Goal: Task Accomplishment & Management: Complete application form

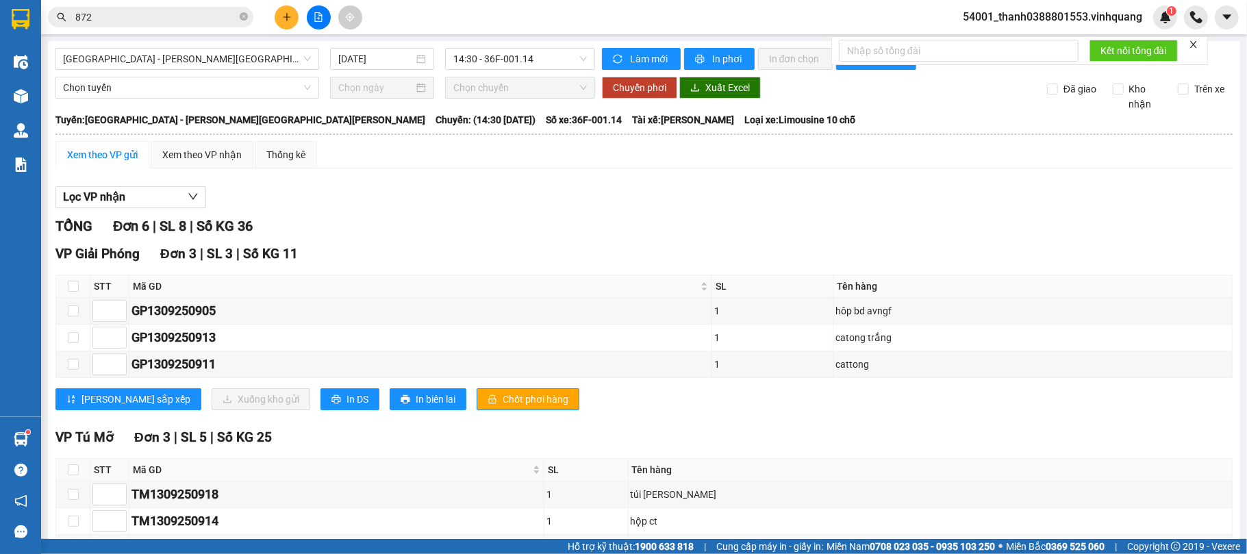
scroll to position [112, 0]
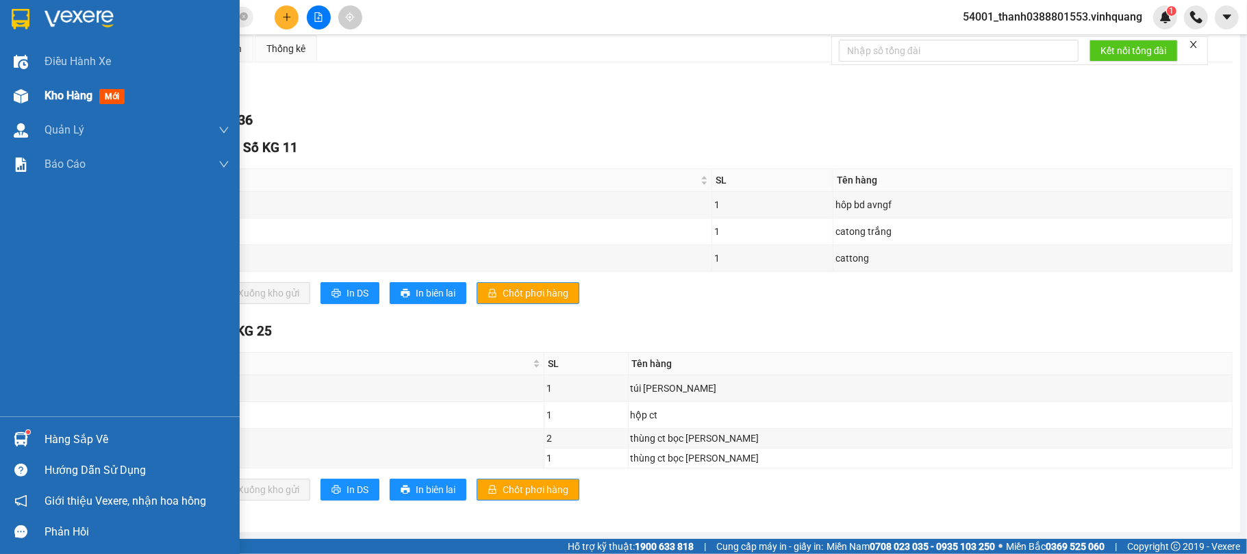
click at [17, 97] on img at bounding box center [21, 96] width 14 height 14
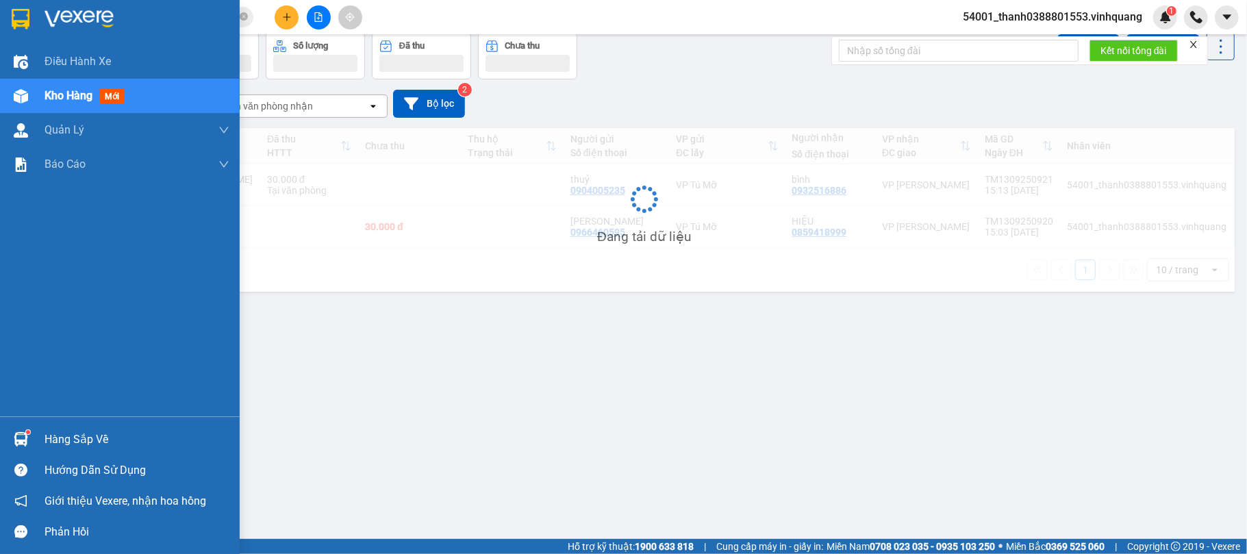
scroll to position [63, 0]
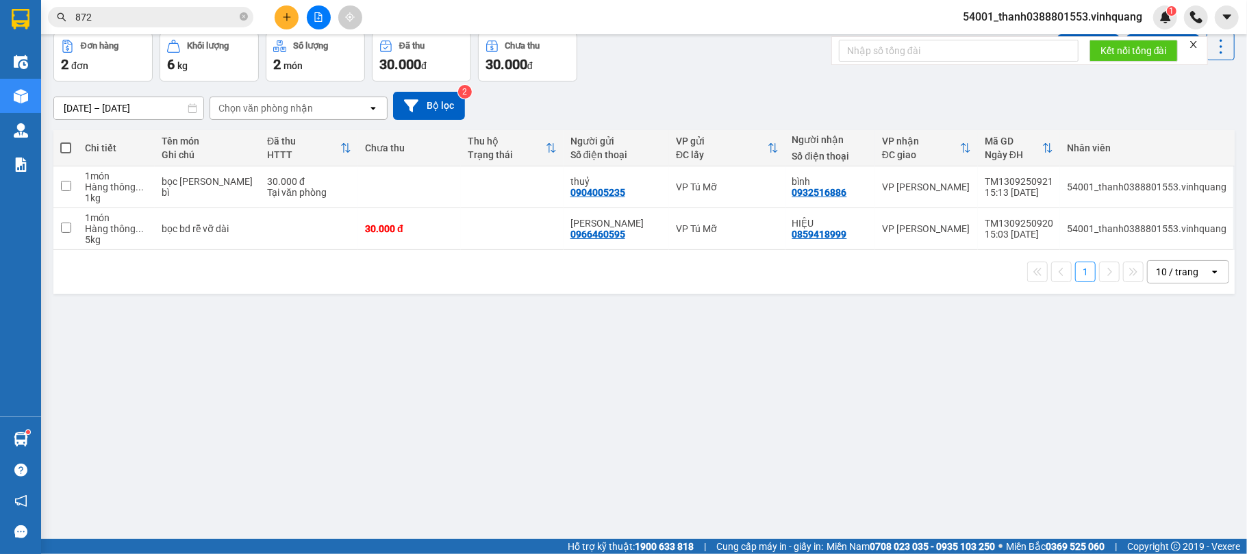
click at [61, 151] on span at bounding box center [65, 147] width 11 height 11
click at [66, 141] on input "checkbox" at bounding box center [66, 141] width 0 height 0
checkbox input "true"
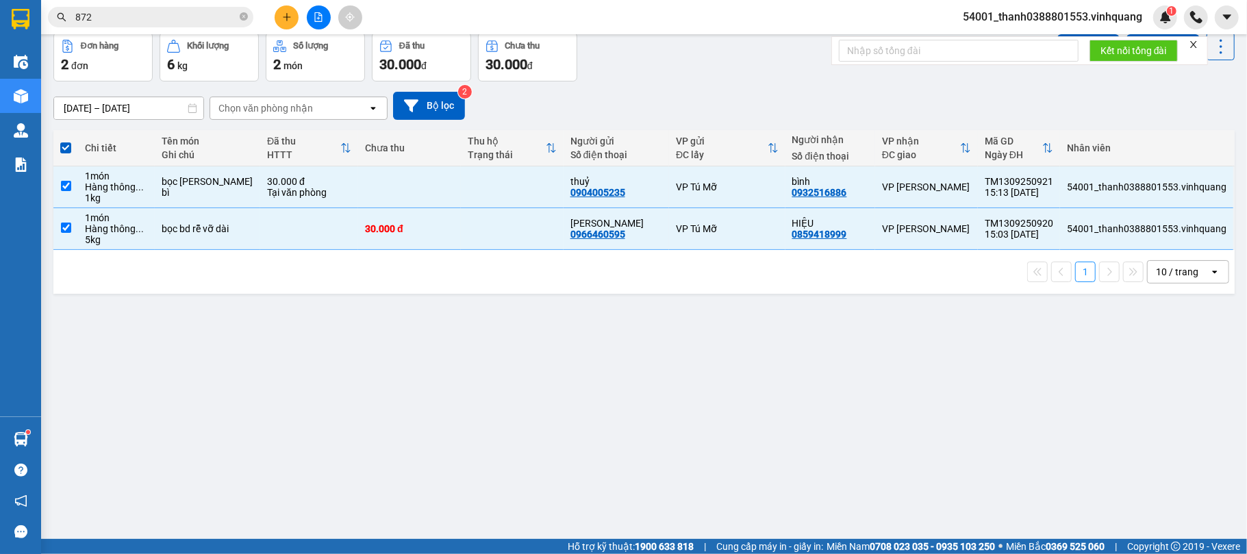
scroll to position [0, 0]
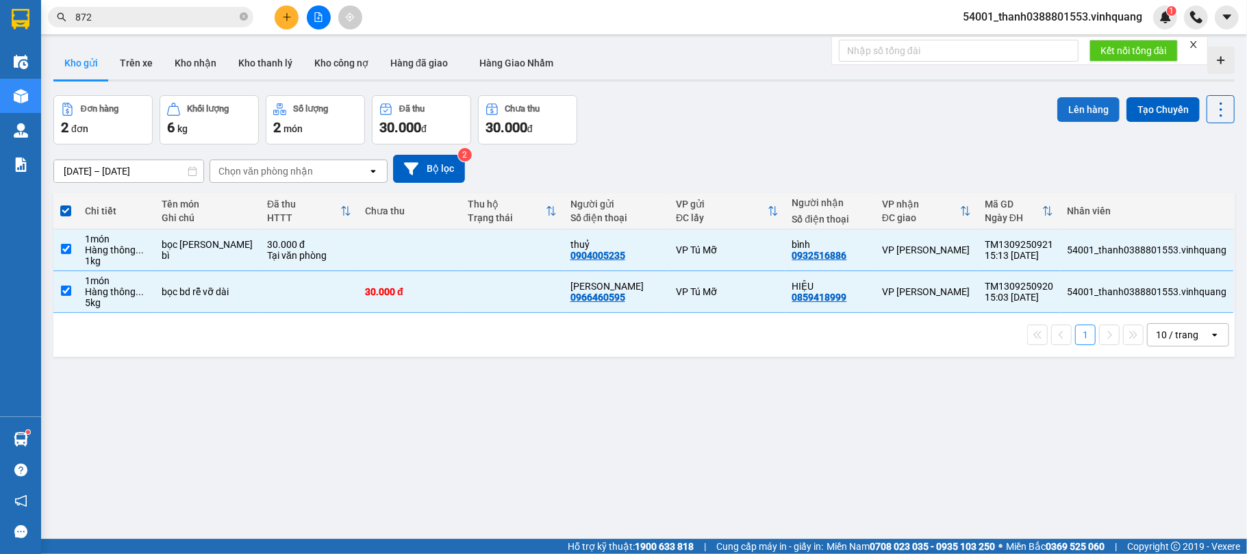
click at [1076, 108] on button "Lên hàng" at bounding box center [1088, 109] width 62 height 25
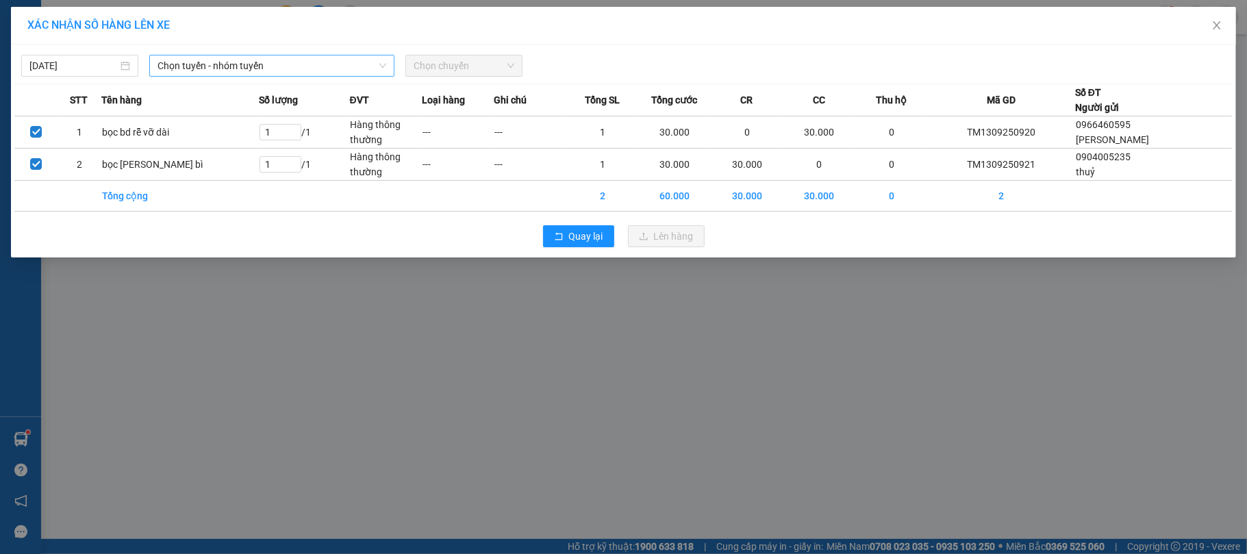
click at [233, 66] on span "Chọn tuyến - nhóm tuyến" at bounding box center [272, 65] width 229 height 21
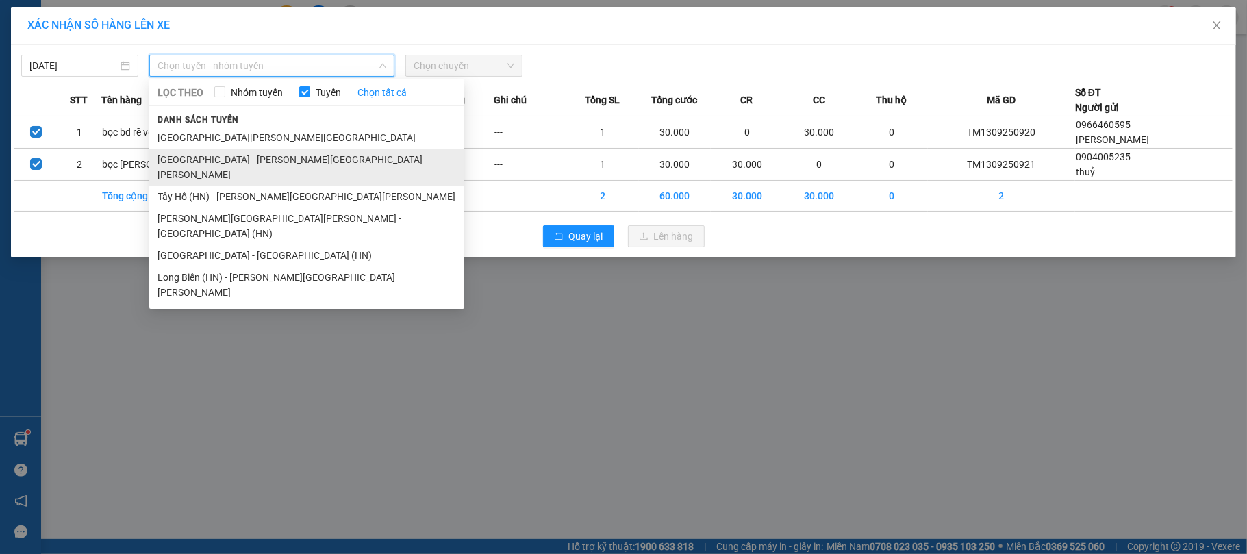
click at [289, 154] on li "[GEOGRAPHIC_DATA] - [PERSON_NAME][GEOGRAPHIC_DATA][PERSON_NAME]" at bounding box center [306, 167] width 315 height 37
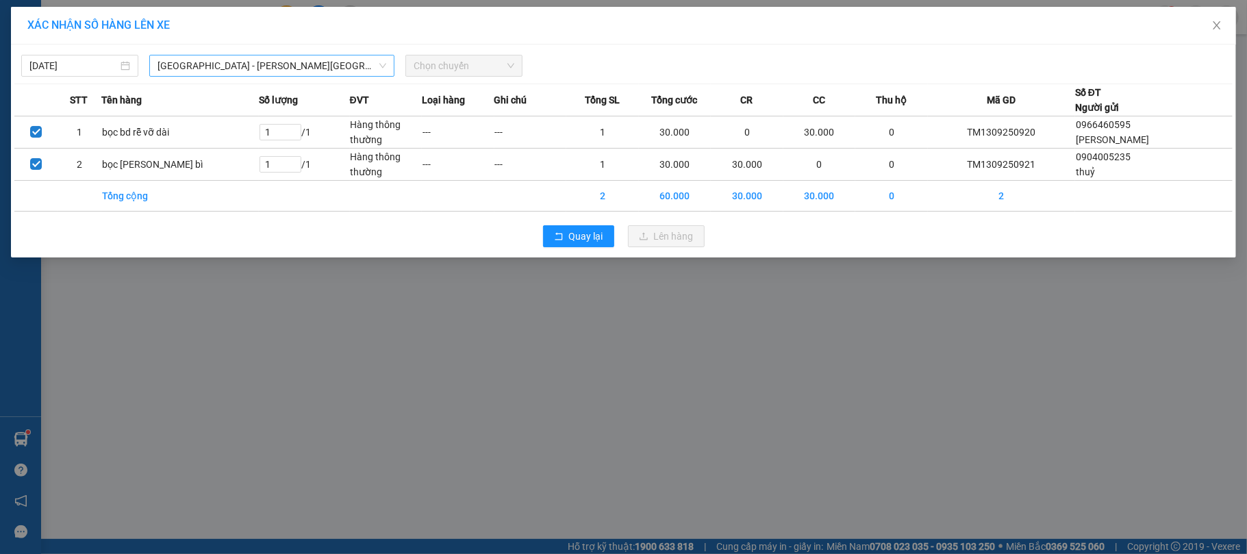
click at [289, 154] on td "1 / 1" at bounding box center [304, 165] width 91 height 32
click at [455, 66] on span "Chọn chuyến" at bounding box center [464, 65] width 101 height 21
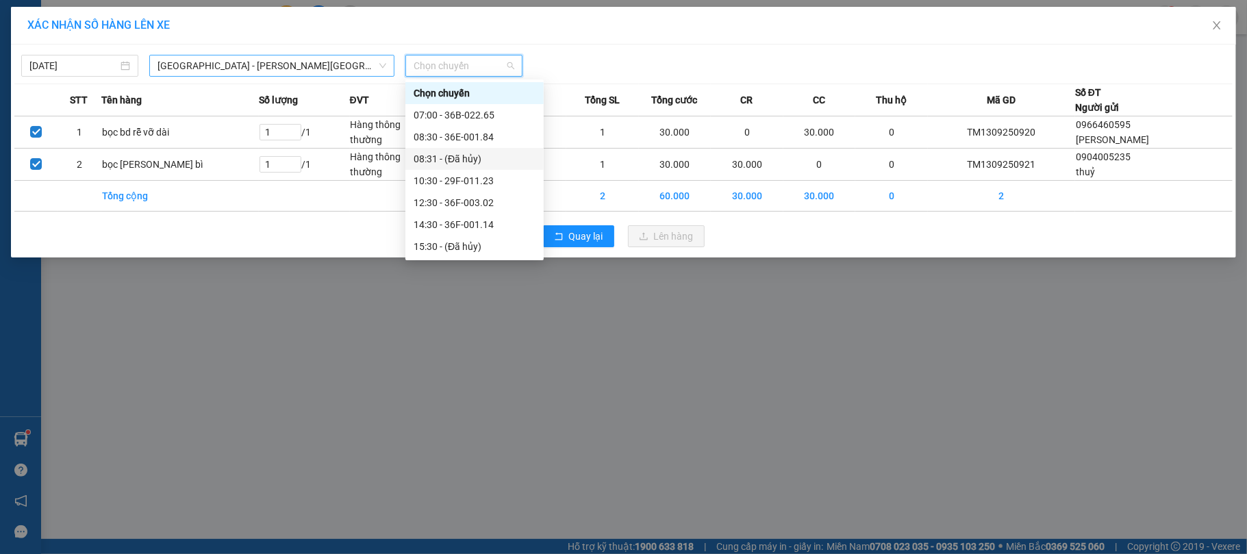
click at [331, 70] on span "[GEOGRAPHIC_DATA] - [PERSON_NAME][GEOGRAPHIC_DATA][PERSON_NAME]" at bounding box center [272, 65] width 229 height 21
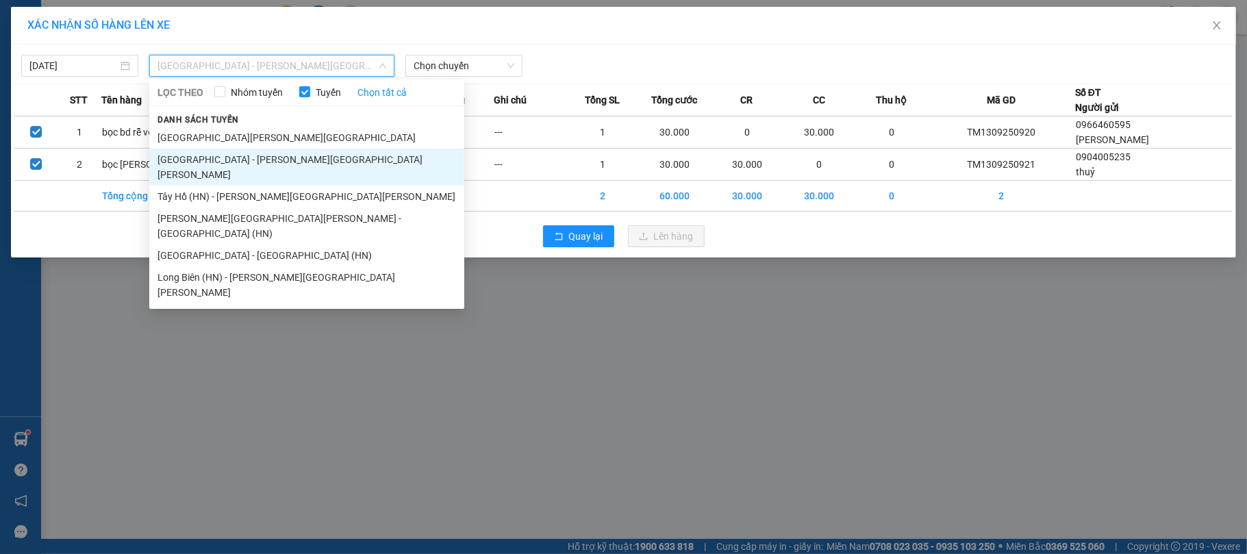
click at [206, 170] on li "[GEOGRAPHIC_DATA] - [PERSON_NAME][GEOGRAPHIC_DATA][PERSON_NAME]" at bounding box center [306, 167] width 315 height 37
click at [260, 170] on input "1" at bounding box center [280, 164] width 40 height 15
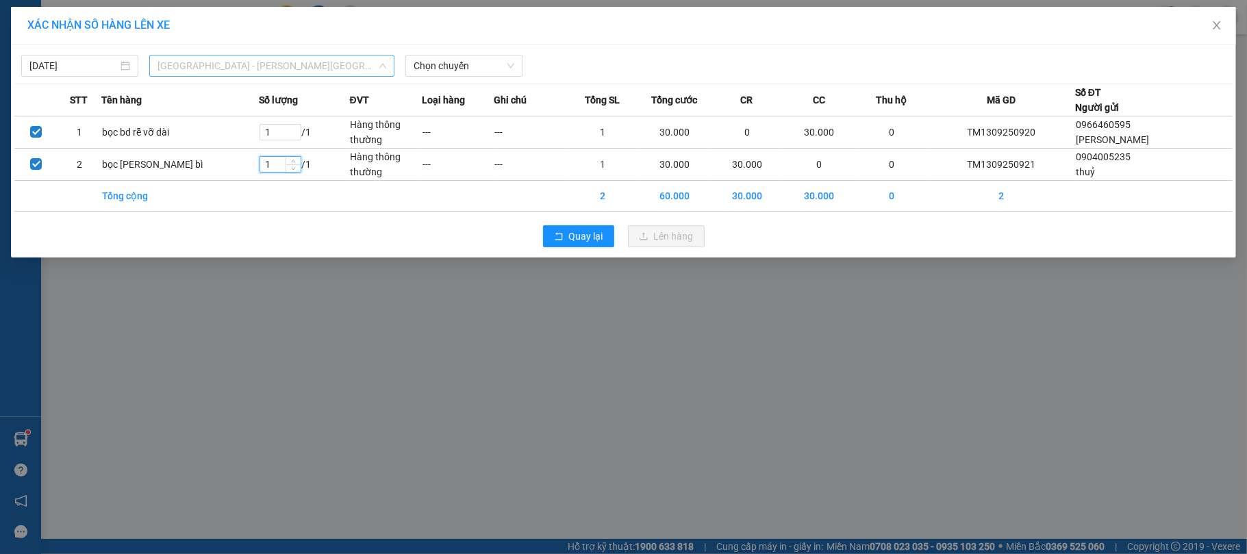
click at [345, 63] on span "[GEOGRAPHIC_DATA] - [PERSON_NAME][GEOGRAPHIC_DATA][PERSON_NAME]" at bounding box center [272, 65] width 229 height 21
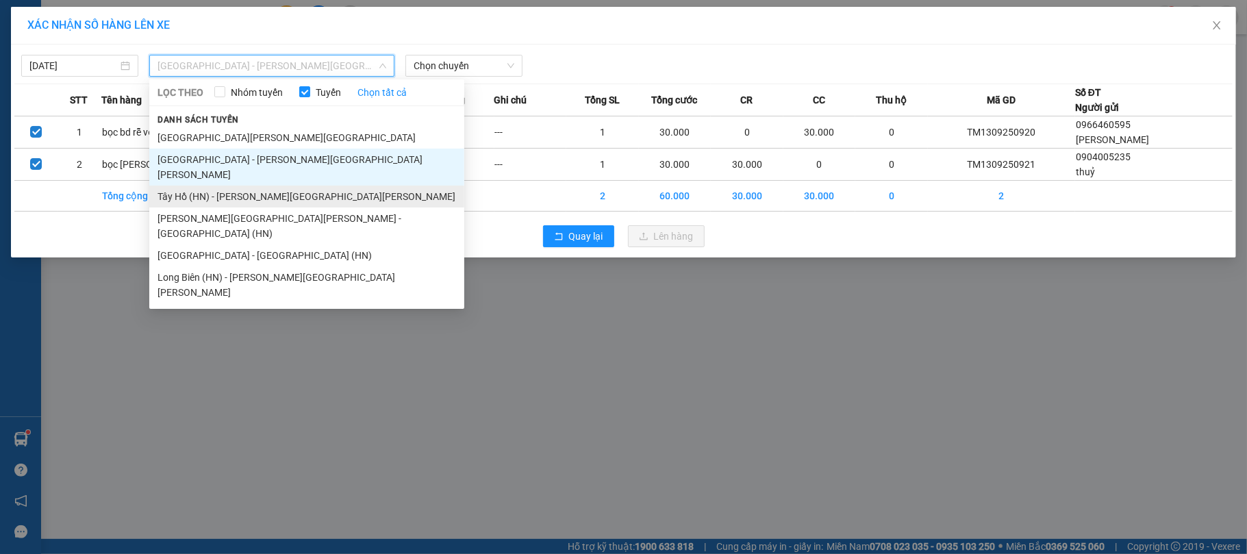
click at [227, 186] on li "Tây Hồ (HN) - [PERSON_NAME][GEOGRAPHIC_DATA][PERSON_NAME]" at bounding box center [306, 197] width 315 height 22
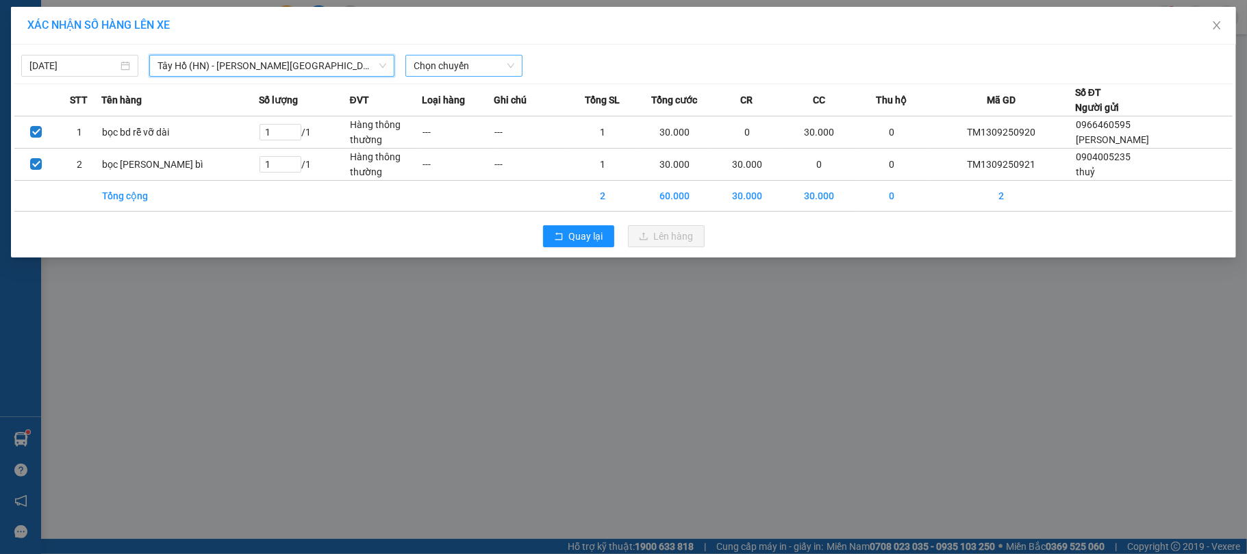
click at [455, 66] on span "Chọn chuyến" at bounding box center [464, 65] width 101 height 21
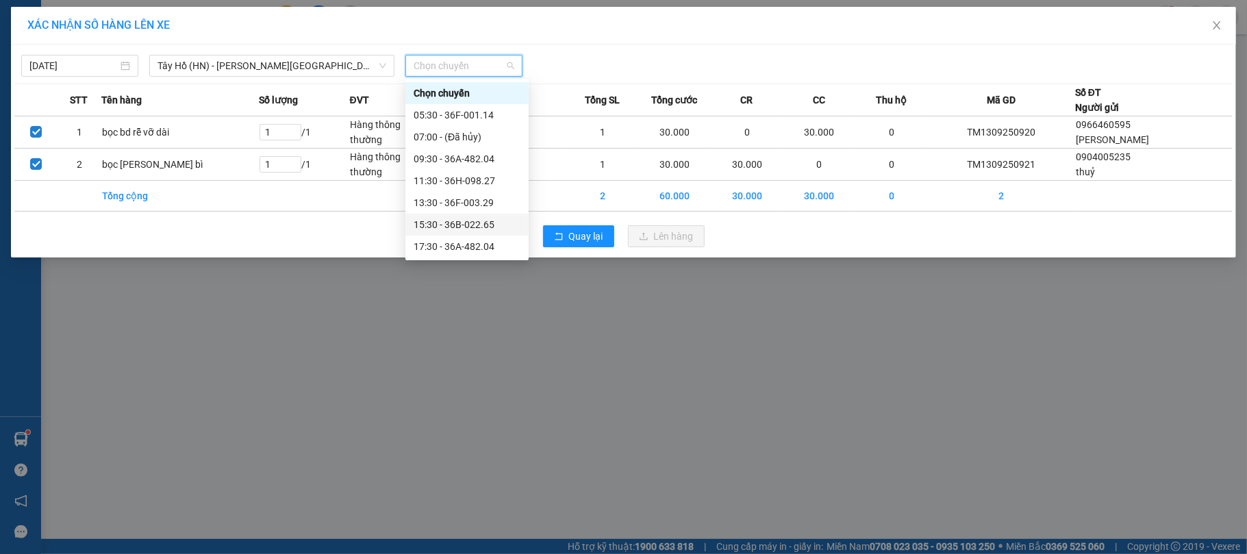
click at [442, 223] on div "15:30 - 36B-022.65" at bounding box center [467, 224] width 107 height 15
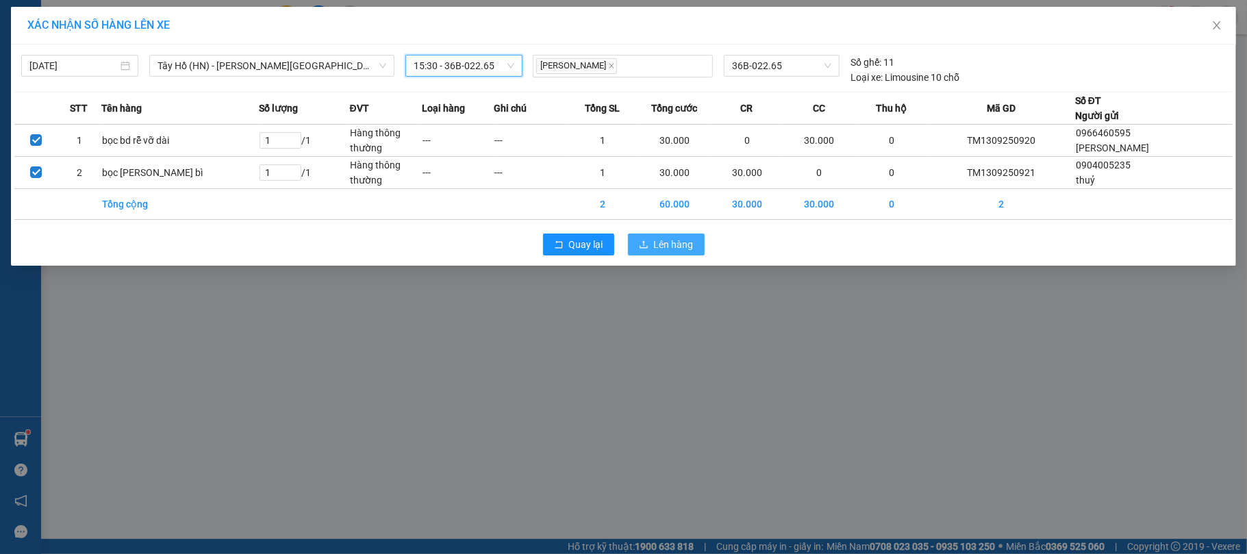
click at [677, 247] on span "Lên hàng" at bounding box center [674, 244] width 40 height 15
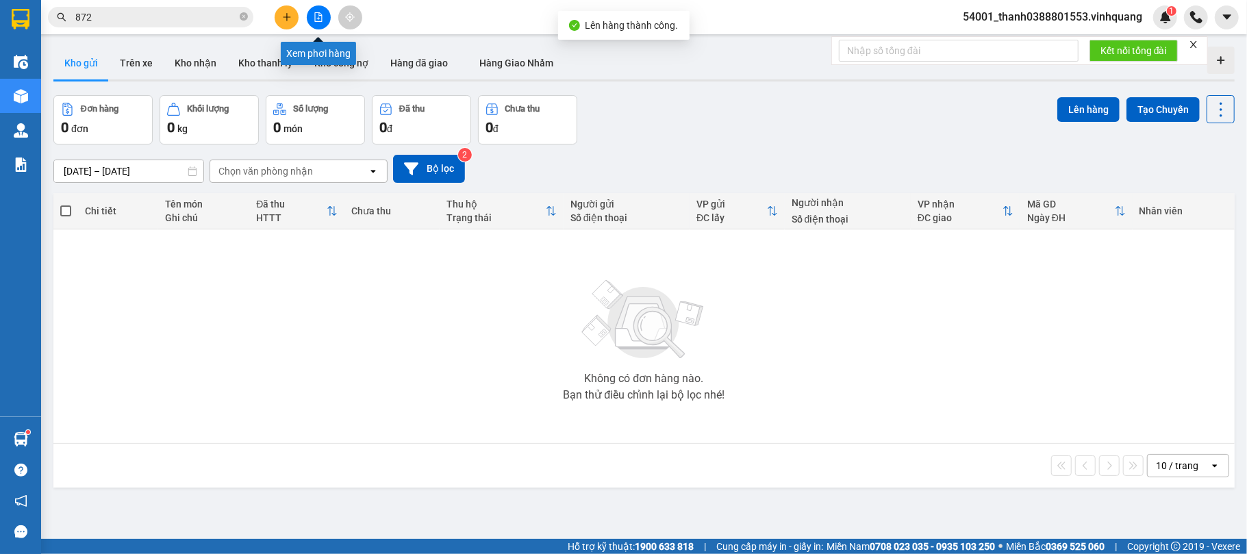
click at [318, 11] on button at bounding box center [319, 17] width 24 height 24
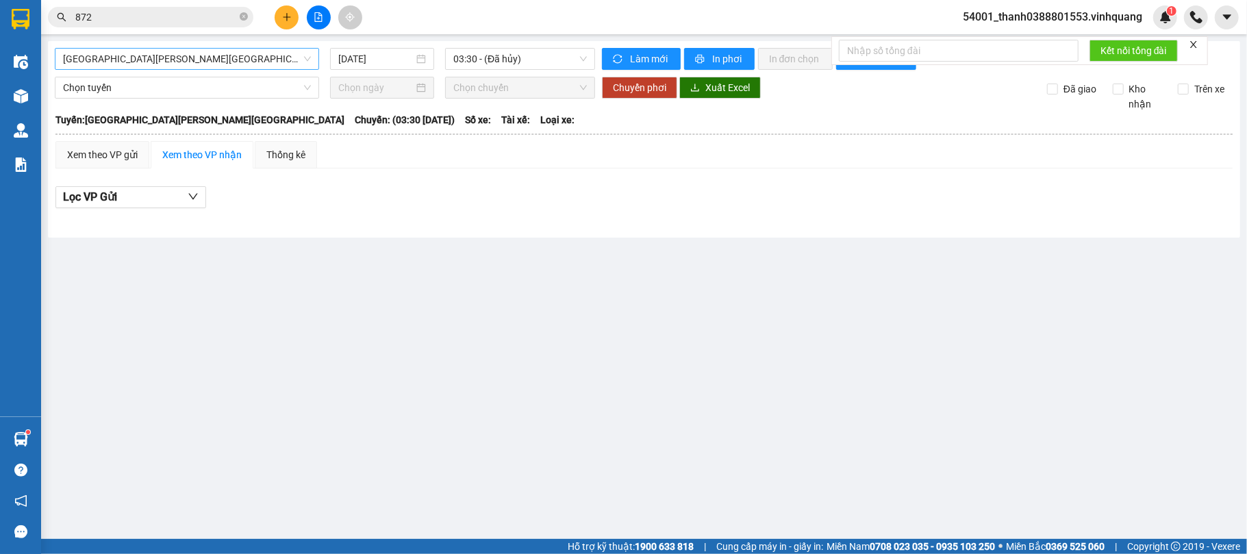
click at [264, 60] on span "[GEOGRAPHIC_DATA][PERSON_NAME][GEOGRAPHIC_DATA]" at bounding box center [187, 59] width 248 height 21
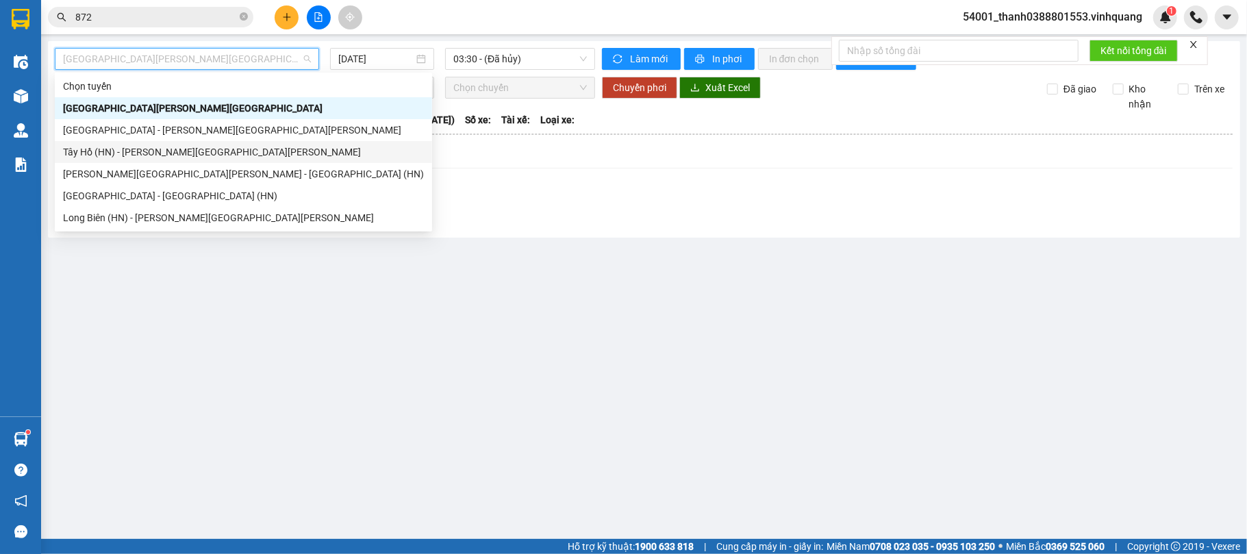
click at [122, 151] on div "Tây Hồ (HN) - [PERSON_NAME][GEOGRAPHIC_DATA][PERSON_NAME]" at bounding box center [243, 151] width 361 height 15
type input "[DATE]"
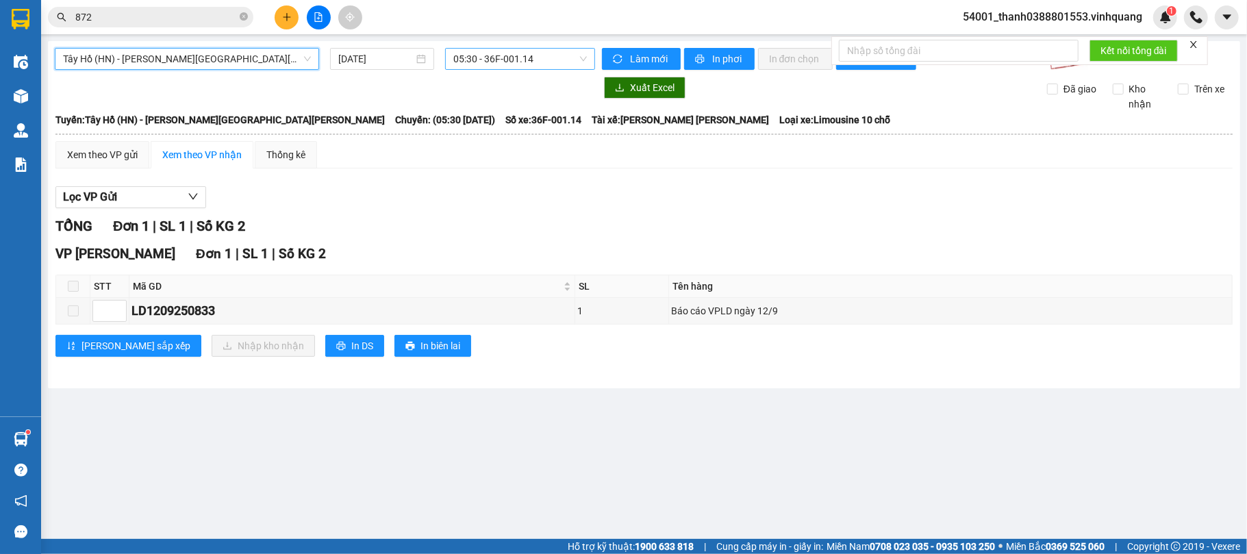
click at [485, 66] on span "05:30 - 36F-001.14" at bounding box center [520, 59] width 134 height 21
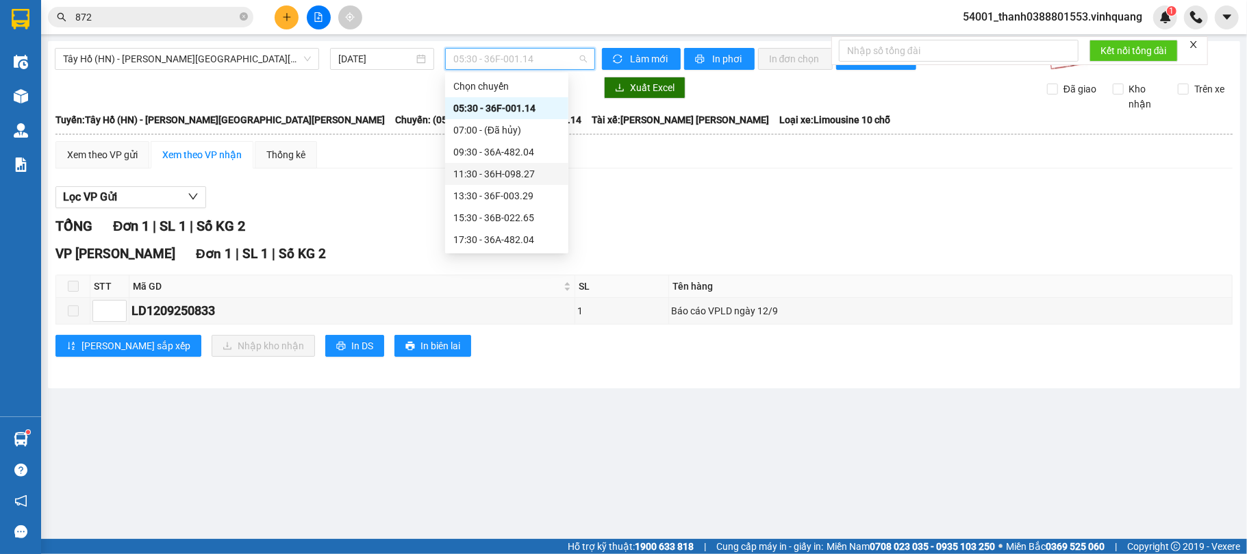
scroll to position [66, 0]
click at [488, 151] on div "15:30 - 36B-022.65" at bounding box center [506, 151] width 107 height 15
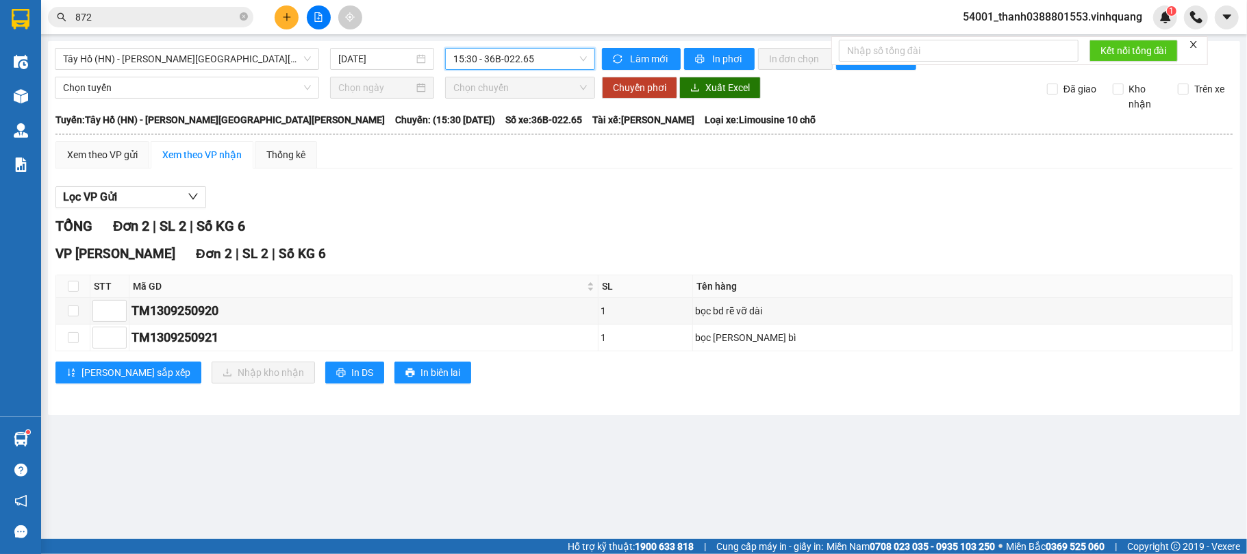
click at [68, 275] on div "[PERSON_NAME] [PERSON_NAME] 2 | SL 2 | Số KG 6 STT Mã GD SL Tên hàng [PERSON_NA…" at bounding box center [643, 319] width 1177 height 150
click at [110, 147] on div "Xem theo VP gửi" at bounding box center [102, 154] width 94 height 27
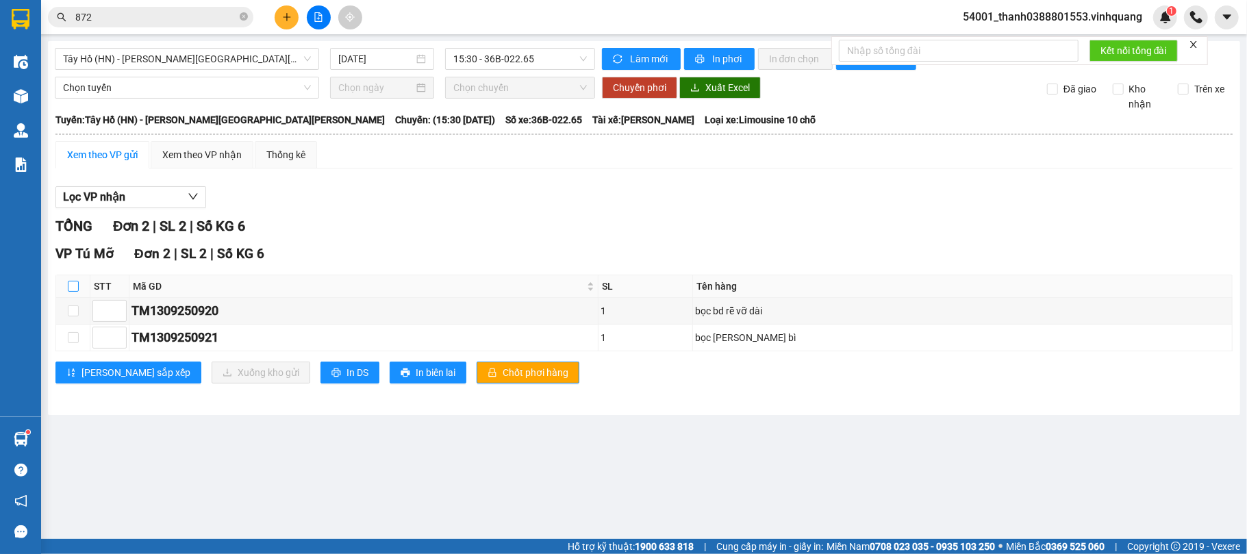
click at [77, 288] on input "checkbox" at bounding box center [73, 286] width 11 height 11
checkbox input "true"
click at [77, 288] on input "checkbox" at bounding box center [73, 286] width 11 height 11
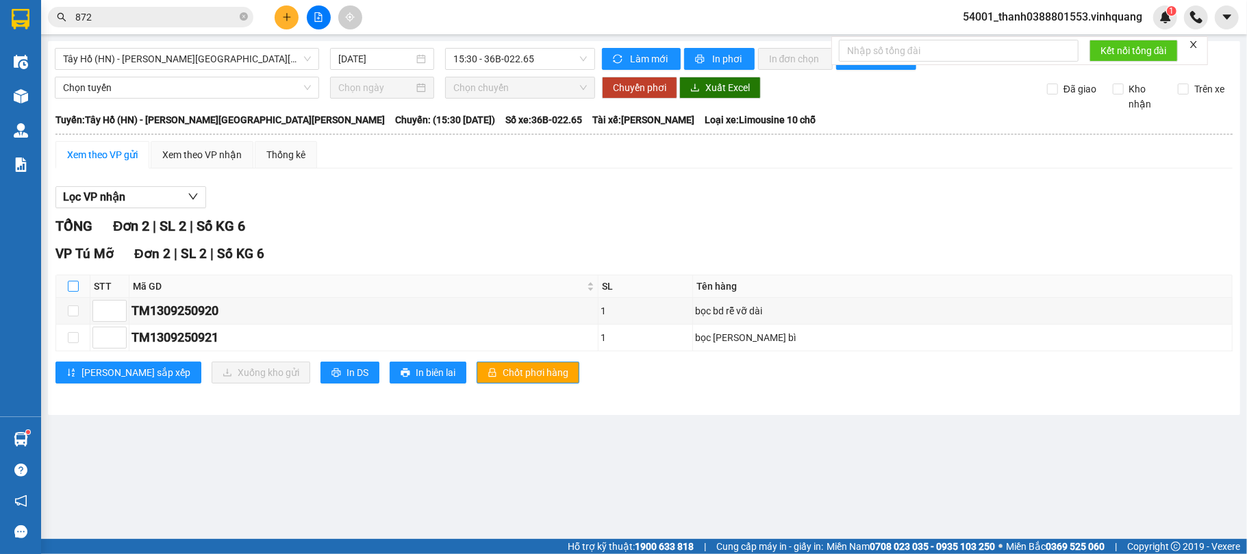
checkbox input "false"
click at [331, 377] on icon "printer" at bounding box center [335, 372] width 9 height 9
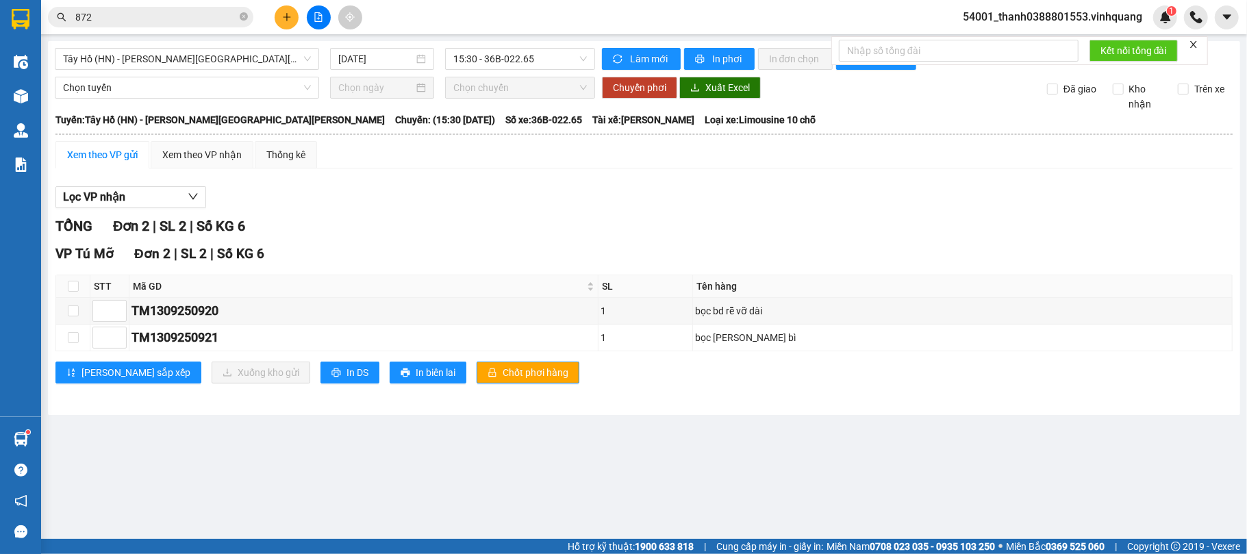
click at [41, 96] on main "[GEOGRAPHIC_DATA] (HN) - [PERSON_NAME][GEOGRAPHIC_DATA][PERSON_NAME] [DATE] 15:…" at bounding box center [623, 269] width 1247 height 539
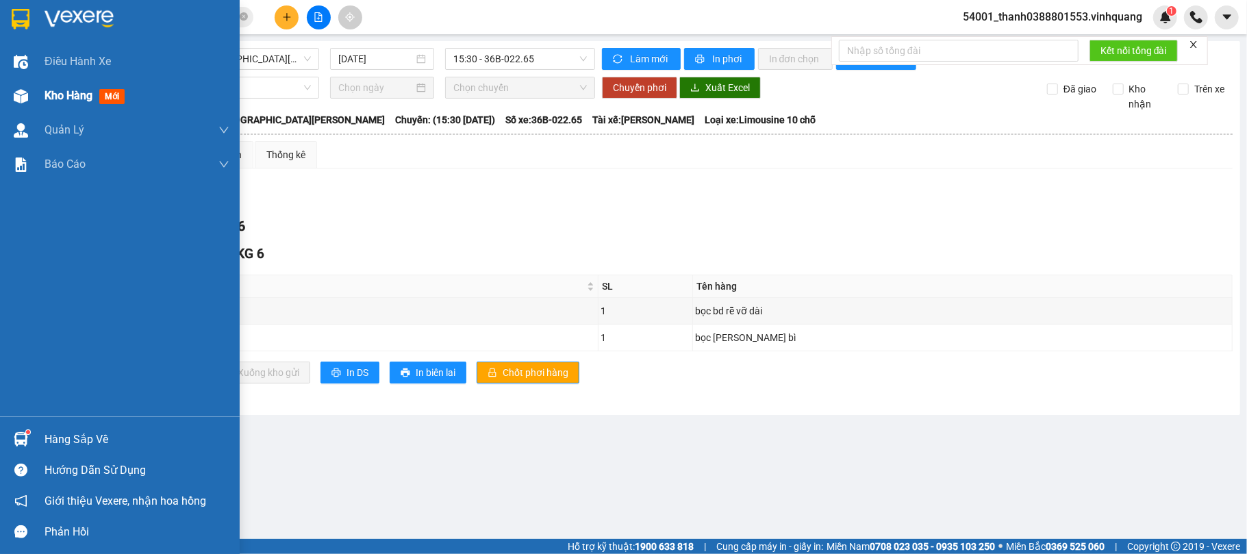
click at [23, 91] on img at bounding box center [21, 96] width 14 height 14
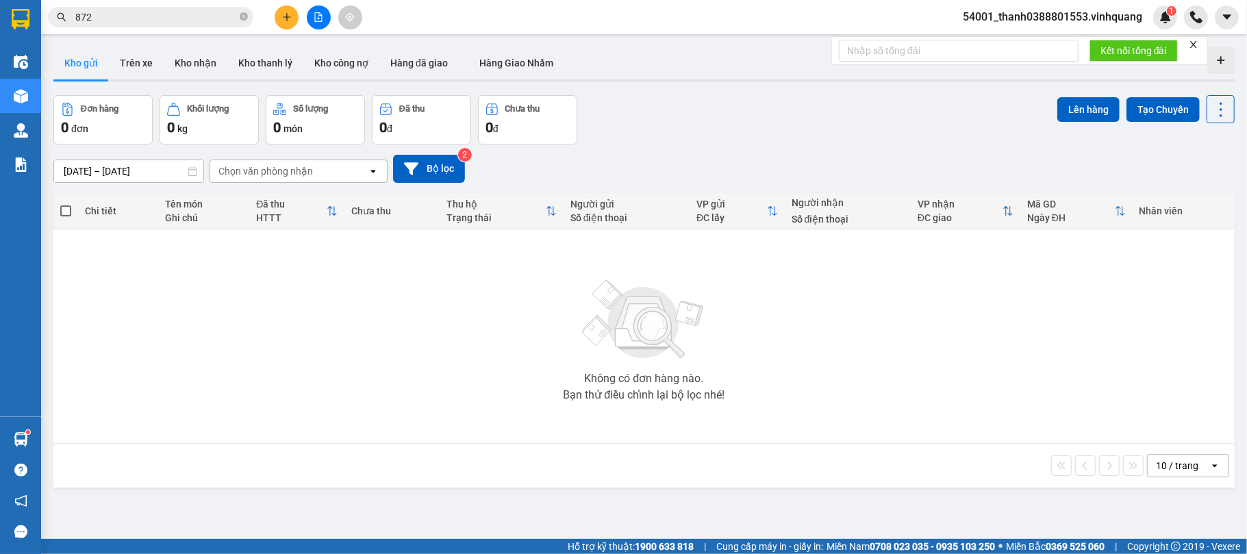
click at [286, 25] on button at bounding box center [287, 17] width 24 height 24
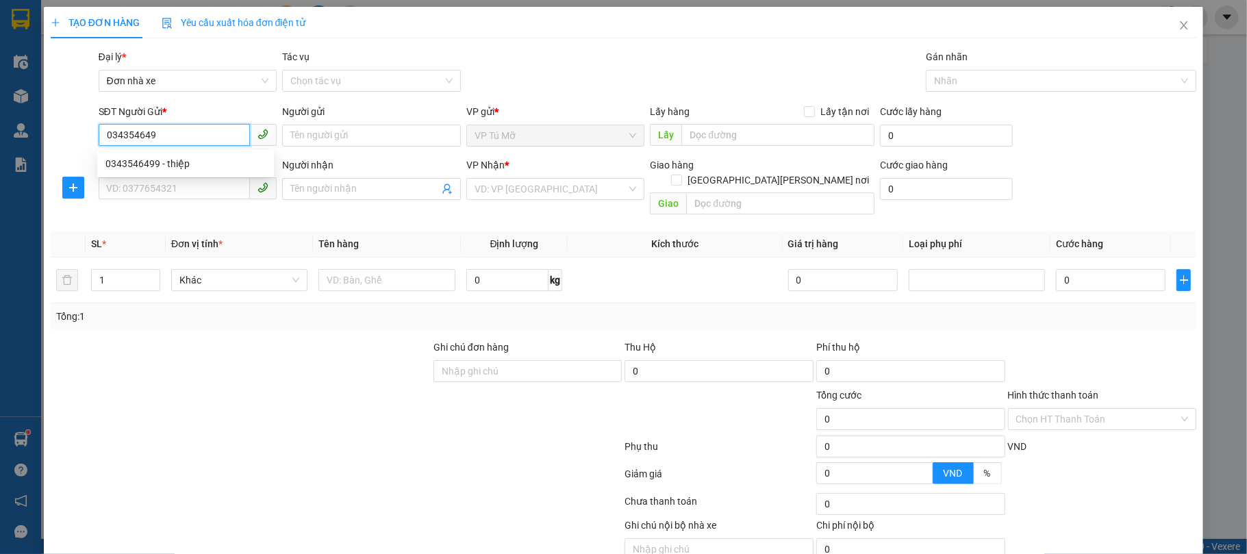
type input "0343546499"
click at [179, 171] on div "0343546499 - thiệp" at bounding box center [185, 163] width 160 height 15
type input "thiệp"
type input "0776797777"
type input "lực"
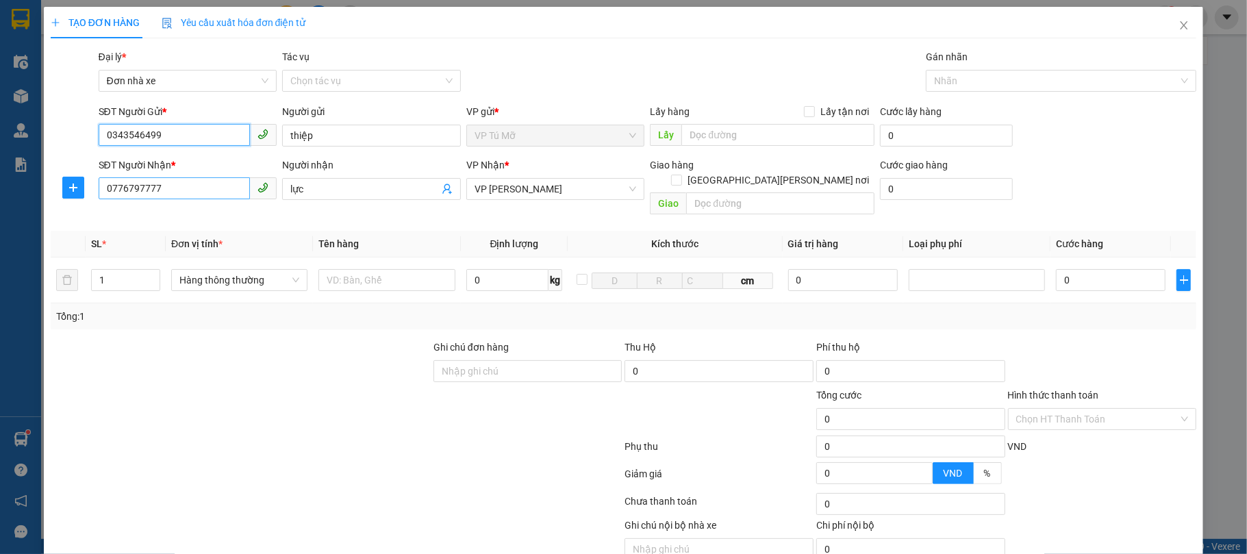
type input "0343546499"
click at [184, 181] on input "0776797777" at bounding box center [175, 188] width 152 height 22
type input "0"
type input "0844162222"
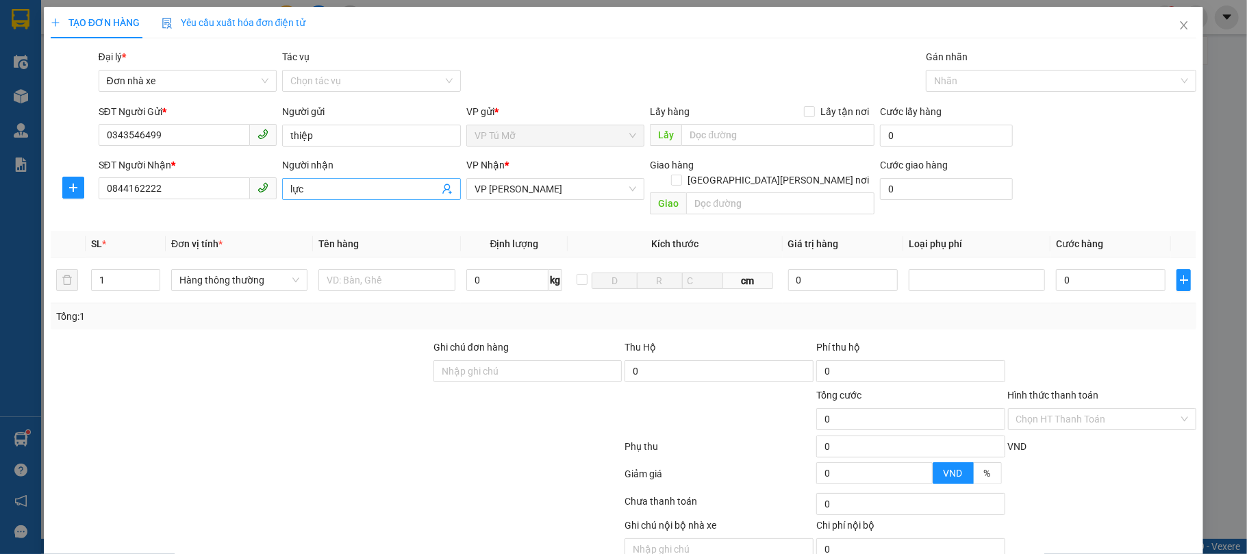
click at [322, 184] on input "lực" at bounding box center [364, 188] width 149 height 15
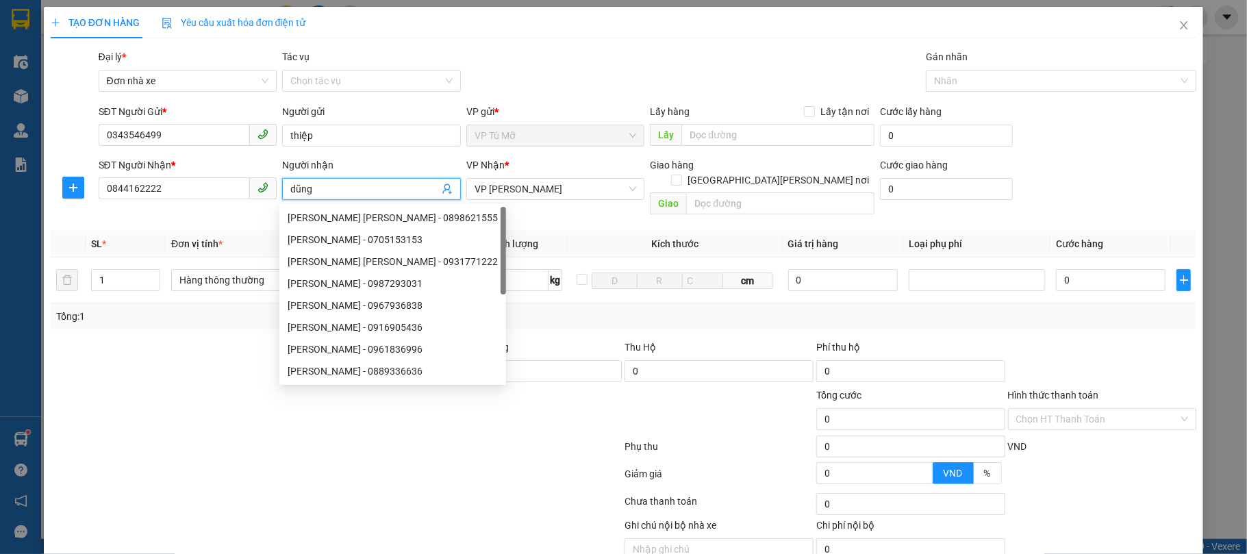
scroll to position [53, 0]
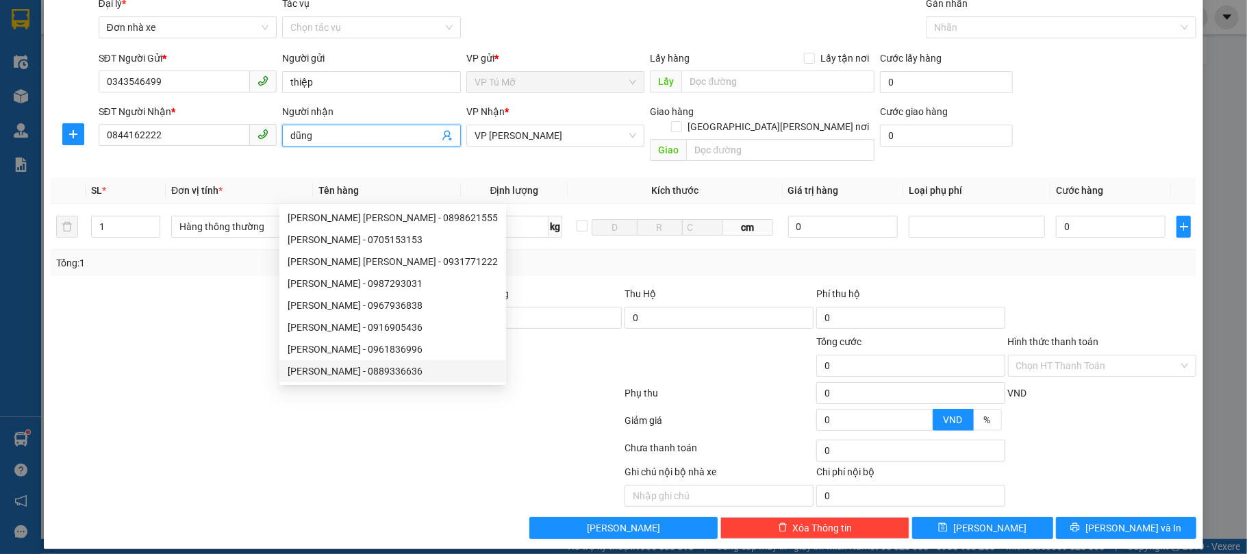
type input "dũng"
click at [318, 440] on div at bounding box center [336, 450] width 575 height 27
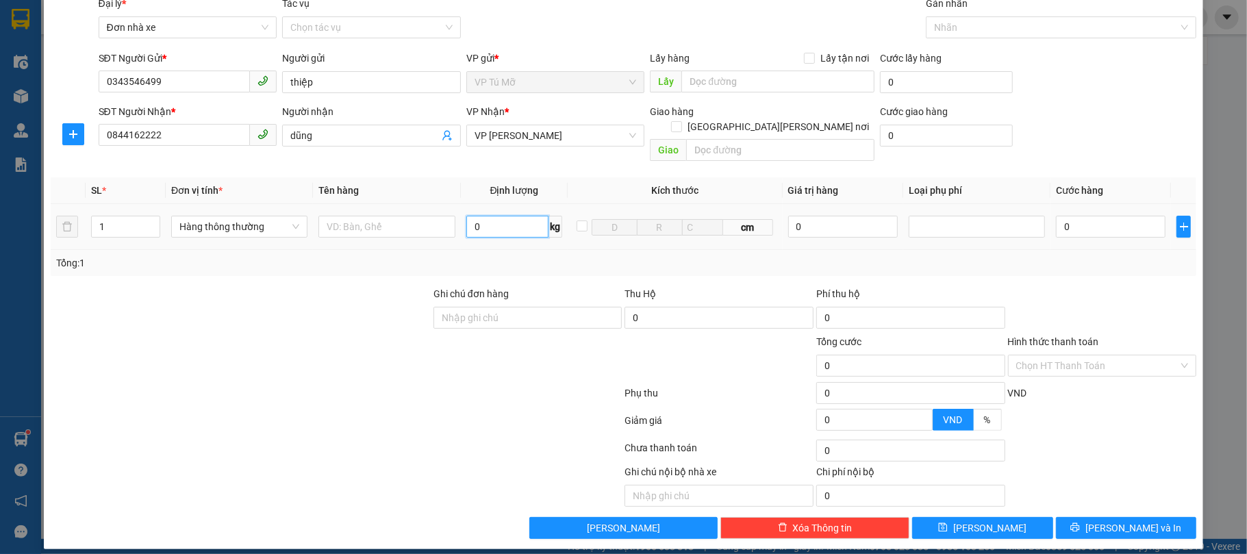
click at [490, 220] on input "0" at bounding box center [507, 227] width 83 height 22
type input "3"
click at [410, 222] on input "text" at bounding box center [386, 227] width 136 height 22
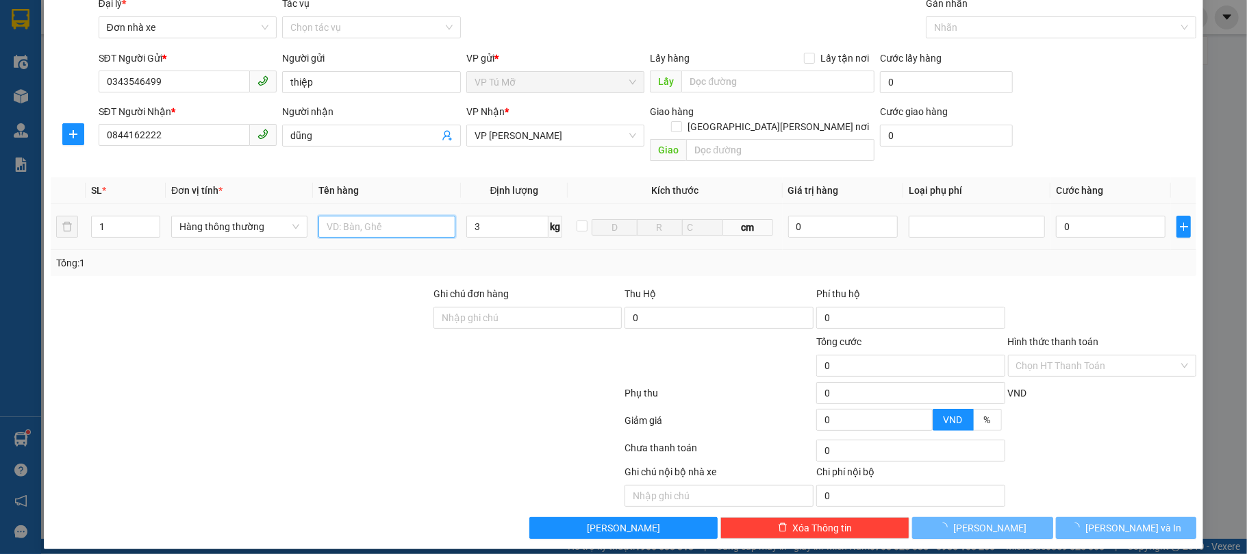
type input "30.000"
type input "hộp ct"
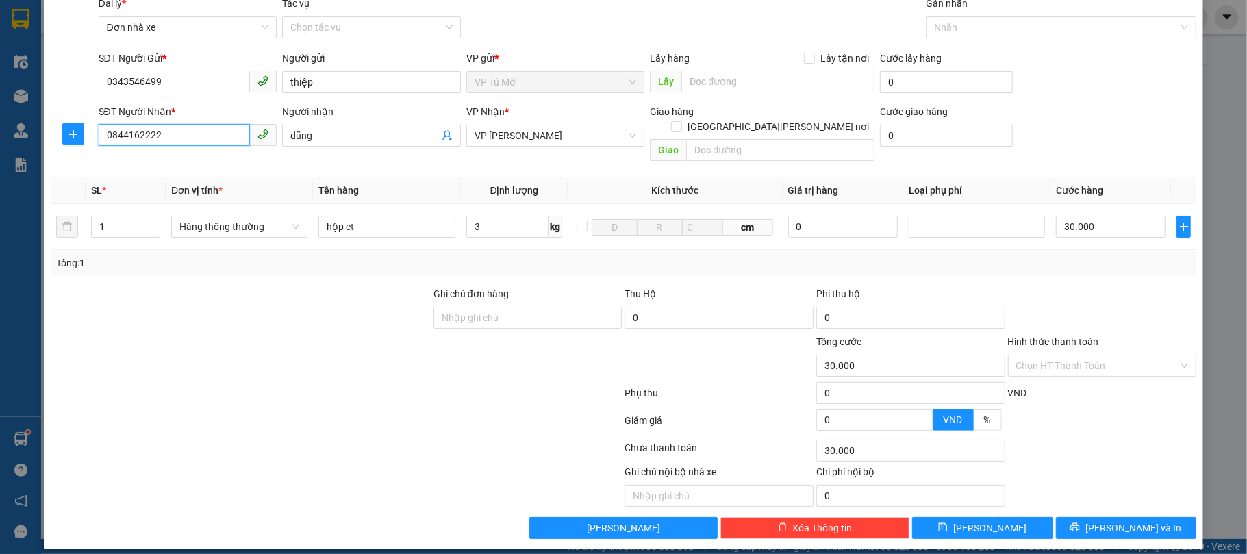
click at [198, 137] on input "0844162222" at bounding box center [175, 135] width 152 height 22
click at [192, 159] on div "0844776666 - [PERSON_NAME]" at bounding box center [185, 163] width 160 height 15
type input "0844776666"
type input "DŨNG"
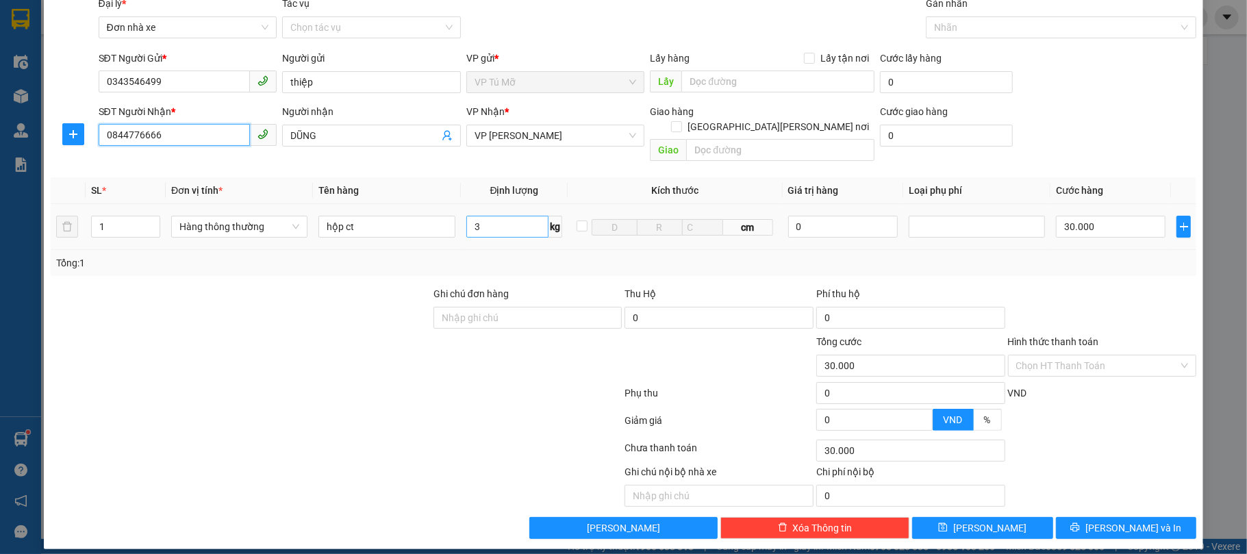
type input "0844776666"
click at [482, 216] on input "3" at bounding box center [507, 227] width 83 height 22
click at [678, 316] on div "0" at bounding box center [719, 320] width 189 height 27
click at [1116, 527] on div "TẠO ĐƠN HÀNG Yêu cầu xuất [PERSON_NAME] điện tử Transit Pickup Surcharge Ids Tr…" at bounding box center [624, 251] width 1160 height 596
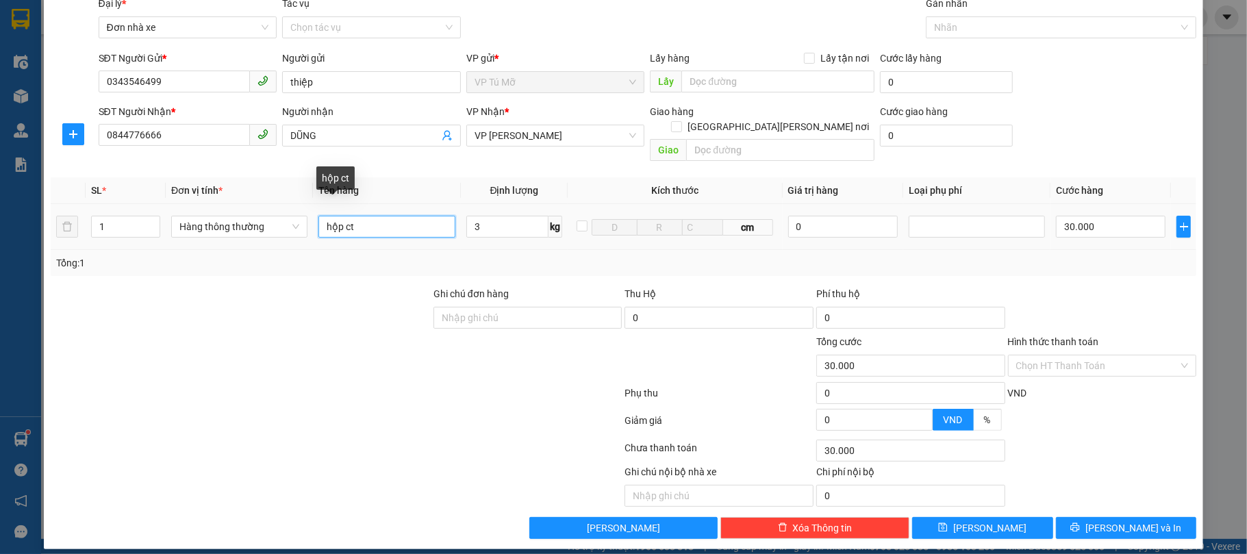
click at [357, 216] on input "hộp ct" at bounding box center [386, 227] width 136 height 22
click at [373, 221] on input "hộp ct" at bounding box center [386, 227] width 136 height 22
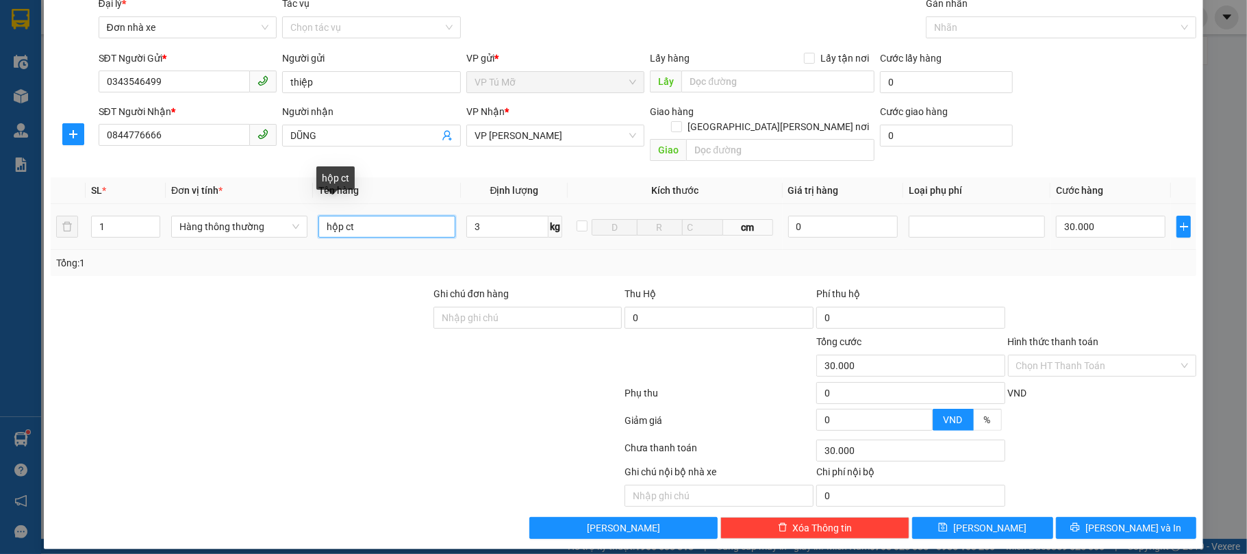
click at [373, 221] on input "hộp ct" at bounding box center [386, 227] width 136 height 22
type input "hộp ct bọc khí"
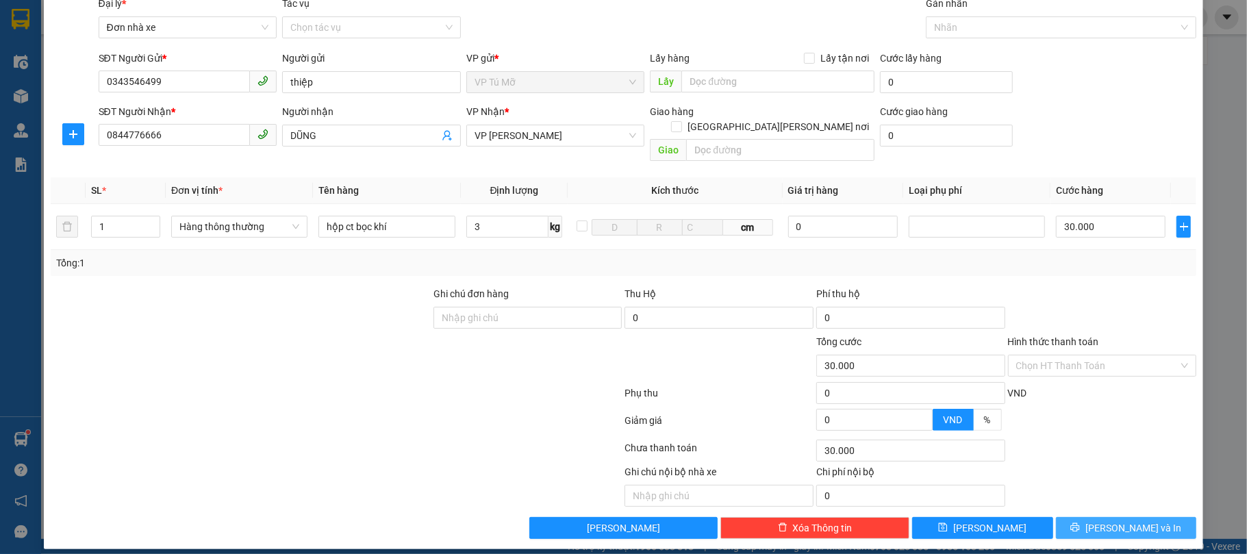
click at [1118, 520] on span "[PERSON_NAME] và In" at bounding box center [1133, 527] width 96 height 15
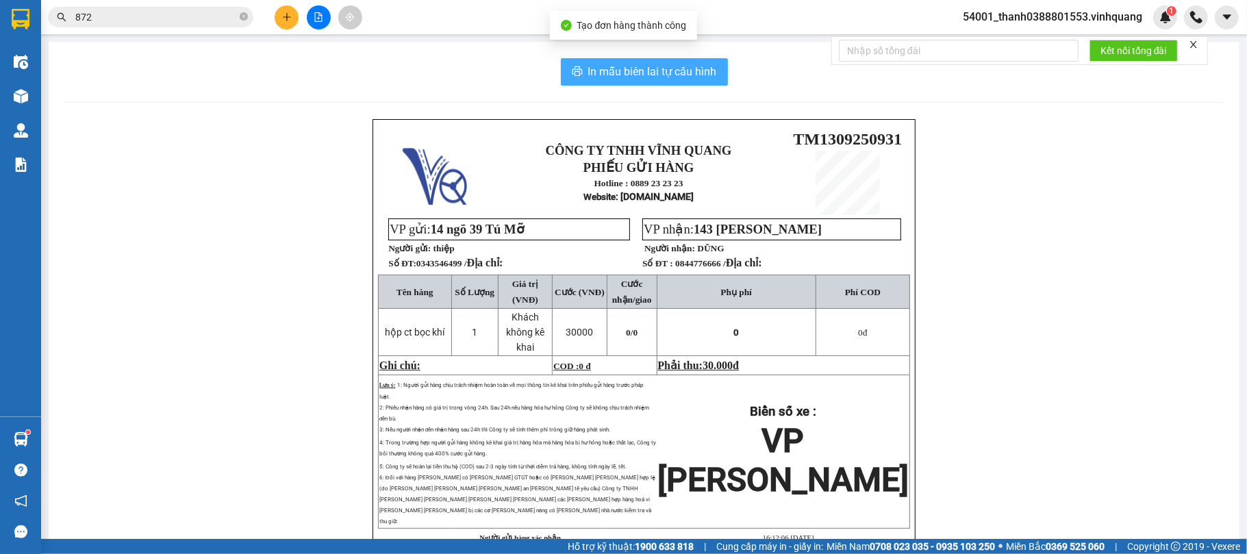
click at [639, 72] on span "In mẫu biên lai tự cấu hình" at bounding box center [652, 71] width 129 height 17
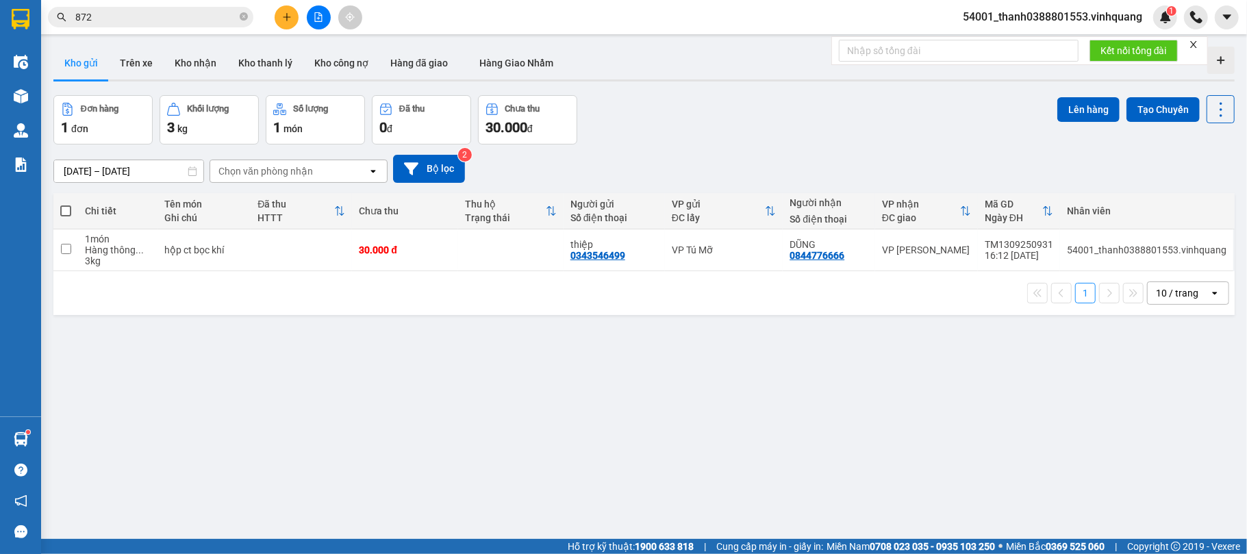
click at [282, 21] on icon "plus" at bounding box center [287, 17] width 10 height 10
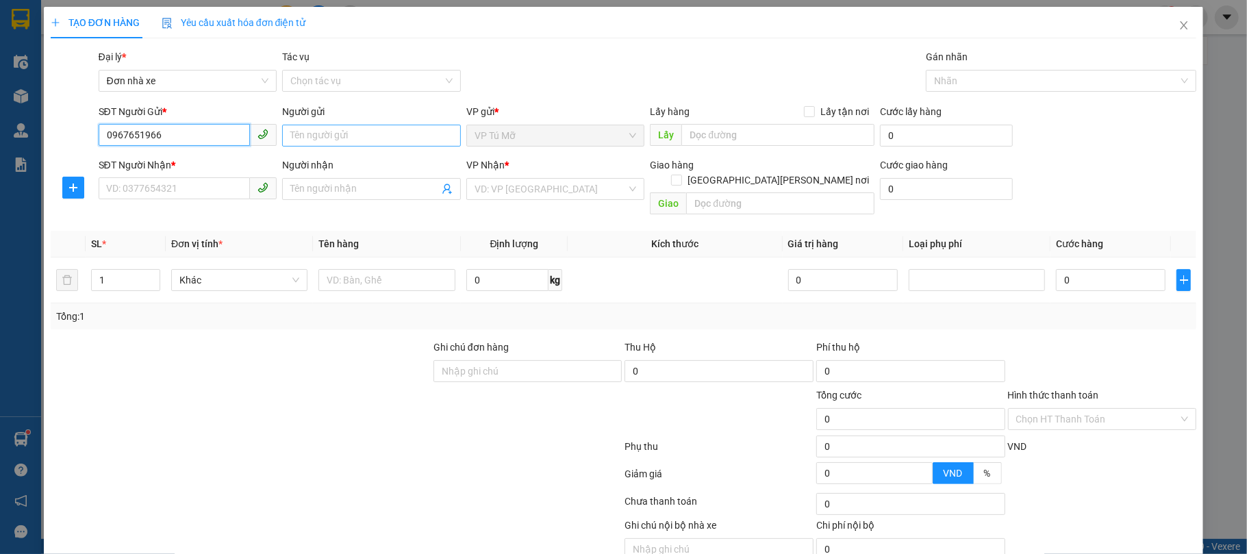
type input "0967651966"
click at [354, 140] on input "Người gửi" at bounding box center [371, 136] width 179 height 22
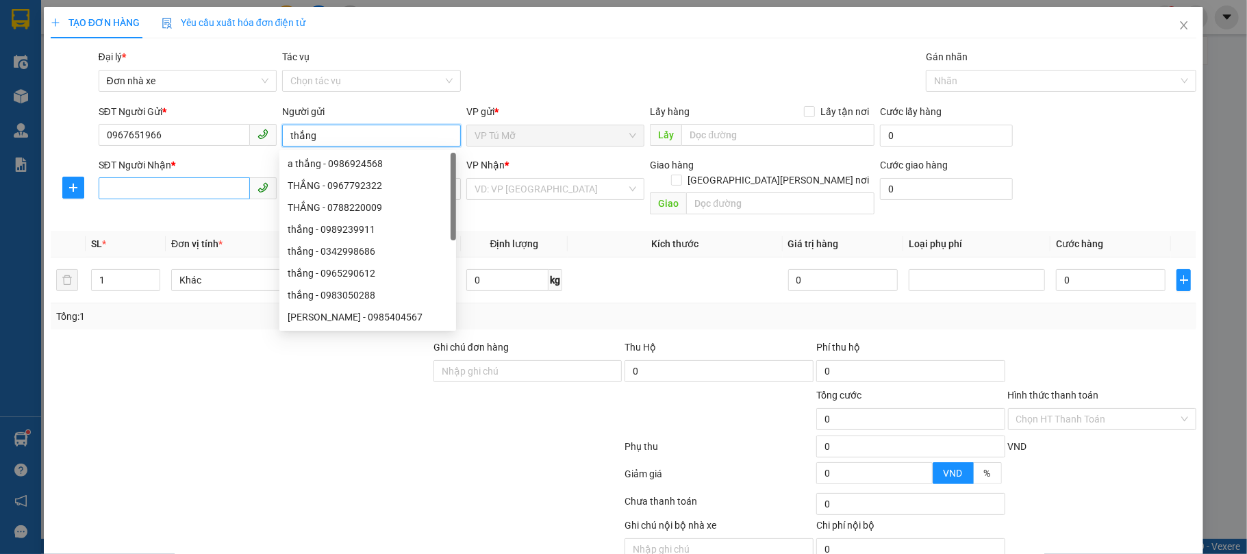
type input "thắng"
click at [167, 195] on input "SĐT Người Nhận *" at bounding box center [175, 188] width 152 height 22
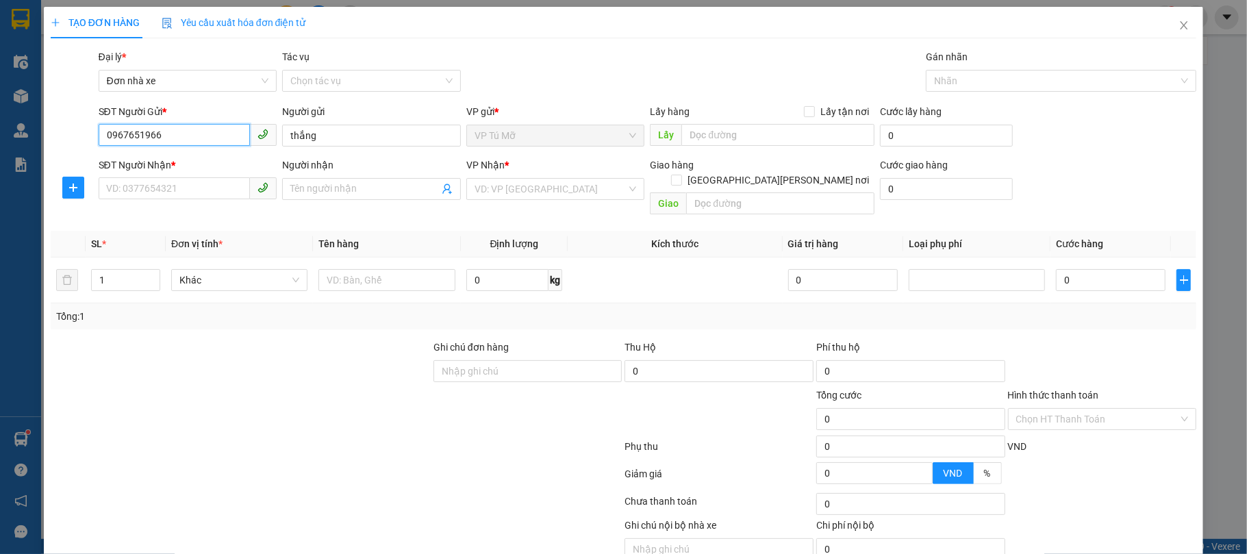
click at [186, 143] on input "0967651966" at bounding box center [175, 135] width 152 height 22
click at [158, 192] on input "SĐT Người Nhận *" at bounding box center [175, 188] width 152 height 22
paste input "0967651966"
type input "0967651966"
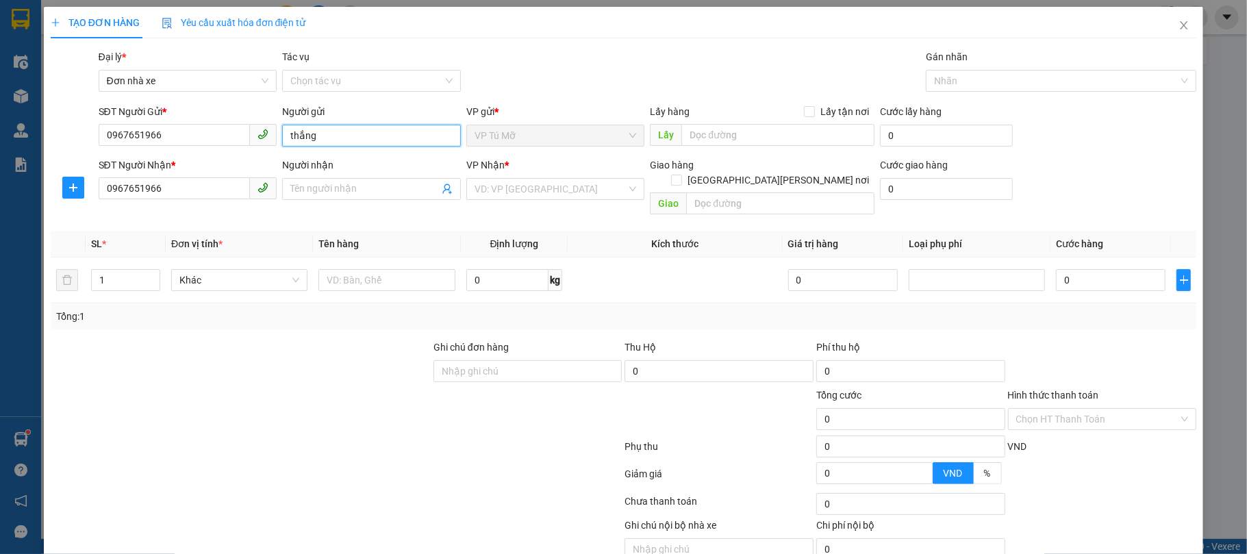
click at [334, 138] on input "thắng" at bounding box center [371, 136] width 179 height 22
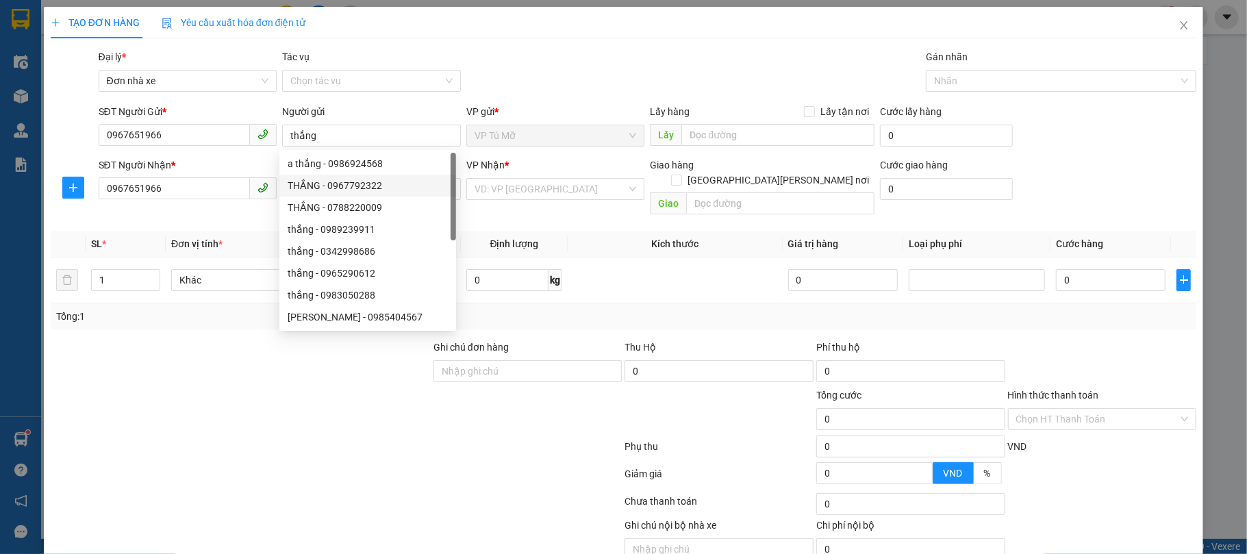
click at [166, 388] on div at bounding box center [240, 412] width 383 height 48
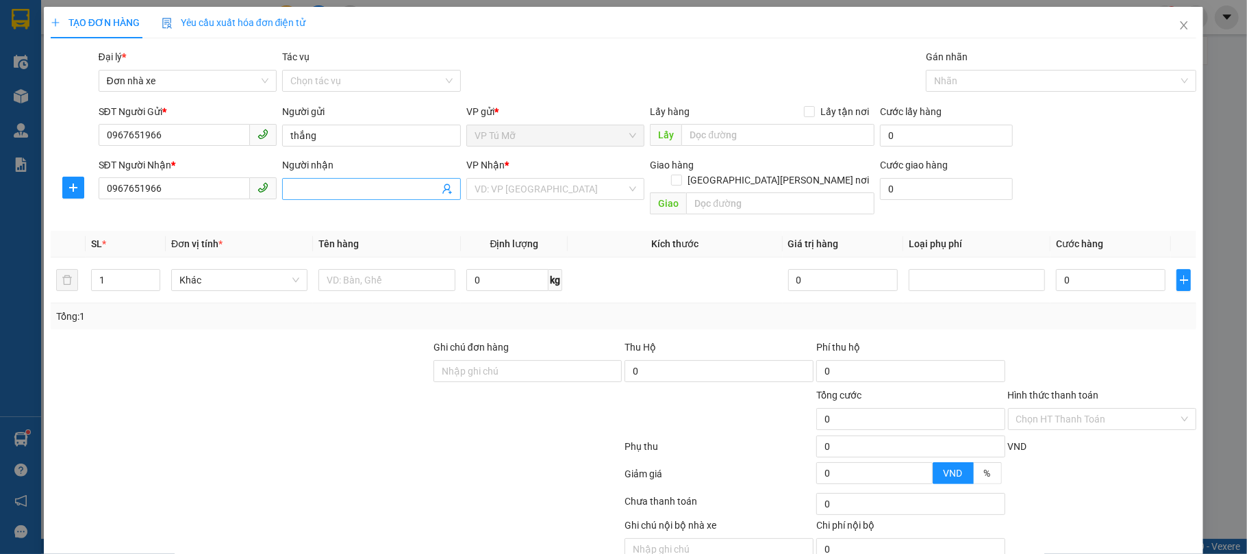
click at [324, 193] on input "Người nhận" at bounding box center [364, 188] width 149 height 15
paste input "thắng"
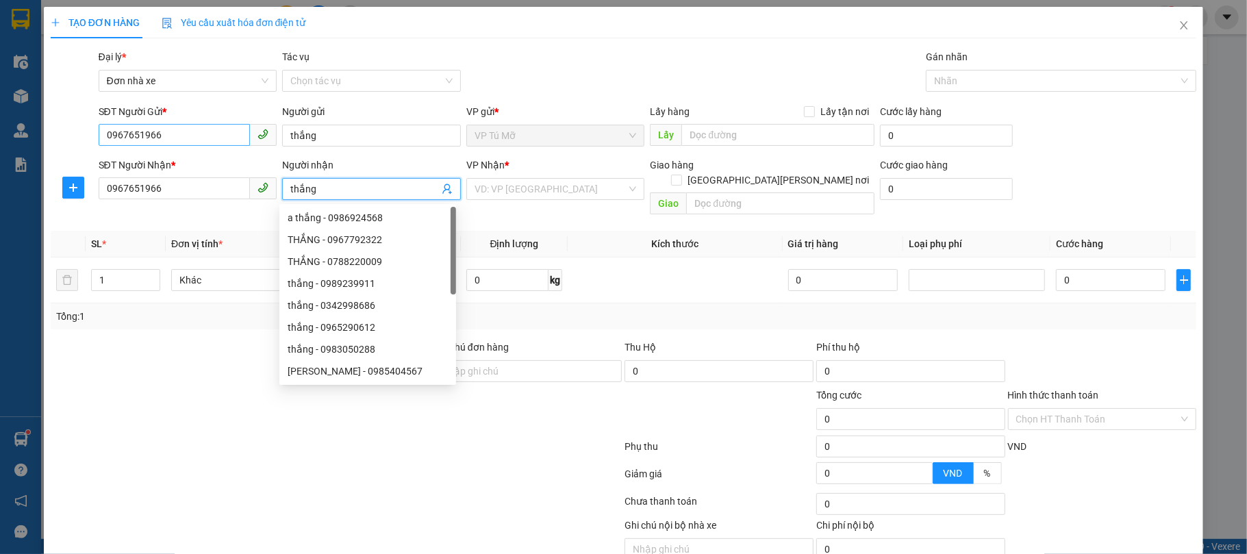
type input "thắng"
click at [194, 140] on input "0967651966" at bounding box center [175, 135] width 152 height 22
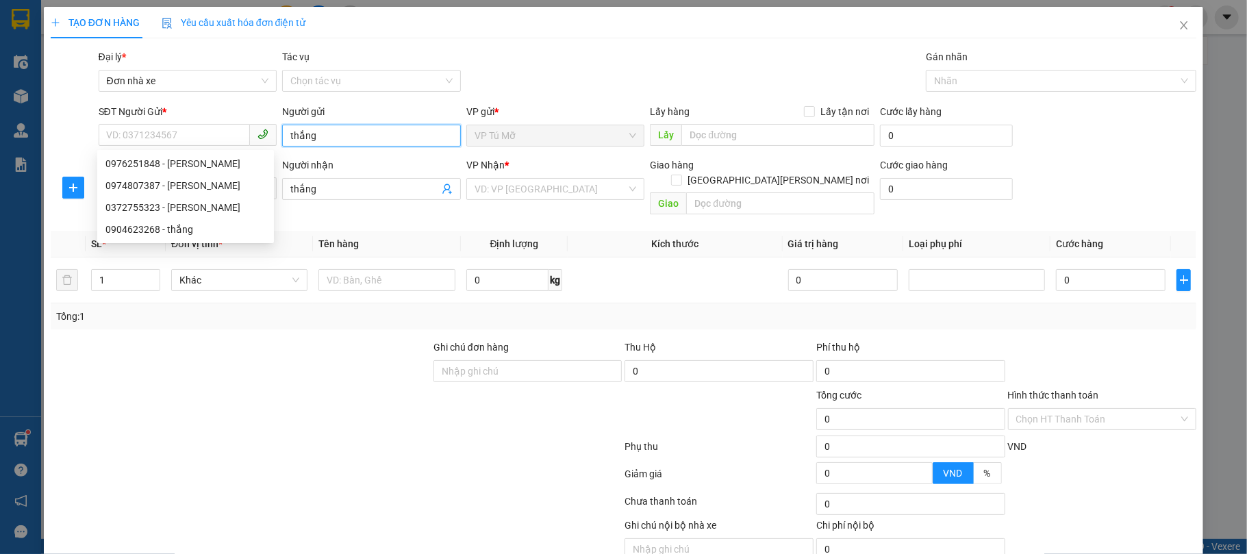
click at [343, 138] on input "thắng" at bounding box center [371, 136] width 179 height 22
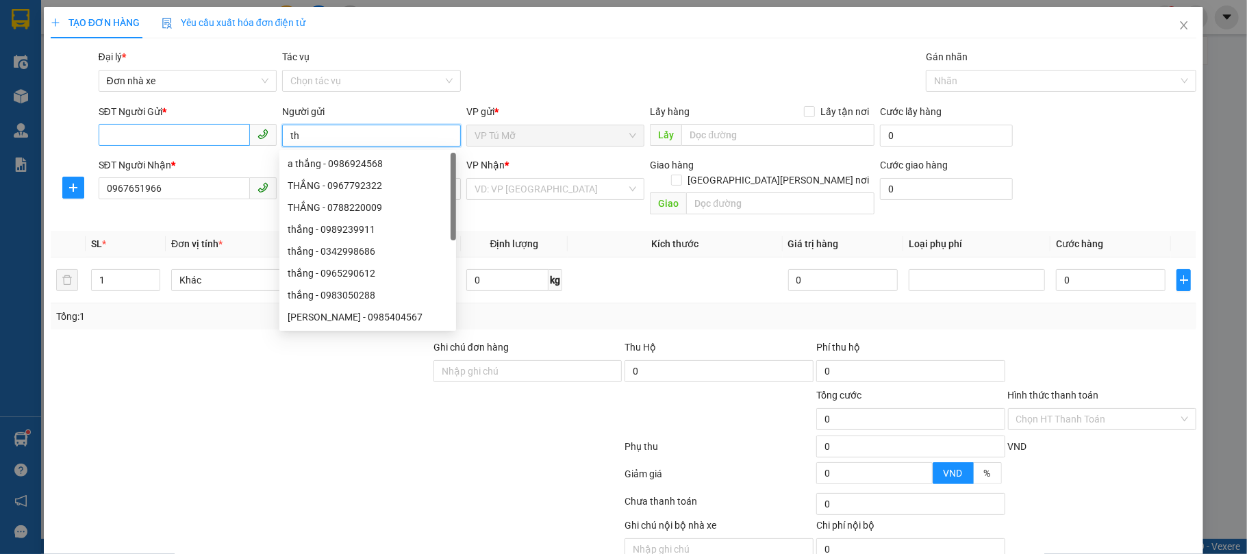
type input "t"
click at [212, 140] on input "SĐT Người Gửi *" at bounding box center [175, 135] width 152 height 22
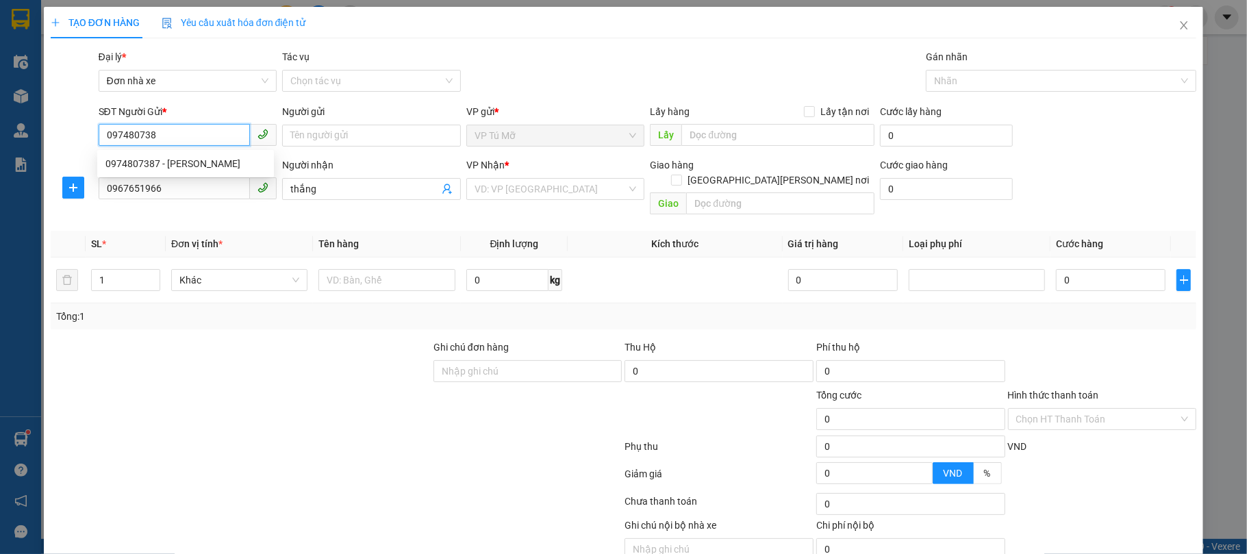
type input "0974807387"
click at [192, 162] on div "0974807387 - [PERSON_NAME]" at bounding box center [185, 163] width 160 height 15
type input "toàn"
type input "0974807387"
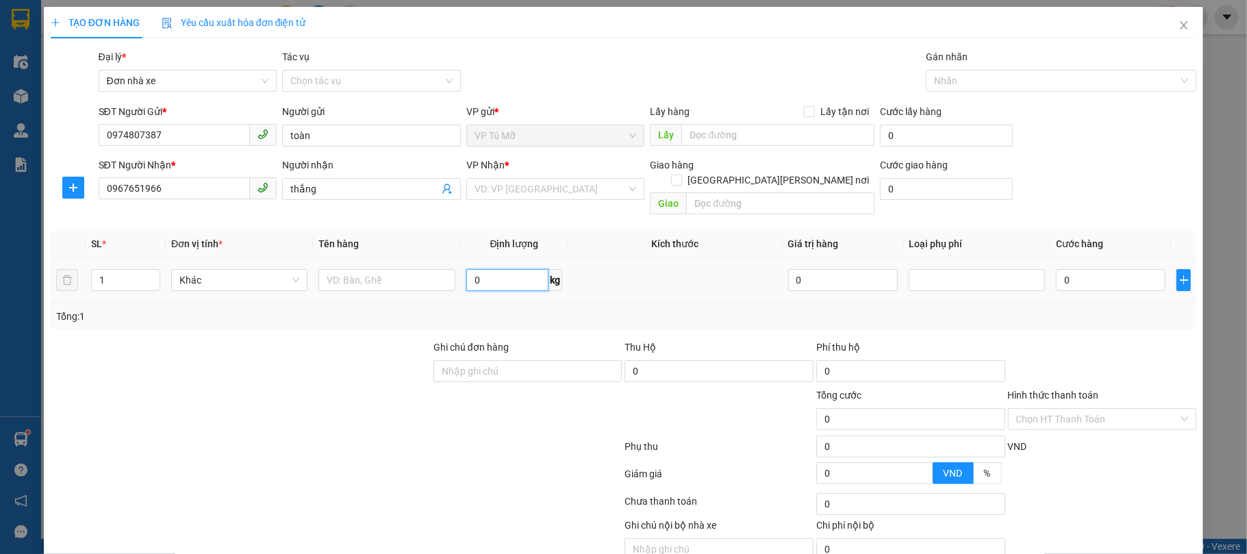
click at [510, 275] on input "0" at bounding box center [507, 280] width 83 height 22
type input "q"
type input "1"
click at [379, 269] on input "text" at bounding box center [386, 280] width 136 height 22
type input "b"
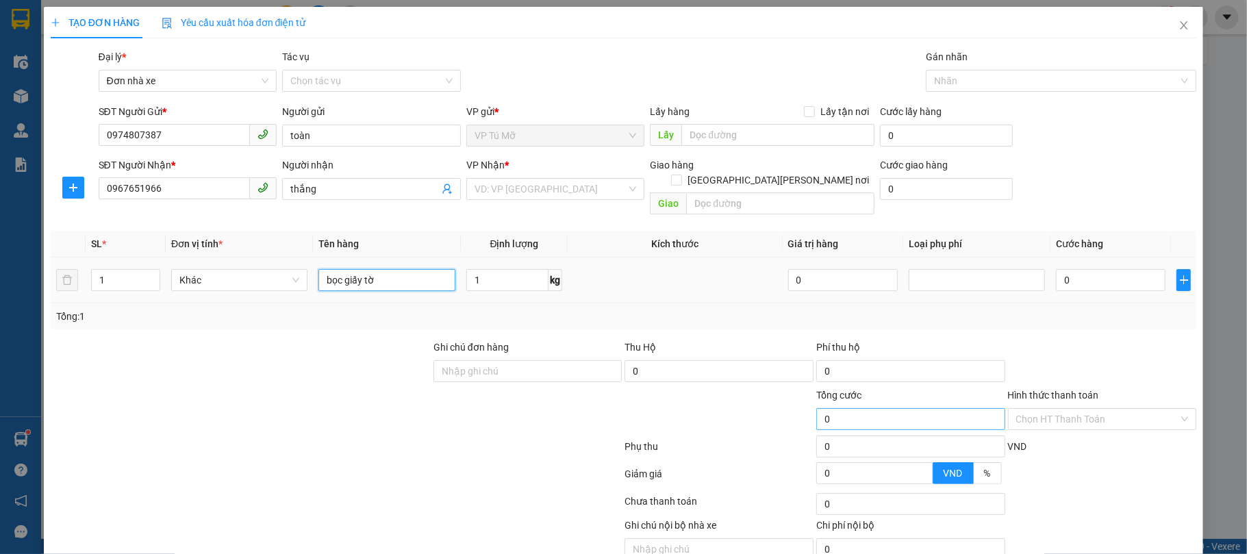
scroll to position [53, 0]
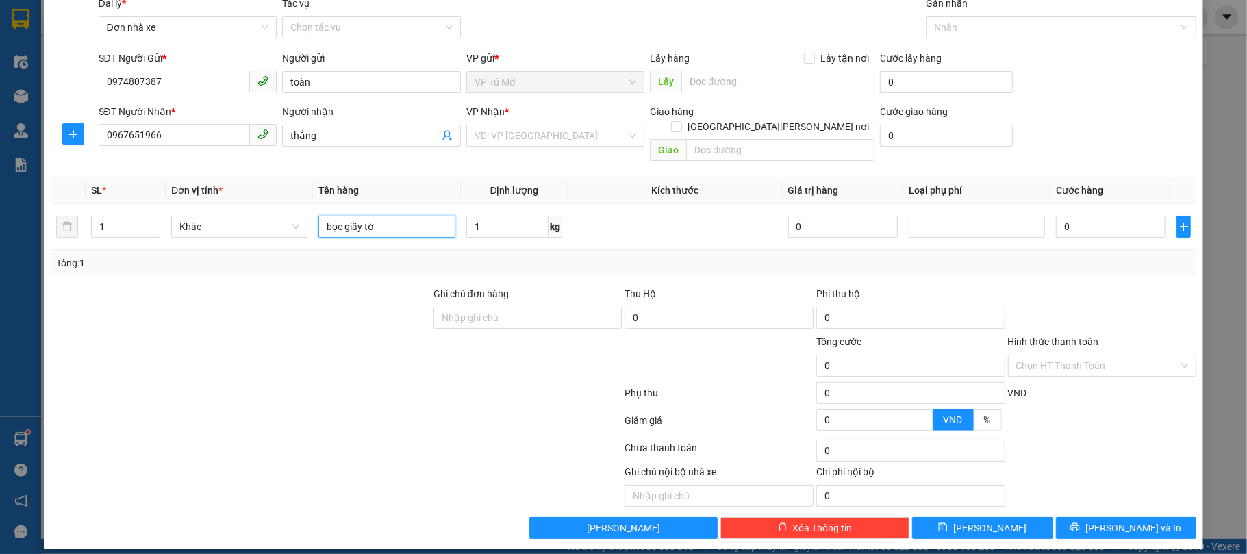
type input "bọc giấy tờ"
click at [1113, 420] on div at bounding box center [1103, 425] width 192 height 24
click at [996, 255] on div "Tổng: 1" at bounding box center [623, 262] width 1135 height 15
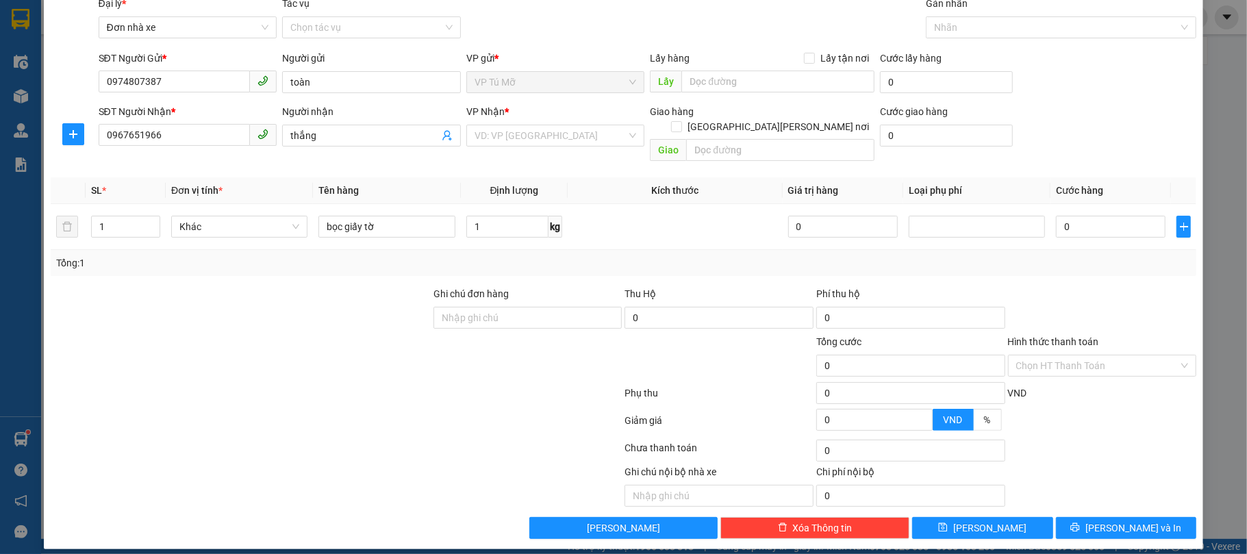
click at [996, 255] on div "Tổng: 1" at bounding box center [623, 262] width 1135 height 15
click at [1079, 216] on input "0" at bounding box center [1111, 227] width 110 height 22
type input "3"
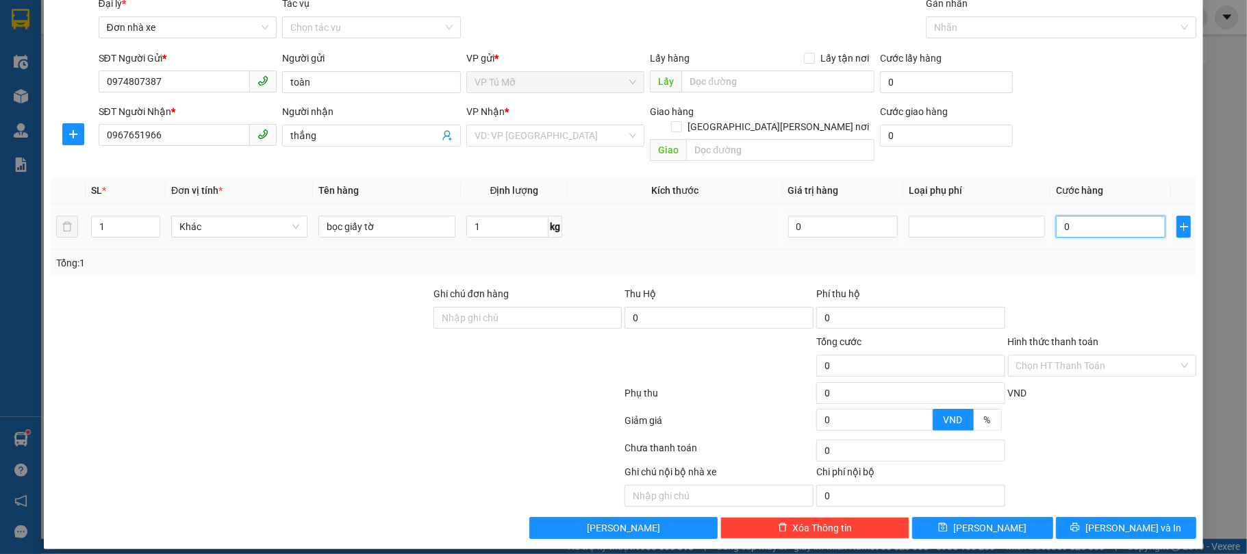
type input "3"
type input "30"
type input "3.000"
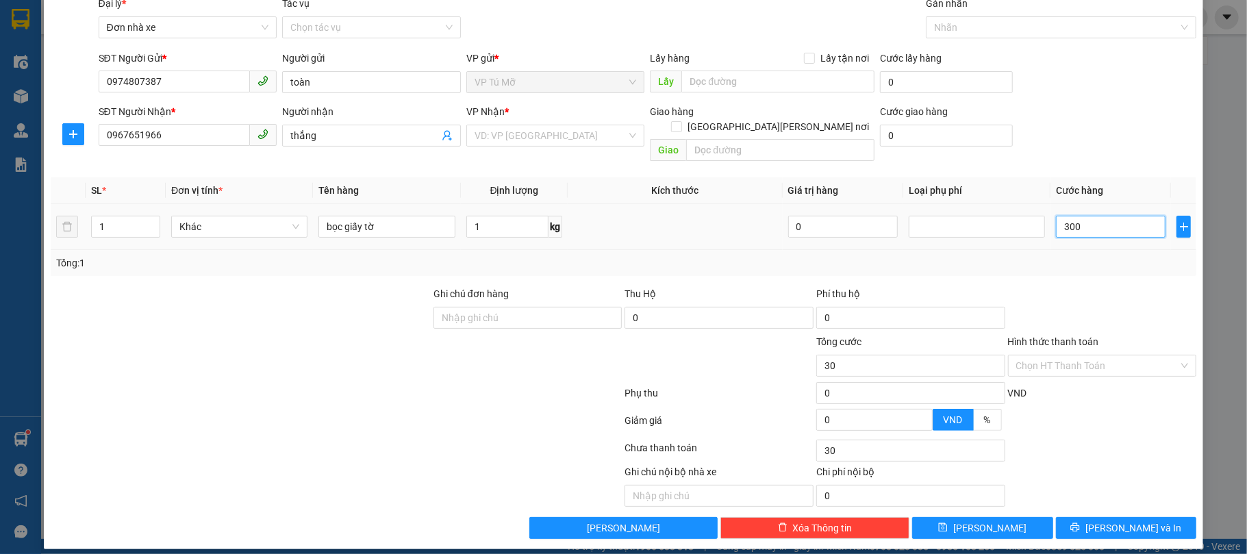
type input "3.000"
type input "30.000"
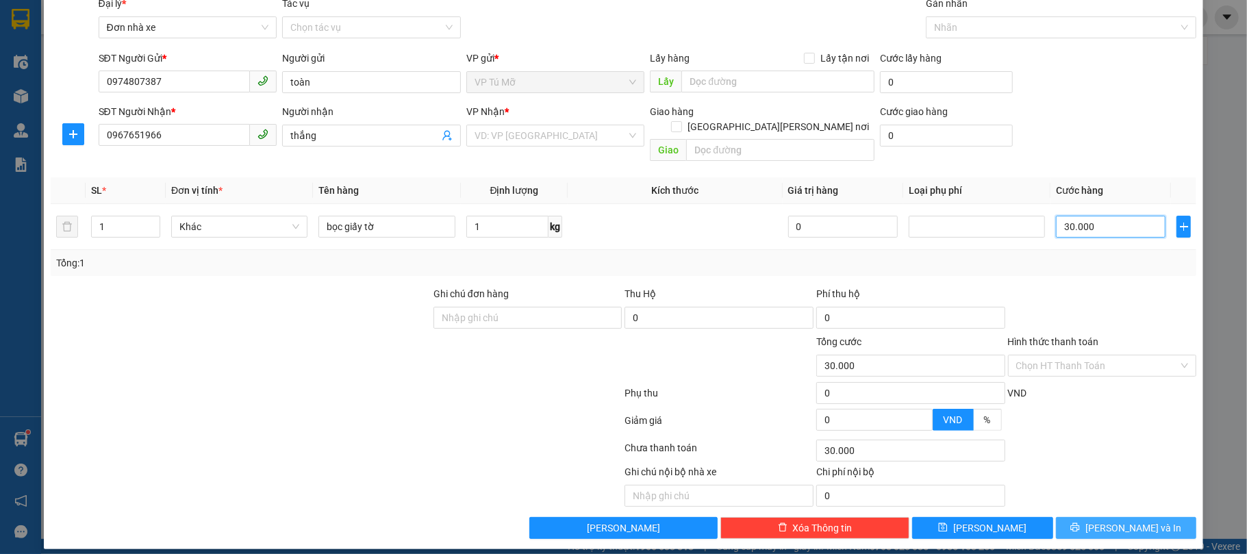
type input "30.000"
click at [1118, 520] on span "[PERSON_NAME] và In" at bounding box center [1133, 527] width 96 height 15
click at [1118, 518] on button "[PERSON_NAME] và In" at bounding box center [1126, 528] width 141 height 22
click at [590, 133] on input "search" at bounding box center [551, 135] width 153 height 21
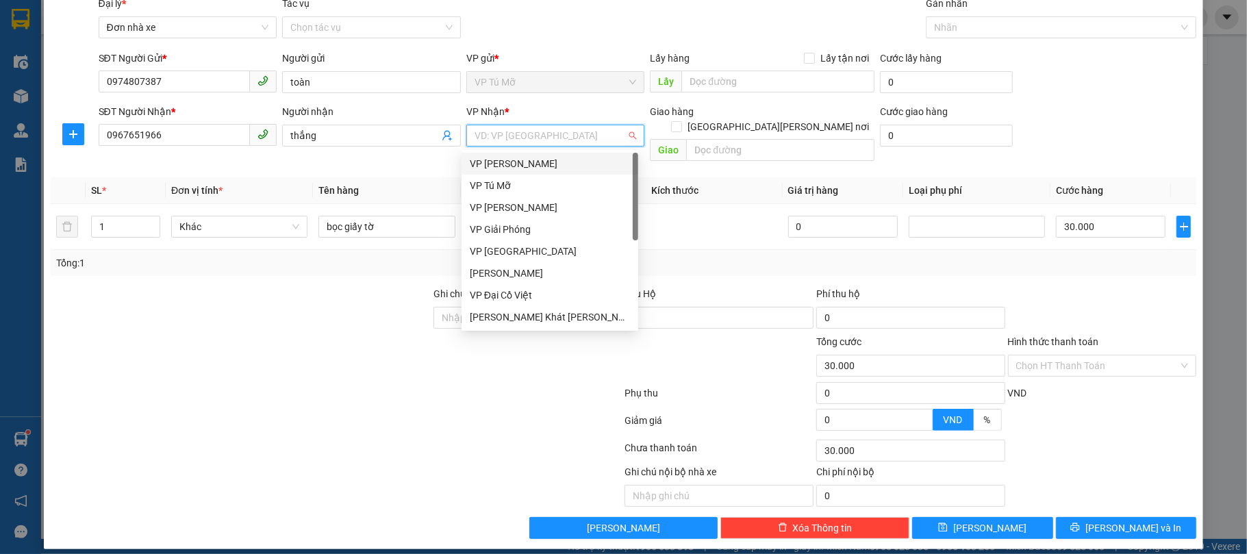
click at [546, 148] on body "Kết quả [PERSON_NAME] ( 14 ) Bộ lọc Mã ĐH Trạng thái Món hàng Thu hộ Tổng [PERS…" at bounding box center [623, 277] width 1247 height 554
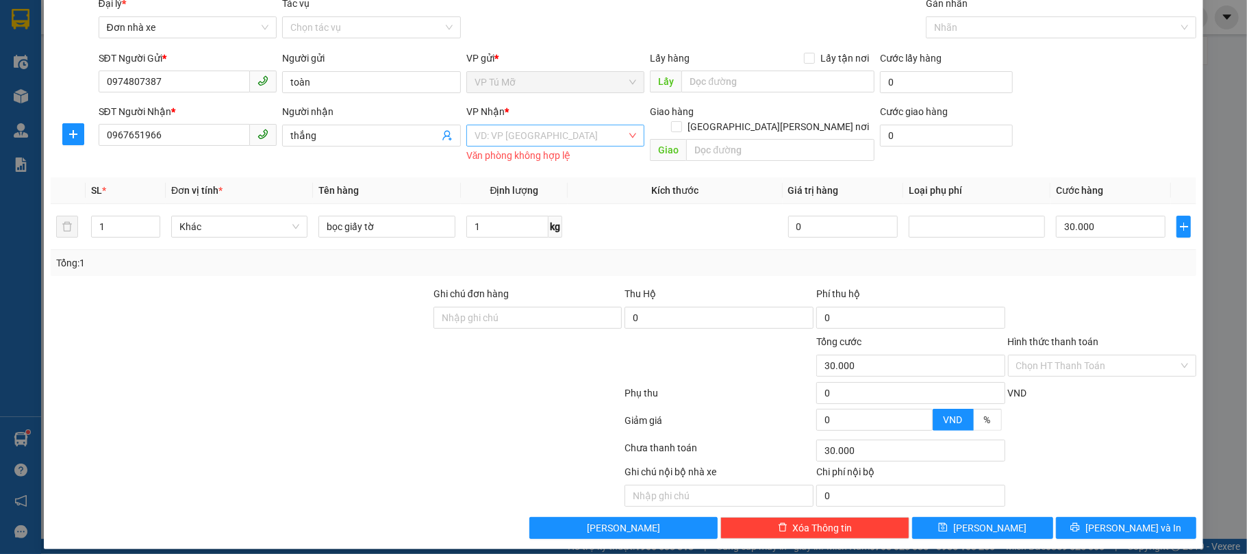
click at [554, 138] on input "search" at bounding box center [551, 135] width 153 height 21
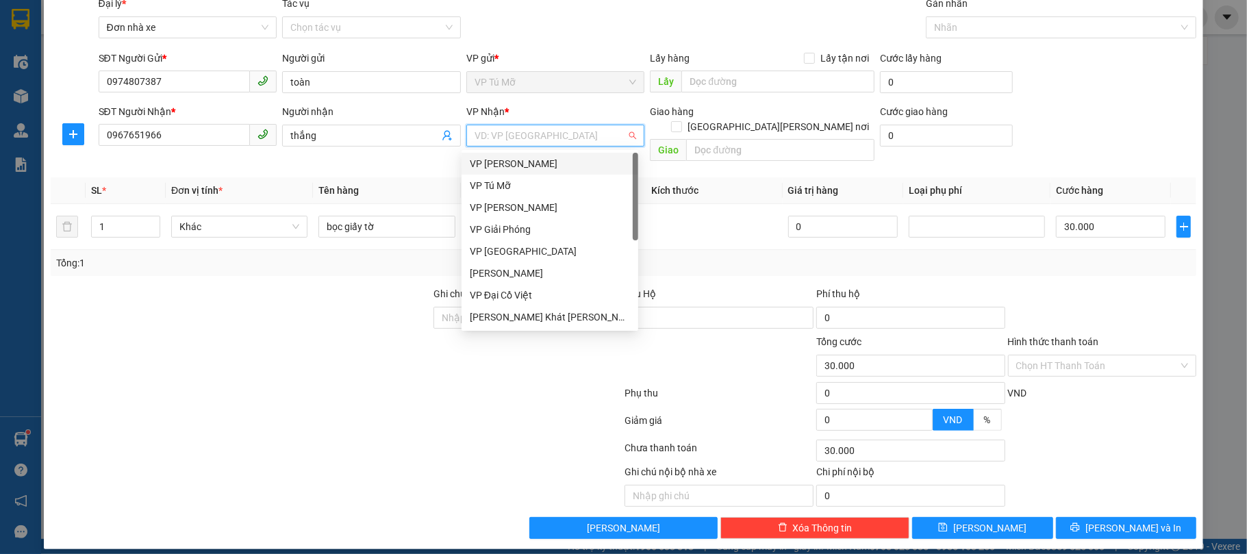
click at [549, 167] on div "VP [PERSON_NAME]" at bounding box center [550, 163] width 160 height 15
click at [549, 167] on div "Transit Pickup Surcharge Ids Transit Deliver Surcharge Ids Transit Deliver Surc…" at bounding box center [624, 267] width 1146 height 543
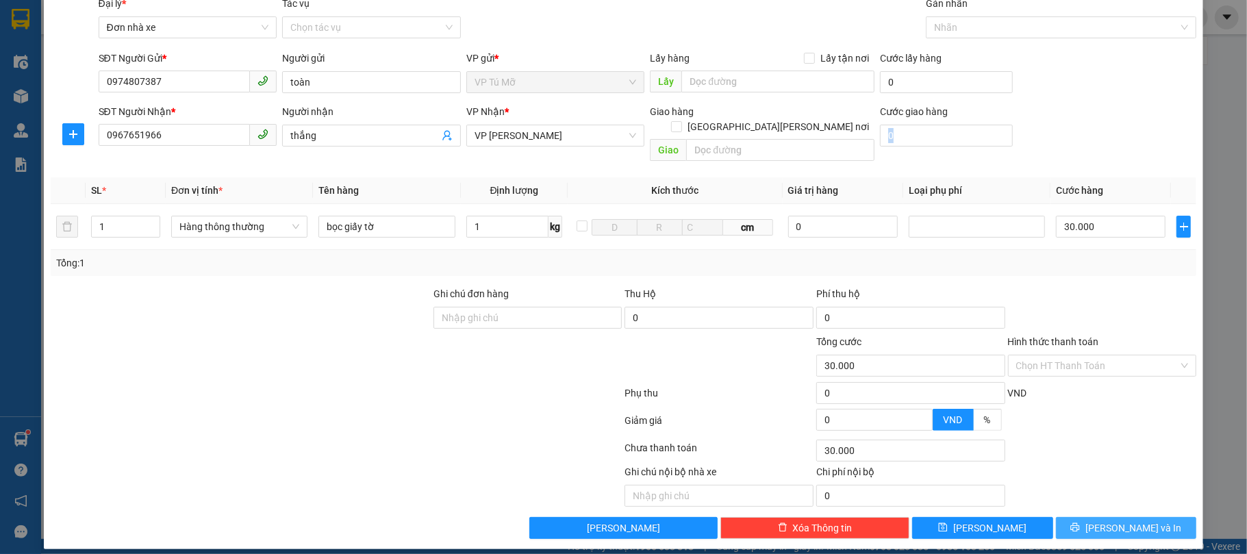
click at [1092, 517] on button "[PERSON_NAME] và In" at bounding box center [1126, 528] width 141 height 22
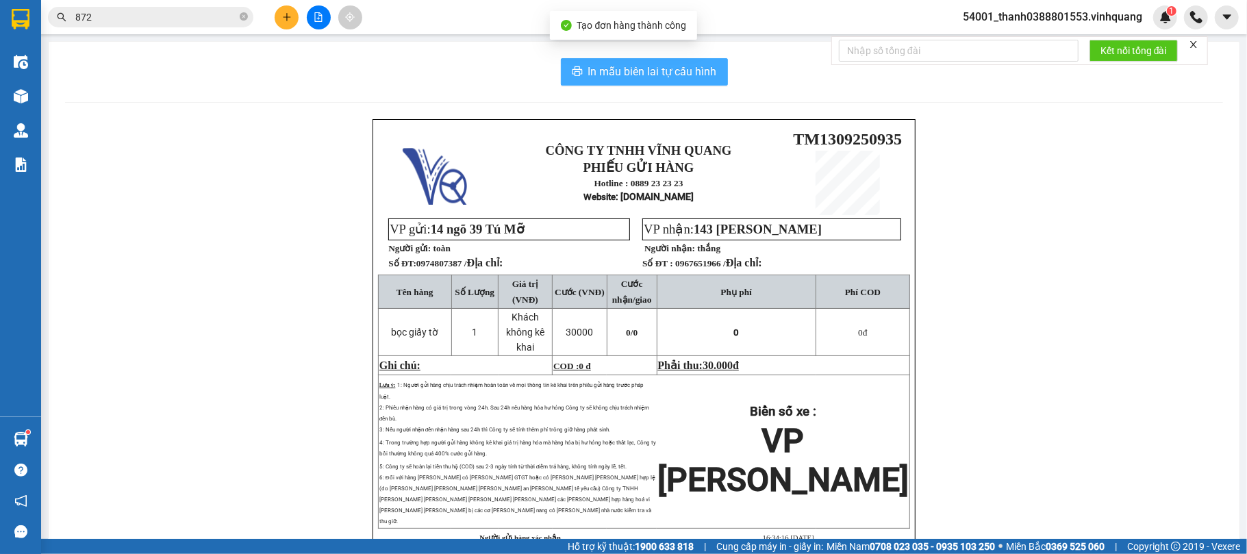
click at [605, 69] on span "In mẫu biên lai tự cấu hình" at bounding box center [652, 71] width 129 height 17
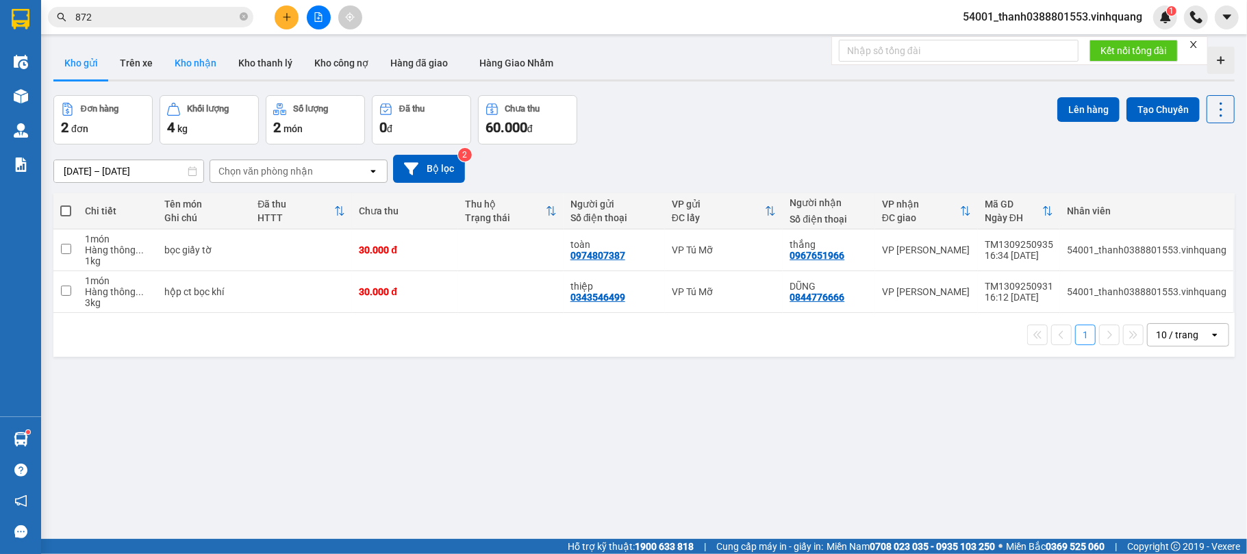
click at [199, 55] on button "Kho nhận" at bounding box center [196, 63] width 64 height 33
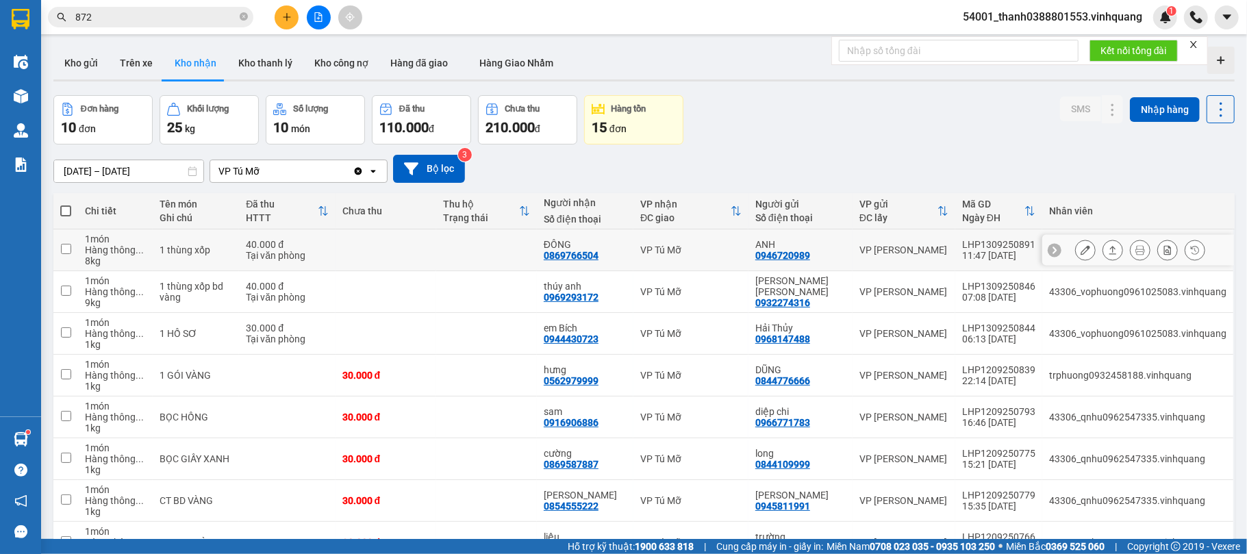
click at [598, 253] on div "0869766504" at bounding box center [571, 255] width 55 height 11
copy div "0869766504"
click at [288, 16] on icon "plus" at bounding box center [287, 17] width 10 height 10
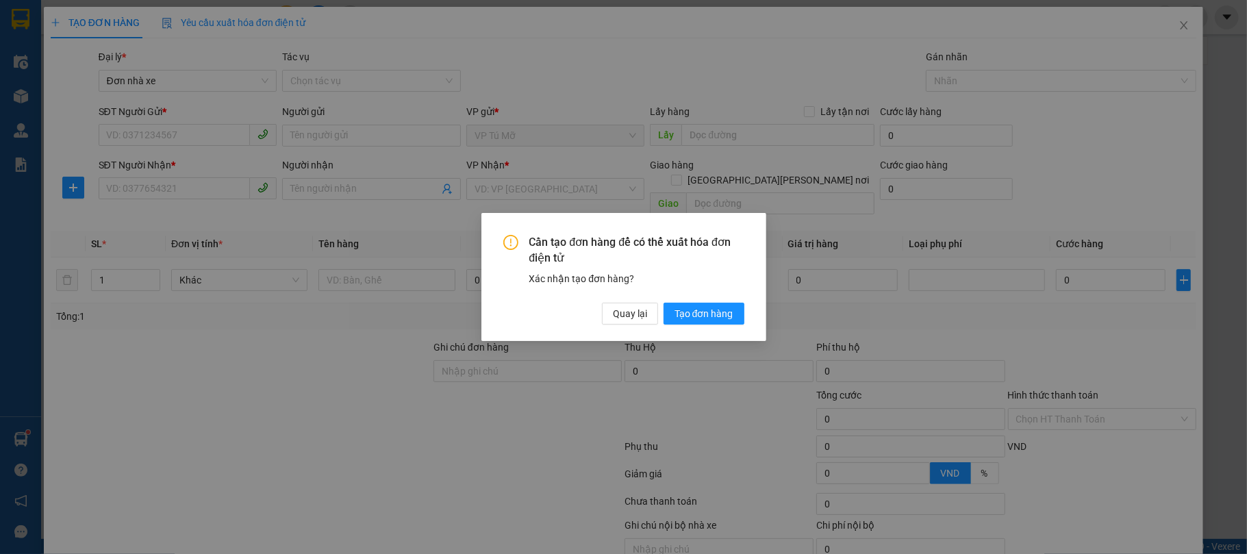
click at [631, 327] on div "Cần tạo đơn hàng để có thể xuất hóa đơn điện tử Xác nhận tạo đơn hàng? Quay lại…" at bounding box center [623, 277] width 285 height 128
click at [633, 320] on span "Quay lại" at bounding box center [630, 313] width 34 height 15
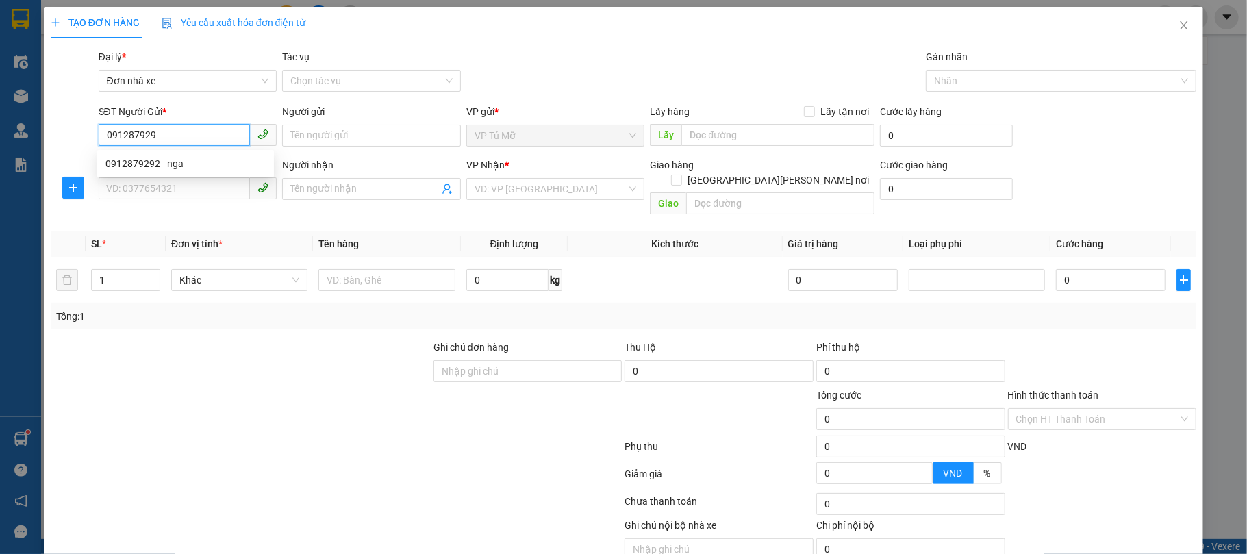
type input "0912879292"
click at [195, 166] on div "0912879292 - nga" at bounding box center [185, 163] width 160 height 15
type input "nga"
type input "0989228401"
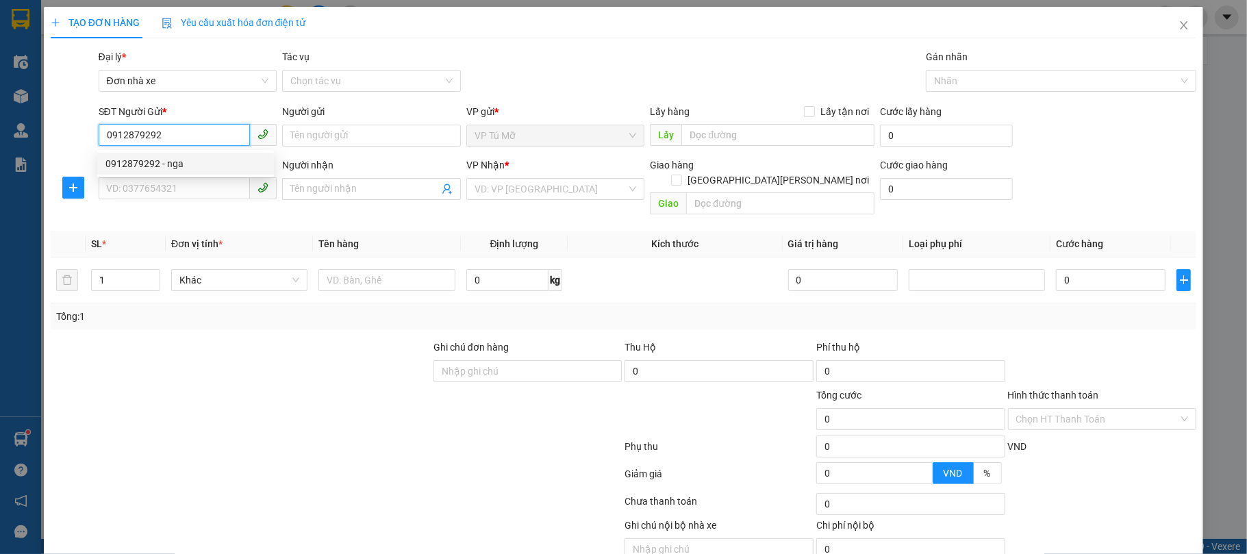
type input "chị sâm"
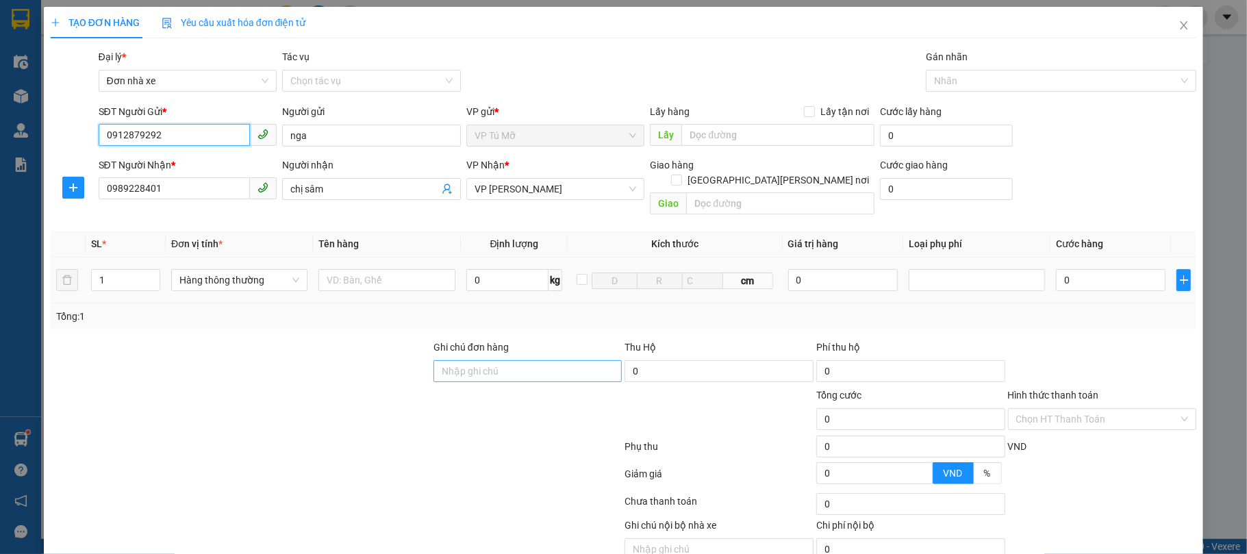
scroll to position [53, 0]
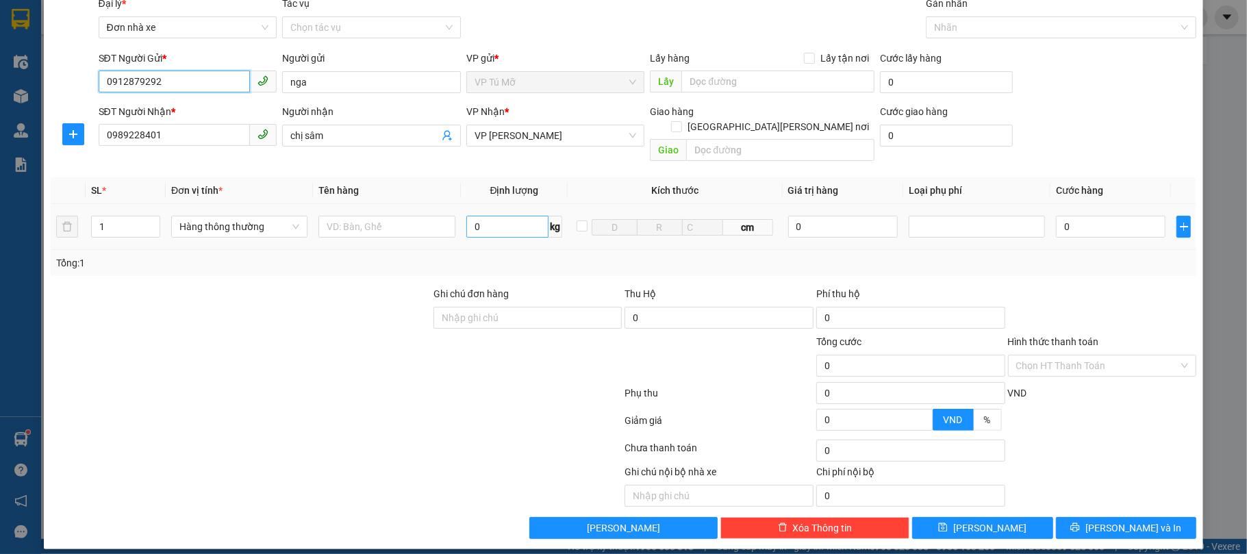
type input "0912879292"
click at [494, 218] on input "0" at bounding box center [507, 227] width 83 height 22
type input "2"
click at [385, 216] on input "text" at bounding box center [386, 227] width 136 height 22
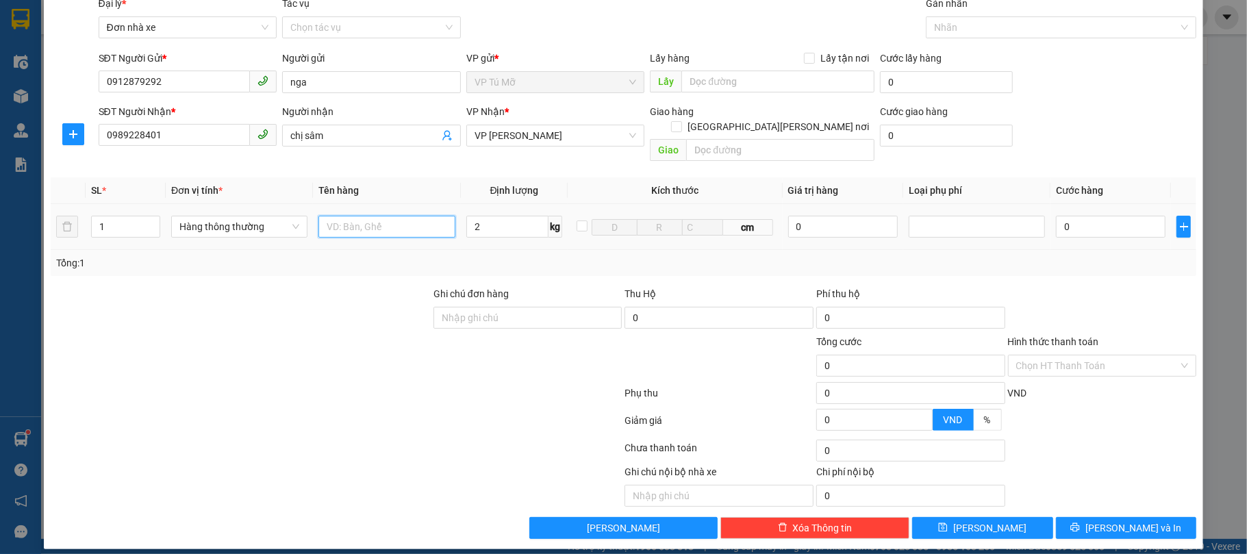
type input "30.000"
type input "bọc xám"
click at [1078, 355] on input "Hình thức thanh toán" at bounding box center [1097, 365] width 163 height 21
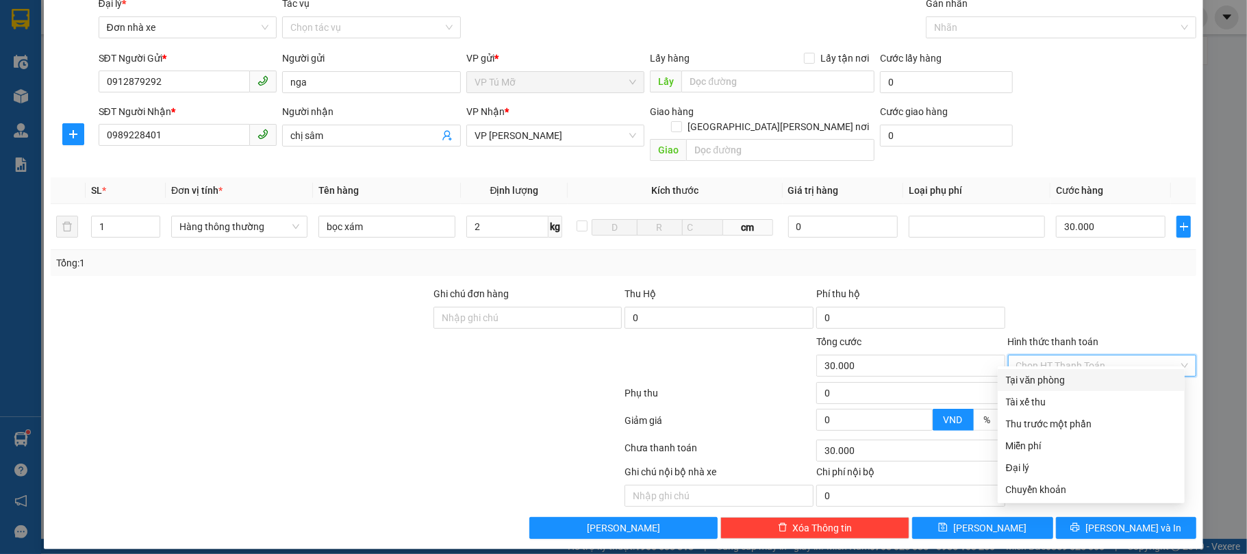
click at [1058, 379] on div "Tại văn phòng" at bounding box center [1091, 380] width 171 height 15
type input "0"
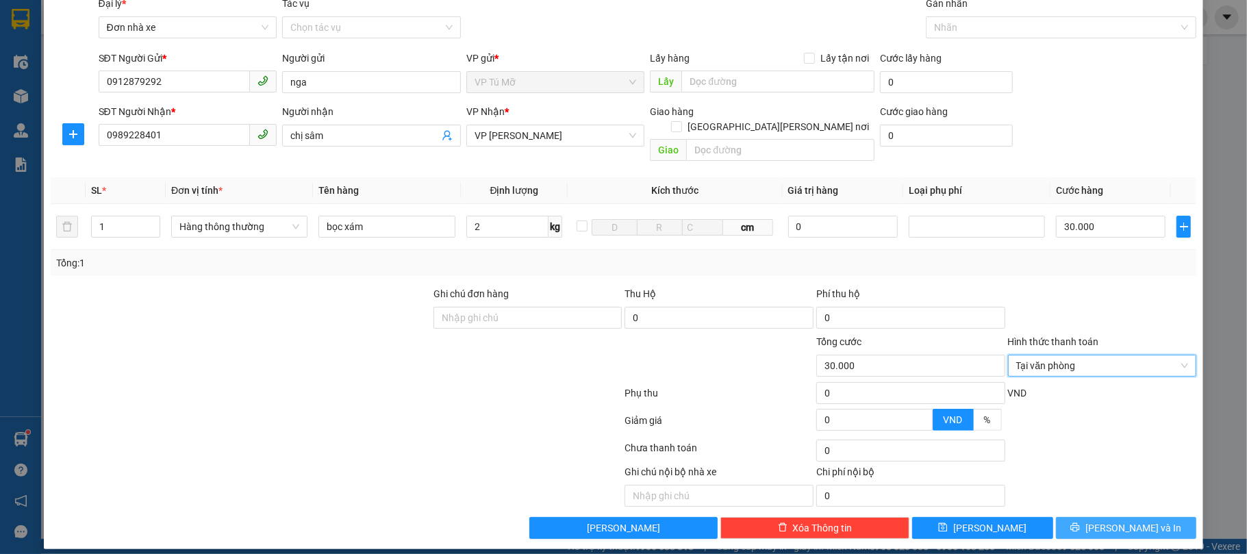
click at [1123, 520] on span "[PERSON_NAME] và In" at bounding box center [1133, 527] width 96 height 15
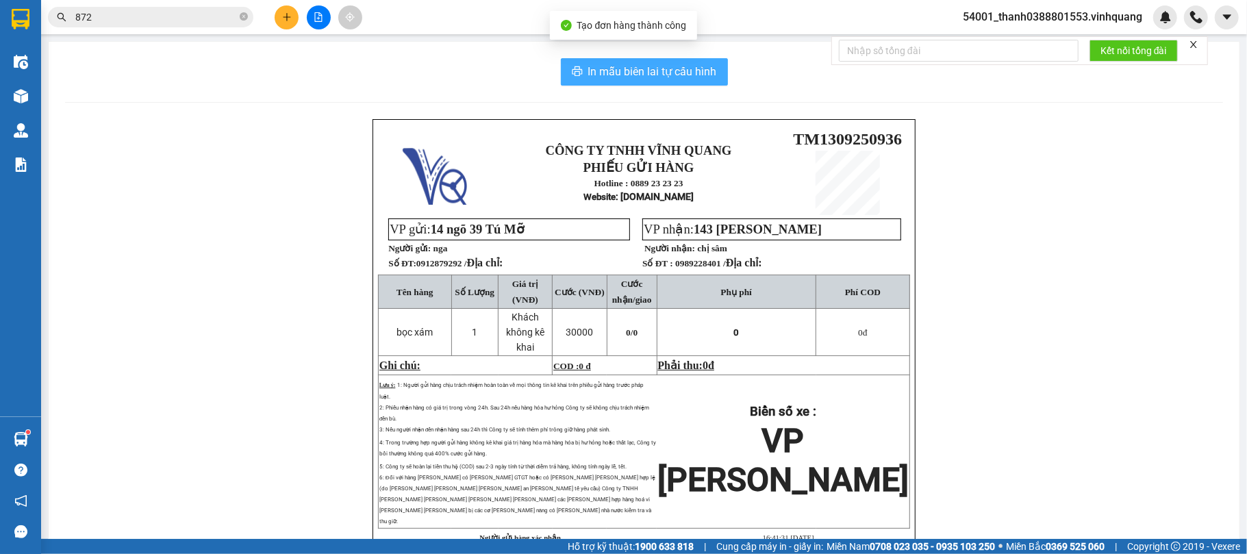
click at [631, 70] on span "In mẫu biên lai tự cấu hình" at bounding box center [652, 71] width 129 height 17
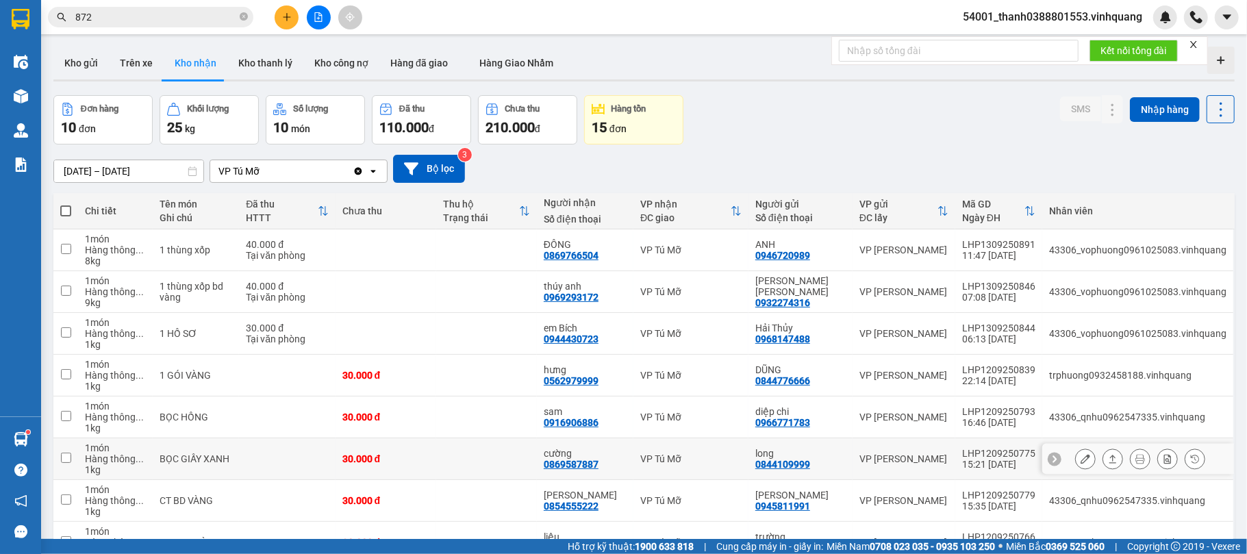
scroll to position [0, 73]
click at [90, 60] on button "Kho gửi" at bounding box center [80, 63] width 55 height 33
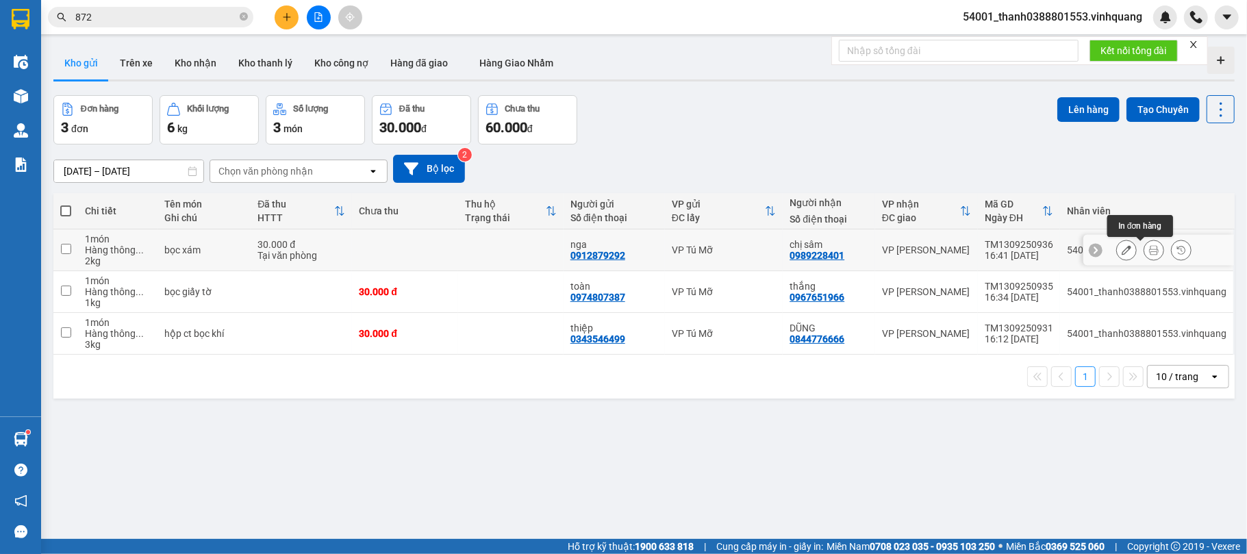
click at [1149, 250] on icon at bounding box center [1154, 250] width 10 height 10
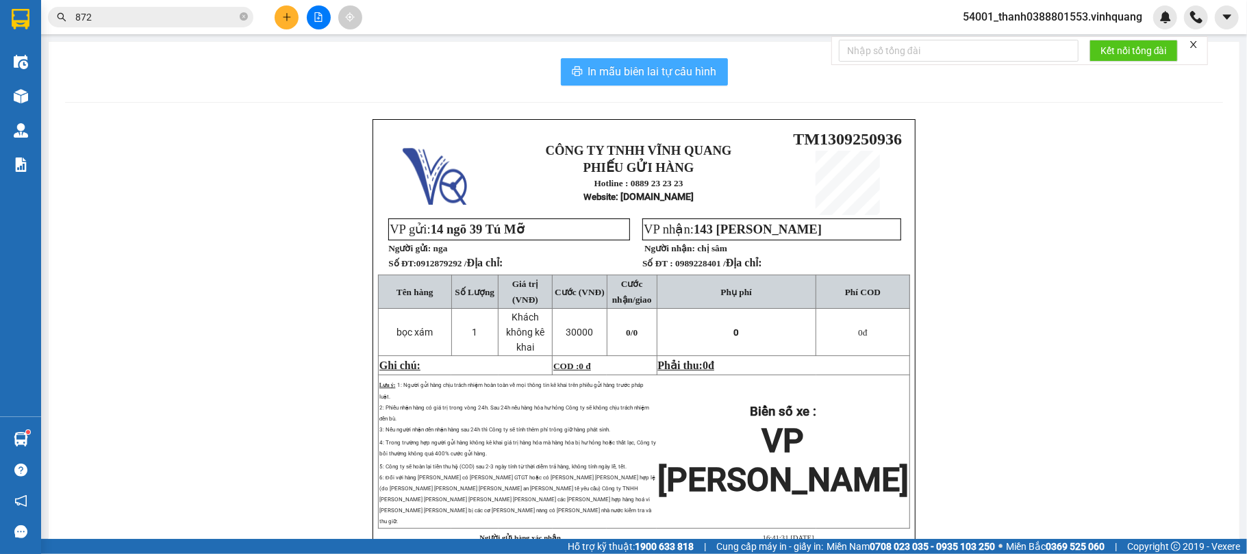
click at [600, 82] on button "In mẫu biên lai tự cấu hình" at bounding box center [644, 71] width 167 height 27
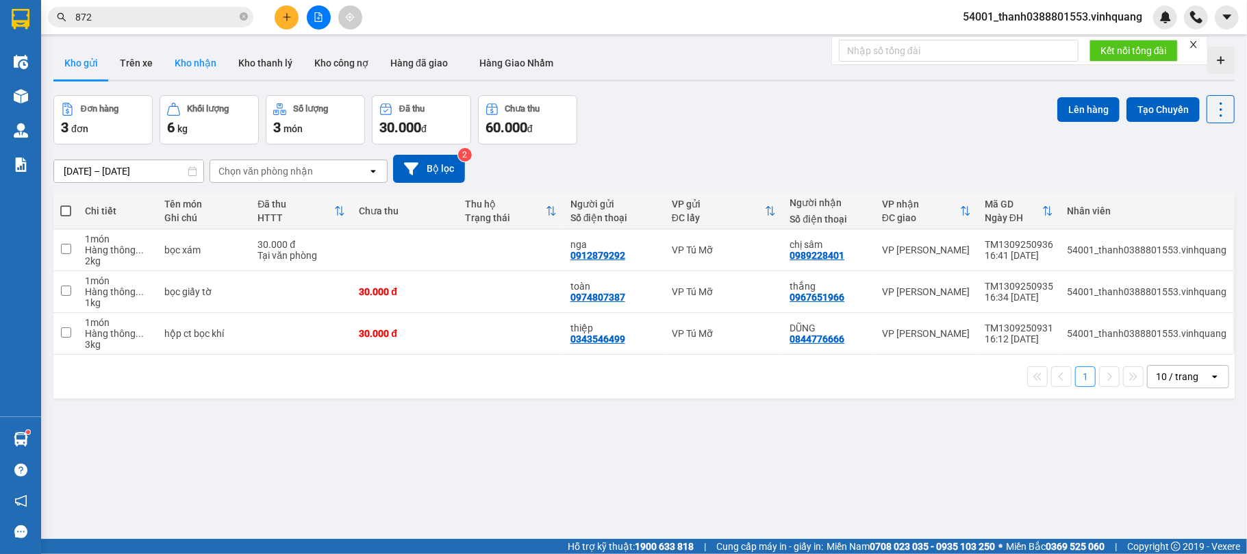
click at [209, 58] on button "Kho nhận" at bounding box center [196, 63] width 64 height 33
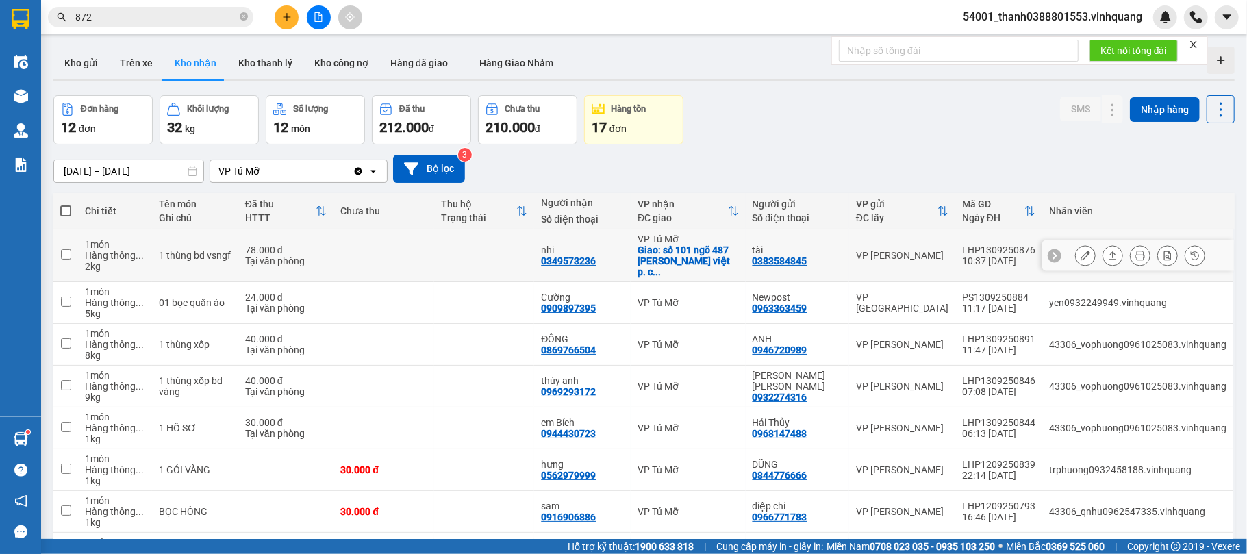
click at [593, 257] on div "0349573236" at bounding box center [568, 260] width 55 height 11
click at [588, 256] on div "0349573236" at bounding box center [568, 260] width 55 height 11
copy div "0349573236"
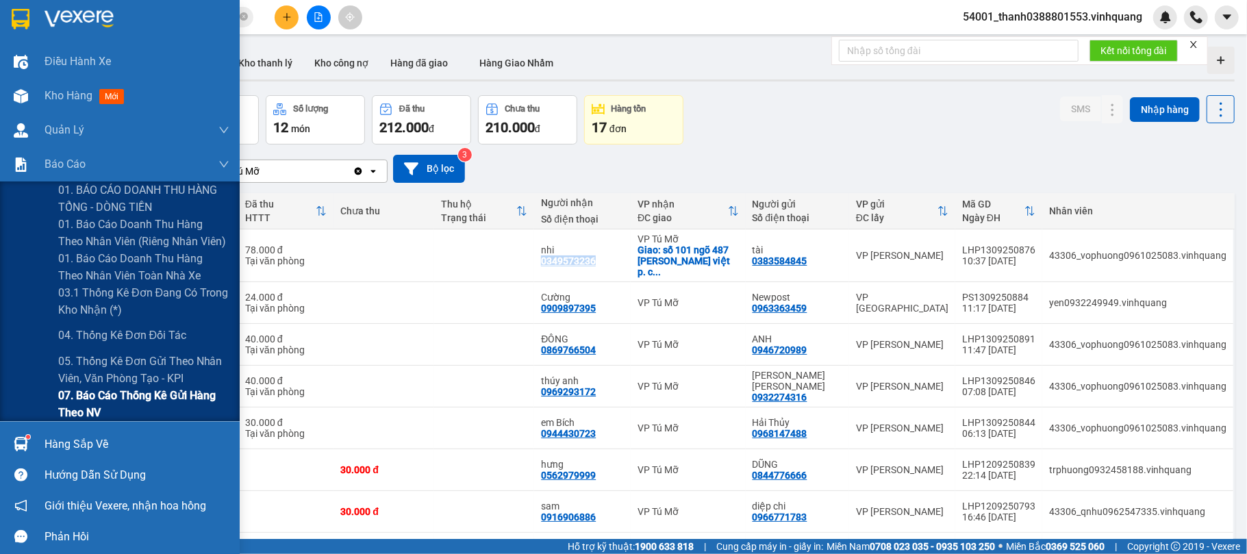
click at [118, 400] on span "07. Báo cáo thống kê gửi hàng theo NV" at bounding box center [143, 404] width 171 height 34
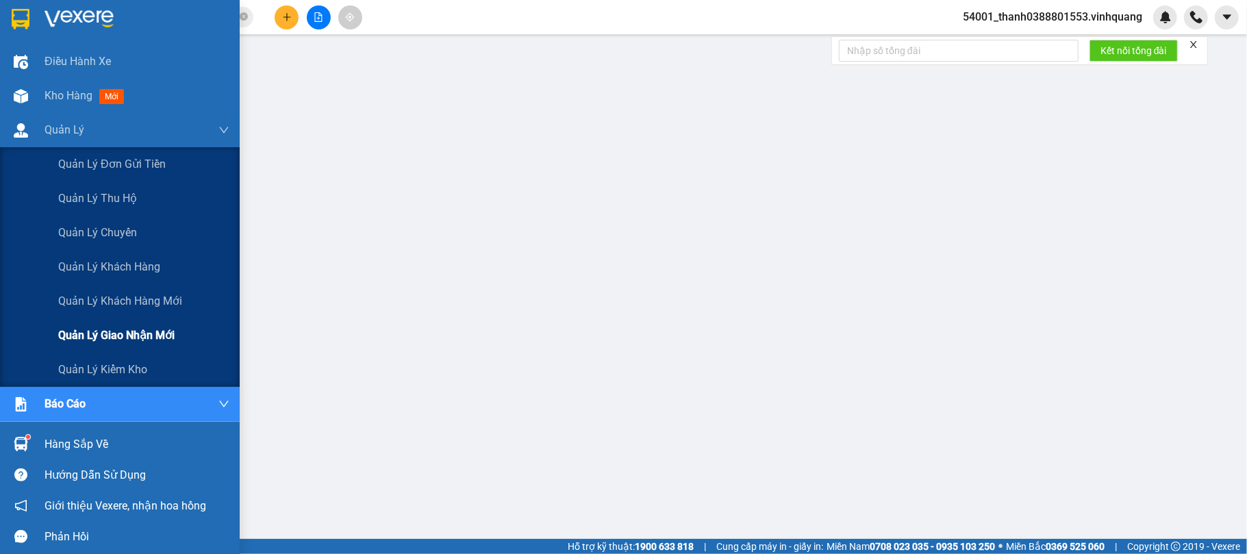
click at [129, 338] on span "Quản lý giao nhận mới" at bounding box center [116, 335] width 116 height 17
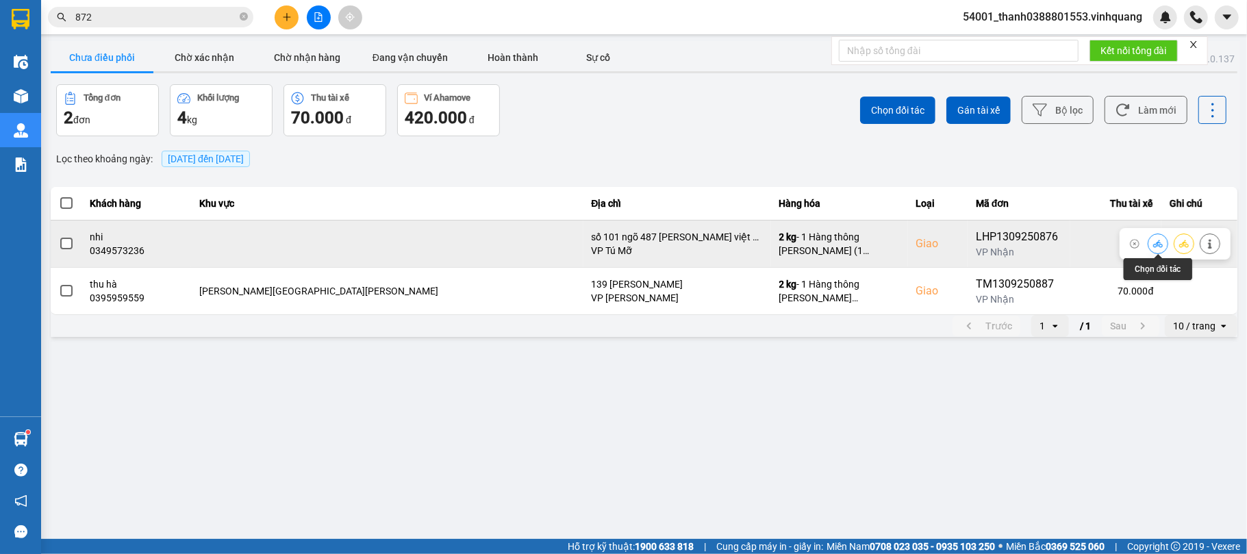
click at [1157, 248] on icon at bounding box center [1158, 244] width 10 height 10
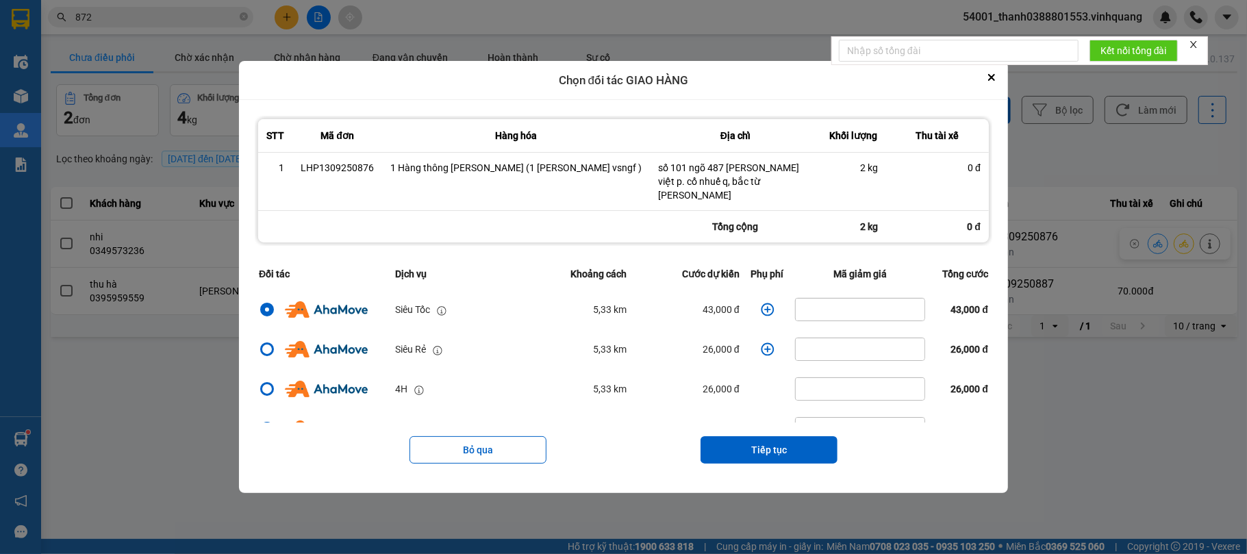
click at [761, 303] on icon "dialog" at bounding box center [768, 310] width 14 height 14
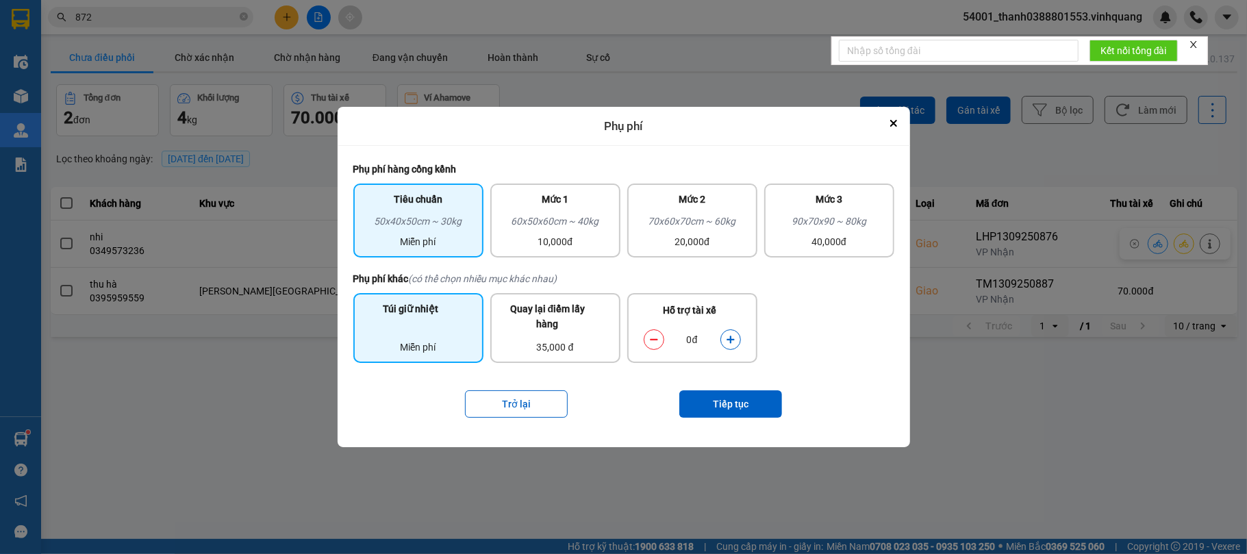
click at [429, 342] on div "Miễn phí" at bounding box center [419, 347] width 114 height 15
click at [715, 404] on button "Tiếp tục" at bounding box center [730, 403] width 103 height 27
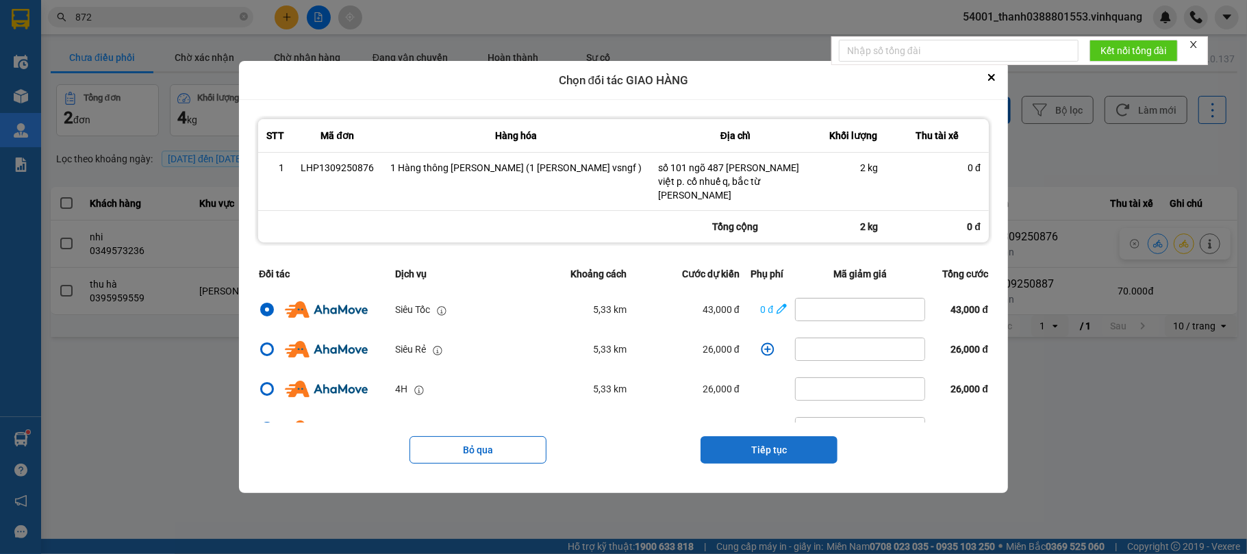
click at [762, 444] on button "Tiếp tục" at bounding box center [769, 449] width 137 height 27
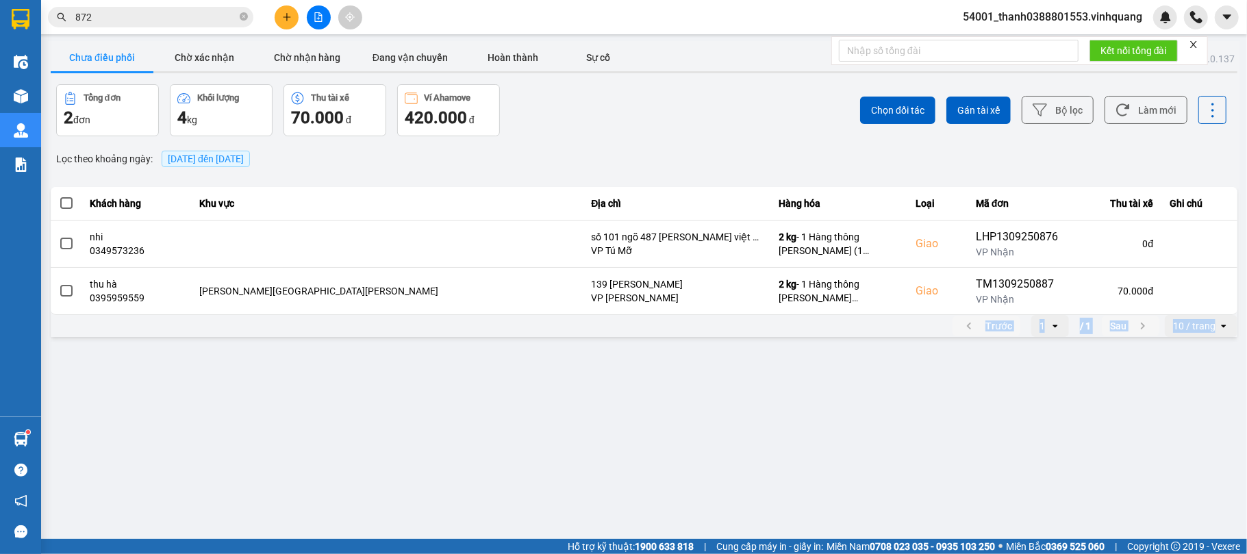
click at [762, 444] on main "ver: 0.0.137 Chưa điều [PERSON_NAME] xác [PERSON_NAME] [PERSON_NAME] hàng Đang …" at bounding box center [623, 269] width 1247 height 539
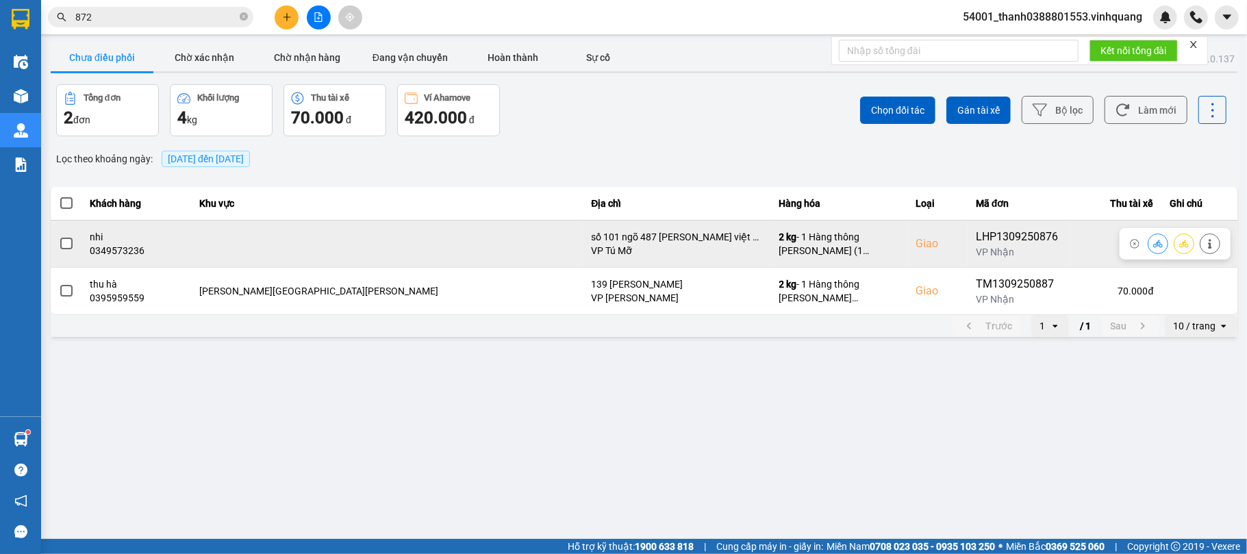
click at [916, 250] on div "Giao" at bounding box center [937, 244] width 43 height 16
click at [1152, 240] on button at bounding box center [1157, 243] width 19 height 24
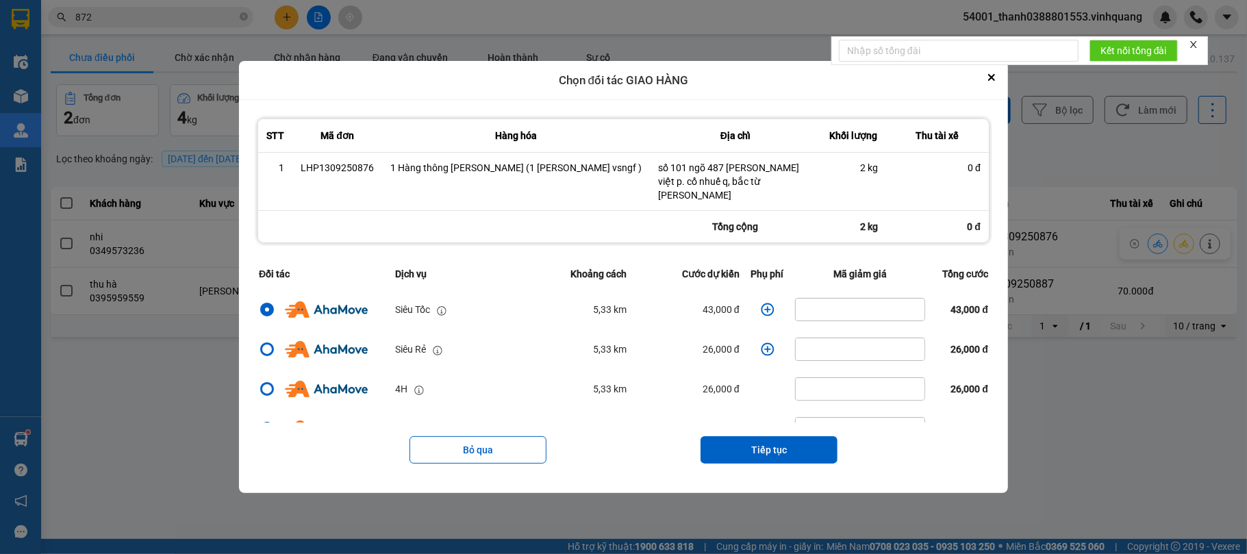
click at [761, 305] on icon "dialog" at bounding box center [768, 310] width 14 height 14
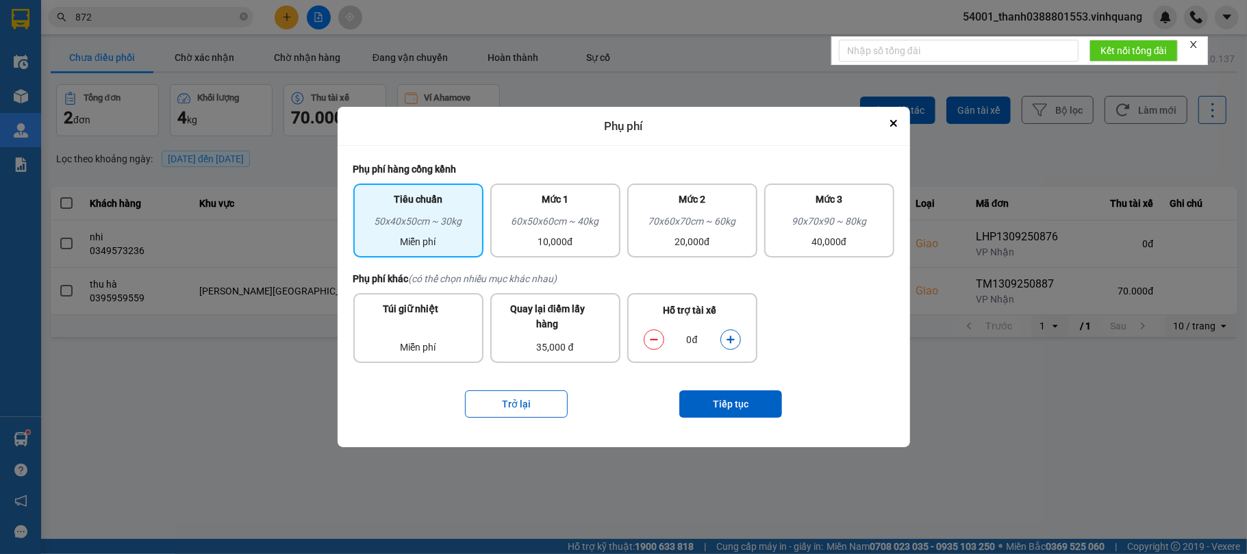
click at [735, 305] on div "Hỗ trợ tài xế" at bounding box center [692, 314] width 111 height 23
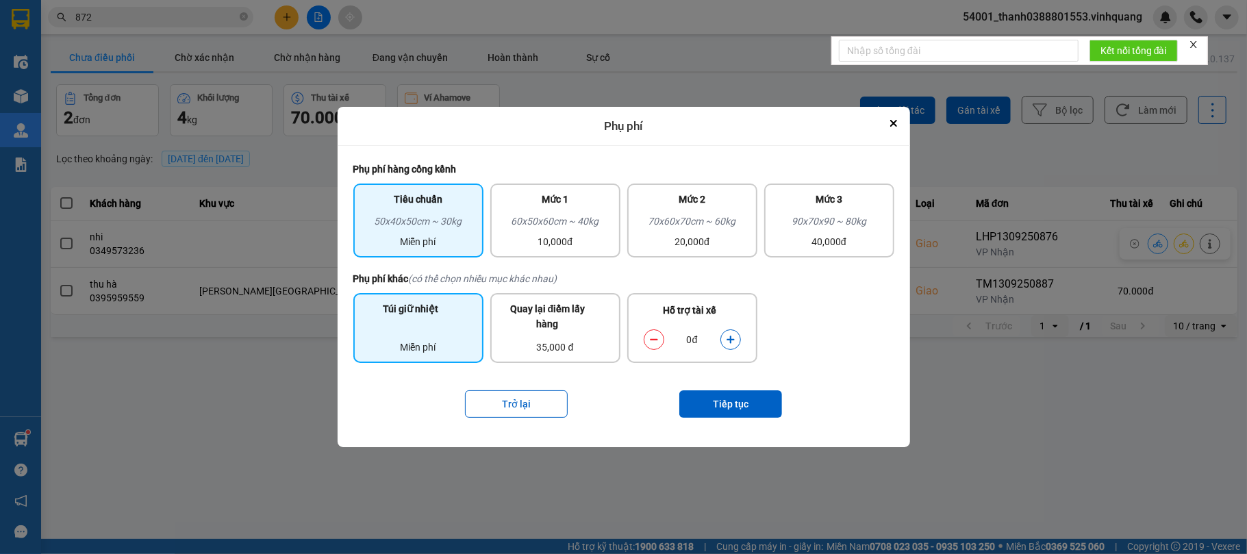
click at [437, 323] on div "Miễn phí" at bounding box center [419, 339] width 114 height 32
click at [734, 401] on button "Tiếp tục" at bounding box center [730, 403] width 103 height 27
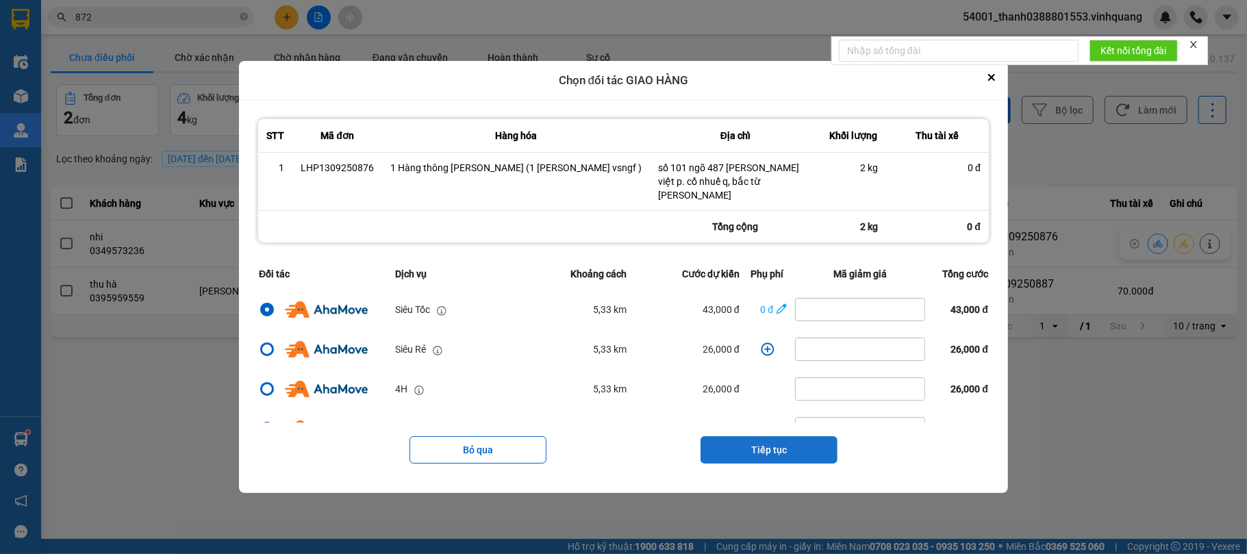
click at [767, 450] on button "Tiếp tục" at bounding box center [769, 449] width 137 height 27
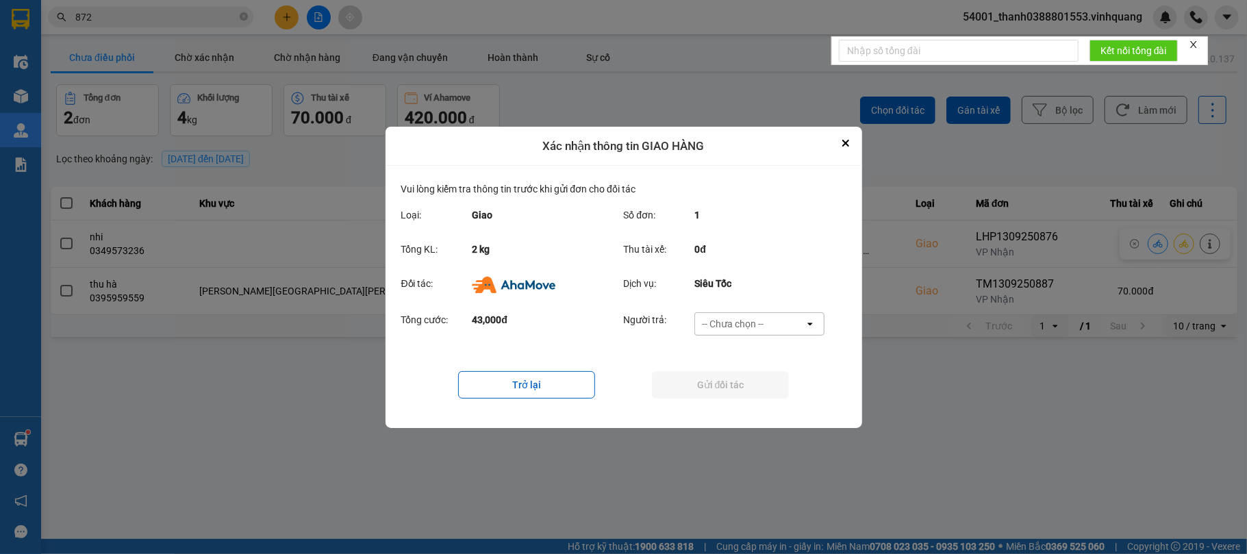
click at [729, 317] on div "-- Chưa chọn --" at bounding box center [733, 324] width 62 height 14
click at [744, 396] on span "Ví Ahamove" at bounding box center [732, 402] width 55 height 14
click at [738, 386] on button "Gửi đối tác" at bounding box center [720, 384] width 137 height 27
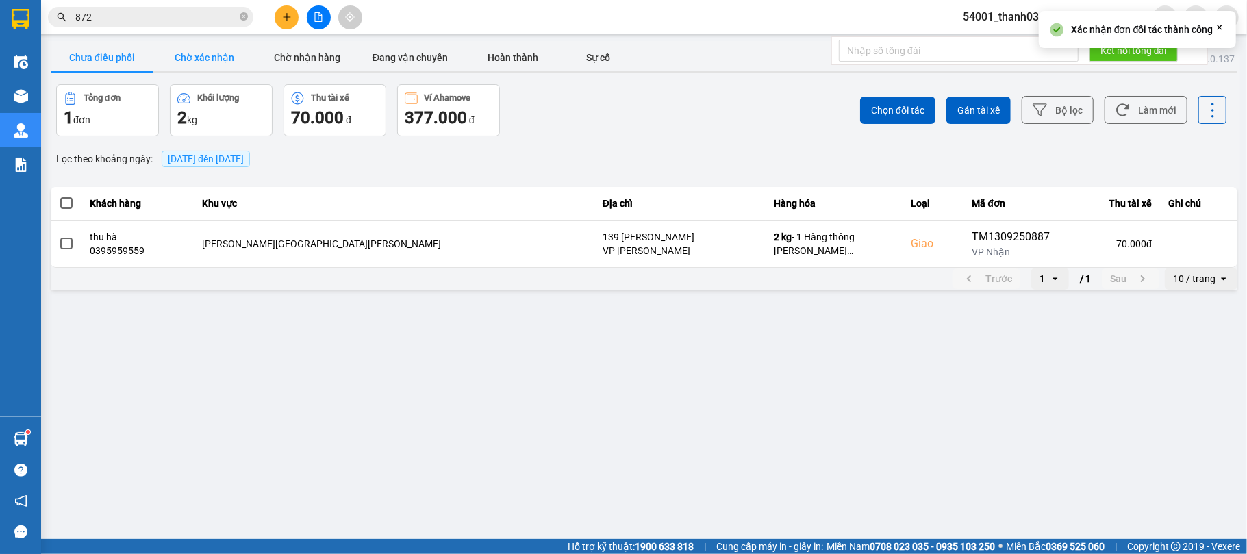
click at [212, 53] on button "Chờ xác nhận" at bounding box center [204, 57] width 103 height 27
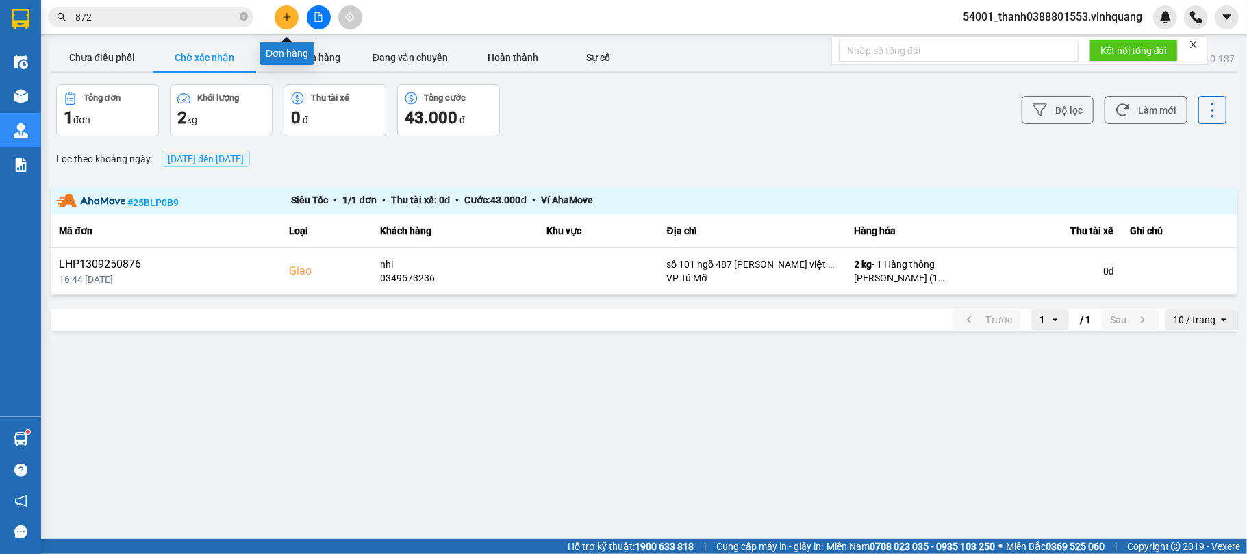
click at [292, 20] on button at bounding box center [287, 17] width 24 height 24
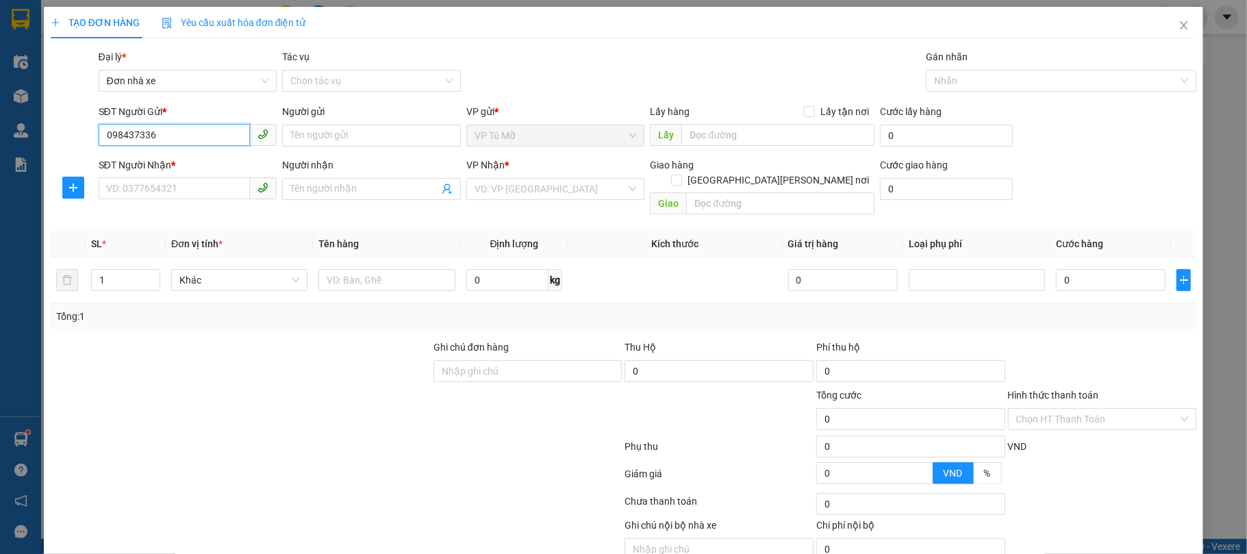
click at [158, 135] on input "098437336" at bounding box center [175, 135] width 152 height 22
click at [145, 142] on input "09843733666" at bounding box center [175, 135] width 152 height 22
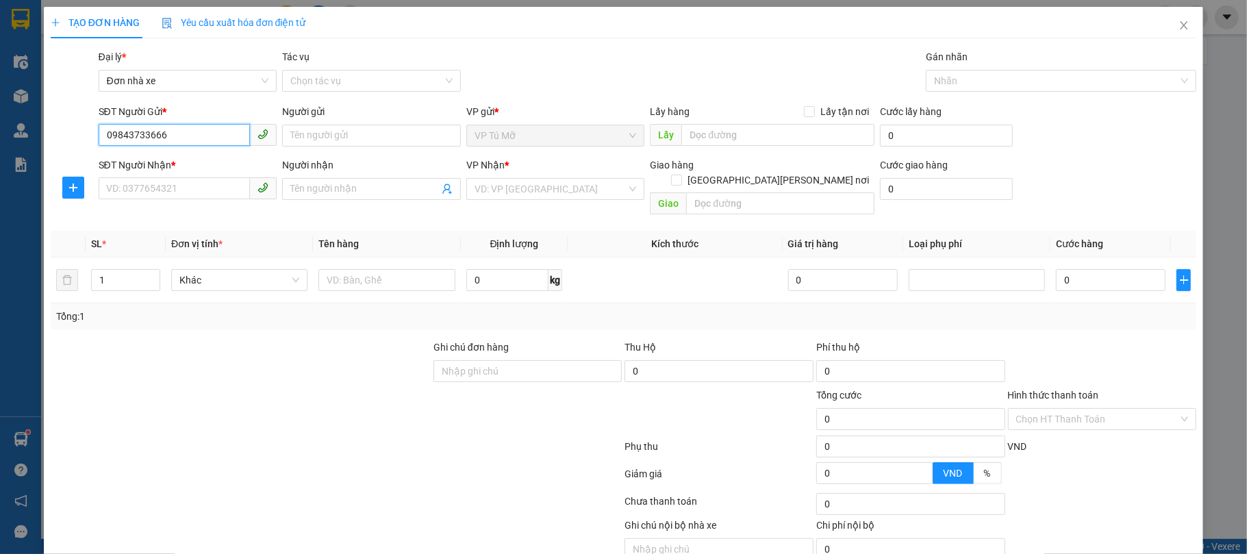
click at [145, 142] on input "09843733666" at bounding box center [175, 135] width 152 height 22
click at [187, 135] on input "09843733666" at bounding box center [175, 135] width 152 height 22
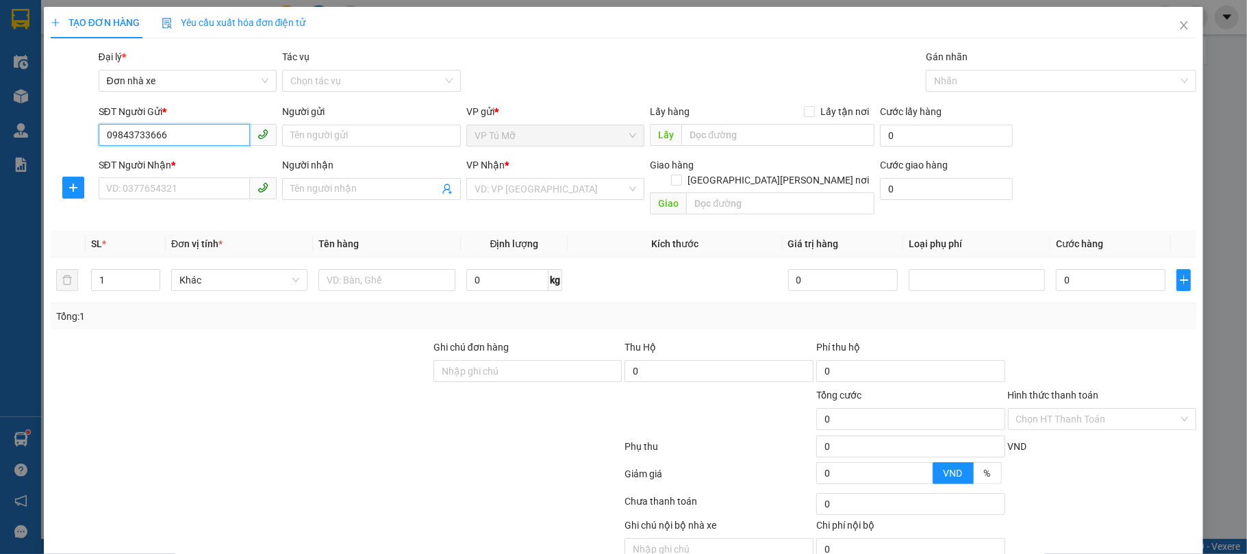
click at [187, 135] on input "09843733666" at bounding box center [175, 135] width 152 height 22
click at [182, 142] on input "09843733666" at bounding box center [175, 135] width 152 height 22
click at [140, 138] on input "09843733666" at bounding box center [175, 135] width 152 height 22
click at [142, 138] on input "09843733666" at bounding box center [175, 135] width 152 height 22
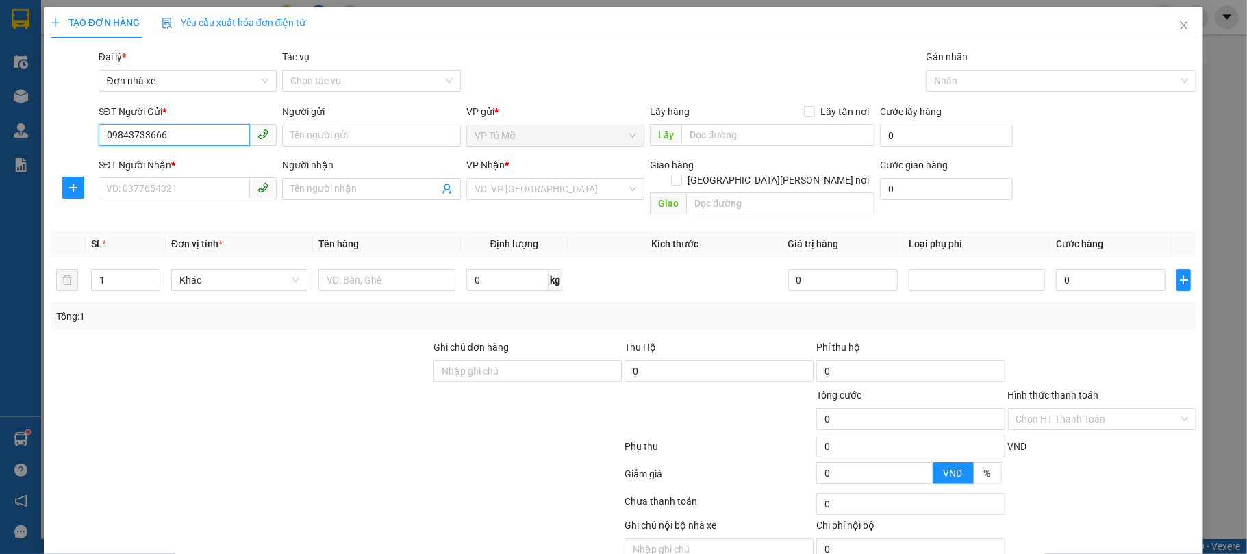
click at [142, 138] on input "09843733666" at bounding box center [175, 135] width 152 height 22
click at [143, 138] on input "09843733666" at bounding box center [175, 135] width 152 height 22
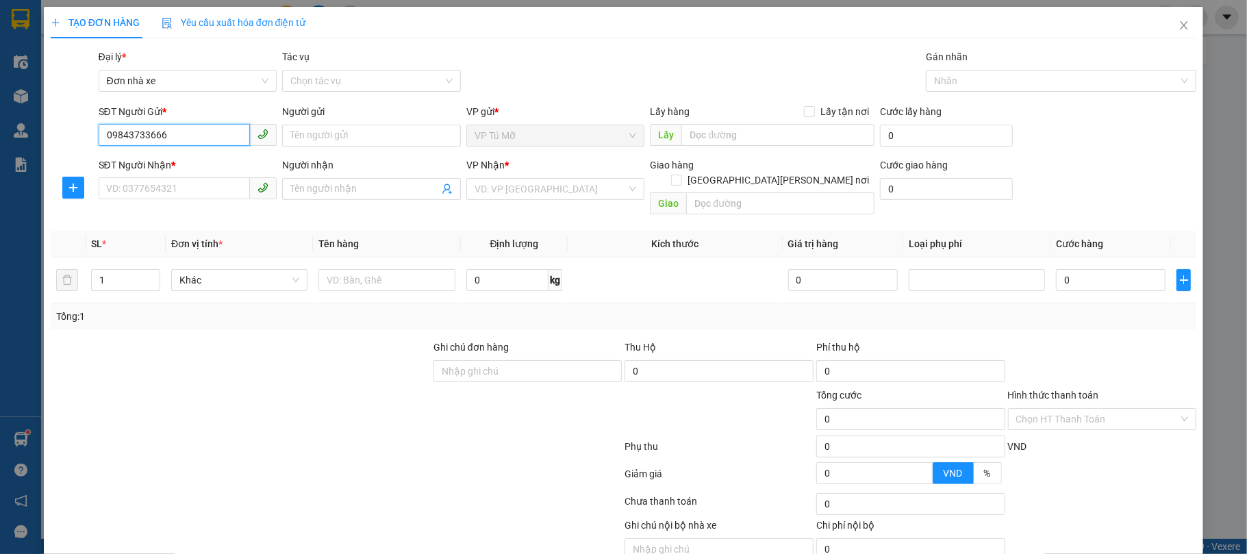
click at [143, 138] on input "09843733666" at bounding box center [175, 135] width 152 height 22
click at [149, 138] on input "09843733666" at bounding box center [175, 135] width 152 height 22
click at [165, 137] on input "098437666" at bounding box center [175, 135] width 152 height 22
click at [176, 181] on input "SĐT Người Nhận *" at bounding box center [175, 188] width 152 height 22
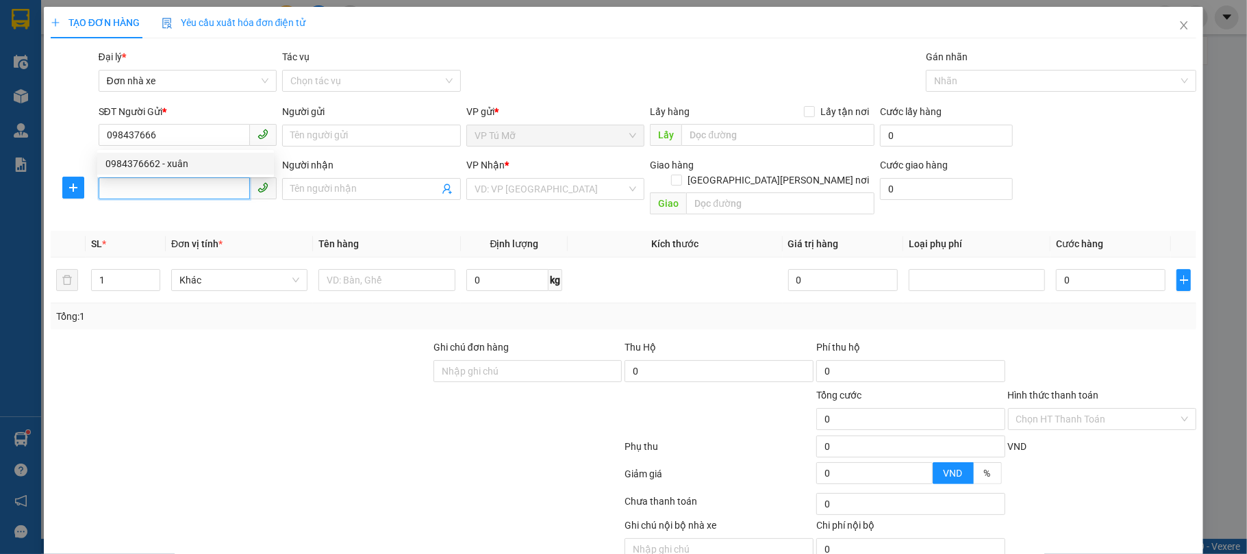
click at [176, 181] on input "SĐT Người Nhận *" at bounding box center [175, 188] width 152 height 22
click at [176, 162] on div "SĐT Người Nhận *" at bounding box center [188, 165] width 179 height 15
click at [176, 177] on input "SĐT Người Nhận *" at bounding box center [175, 188] width 152 height 22
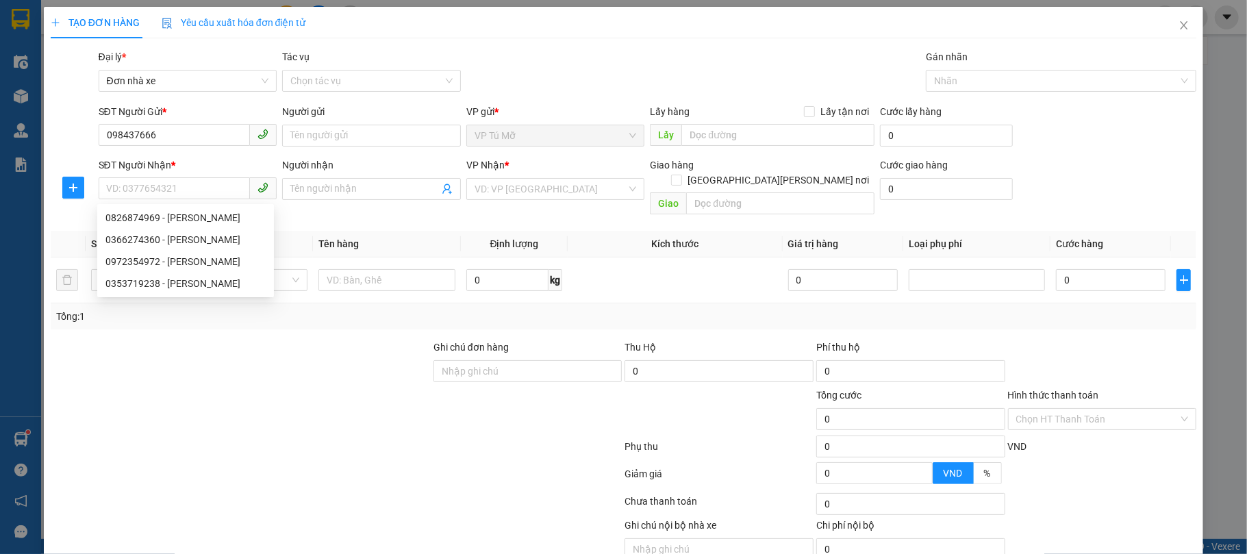
click at [176, 162] on div "SĐT Người Nhận *" at bounding box center [188, 165] width 179 height 15
click at [176, 177] on input "SĐT Người Nhận *" at bounding box center [175, 188] width 152 height 22
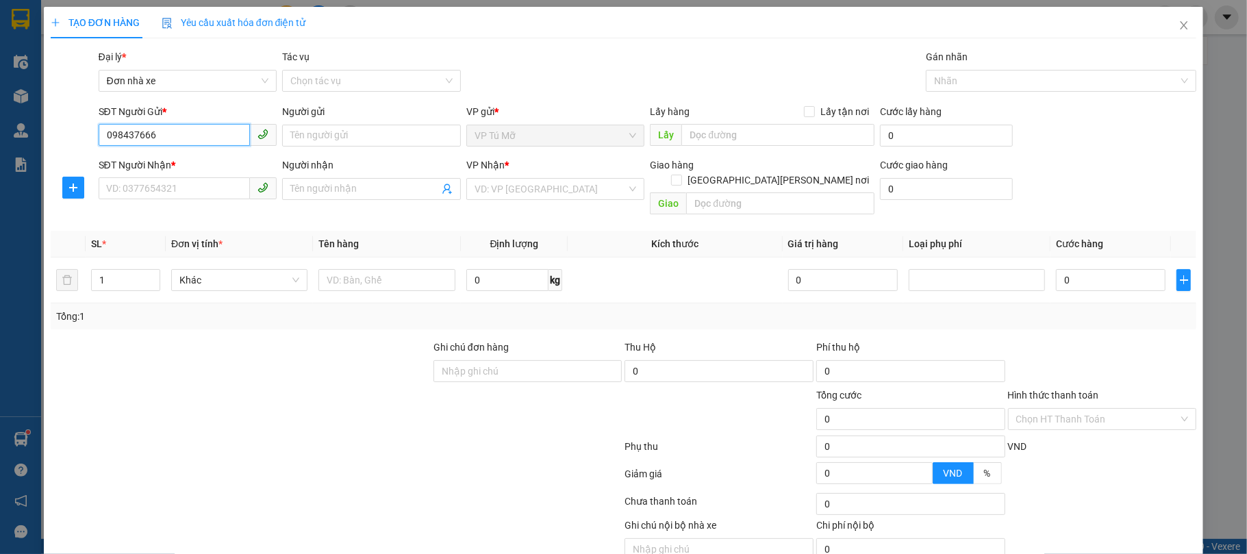
click at [190, 124] on input "098437666" at bounding box center [175, 135] width 152 height 22
click at [181, 162] on div "0984376662 - xuân" at bounding box center [185, 163] width 160 height 15
type input "0984376662"
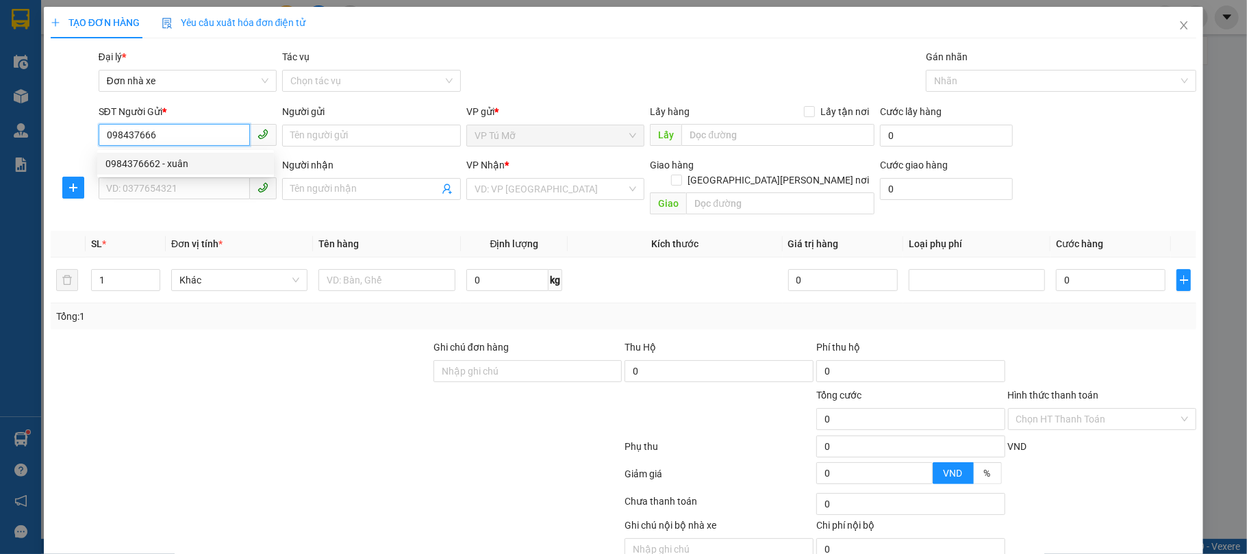
type input "xuân"
type input "0826874969"
type input "[PERSON_NAME]"
click at [181, 162] on div "0984376662 - xuân" at bounding box center [185, 163] width 160 height 15
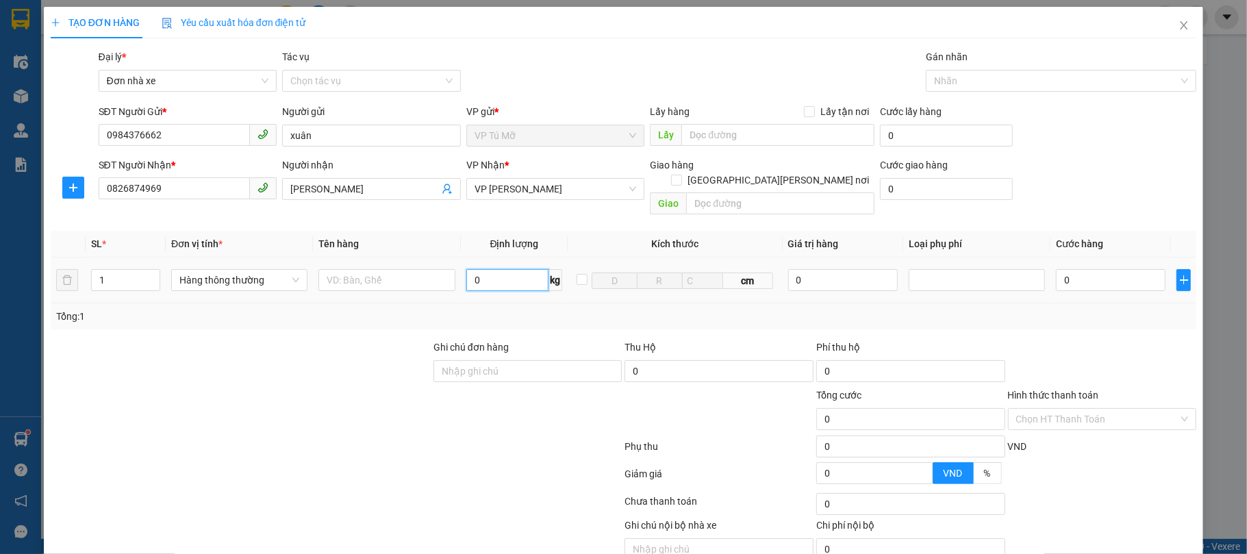
click at [489, 269] on input "0" at bounding box center [507, 280] width 83 height 22
type input "4"
click at [365, 269] on input "text" at bounding box center [386, 280] width 136 height 22
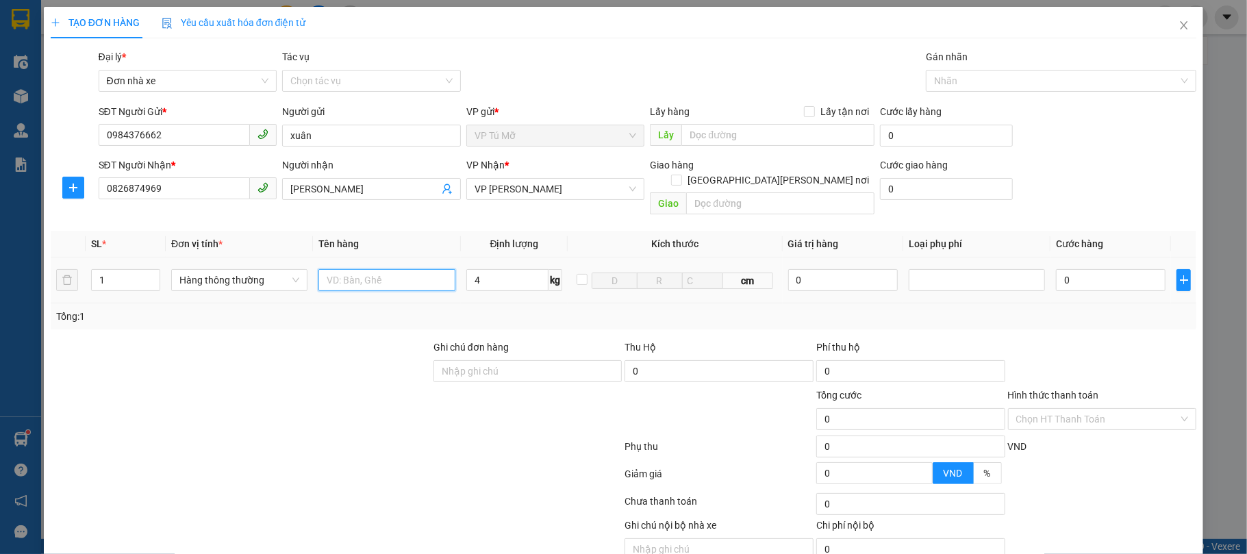
click at [365, 269] on input "text" at bounding box center [386, 280] width 136 height 22
type input "30.000"
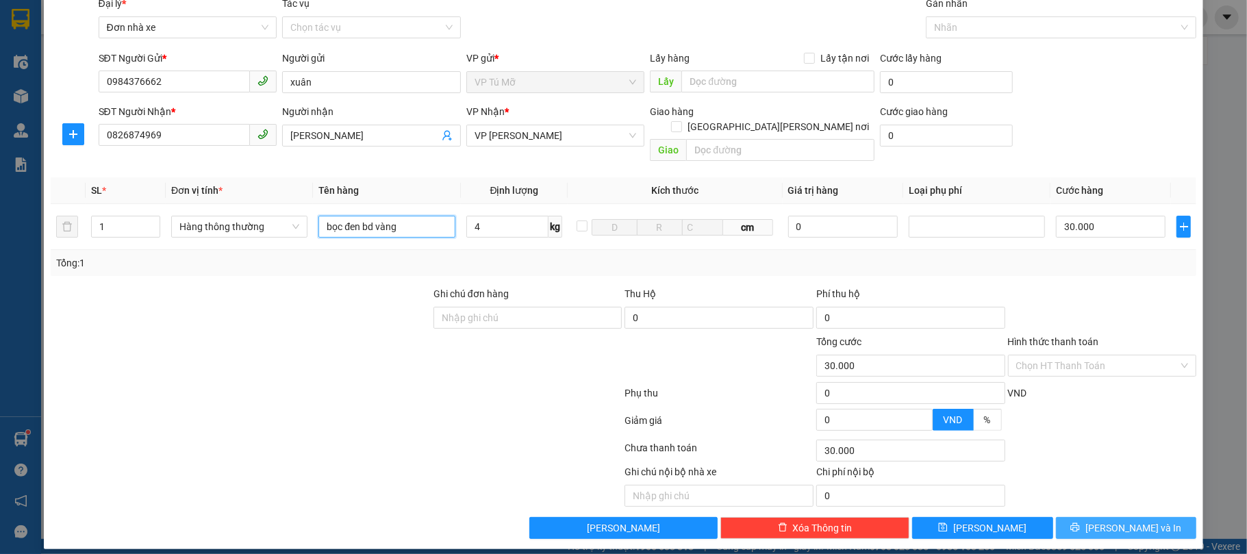
type input "bọc đen bd vàng"
click at [1087, 517] on button "[PERSON_NAME] và In" at bounding box center [1126, 528] width 141 height 22
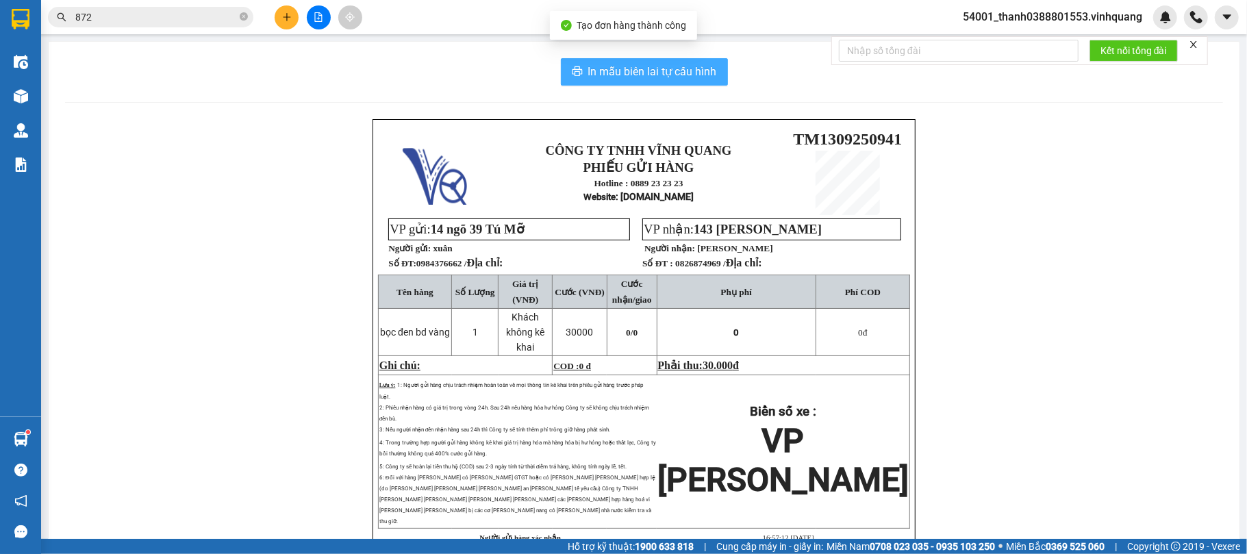
click at [666, 75] on span "In mẫu biên lai tự cấu hình" at bounding box center [652, 71] width 129 height 17
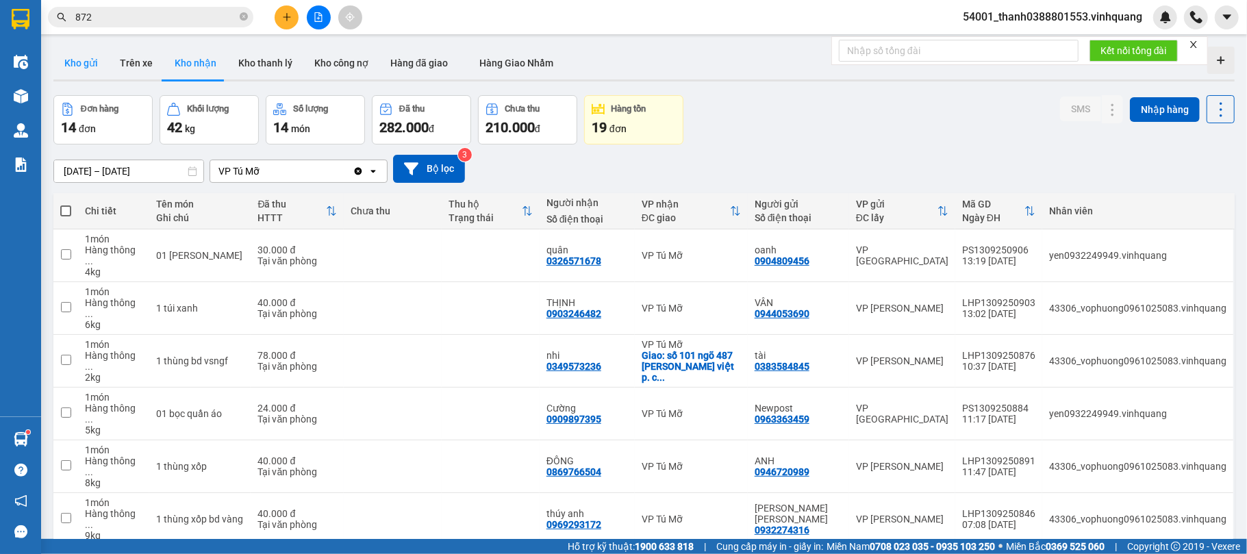
click at [92, 73] on button "Kho gửi" at bounding box center [80, 63] width 55 height 33
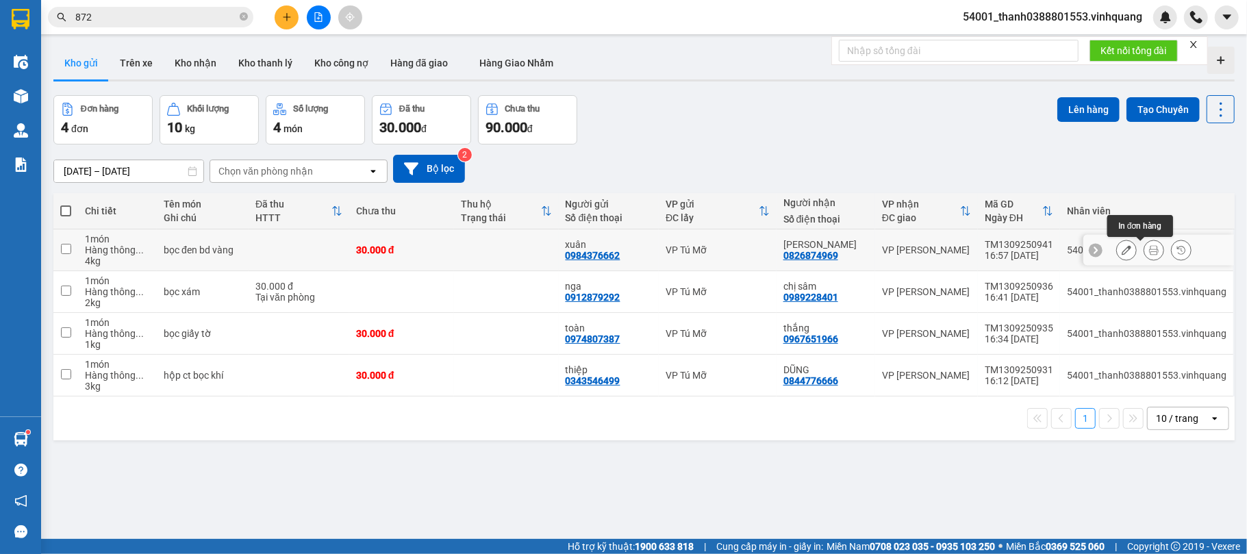
click at [1149, 249] on icon at bounding box center [1154, 250] width 10 height 10
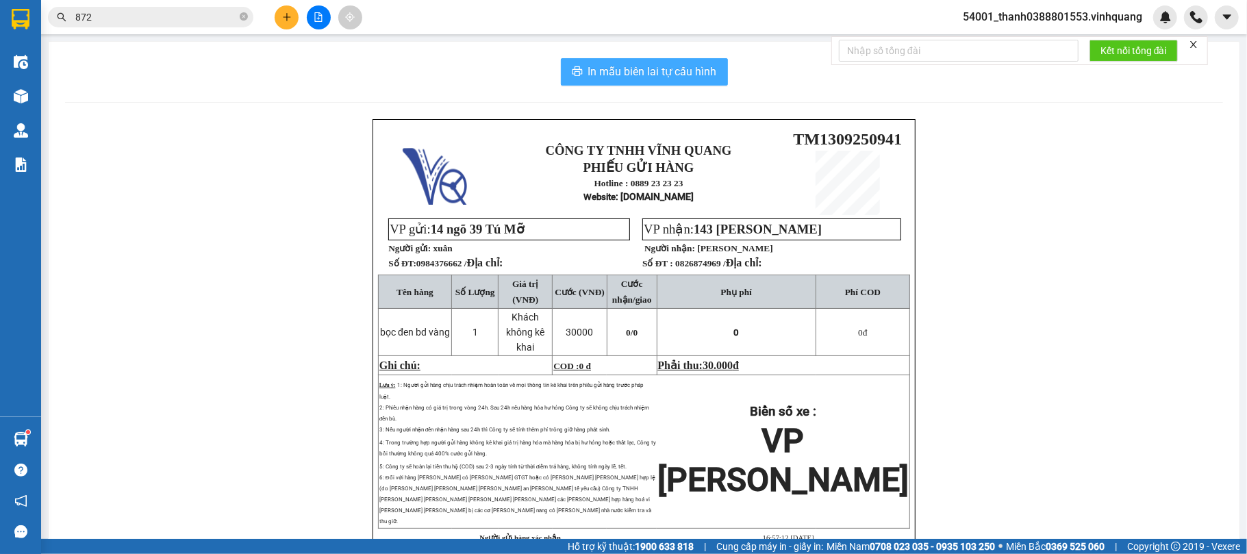
click at [683, 79] on span "In mẫu biên lai tự cấu hình" at bounding box center [652, 71] width 129 height 17
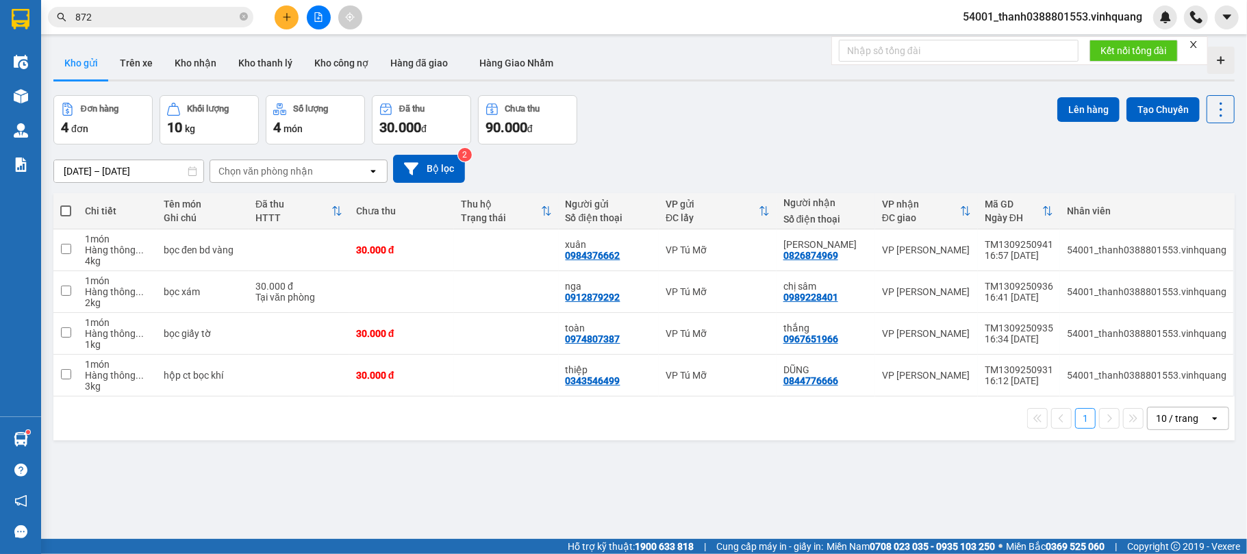
click at [244, 14] on icon "close-circle" at bounding box center [244, 16] width 8 height 8
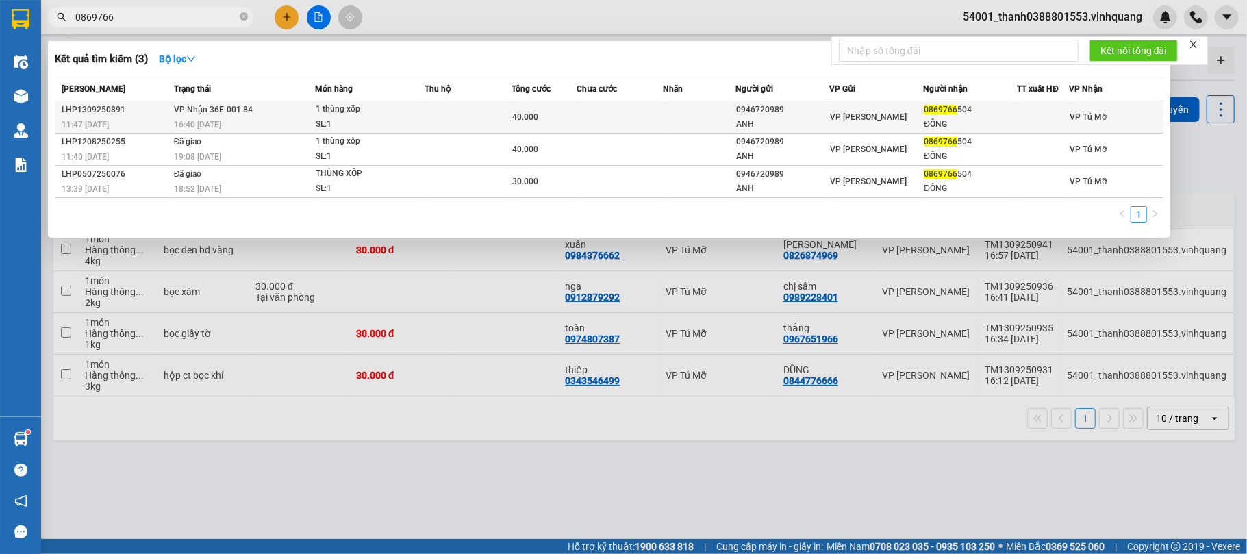
type input "0869766"
click at [668, 118] on td at bounding box center [700, 117] width 73 height 32
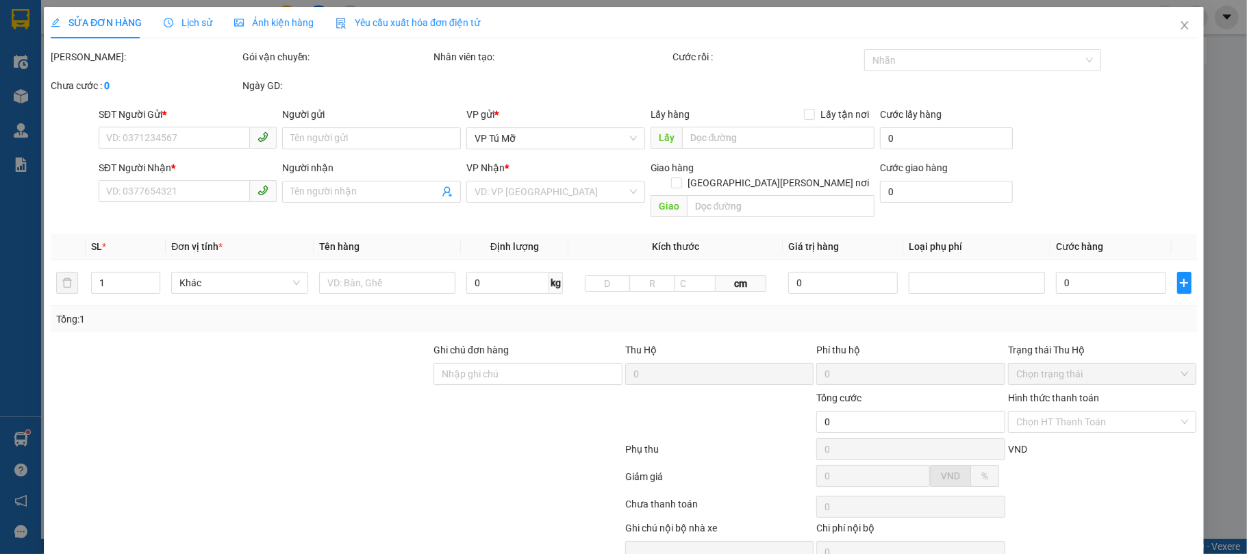
type input "0946720989"
type input "ANH"
type input "0869766504"
type input "ĐÔNG"
type input "40.000"
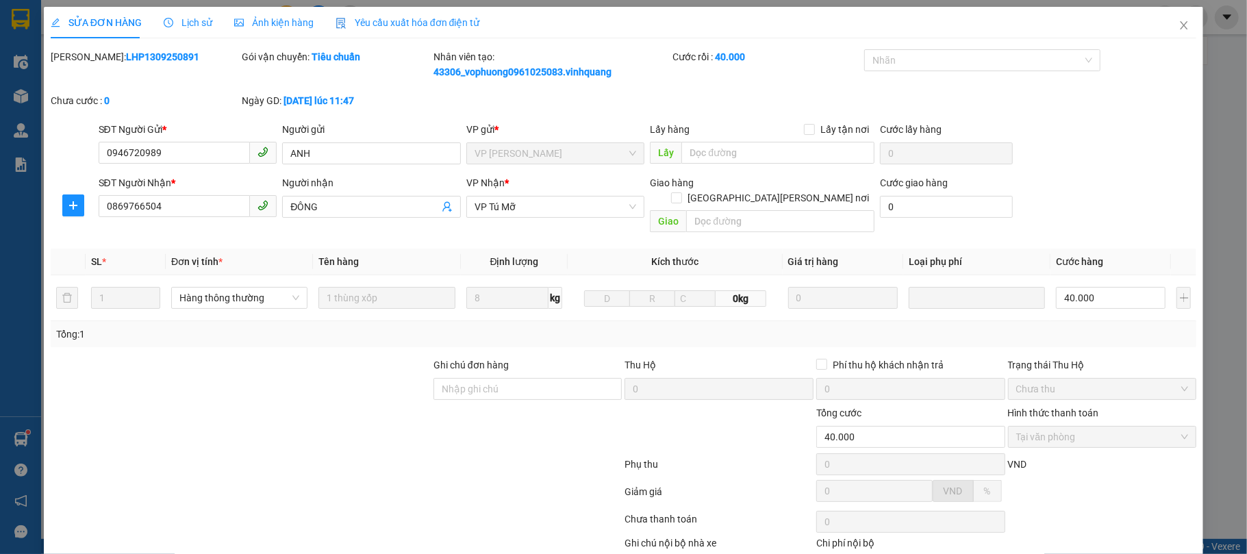
click at [1179, 27] on span "Close" at bounding box center [1184, 26] width 38 height 38
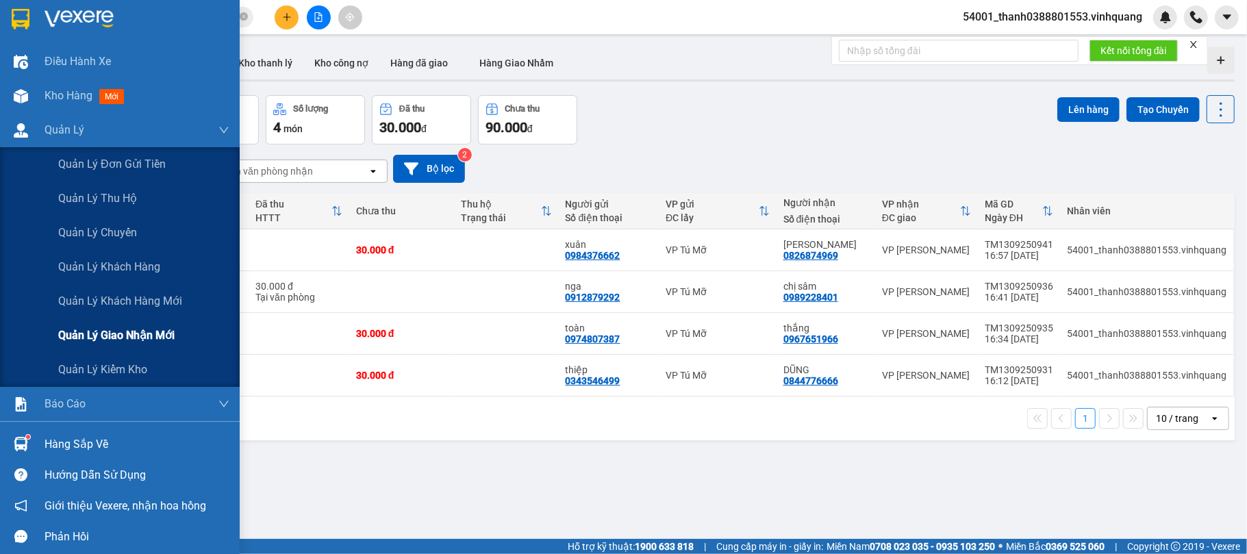
click at [129, 330] on span "Quản lý giao nhận mới" at bounding box center [116, 335] width 116 height 17
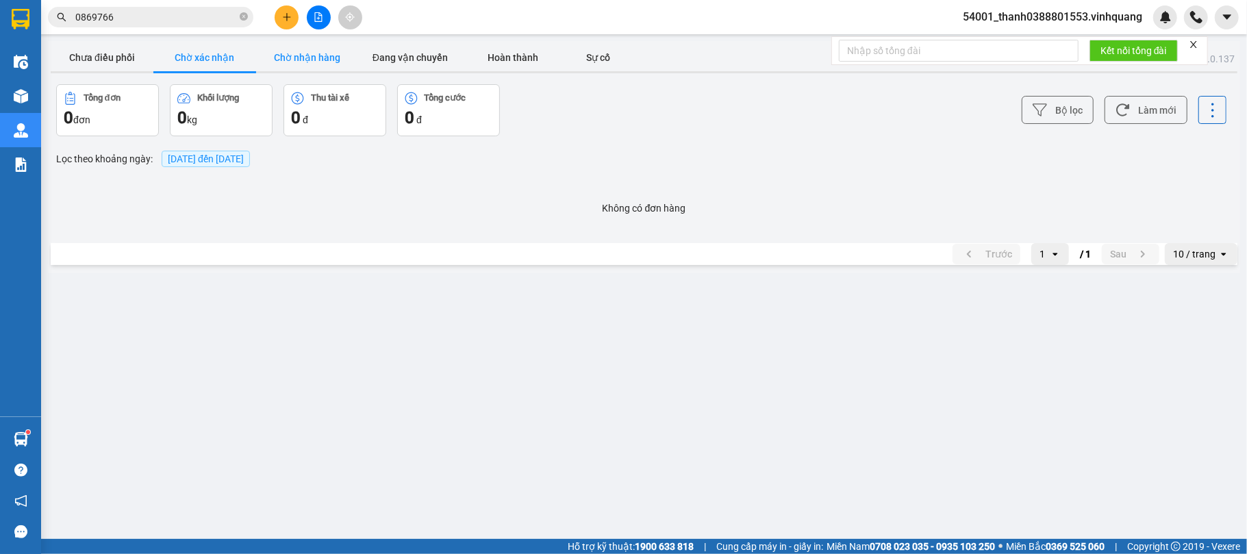
click at [310, 50] on button "Chờ nhận hàng" at bounding box center [307, 57] width 103 height 27
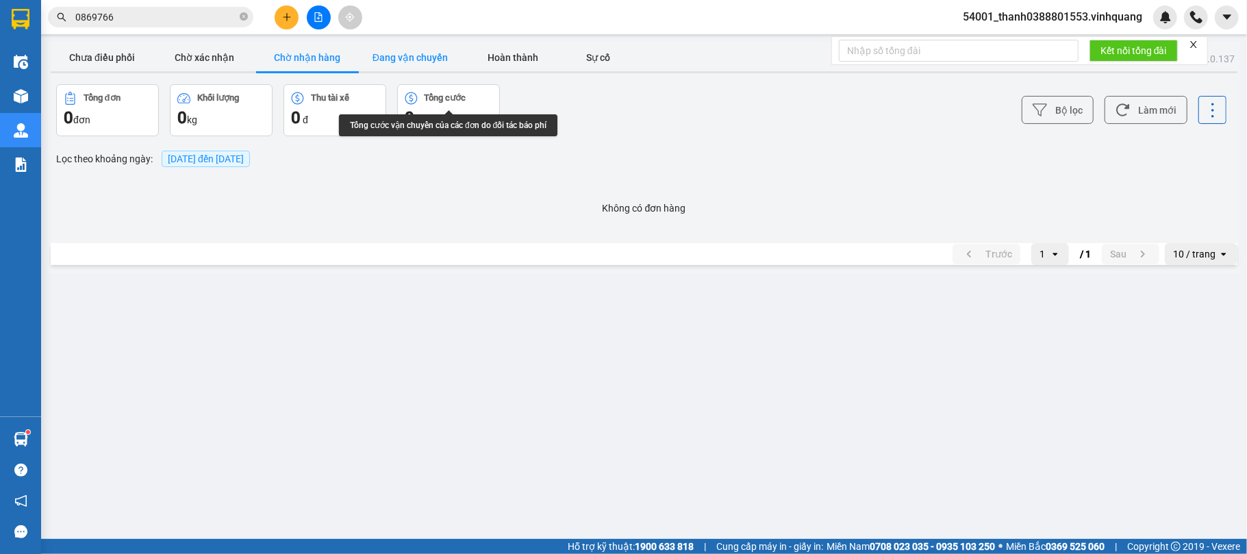
click at [406, 69] on button "Đang vận chuyển" at bounding box center [410, 57] width 103 height 27
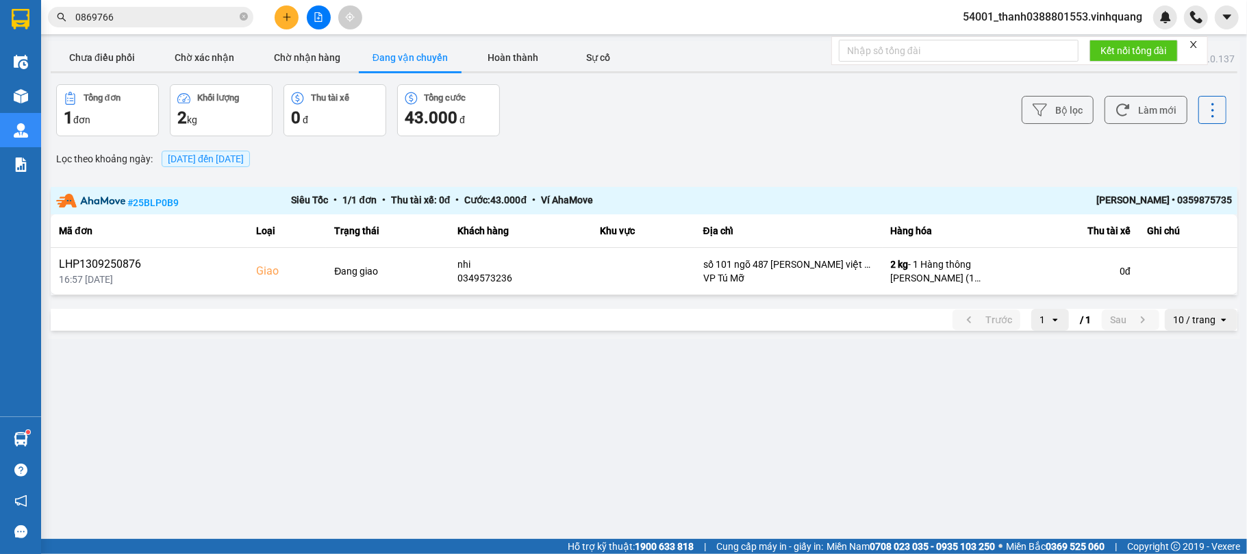
click at [656, 389] on main "ver: 0.0.137 Chưa điều [PERSON_NAME] xác [PERSON_NAME] [PERSON_NAME] hàng Đang …" at bounding box center [623, 269] width 1247 height 539
click at [641, 420] on main "ver: 0.0.137 Chưa điều [PERSON_NAME] xác [PERSON_NAME] [PERSON_NAME] hàng Đang …" at bounding box center [623, 269] width 1247 height 539
click at [462, 390] on main "ver: 0.0.137 Chưa điều [PERSON_NAME] xác [PERSON_NAME] [PERSON_NAME] hàng Đang …" at bounding box center [623, 269] width 1247 height 539
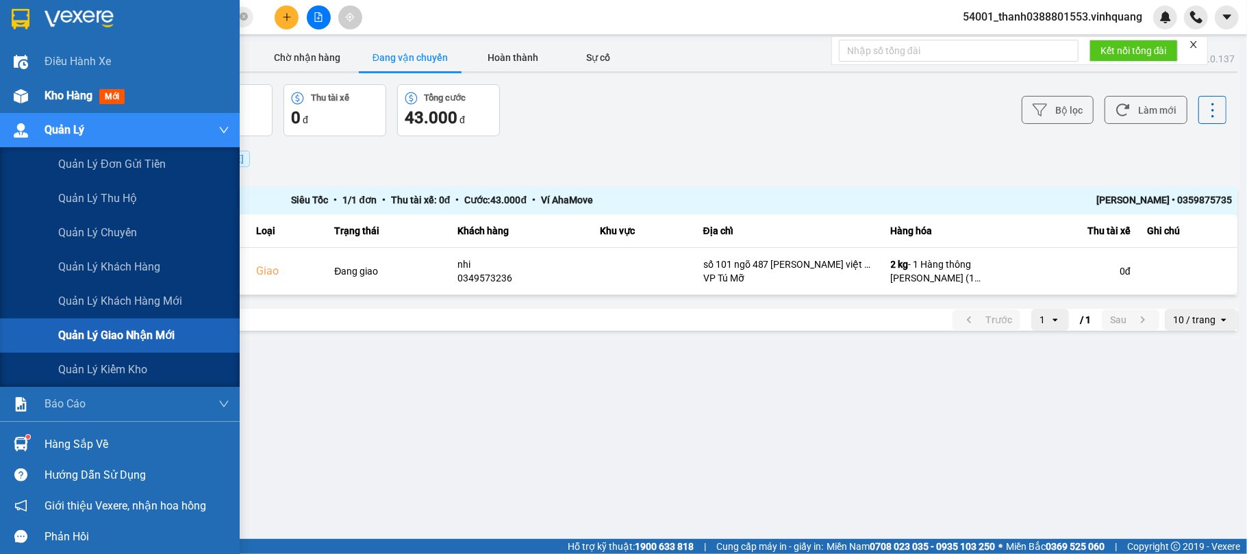
click at [45, 103] on div "Kho hàng mới" at bounding box center [88, 95] width 86 height 17
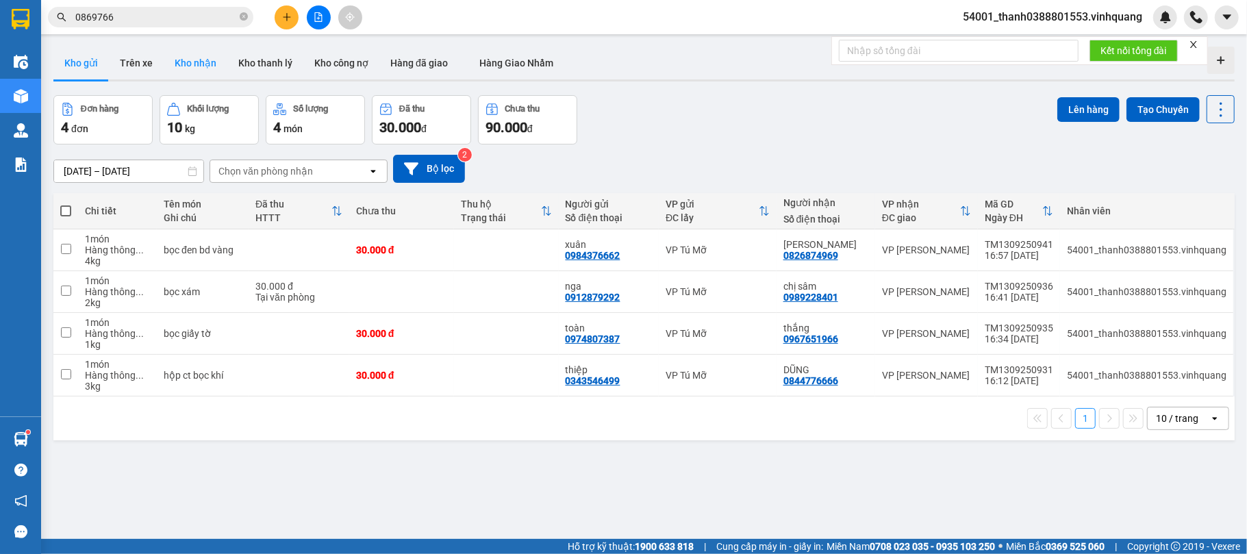
click at [200, 68] on button "Kho nhận" at bounding box center [196, 63] width 64 height 33
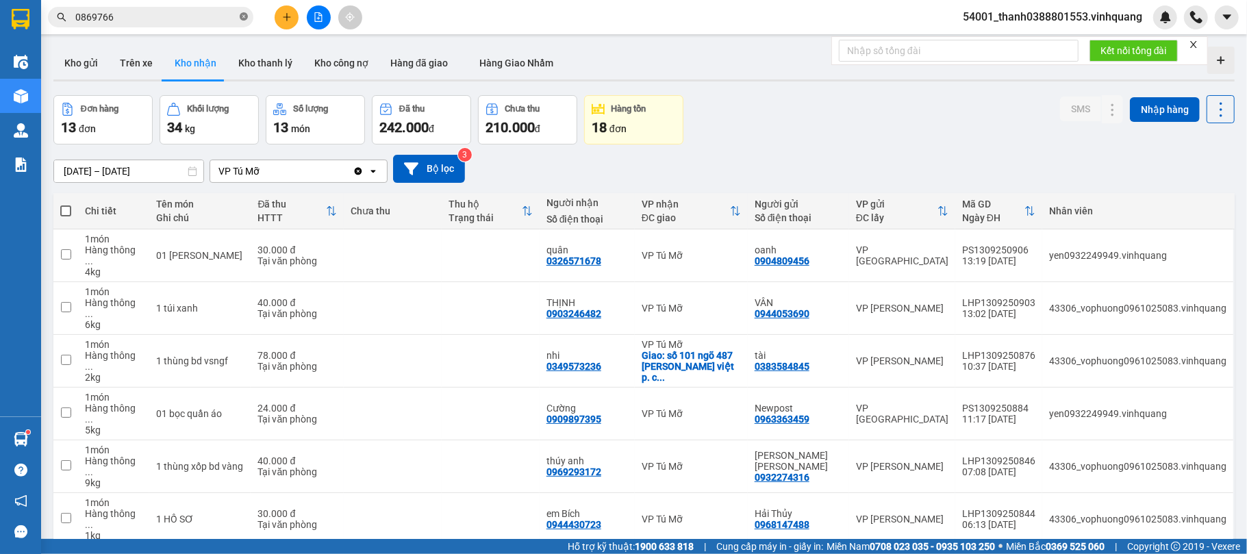
click at [245, 14] on icon "close-circle" at bounding box center [244, 16] width 8 height 8
click at [245, 14] on span at bounding box center [244, 17] width 8 height 15
click at [149, 14] on input "text" at bounding box center [156, 17] width 162 height 15
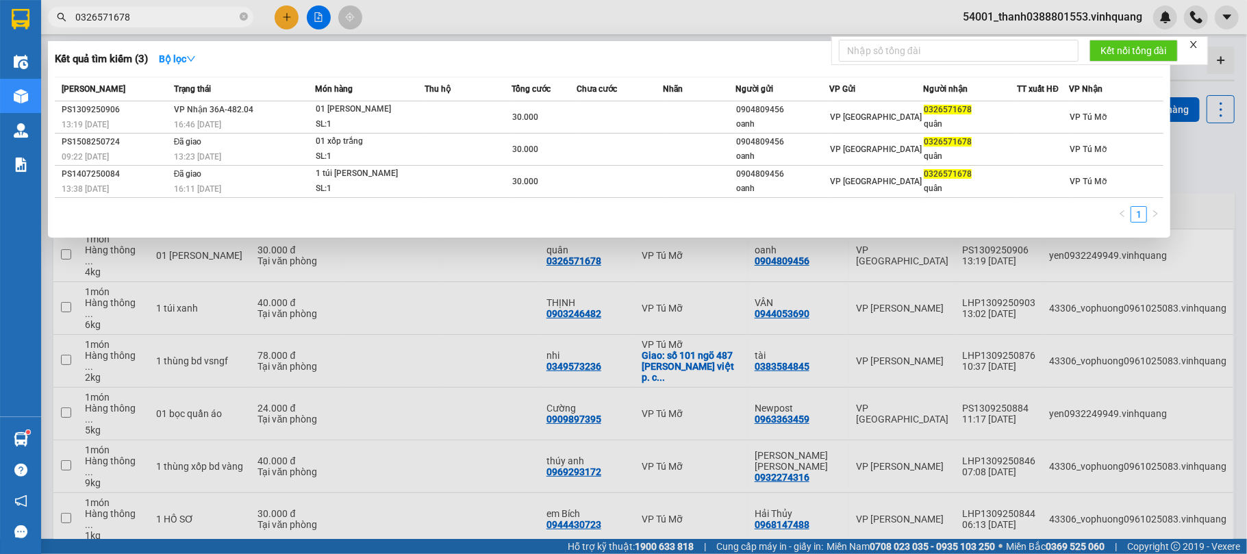
type input "0326571678"
click at [401, 118] on div "SL: 1" at bounding box center [367, 124] width 103 height 15
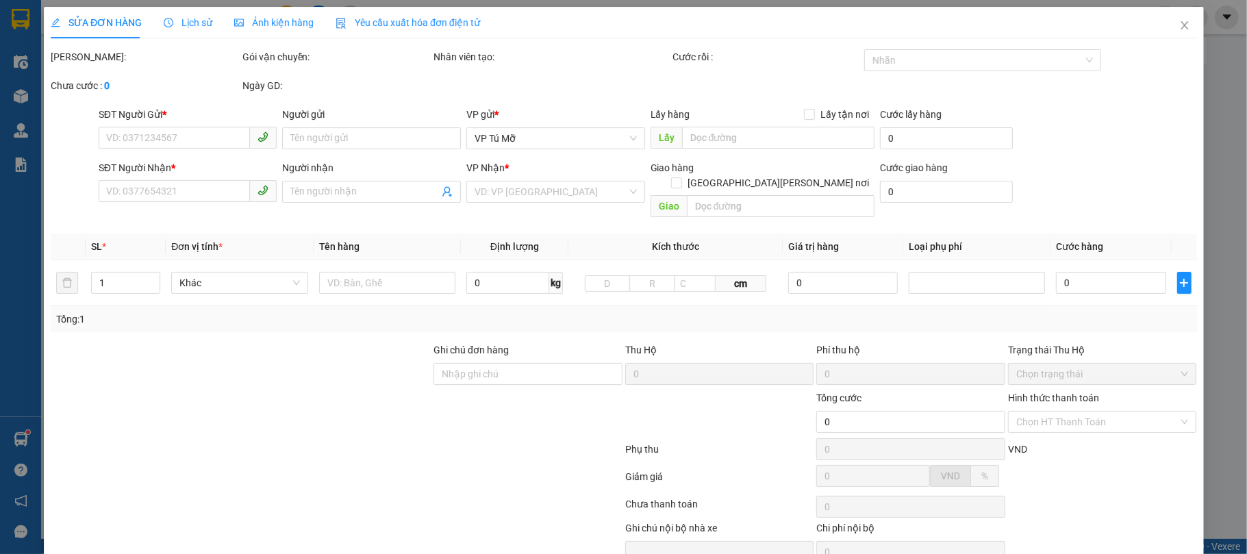
type input "0904809456"
type input "oanh"
type input "0326571678"
type input "quân"
type input "30.000"
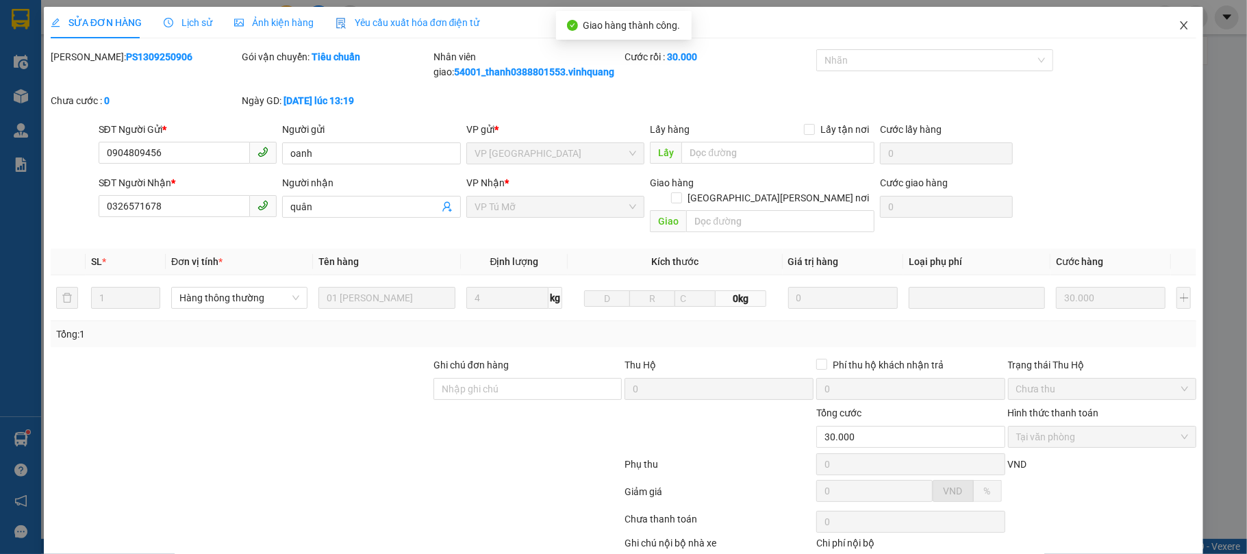
click at [1179, 23] on icon "close" at bounding box center [1184, 25] width 11 height 11
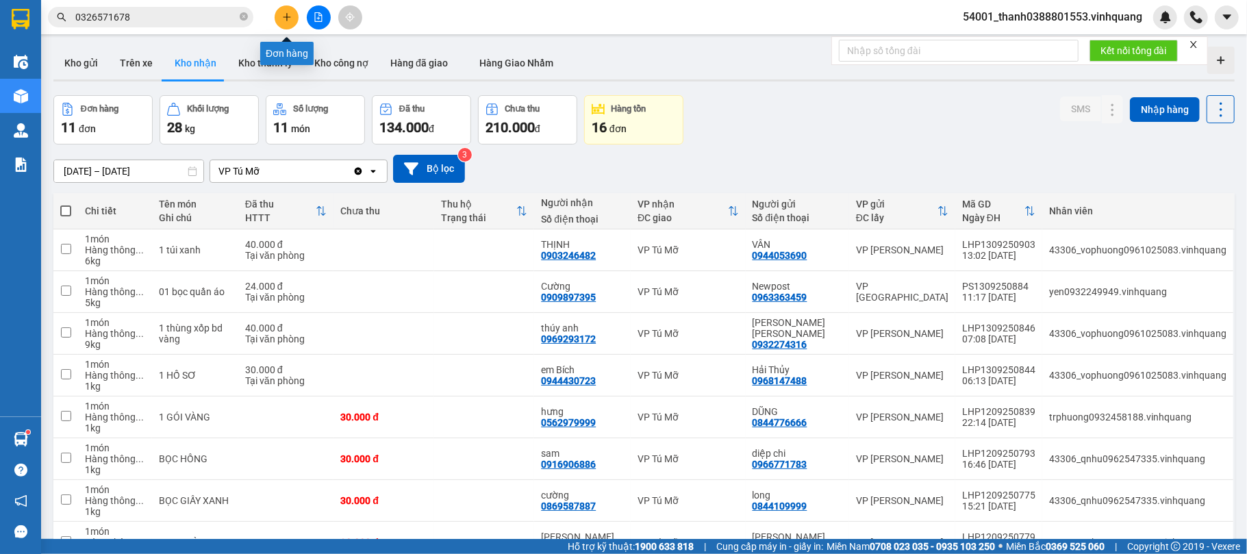
click at [291, 25] on button at bounding box center [287, 17] width 24 height 24
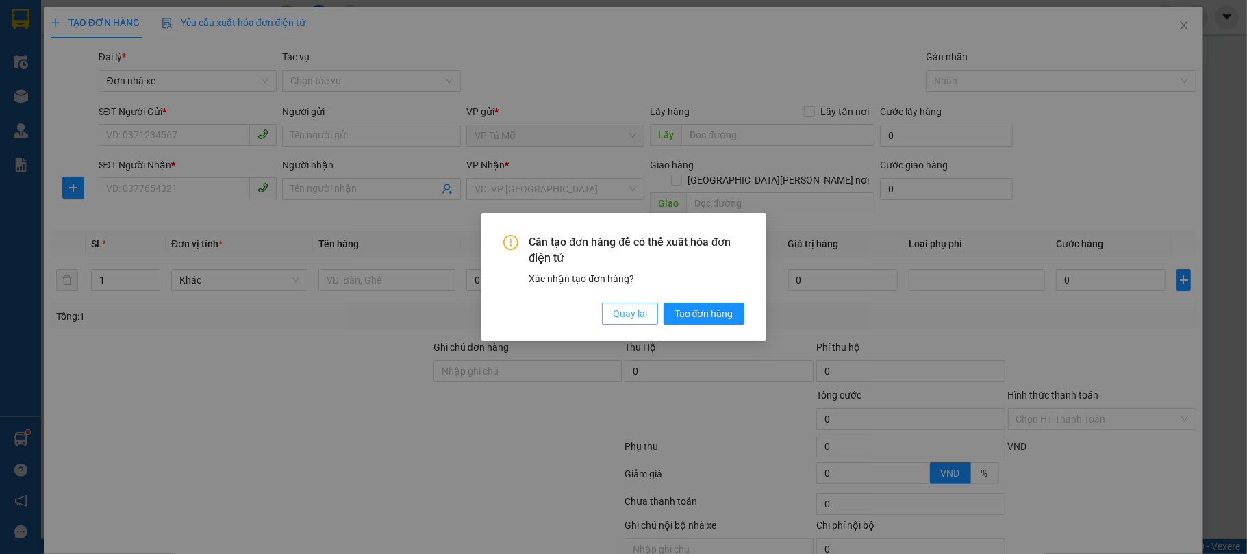
click at [642, 320] on span "Quay lại" at bounding box center [630, 313] width 34 height 15
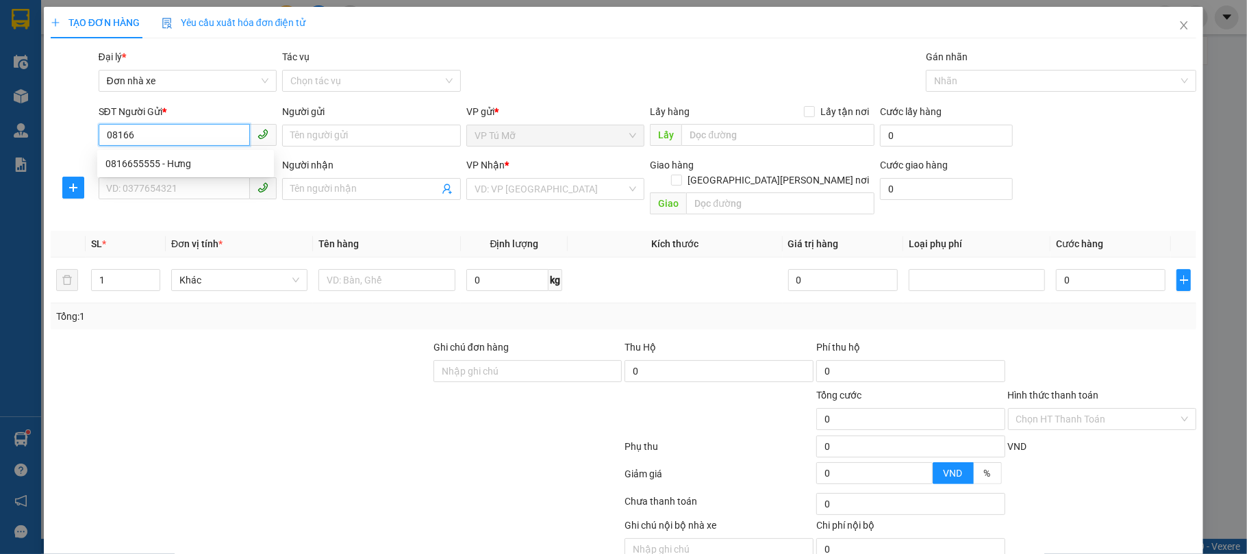
click at [211, 153] on div "0816655555 - Hưng" at bounding box center [185, 164] width 177 height 22
type input "0816655555"
type input "Hưng"
type input "0969530333"
type input "công phương"
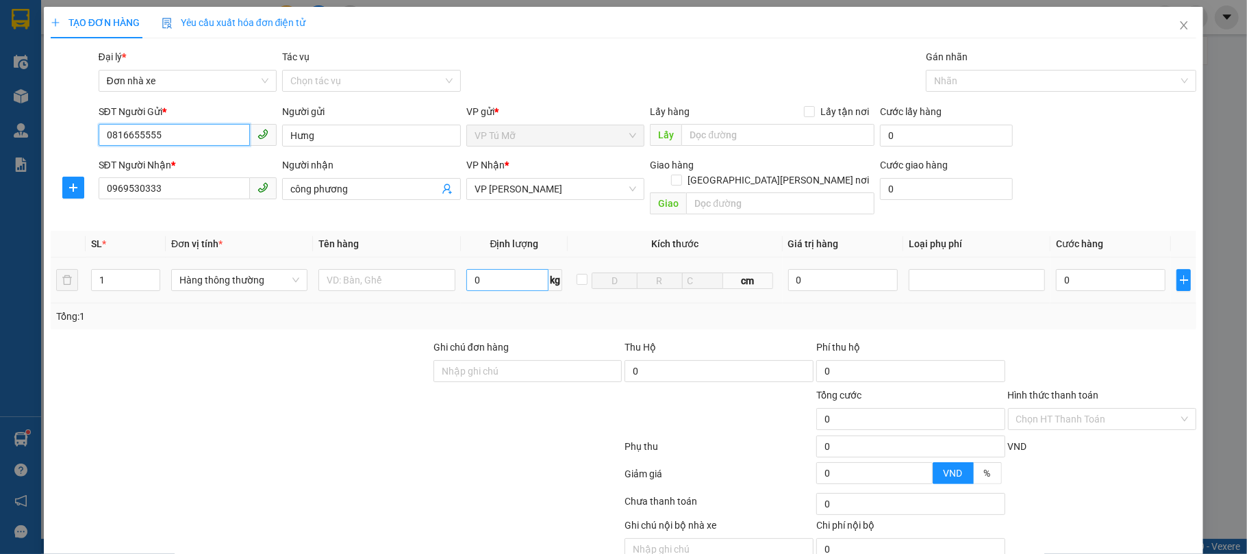
type input "0816655555"
click at [516, 275] on input "0" at bounding box center [507, 280] width 83 height 22
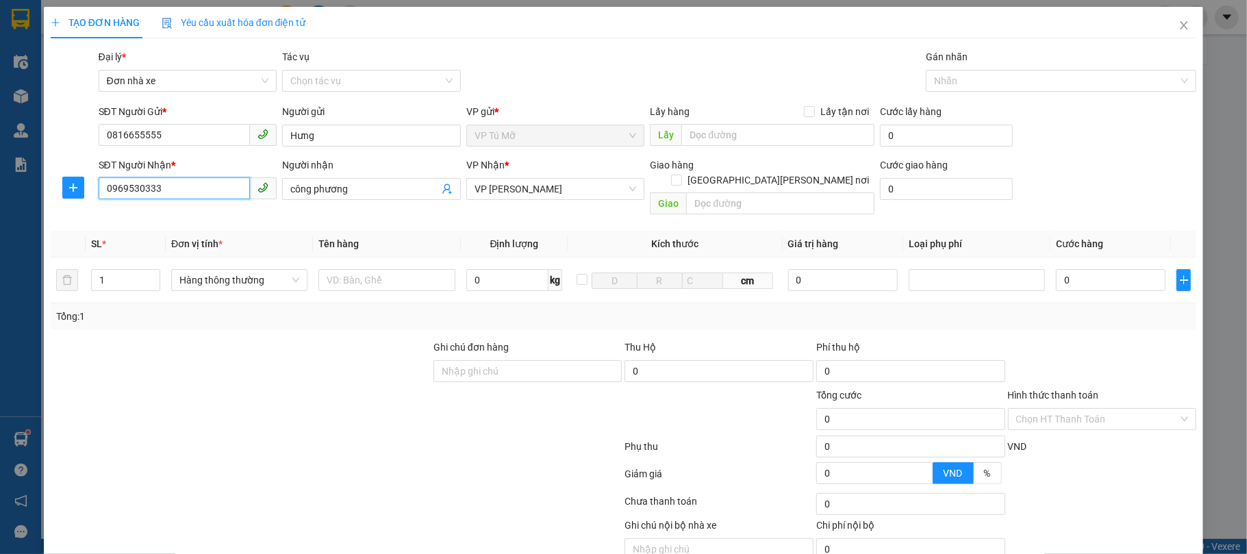
click at [194, 192] on input "0969530333" at bounding box center [175, 188] width 152 height 22
click at [134, 192] on input "08869666" at bounding box center [175, 188] width 152 height 22
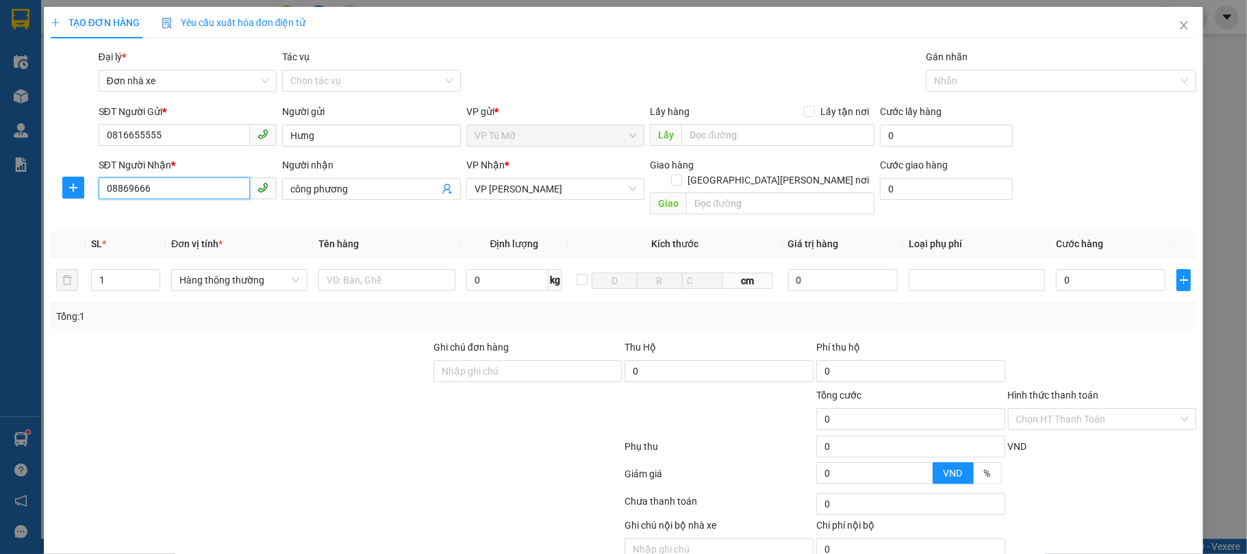
click at [134, 192] on input "08869666" at bounding box center [175, 188] width 152 height 22
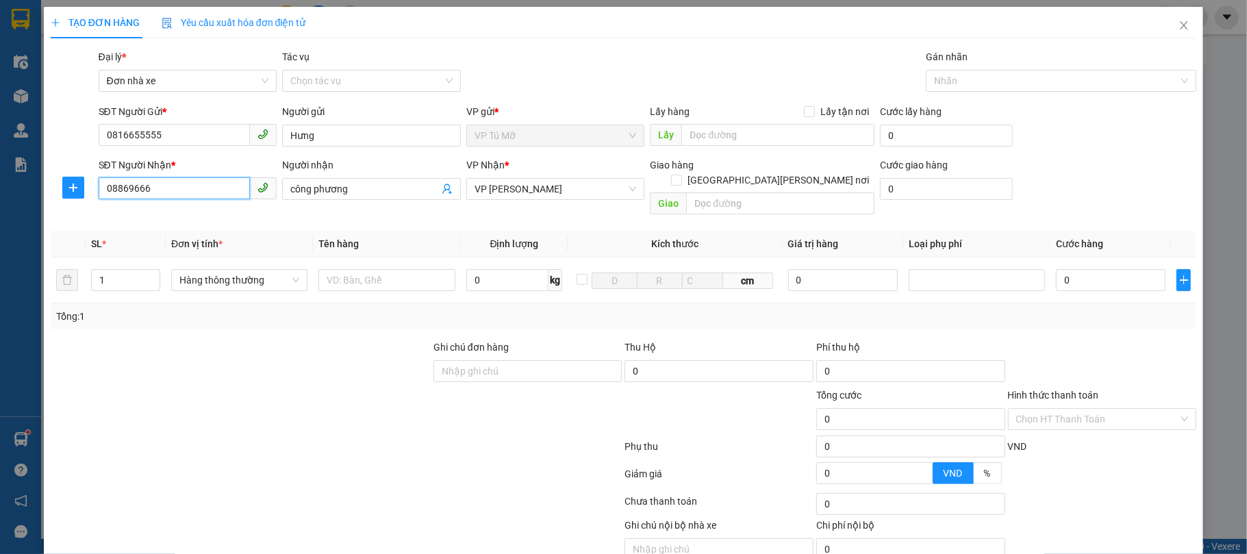
click at [134, 192] on input "08869666" at bounding box center [175, 188] width 152 height 22
click at [160, 190] on input "0886666" at bounding box center [175, 188] width 152 height 22
click at [158, 193] on input "088666" at bounding box center [175, 188] width 152 height 22
click at [156, 215] on div "0886660000 - ngân" at bounding box center [185, 217] width 160 height 15
type input "0886660000"
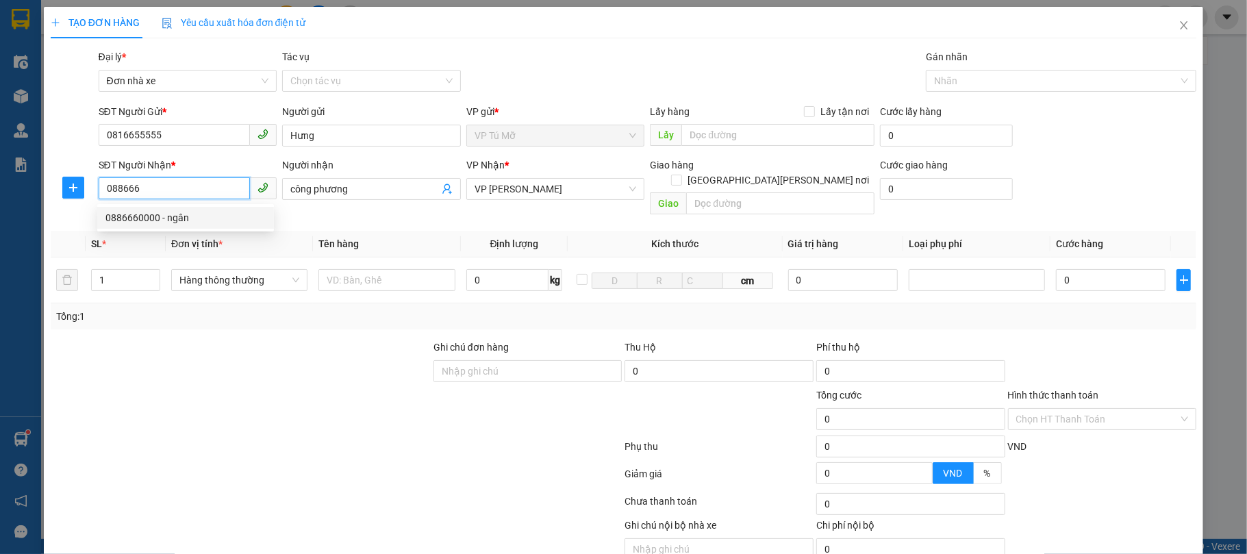
type input "ngân"
type input "0886660000"
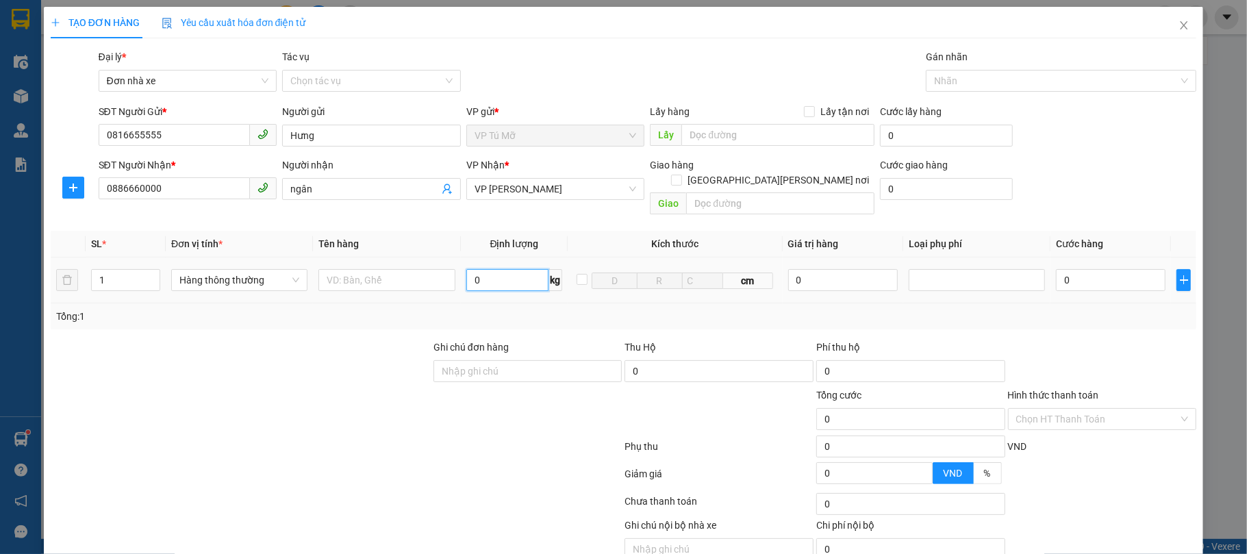
click at [490, 269] on input "0" at bounding box center [507, 280] width 83 height 22
click at [329, 190] on input "ngân" at bounding box center [364, 188] width 149 height 15
click at [329, 189] on input "ngân" at bounding box center [364, 188] width 149 height 15
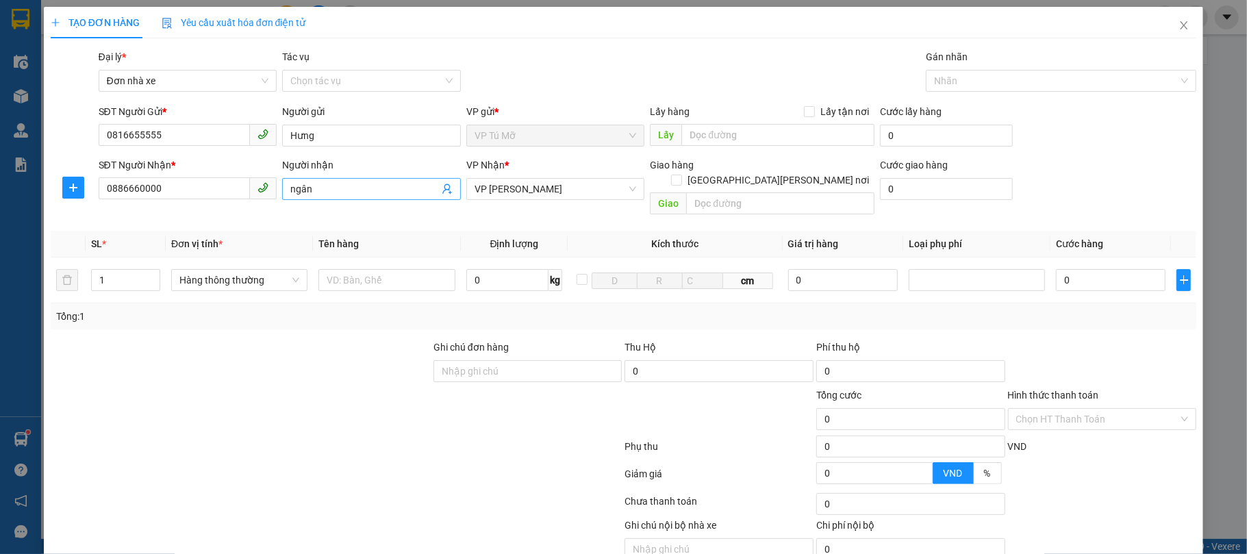
click at [329, 189] on input "ngân" at bounding box center [364, 188] width 149 height 15
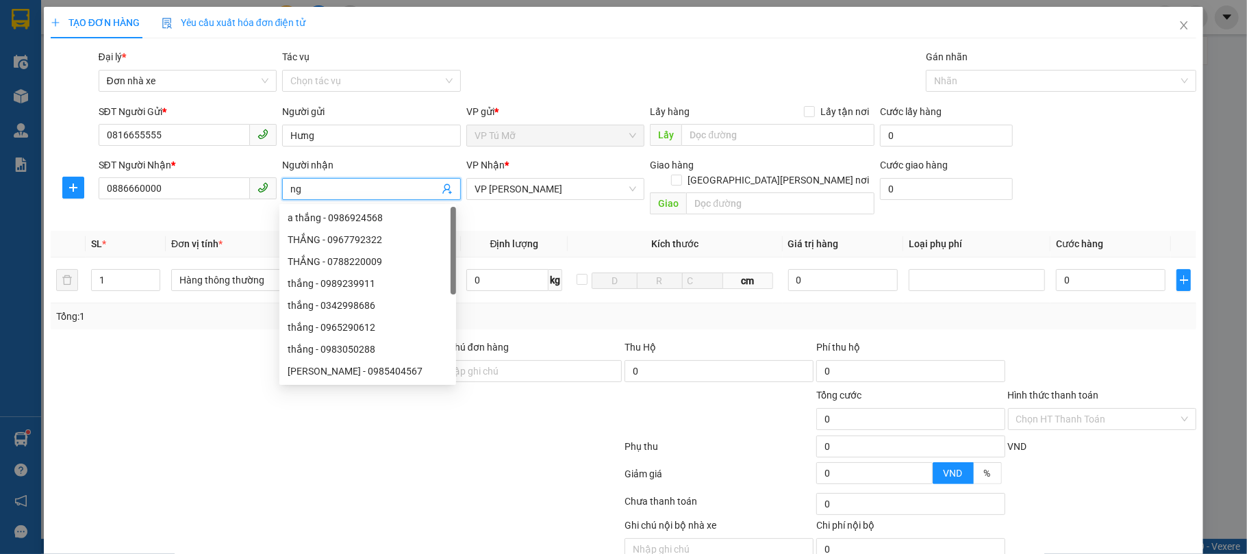
type input "n"
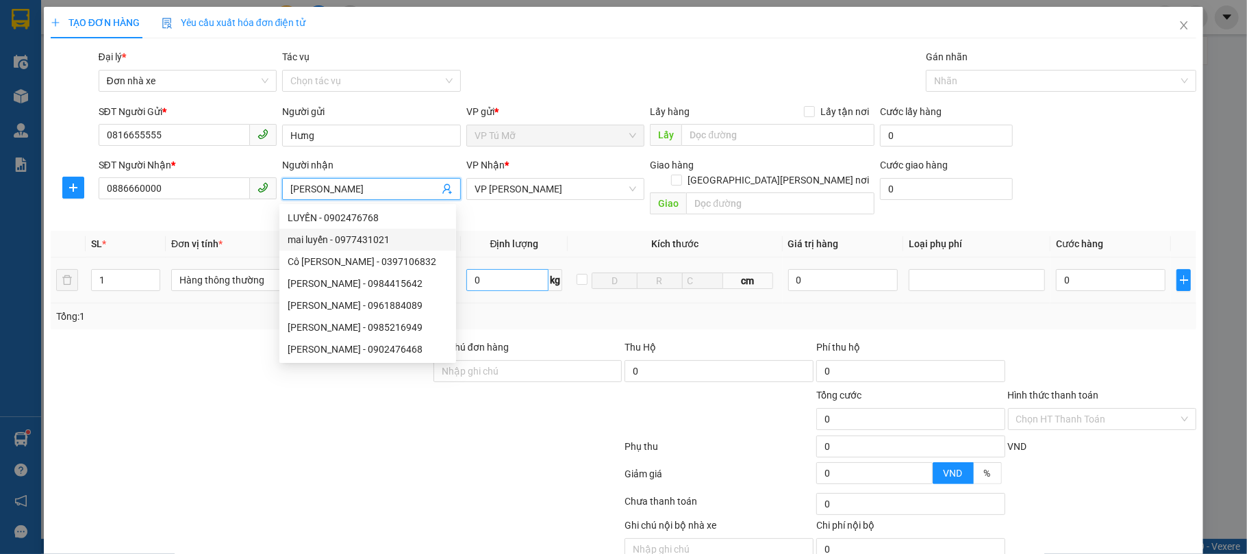
type input "[PERSON_NAME]"
click at [499, 269] on input "0" at bounding box center [507, 280] width 83 height 22
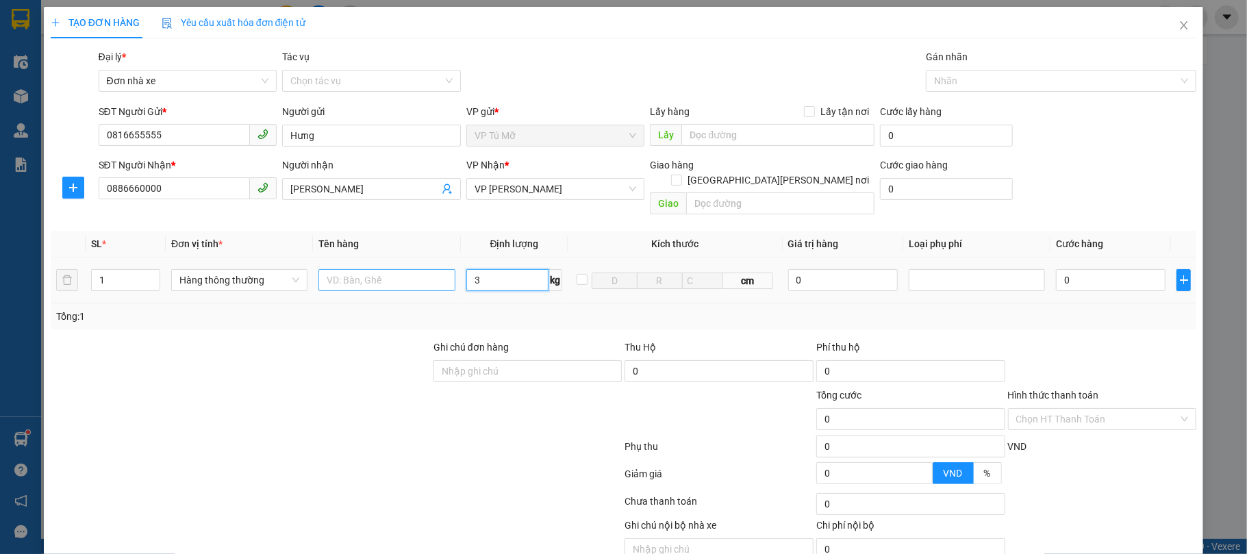
type input "3"
click at [390, 269] on input "text" at bounding box center [386, 280] width 136 height 22
type input "30.000"
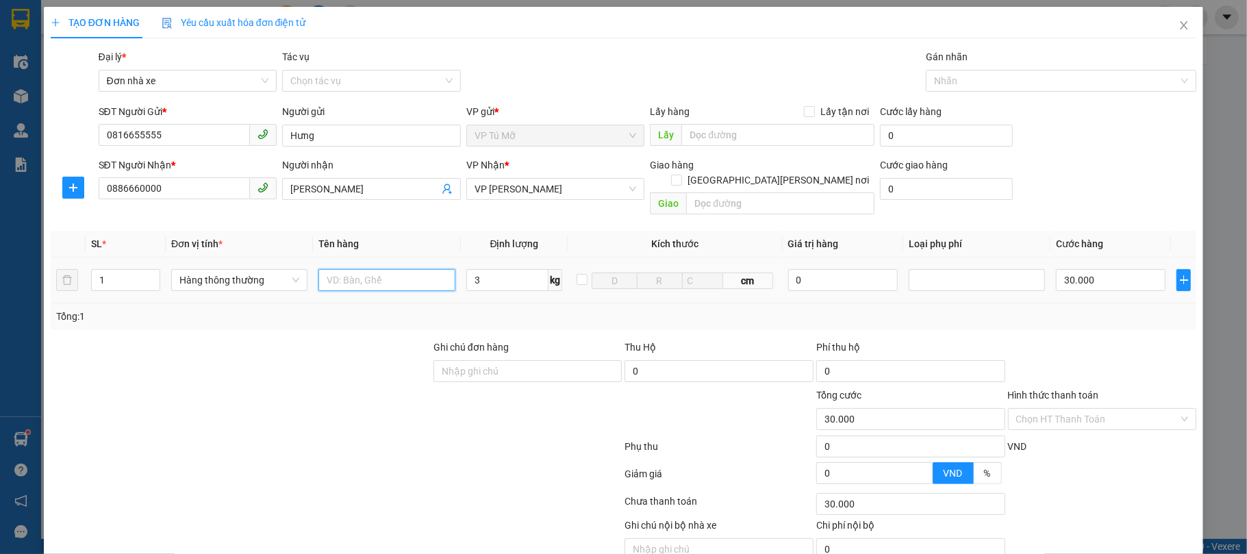
type input "30.000"
type input "hộp ct vàng"
click at [1127, 527] on div "TẠO ĐƠN HÀNG Yêu cầu xuất [PERSON_NAME] điện tử Transit Pickup Surcharge Ids Tr…" at bounding box center [624, 305] width 1160 height 596
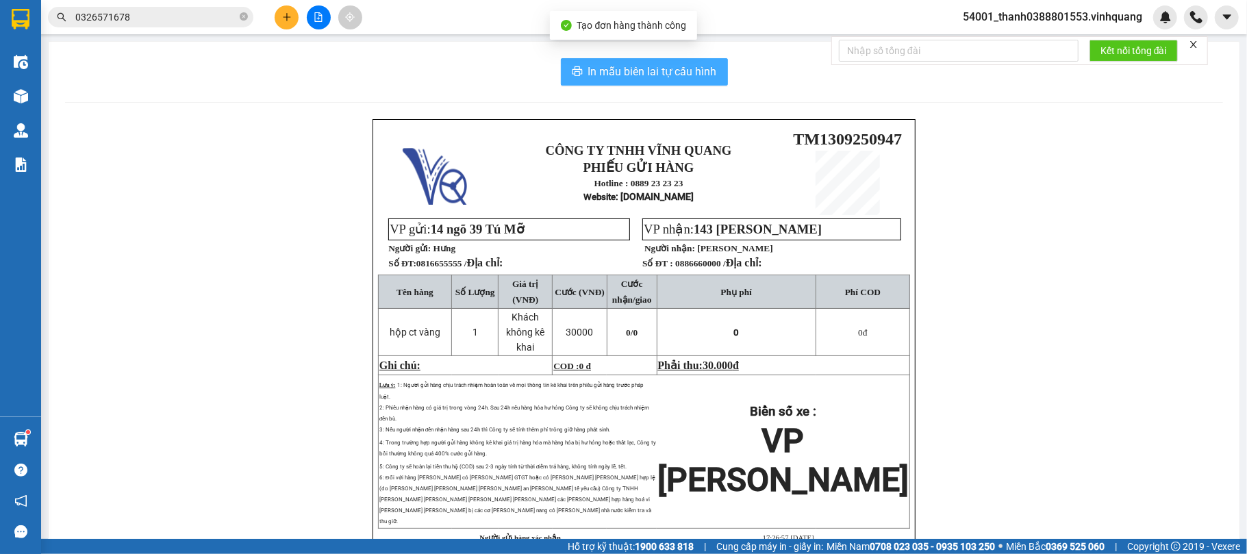
click at [625, 77] on span "In mẫu biên lai tự cấu hình" at bounding box center [652, 71] width 129 height 17
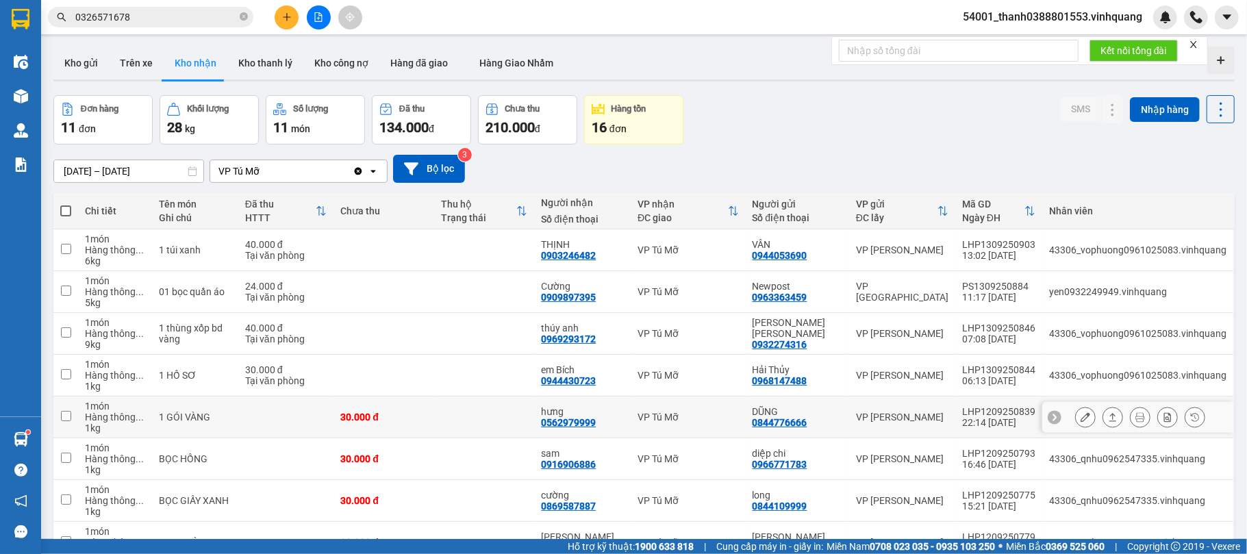
click at [990, 428] on div "22:14 [DATE]" at bounding box center [998, 422] width 73 height 11
checkbox input "false"
click at [994, 428] on div "22:14 [DATE]" at bounding box center [998, 422] width 73 height 11
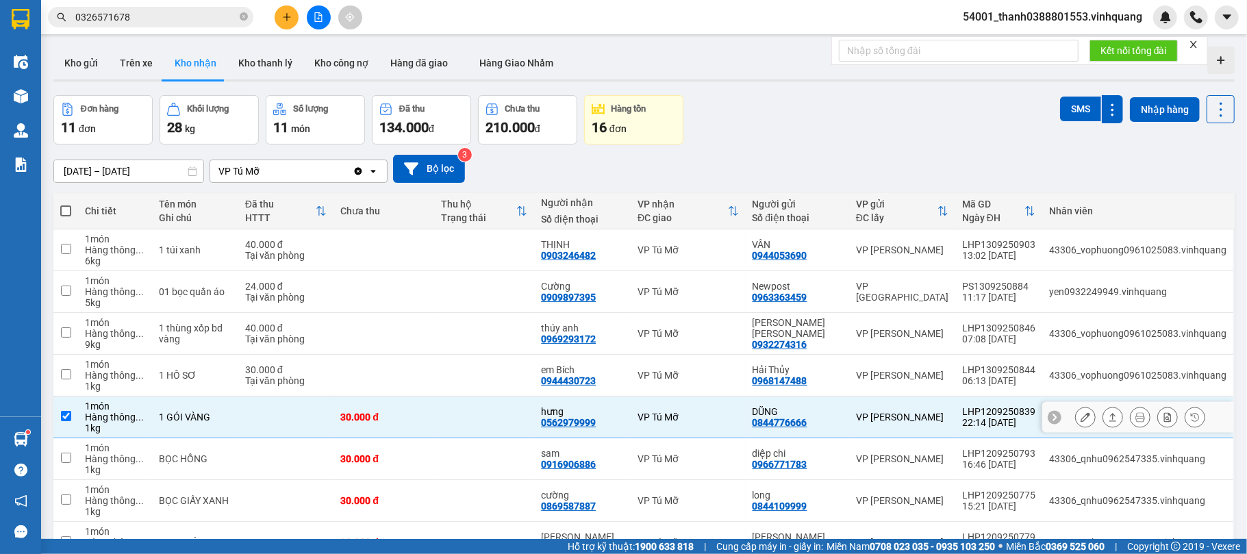
click at [994, 428] on div "22:14 [DATE]" at bounding box center [998, 422] width 73 height 11
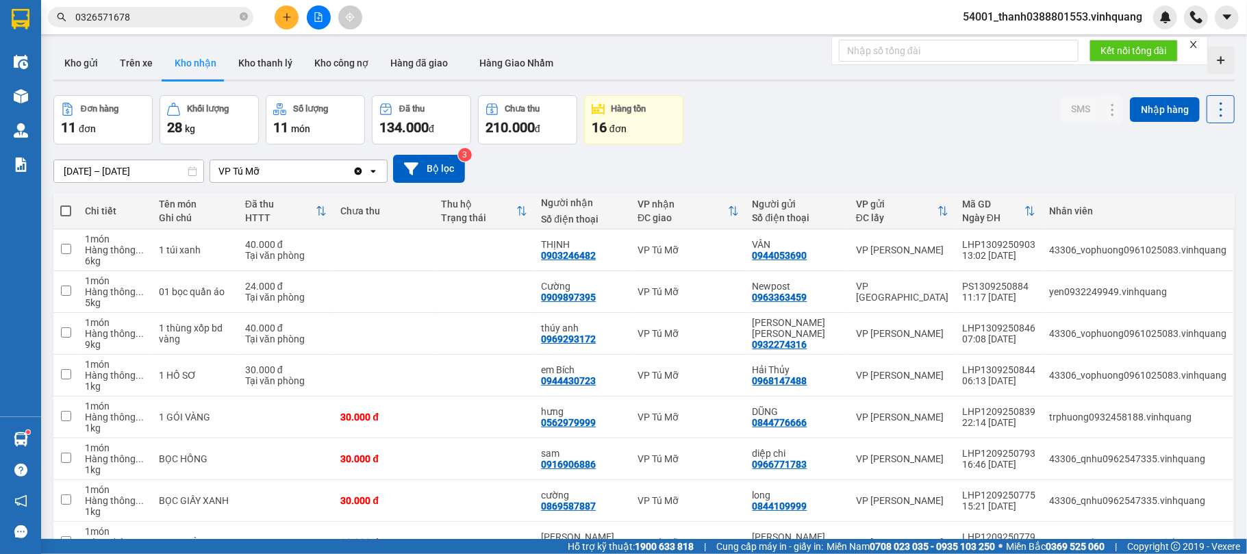
click at [790, 129] on div "Đơn hàng 11 đơn [PERSON_NAME] 28 kg Số [PERSON_NAME] 11 món Đã thu 134.000 [PER…" at bounding box center [643, 119] width 1181 height 49
click at [105, 66] on button "Kho gửi" at bounding box center [80, 63] width 55 height 33
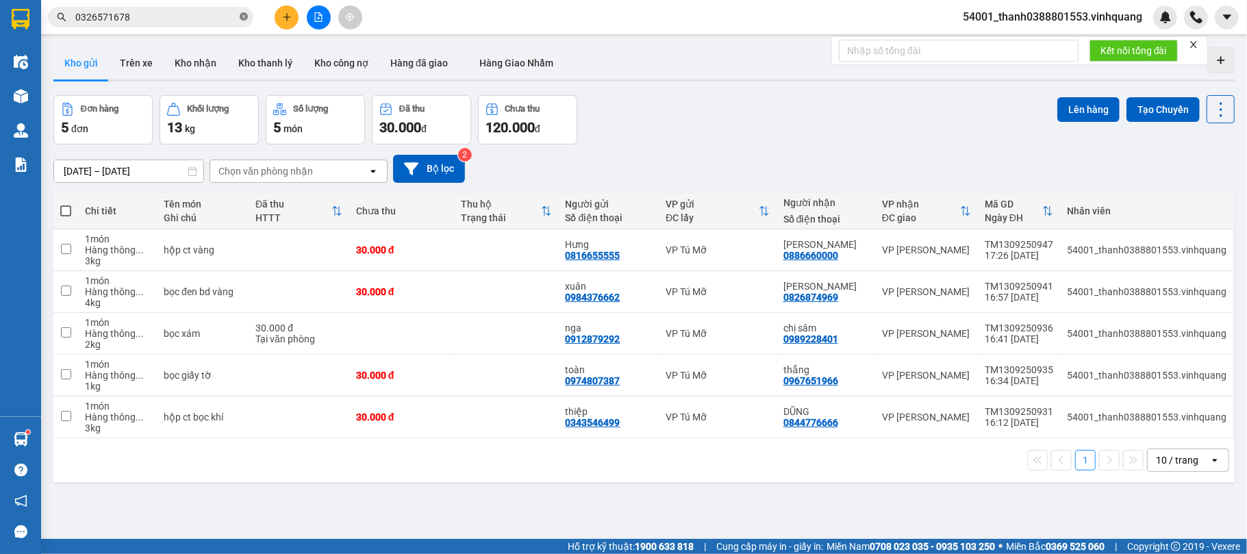
click at [244, 17] on icon "close-circle" at bounding box center [244, 16] width 8 height 8
click at [244, 17] on span at bounding box center [244, 17] width 8 height 15
click at [154, 3] on div "Kết quả [PERSON_NAME] ( 3 ) Bộ lọc Mã ĐH Trạng thái Món hàng Thu hộ Tổng [PERSO…" at bounding box center [623, 17] width 1247 height 34
click at [153, 12] on input "text" at bounding box center [156, 17] width 162 height 15
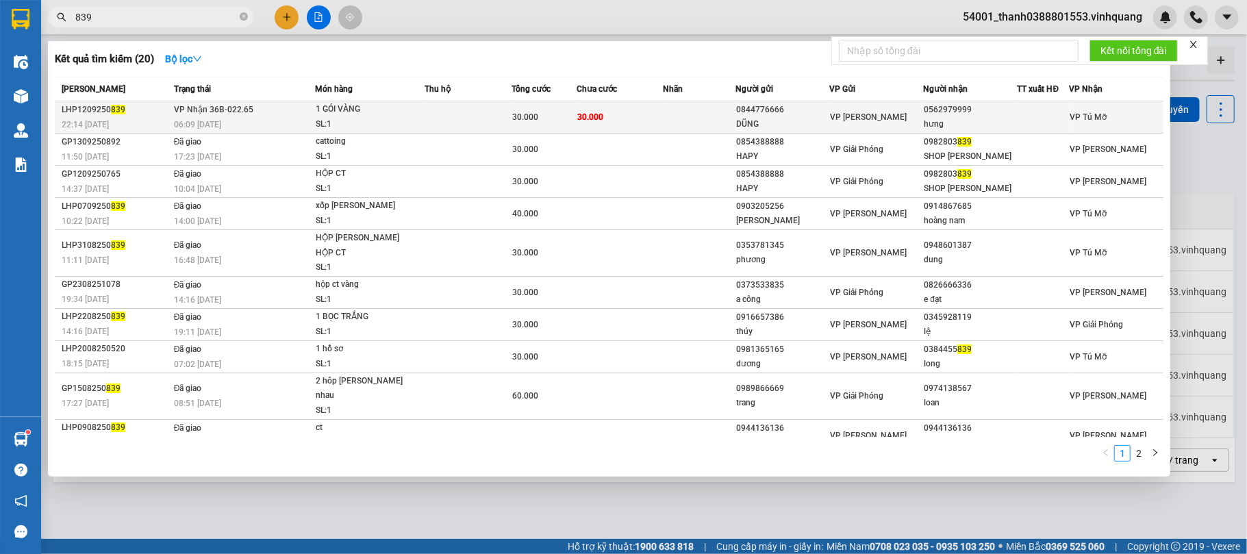
type input "839"
click at [531, 113] on span "30.000" at bounding box center [525, 117] width 26 height 10
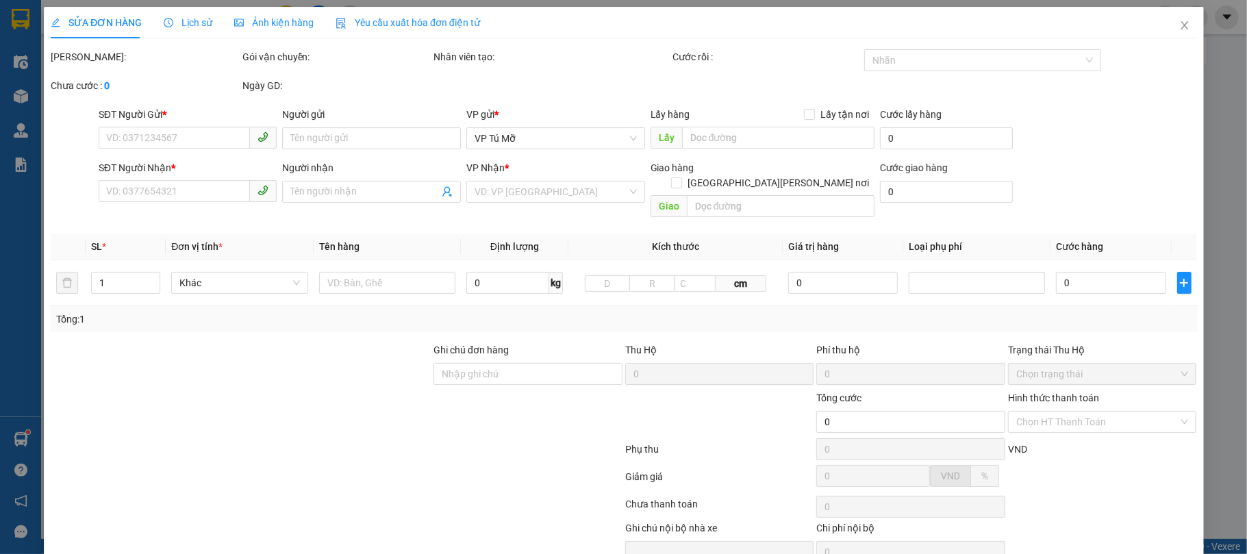
type input "0844776666"
type input "DŨNG"
type input "0562979999"
type input "hưng"
type input "30.000"
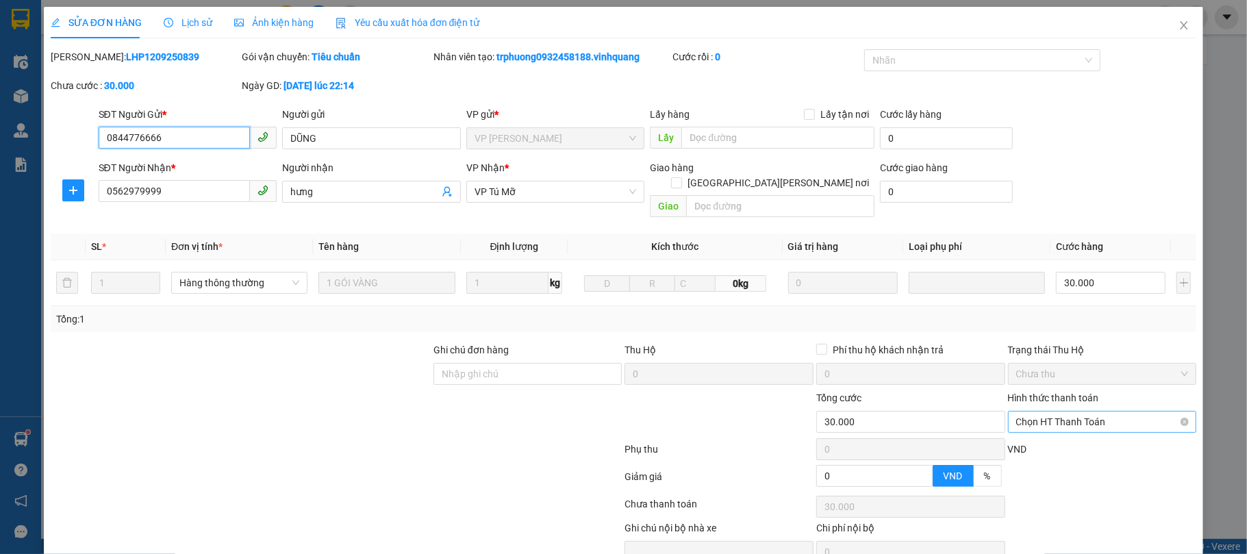
click at [1059, 412] on span "Chọn HT Thanh Toán" at bounding box center [1102, 422] width 173 height 21
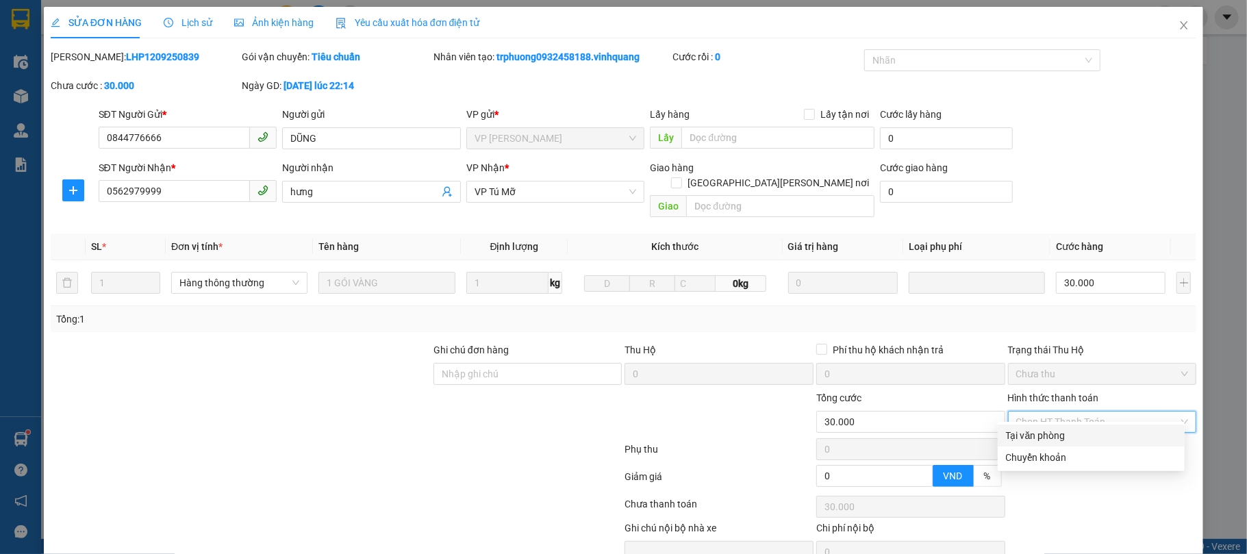
click at [1050, 428] on div "Tại văn phòng" at bounding box center [1091, 435] width 171 height 15
type input "0"
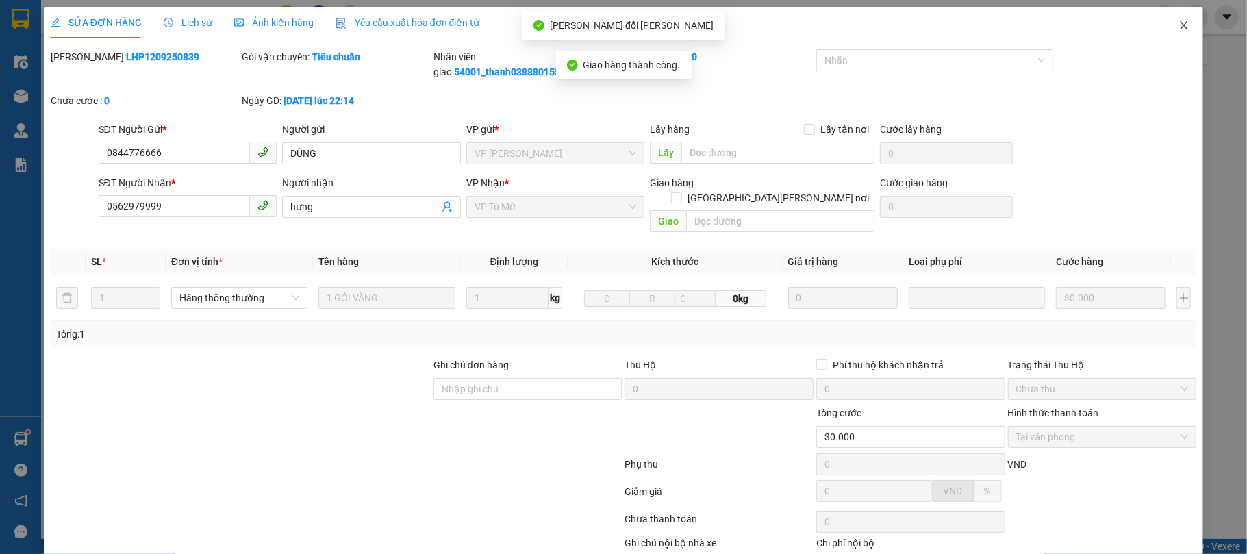
click at [1179, 26] on icon "close" at bounding box center [1184, 25] width 11 height 11
click at [1170, 26] on div at bounding box center [1165, 17] width 24 height 24
click at [1170, 26] on body "Kết quả [PERSON_NAME] ( 20 ) Bộ lọc Mã ĐH Trạng thái Món hàng Thu hộ Tổng [PERS…" at bounding box center [623, 277] width 1247 height 554
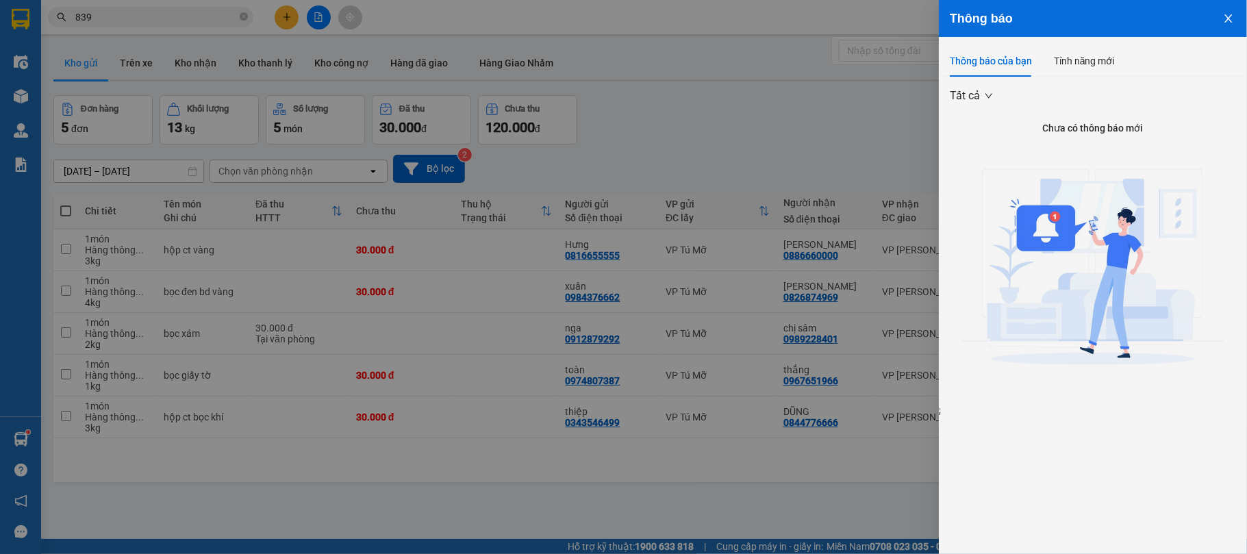
click at [470, 52] on div at bounding box center [623, 277] width 1247 height 554
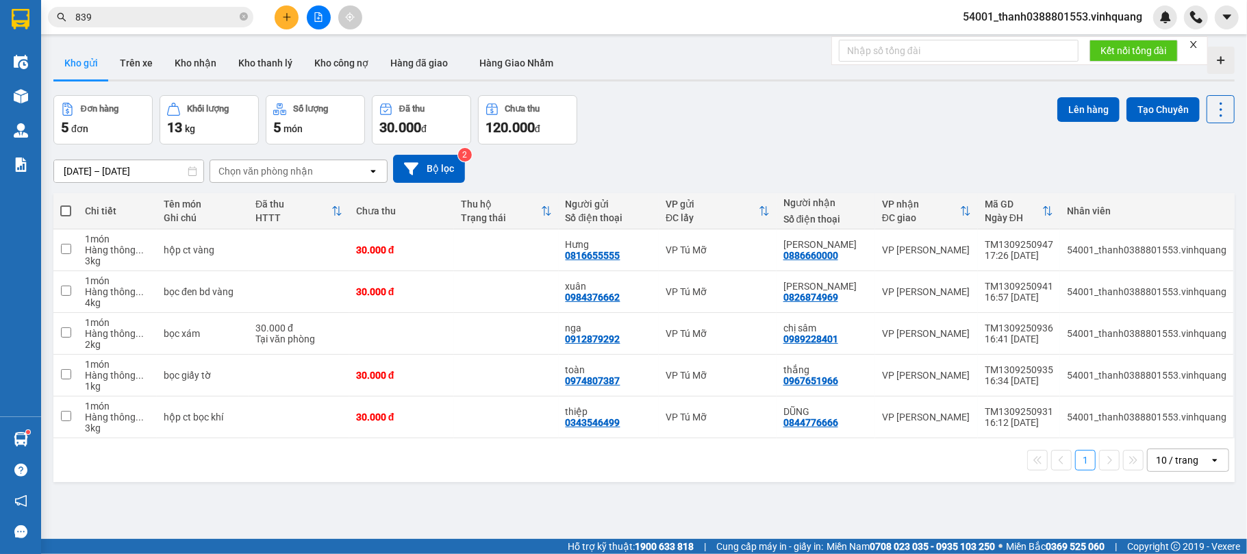
click at [286, 17] on icon "plus" at bounding box center [287, 16] width 8 height 1
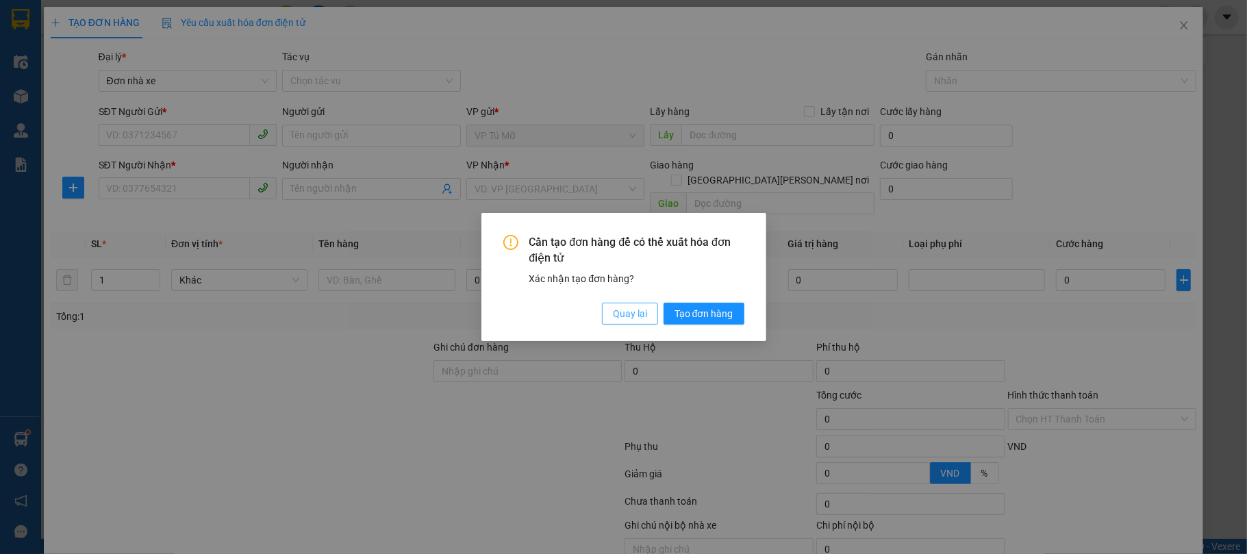
click at [622, 307] on span "Quay lại" at bounding box center [630, 313] width 34 height 15
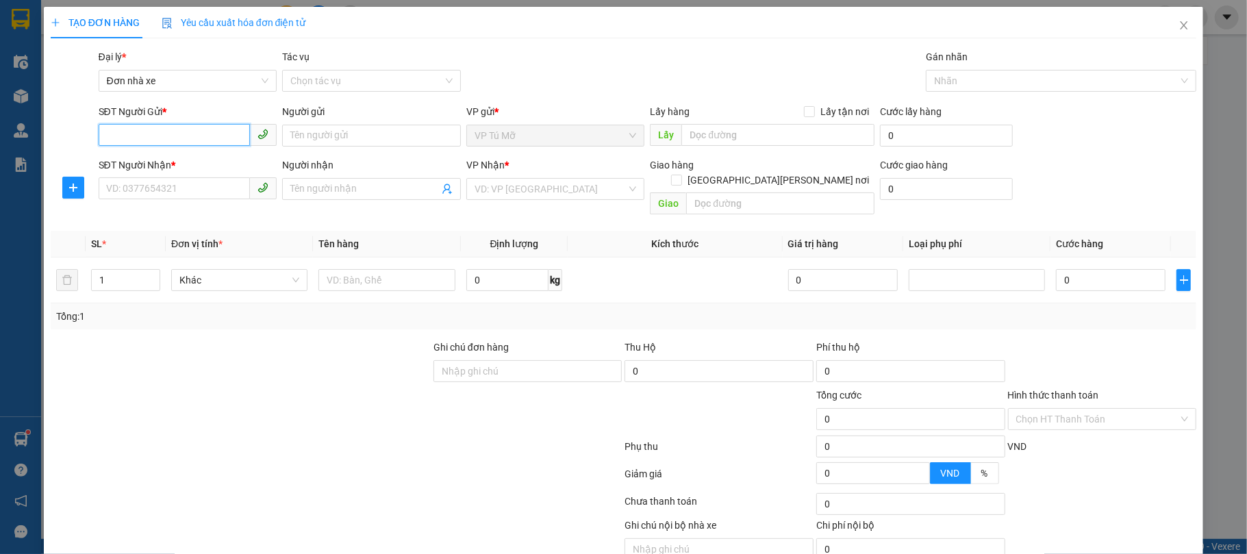
click at [140, 142] on input "SĐT Người Gửi *" at bounding box center [175, 135] width 152 height 22
click at [192, 165] on div "0328911118 - như" at bounding box center [185, 163] width 160 height 15
type input "0328911118"
type input "như"
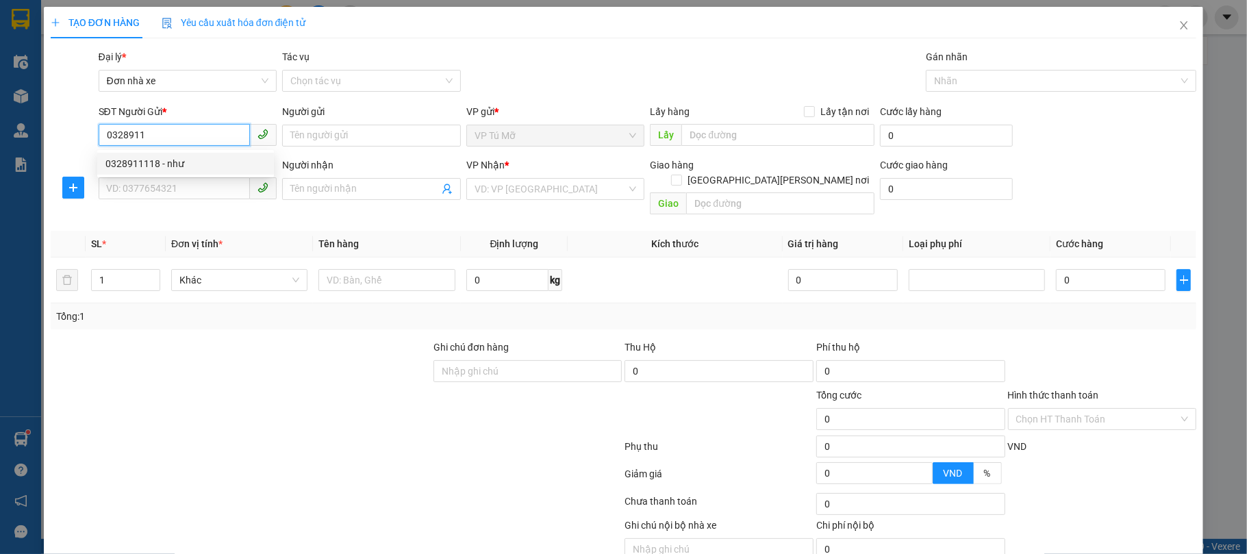
type input "0963990173"
type input "báo"
click at [192, 165] on div "0328911118 - như" at bounding box center [185, 163] width 160 height 15
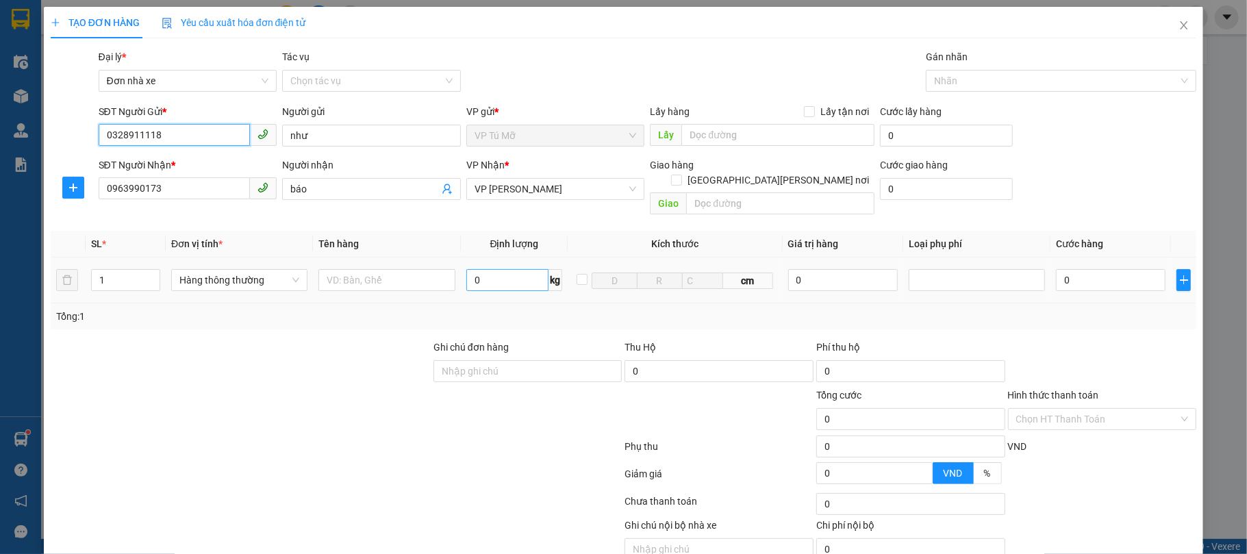
type input "0328911118"
click at [490, 269] on input "0" at bounding box center [507, 280] width 83 height 22
type input "1"
click at [409, 269] on input "text" at bounding box center [386, 280] width 136 height 22
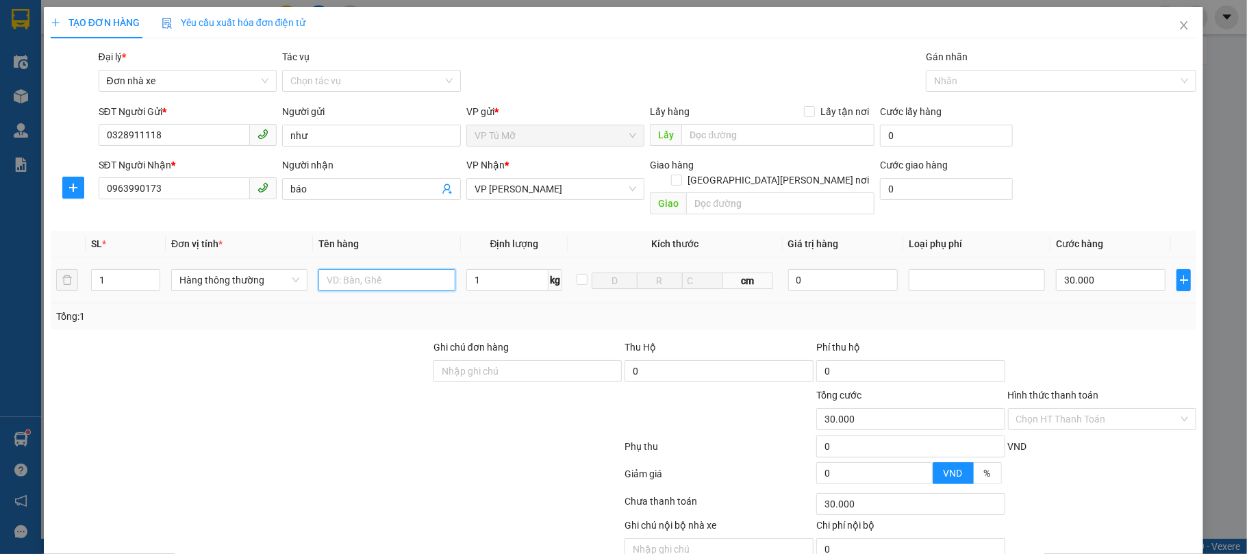
type input "30.000"
type input "hộp quà nhỏ xanh"
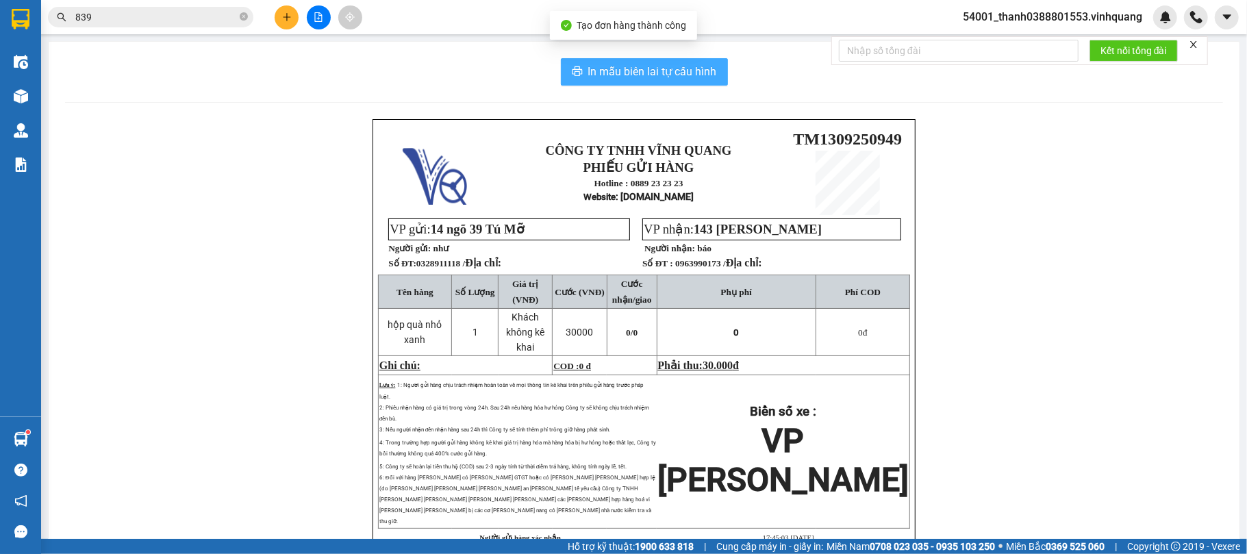
click at [667, 82] on button "In mẫu biên lai tự cấu hình" at bounding box center [644, 71] width 167 height 27
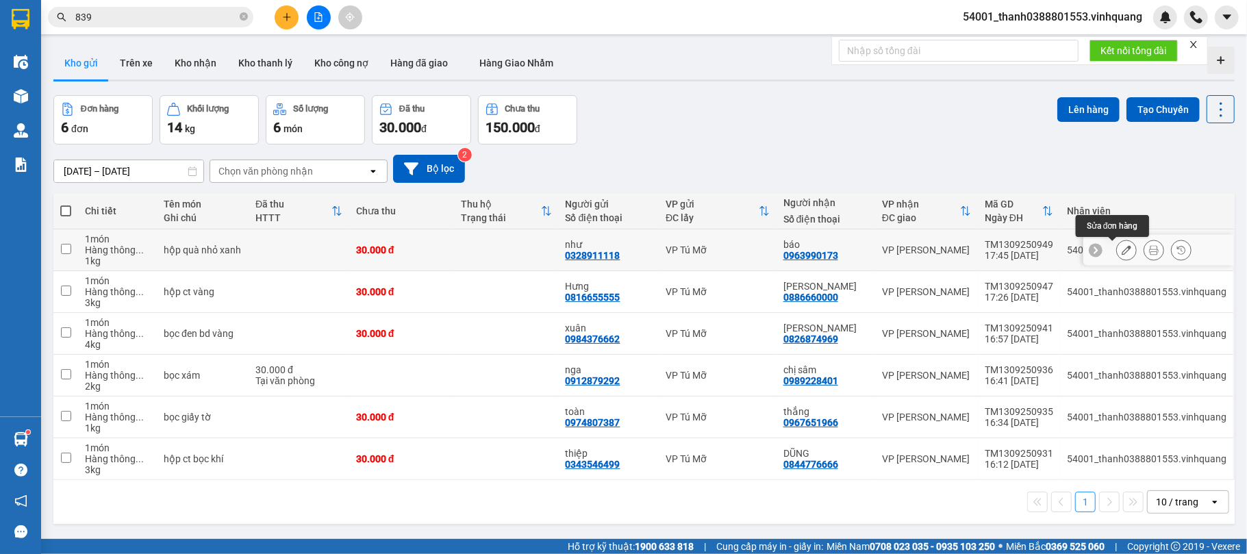
click at [1122, 253] on icon at bounding box center [1127, 250] width 10 height 10
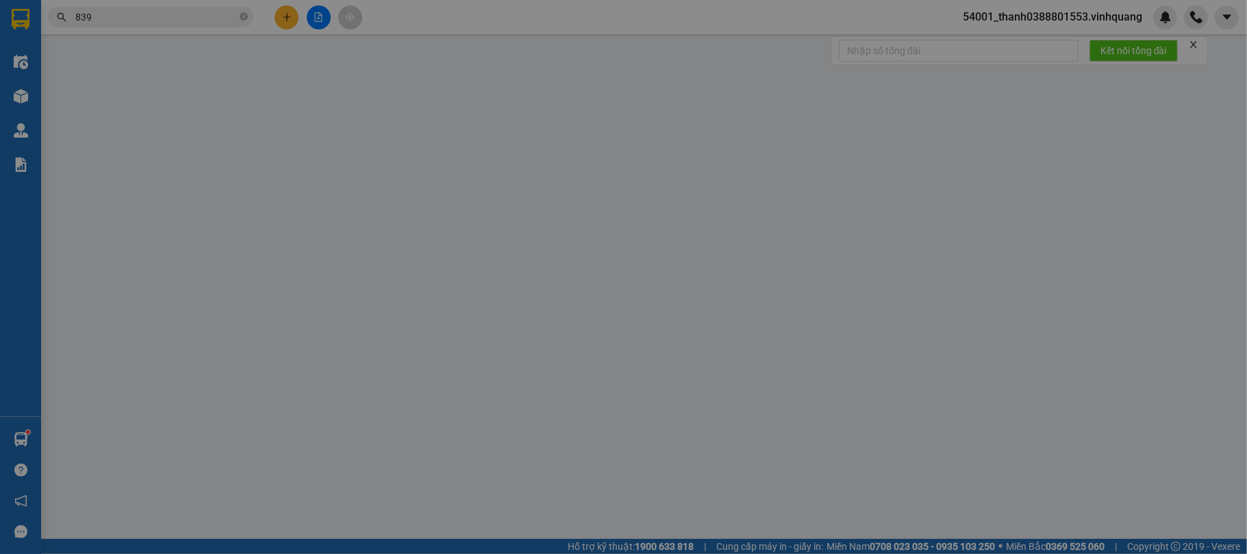
type input "0328911118"
type input "như"
type input "0963990173"
type input "báo"
type input "30.000"
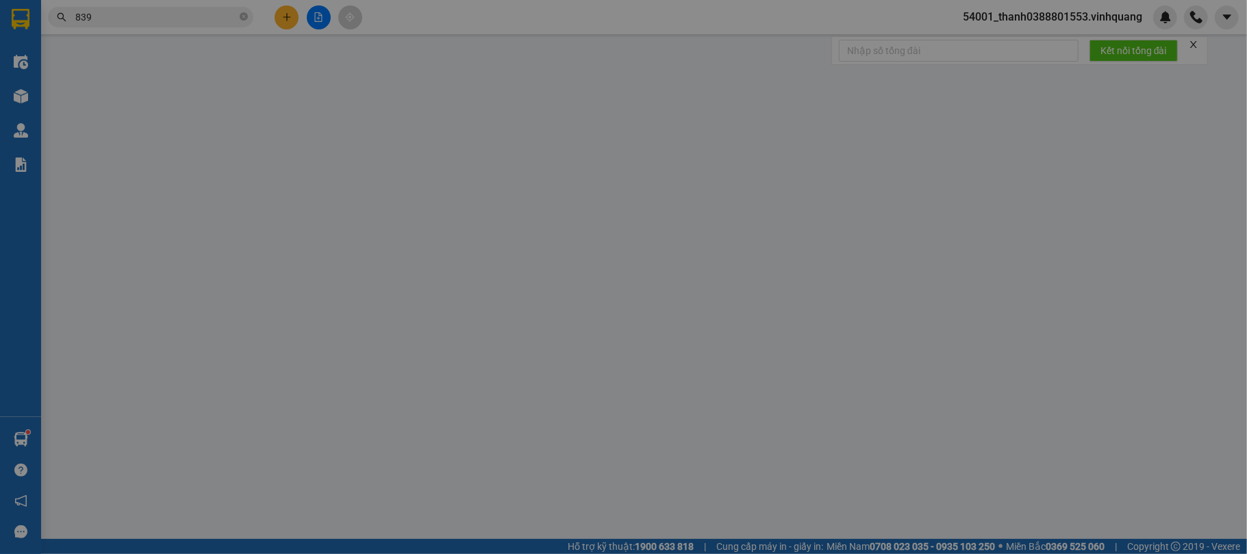
type input "30.000"
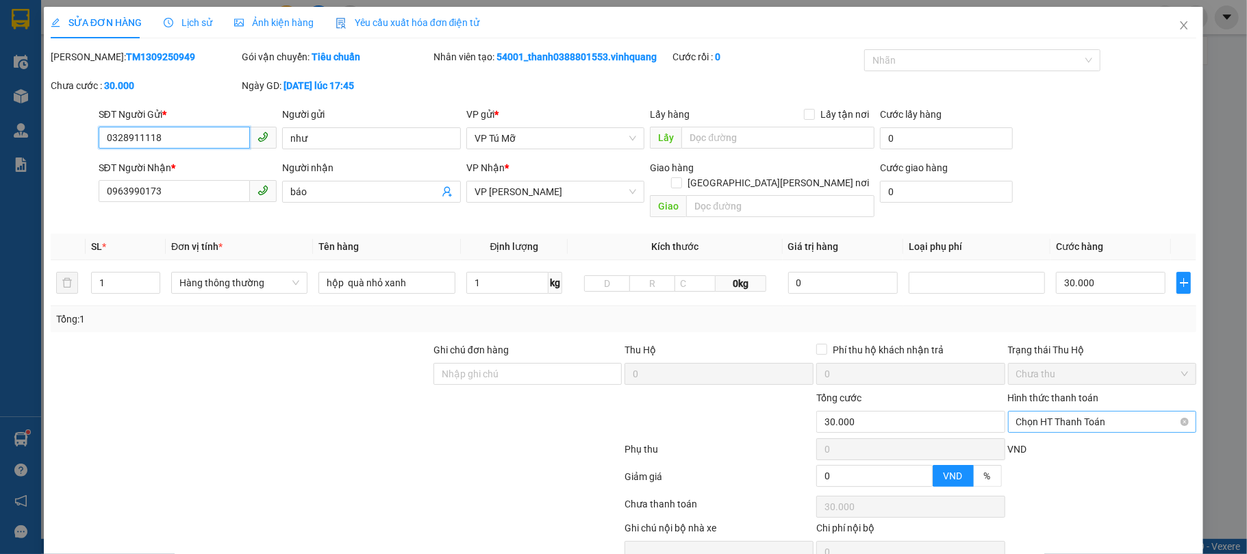
click at [1061, 412] on span "Chọn HT Thanh Toán" at bounding box center [1102, 422] width 173 height 21
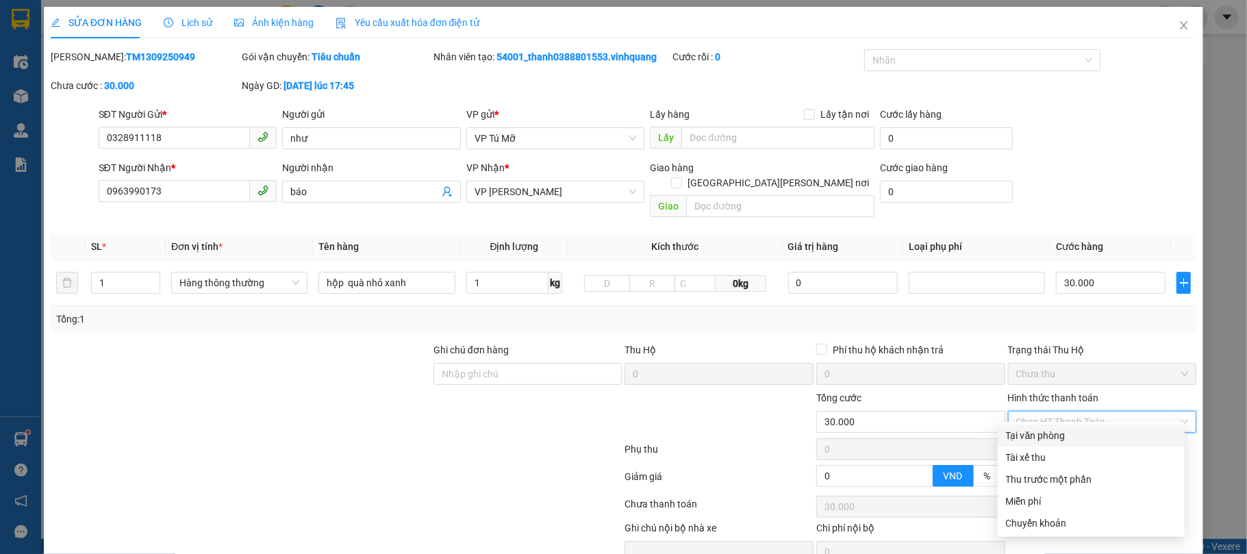
click at [1055, 428] on div "Tại văn phòng" at bounding box center [1091, 435] width 171 height 15
click at [1055, 442] on div "VND" at bounding box center [1103, 454] width 192 height 24
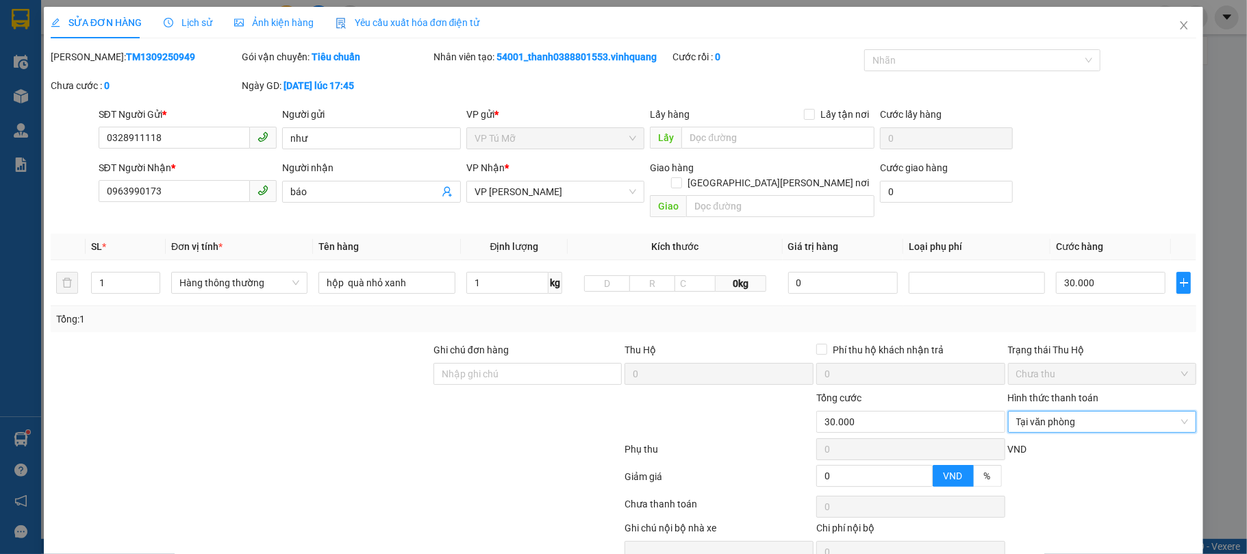
click at [1055, 442] on div "VND" at bounding box center [1103, 454] width 192 height 24
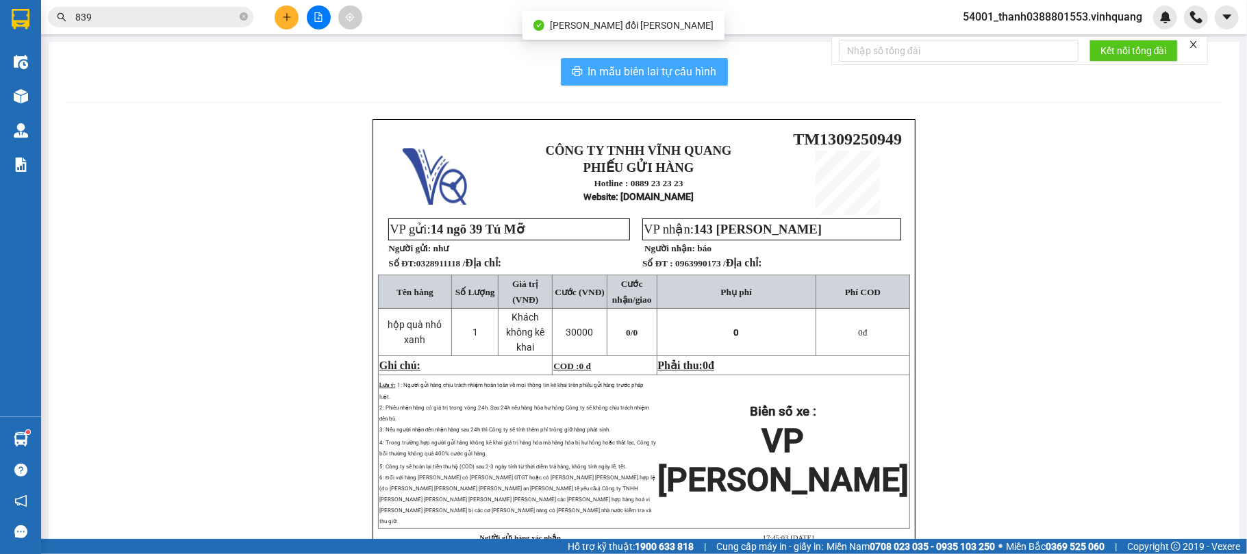
click at [670, 68] on span "In mẫu biên lai tự cấu hình" at bounding box center [652, 71] width 129 height 17
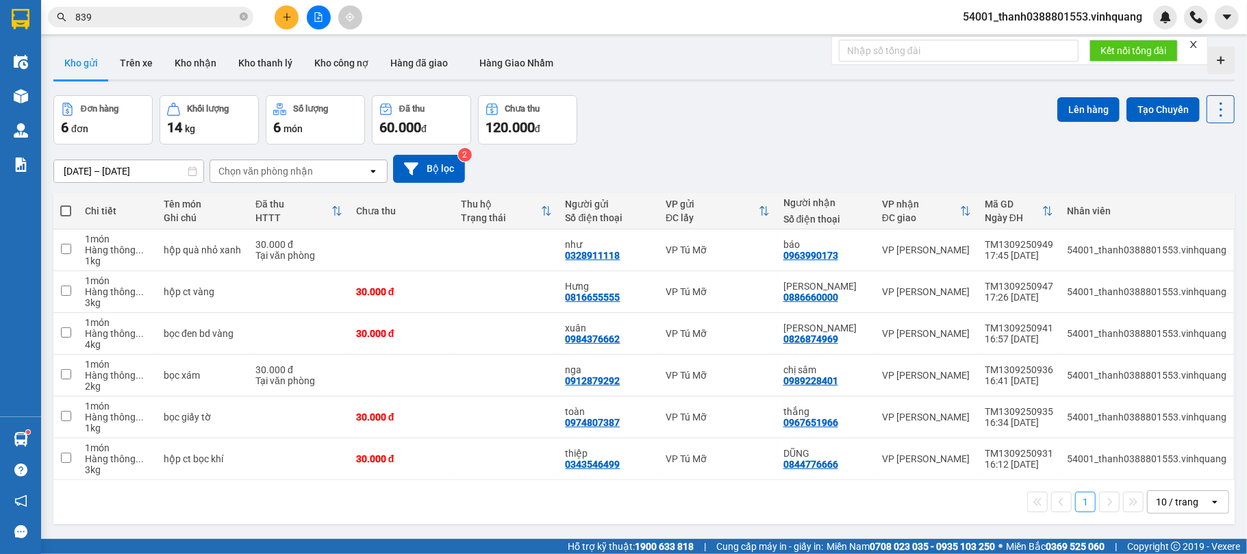
click at [64, 208] on span at bounding box center [65, 210] width 11 height 11
click at [66, 204] on input "checkbox" at bounding box center [66, 204] width 0 height 0
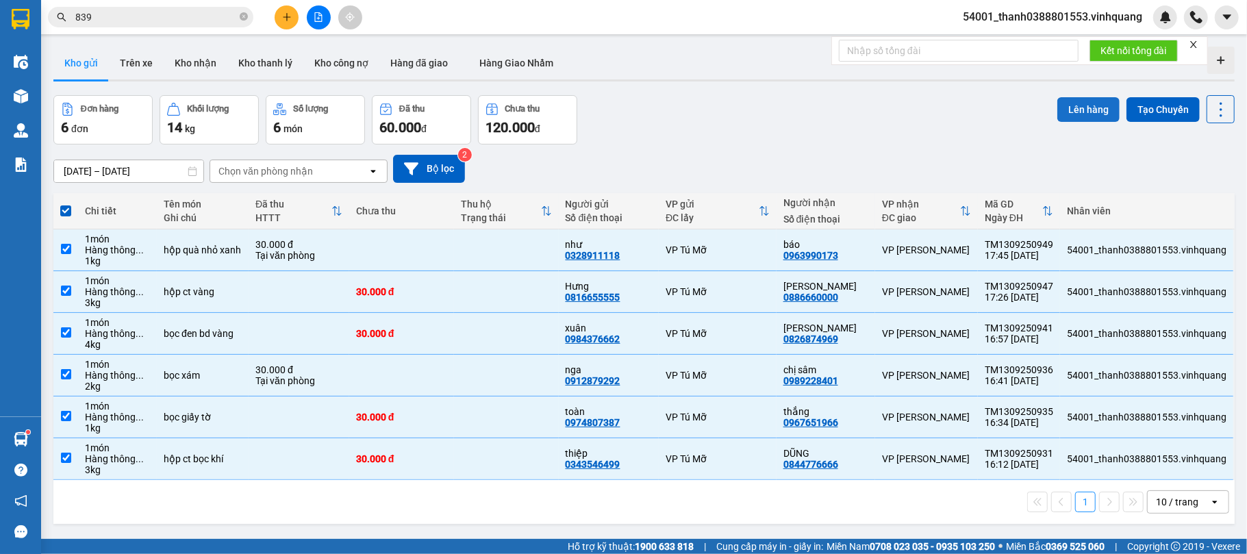
click at [1063, 102] on button "Lên hàng" at bounding box center [1088, 109] width 62 height 25
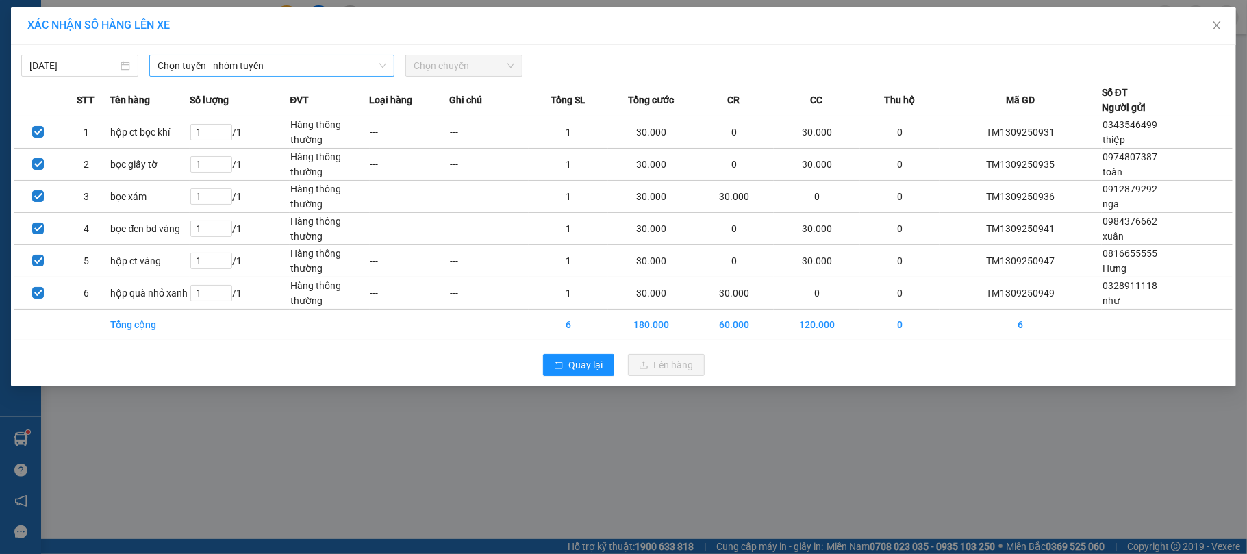
click at [367, 63] on span "Chọn tuyến - nhóm tuyến" at bounding box center [272, 65] width 229 height 21
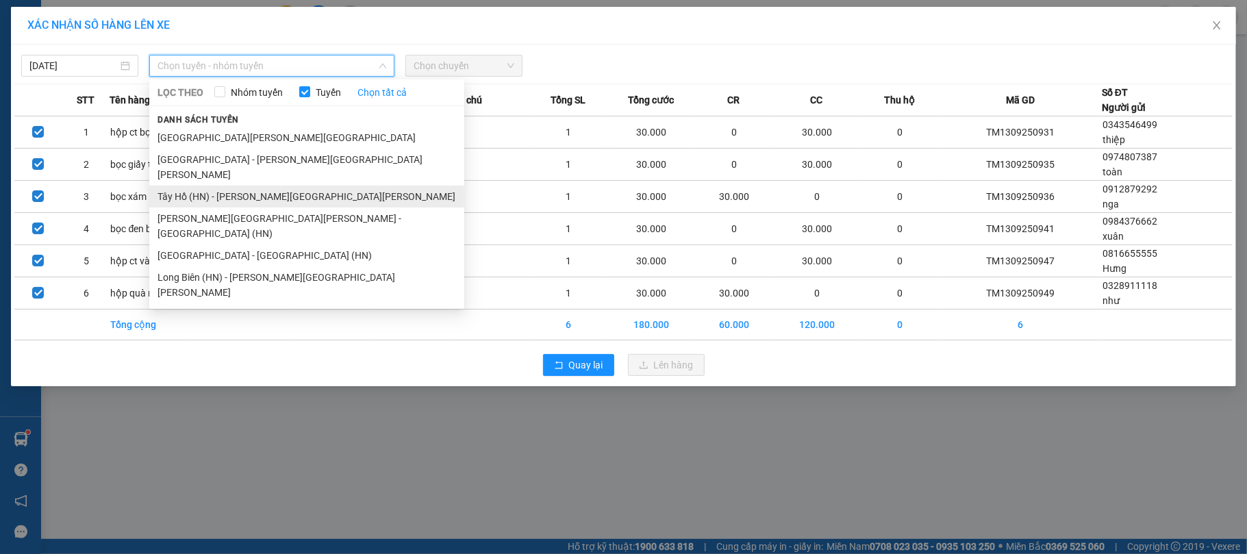
click at [264, 186] on li "Tây Hồ (HN) - [PERSON_NAME][GEOGRAPHIC_DATA][PERSON_NAME]" at bounding box center [306, 197] width 315 height 22
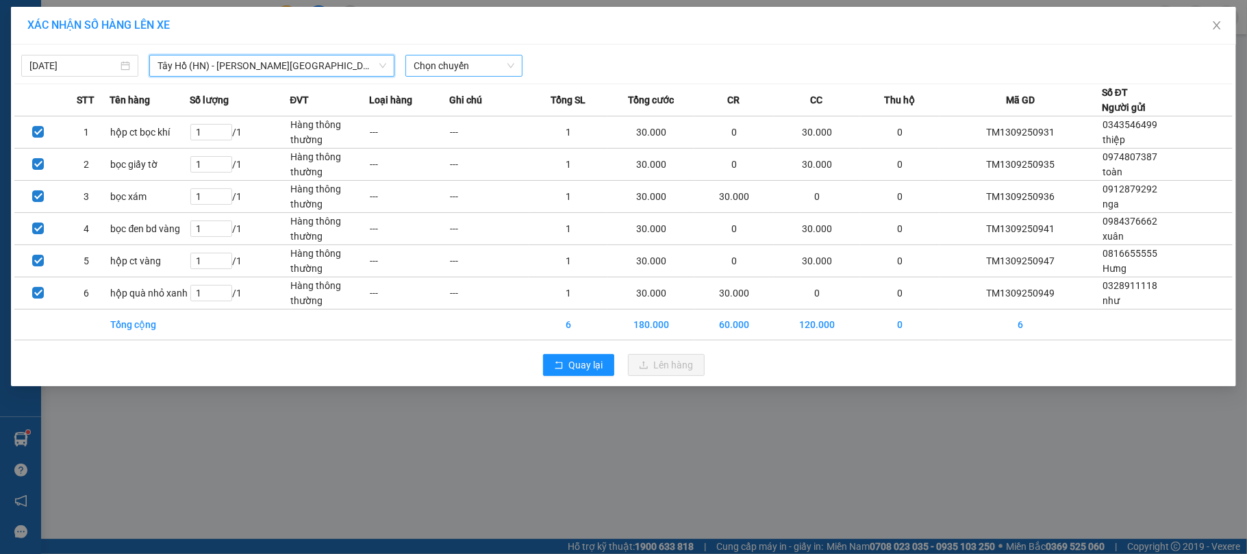
click at [450, 58] on span "Chọn chuyến" at bounding box center [464, 65] width 101 height 21
click at [437, 73] on span "Chọn chuyến" at bounding box center [464, 65] width 101 height 21
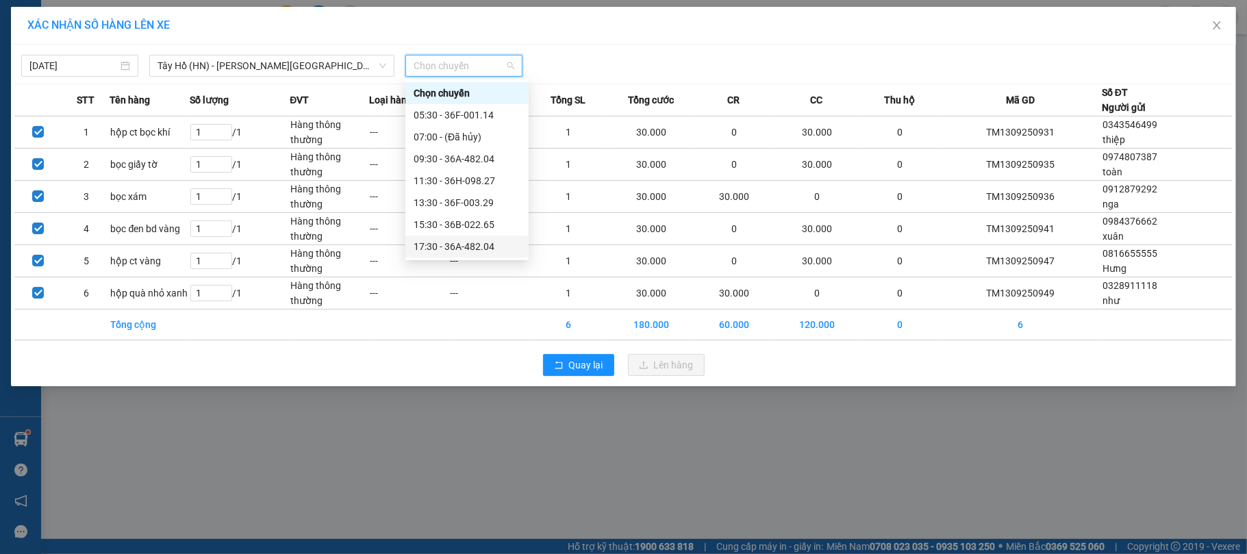
click at [463, 239] on div "17:30 - 36A-482.04" at bounding box center [467, 246] width 107 height 15
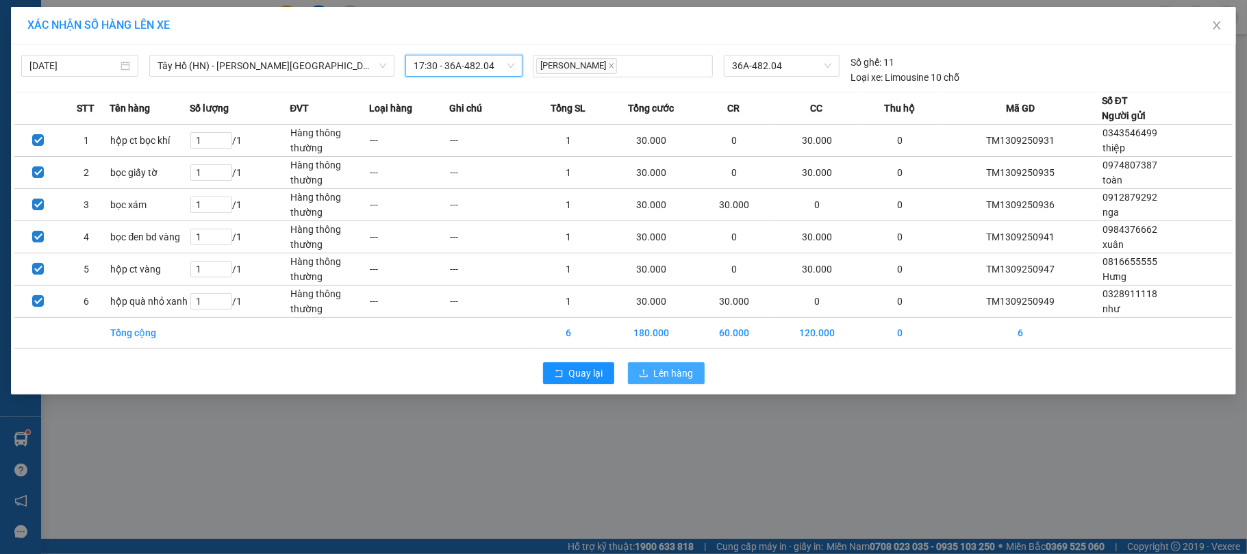
click at [667, 370] on span "Lên hàng" at bounding box center [674, 373] width 40 height 15
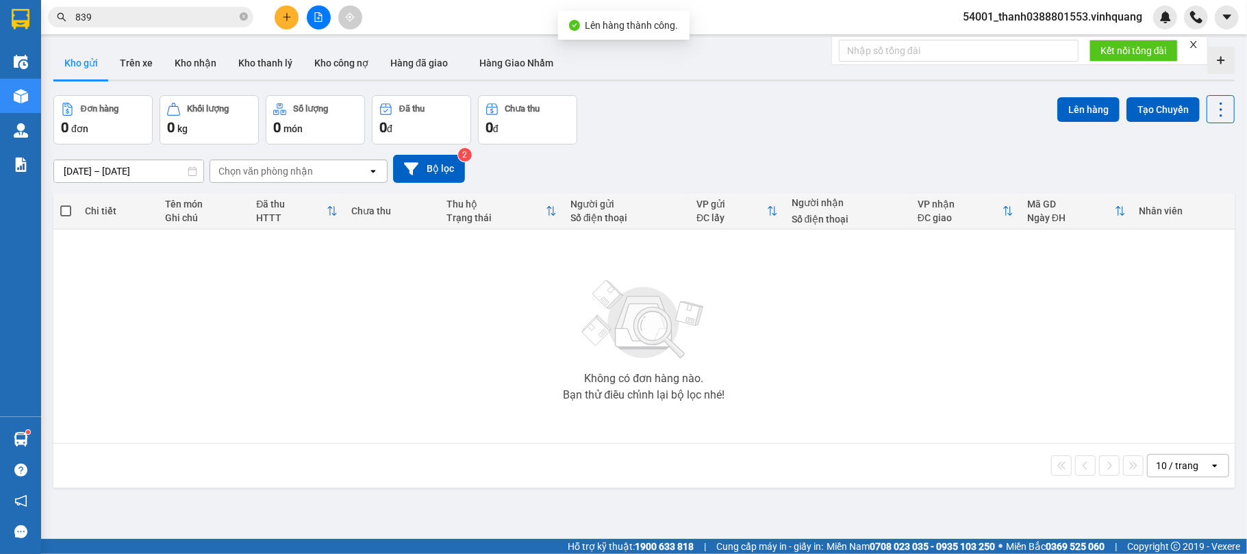
click at [312, 19] on button at bounding box center [319, 17] width 24 height 24
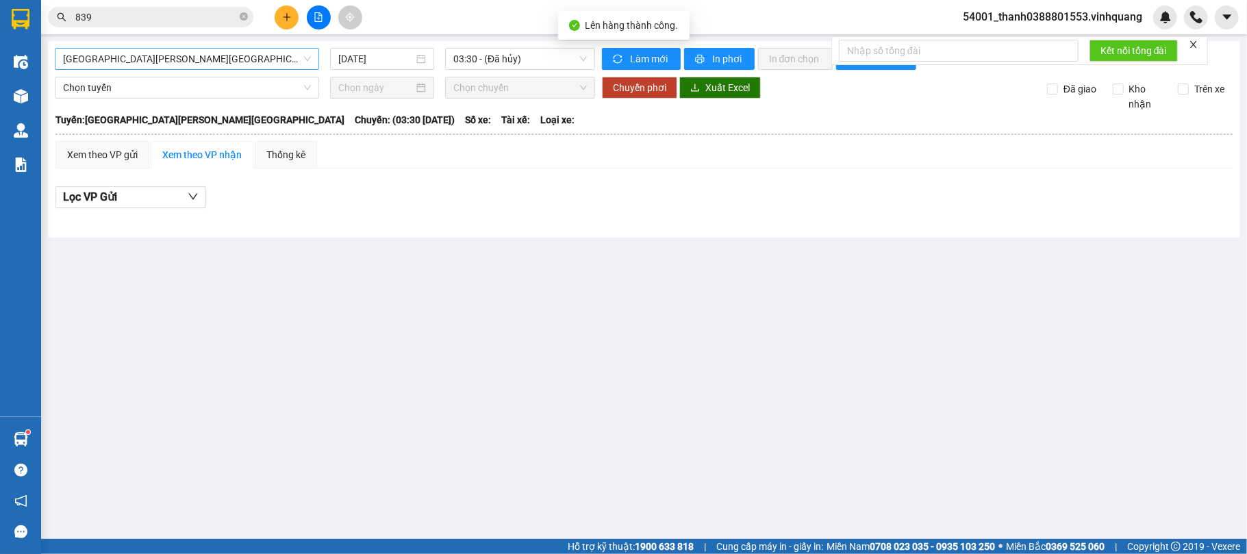
click at [274, 66] on span "[GEOGRAPHIC_DATA][PERSON_NAME][GEOGRAPHIC_DATA]" at bounding box center [187, 59] width 248 height 21
click at [158, 63] on span "[GEOGRAPHIC_DATA][PERSON_NAME][GEOGRAPHIC_DATA]" at bounding box center [187, 59] width 248 height 21
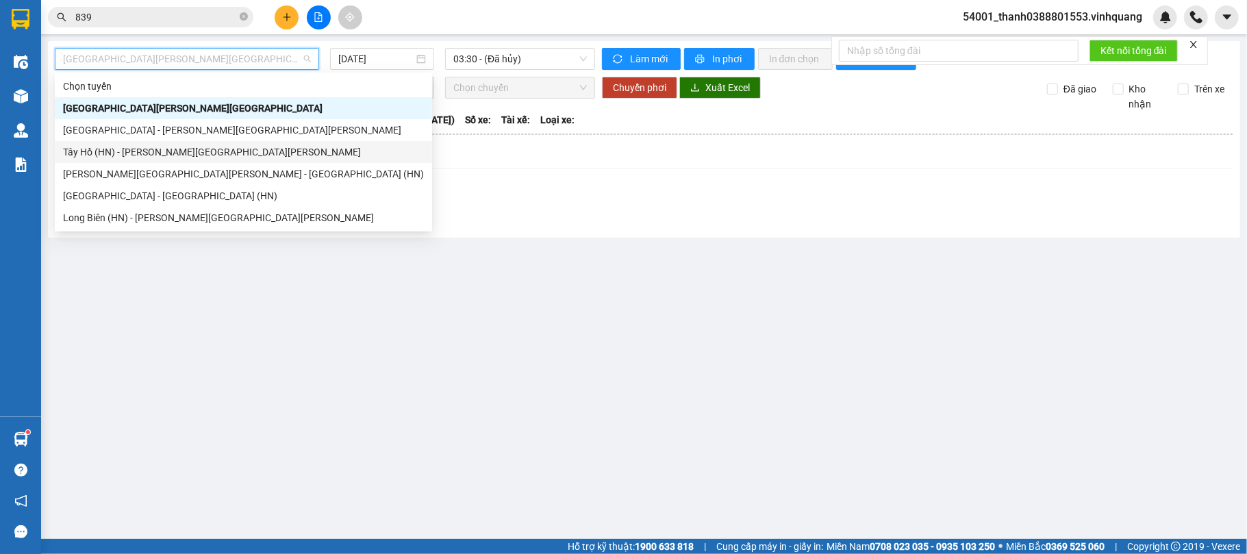
click at [114, 151] on div "Tây Hồ (HN) - [PERSON_NAME][GEOGRAPHIC_DATA][PERSON_NAME]" at bounding box center [243, 151] width 361 height 15
type input "[DATE]"
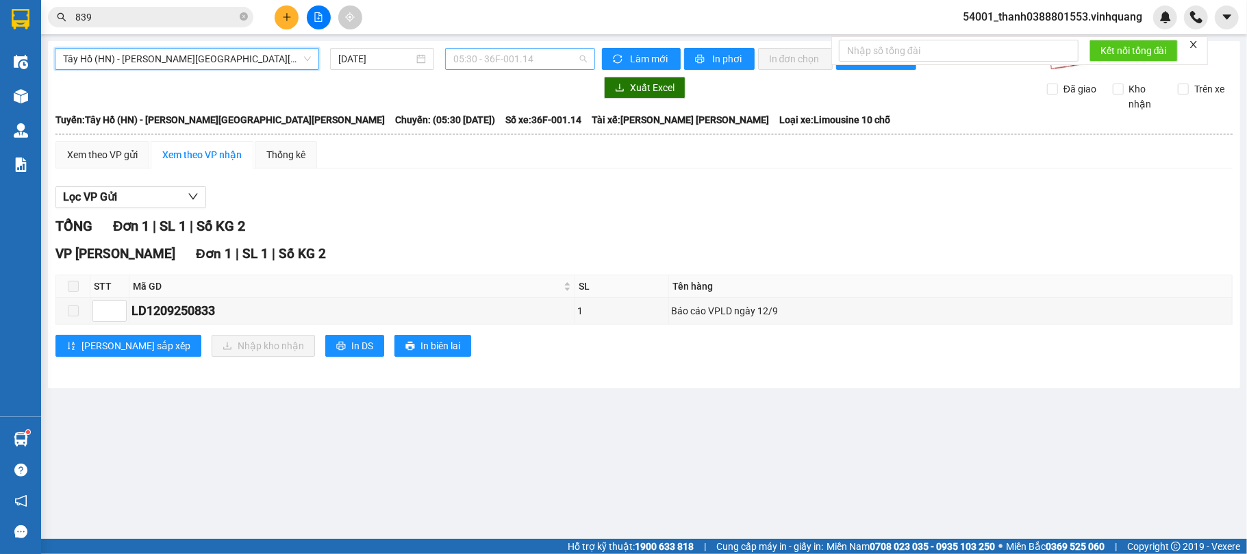
click at [485, 58] on span "05:30 - 36F-001.14" at bounding box center [520, 59] width 134 height 21
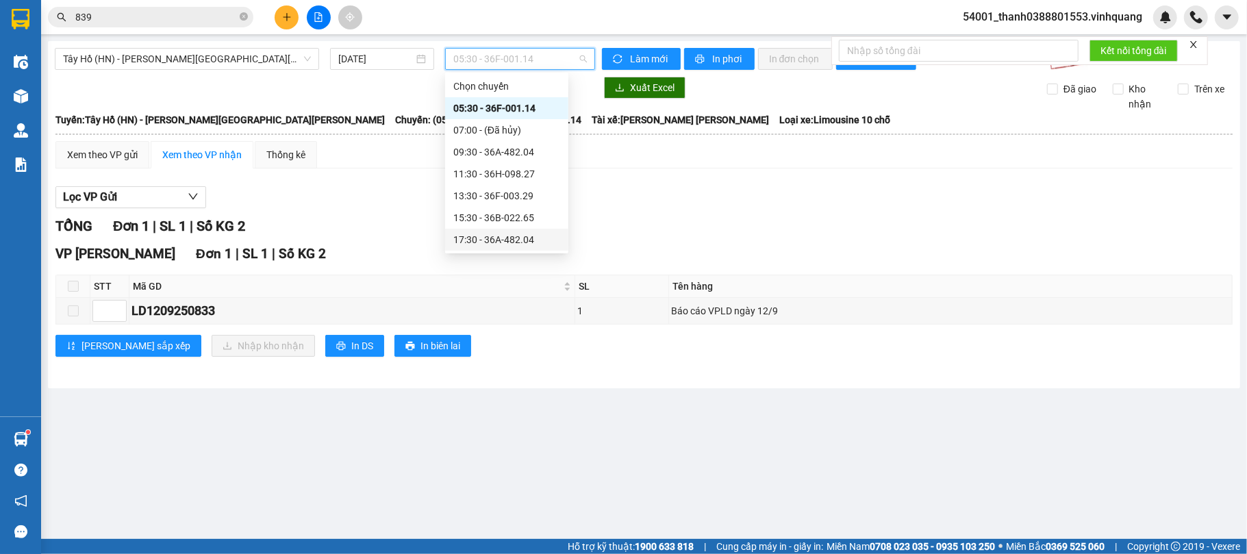
click at [496, 232] on div "17:30 - 36A-482.04" at bounding box center [506, 239] width 107 height 15
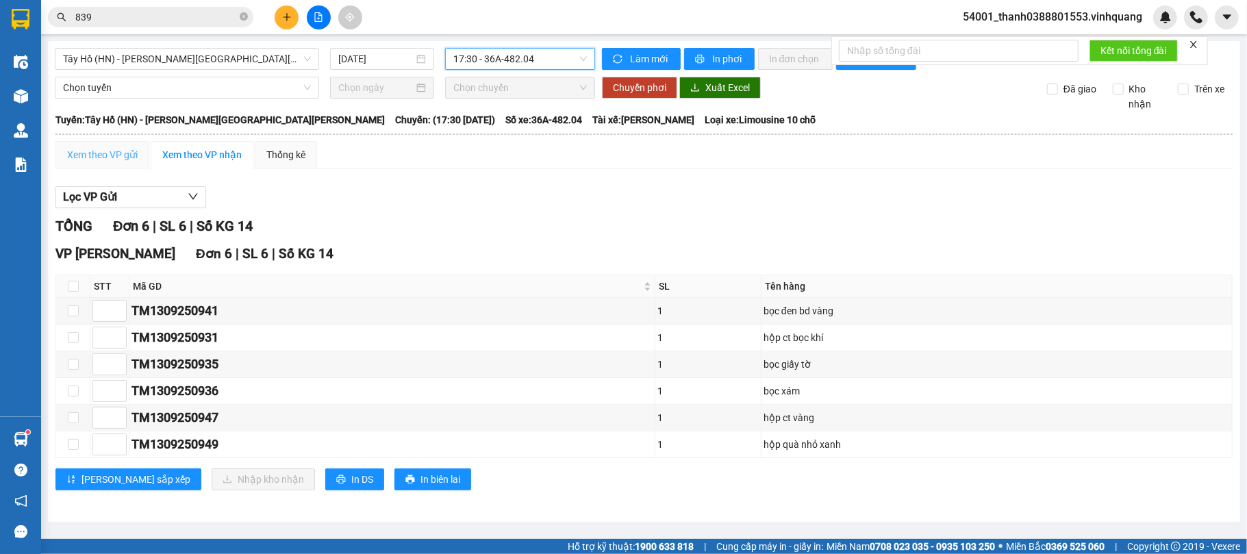
click at [104, 147] on div "Xem theo VP gửi" at bounding box center [102, 154] width 94 height 27
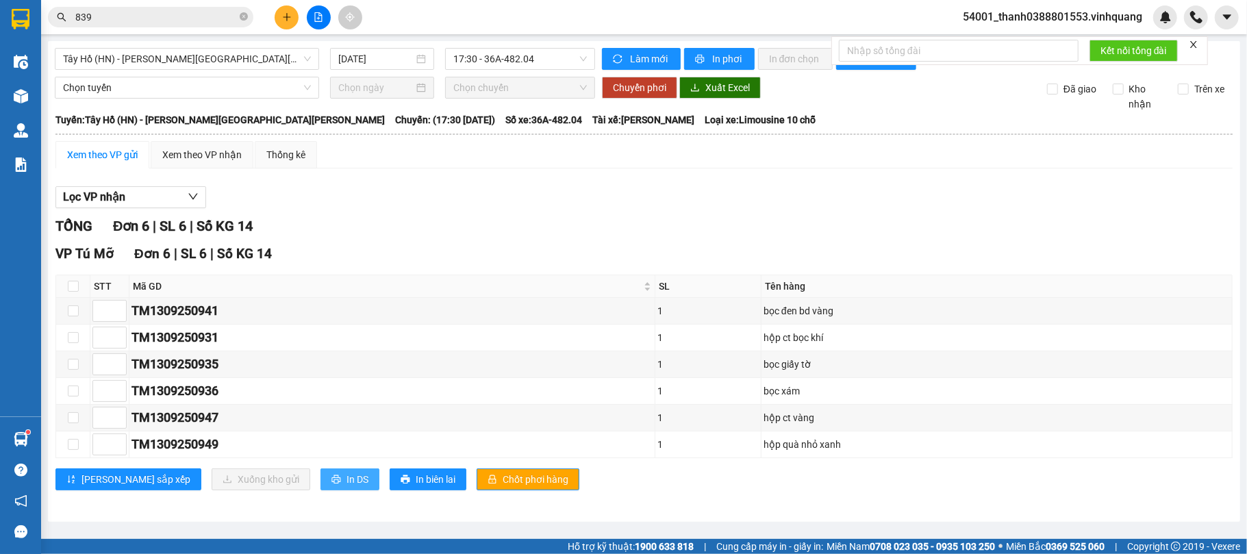
click at [347, 485] on span "In DS" at bounding box center [358, 479] width 22 height 15
click at [1022, 490] on div "[PERSON_NAME] sắp xếp [PERSON_NAME] gửi In DS In biên [PERSON_NAME] [PERSON_NAM…" at bounding box center [643, 479] width 1177 height 22
click at [293, 16] on button at bounding box center [287, 17] width 24 height 24
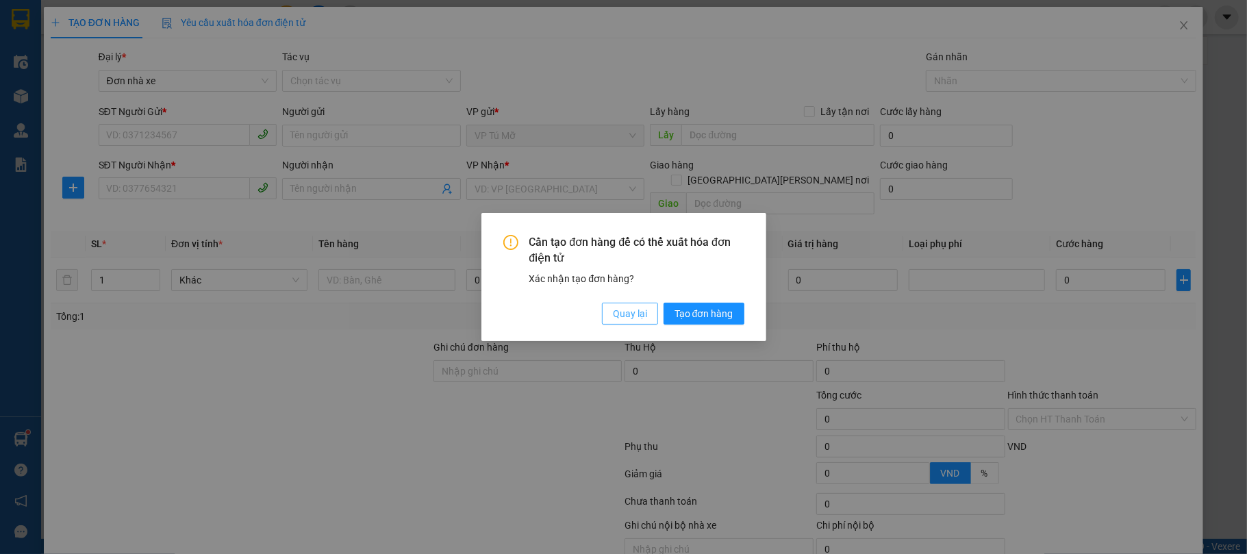
click at [640, 312] on span "Quay lại" at bounding box center [630, 313] width 34 height 15
click at [640, 312] on div "Cần tạo đơn hàng để có thể xuất hóa đơn điện tử Xác nhận tạo đơn hàng? Quay lại…" at bounding box center [623, 277] width 285 height 128
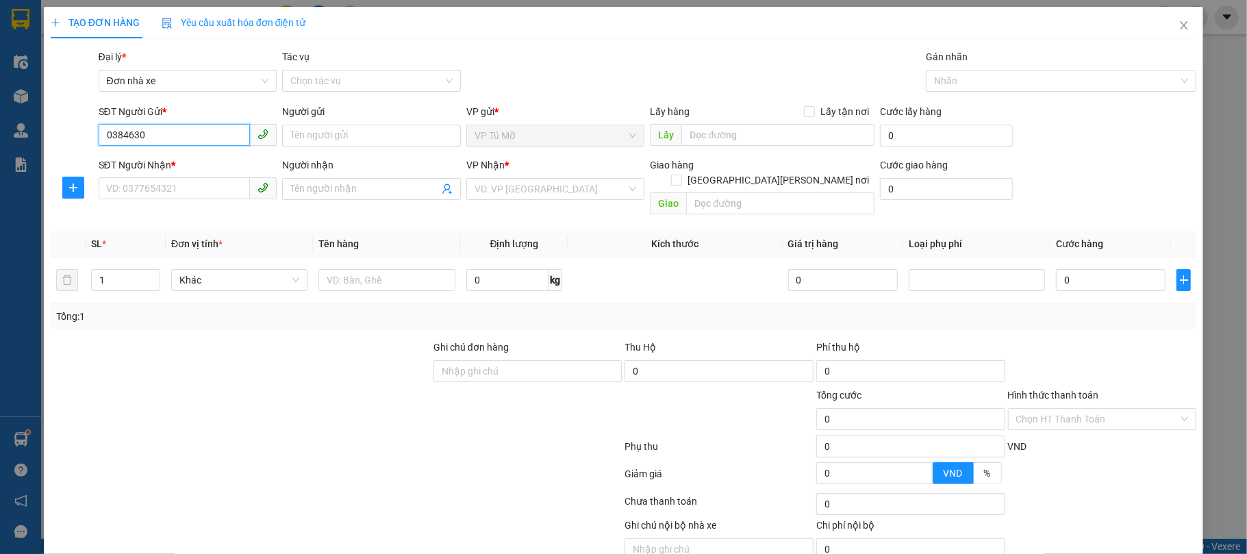
drag, startPoint x: 1206, startPoint y: 22, endPoint x: 178, endPoint y: 144, distance: 1035.1
click at [178, 144] on input "0384630" at bounding box center [175, 135] width 152 height 22
click at [173, 170] on div "0384630888 - công" at bounding box center [185, 163] width 160 height 15
type input "0384630888"
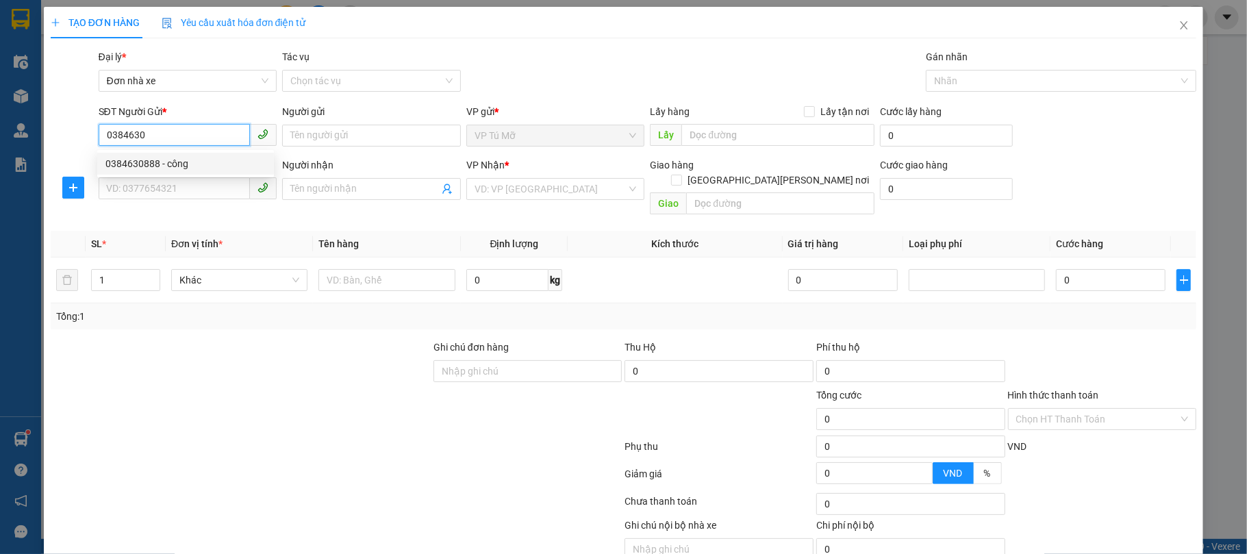
type input "công"
type input "0854883333"
type input "Kiên"
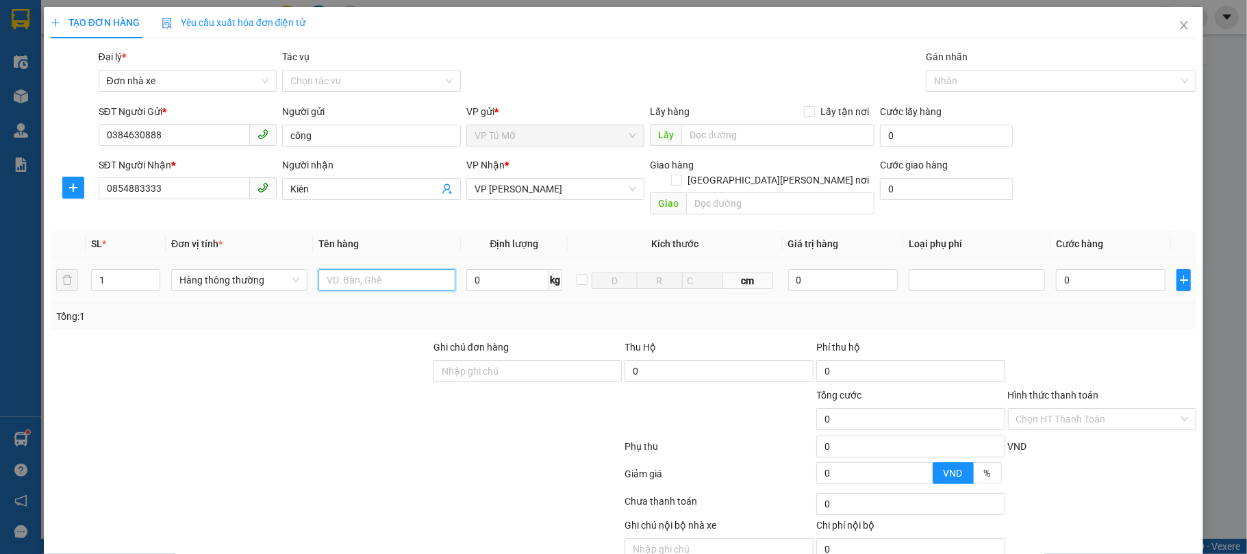
click at [340, 274] on input "text" at bounding box center [386, 280] width 136 height 22
type input "bọc vàng to"
click at [466, 269] on input "0" at bounding box center [507, 280] width 83 height 22
type input "5"
click at [1072, 466] on div at bounding box center [1103, 478] width 192 height 24
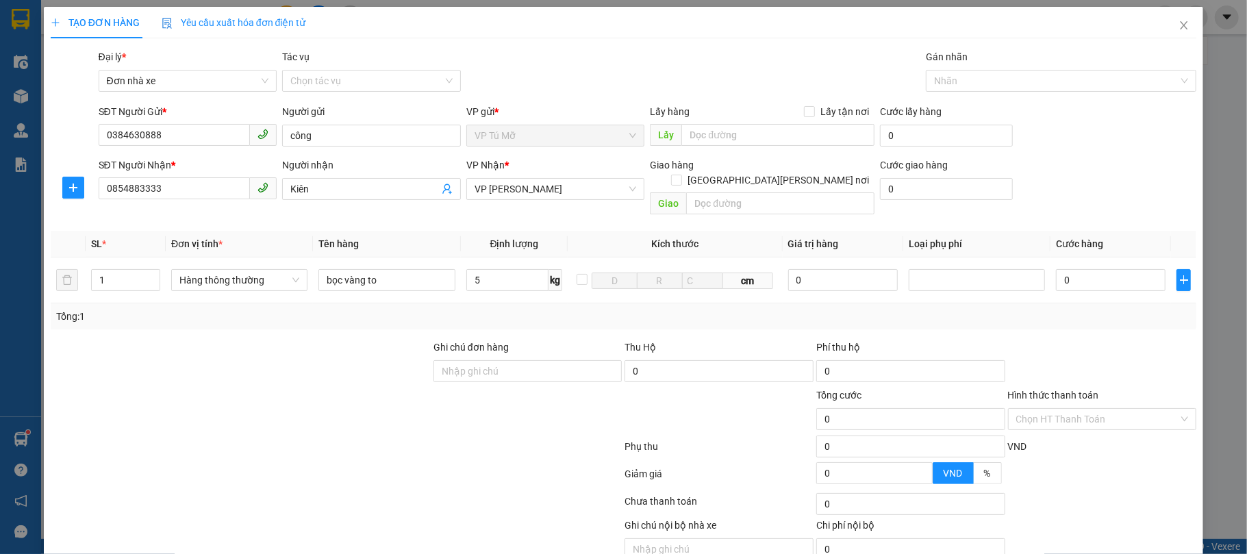
click at [1072, 466] on div at bounding box center [1103, 478] width 192 height 24
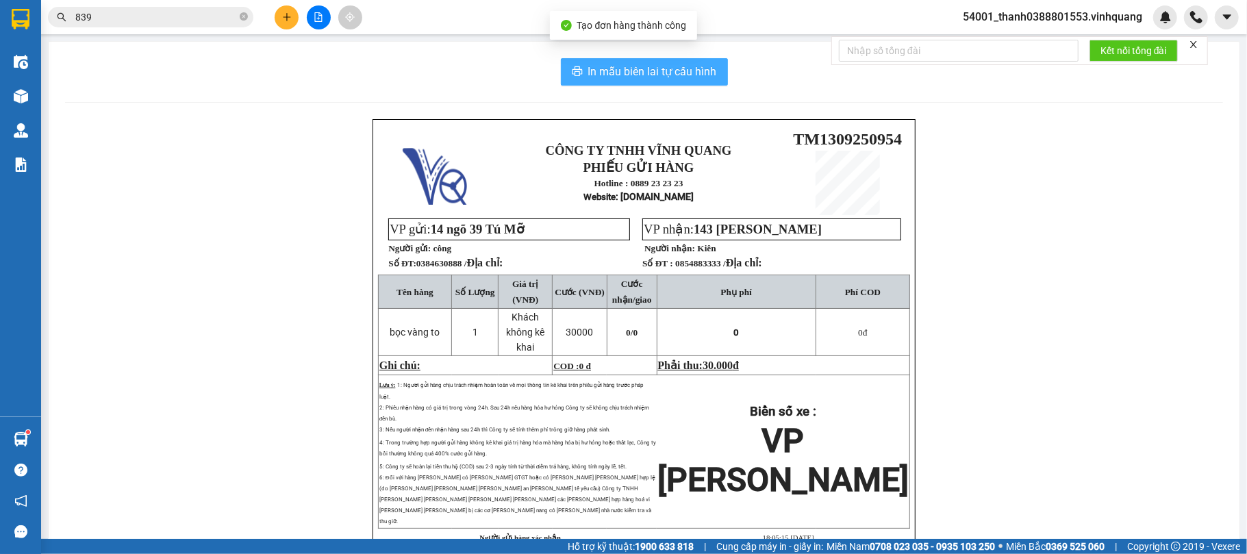
click at [666, 68] on span "In mẫu biên lai tự cấu hình" at bounding box center [652, 71] width 129 height 17
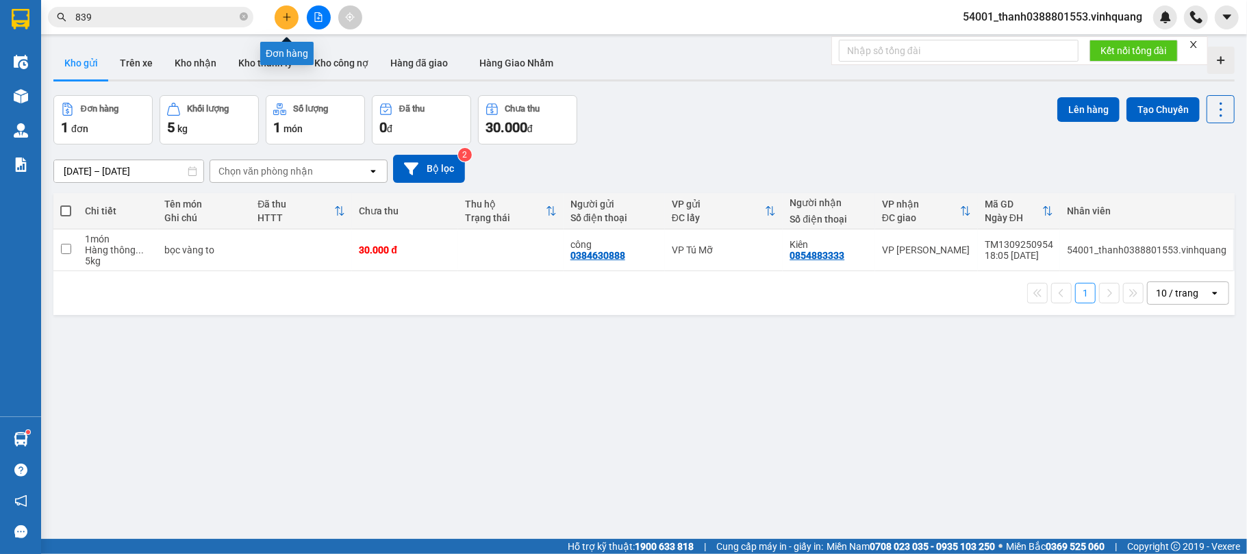
click at [282, 19] on icon "plus" at bounding box center [287, 17] width 10 height 10
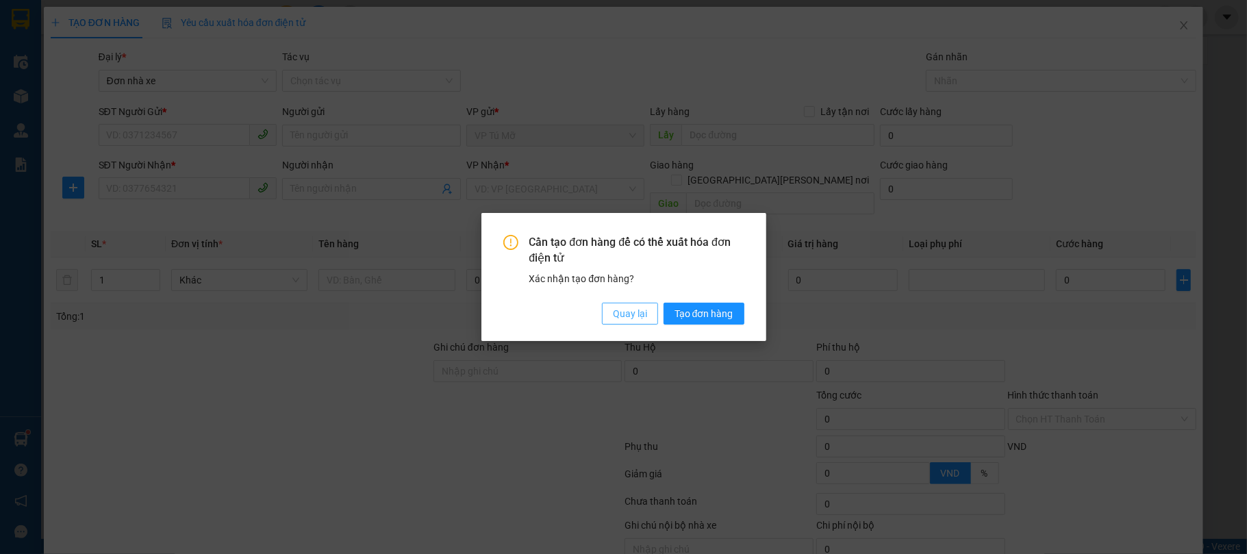
click at [619, 310] on span "Quay lại" at bounding box center [630, 313] width 34 height 15
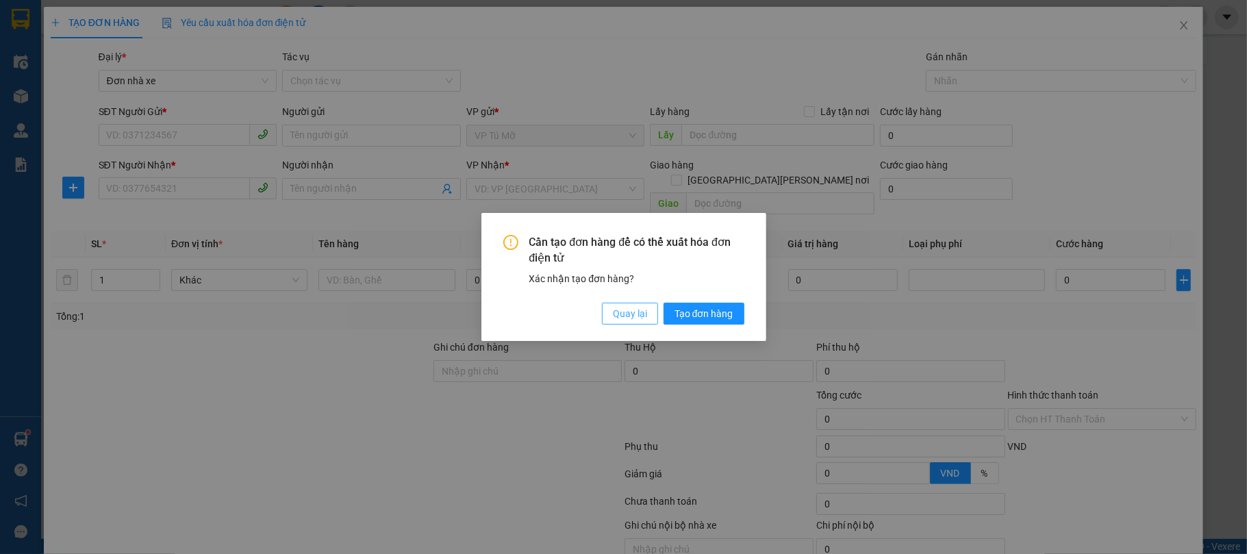
click at [618, 316] on span "Quay lại" at bounding box center [630, 313] width 34 height 15
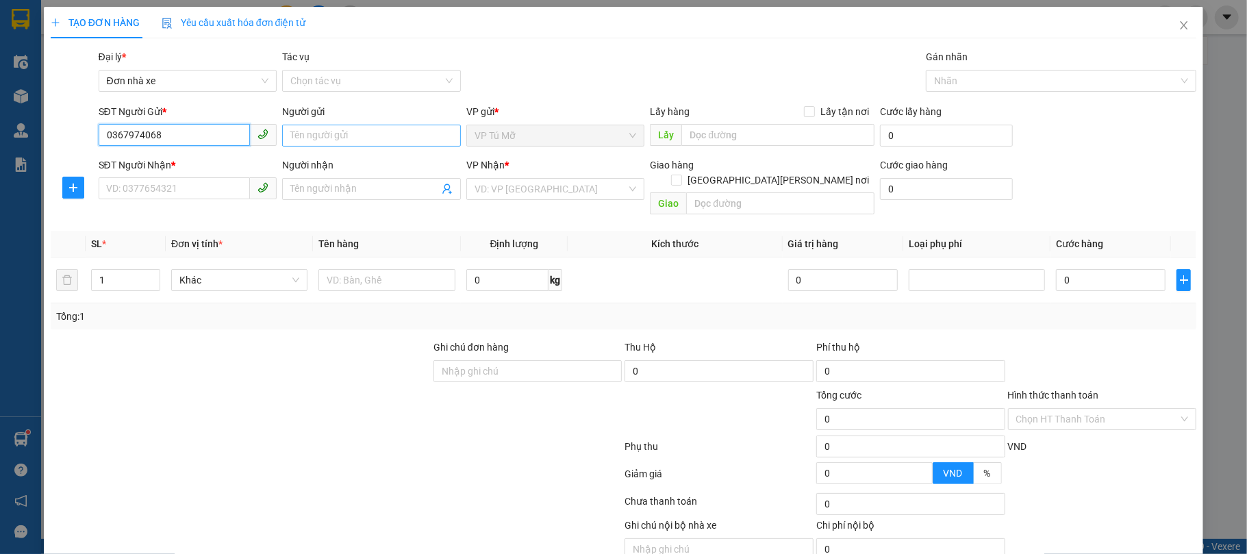
type input "0367974068"
click at [327, 140] on input "Người gửi" at bounding box center [371, 136] width 179 height 22
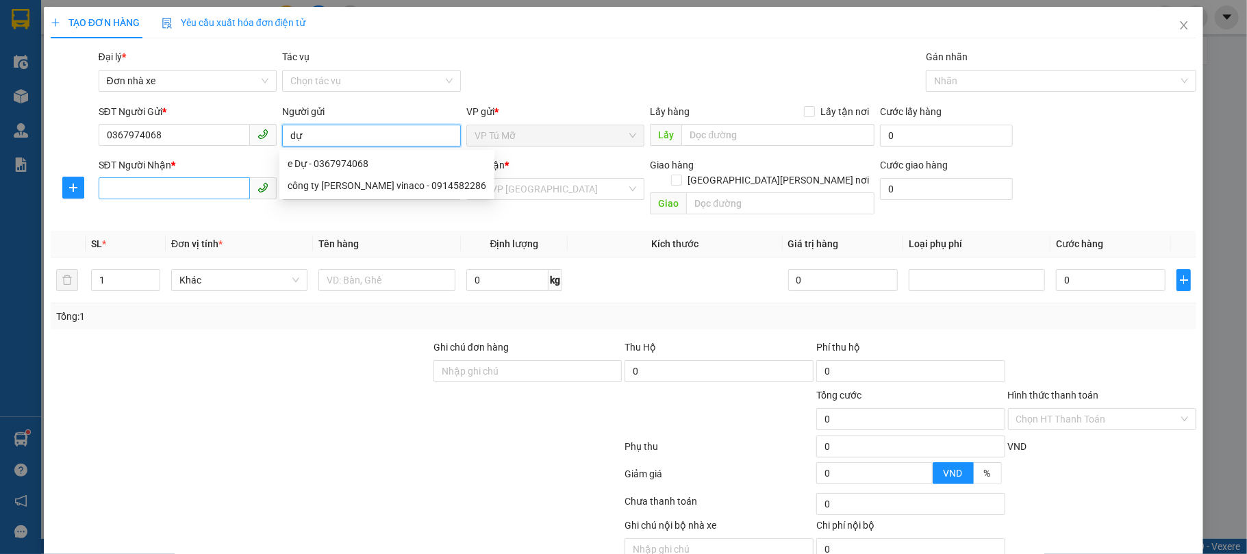
type input "dự"
click at [192, 192] on input "SĐT Người Nhận *" at bounding box center [175, 188] width 152 height 22
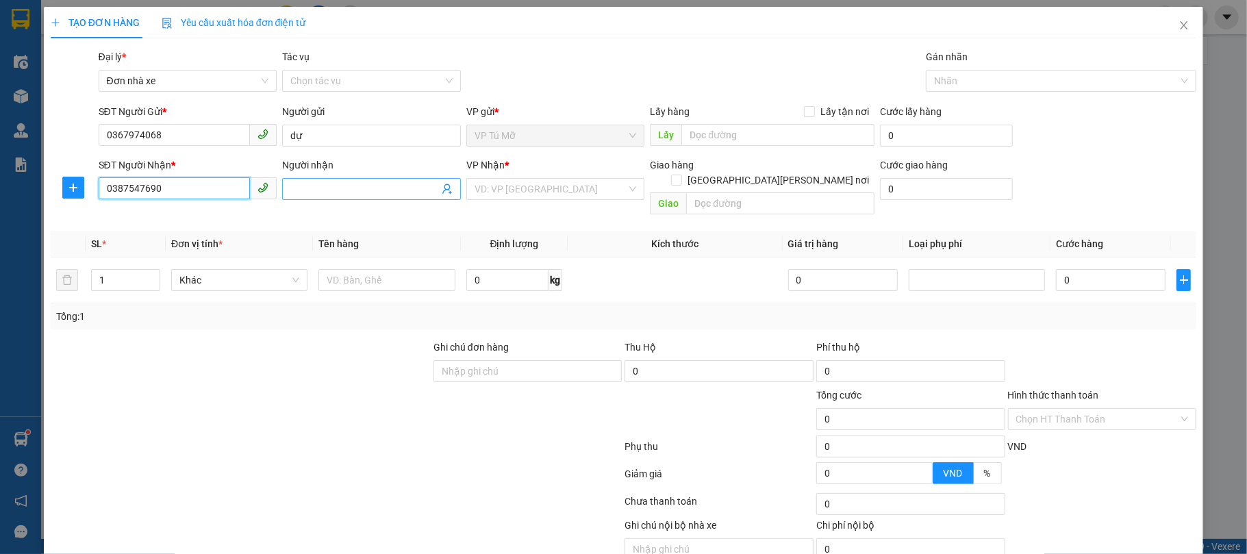
type input "0387547690"
click at [312, 192] on input "Người nhận" at bounding box center [364, 188] width 149 height 15
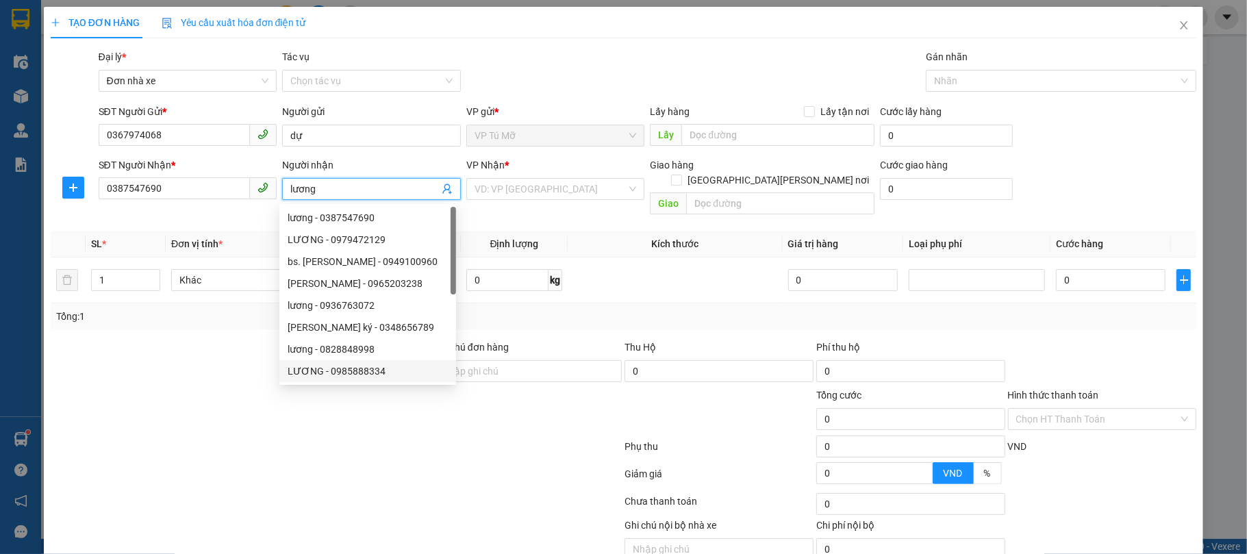
type input "lương"
click at [228, 401] on div at bounding box center [240, 412] width 383 height 48
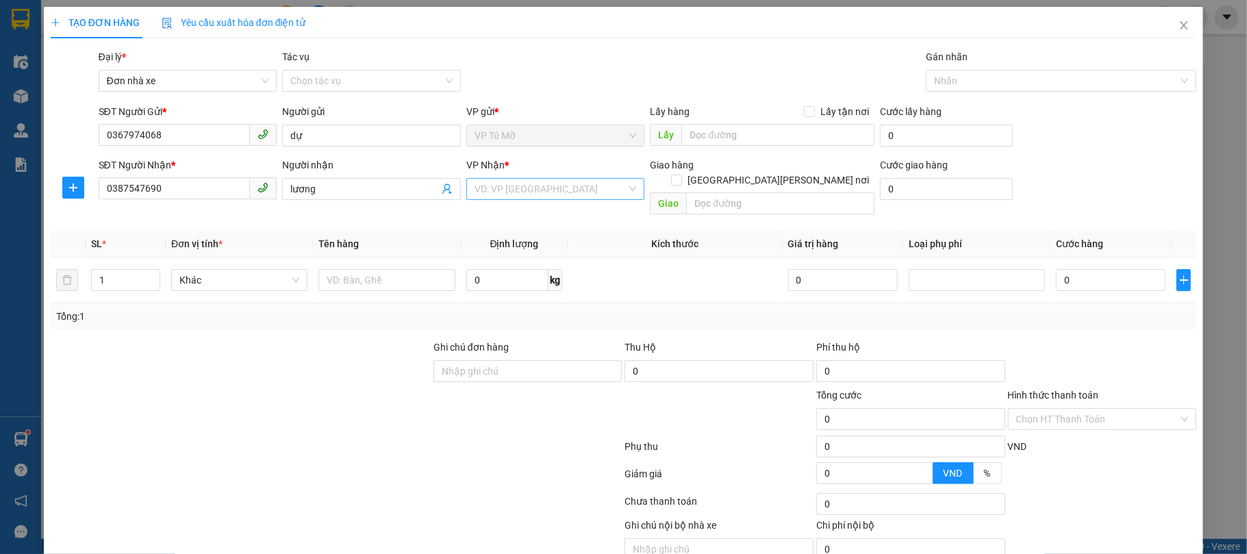
click at [577, 182] on input "search" at bounding box center [551, 189] width 153 height 21
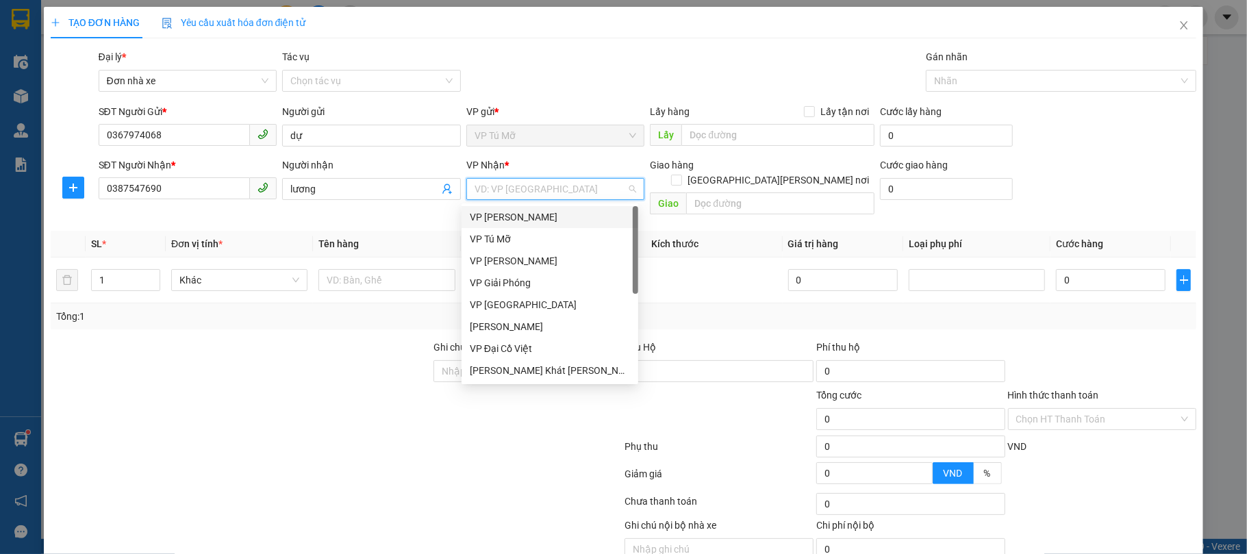
click at [543, 216] on div "VP [PERSON_NAME]" at bounding box center [550, 217] width 160 height 15
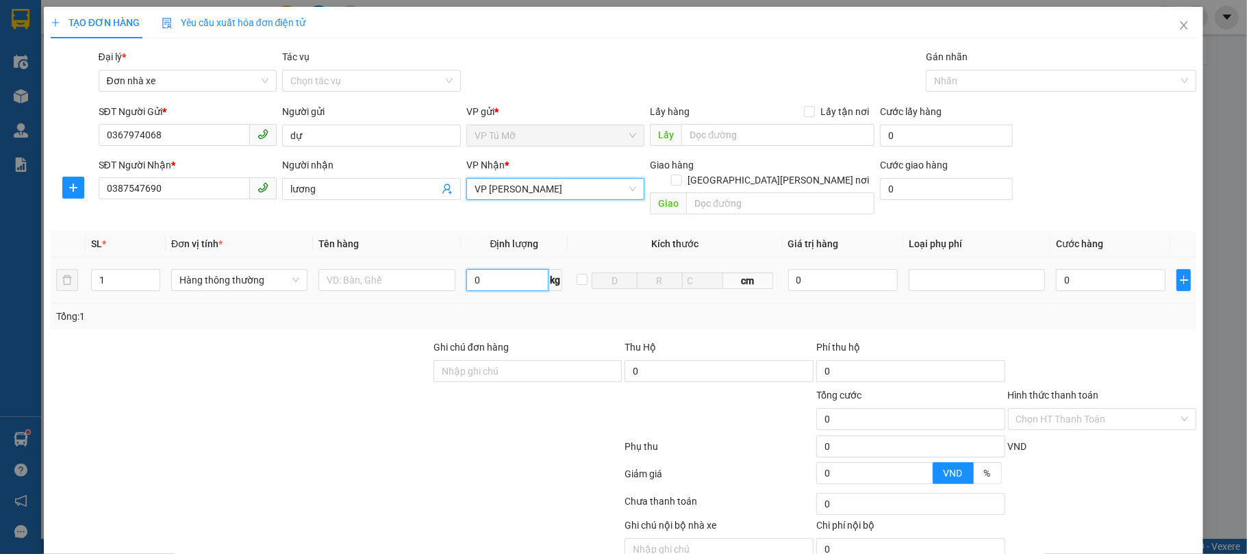
click at [515, 269] on input "0" at bounding box center [507, 280] width 83 height 22
type input "1"
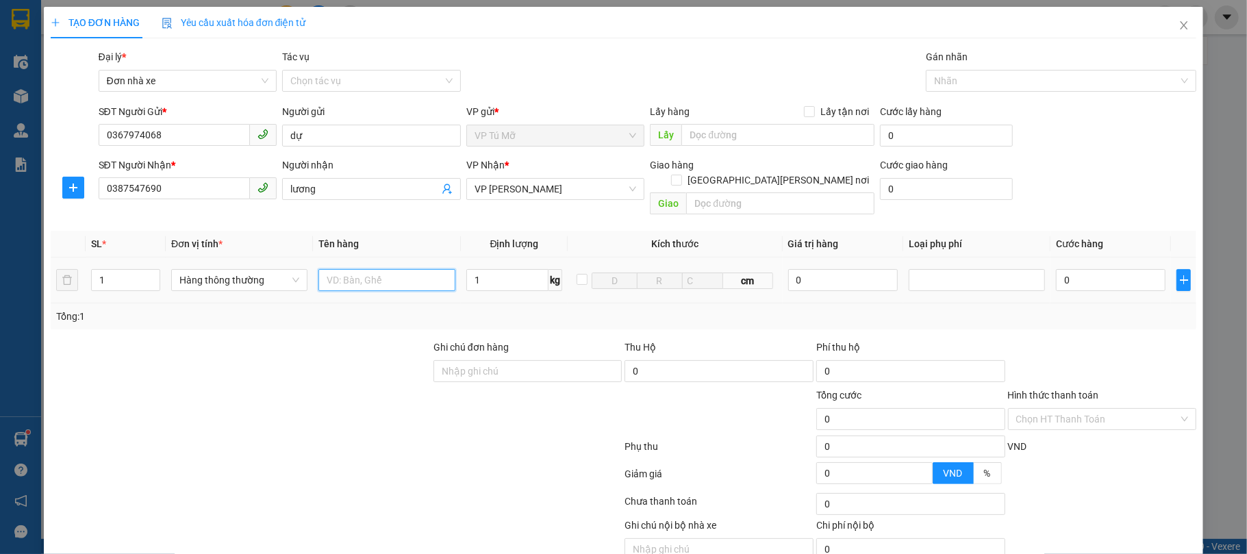
click at [394, 277] on input "text" at bounding box center [386, 280] width 136 height 22
type input "30.000"
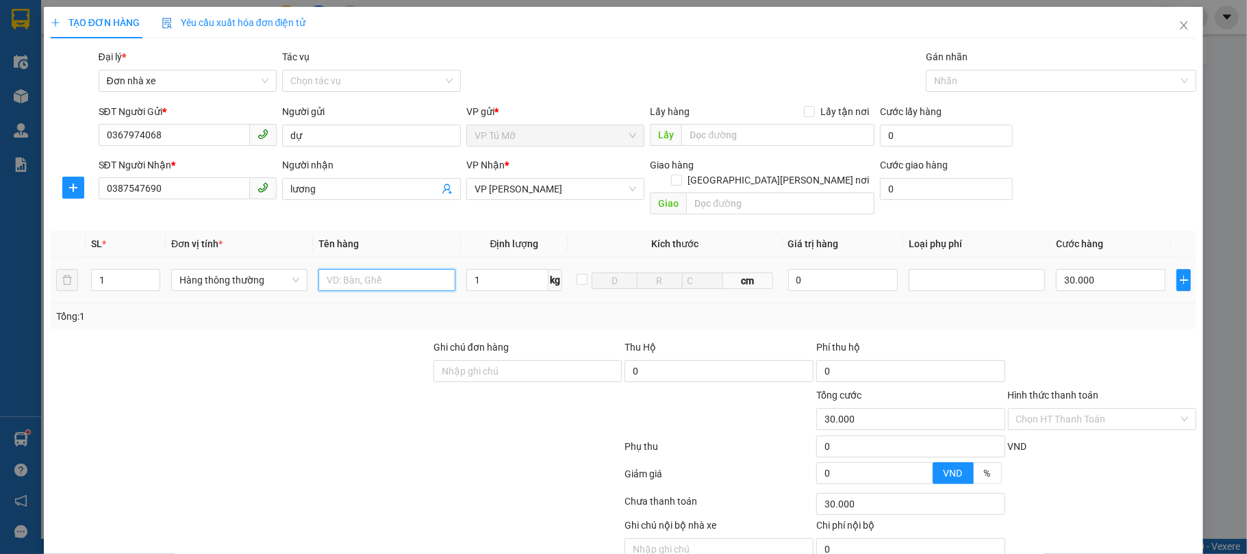
type input "30.000"
type input "b"
type input "bọc đen"
click at [1075, 409] on input "Hình thức thanh toán" at bounding box center [1097, 419] width 163 height 21
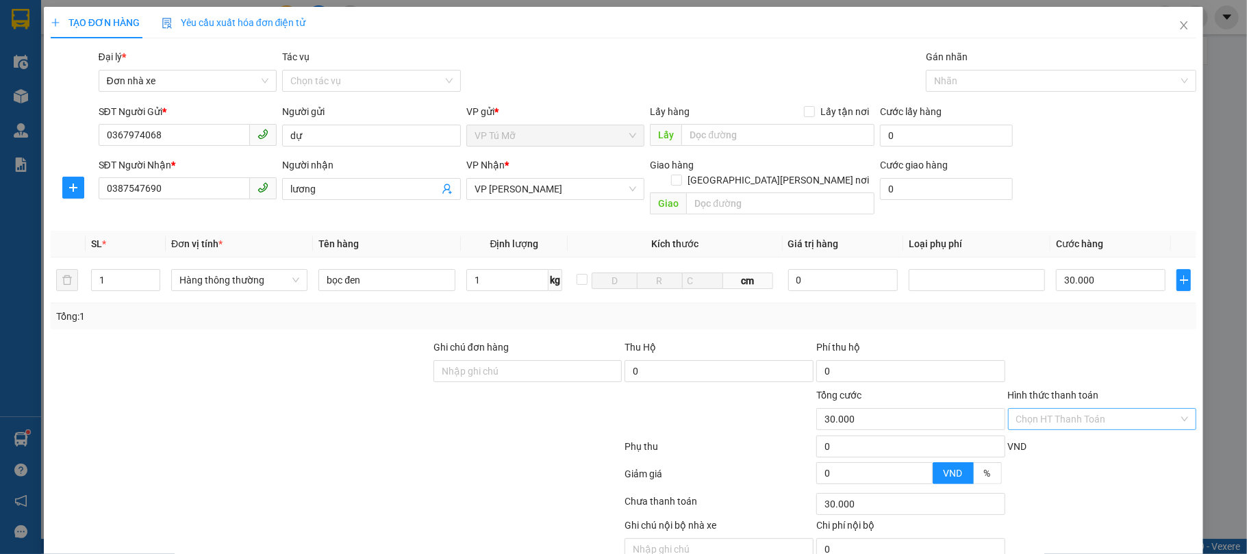
click at [1075, 409] on input "Hình thức thanh toán" at bounding box center [1097, 419] width 163 height 21
click at [1033, 426] on div "Tại văn phòng" at bounding box center [1091, 433] width 171 height 15
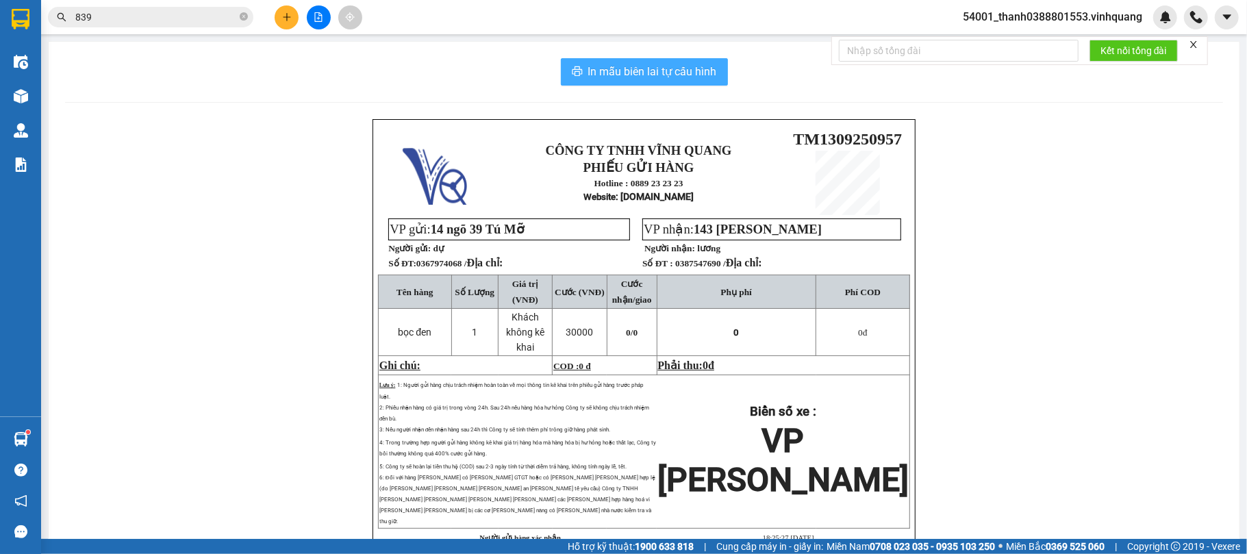
click at [636, 71] on span "In mẫu biên lai tự cấu hình" at bounding box center [652, 71] width 129 height 17
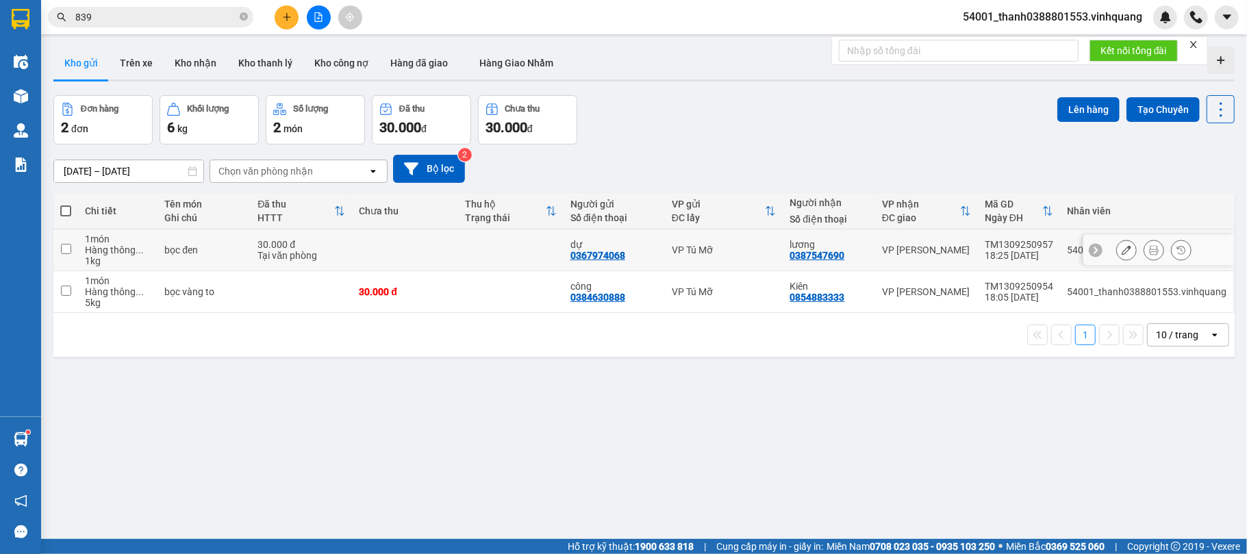
click at [826, 255] on div "0387547690" at bounding box center [817, 255] width 55 height 11
click at [244, 16] on icon "close-circle" at bounding box center [244, 16] width 8 height 8
click at [244, 17] on span at bounding box center [244, 17] width 8 height 15
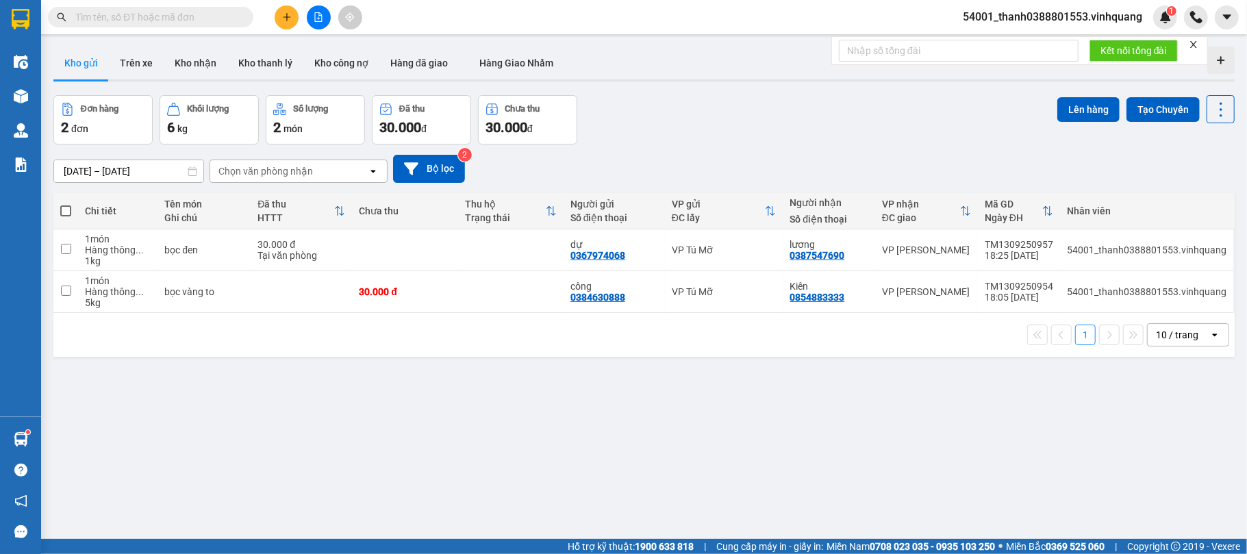
click at [211, 12] on input "text" at bounding box center [156, 17] width 162 height 15
paste input "0387547690"
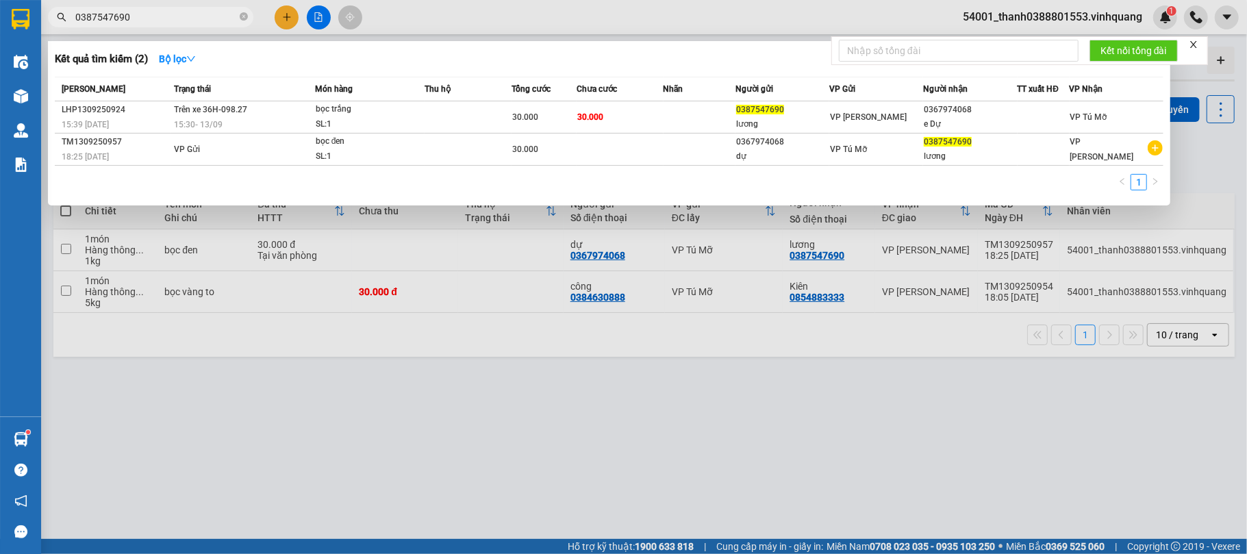
type input "0387547690"
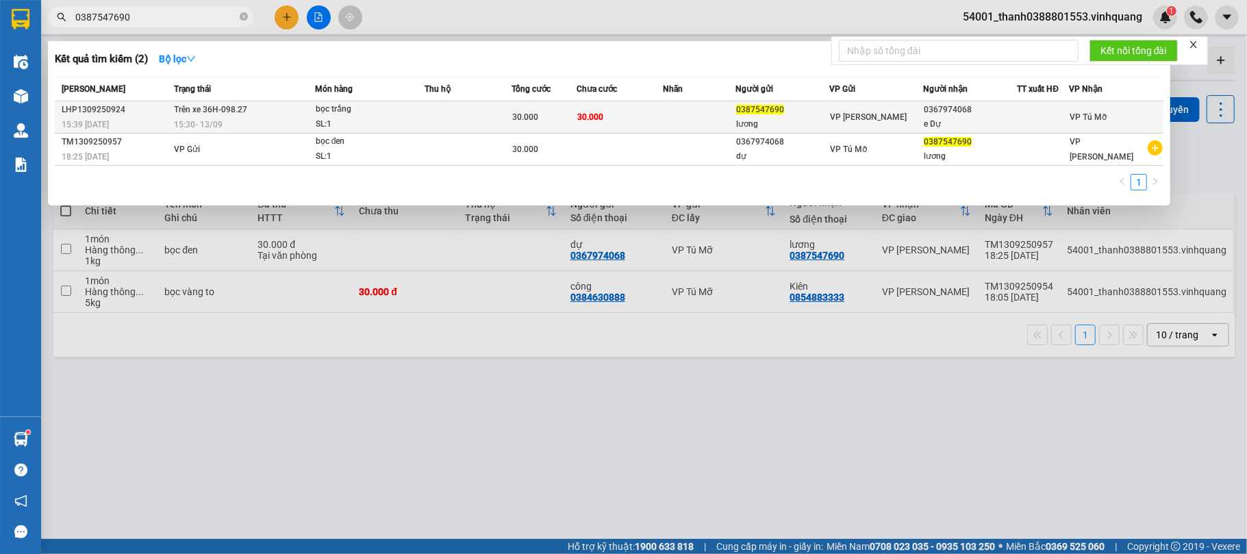
click at [446, 121] on td at bounding box center [468, 117] width 87 height 32
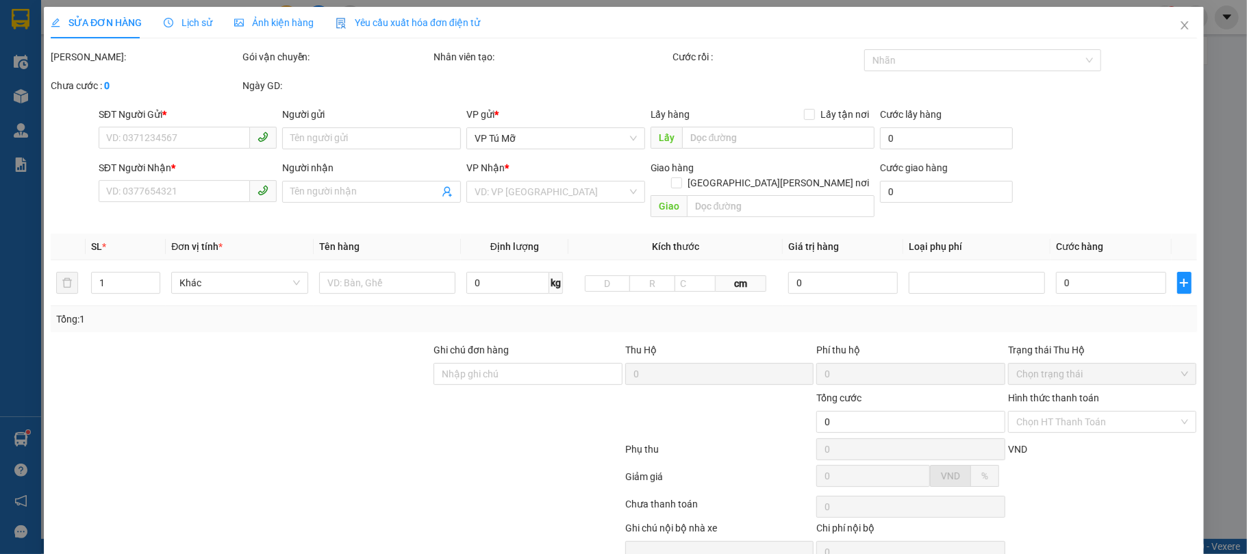
type input "0387547690"
type input "lương"
type input "0367974068"
type input "e Dự"
type input "30.000"
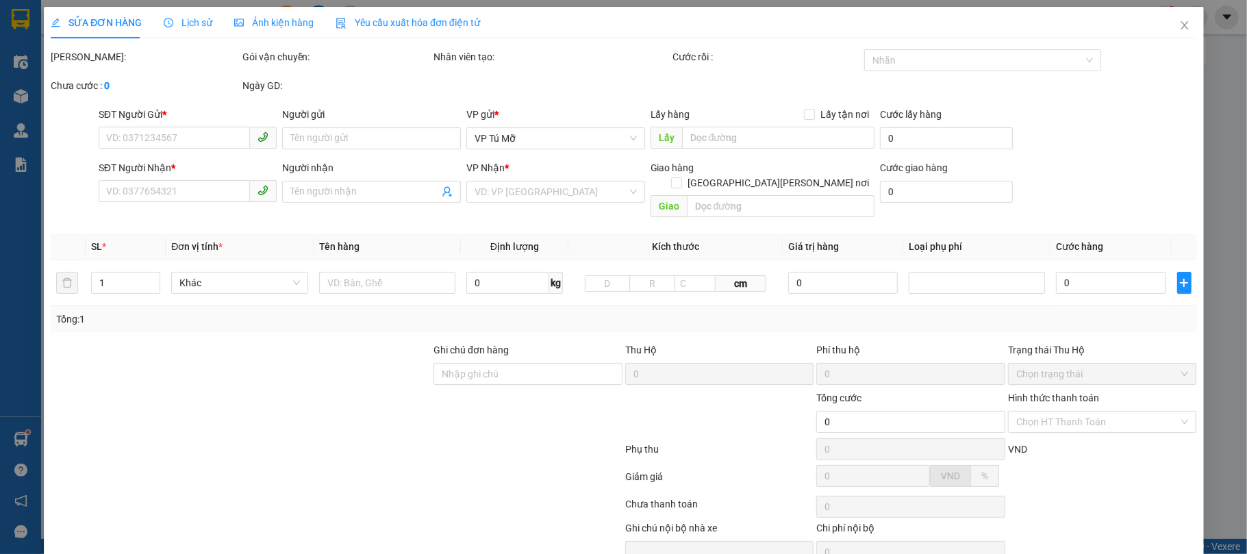
type input "30.000"
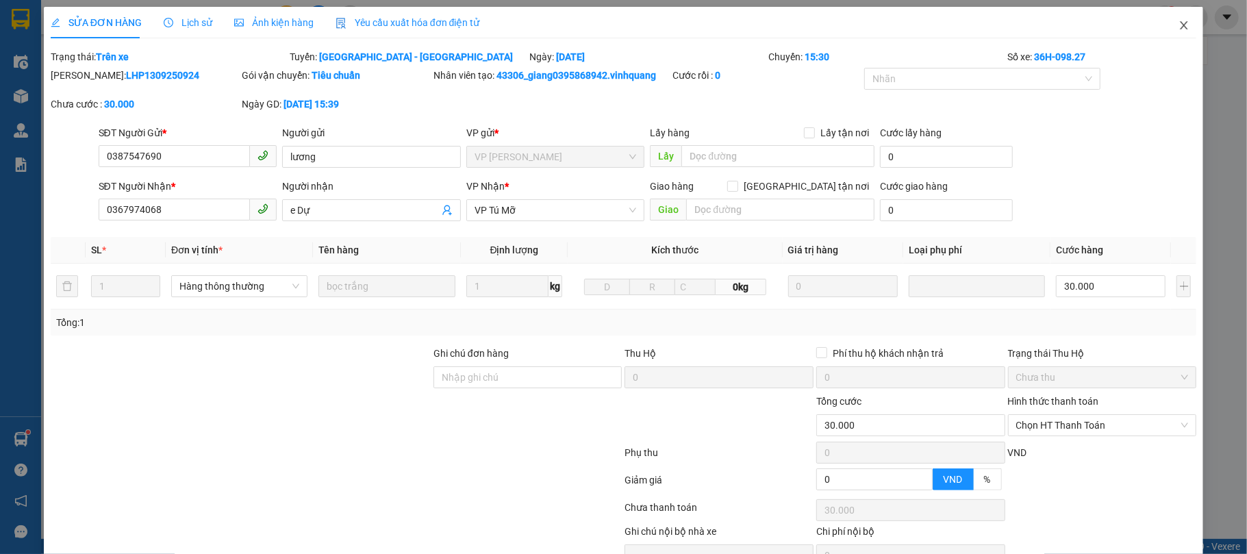
click at [1174, 19] on span "Close" at bounding box center [1184, 26] width 38 height 38
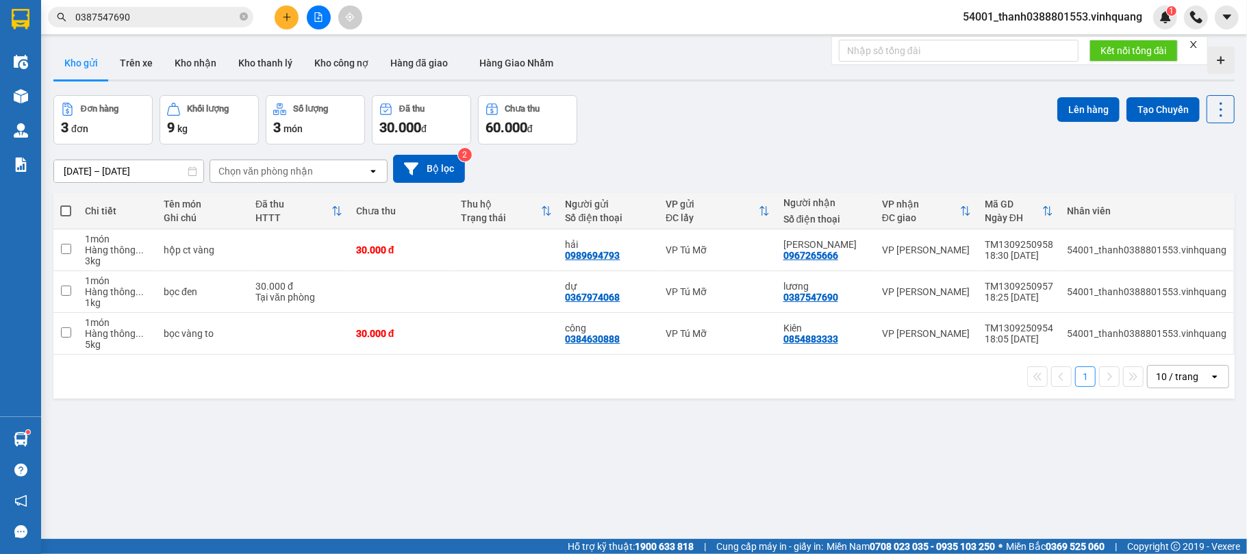
click at [164, 16] on input "0387547690" at bounding box center [156, 17] width 162 height 15
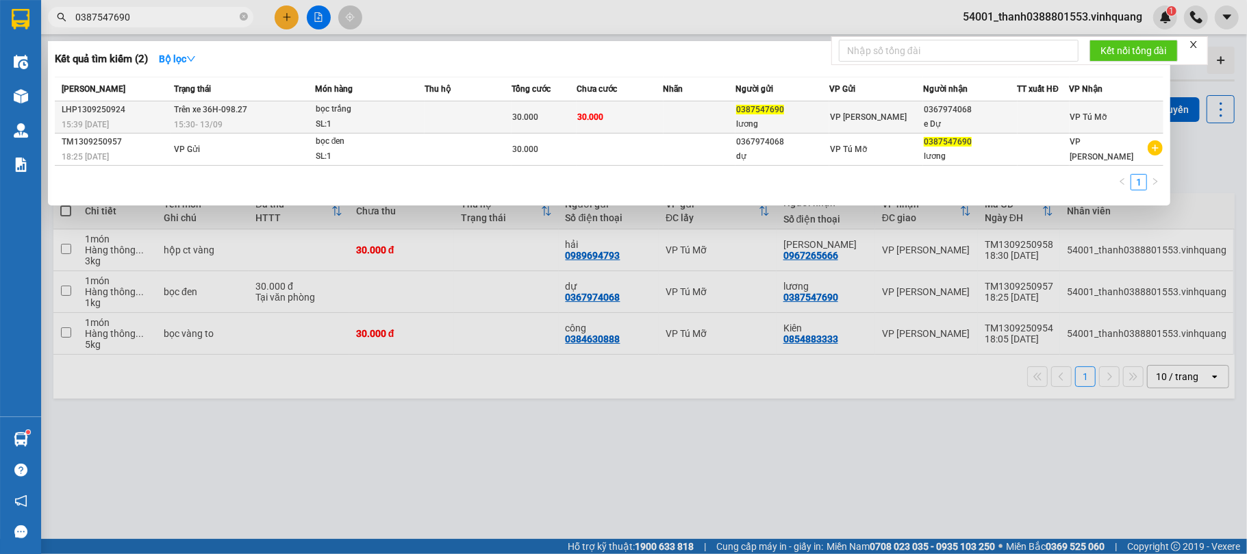
click at [452, 115] on td at bounding box center [468, 117] width 87 height 32
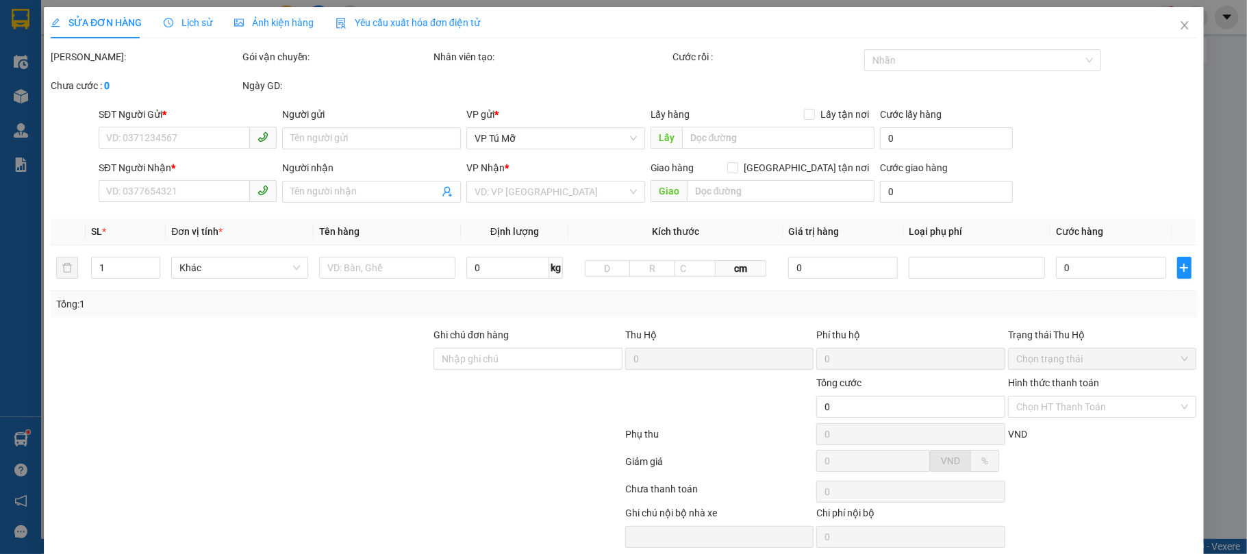
type input "0387547690"
type input "lương"
type input "0367974068"
type input "e Dự"
type input "30.000"
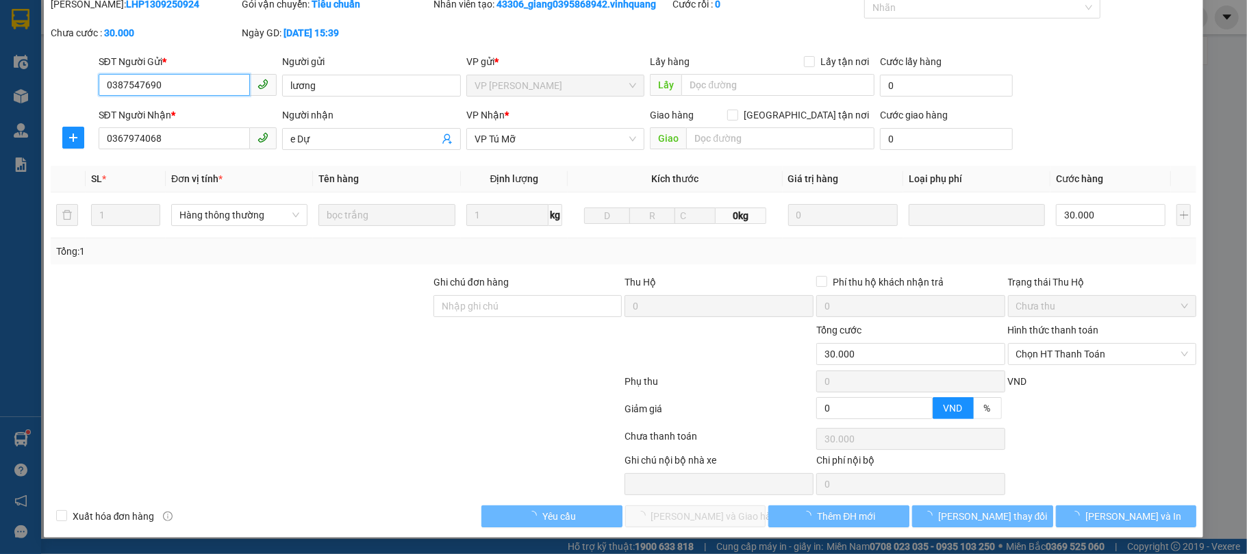
scroll to position [55, 0]
click at [1053, 355] on span "Chọn HT Thanh Toán" at bounding box center [1102, 354] width 173 height 21
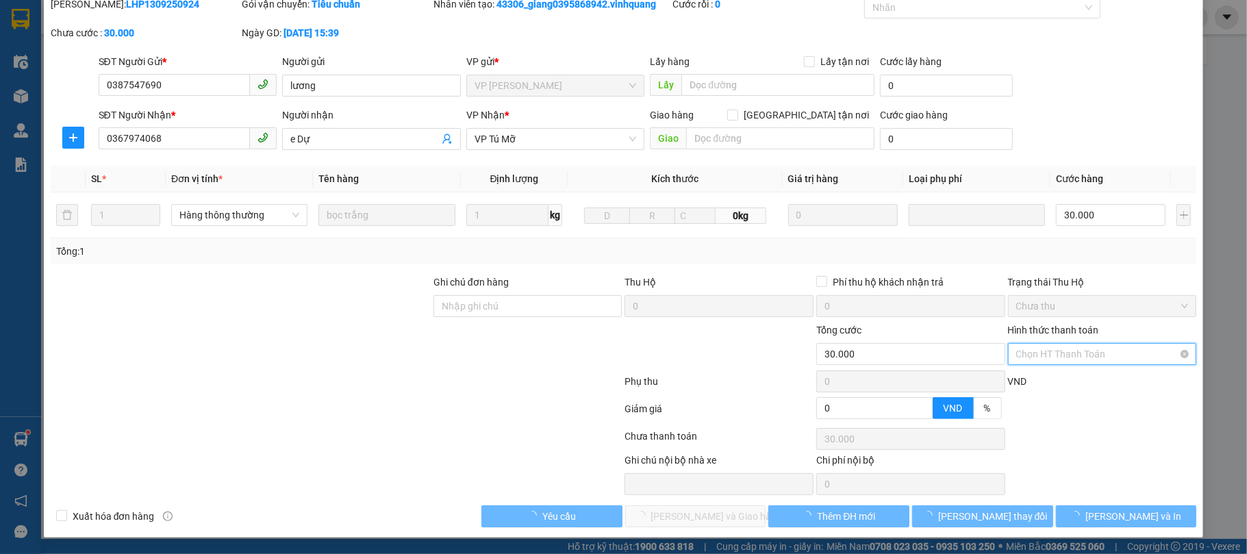
click at [1053, 355] on span "Chọn HT Thanh Toán" at bounding box center [1102, 354] width 173 height 21
click at [1050, 375] on div "Tại văn phòng" at bounding box center [1091, 382] width 171 height 15
click at [1050, 374] on div "VND" at bounding box center [1103, 386] width 192 height 24
type input "0"
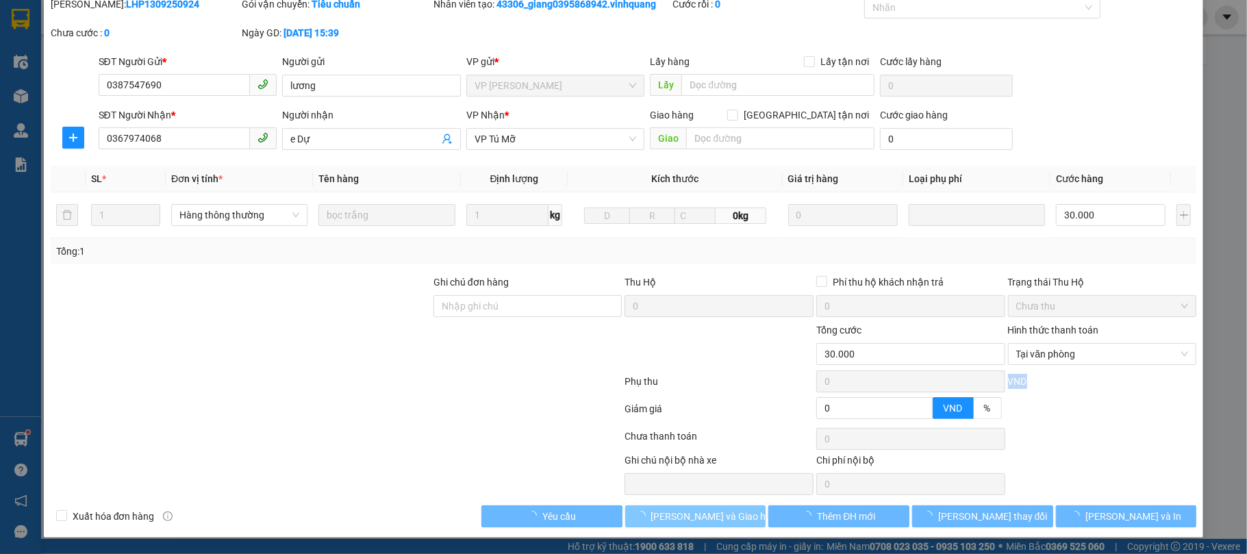
click at [651, 520] on span "loading" at bounding box center [643, 516] width 15 height 10
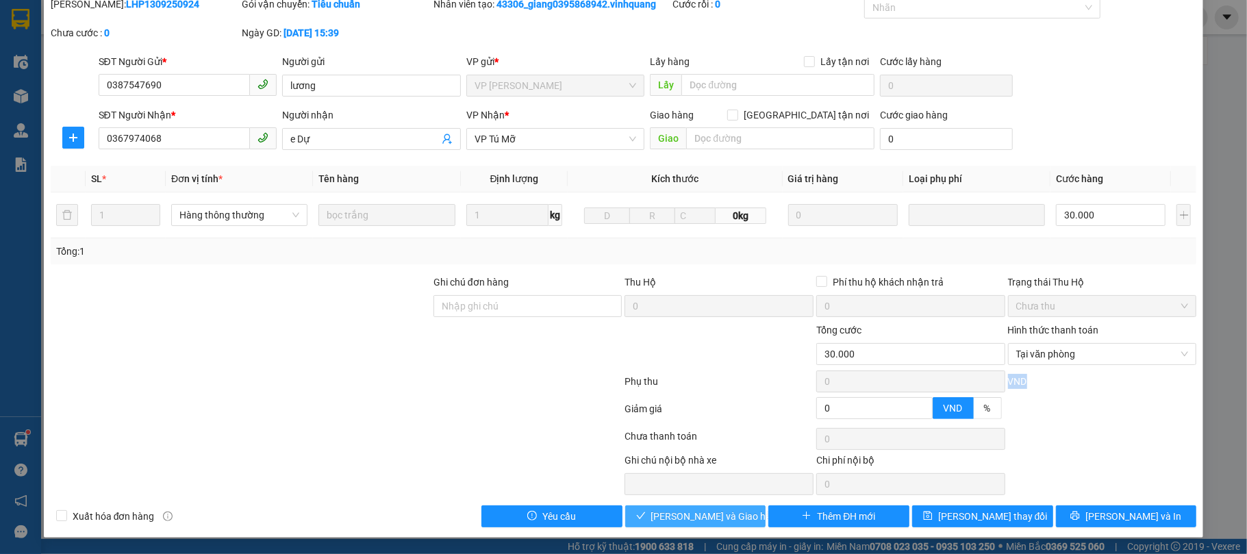
click at [704, 520] on span "[PERSON_NAME] và [PERSON_NAME] hàng" at bounding box center [716, 516] width 131 height 15
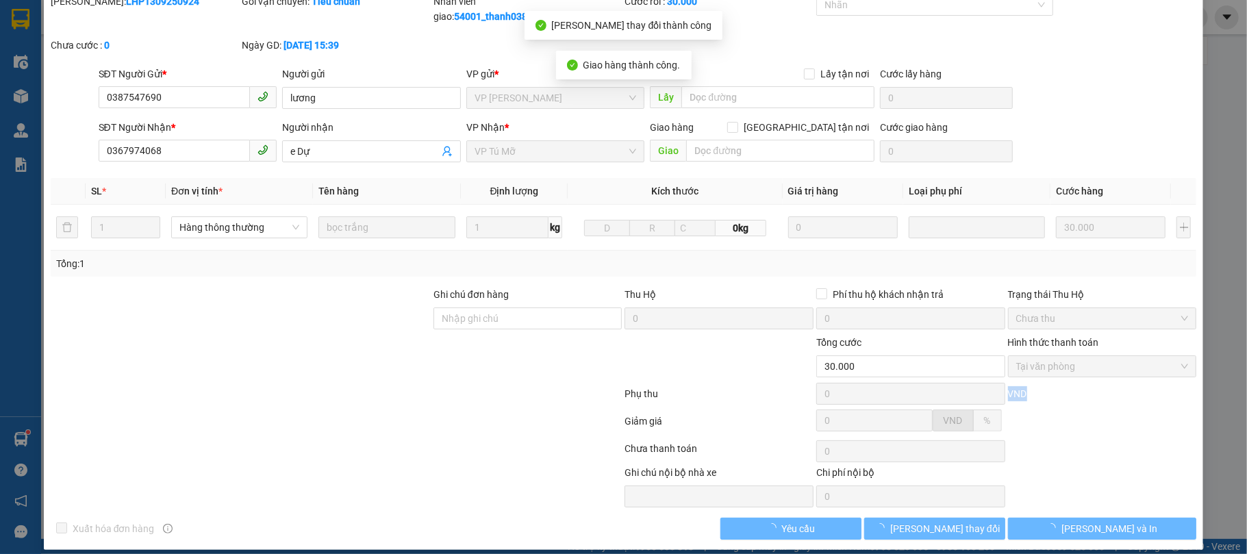
scroll to position [0, 0]
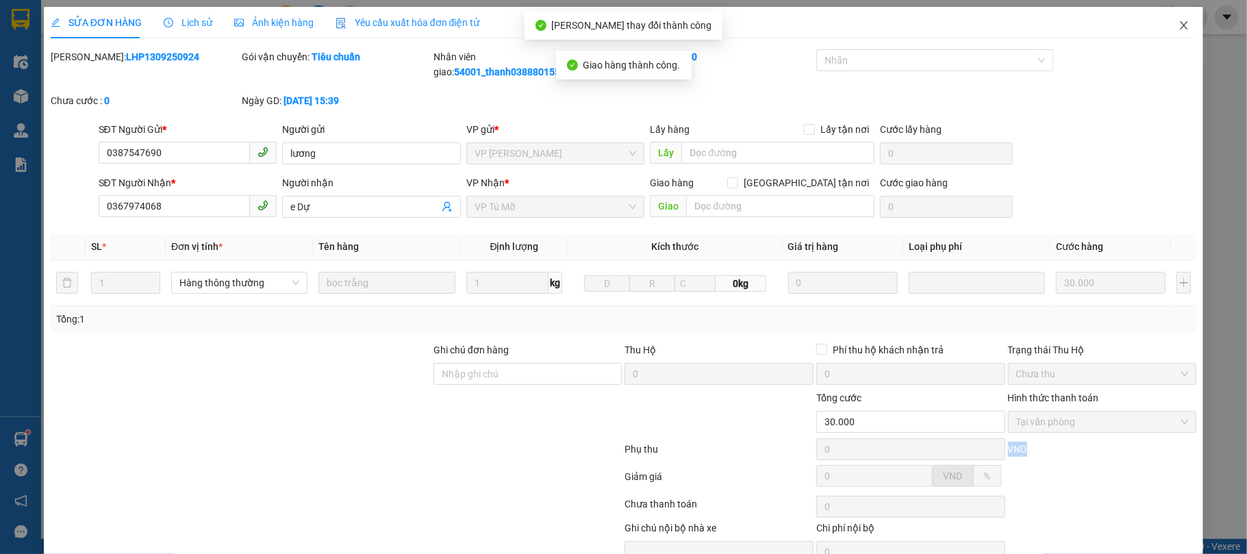
click at [1165, 28] on span "Close" at bounding box center [1184, 26] width 38 height 38
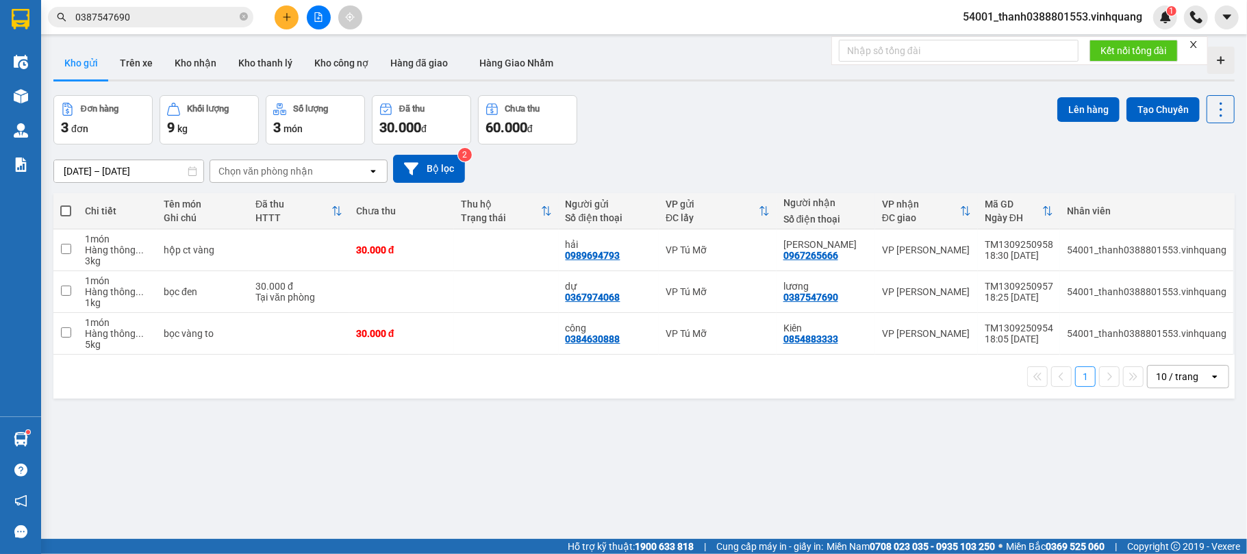
click at [66, 208] on span at bounding box center [65, 210] width 11 height 11
click at [66, 204] on input "checkbox" at bounding box center [66, 204] width 0 height 0
checkbox input "true"
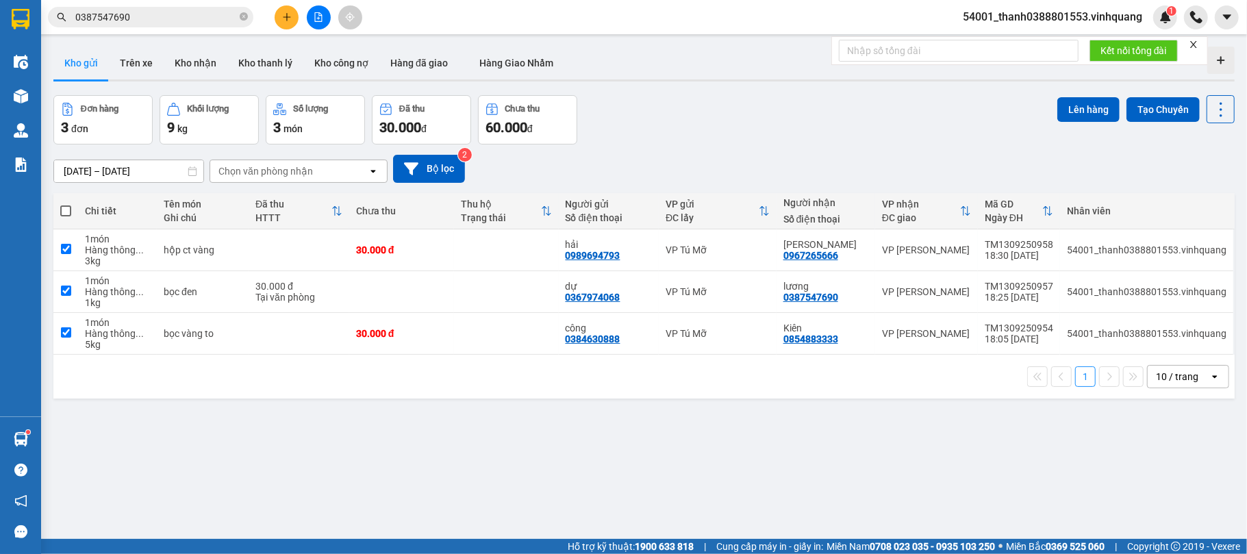
click at [66, 208] on span at bounding box center [65, 210] width 11 height 11
click at [66, 204] on input "checkbox" at bounding box center [66, 204] width 0 height 0
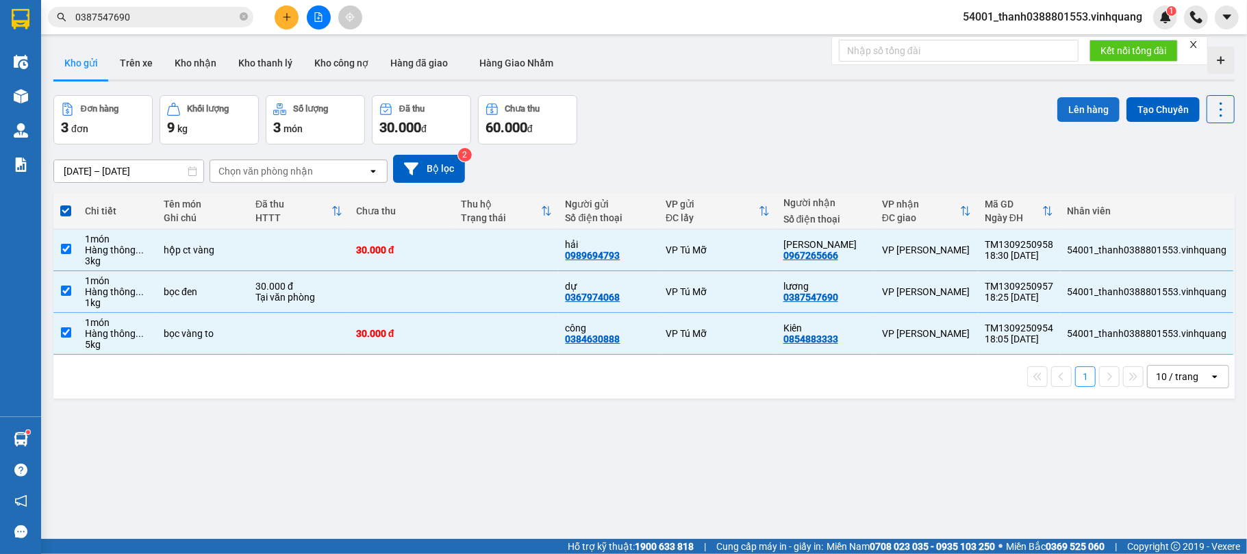
click at [1090, 107] on button "Lên hàng" at bounding box center [1088, 109] width 62 height 25
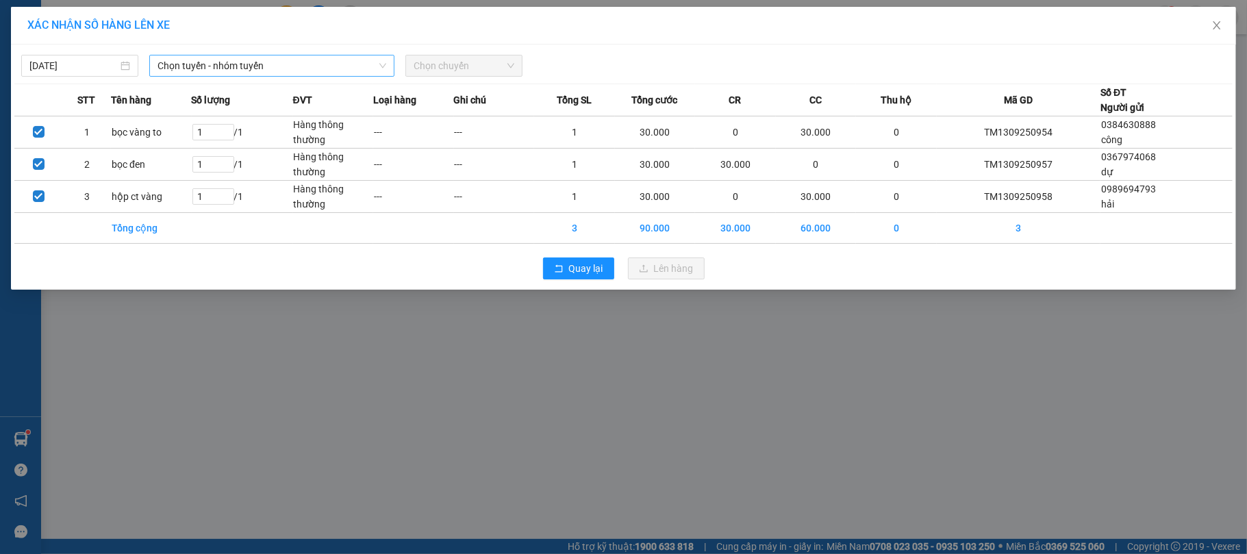
click at [256, 75] on span "Chọn tuyến - nhóm tuyến" at bounding box center [272, 65] width 229 height 21
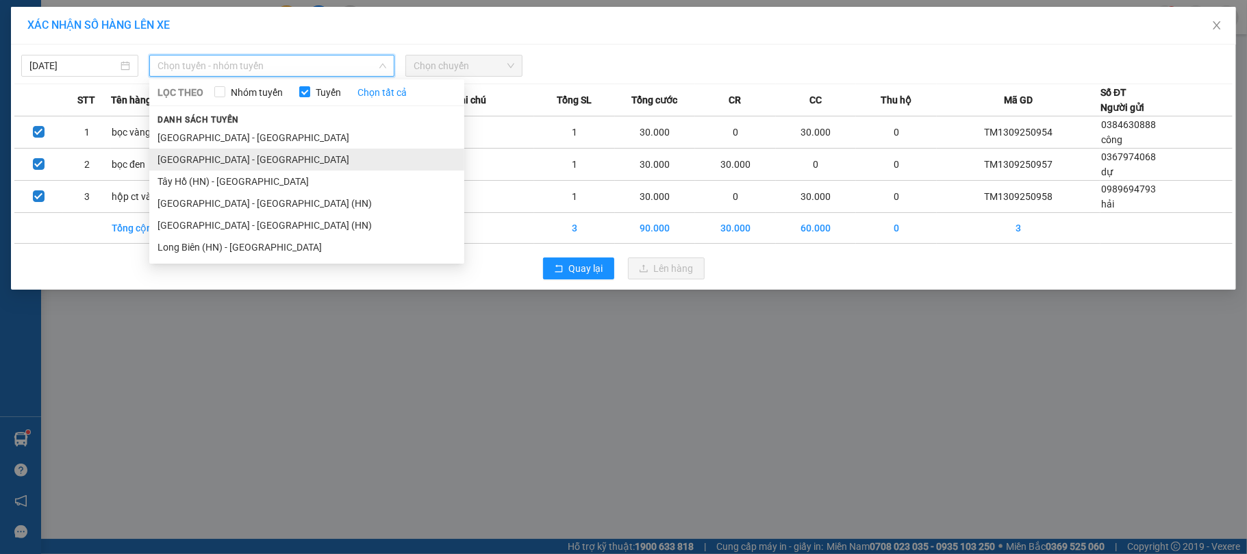
click at [228, 151] on li "[GEOGRAPHIC_DATA] - [PERSON_NAME][GEOGRAPHIC_DATA][PERSON_NAME]" at bounding box center [306, 160] width 315 height 22
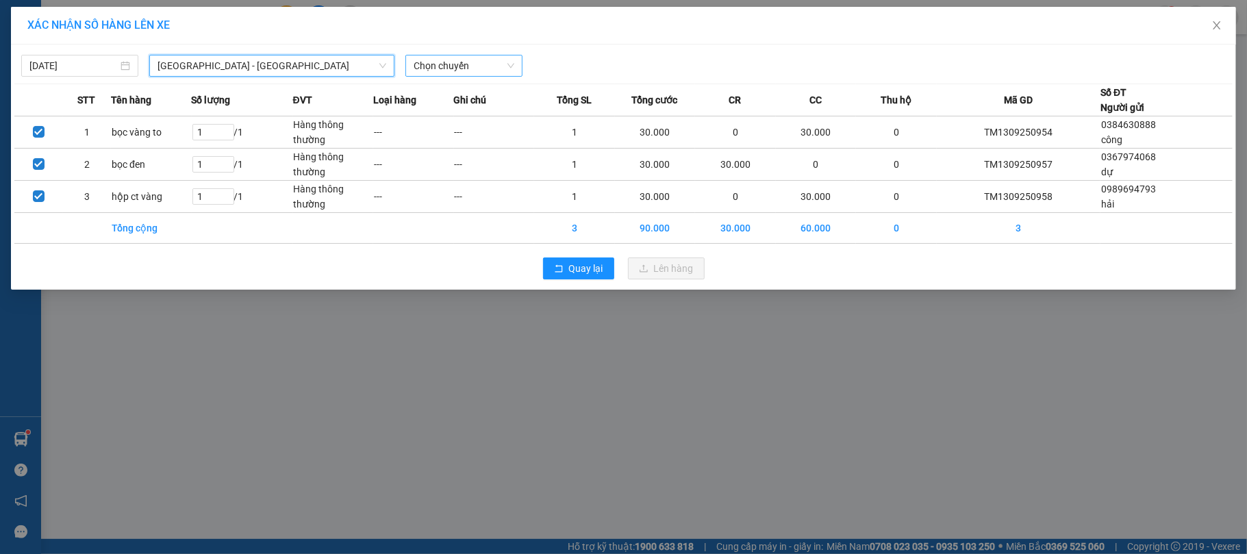
click at [433, 64] on span "Chọn chuyến" at bounding box center [464, 65] width 101 height 21
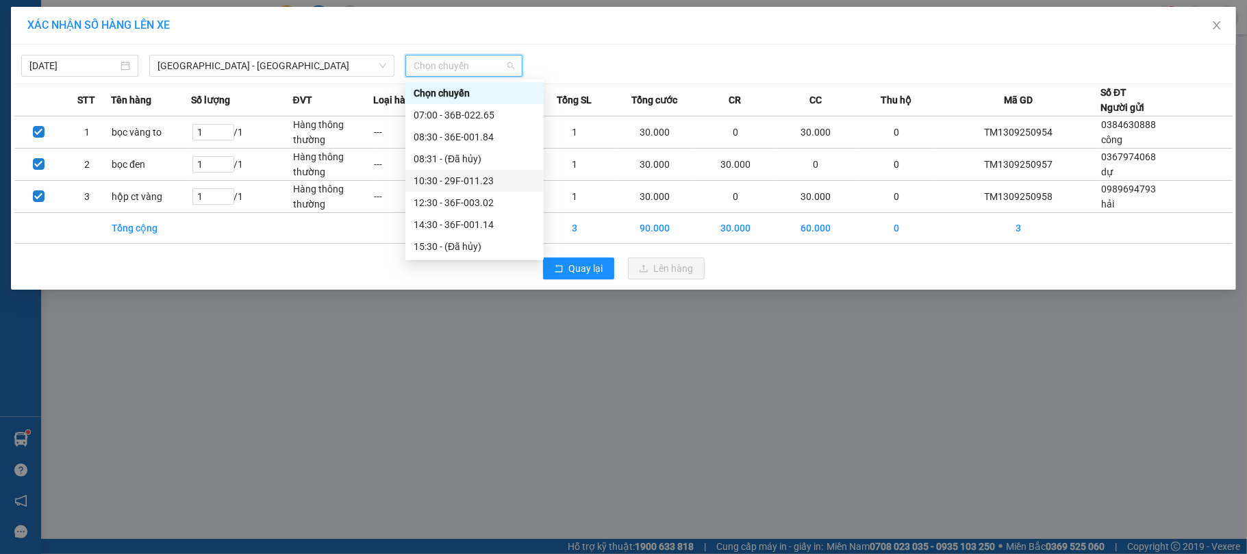
scroll to position [91, 0]
click at [464, 215] on div "18:30 - 36E-001.84" at bounding box center [475, 221] width 122 height 15
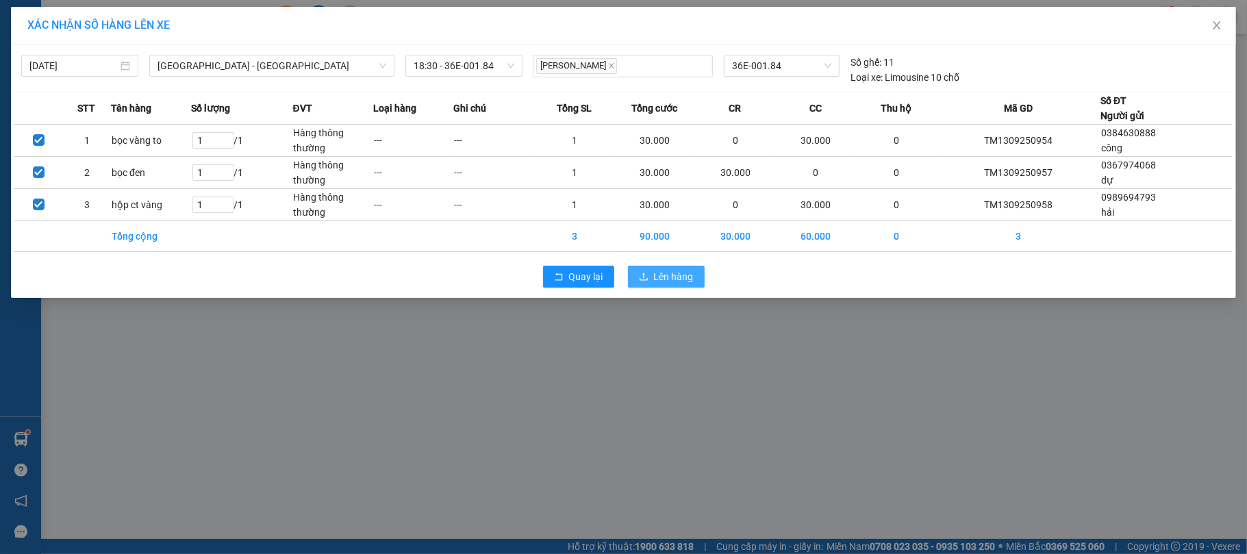
click at [677, 268] on button "Lên hàng" at bounding box center [666, 277] width 77 height 22
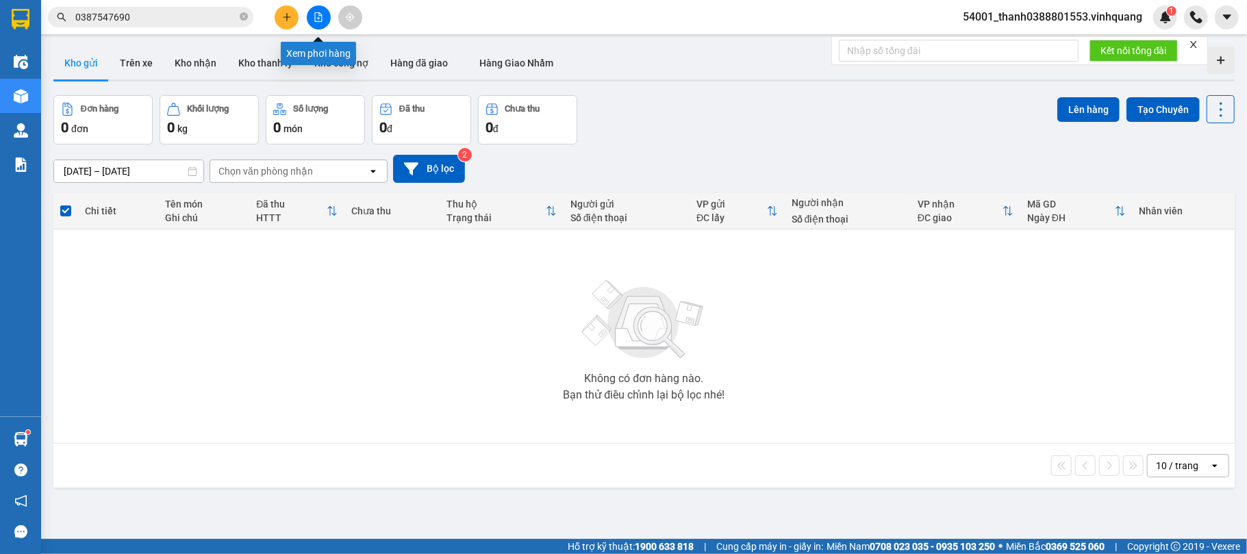
click at [319, 17] on icon "file-add" at bounding box center [319, 17] width 10 height 10
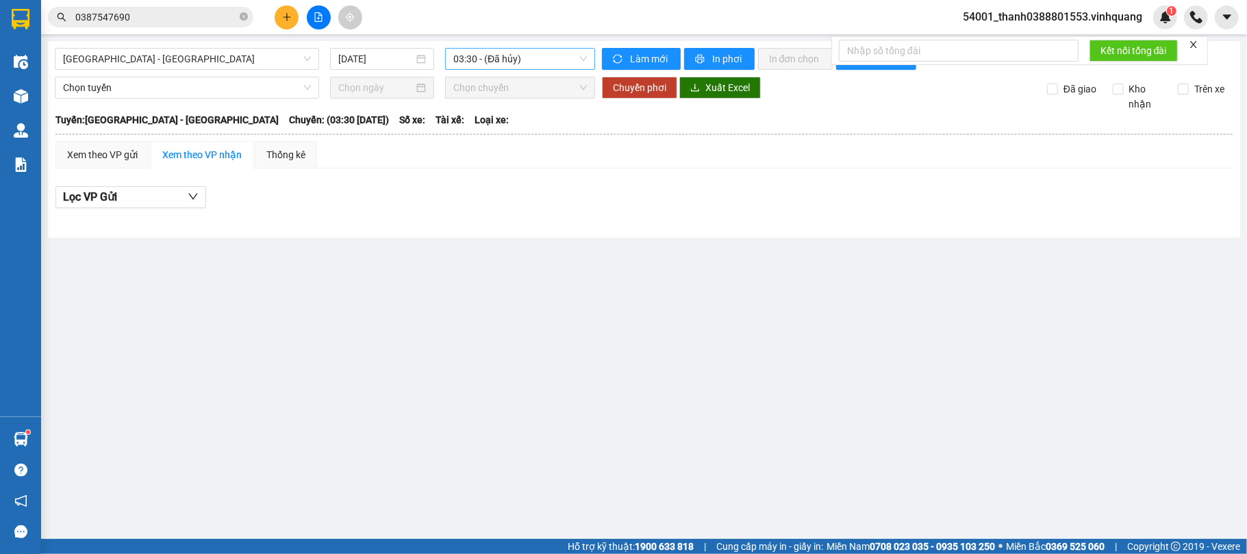
click at [513, 64] on span "03:30 - (Đã hủy)" at bounding box center [520, 59] width 134 height 21
click at [527, 61] on span "03:30 - (Đã hủy)" at bounding box center [520, 59] width 134 height 21
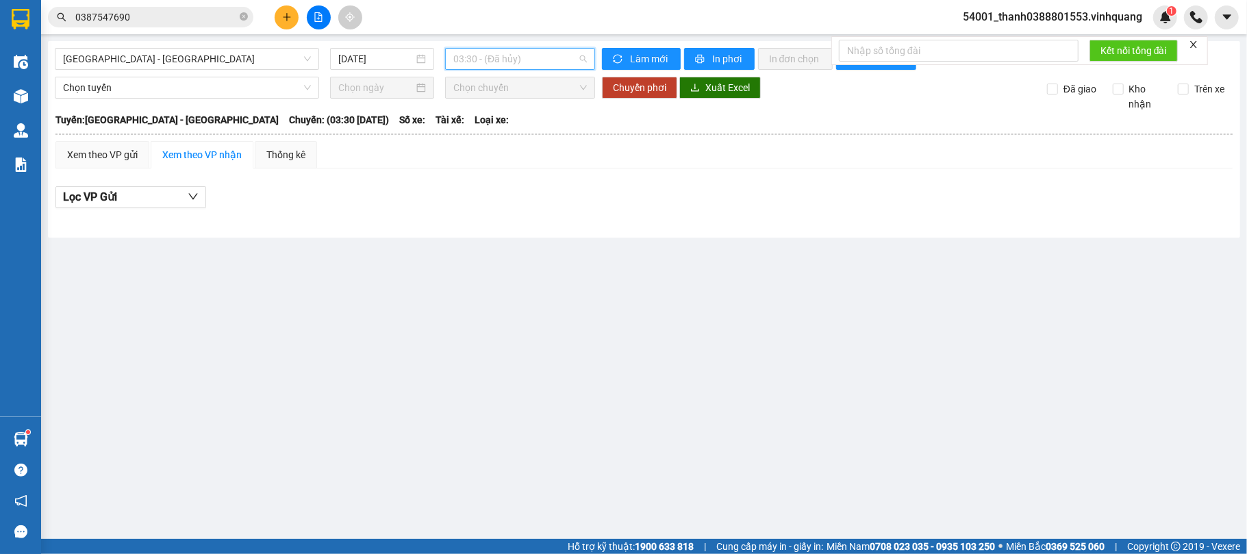
click at [527, 61] on span "03:30 - (Đã hủy)" at bounding box center [520, 59] width 134 height 21
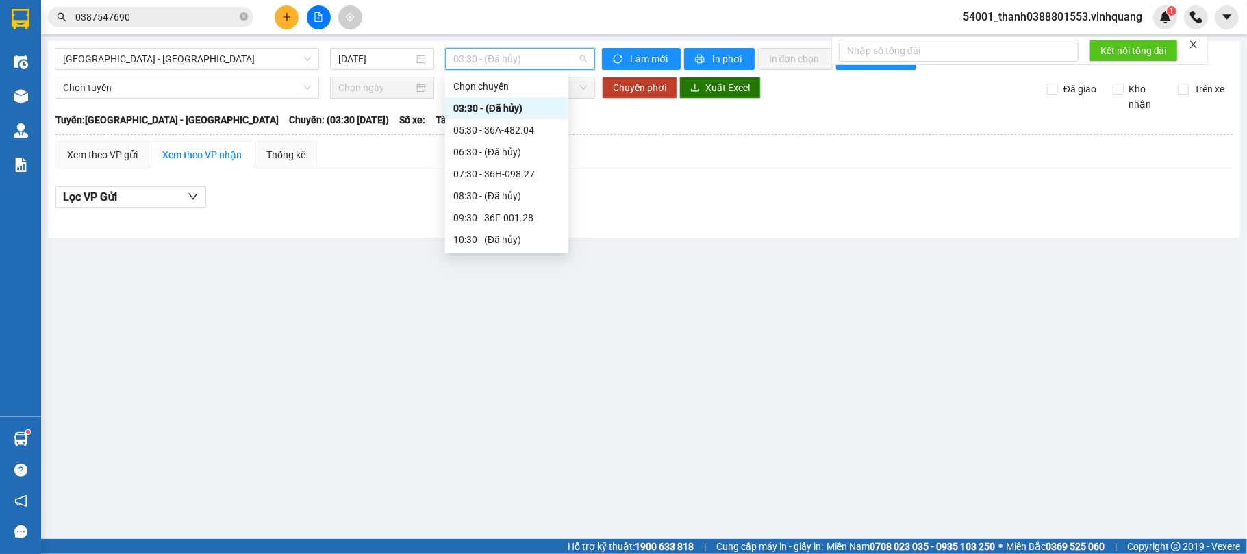
scroll to position [175, 0]
click at [203, 64] on span "[GEOGRAPHIC_DATA][PERSON_NAME][GEOGRAPHIC_DATA]" at bounding box center [187, 59] width 248 height 21
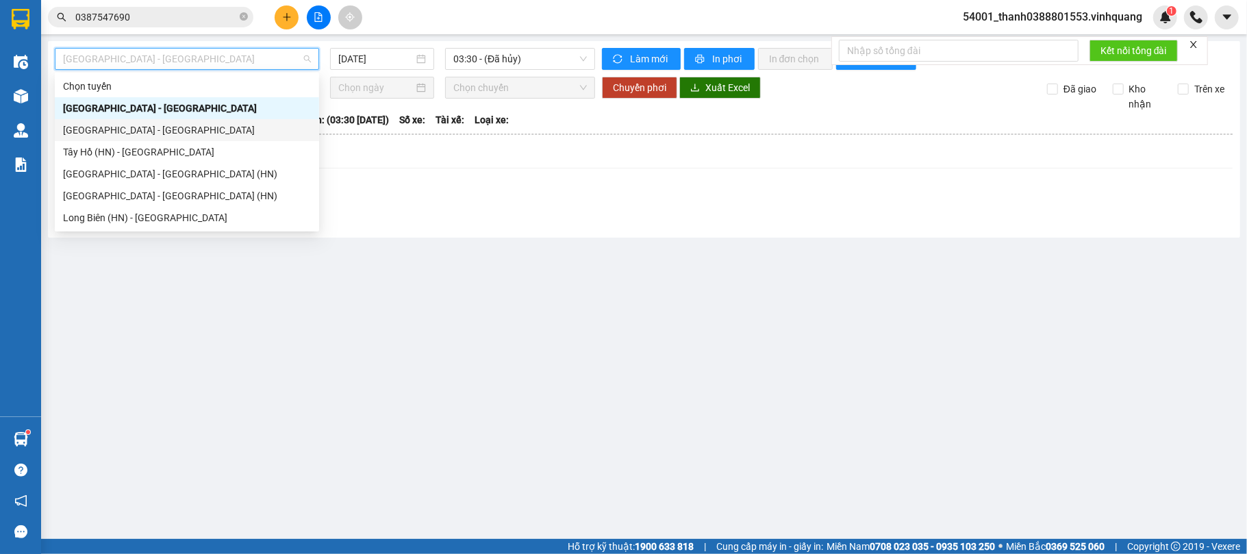
click at [142, 129] on div "[GEOGRAPHIC_DATA] - [PERSON_NAME][GEOGRAPHIC_DATA][PERSON_NAME]" at bounding box center [187, 130] width 248 height 15
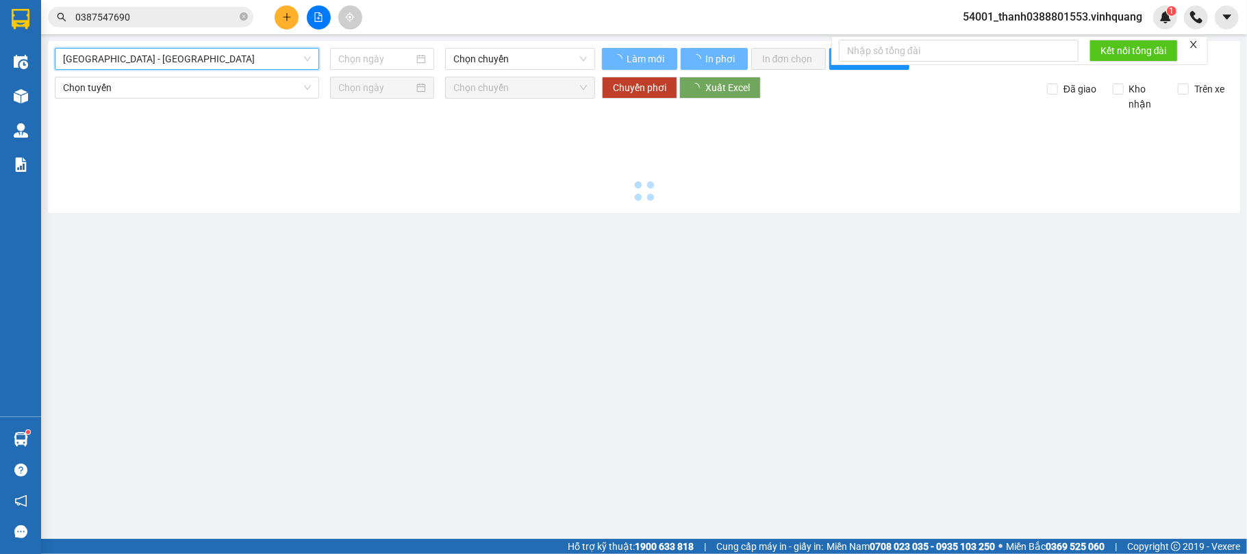
type input "[DATE]"
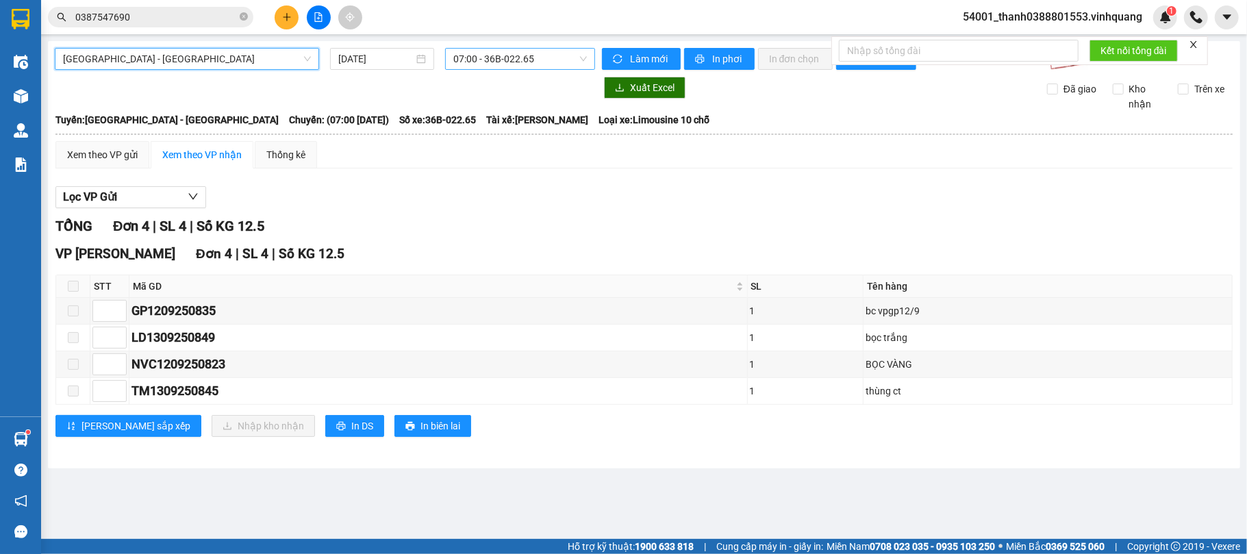
click at [459, 56] on span "07:00 - 36B-022.65" at bounding box center [520, 59] width 134 height 21
click at [551, 59] on span "07:00 - 36B-022.65" at bounding box center [520, 59] width 134 height 21
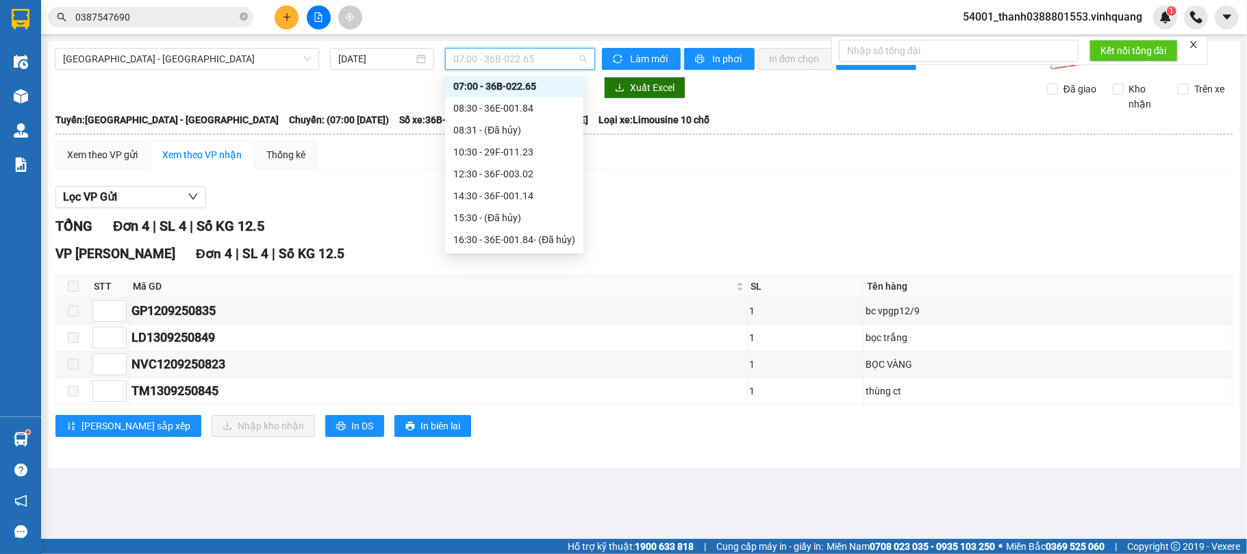
scroll to position [110, 0]
click at [516, 199] on div "18:30 - 36E-001.84" at bounding box center [514, 195] width 122 height 15
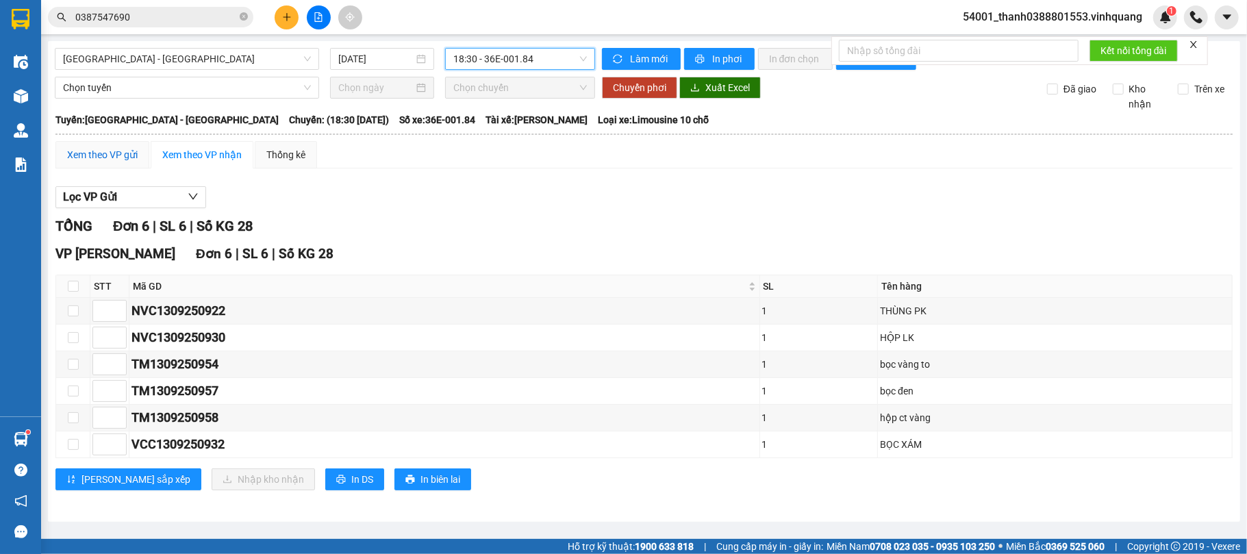
click at [99, 159] on div "Xem theo VP gửi" at bounding box center [102, 154] width 71 height 15
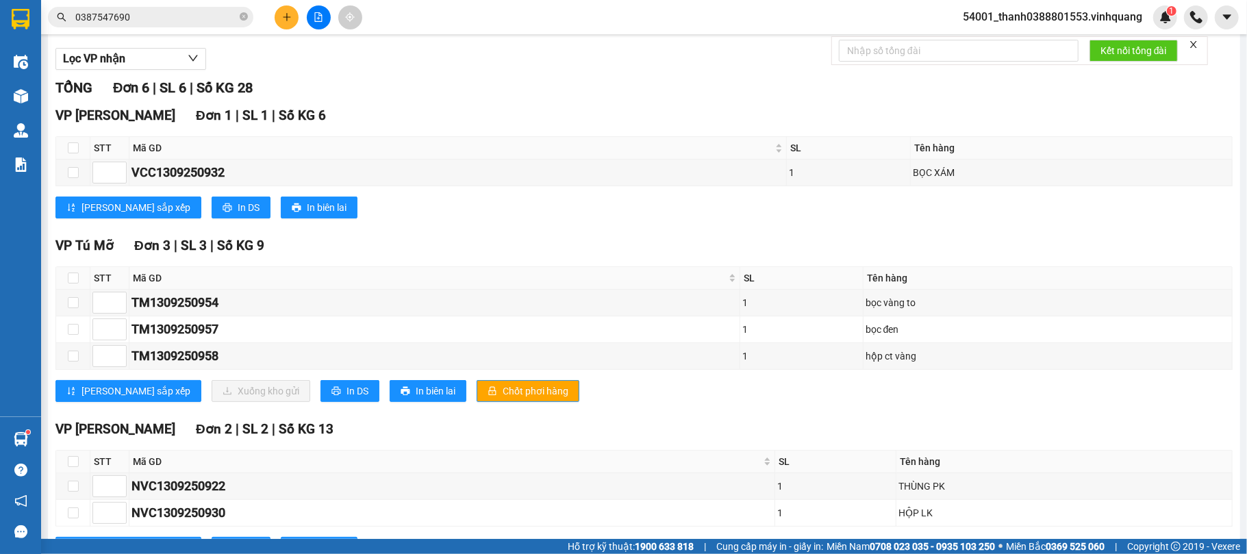
scroll to position [118, 0]
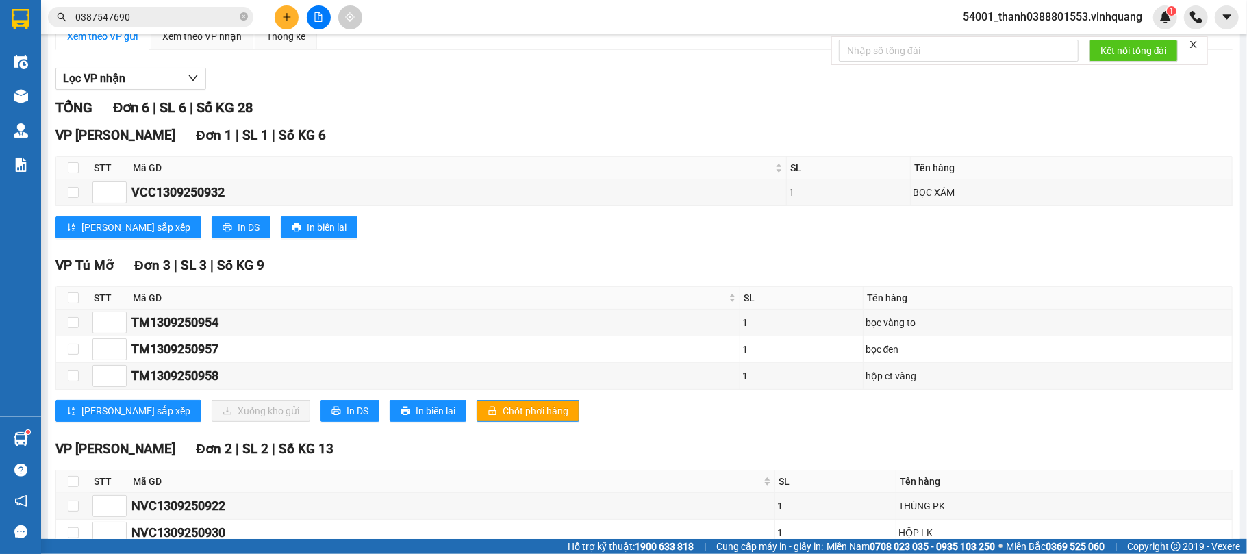
click at [590, 238] on div "Lưu sắp xếp In DS In biên lai" at bounding box center [643, 227] width 1177 height 22
click at [288, 20] on icon "plus" at bounding box center [287, 17] width 10 height 10
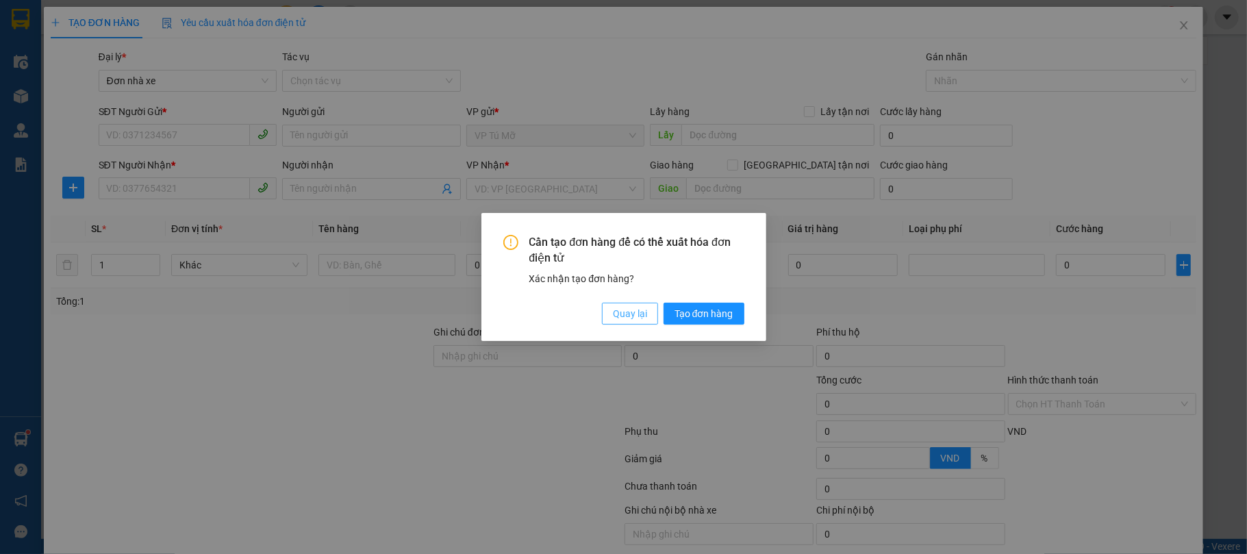
click at [617, 314] on span "Quay lại" at bounding box center [630, 313] width 34 height 15
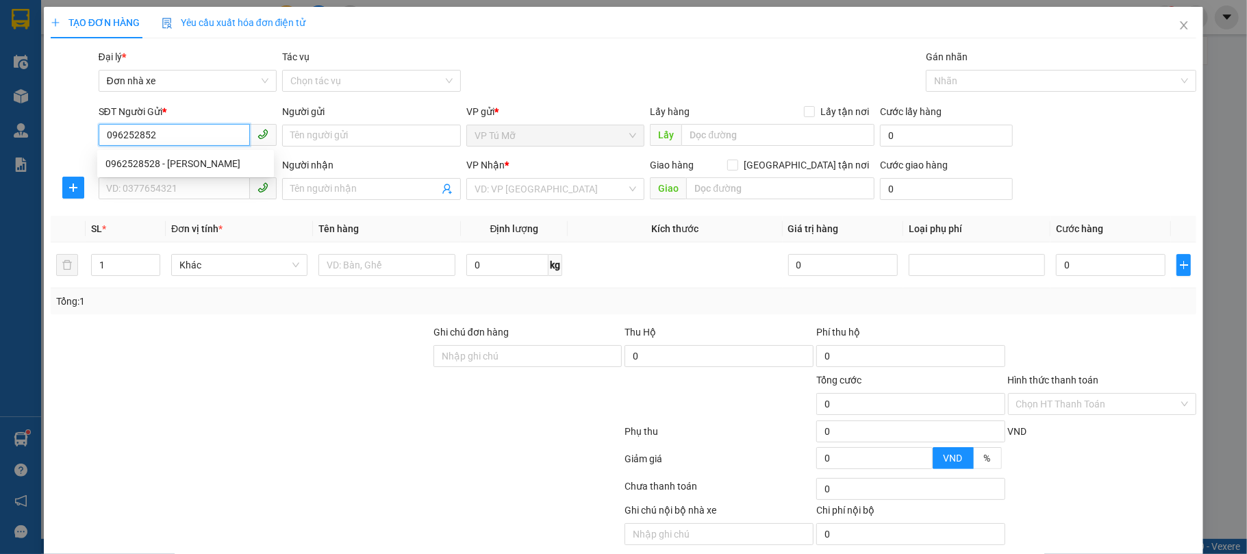
type input "0962528528"
click at [165, 157] on div "0962528528 - gia huệ" at bounding box center [185, 163] width 160 height 15
type input "gia huệ"
type input "0866446886"
type input "hồng"
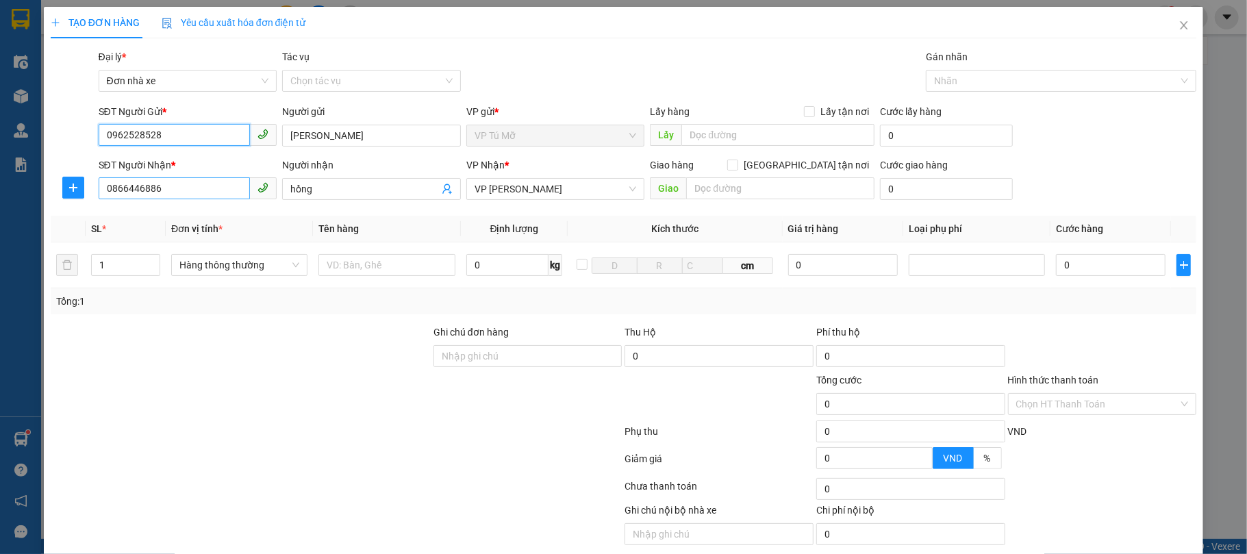
type input "0962528528"
click at [192, 190] on input "0866446886" at bounding box center [175, 188] width 152 height 22
click at [140, 194] on input "0981763789" at bounding box center [175, 188] width 152 height 22
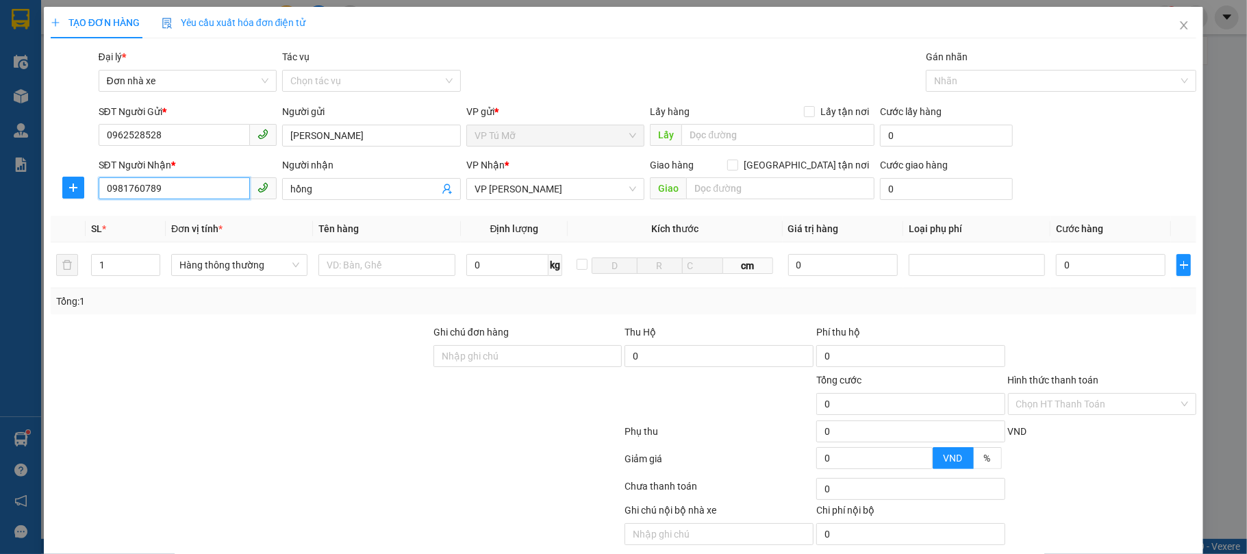
click at [173, 186] on input "0981760789" at bounding box center [175, 188] width 152 height 22
click at [195, 194] on input "0981760789" at bounding box center [175, 188] width 152 height 22
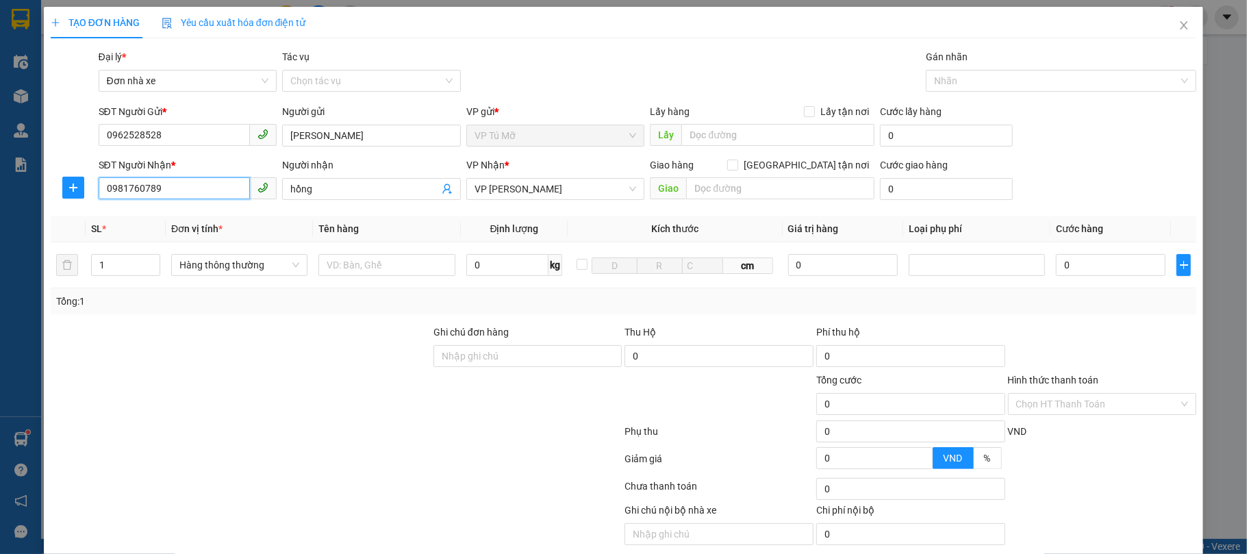
click at [140, 194] on input "0981760789" at bounding box center [175, 188] width 152 height 22
click at [140, 203] on div "SĐT Người Nhận * 0981760789 0981760789" at bounding box center [188, 182] width 179 height 48
click at [173, 196] on input "0981760789" at bounding box center [175, 188] width 152 height 22
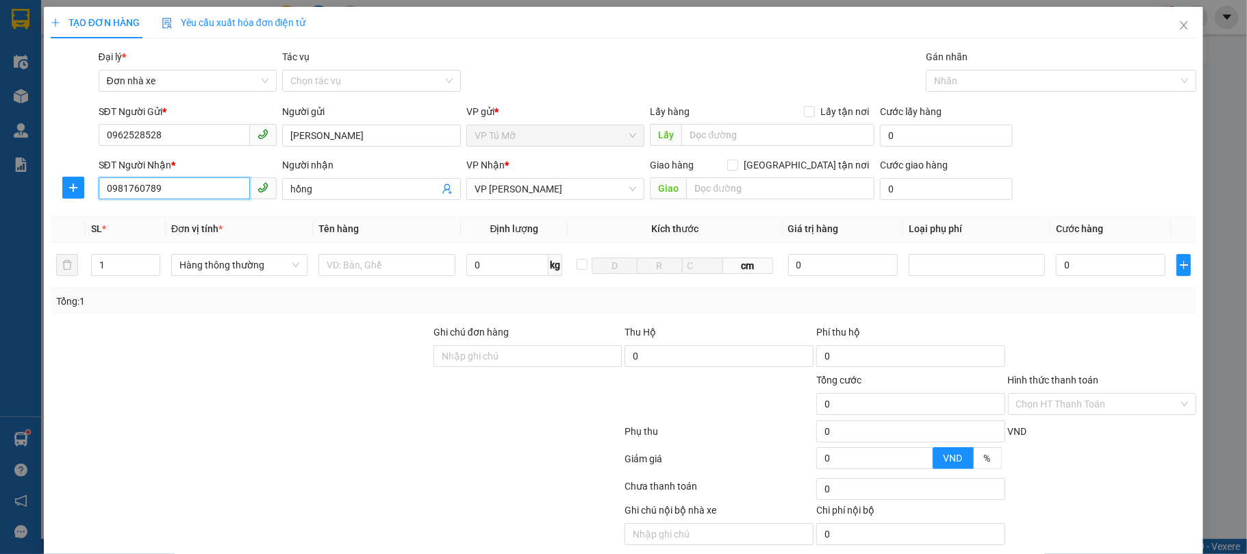
click at [173, 196] on input "0981760789" at bounding box center [175, 188] width 152 height 22
type input "0981703789"
click at [362, 188] on input "hồng" at bounding box center [364, 188] width 149 height 15
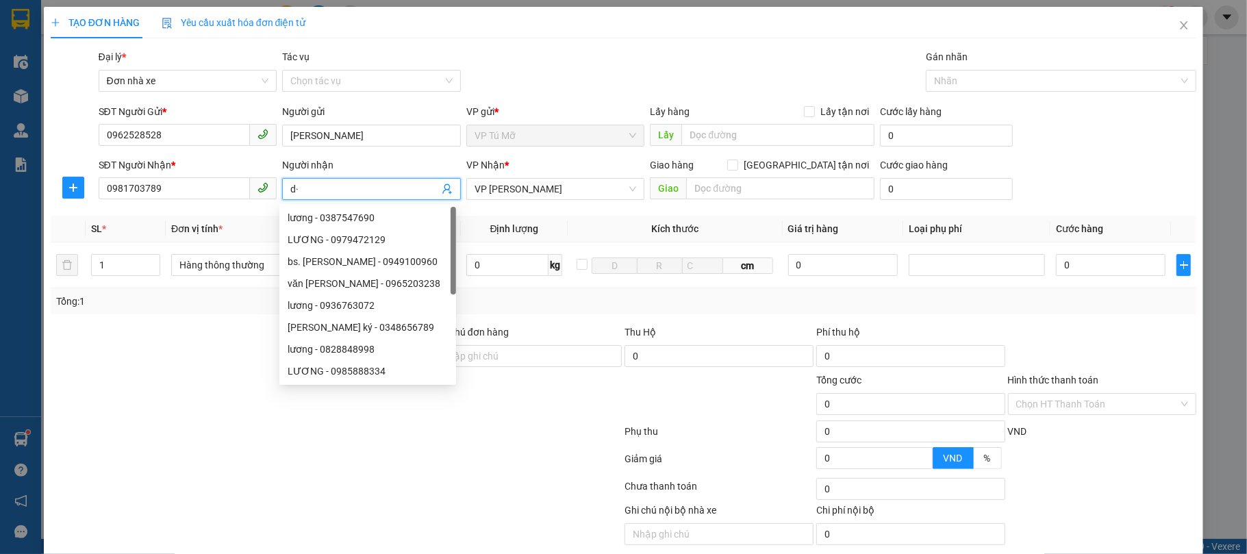
type input "d"
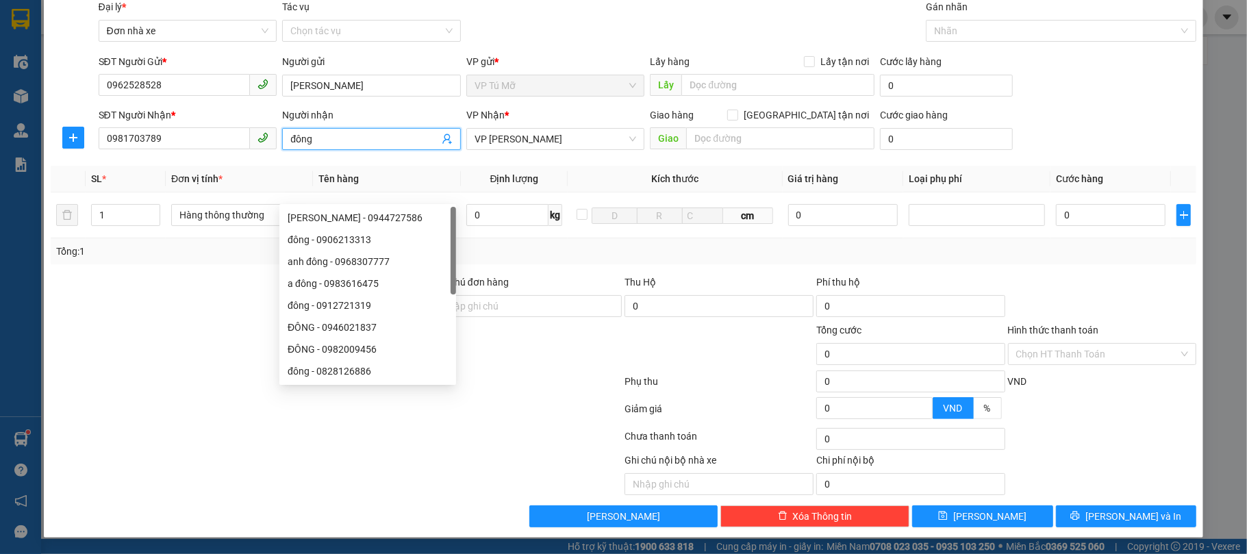
type input "đông"
click at [540, 340] on div at bounding box center [528, 347] width 192 height 48
click at [493, 211] on input "0" at bounding box center [507, 215] width 83 height 22
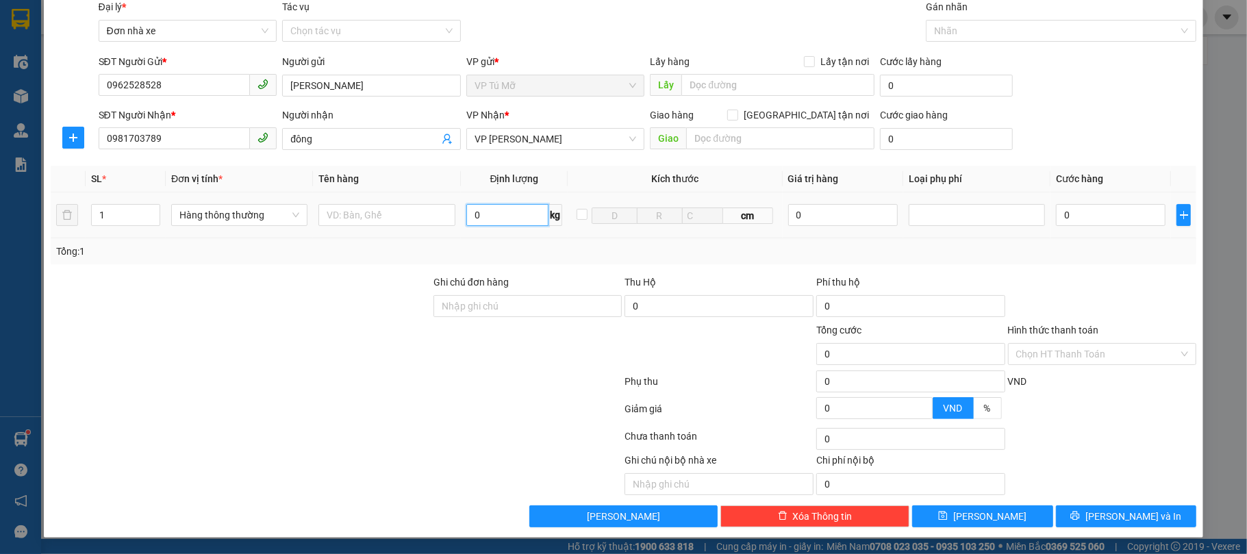
click at [493, 211] on input "0" at bounding box center [507, 215] width 83 height 22
type input "1"
click at [345, 212] on input "text" at bounding box center [386, 215] width 136 height 22
type input "30.000"
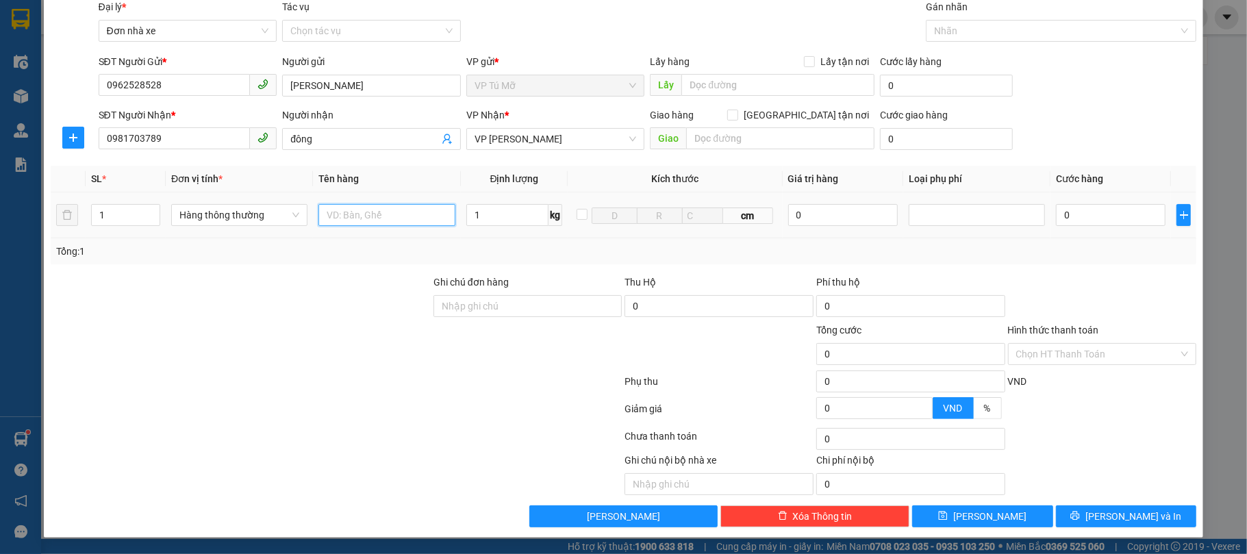
type input "30.000"
type input "hộp ct"
click at [1111, 515] on span "[PERSON_NAME] và In" at bounding box center [1133, 516] width 96 height 15
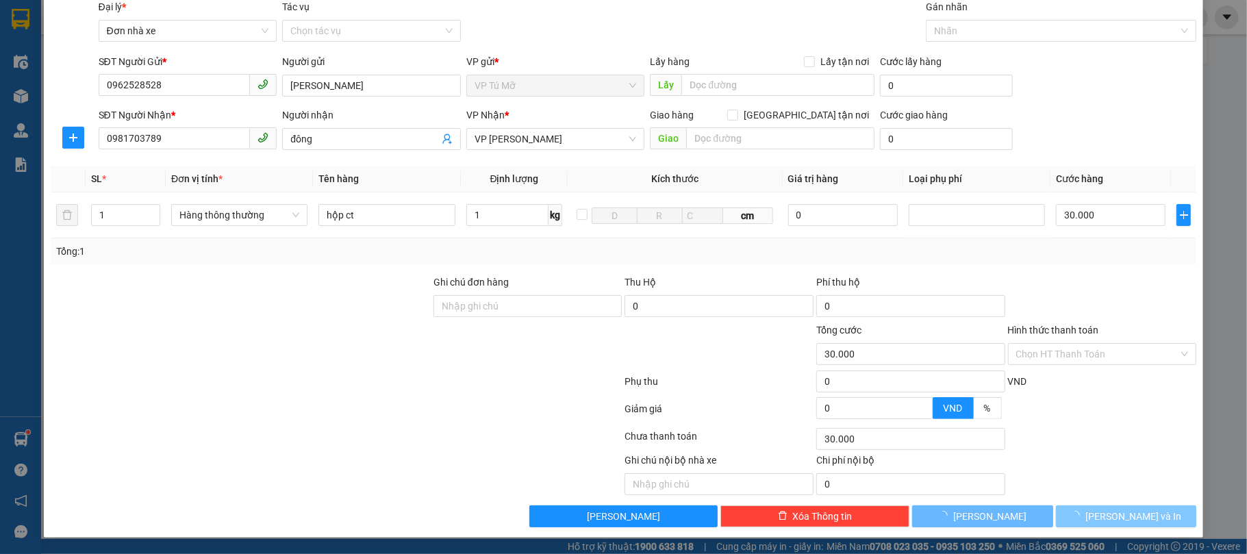
click at [1111, 515] on span "[PERSON_NAME] và In" at bounding box center [1133, 516] width 96 height 15
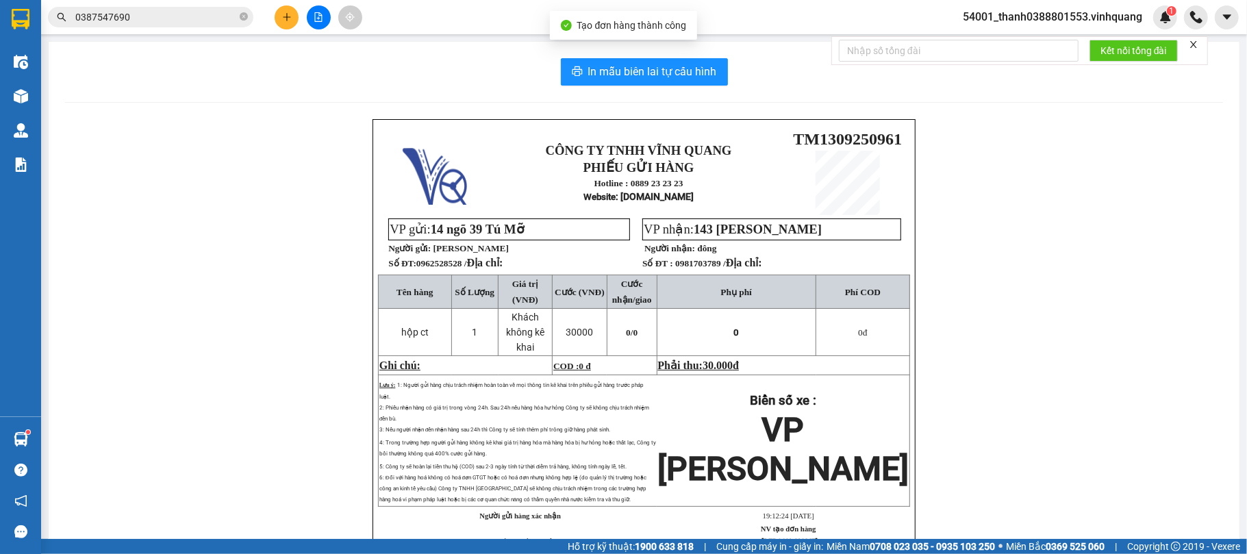
click at [616, 53] on div "In mẫu biên lai tự cấu hình CÔNG TY TNHH VĨNH QUANG PHIẾU GỬI HÀNG Hotline : 08…" at bounding box center [644, 323] width 1191 height 562
click at [647, 74] on span "In mẫu biên lai tự cấu hình" at bounding box center [652, 71] width 129 height 17
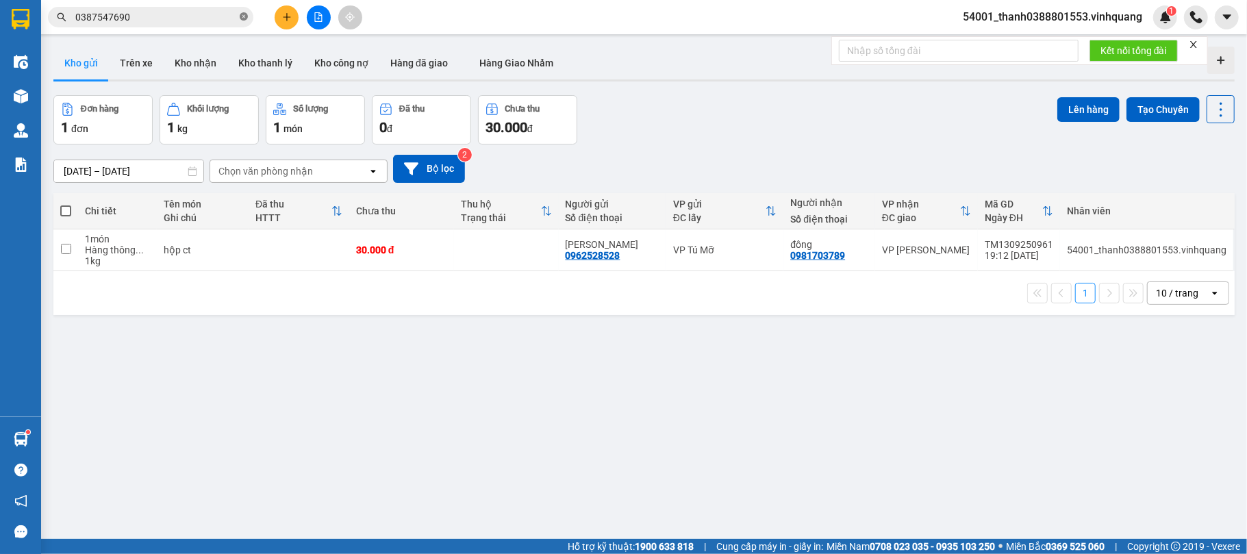
click at [244, 14] on icon "close-circle" at bounding box center [244, 16] width 8 height 8
click at [244, 14] on span at bounding box center [244, 17] width 8 height 15
click at [218, 12] on input "text" at bounding box center [156, 17] width 162 height 15
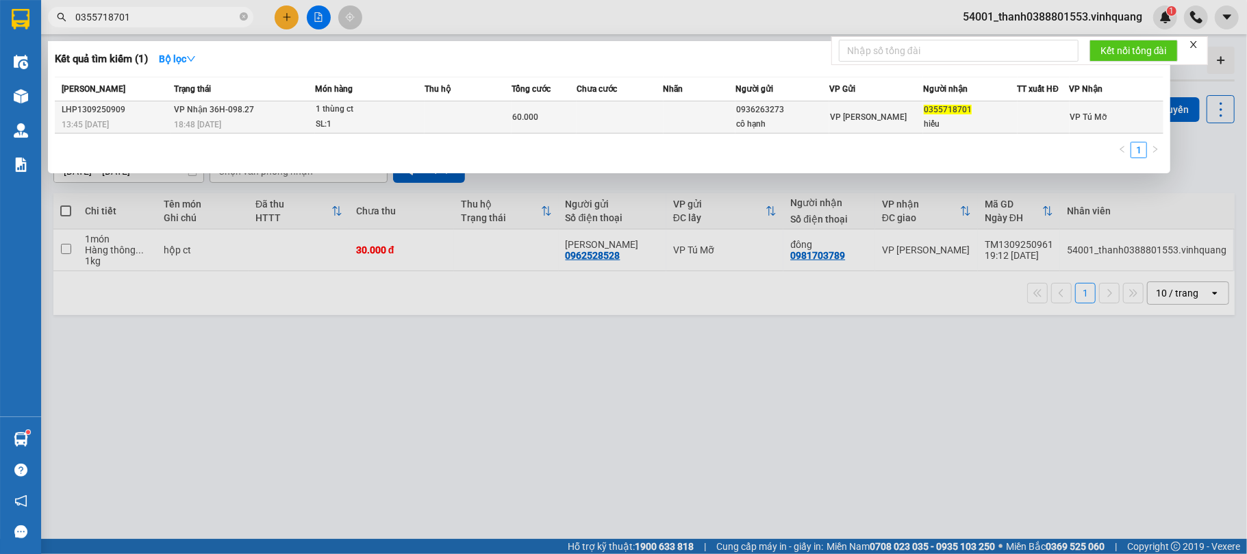
type input "0355718701"
click at [401, 115] on div "1 thùng ct" at bounding box center [367, 109] width 103 height 15
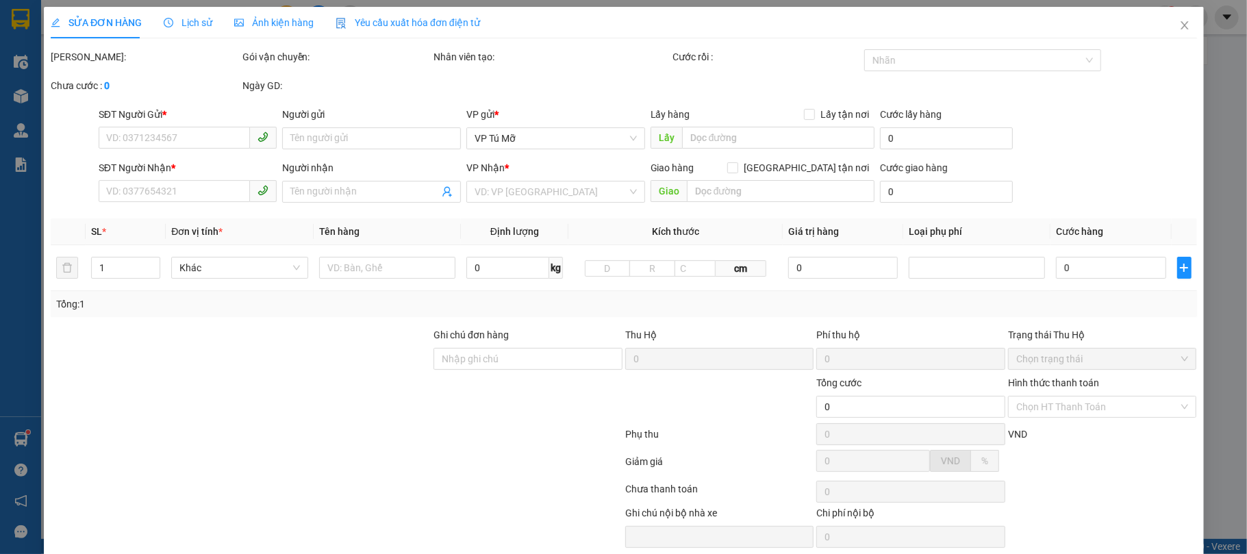
type input "0936263273"
type input "cô hạnh"
type input "0355718701"
type input "hiếu"
type input "60.000"
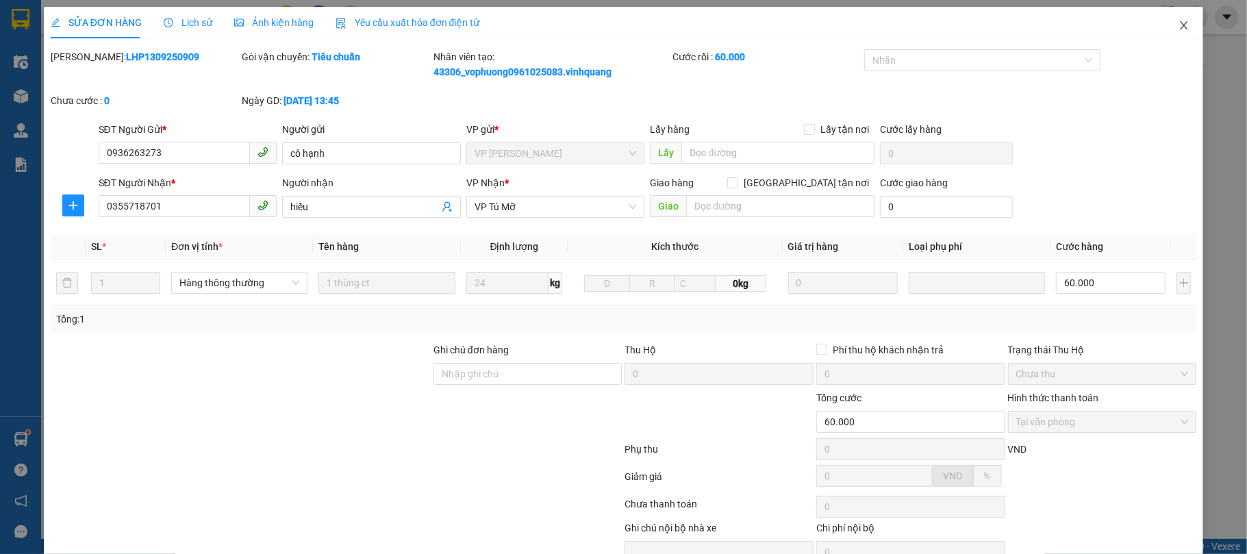
click at [1179, 26] on icon "close" at bounding box center [1184, 25] width 11 height 11
click at [1167, 26] on div "1" at bounding box center [1165, 17] width 24 height 24
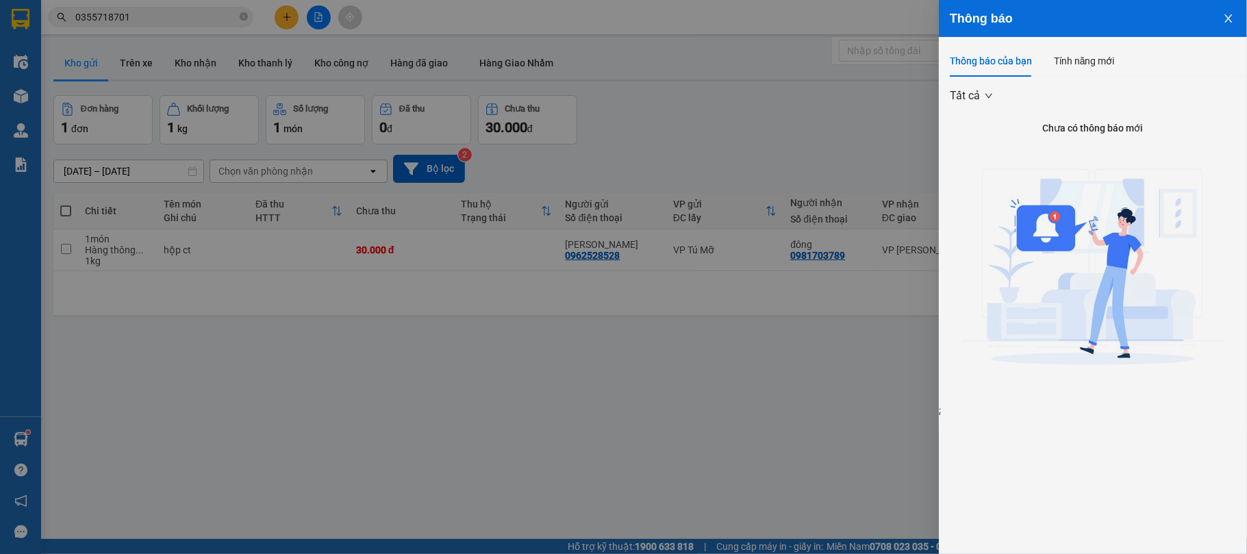
click at [300, 5] on div at bounding box center [623, 277] width 1247 height 554
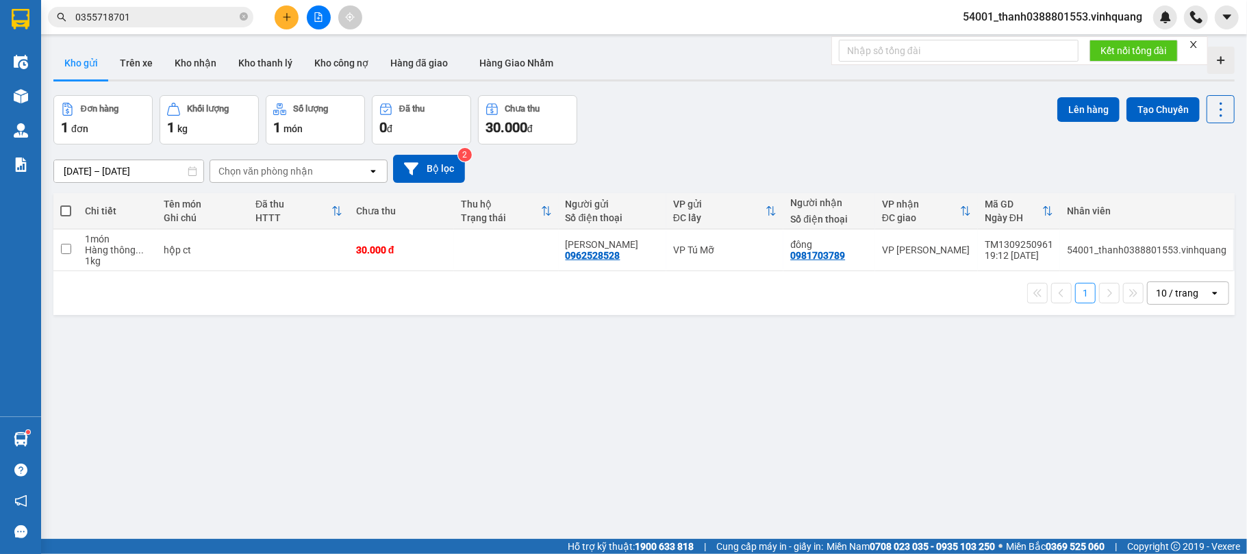
click at [1246, 5] on div "Thông báo Thông báo của bạn Tính năng mới Tất cả Chưa có thông báo mới ;" at bounding box center [1247, 277] width 0 height 554
click at [282, 19] on icon "plus" at bounding box center [287, 17] width 10 height 10
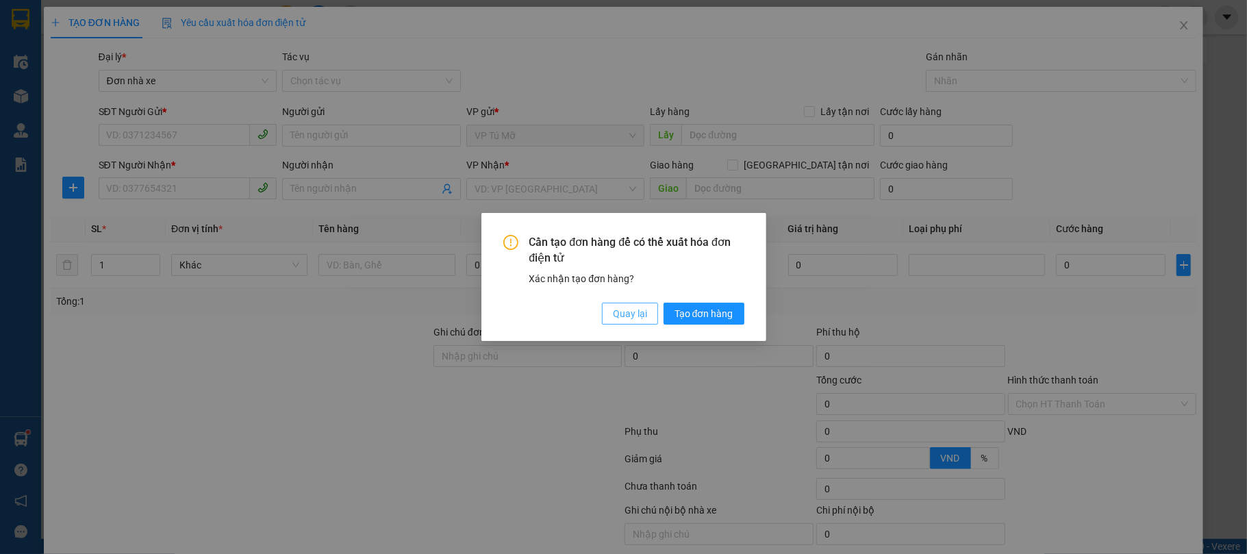
click at [638, 305] on button "Quay lại" at bounding box center [630, 314] width 56 height 22
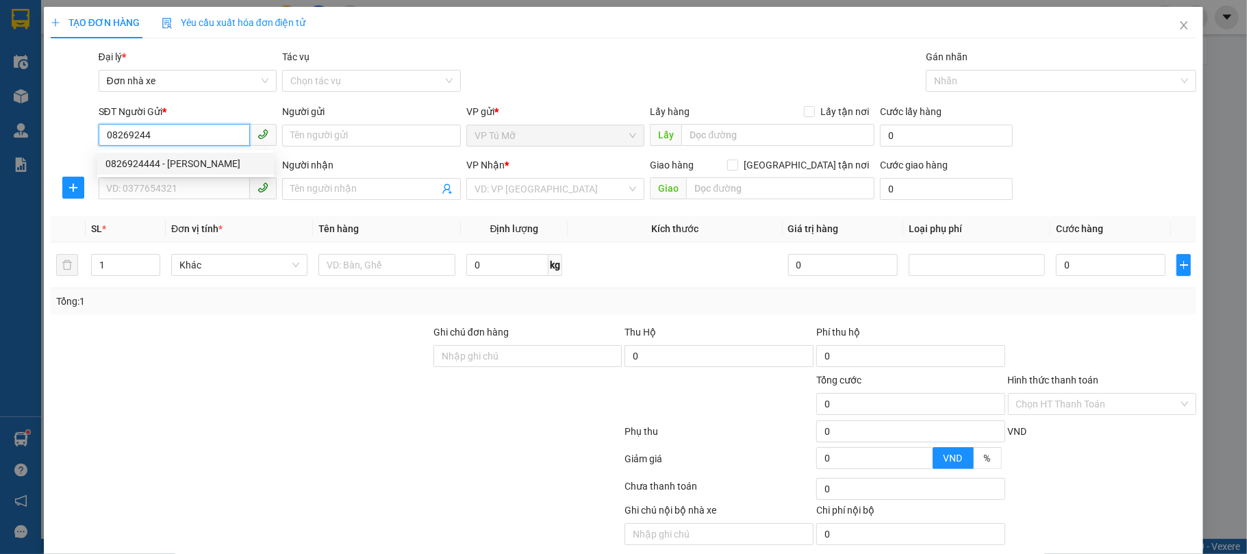
click at [193, 158] on div "0826924444 - tuấn anh" at bounding box center [185, 163] width 160 height 15
type input "0826924444"
type input "tuấn anh"
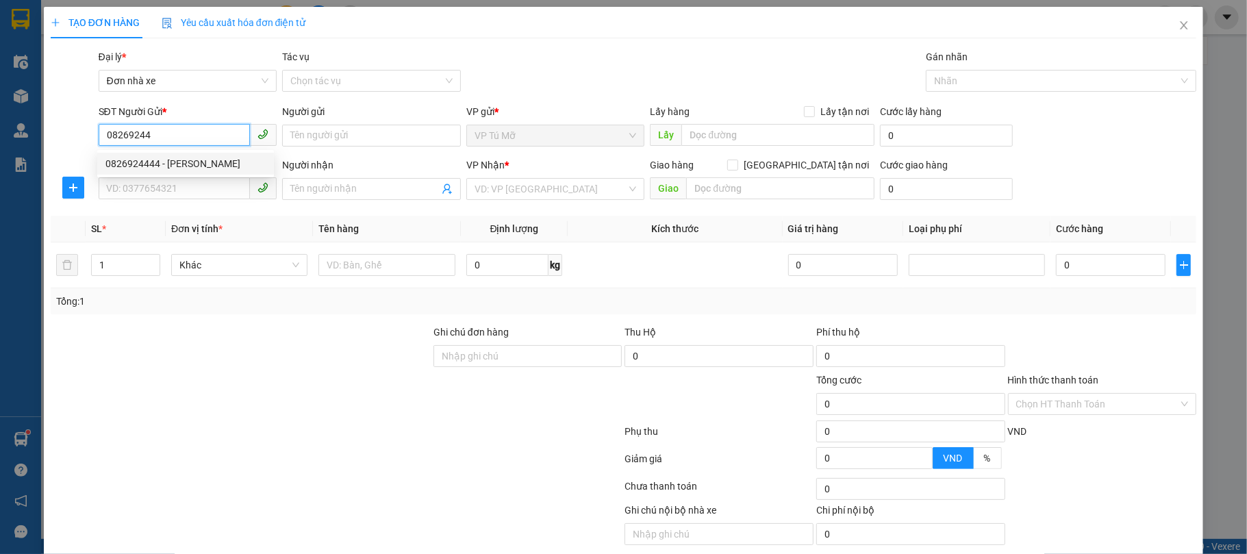
type input "0522137777"
type input "HẢI"
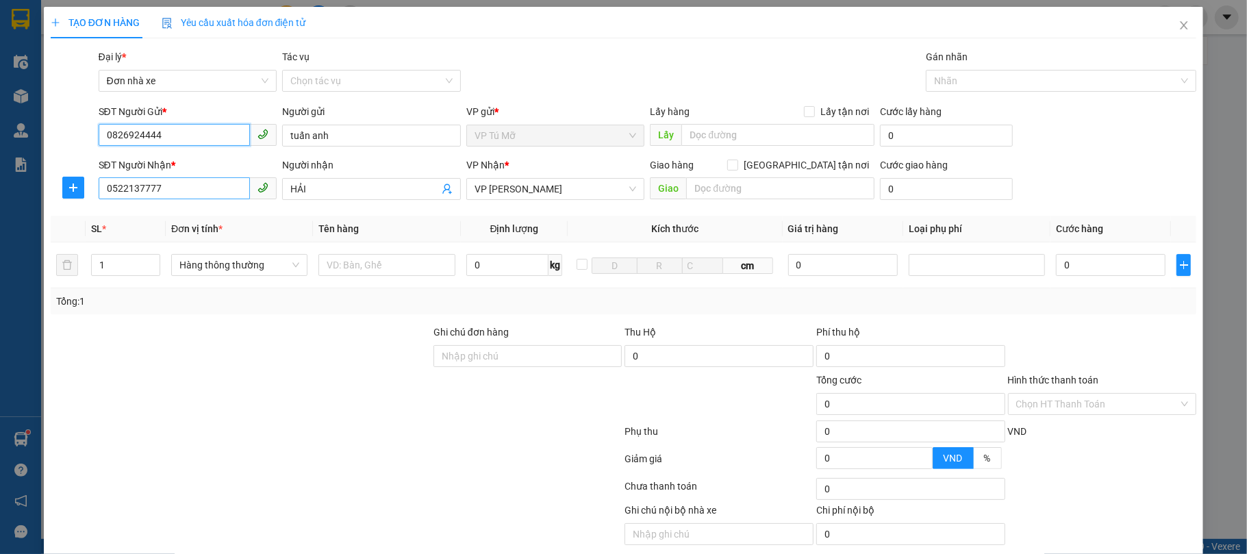
type input "0826924444"
click at [157, 190] on input "0522137777" at bounding box center [175, 188] width 152 height 22
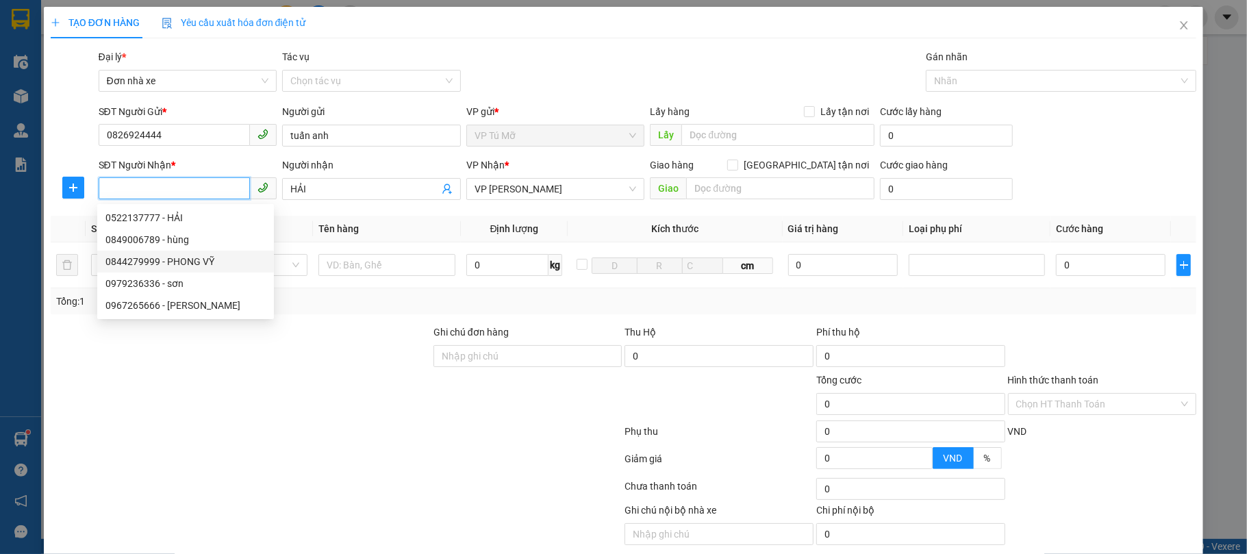
click at [208, 254] on div "0844279999 - PHONG VỸ" at bounding box center [185, 261] width 160 height 15
type input "0844279999"
type input "PHONG VỸ"
click at [208, 253] on div "Hàng thông thường" at bounding box center [239, 264] width 136 height 27
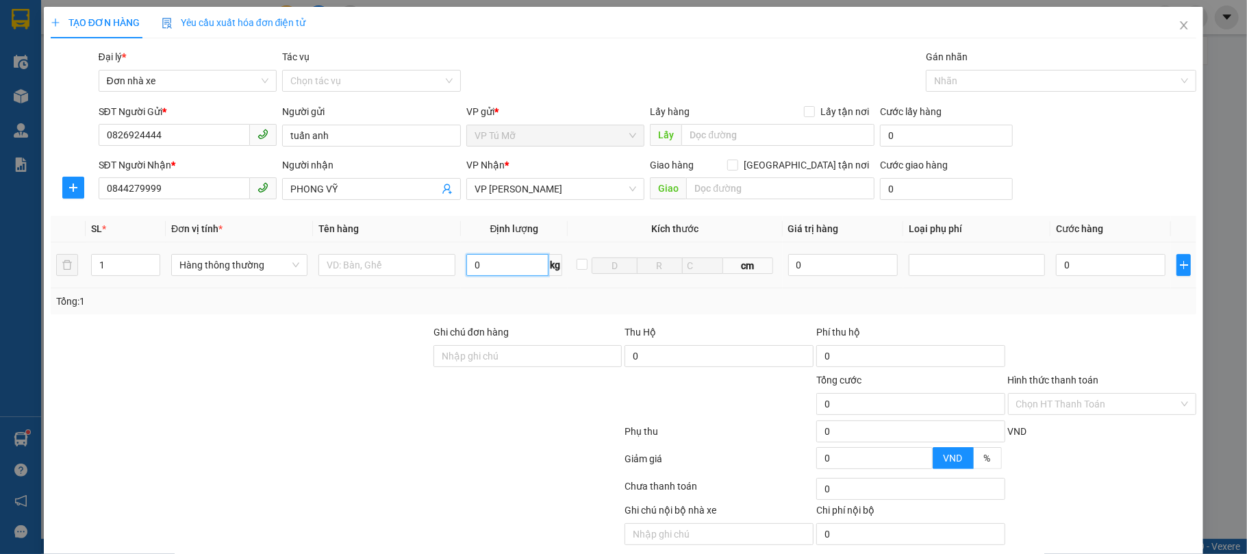
click at [472, 274] on input "0" at bounding box center [507, 265] width 83 height 22
type input "5"
click at [366, 270] on input "text" at bounding box center [386, 265] width 136 height 22
type input "30.000"
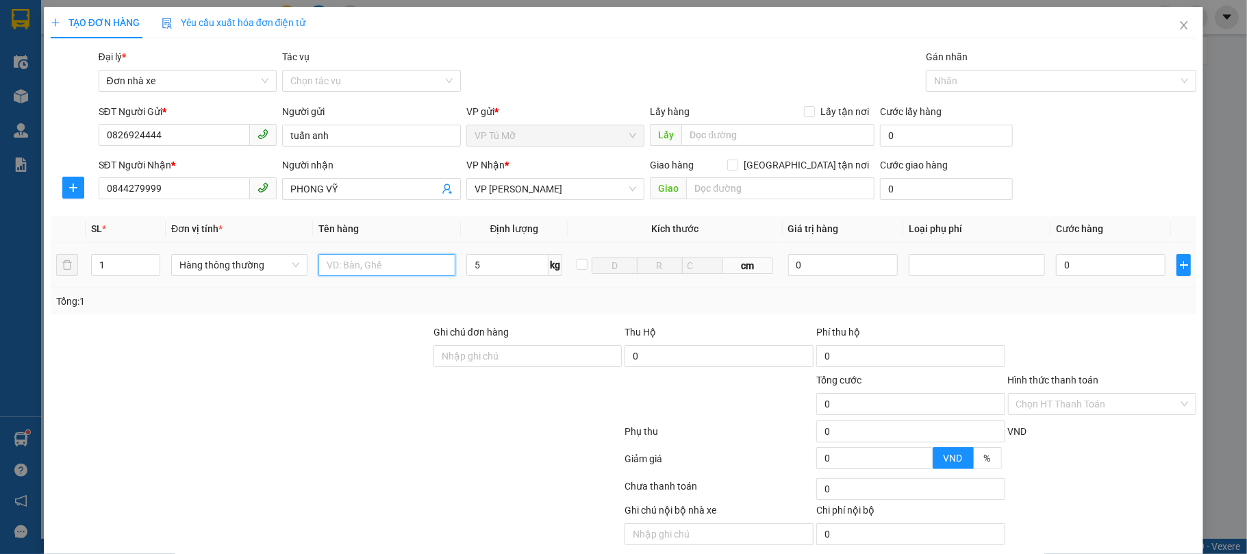
type input "30.000"
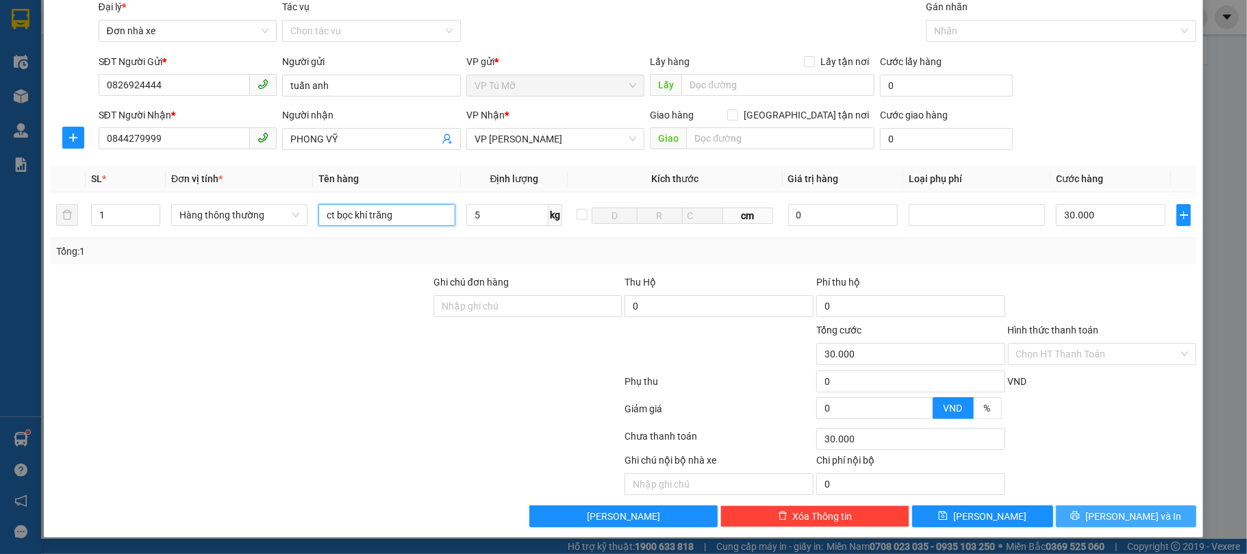
type input "ct bọc khí trăng"
click at [1080, 521] on span "printer" at bounding box center [1075, 516] width 10 height 11
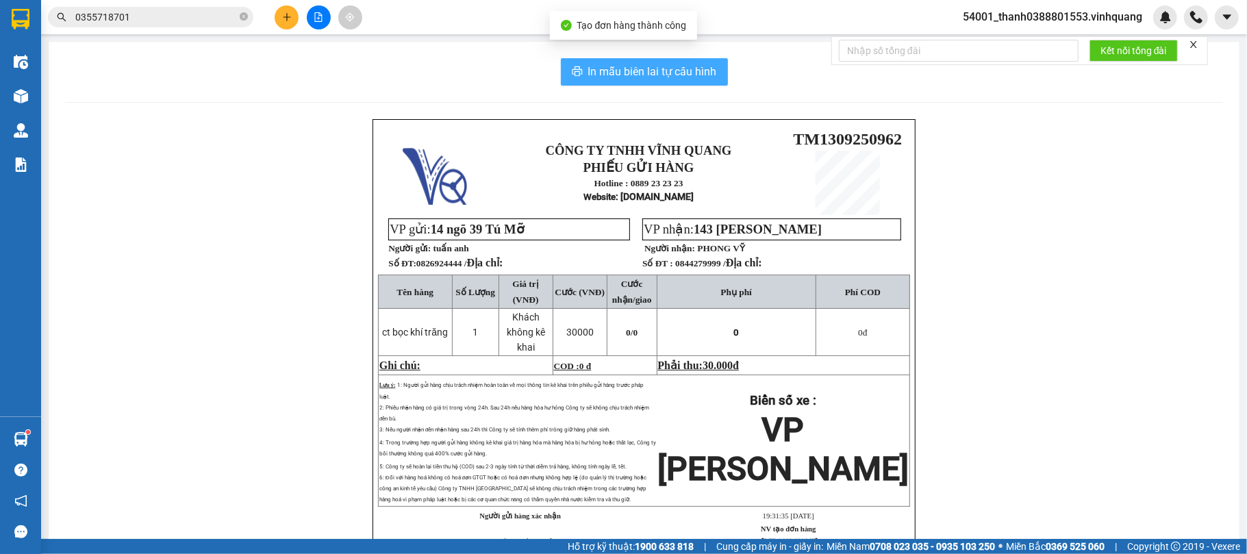
click at [638, 72] on span "In mẫu biên lai tự cấu hình" at bounding box center [652, 71] width 129 height 17
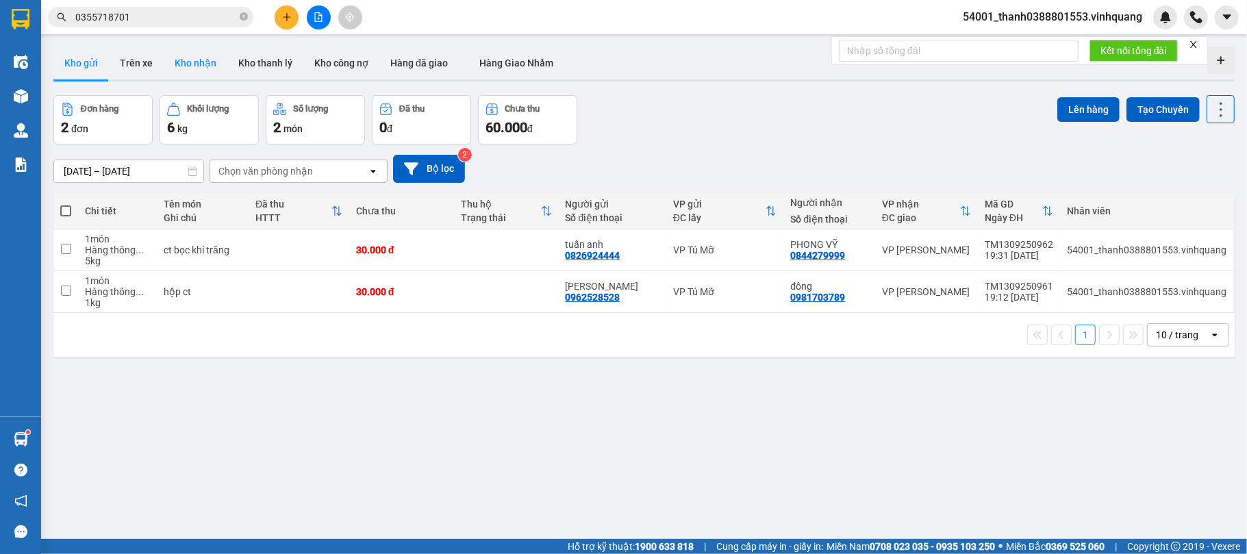
click at [203, 64] on button "Kho nhận" at bounding box center [196, 63] width 64 height 33
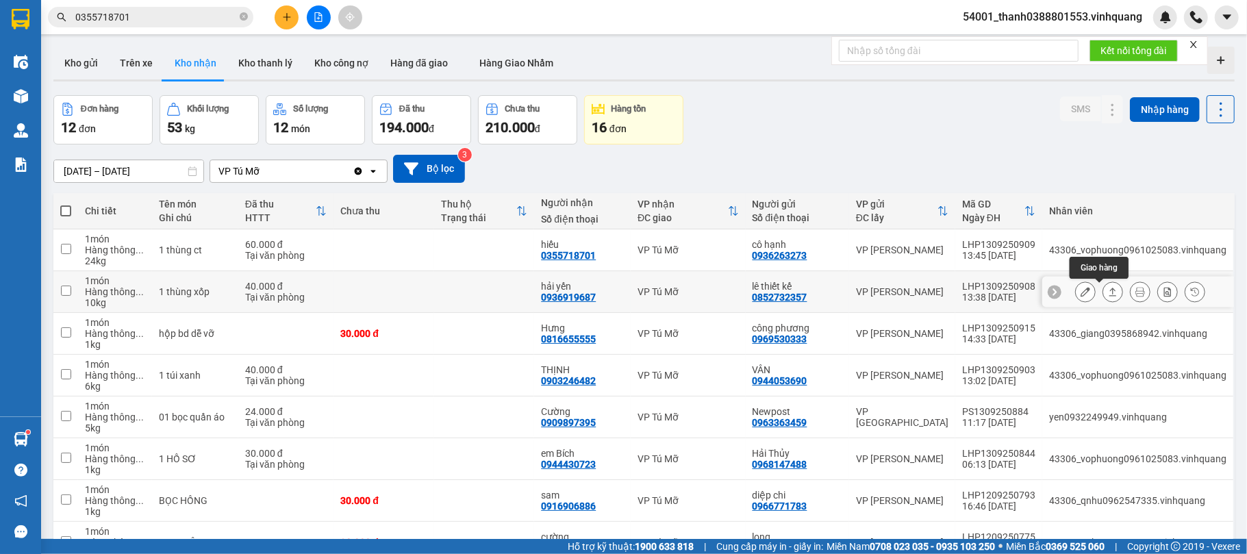
click at [1108, 292] on icon at bounding box center [1113, 292] width 10 height 10
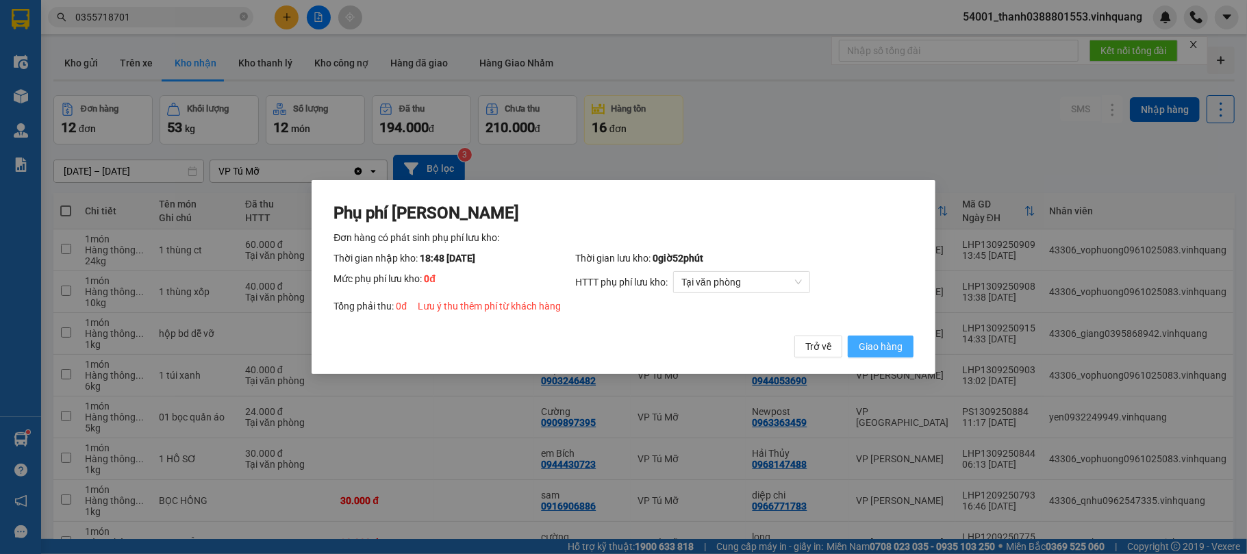
click at [874, 343] on span "Giao hàng" at bounding box center [881, 346] width 44 height 15
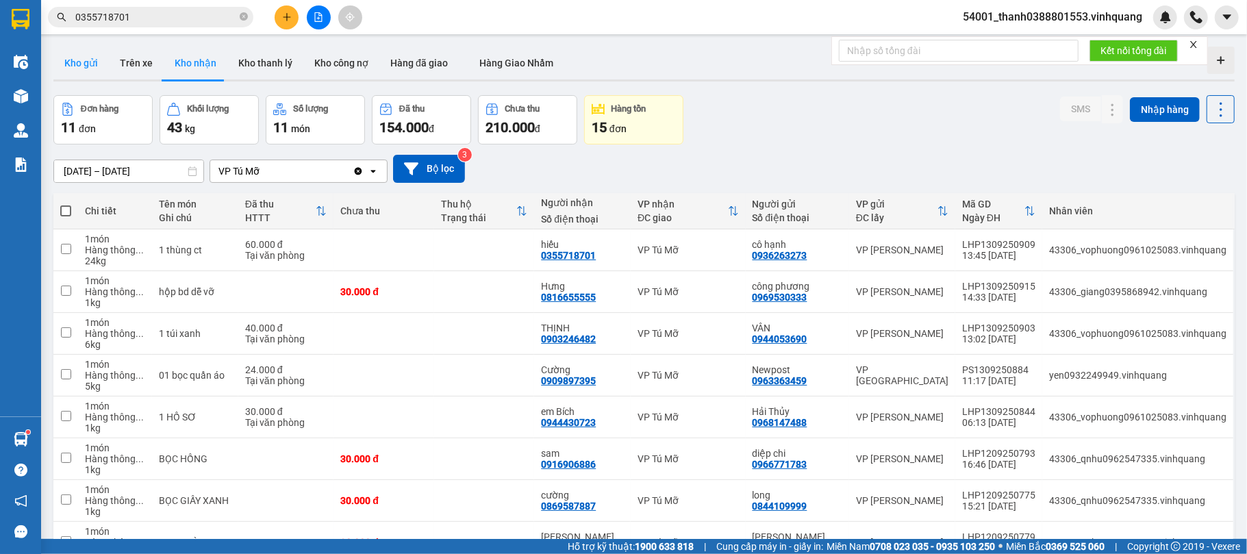
click at [105, 63] on button "Kho gửi" at bounding box center [80, 63] width 55 height 33
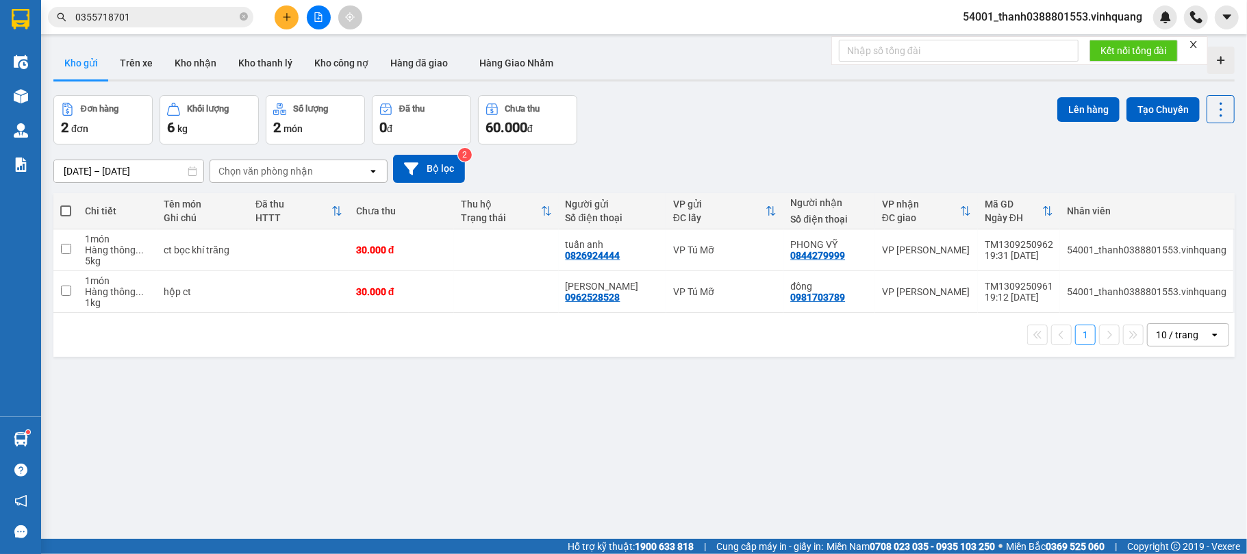
click at [68, 212] on span at bounding box center [65, 210] width 11 height 11
click at [66, 204] on input "checkbox" at bounding box center [66, 204] width 0 height 0
checkbox input "true"
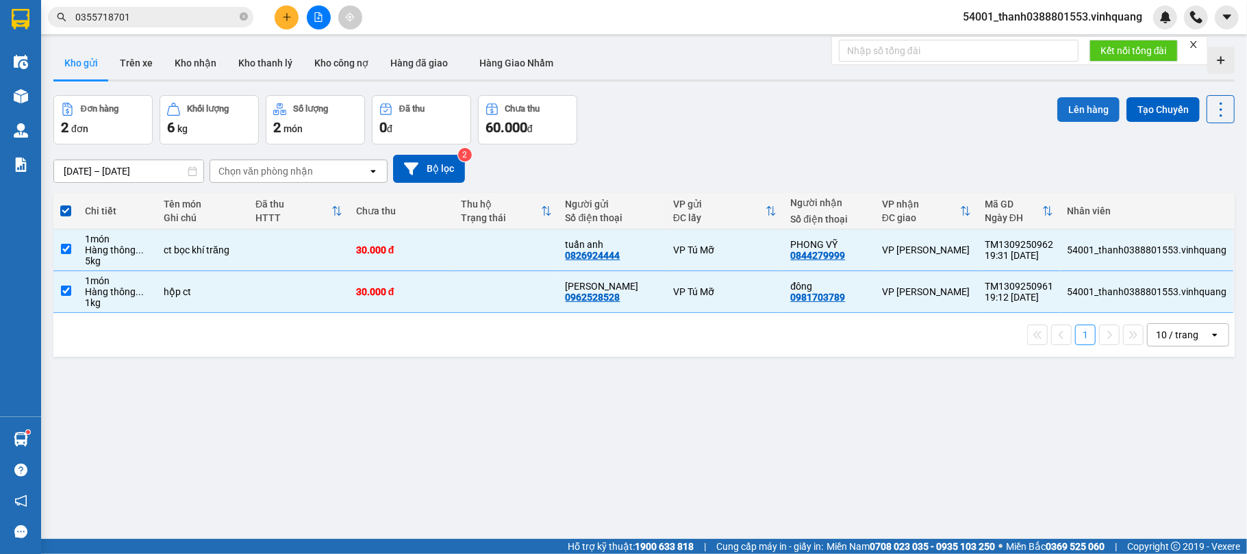
click at [1085, 111] on button "Lên hàng" at bounding box center [1088, 109] width 62 height 25
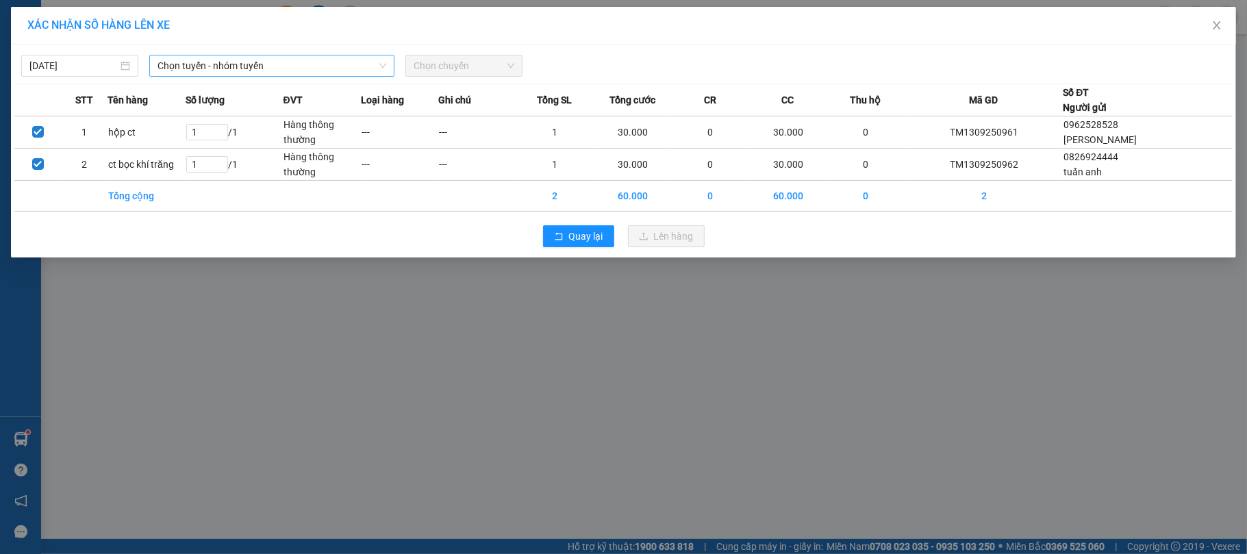
click at [201, 64] on span "Chọn tuyến - nhóm tuyến" at bounding box center [272, 65] width 229 height 21
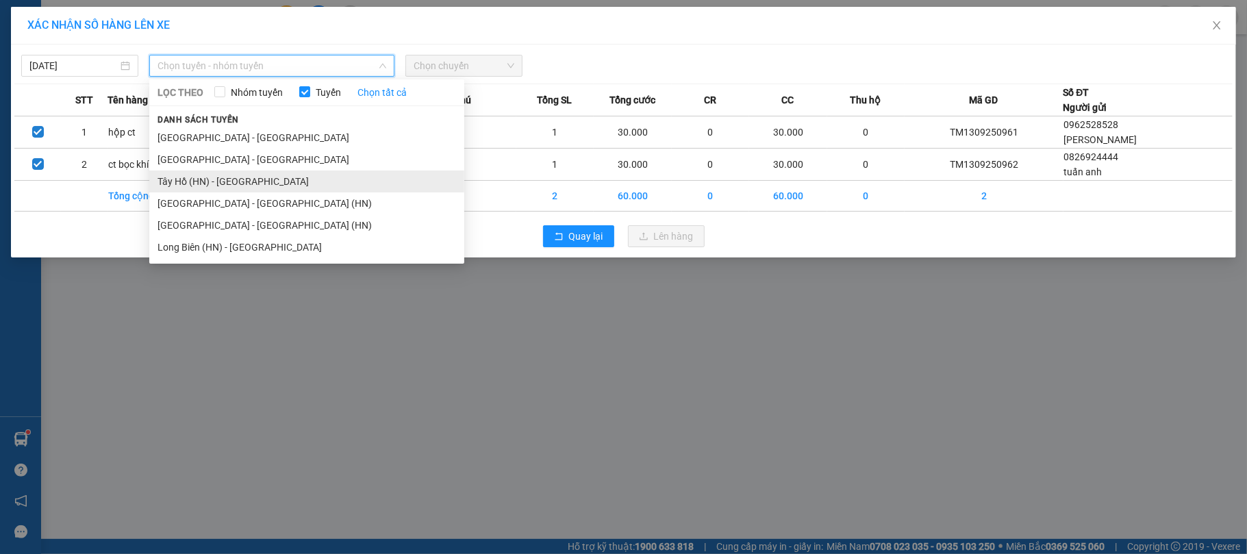
click at [223, 178] on li "Tây Hồ (HN) - [PERSON_NAME][GEOGRAPHIC_DATA][PERSON_NAME]" at bounding box center [306, 182] width 315 height 22
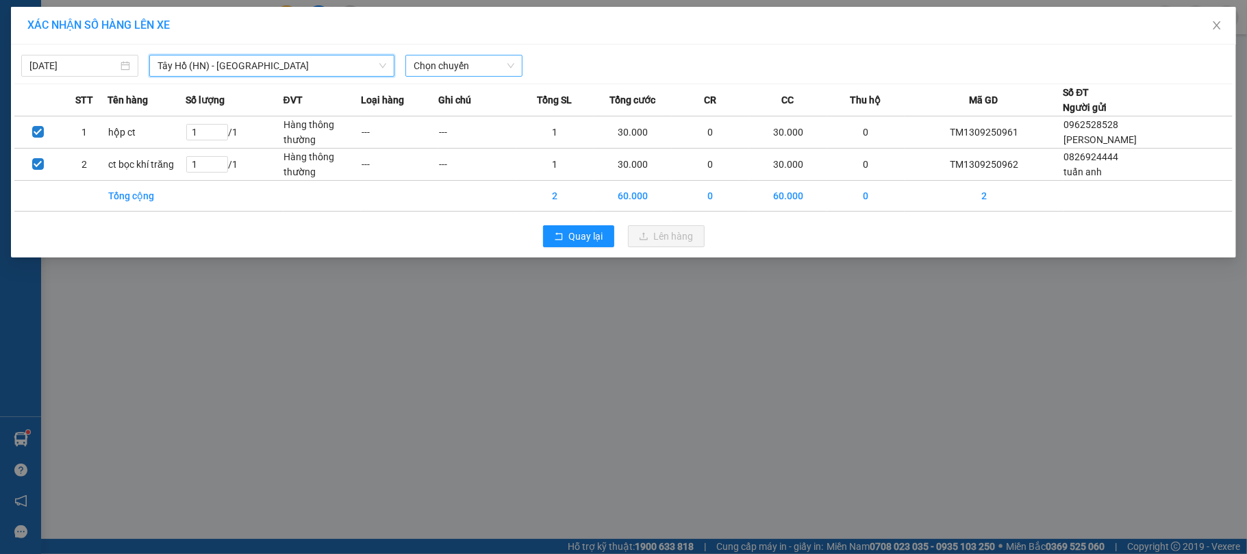
click at [508, 70] on span "Chọn chuyến" at bounding box center [464, 65] width 101 height 21
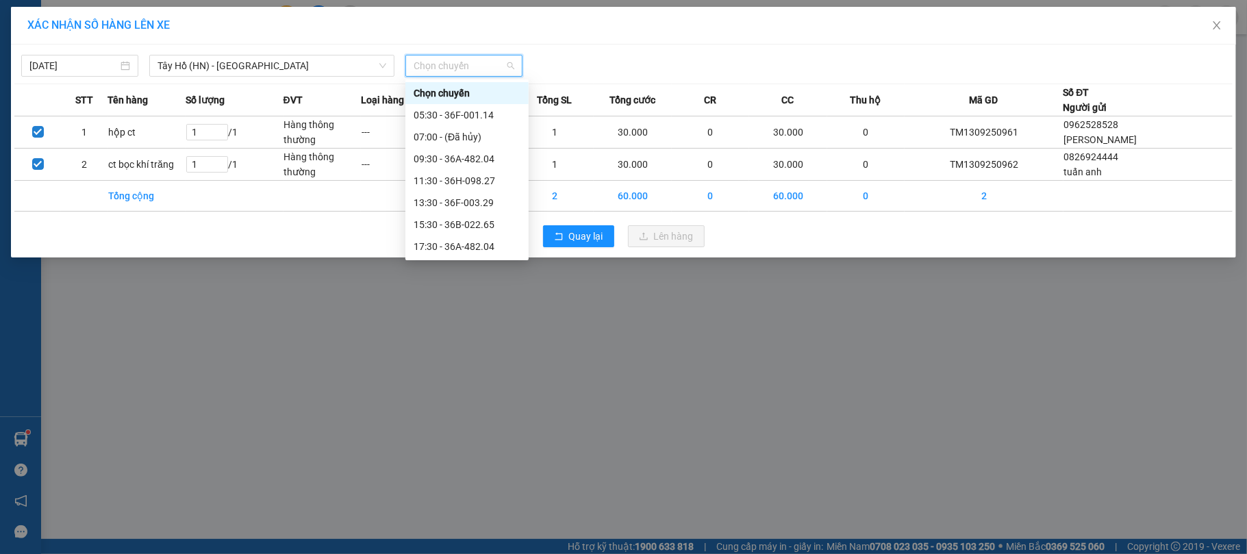
scroll to position [66, 0]
click at [463, 225] on div "19:30 - 36H-098.27" at bounding box center [467, 224] width 107 height 15
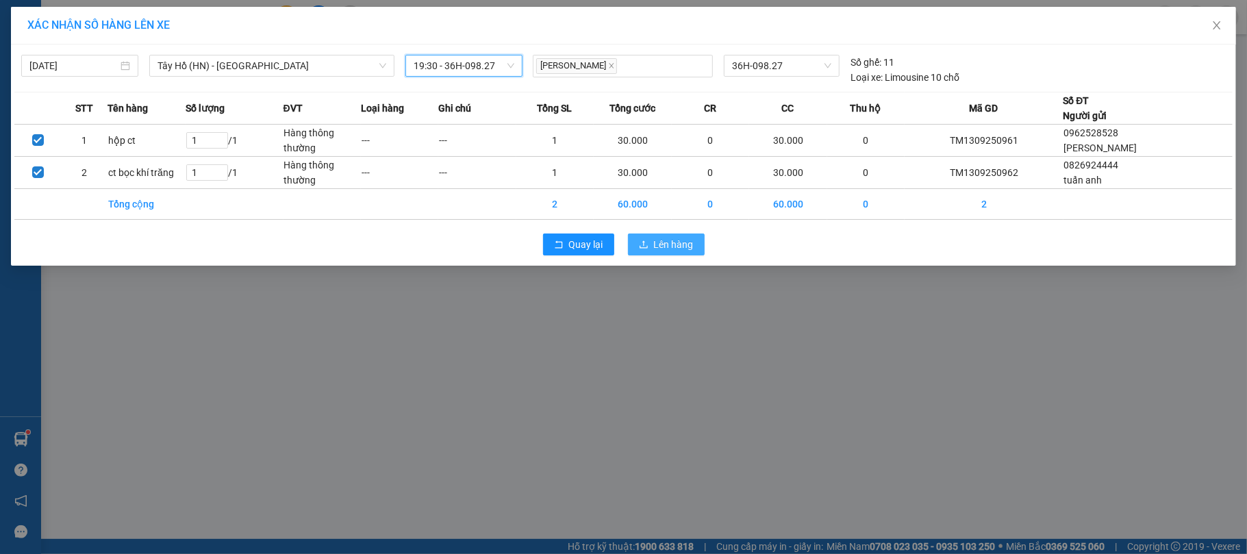
click at [656, 247] on span "Lên hàng" at bounding box center [674, 244] width 40 height 15
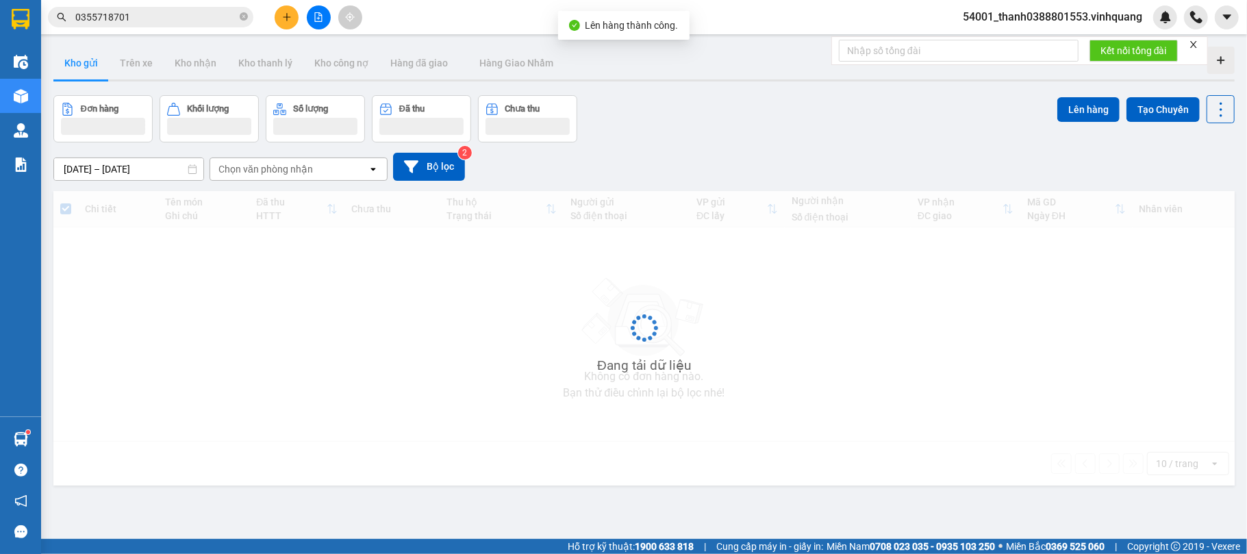
click at [320, 18] on icon "file-add" at bounding box center [319, 17] width 10 height 10
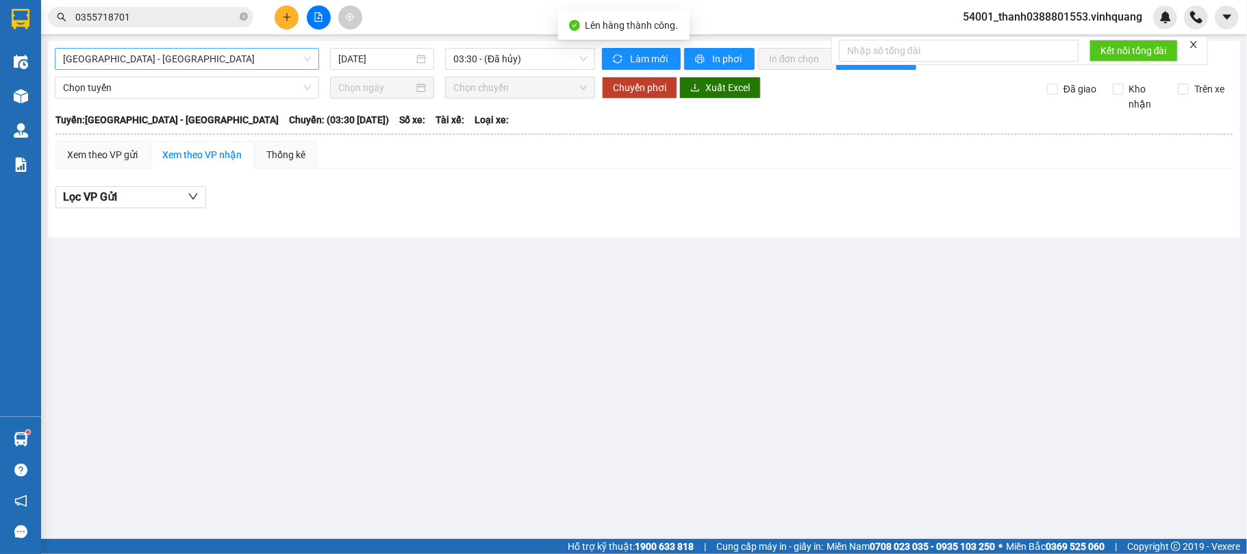
click at [211, 61] on span "[GEOGRAPHIC_DATA][PERSON_NAME][GEOGRAPHIC_DATA]" at bounding box center [187, 59] width 248 height 21
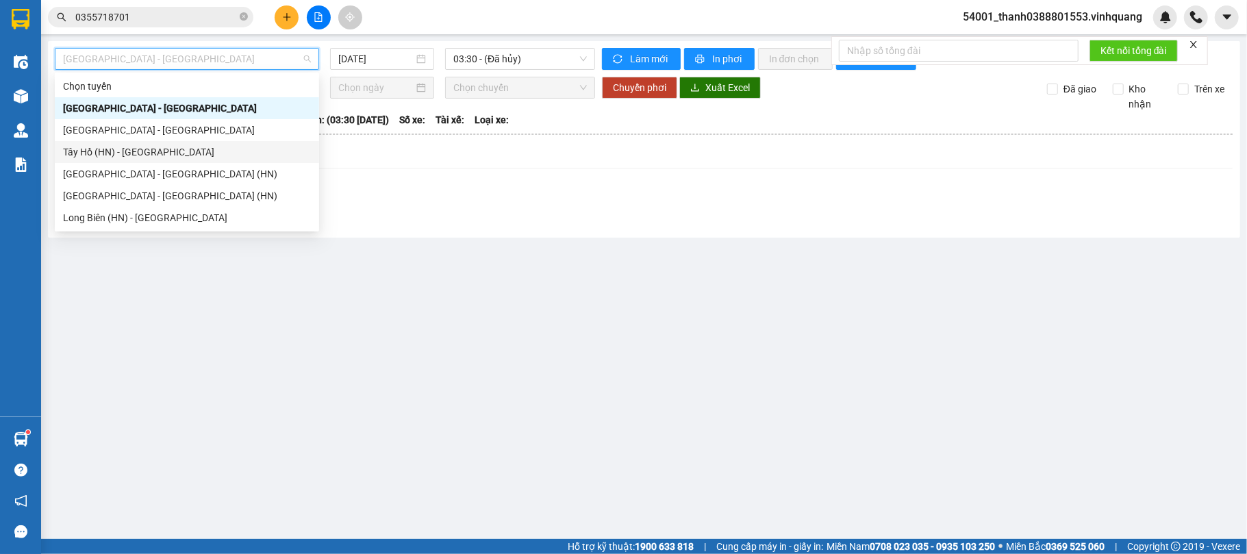
click at [179, 147] on div "Tây Hồ (HN) - [PERSON_NAME][GEOGRAPHIC_DATA][PERSON_NAME]" at bounding box center [187, 151] width 248 height 15
type input "[DATE]"
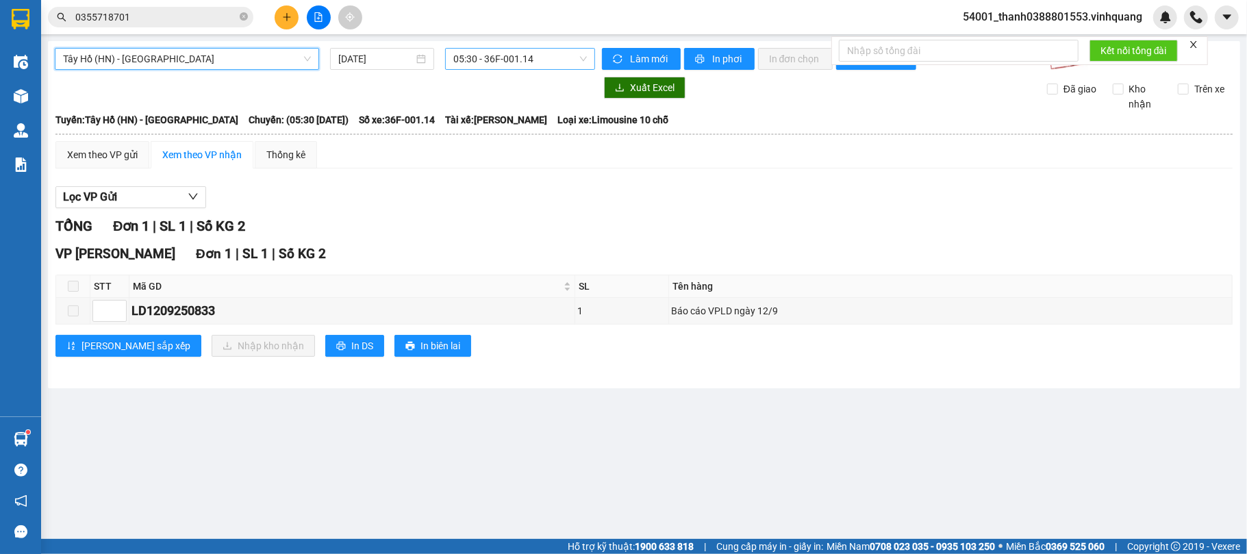
click at [531, 61] on span "05:30 - 36F-001.14" at bounding box center [520, 59] width 134 height 21
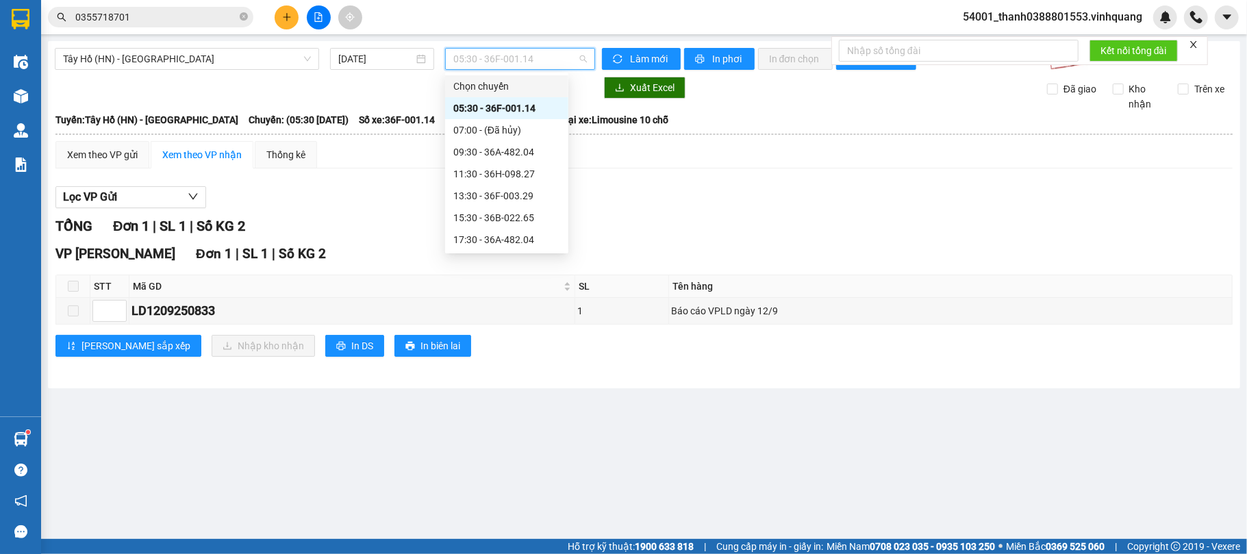
scroll to position [66, 0]
click at [488, 212] on div "19:30 - 36H-098.27" at bounding box center [506, 217] width 107 height 15
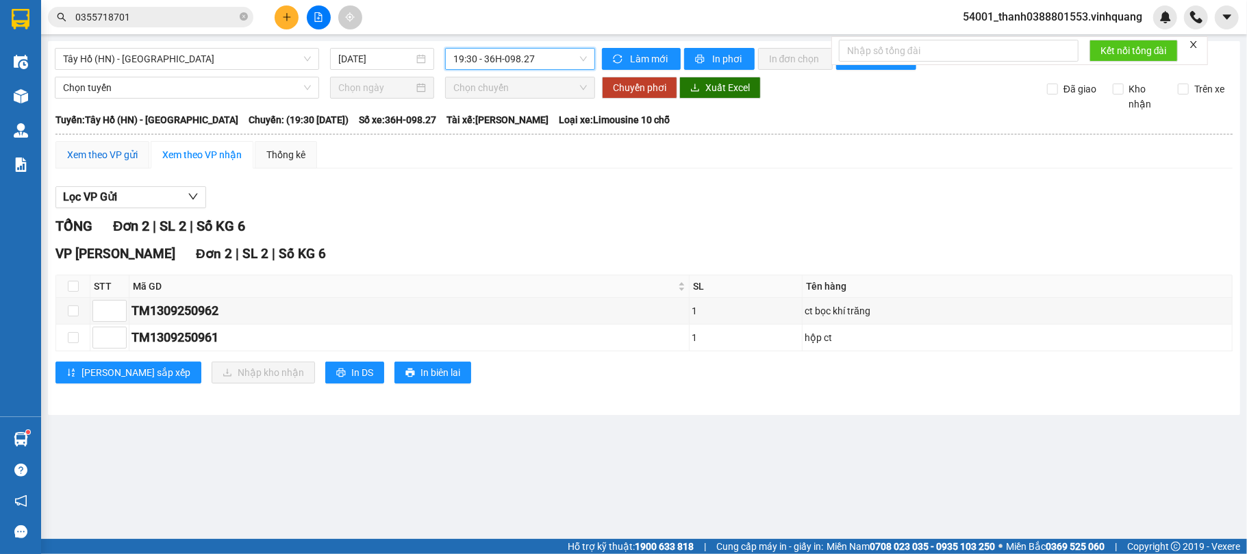
click at [95, 158] on div "Xem theo VP gửi" at bounding box center [102, 154] width 71 height 15
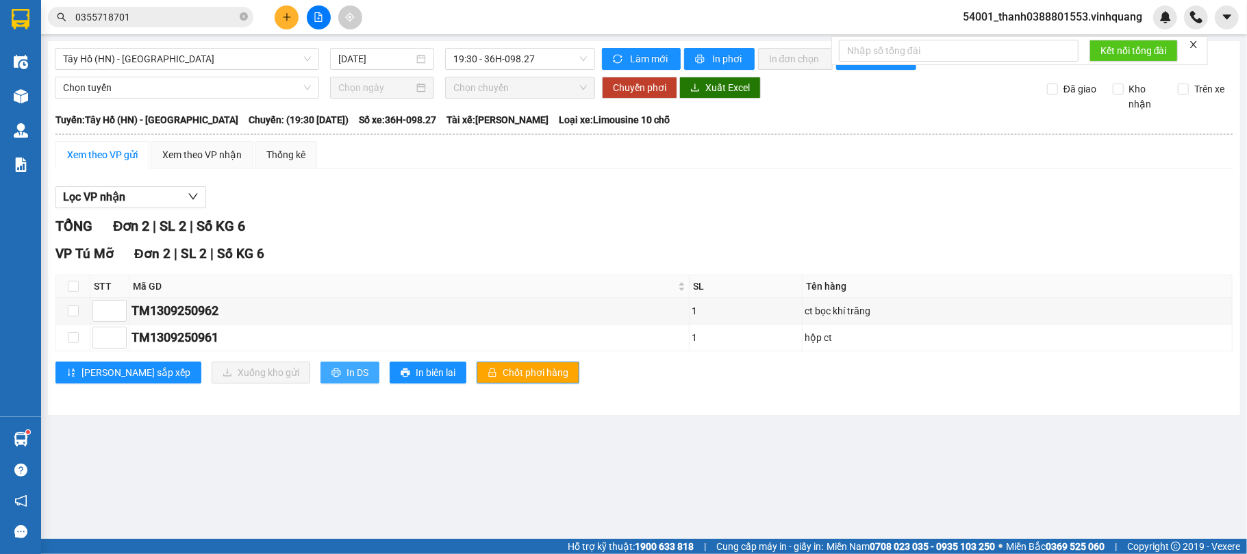
click at [347, 378] on span "In DS" at bounding box center [358, 372] width 22 height 15
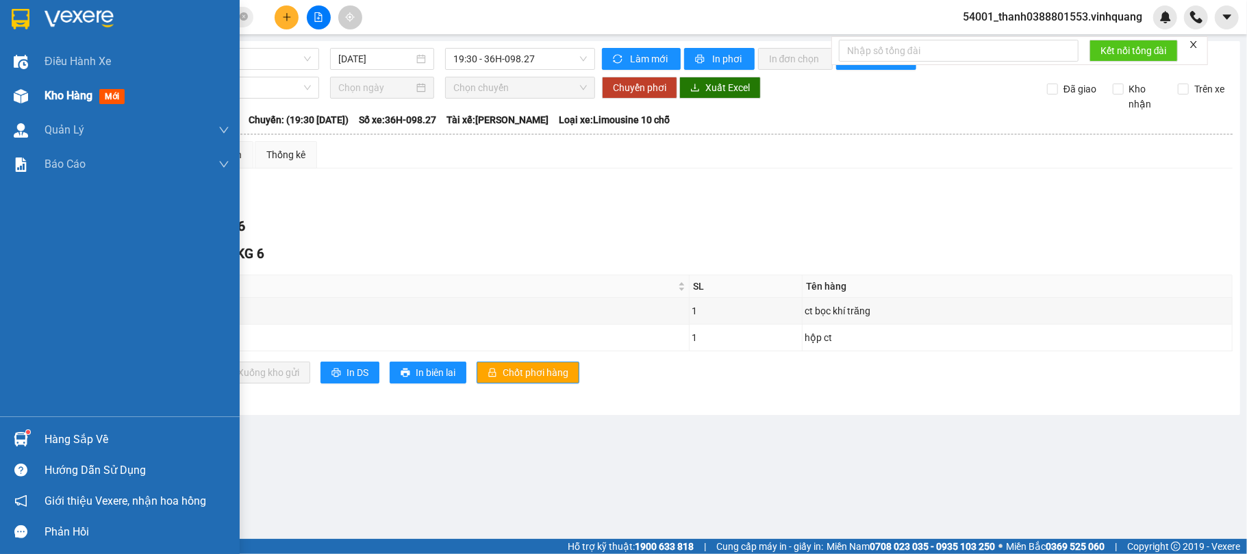
click at [36, 94] on div "Kho hàng mới" at bounding box center [120, 96] width 240 height 34
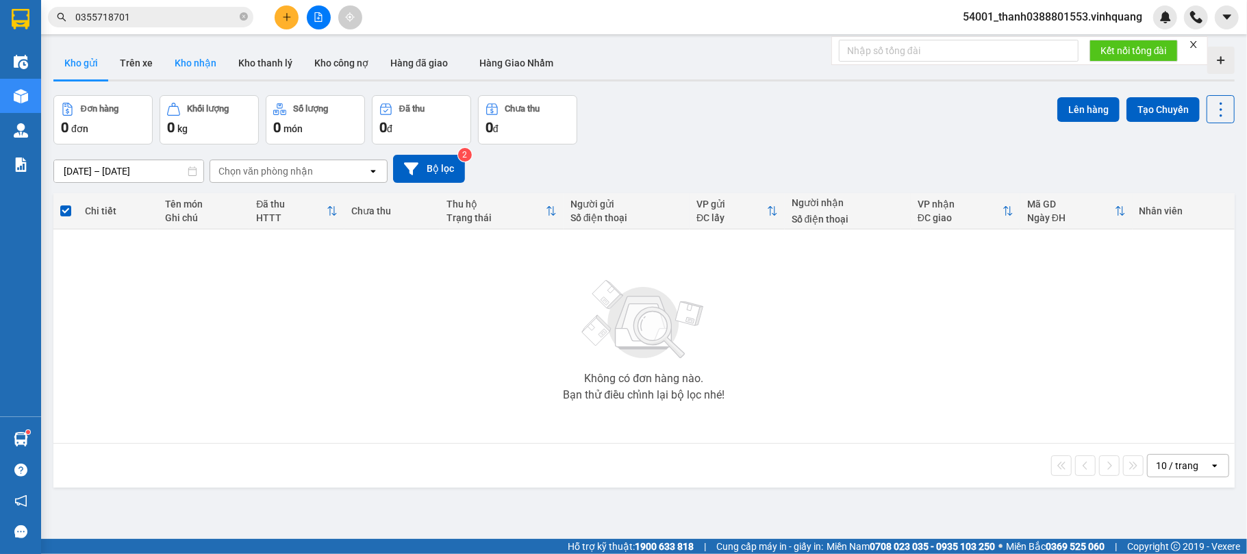
click at [184, 63] on button "Kho nhận" at bounding box center [196, 63] width 64 height 33
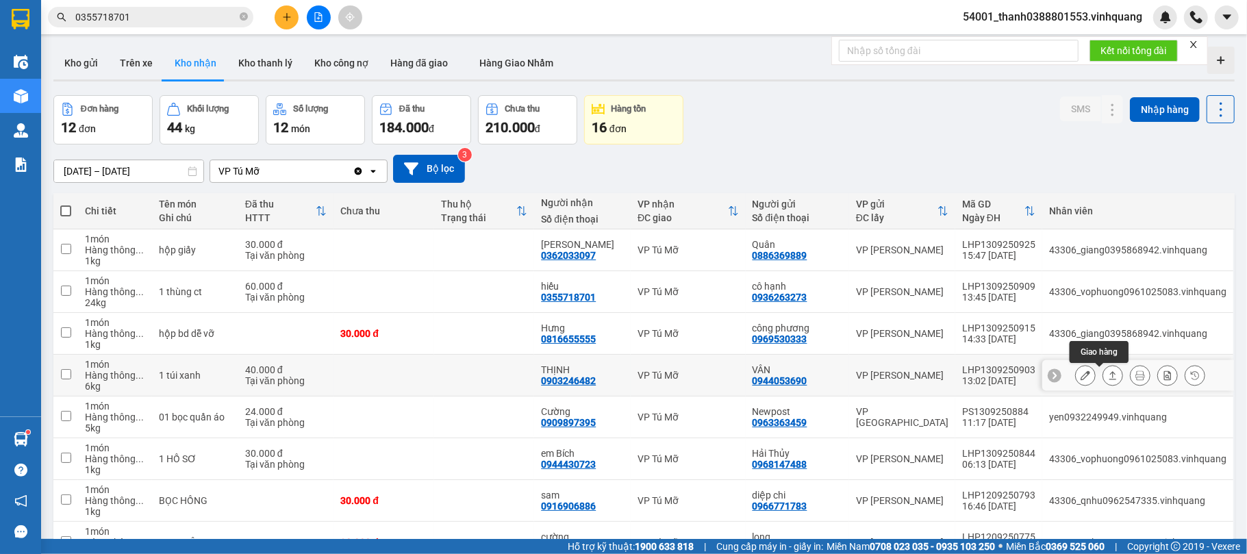
click at [1103, 370] on button at bounding box center [1112, 376] width 19 height 24
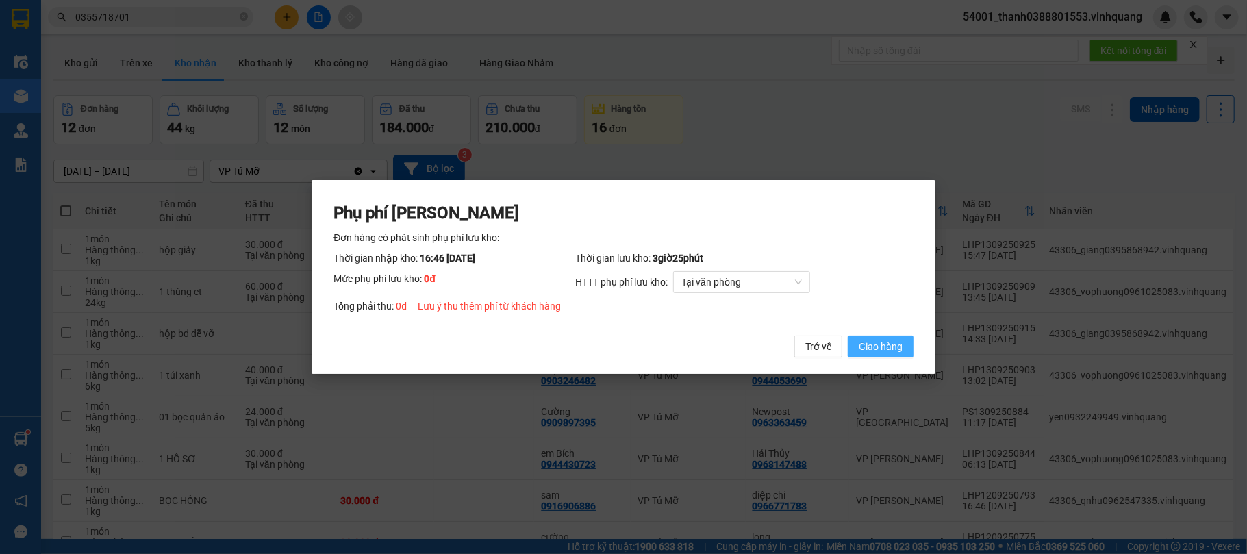
click at [874, 346] on span "Giao hàng" at bounding box center [881, 346] width 44 height 15
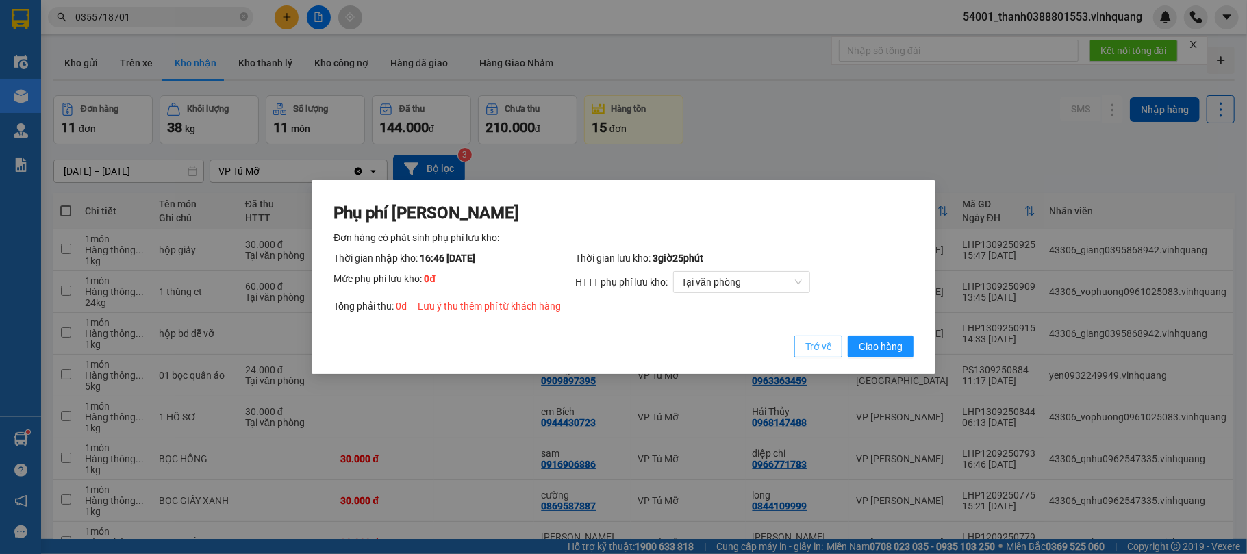
click at [824, 347] on span "Trở về" at bounding box center [818, 346] width 26 height 15
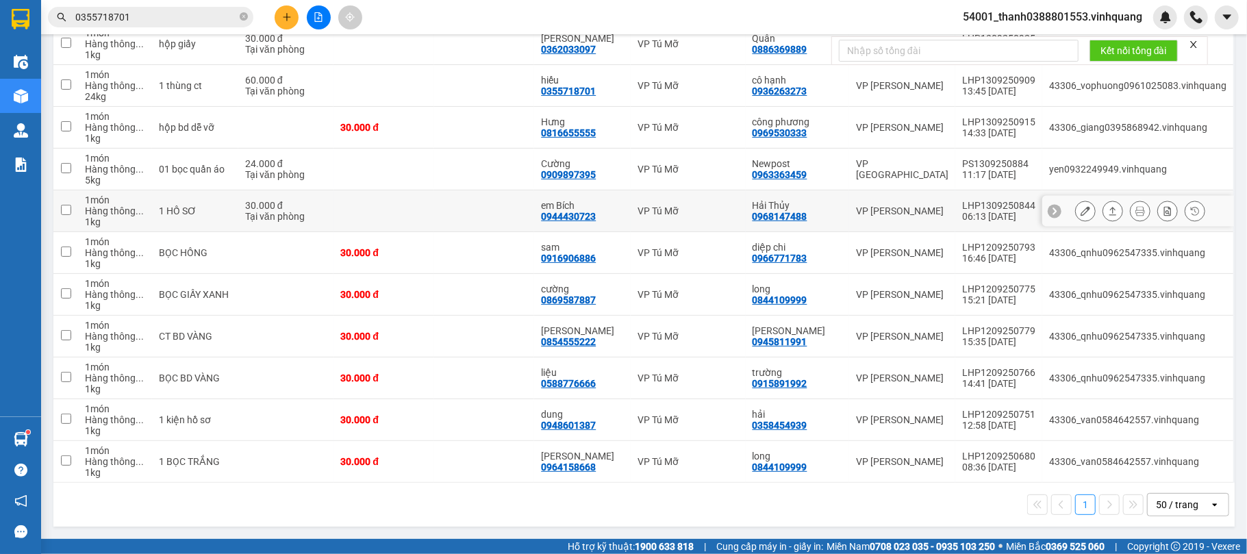
scroll to position [118, 0]
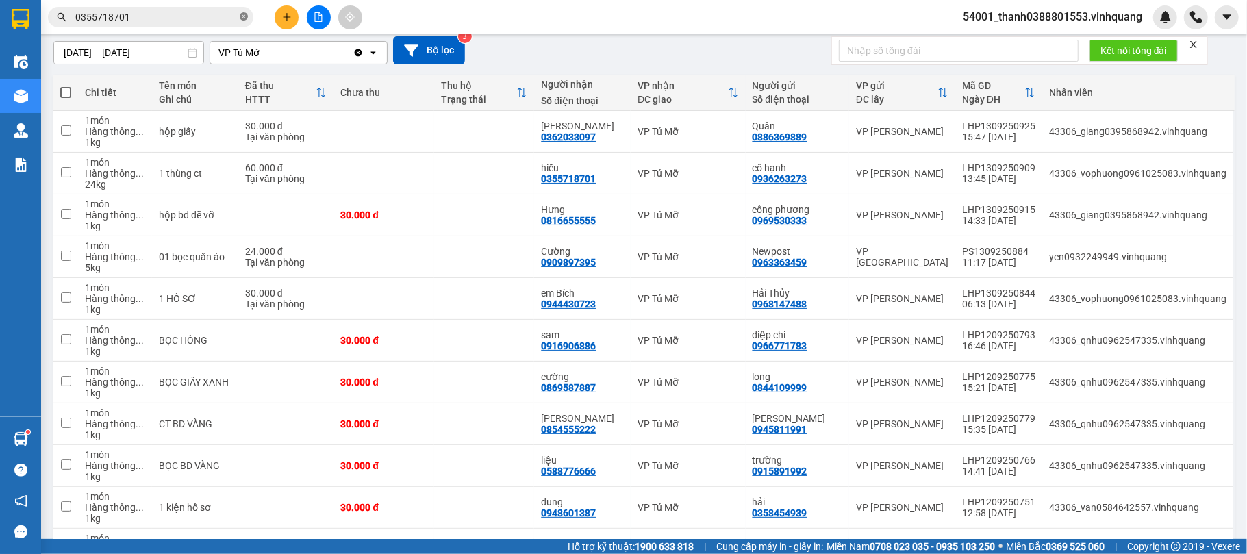
click at [242, 15] on icon "close-circle" at bounding box center [244, 16] width 8 height 8
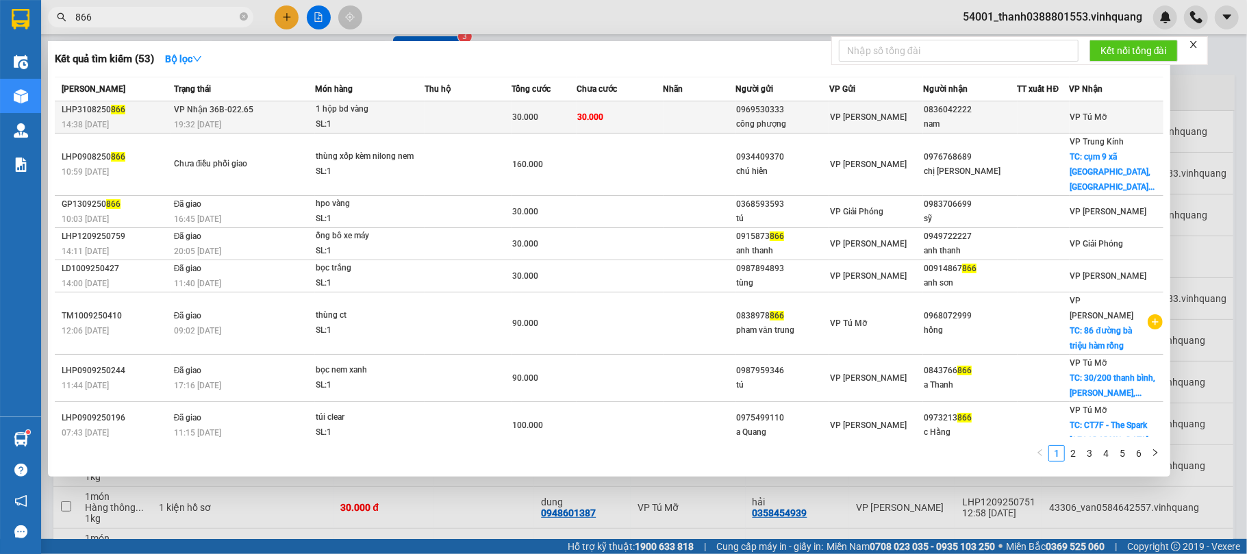
type input "866"
click at [405, 122] on div "SL: 1" at bounding box center [367, 124] width 103 height 15
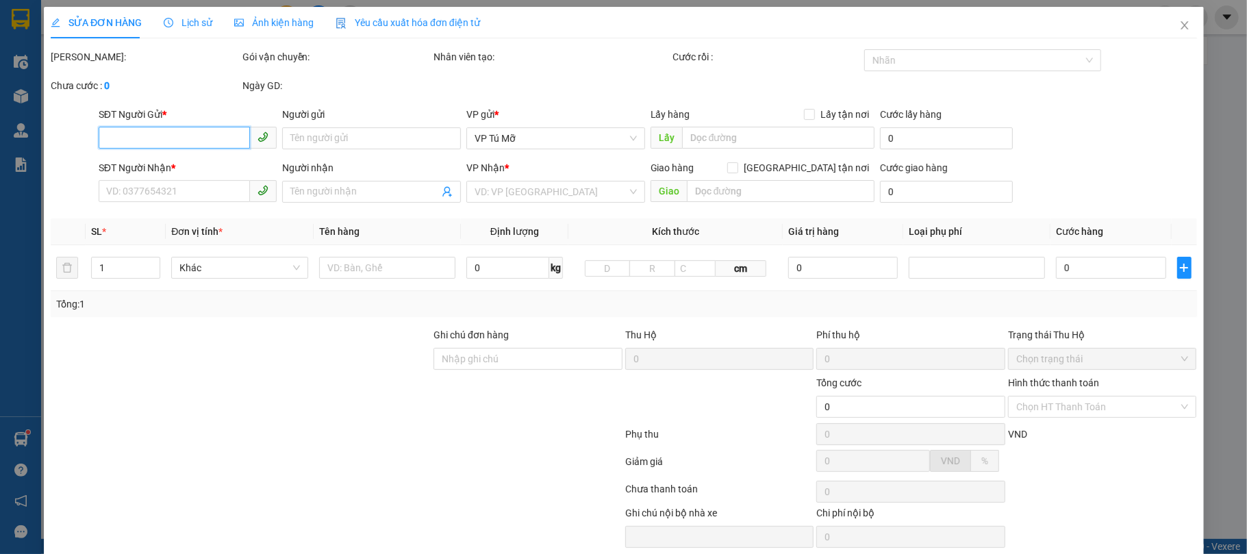
type input "0969530333"
type input "công phượng"
type input "0836042222"
type input "nam"
type input "30.000"
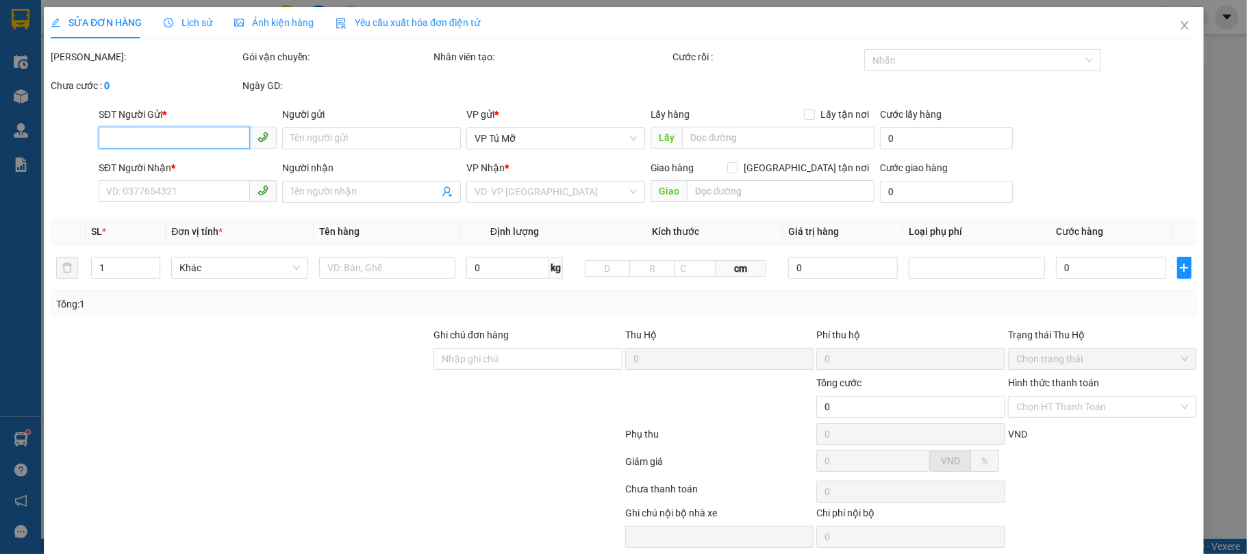
type input "30.000"
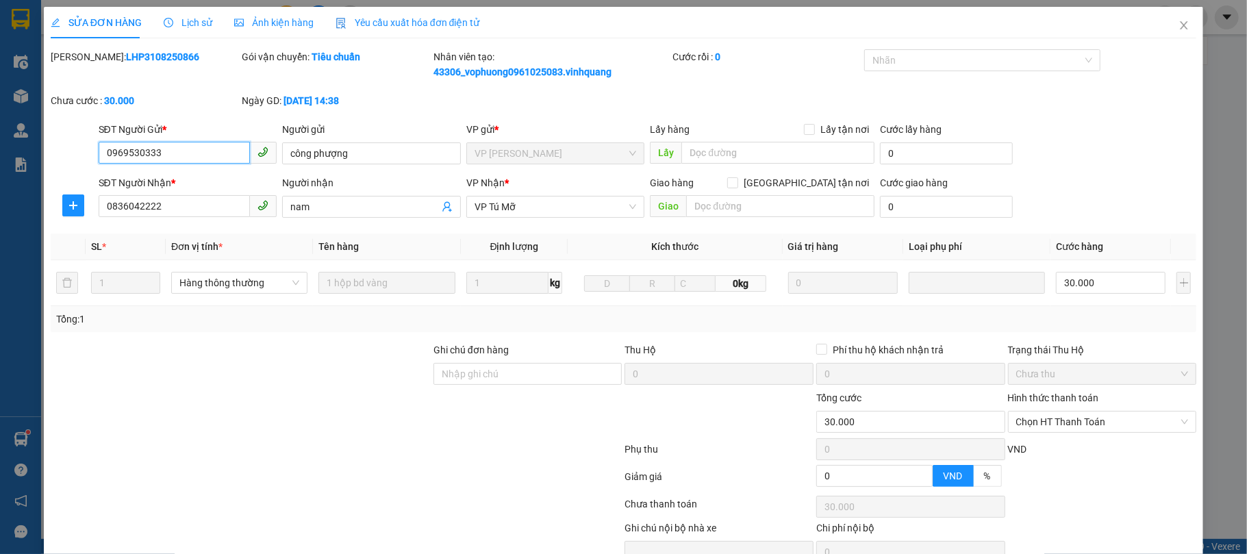
scroll to position [71, 0]
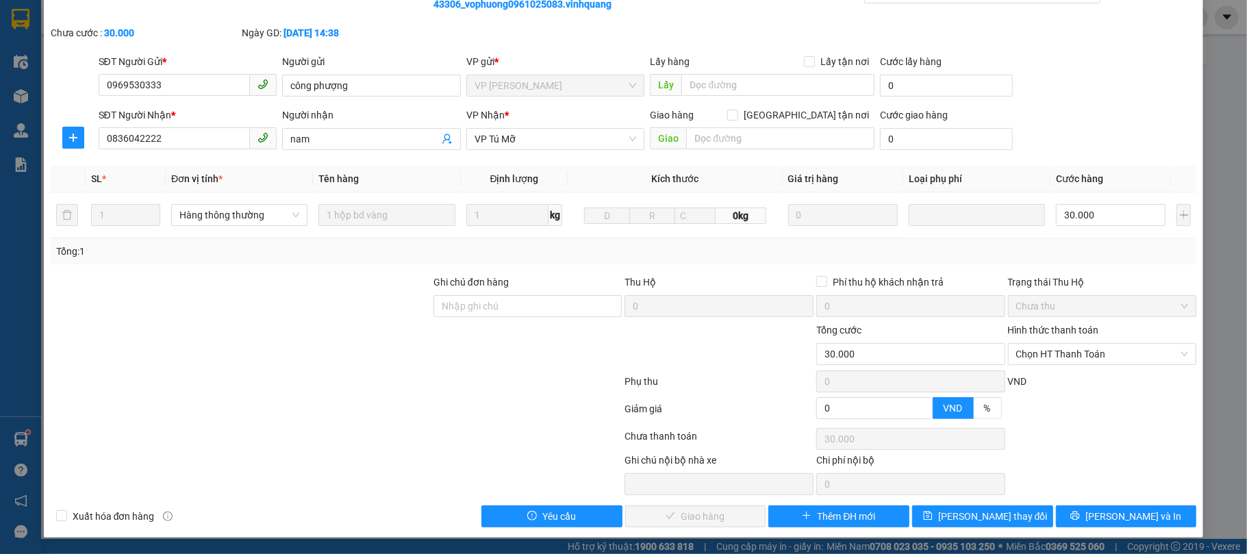
click at [1087, 500] on div "Total Paid Fee 0 Total UnPaid Fee 30.000 Cash Collection Total Fee Mã ĐH: LHP31…" at bounding box center [624, 255] width 1146 height 546
click at [1080, 511] on icon "printer" at bounding box center [1075, 516] width 10 height 10
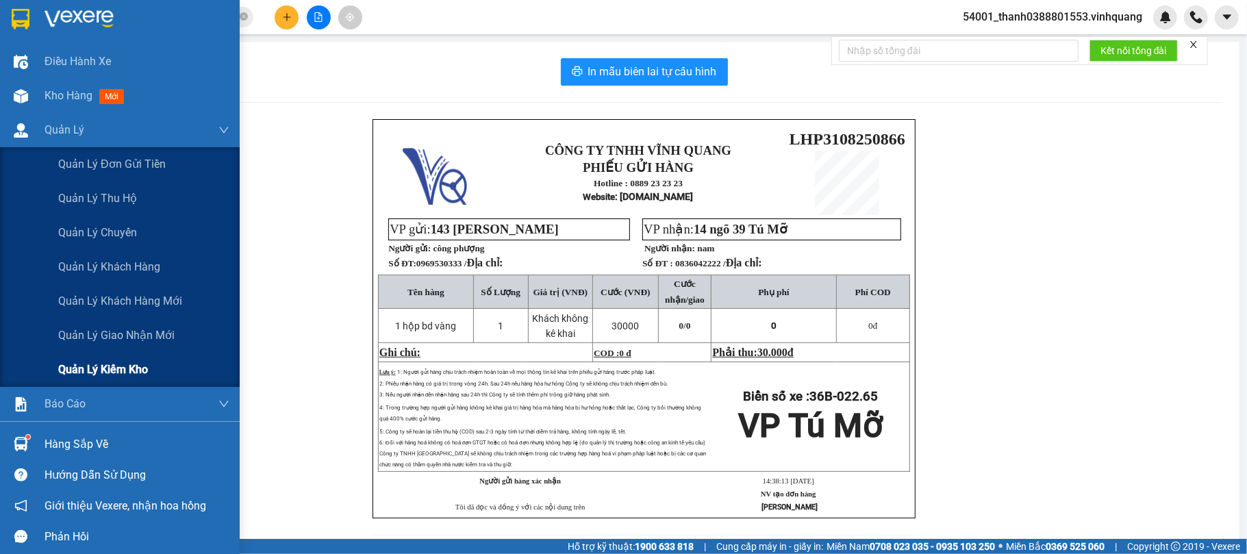
click at [103, 355] on div "Quản lý kiểm kho" at bounding box center [143, 370] width 171 height 34
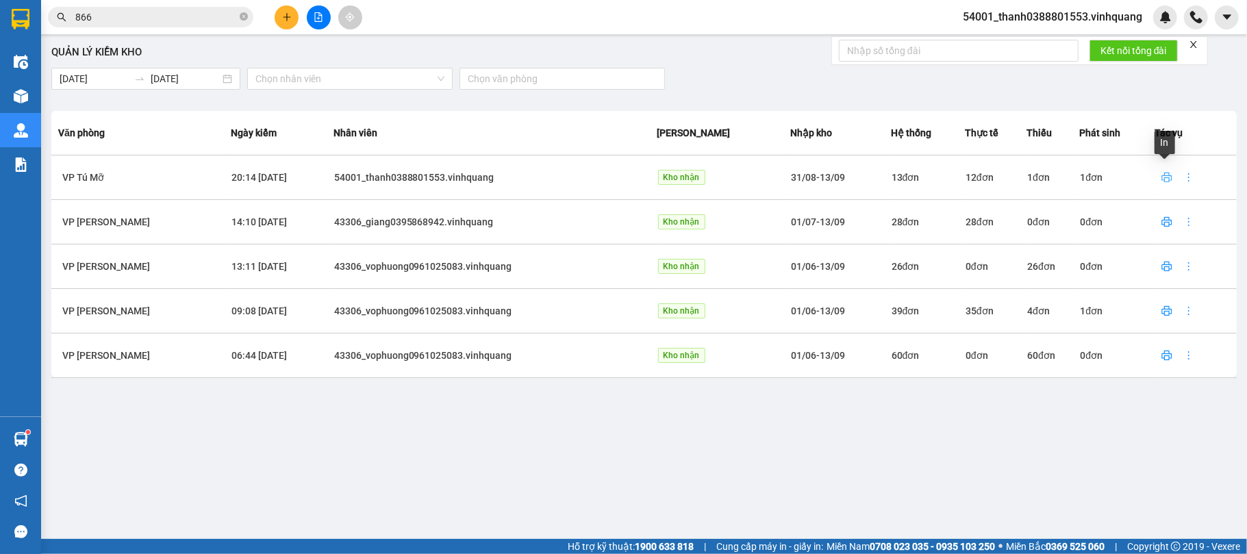
click at [1165, 181] on icon "printer" at bounding box center [1166, 177] width 11 height 11
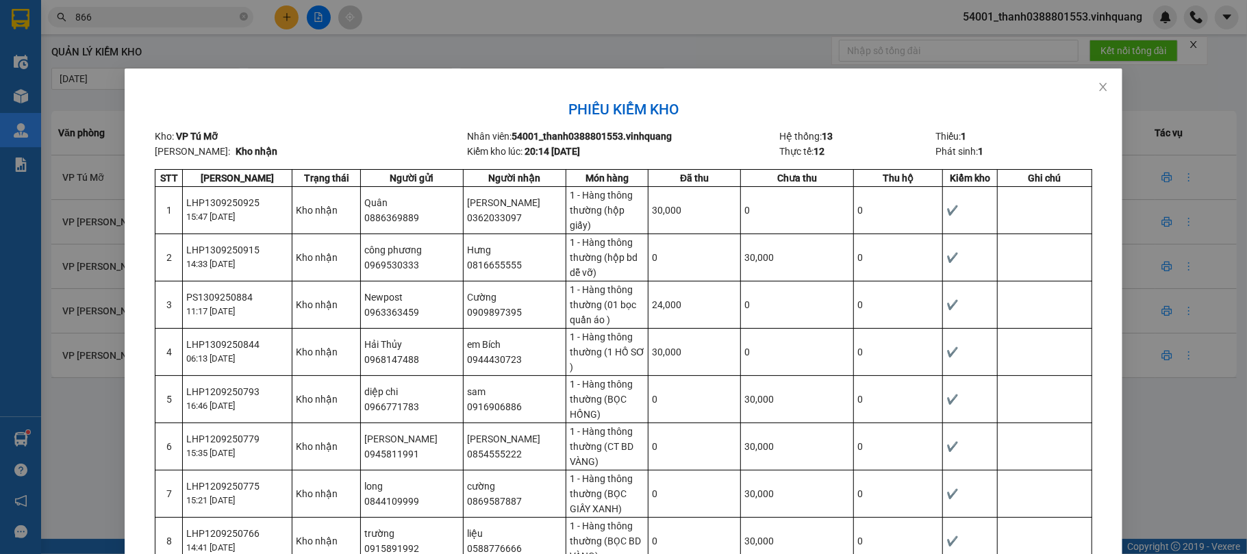
scroll to position [349, 0]
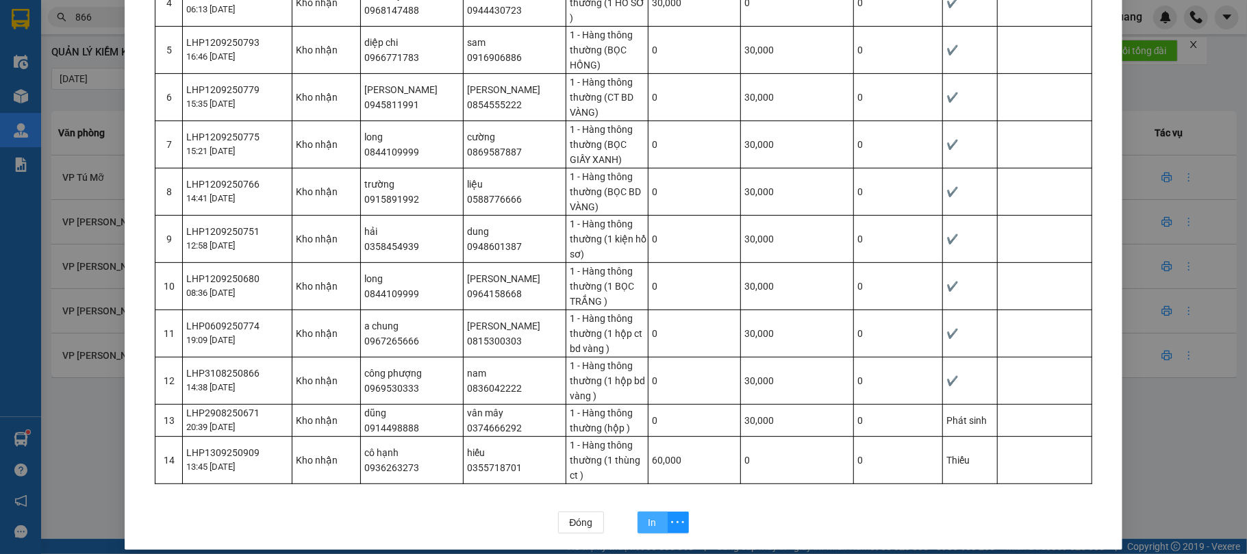
click at [648, 515] on span "In" at bounding box center [652, 522] width 8 height 15
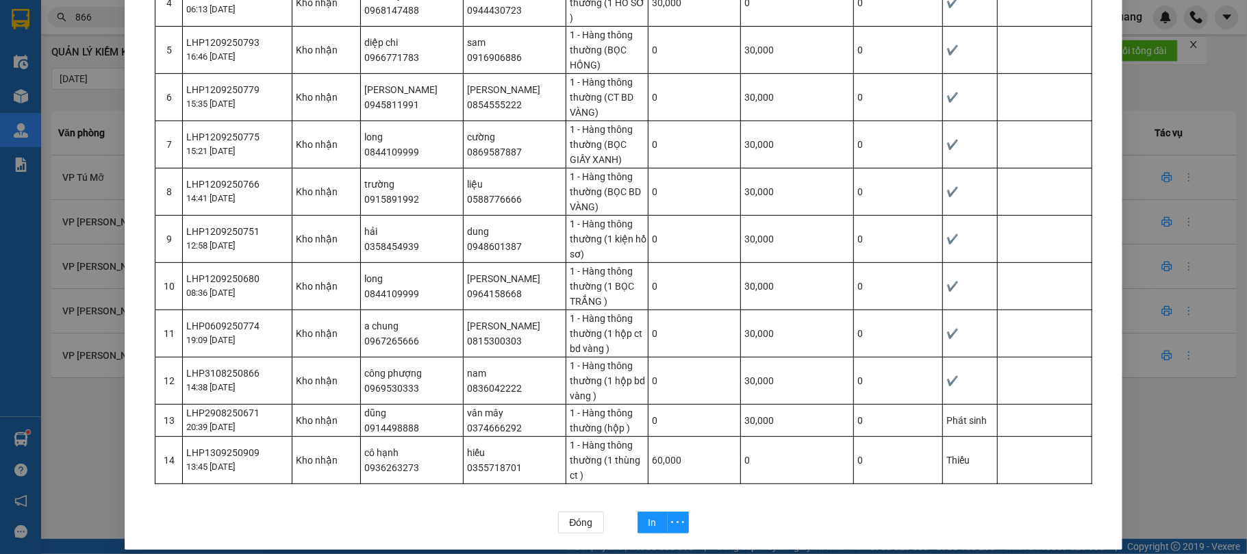
click at [244, 405] on div "LHP2908250671" at bounding box center [238, 412] width 105 height 15
copy div "LHP2908250671"
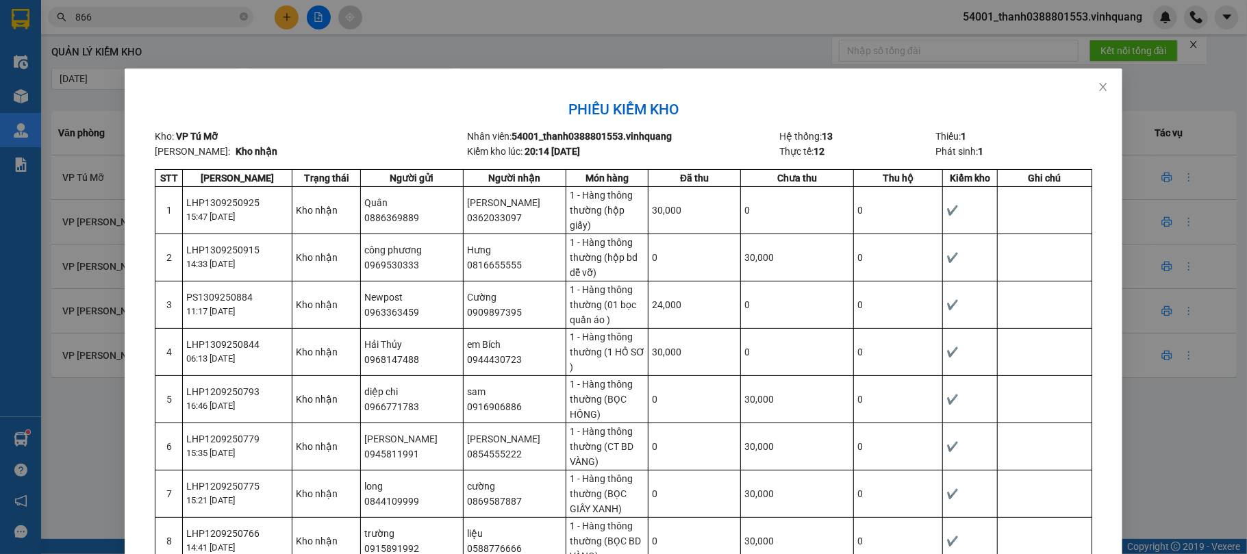
click at [1176, 126] on div "Phiếu kiểm kho Kho: VP Tú Mỡ Nhân viên: 54001_thanh0388801553.vinhquang Hệ thốn…" at bounding box center [623, 277] width 1247 height 554
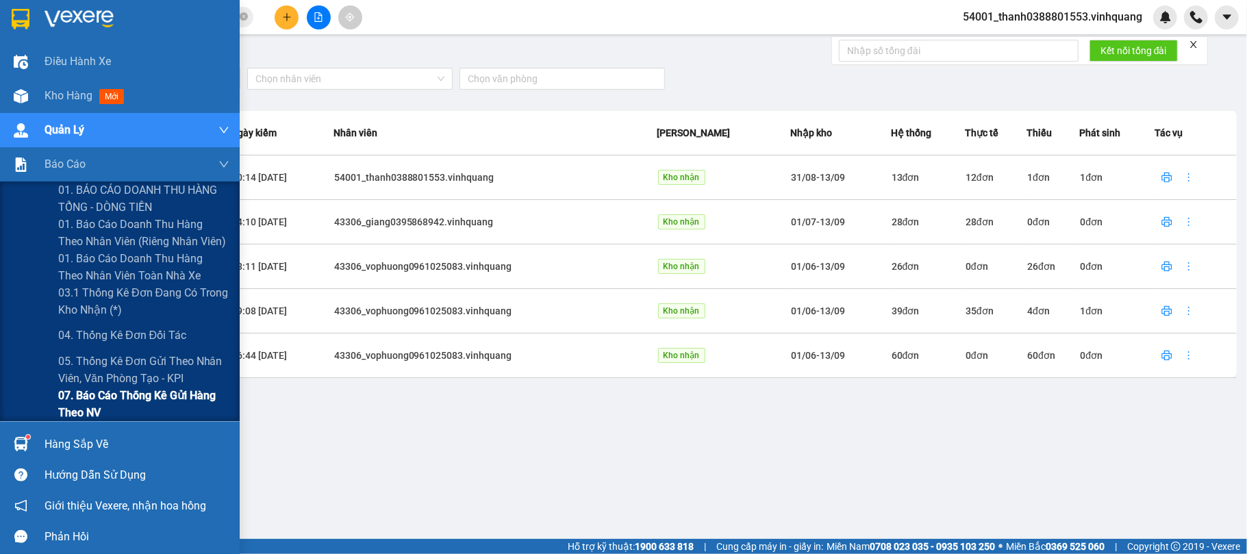
click at [122, 392] on span "07. Báo cáo thống kê gửi hàng theo NV" at bounding box center [143, 404] width 171 height 34
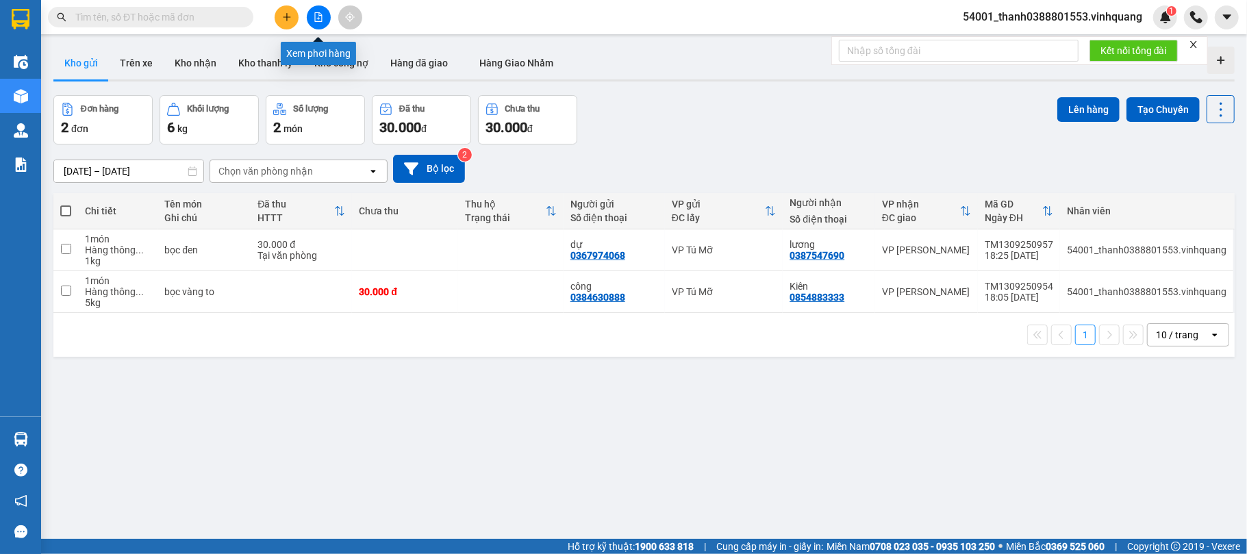
click at [318, 23] on button at bounding box center [319, 17] width 24 height 24
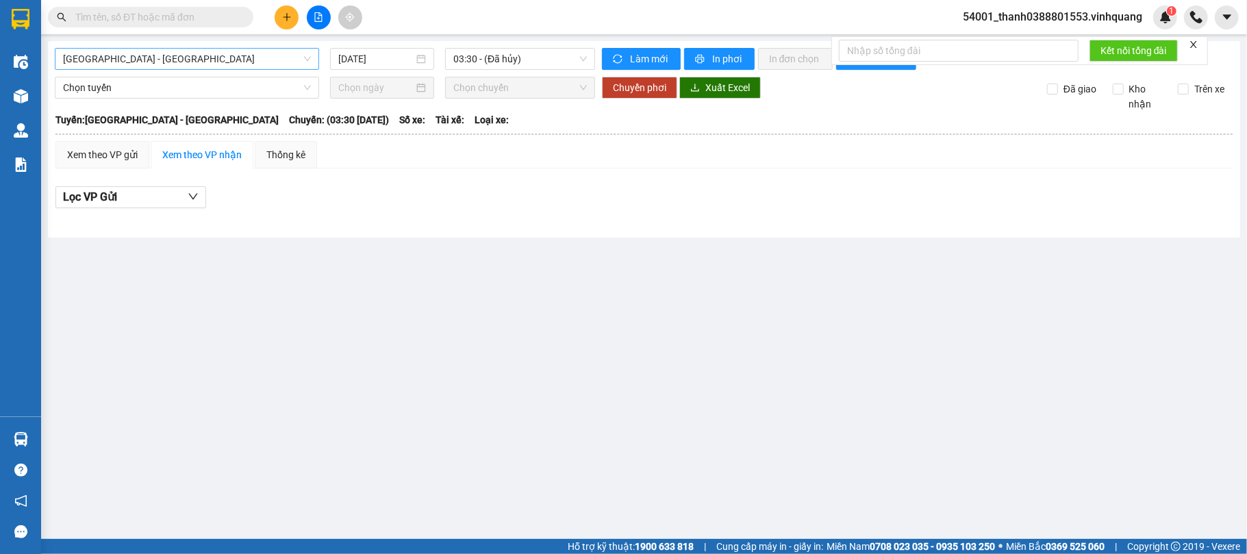
click at [223, 64] on span "[GEOGRAPHIC_DATA][PERSON_NAME][GEOGRAPHIC_DATA]" at bounding box center [187, 59] width 248 height 21
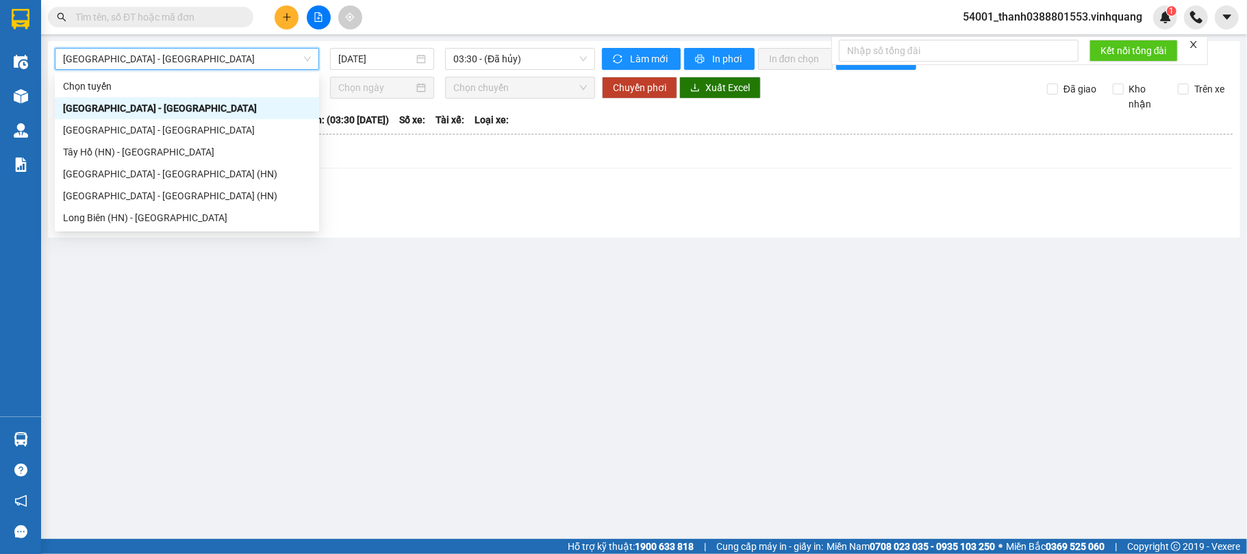
click at [223, 64] on span "[GEOGRAPHIC_DATA][PERSON_NAME][GEOGRAPHIC_DATA]" at bounding box center [187, 59] width 248 height 21
drag, startPoint x: 223, startPoint y: 64, endPoint x: 214, endPoint y: 75, distance: 14.1
click at [223, 64] on span "[GEOGRAPHIC_DATA][PERSON_NAME][GEOGRAPHIC_DATA]" at bounding box center [187, 59] width 248 height 21
click at [156, 145] on div "Tây Hồ (HN) - [PERSON_NAME][GEOGRAPHIC_DATA][PERSON_NAME]" at bounding box center [187, 151] width 248 height 15
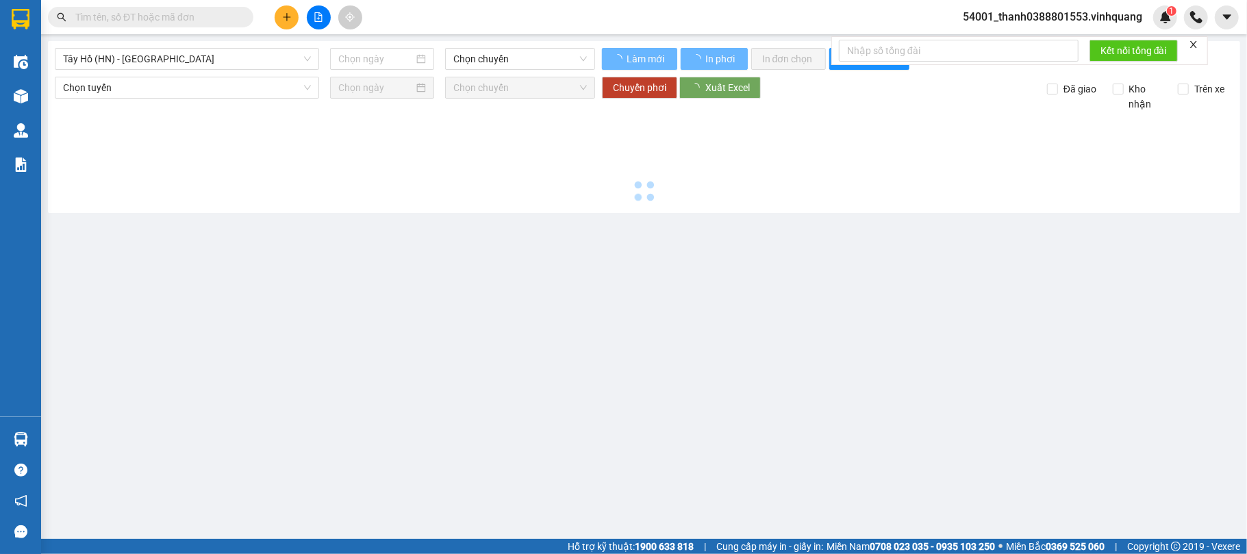
click at [156, 145] on div at bounding box center [644, 159] width 1179 height 95
type input "[DATE]"
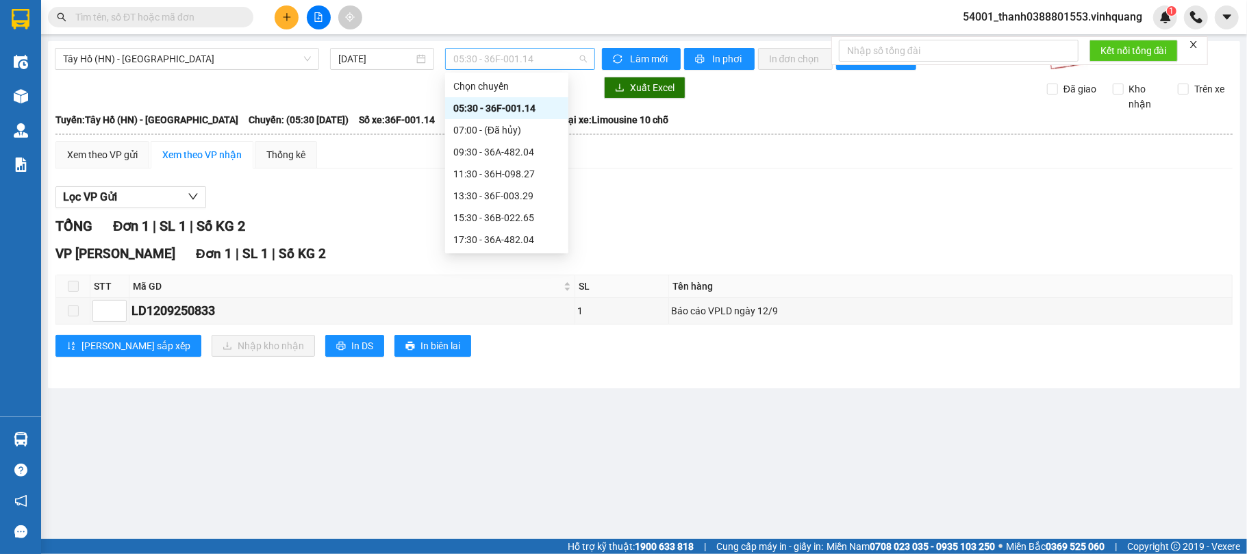
click at [542, 55] on span "05:30 - 36F-001.14" at bounding box center [520, 59] width 134 height 21
click at [198, 58] on span "Tây Hồ (HN) - [PERSON_NAME][GEOGRAPHIC_DATA][PERSON_NAME]" at bounding box center [187, 59] width 248 height 21
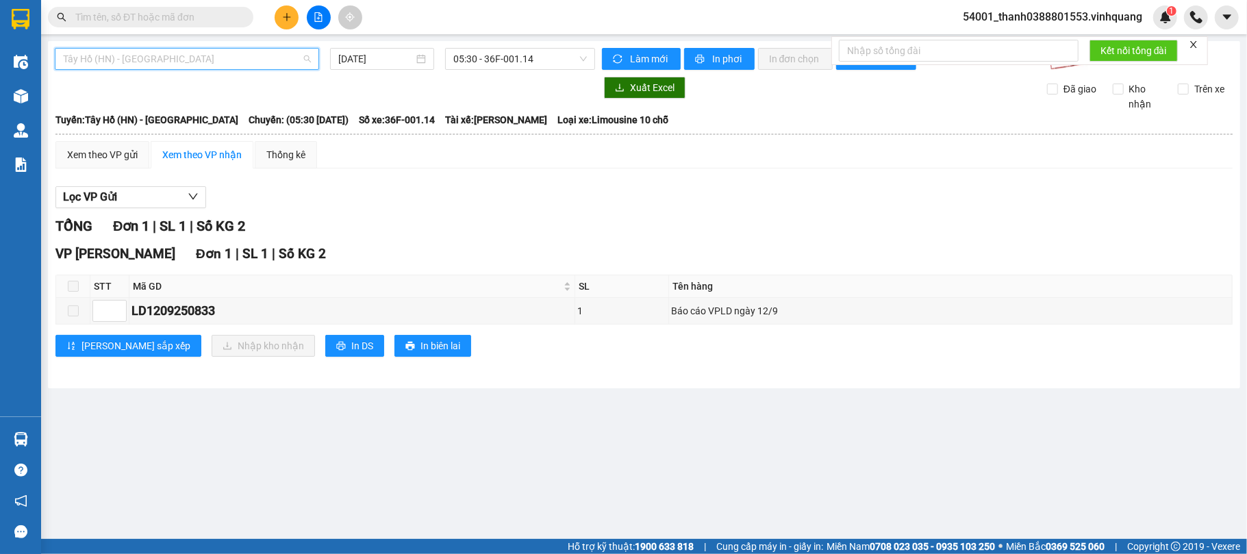
click at [166, 51] on span "Tây Hồ (HN) - [PERSON_NAME][GEOGRAPHIC_DATA][PERSON_NAME]" at bounding box center [187, 59] width 248 height 21
click at [151, 61] on span "Tây Hồ (HN) - [PERSON_NAME][GEOGRAPHIC_DATA][PERSON_NAME]" at bounding box center [187, 59] width 248 height 21
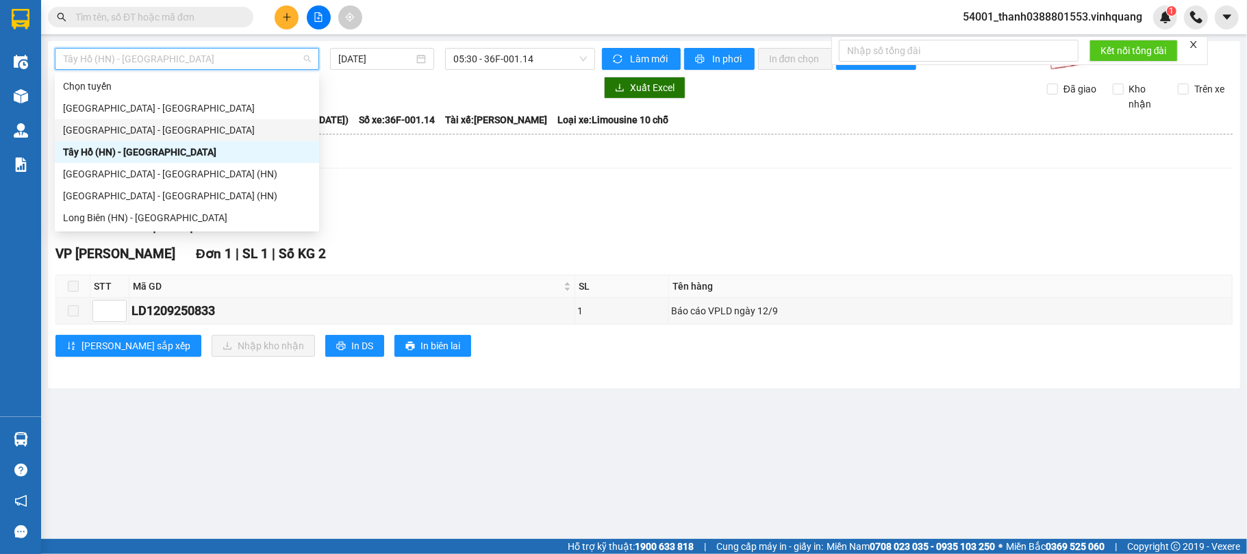
click at [133, 123] on div "[GEOGRAPHIC_DATA] - [PERSON_NAME][GEOGRAPHIC_DATA][PERSON_NAME]" at bounding box center [187, 130] width 248 height 15
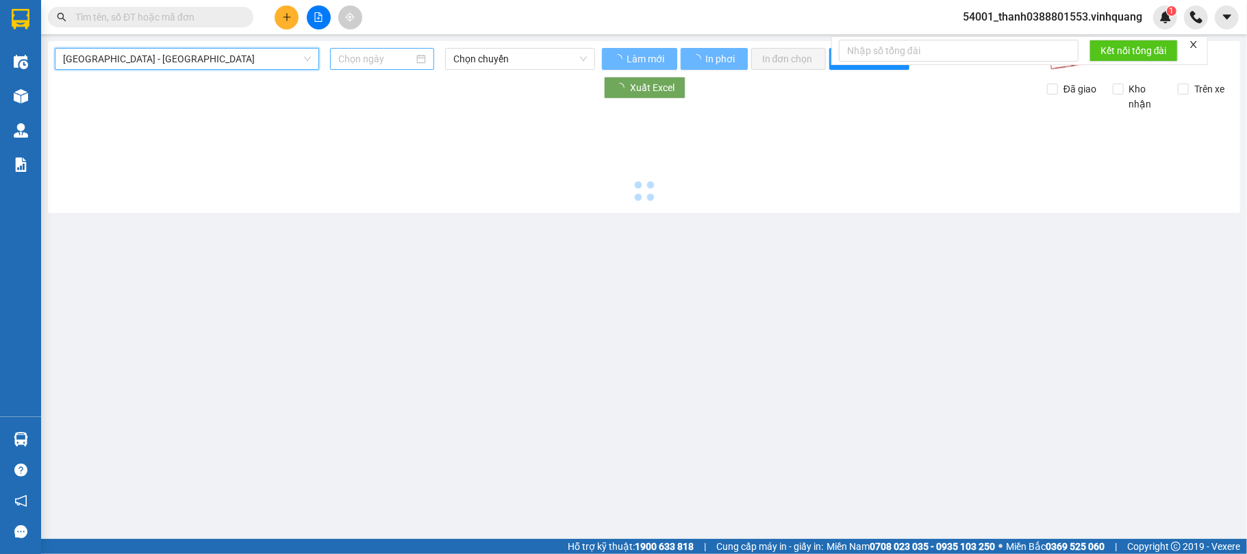
type input "[DATE]"
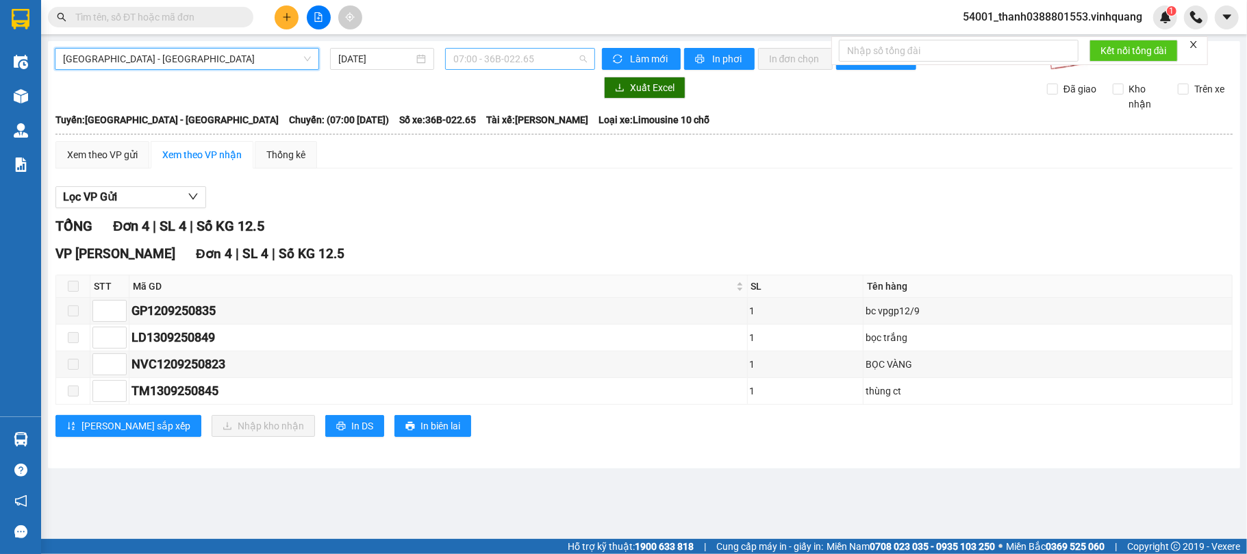
click at [534, 64] on span "07:00 - 36B-022.65" at bounding box center [520, 59] width 134 height 21
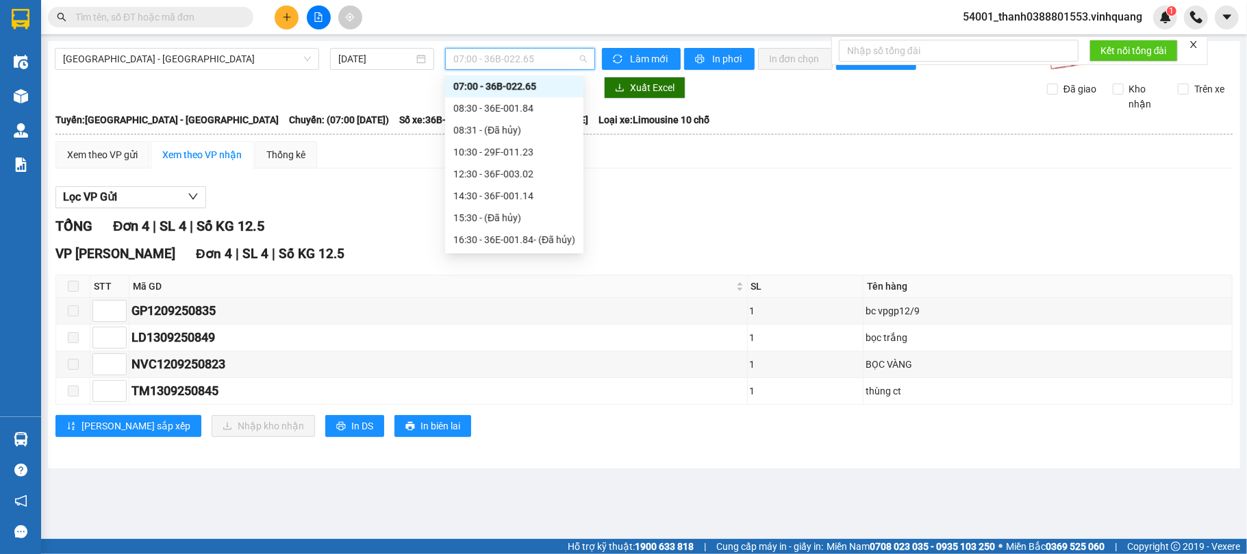
scroll to position [110, 0]
click at [502, 198] on div "18:30 - 36E-001.84" at bounding box center [514, 195] width 122 height 15
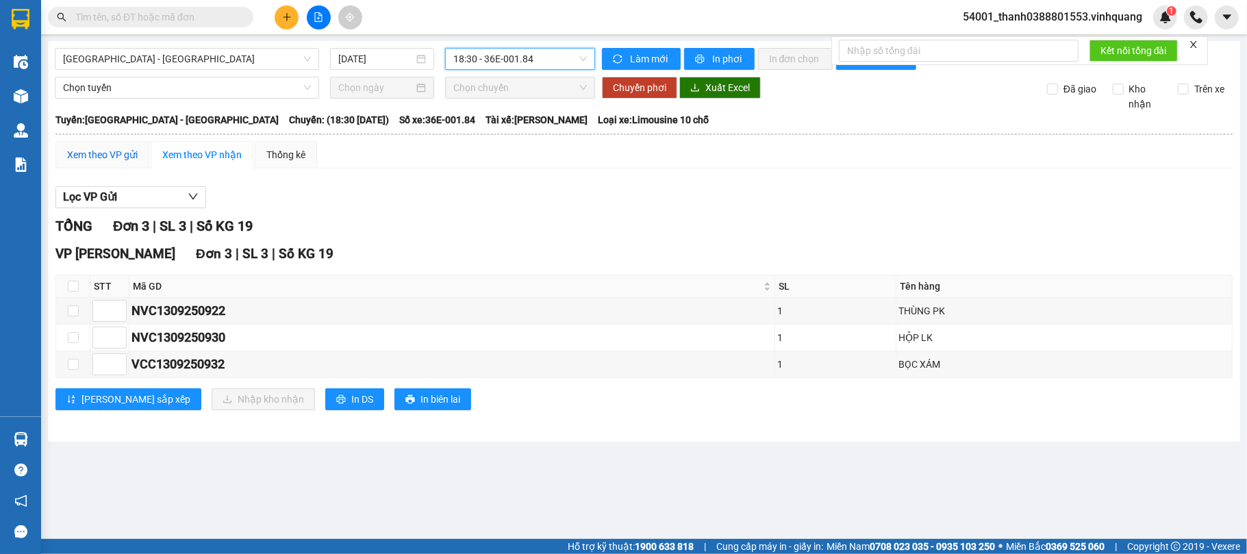
click at [116, 156] on div "Xem theo VP gửi" at bounding box center [102, 154] width 71 height 15
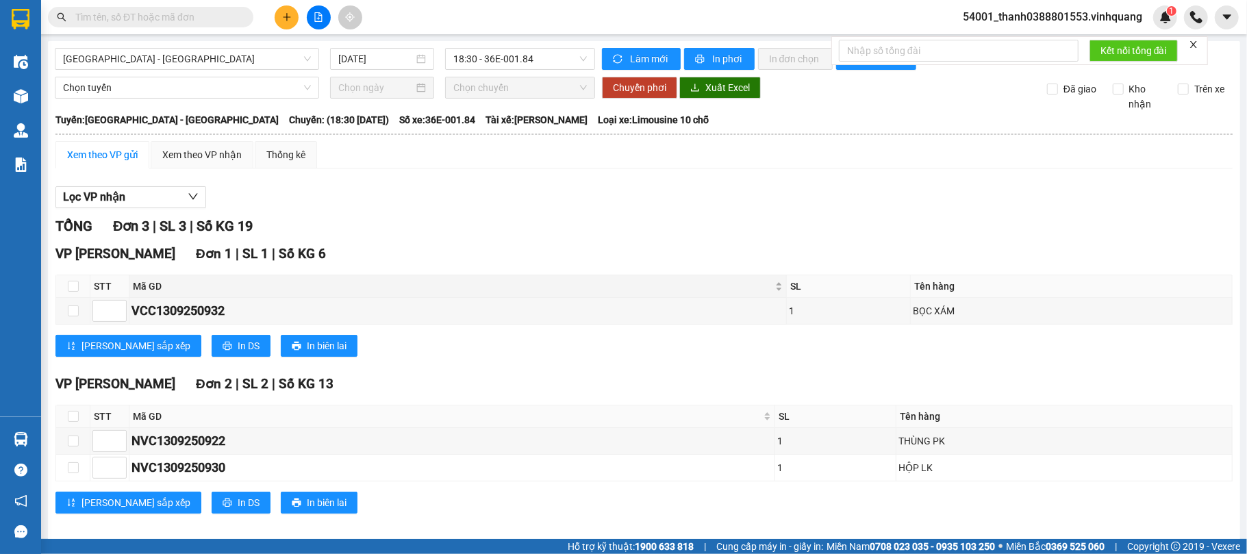
scroll to position [17, 0]
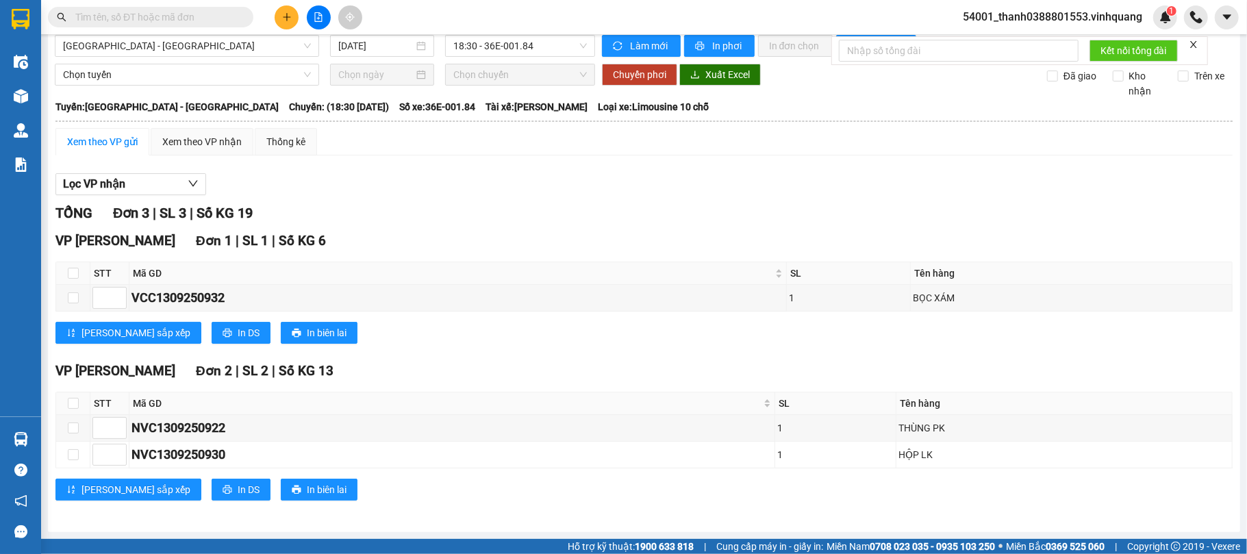
click at [288, 25] on button at bounding box center [287, 17] width 24 height 24
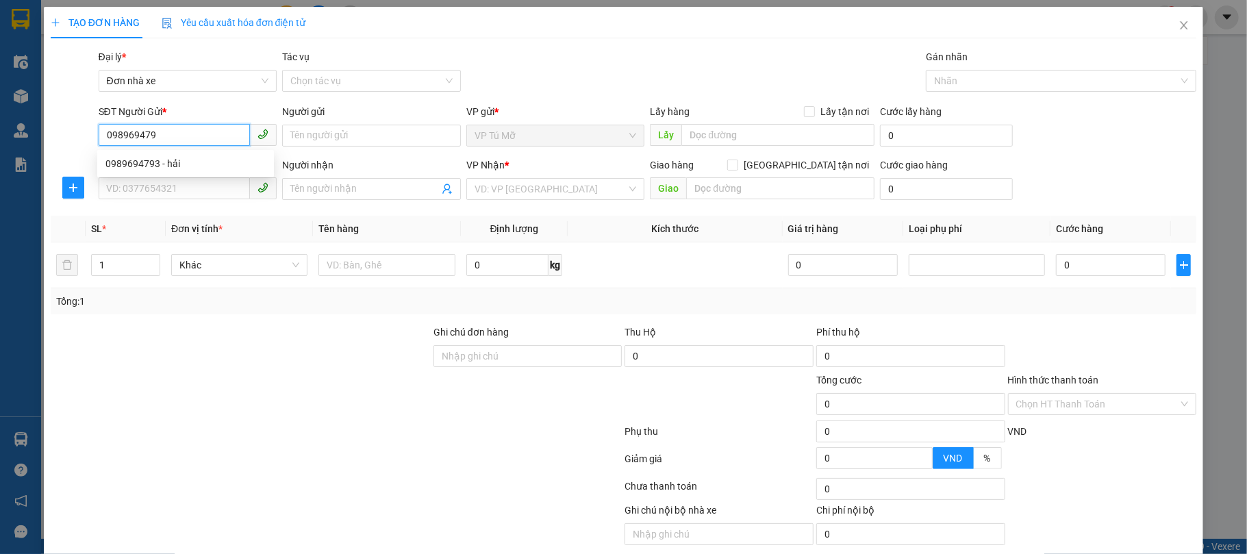
type input "0989694793"
click at [156, 167] on div "0989694793 - hải" at bounding box center [185, 163] width 160 height 15
type input "hải"
type input "0776393234"
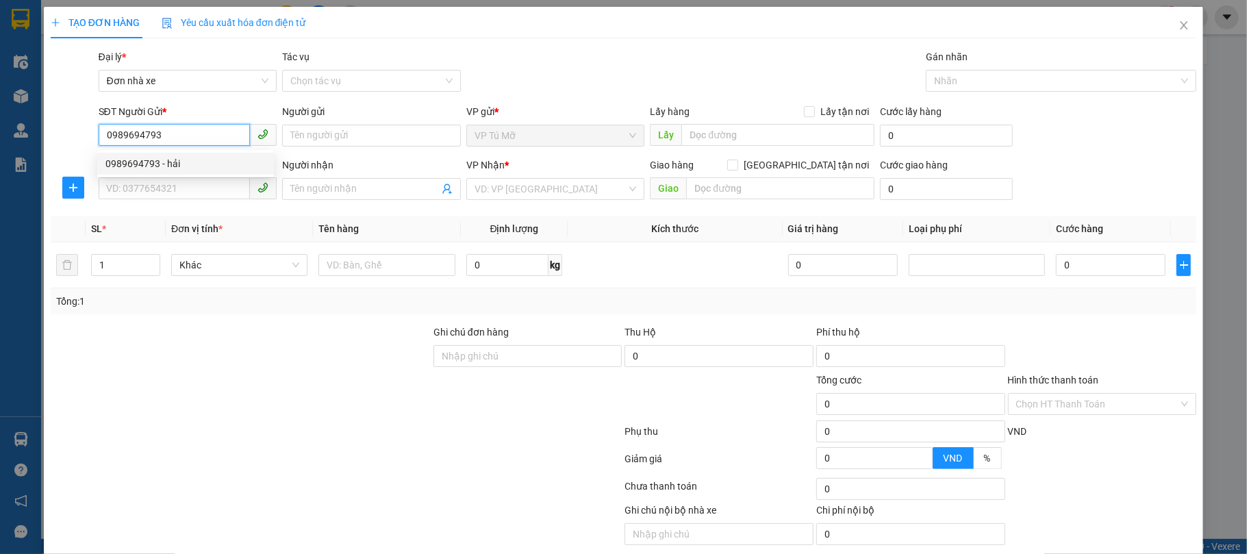
type input "anh"
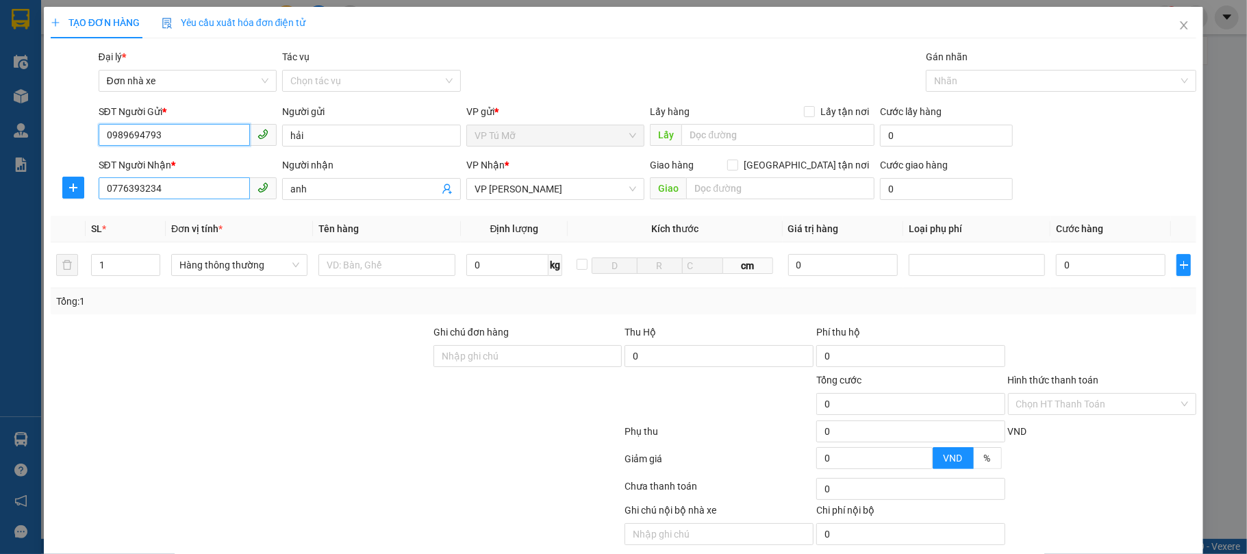
type input "0989694793"
click at [204, 190] on input "0776393234" at bounding box center [175, 188] width 152 height 22
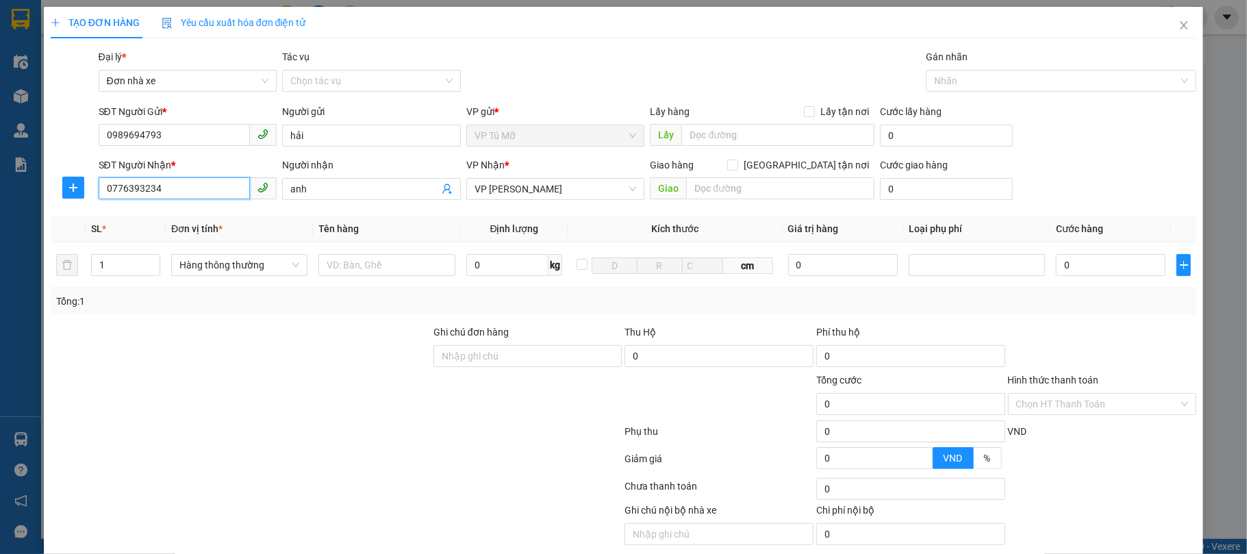
click at [204, 190] on input "0776393234" at bounding box center [175, 188] width 152 height 22
click at [203, 215] on div "0967265666 - CHUNG ANH" at bounding box center [185, 217] width 160 height 15
type input "0967265666"
type input "CHUNG ANH"
click at [203, 215] on div "0967265666 - CHUNG ANH" at bounding box center [185, 217] width 160 height 15
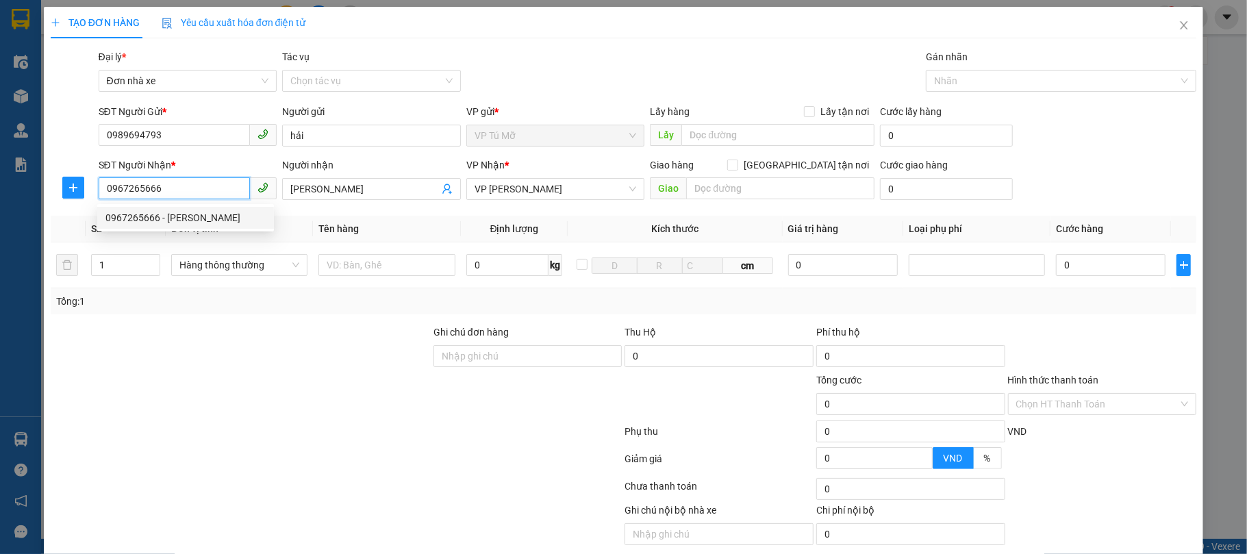
click at [203, 215] on div "0967265666 - CHUNG ANH" at bounding box center [185, 217] width 160 height 15
type input "0967265666"
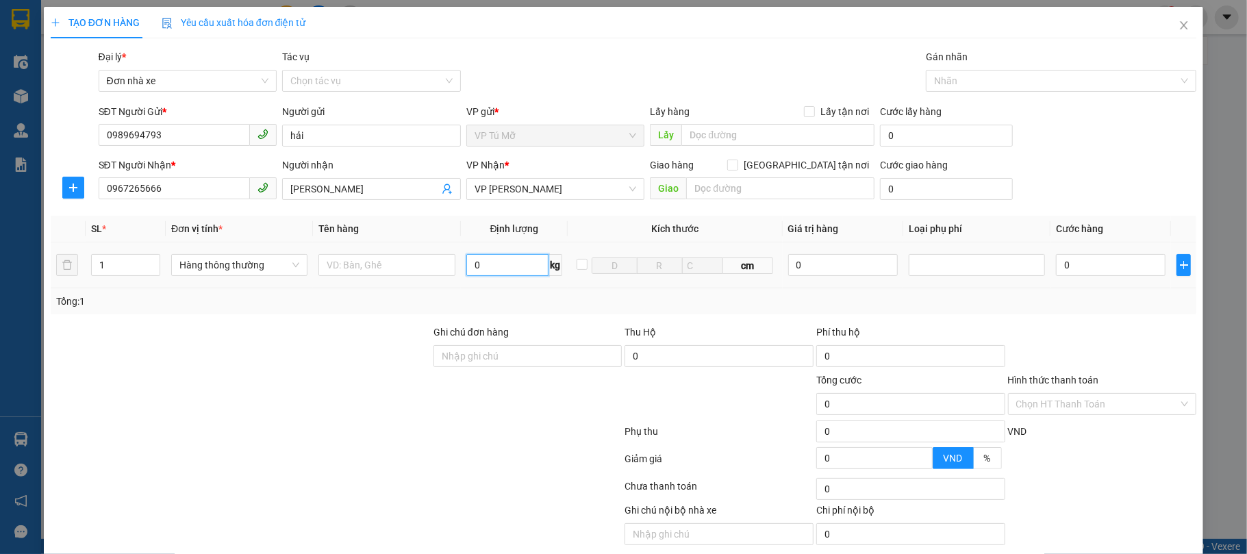
click at [497, 263] on input "0" at bounding box center [507, 265] width 83 height 22
type input "3"
click at [418, 257] on input "text" at bounding box center [386, 265] width 136 height 22
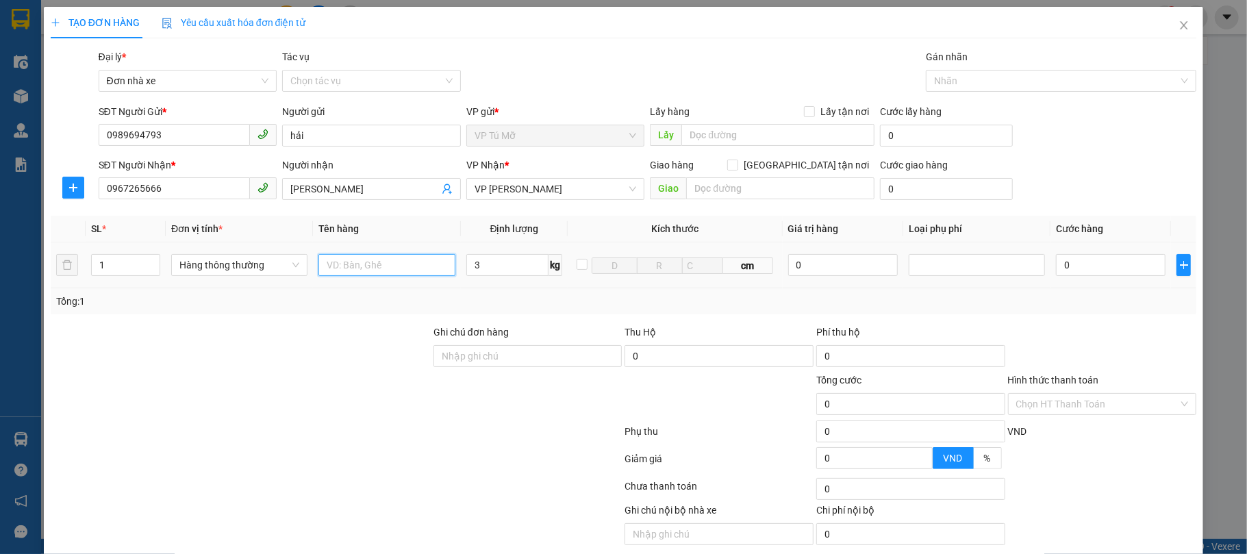
click at [418, 257] on input "text" at bounding box center [386, 265] width 136 height 22
type input "30.000"
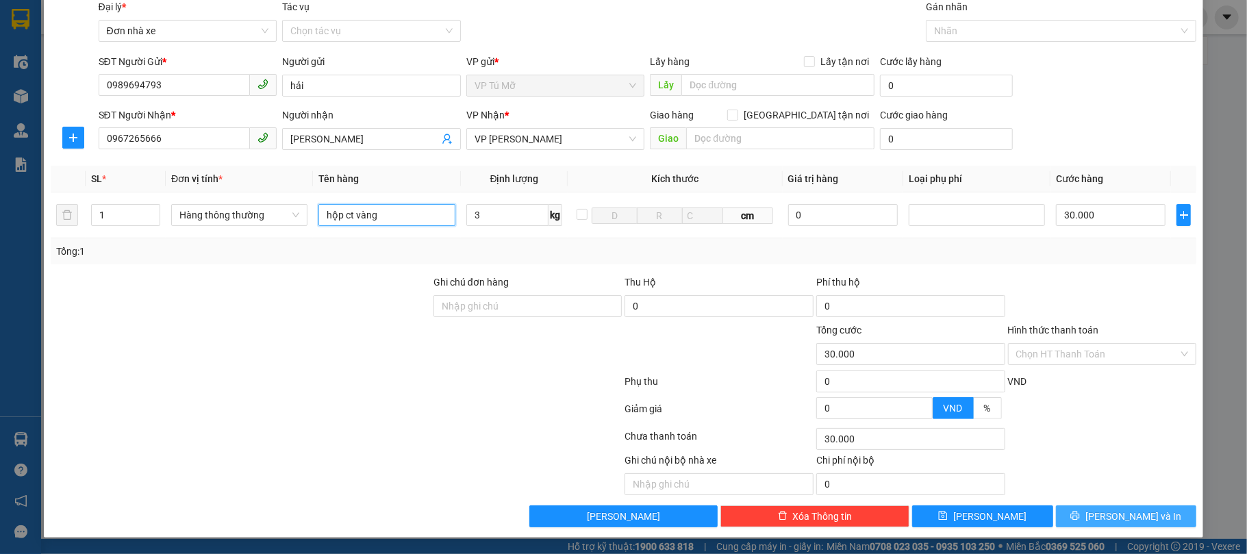
type input "hộp ct vàng"
click at [1108, 510] on span "[PERSON_NAME] và In" at bounding box center [1133, 516] width 96 height 15
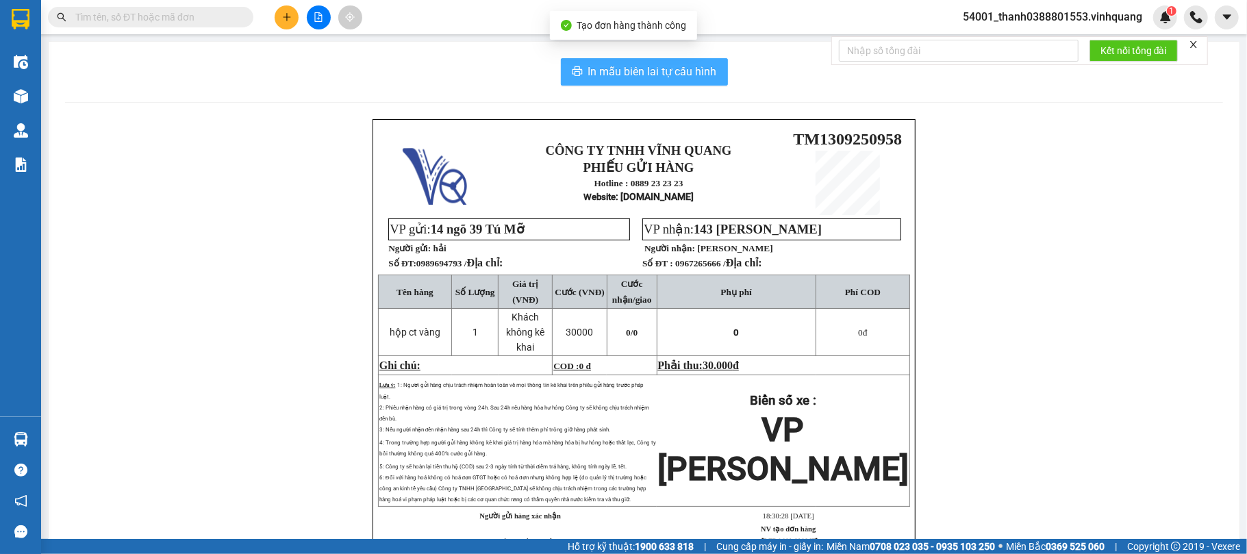
click at [683, 77] on span "In mẫu biên lai tự cấu hình" at bounding box center [652, 71] width 129 height 17
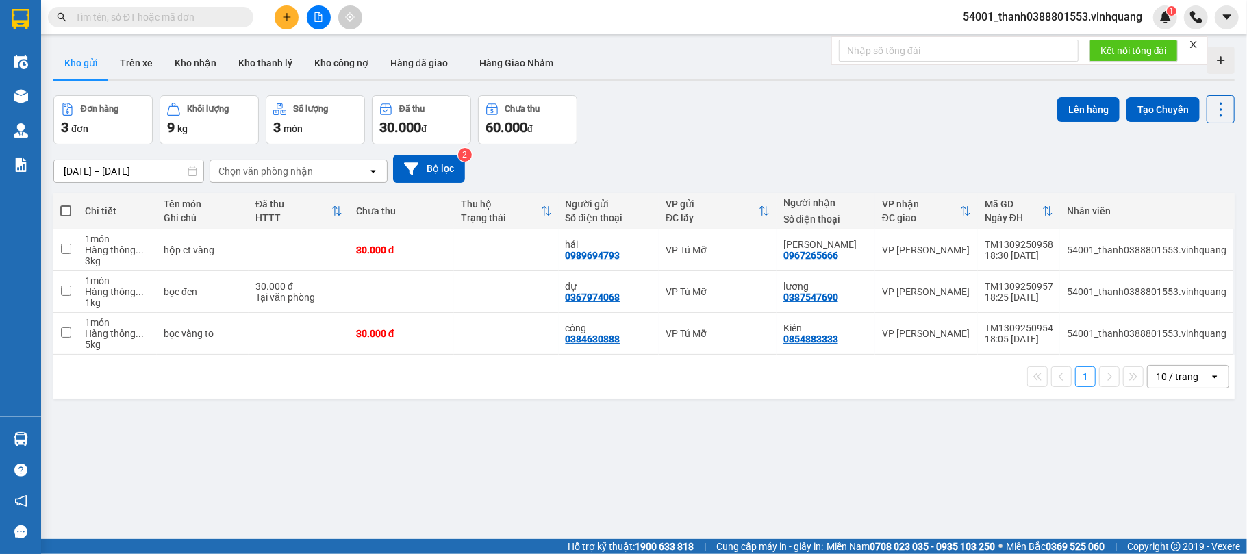
drag, startPoint x: 464, startPoint y: 444, endPoint x: 464, endPoint y: 436, distance: 8.2
click at [464, 444] on div "ver 1.8.143 Kho gửi Trên xe Kho nhận Kho thanh lý Kho công nợ Hàng đã giao Hàng…" at bounding box center [644, 318] width 1192 height 554
click at [236, 14] on input "text" at bounding box center [156, 17] width 162 height 15
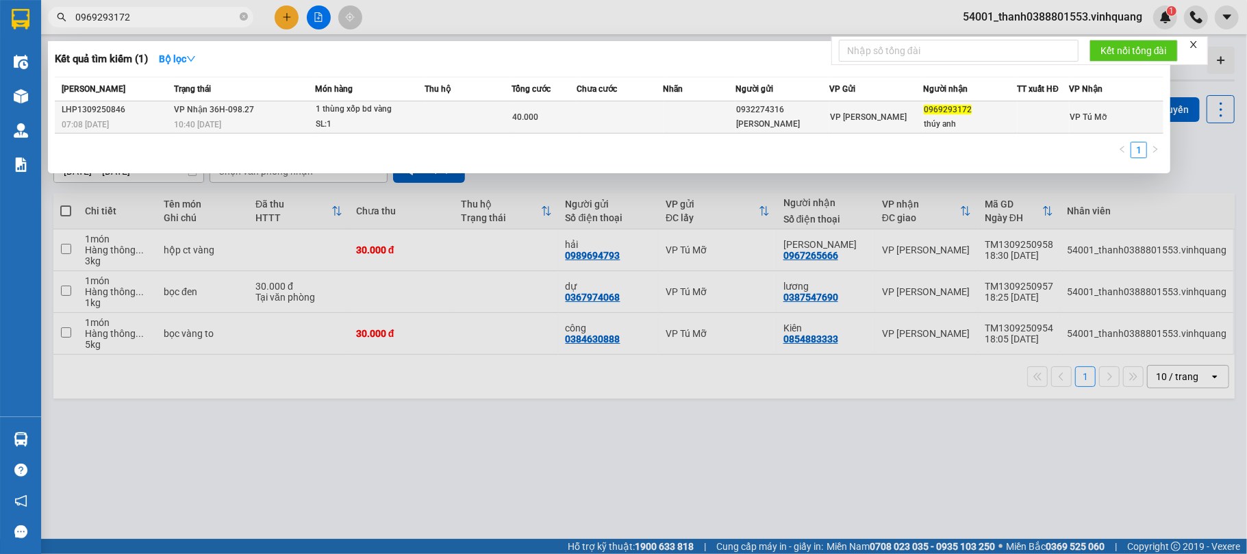
type input "0969293172"
click at [445, 115] on td at bounding box center [468, 117] width 87 height 32
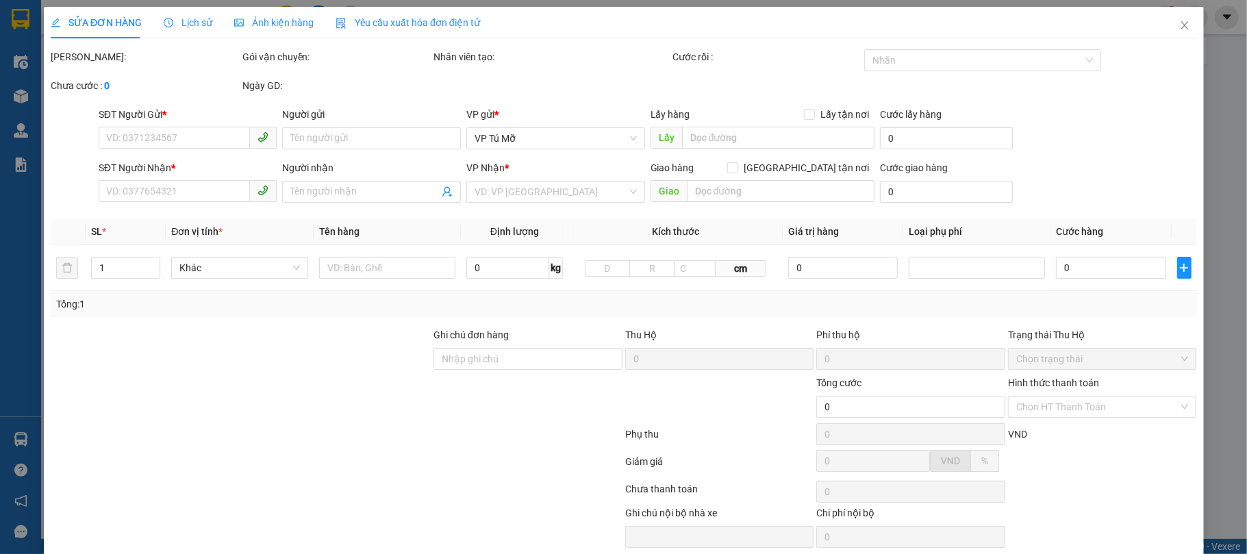
type input "0932274316"
type input "[PERSON_NAME] [PERSON_NAME]"
type input "0969293172"
type input "thúy anh"
type input "40.000"
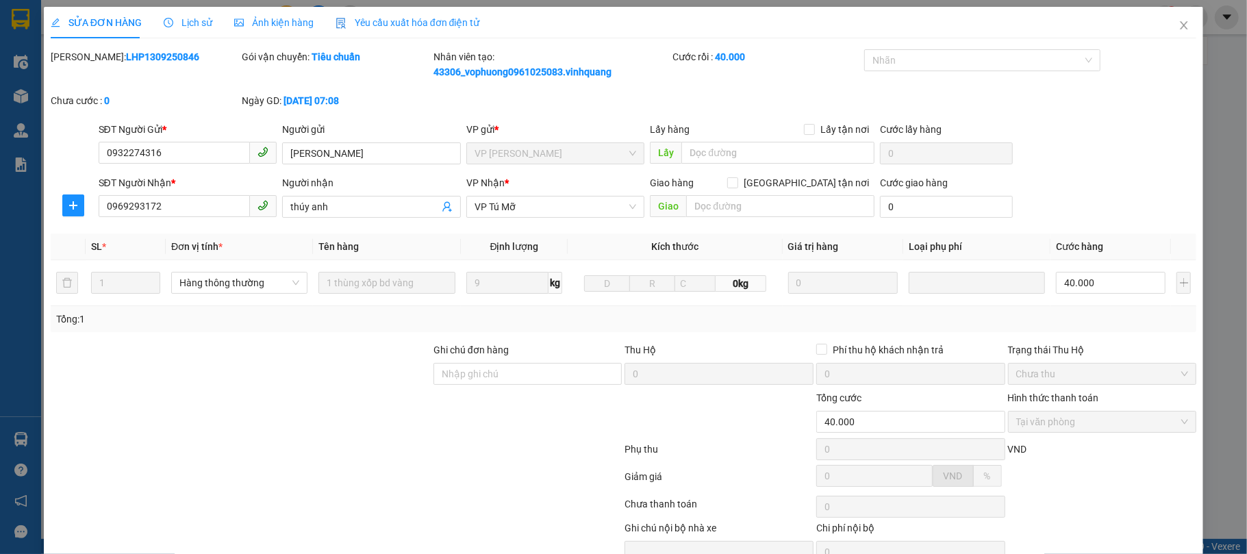
click at [1179, 28] on icon "close" at bounding box center [1184, 25] width 11 height 11
click at [1167, 28] on div "1" at bounding box center [1165, 17] width 24 height 24
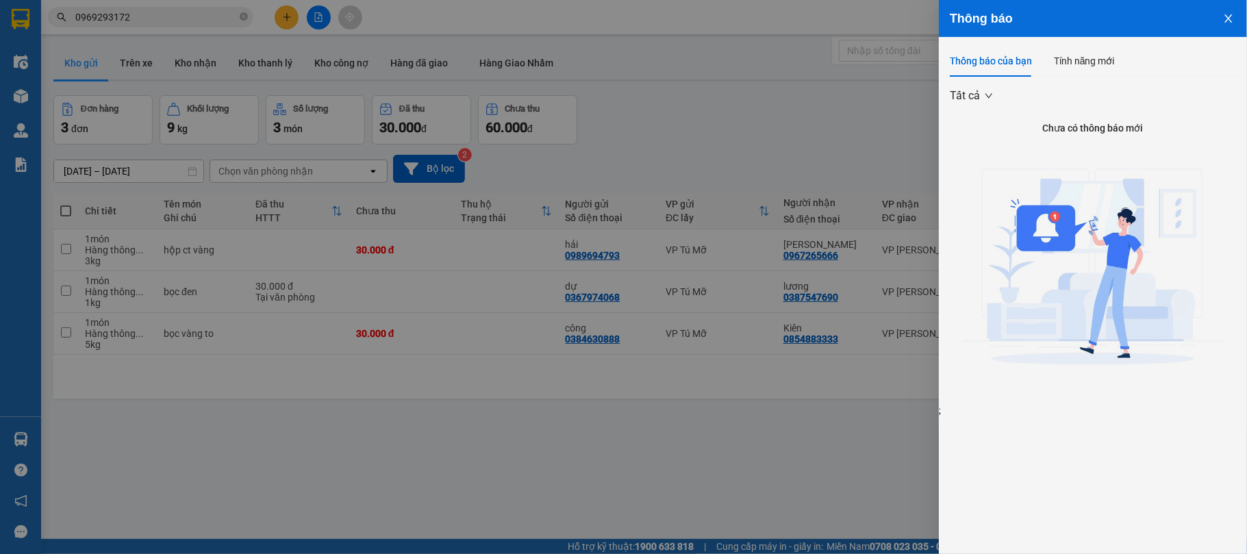
click at [507, 474] on div at bounding box center [623, 277] width 1247 height 554
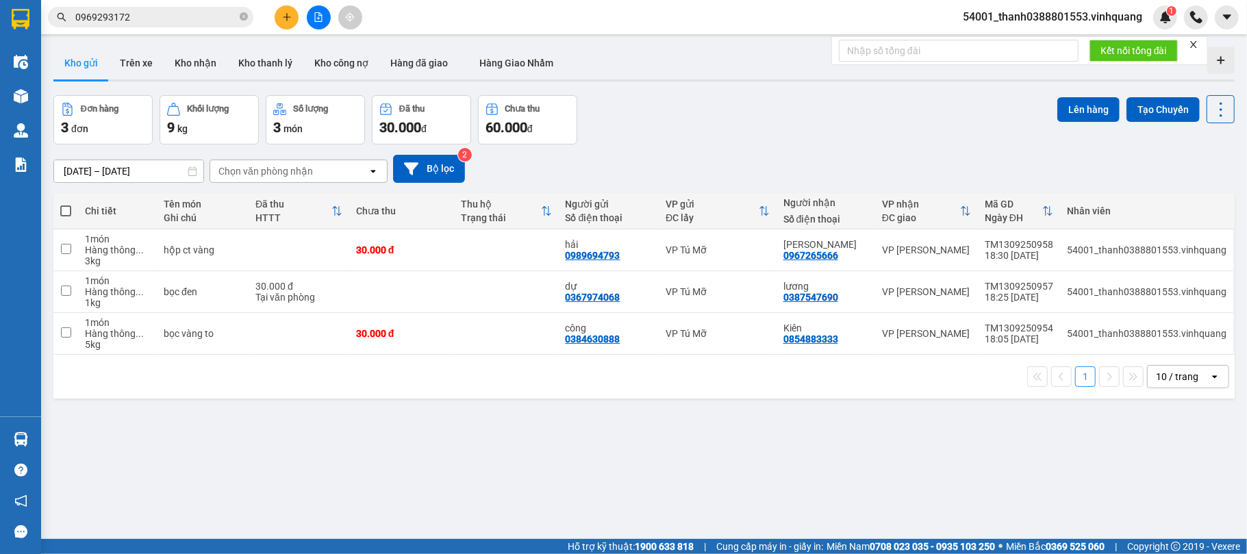
click at [1246, 474] on div "Thông báo Thông báo của bạn Tính năng mới Tất cả Chưa có thông báo mới ;" at bounding box center [1247, 277] width 0 height 554
click at [210, 51] on button "Kho nhận" at bounding box center [196, 63] width 64 height 33
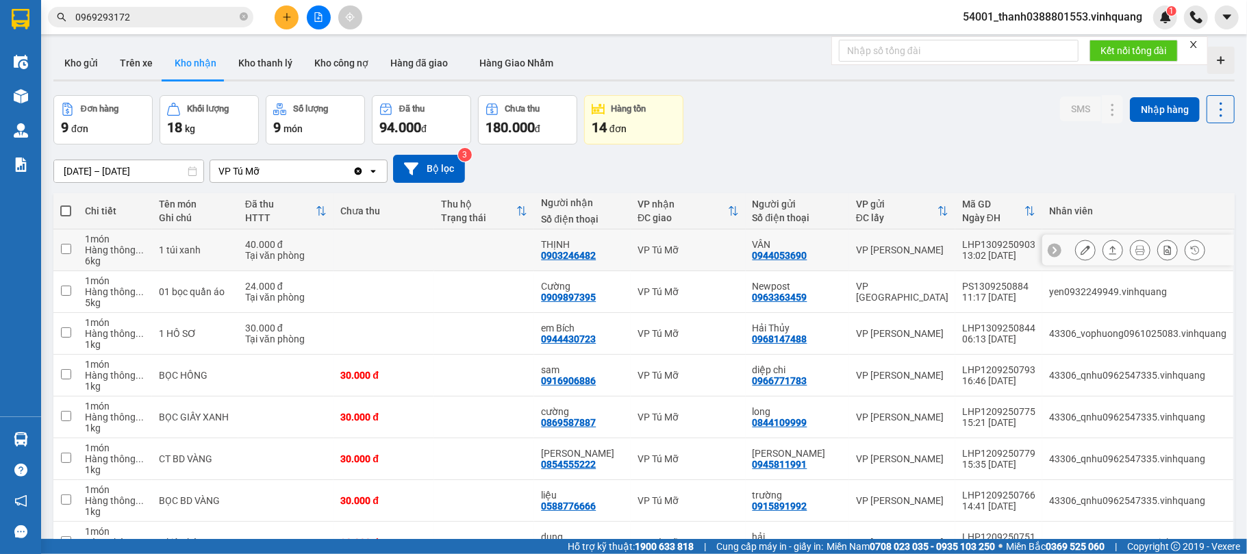
click at [572, 253] on div "0903246482" at bounding box center [568, 255] width 55 height 11
click at [251, 68] on button "Kho thanh lý" at bounding box center [265, 63] width 76 height 33
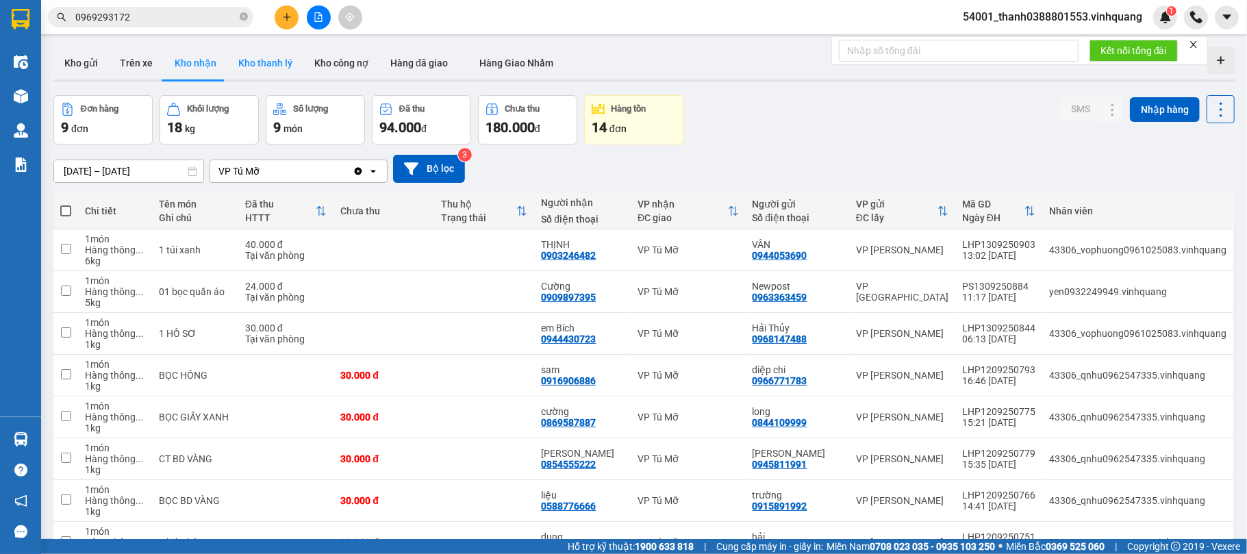
click at [251, 68] on button "Kho thanh lý" at bounding box center [265, 63] width 76 height 33
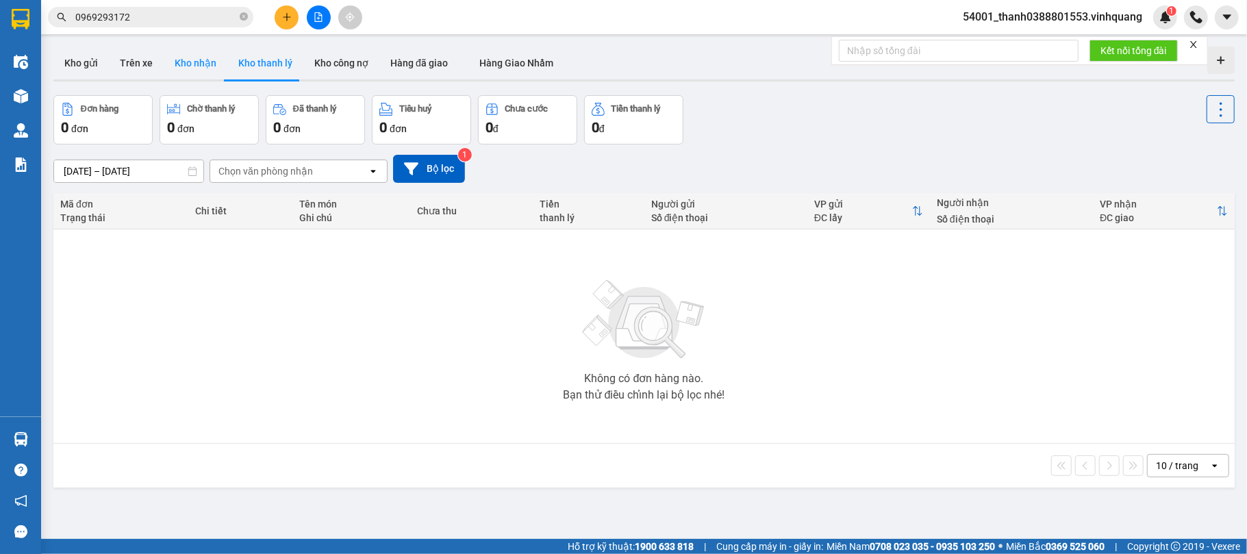
click at [197, 62] on button "Kho nhận" at bounding box center [196, 63] width 64 height 33
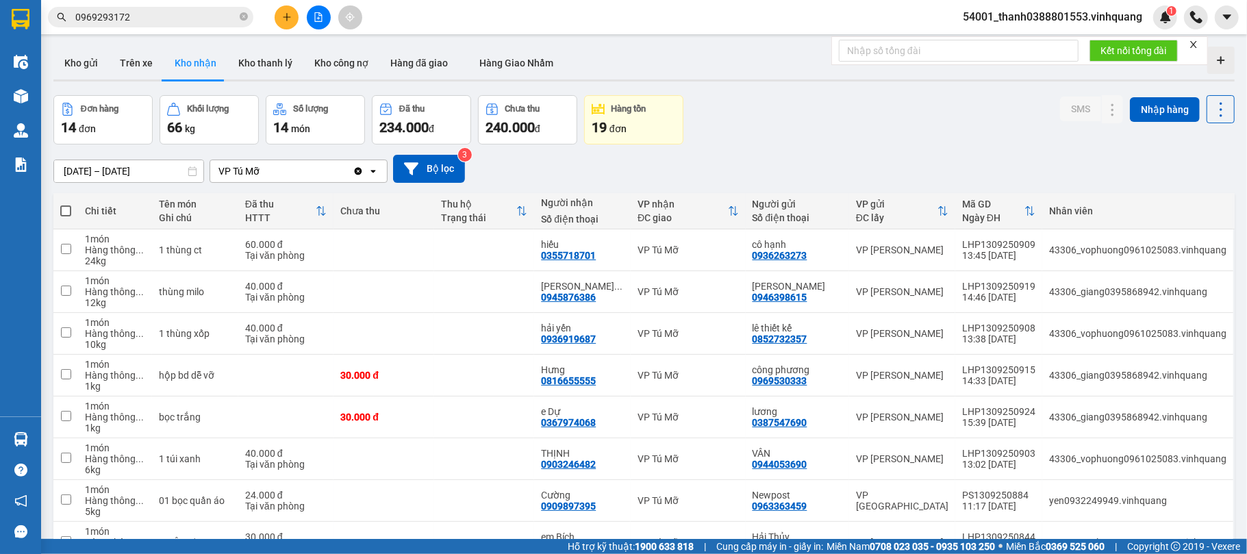
click at [216, 74] on button "Kho nhận" at bounding box center [196, 63] width 64 height 33
click at [201, 58] on button "Kho nhận" at bounding box center [196, 63] width 64 height 33
click at [586, 260] on div "0355718701" at bounding box center [568, 255] width 55 height 11
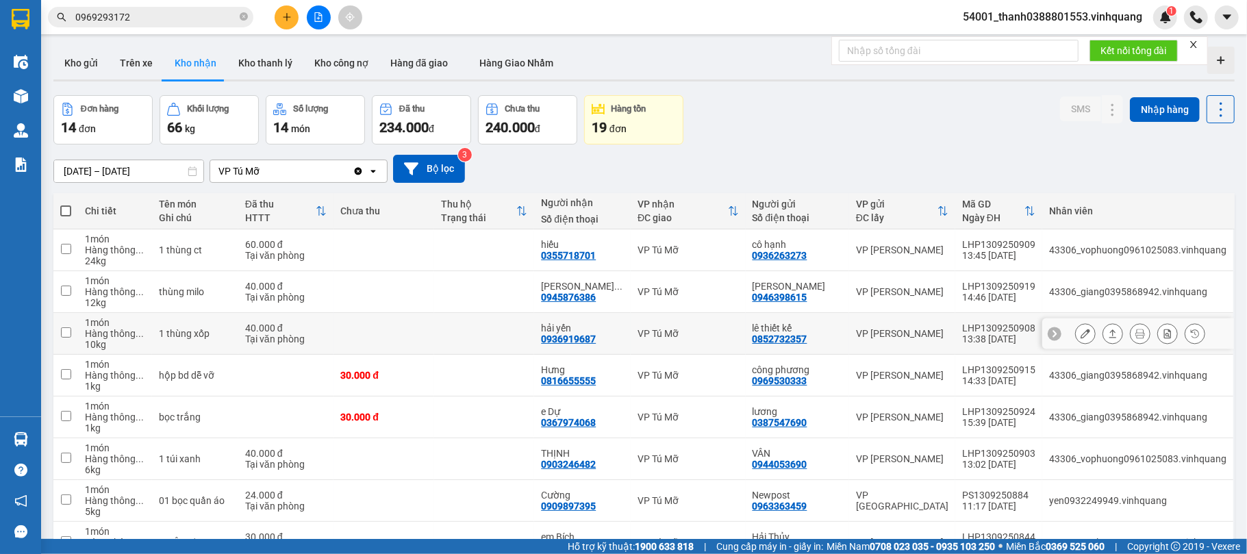
click at [596, 338] on div "0936919687" at bounding box center [568, 338] width 55 height 11
click at [593, 292] on div "0945876386" at bounding box center [568, 297] width 55 height 11
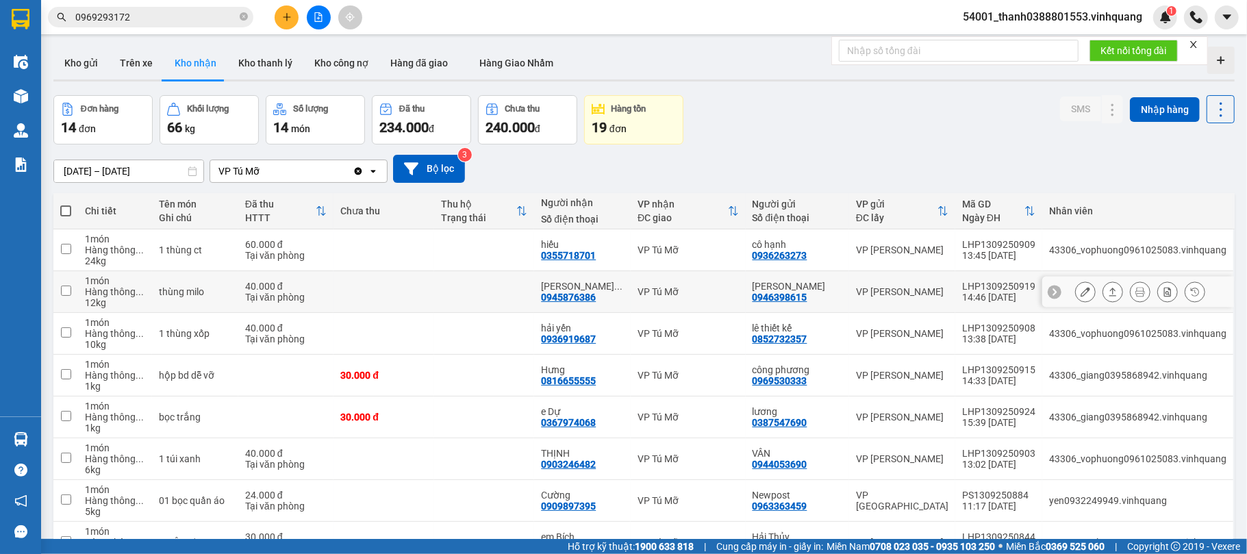
click at [593, 292] on div "0945876386" at bounding box center [568, 297] width 55 height 11
click at [244, 15] on icon "close-circle" at bounding box center [244, 16] width 8 height 8
click at [244, 15] on span at bounding box center [244, 17] width 8 height 15
click at [207, 15] on input "text" at bounding box center [156, 17] width 162 height 15
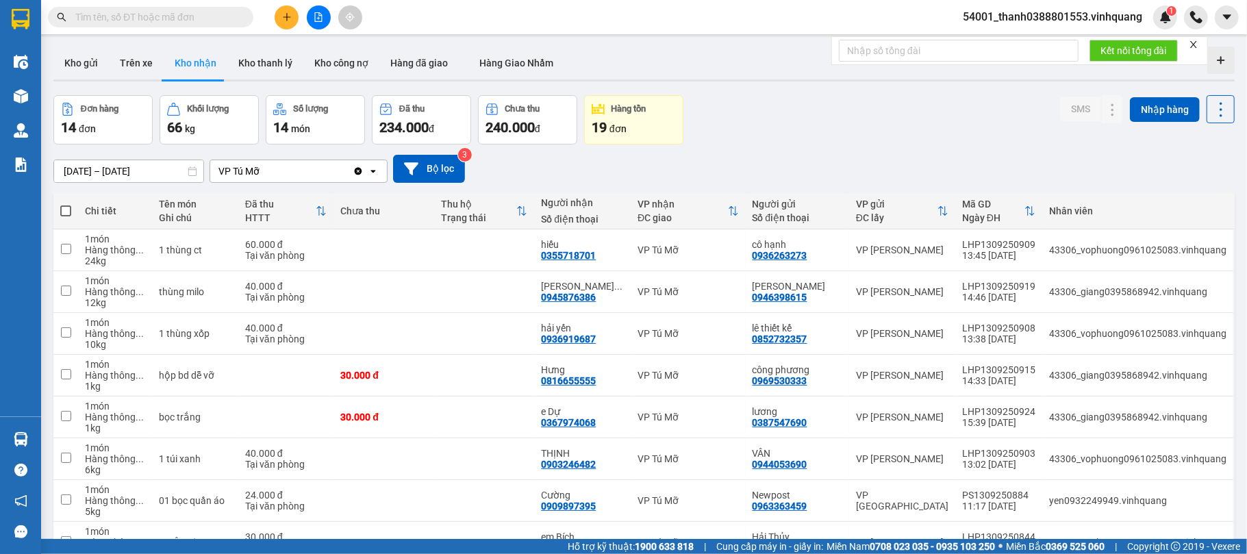
click at [207, 15] on input "text" at bounding box center [156, 17] width 162 height 15
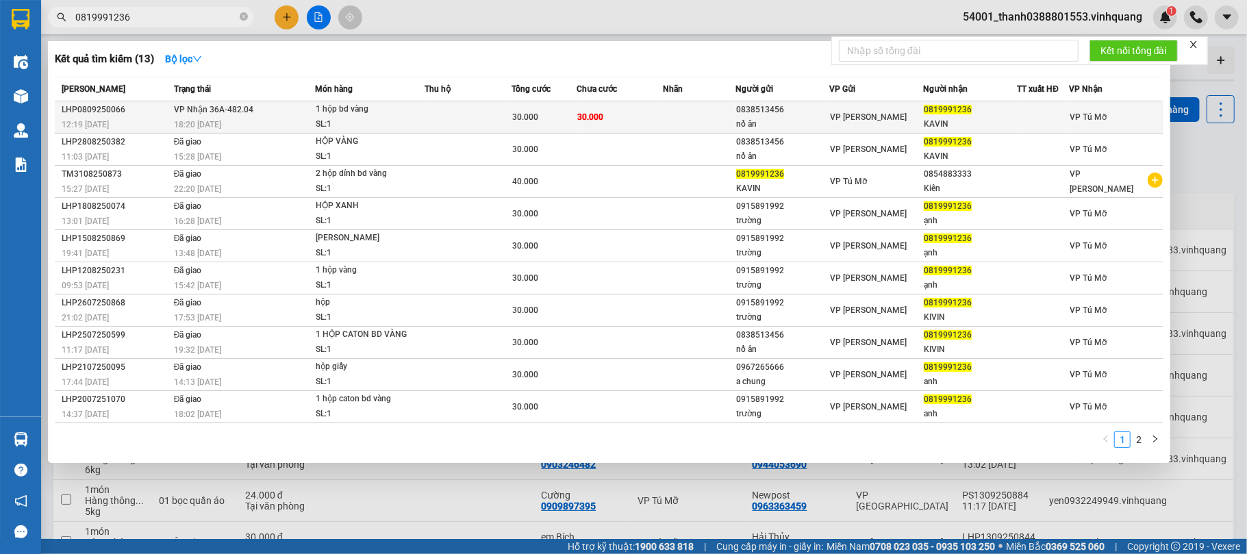
type input "0819991236"
click at [408, 112] on div "1 hộp bd vàng" at bounding box center [367, 109] width 103 height 15
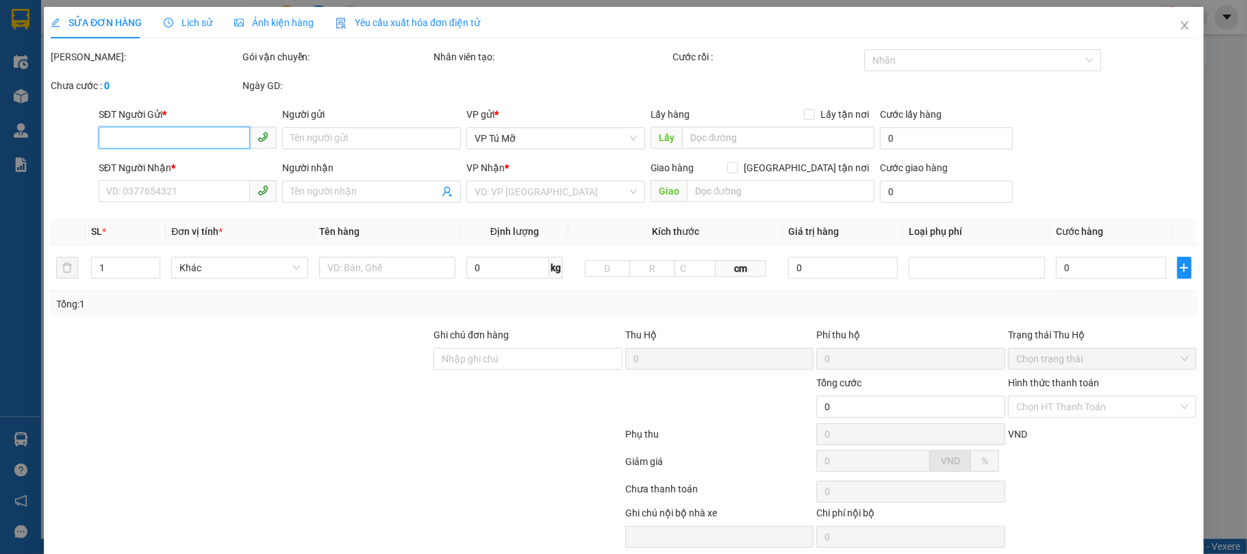
type input "0838513456"
type input "nồ ân"
type input "0819991236"
type input "KAVIN"
type input "30.000"
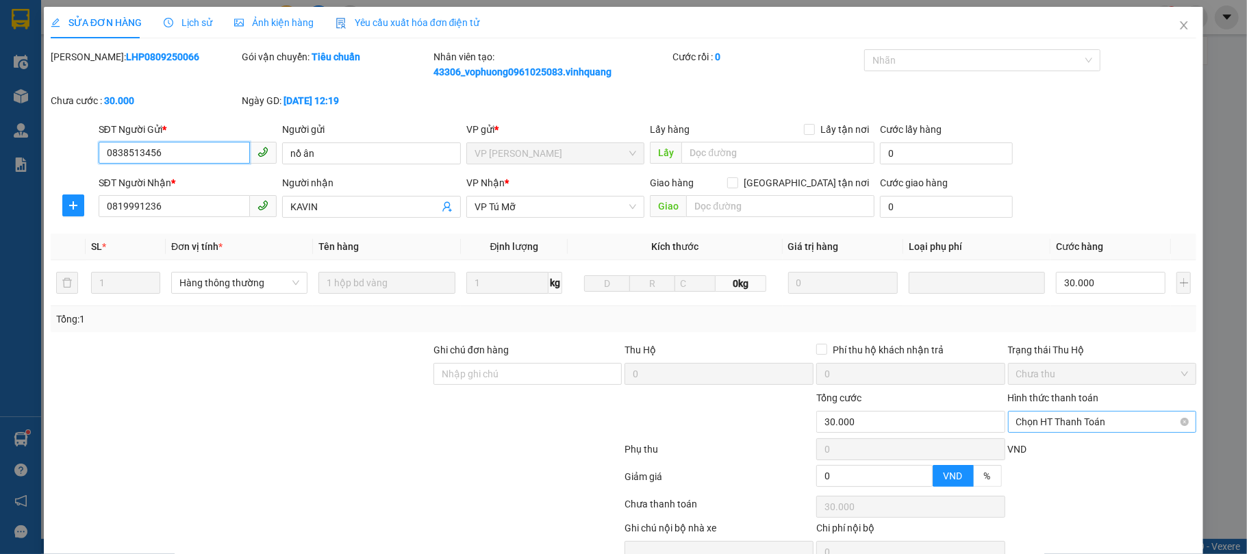
click at [1111, 412] on span "Chọn HT Thanh Toán" at bounding box center [1102, 422] width 173 height 21
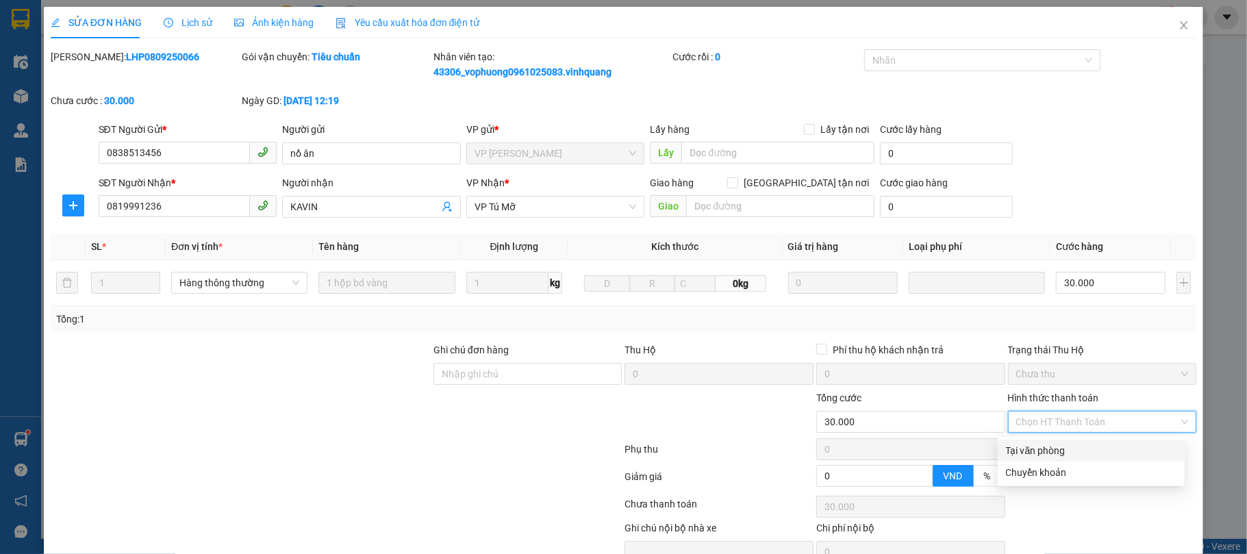
click at [1070, 443] on div "Tại văn phòng" at bounding box center [1091, 450] width 171 height 15
type input "0"
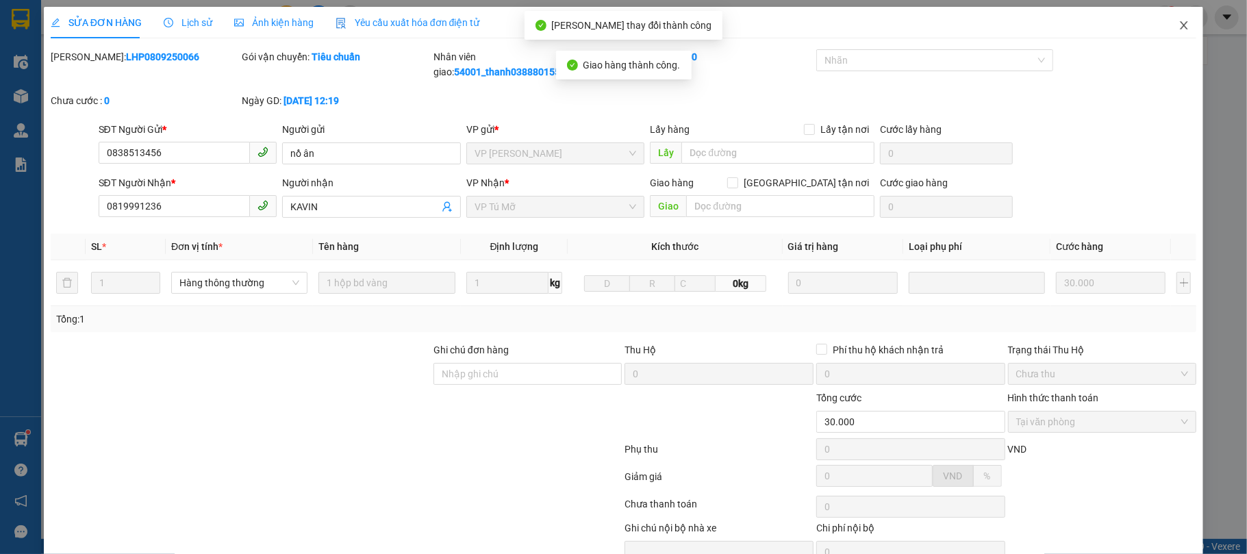
click at [1172, 20] on span "Close" at bounding box center [1184, 26] width 38 height 38
click at [1172, 20] on div "1" at bounding box center [1165, 17] width 24 height 24
click at [1172, 20] on body "Kết quả tìm kiếm ( 13 ) Bộ lọc Mã ĐH Trạng thái Món hàng Thu hộ Tổng cước Chưa …" at bounding box center [623, 277] width 1247 height 554
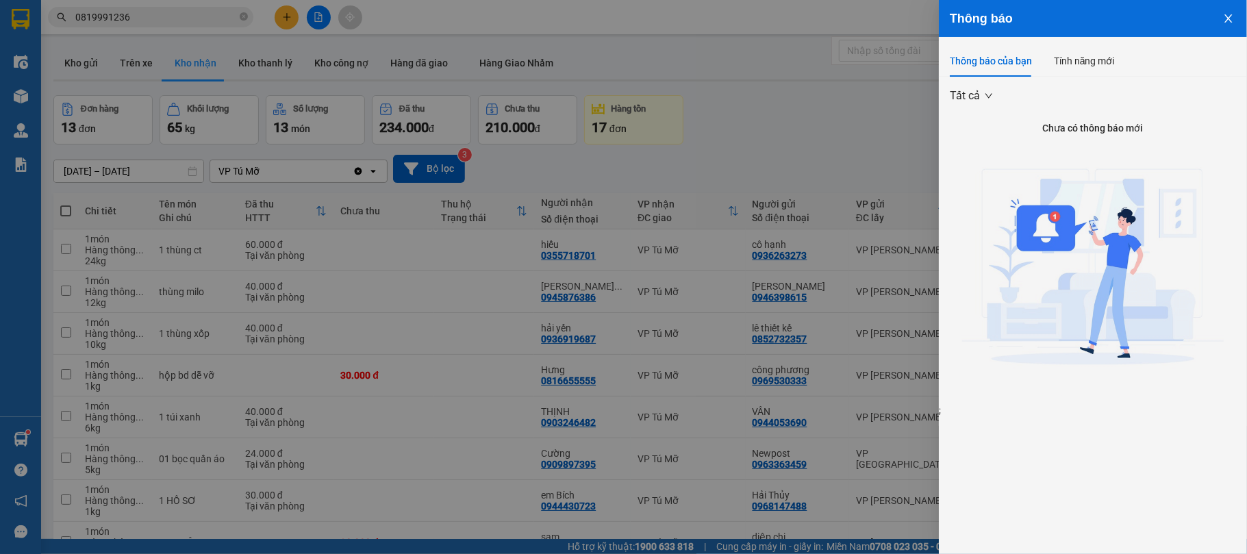
click at [744, 132] on div at bounding box center [623, 277] width 1247 height 554
click at [744, 132] on div "Thông báo Thông báo của bạn Tính năng mới Tất cả Chưa có thông báo mới ;" at bounding box center [623, 277] width 1247 height 554
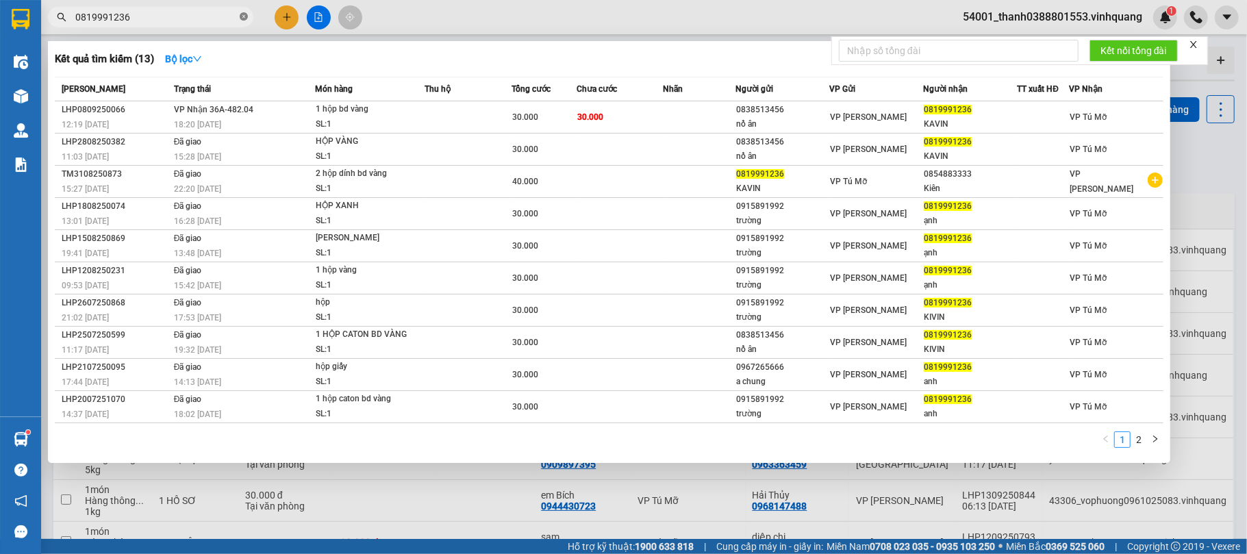
click at [244, 15] on icon "close-circle" at bounding box center [244, 16] width 8 height 8
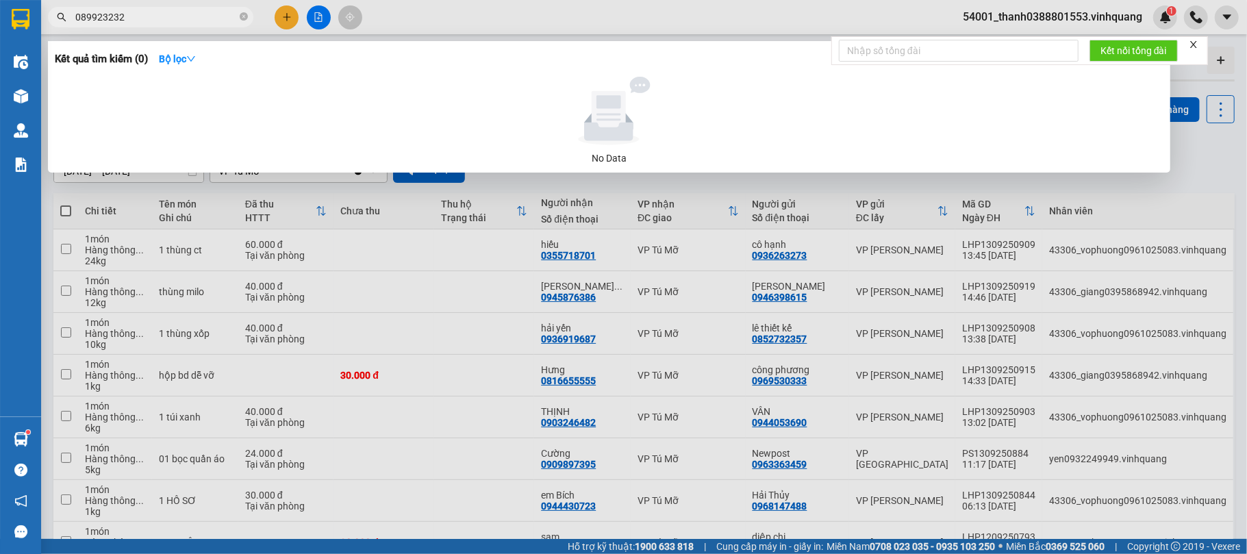
type input "0899232323"
click at [244, 18] on icon "close-circle" at bounding box center [244, 16] width 8 height 8
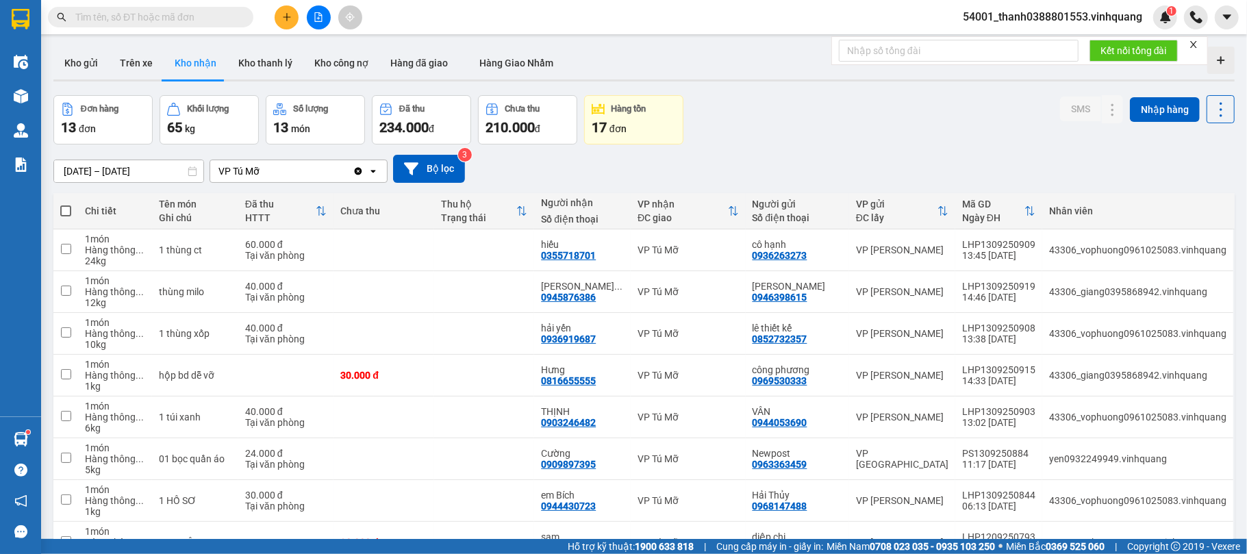
click at [244, 18] on span at bounding box center [244, 17] width 8 height 15
click at [211, 14] on input "text" at bounding box center [156, 17] width 162 height 15
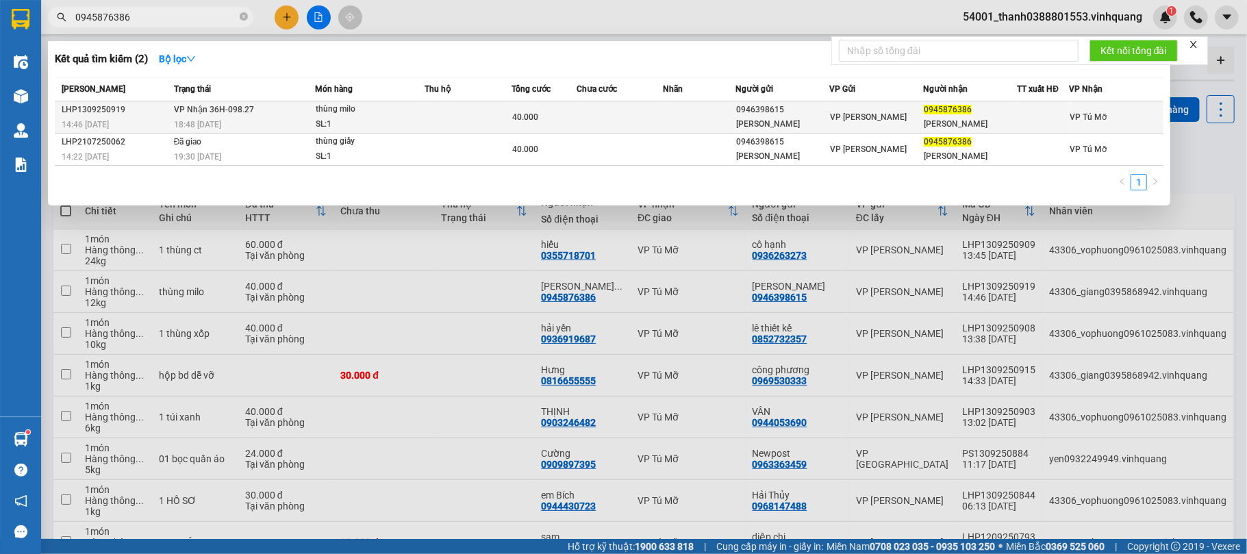
type input "0945876386"
click at [433, 113] on td at bounding box center [468, 117] width 87 height 32
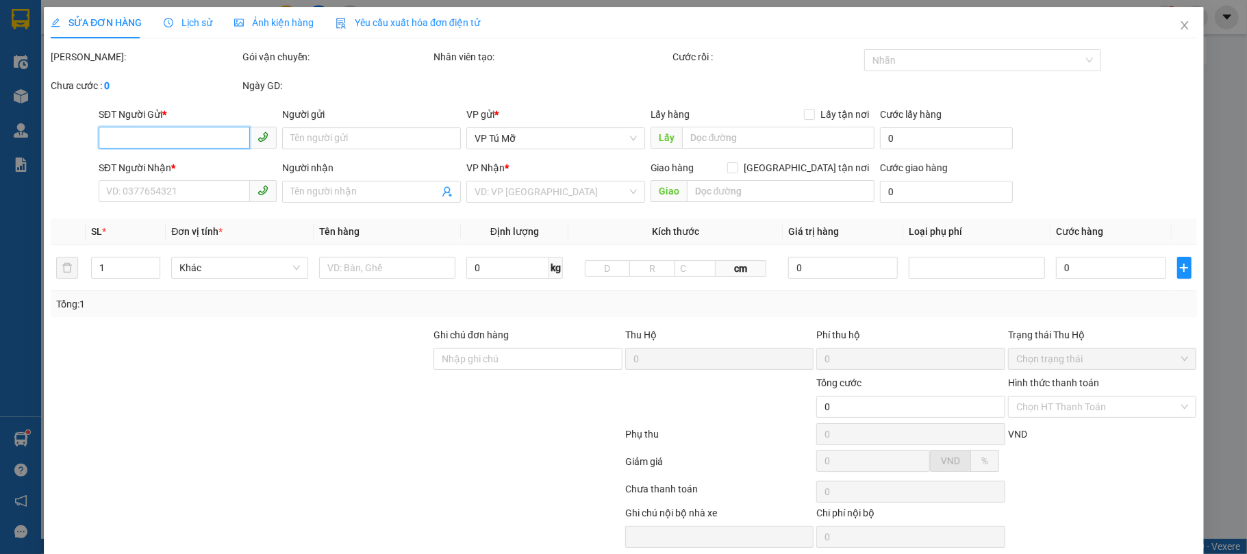
type input "0946398615"
type input "nguyễn thị hương"
type input "0945876386"
type input "nguyễn khánh linh"
type input "40.000"
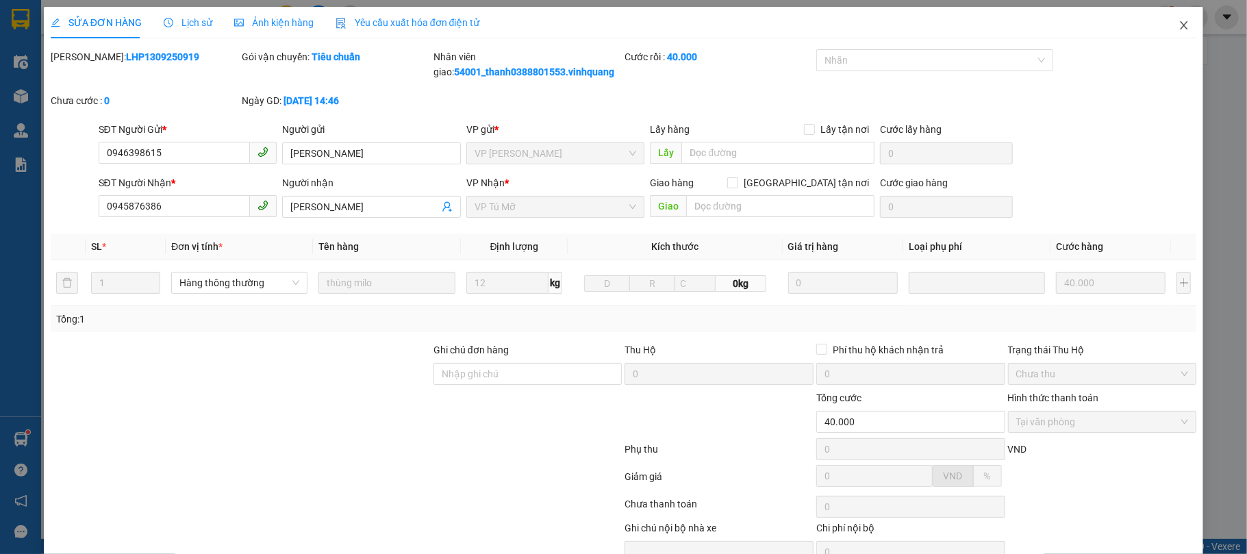
click at [1179, 25] on icon "close" at bounding box center [1184, 25] width 11 height 11
click at [1167, 25] on div "1" at bounding box center [1165, 17] width 24 height 24
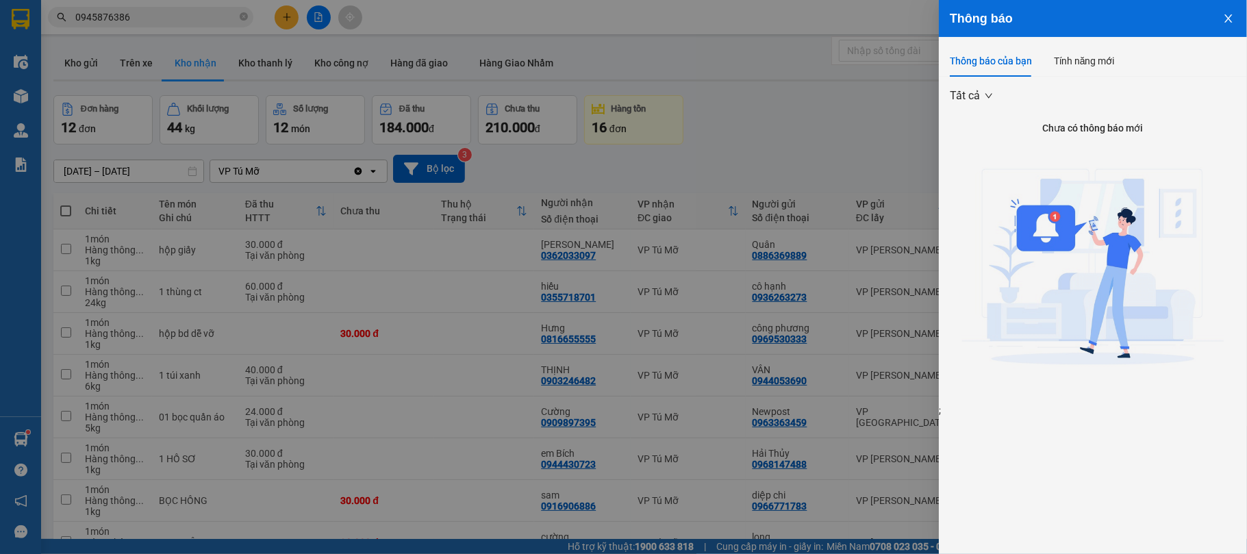
click at [759, 123] on div at bounding box center [623, 277] width 1247 height 554
click at [759, 123] on div "Thông báo Thông báo của bạn Tính năng mới Tất cả Chưa có thông báo mới ;" at bounding box center [623, 277] width 1247 height 554
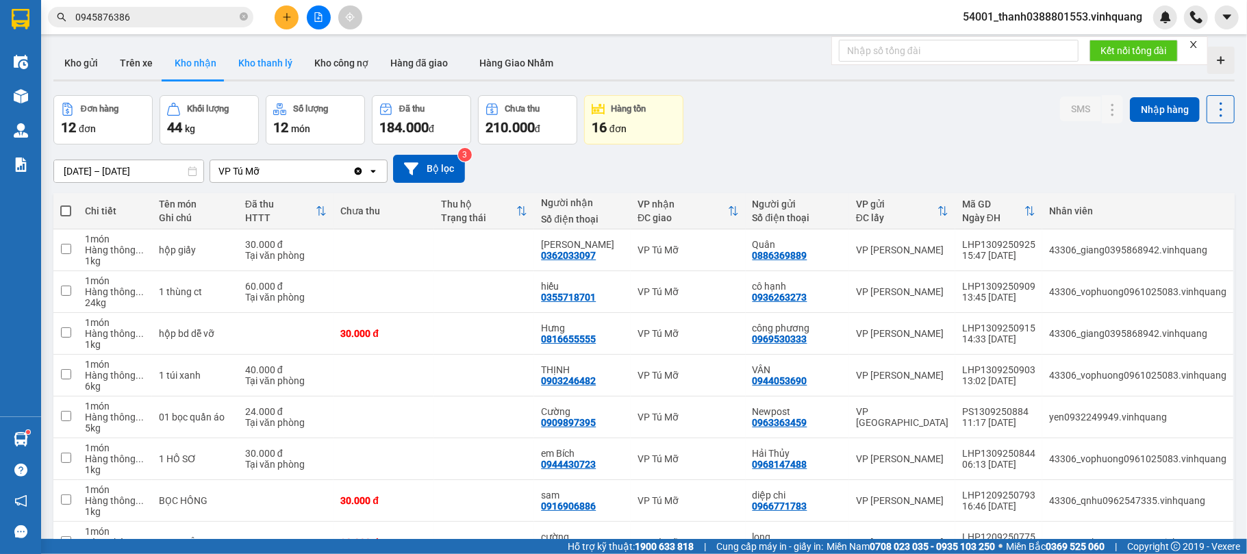
click at [262, 67] on button "Kho thanh lý" at bounding box center [265, 63] width 76 height 33
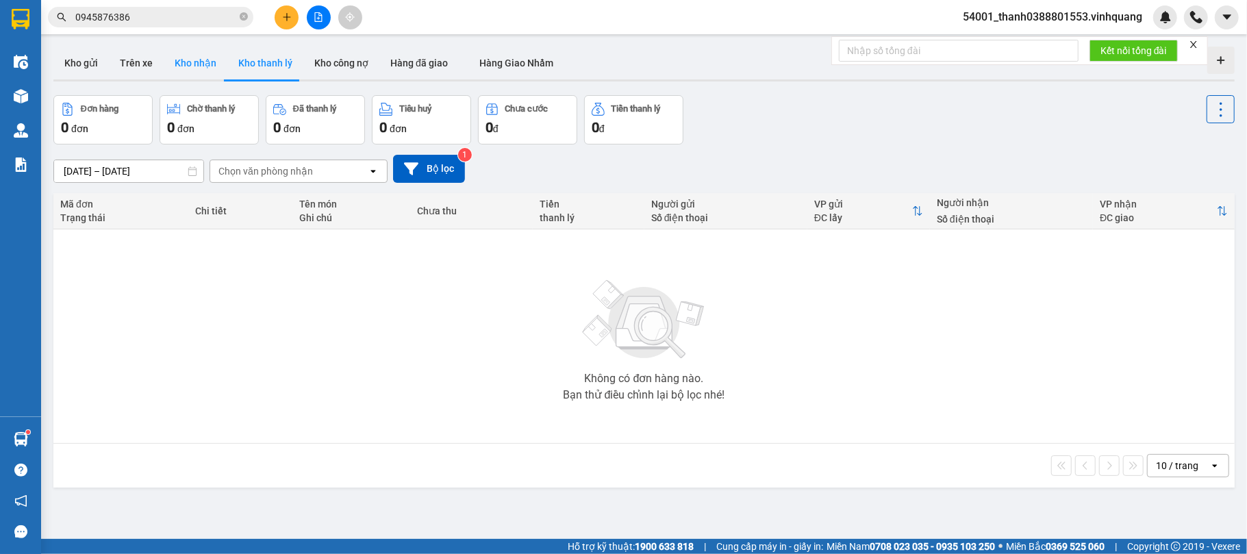
click at [207, 64] on button "Kho nhận" at bounding box center [196, 63] width 64 height 33
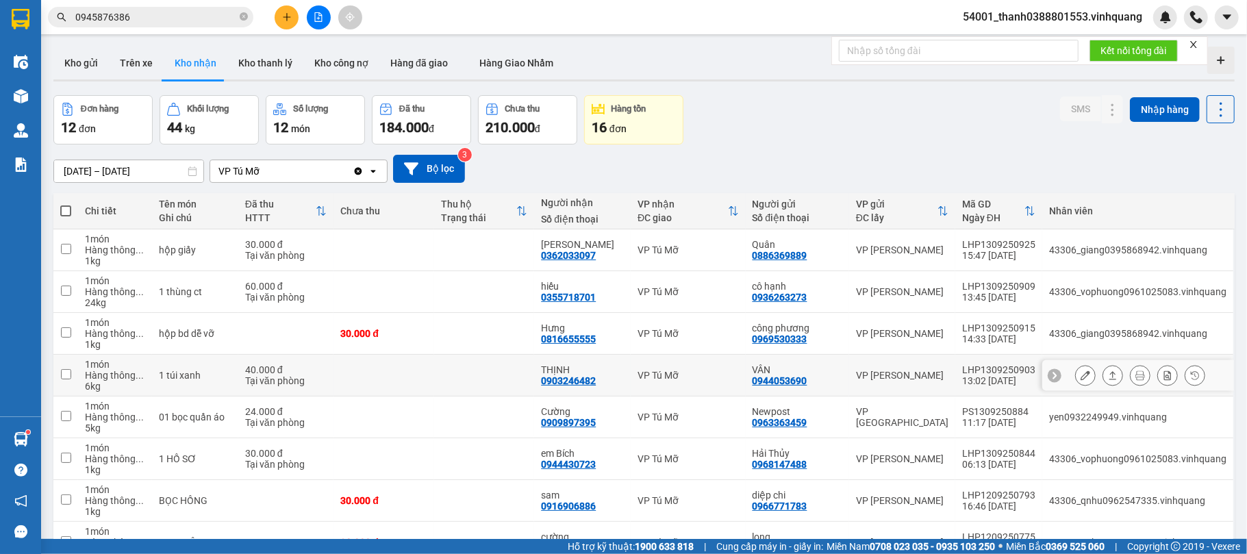
click at [594, 383] on div "0903246482" at bounding box center [568, 380] width 55 height 11
click at [242, 63] on button "Kho thanh lý" at bounding box center [265, 63] width 76 height 33
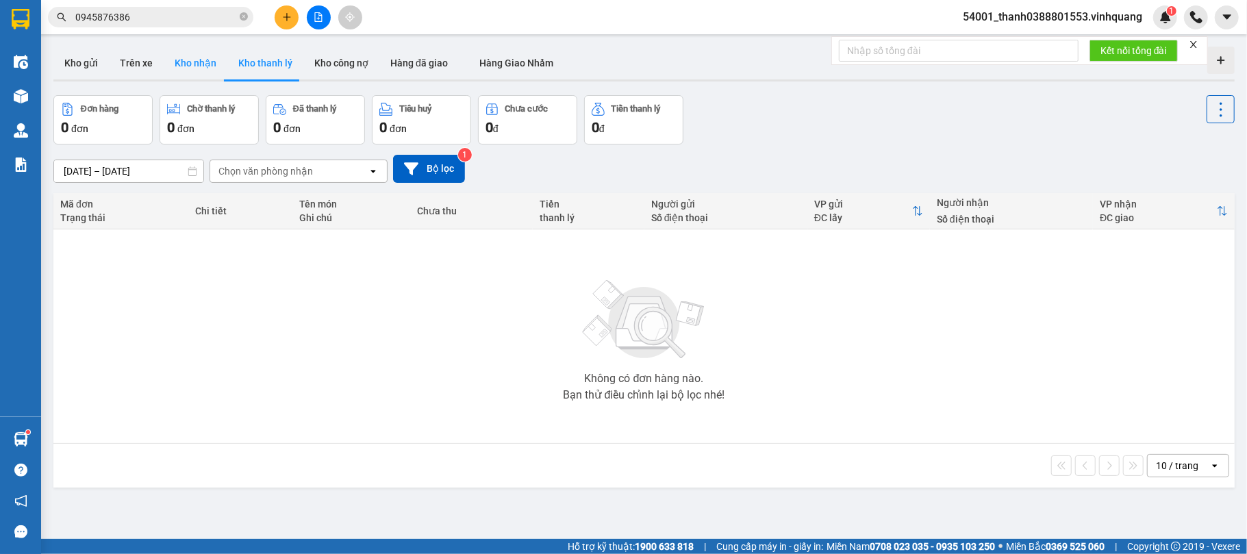
click at [196, 64] on button "Kho nhận" at bounding box center [196, 63] width 64 height 33
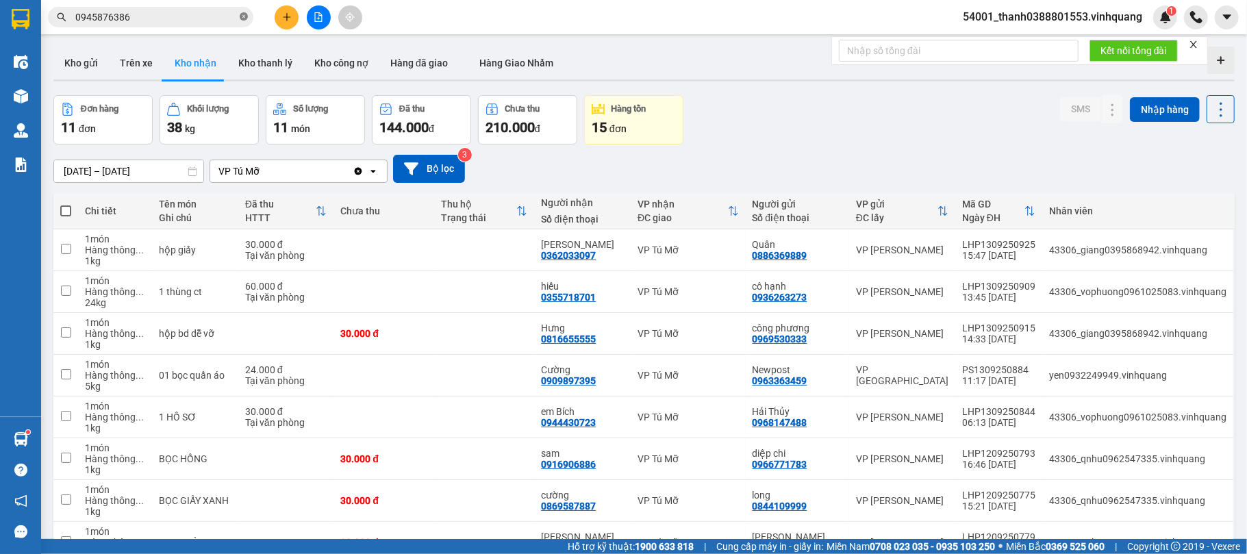
click at [247, 17] on icon "close-circle" at bounding box center [244, 16] width 8 height 8
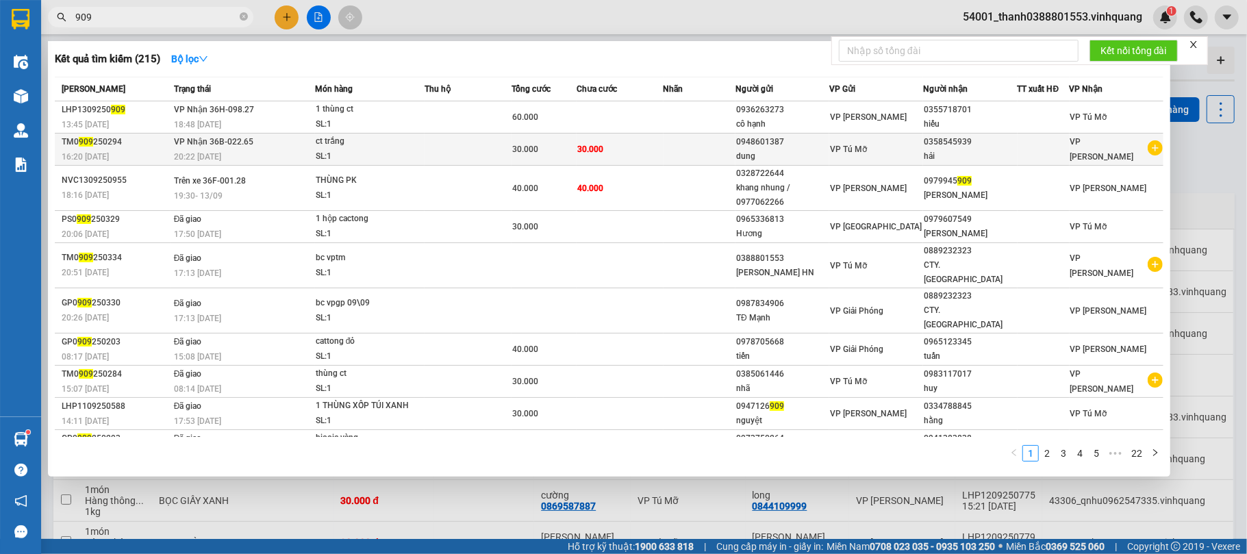
type input "909"
click at [441, 154] on td at bounding box center [468, 150] width 87 height 32
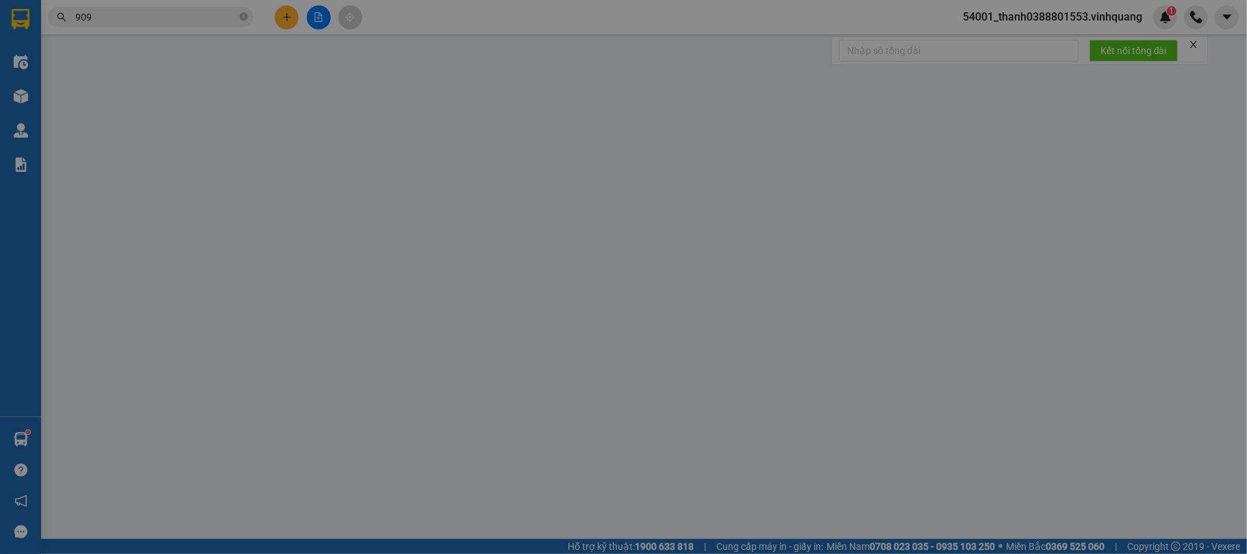
type input "0948601387"
type input "dung"
type input "0358545939"
type input "hải"
type input "30.000"
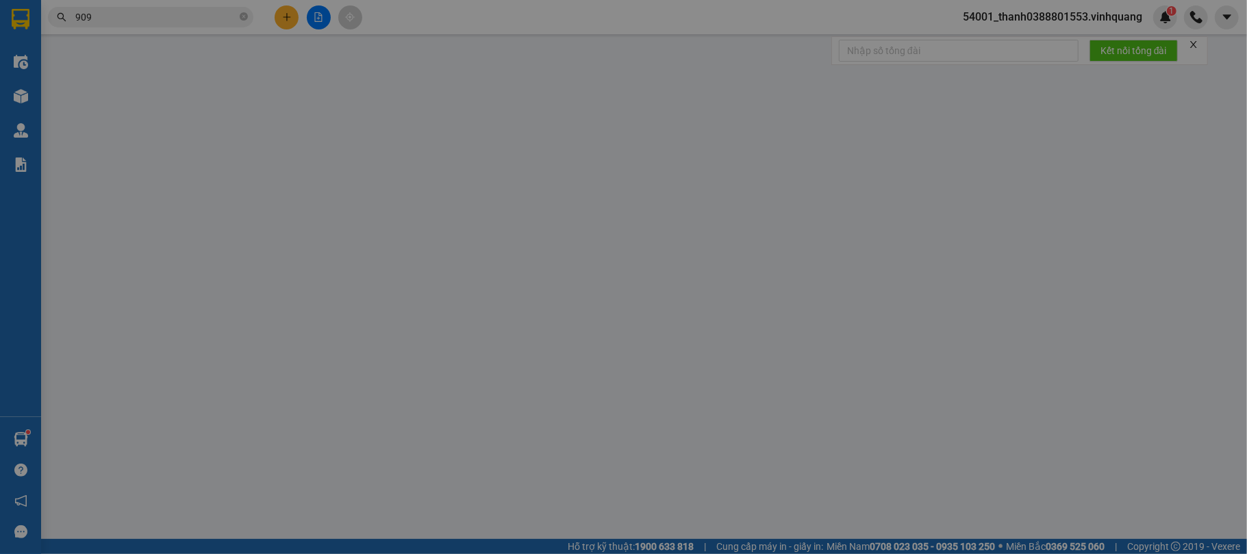
type input "30.000"
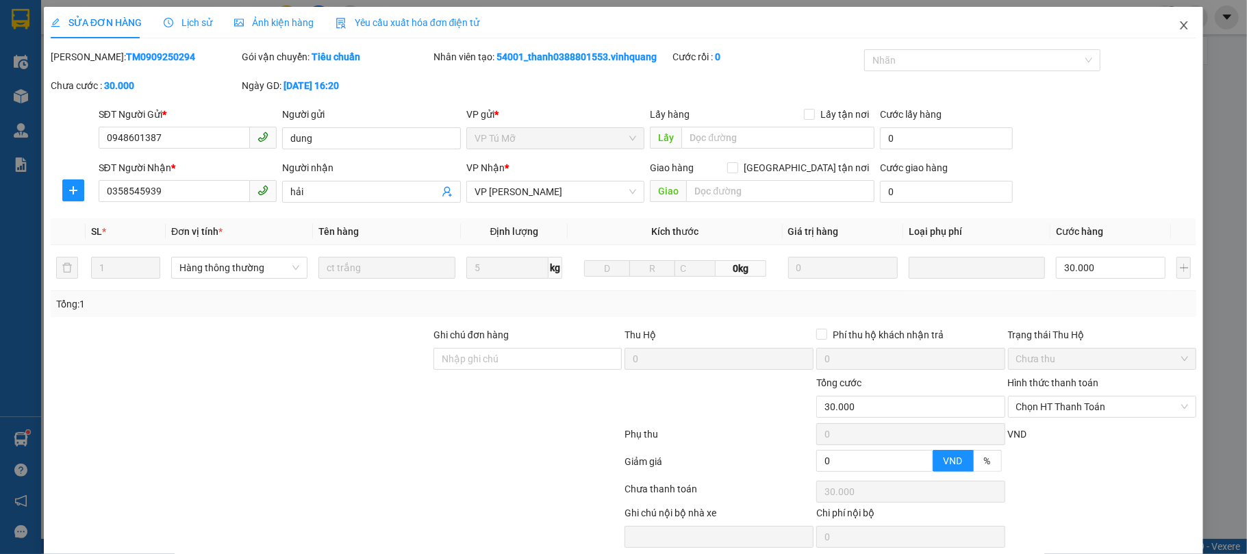
click at [1179, 23] on span "Close" at bounding box center [1184, 26] width 38 height 38
click at [1179, 23] on div "54001_thanh0388801553.vinhquang 1" at bounding box center [1099, 17] width 295 height 24
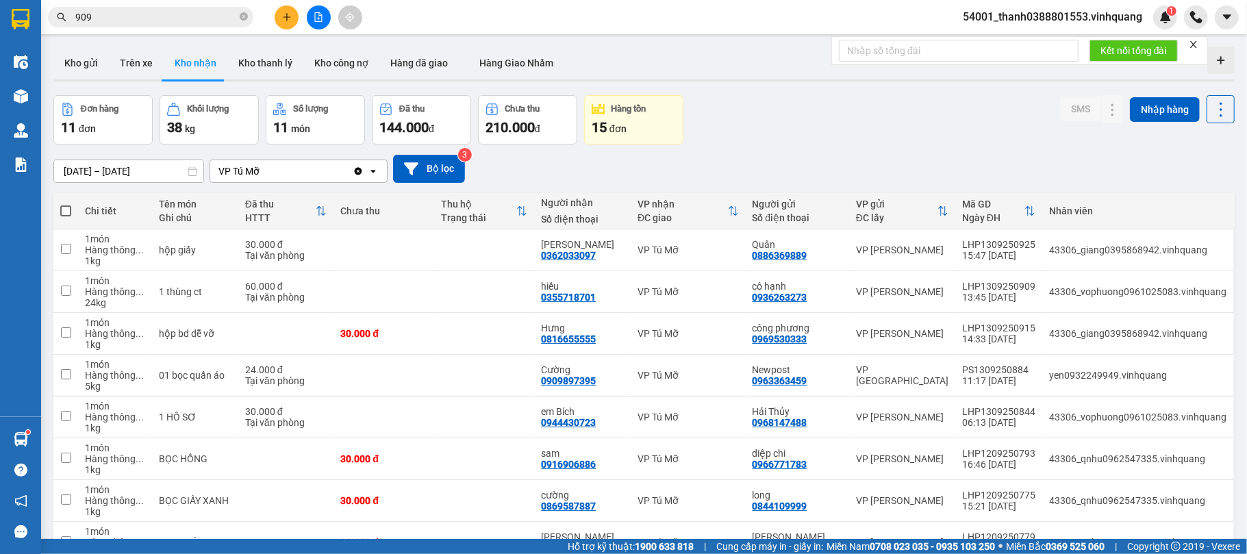
click at [130, 14] on input "909" at bounding box center [156, 17] width 162 height 15
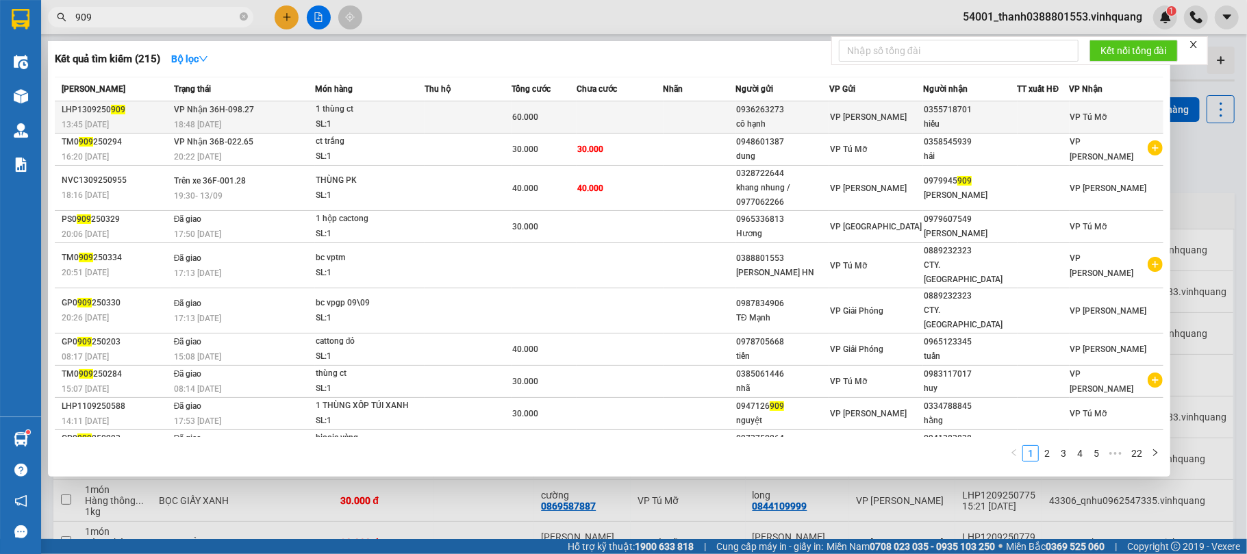
click at [323, 113] on div "1 thùng ct" at bounding box center [367, 109] width 103 height 15
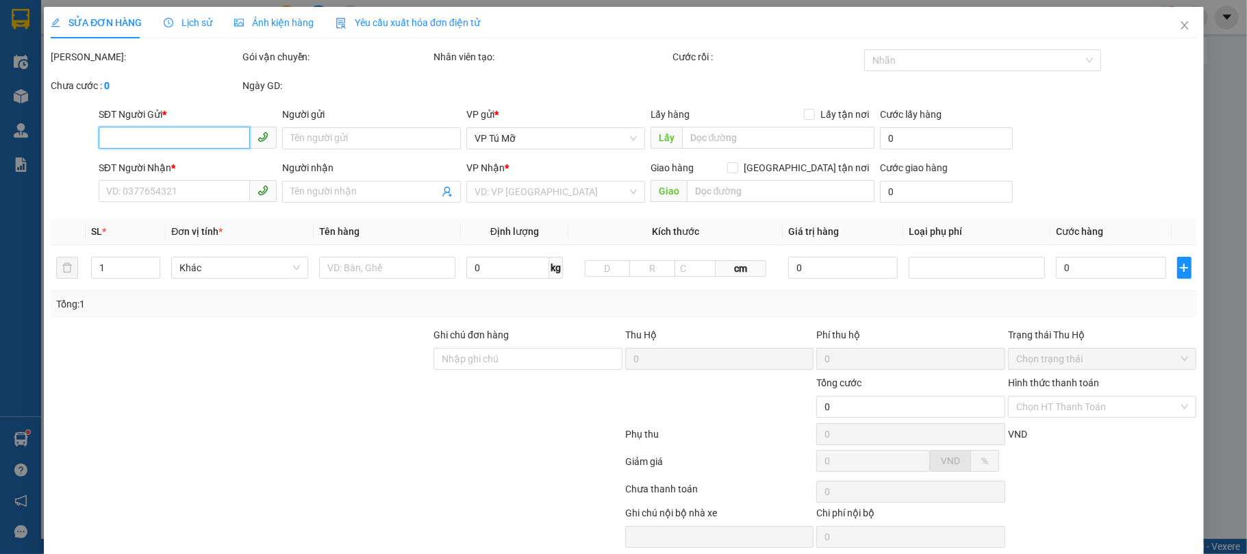
type input "0936263273"
type input "cô hạnh"
type input "0355718701"
type input "hiếu"
type input "60.000"
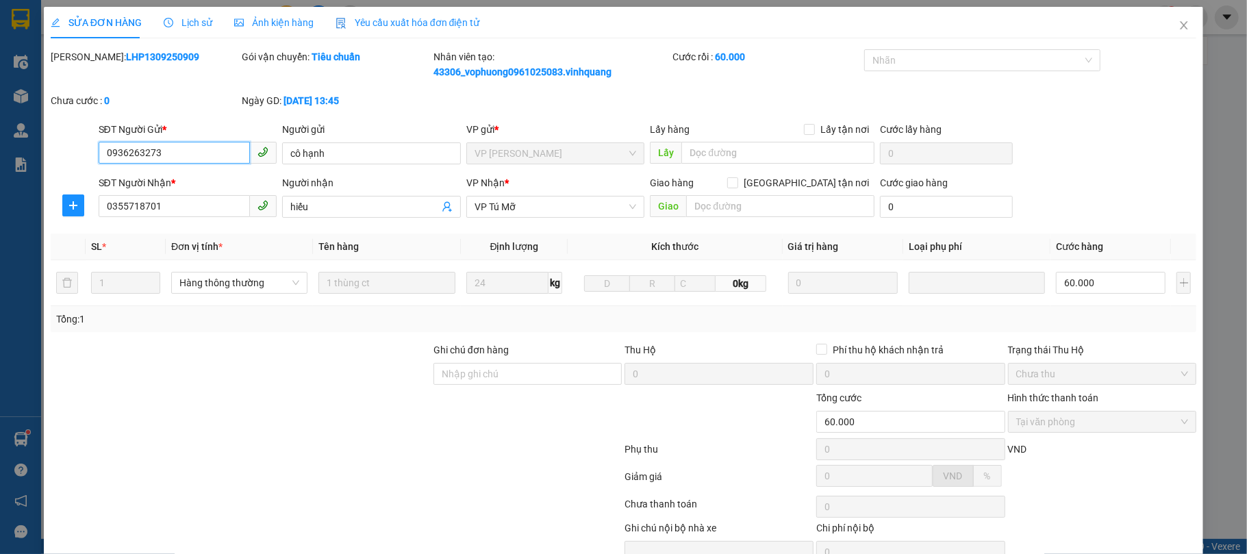
scroll to position [71, 0]
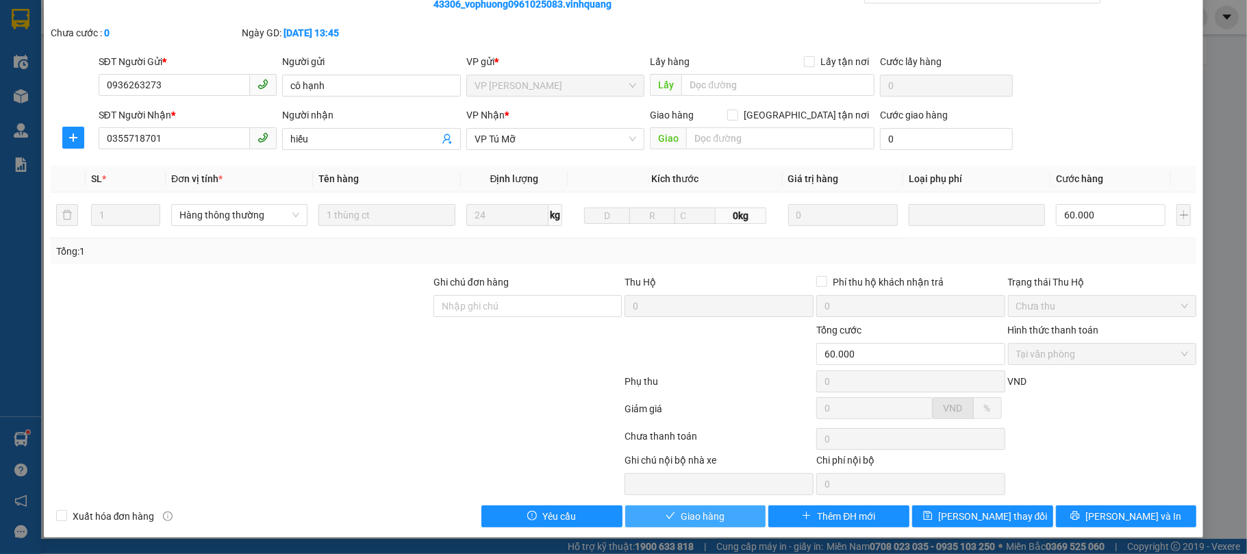
click at [738, 511] on button "Giao hàng" at bounding box center [695, 516] width 141 height 22
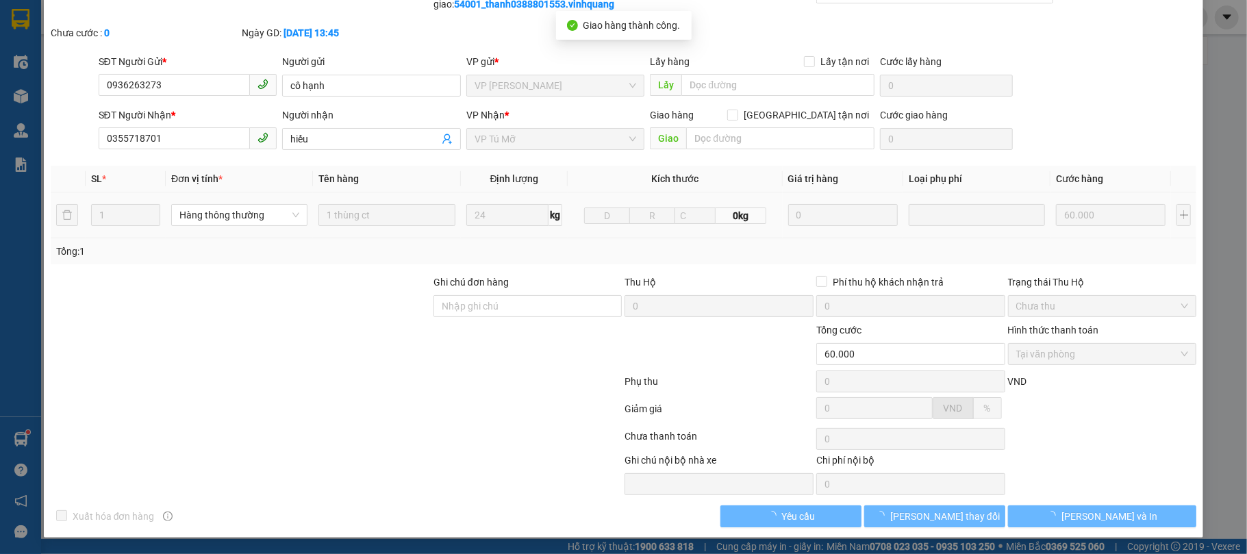
scroll to position [0, 0]
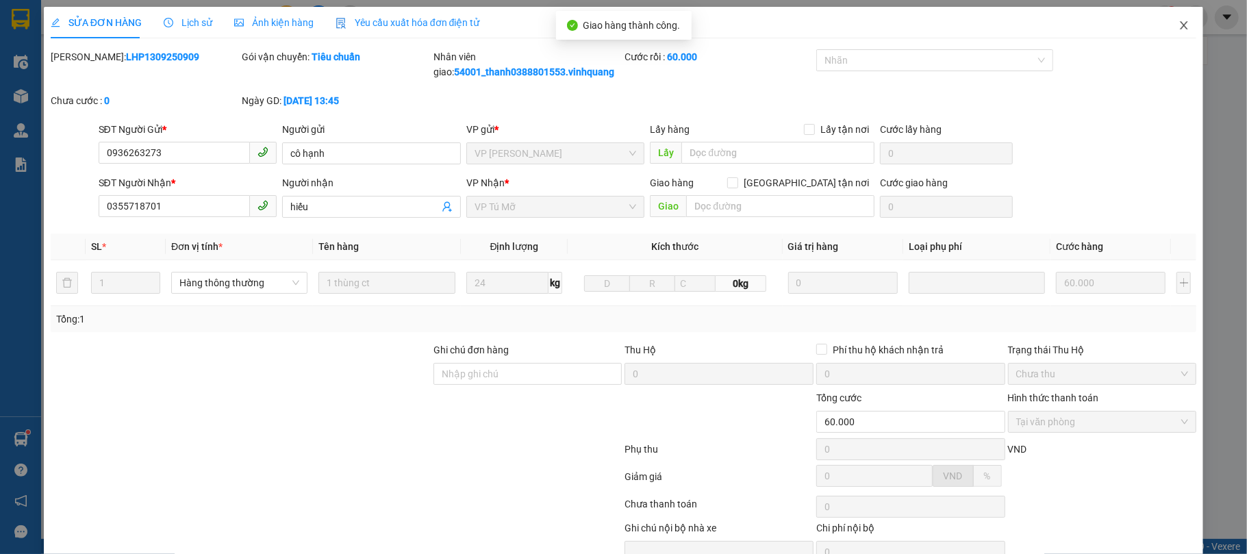
click at [1179, 25] on icon "close" at bounding box center [1184, 25] width 11 height 11
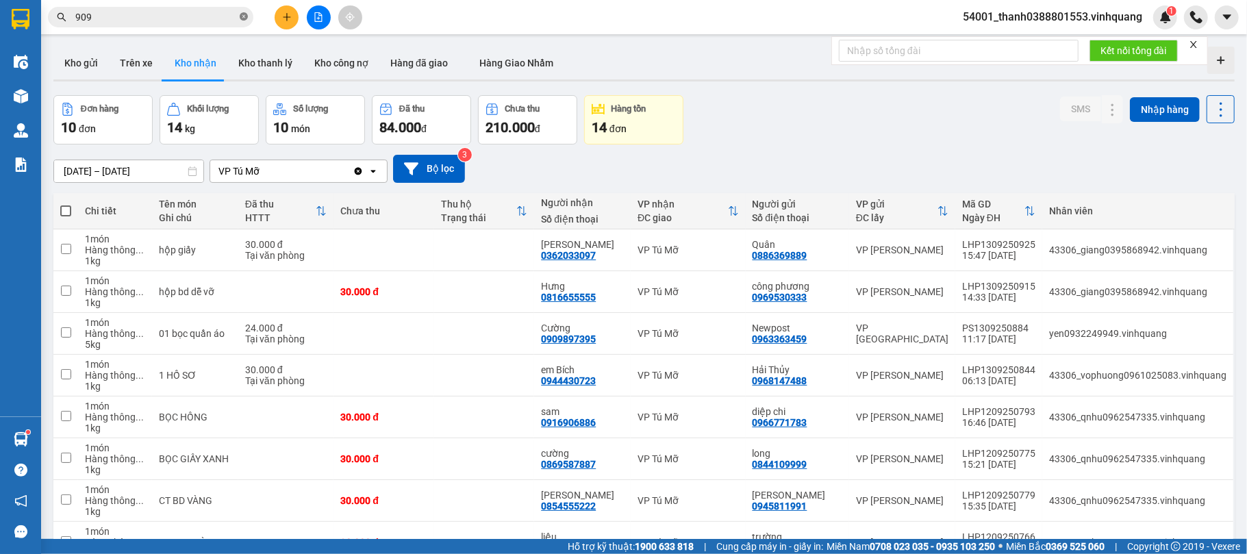
click at [244, 14] on icon "close-circle" at bounding box center [244, 16] width 8 height 8
click at [244, 14] on span at bounding box center [244, 17] width 8 height 15
click at [200, 17] on input "text" at bounding box center [156, 17] width 162 height 15
paste input "LHP2908250671"
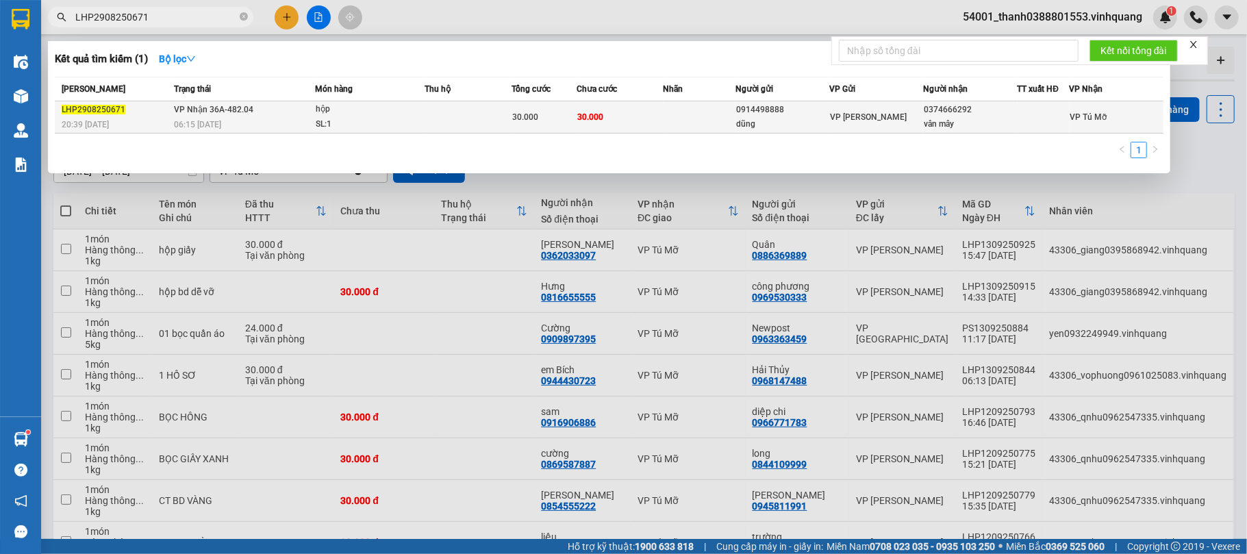
type input "LHP2908250671"
click at [418, 117] on div "SL: 1" at bounding box center [367, 124] width 103 height 15
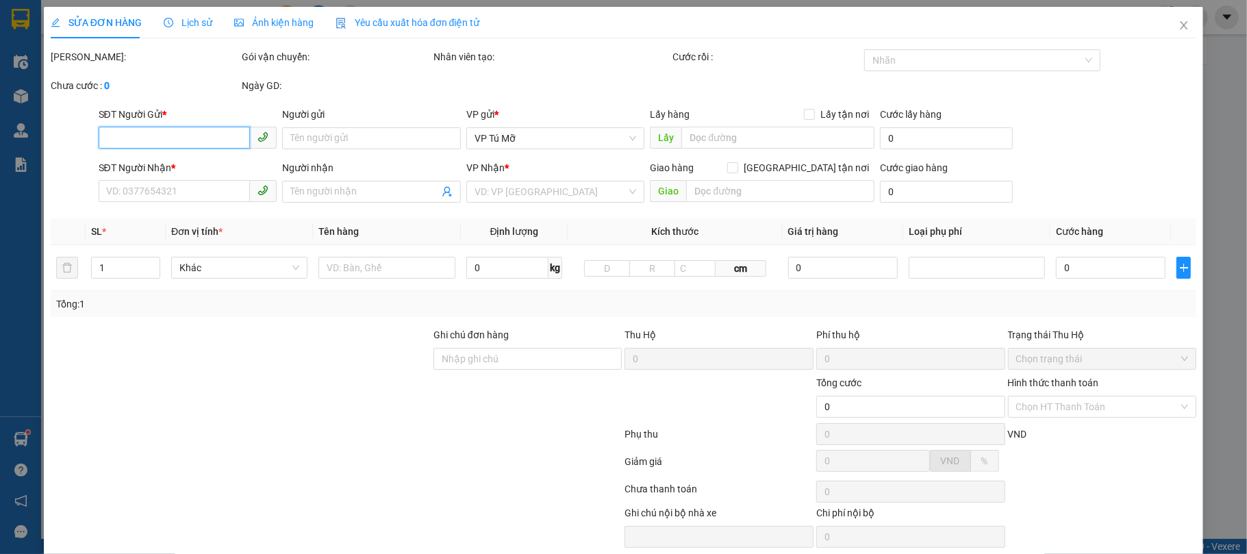
type input "0914498888"
type input "dũng"
type input "0374666292"
type input "vân mây"
type input "30.000"
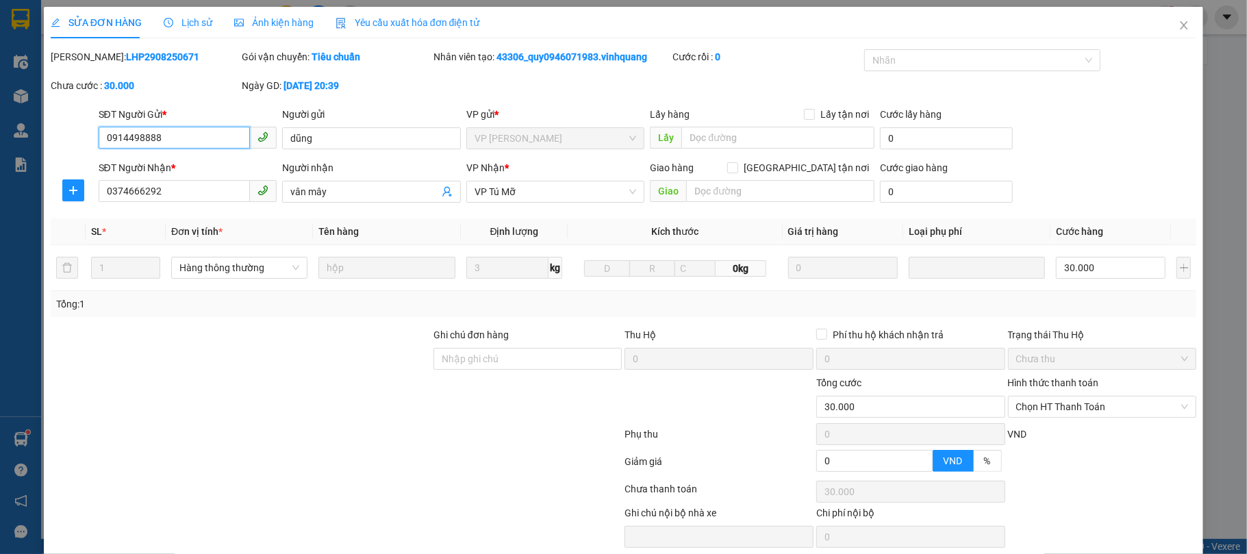
scroll to position [55, 0]
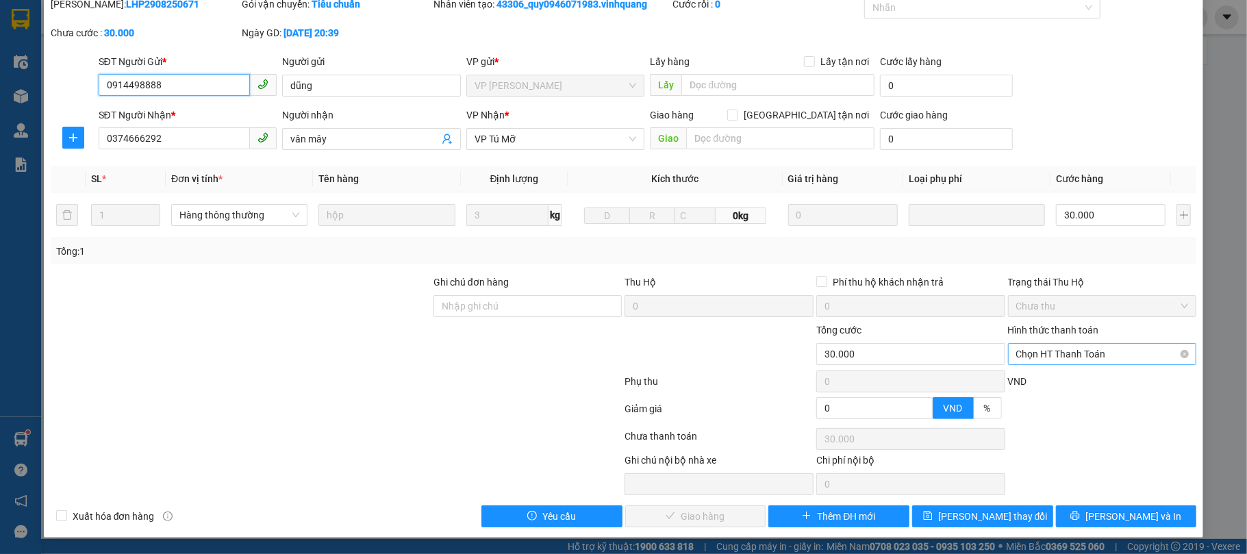
click at [1085, 359] on span "Chọn HT Thanh Toán" at bounding box center [1102, 354] width 173 height 21
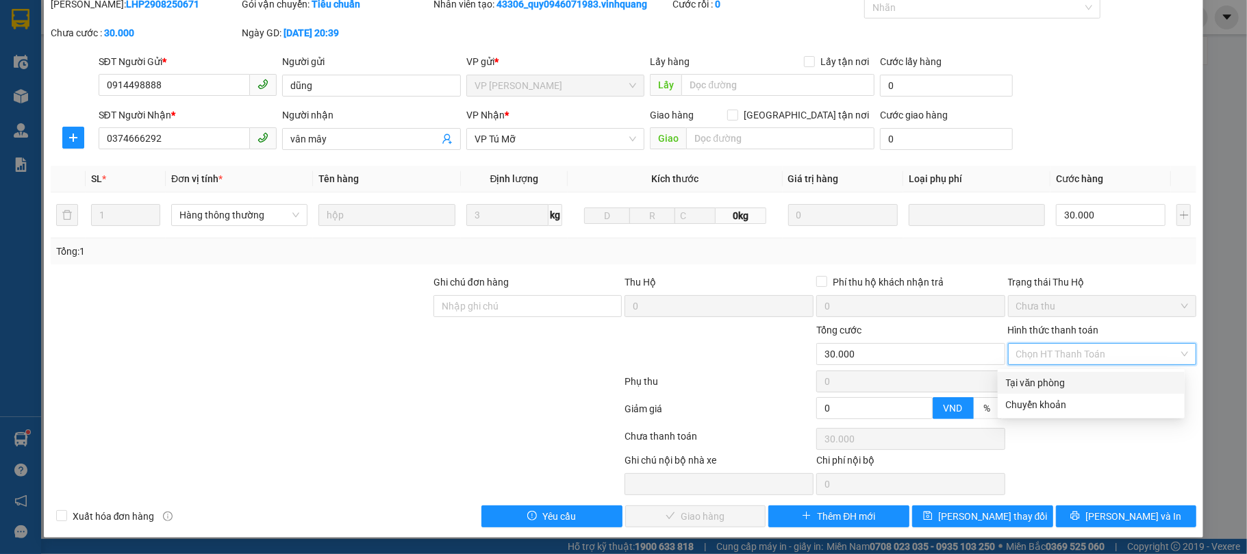
click at [1066, 381] on div "Tại văn phòng" at bounding box center [1091, 382] width 171 height 15
type input "0"
click at [1066, 381] on div "VND" at bounding box center [1103, 386] width 192 height 24
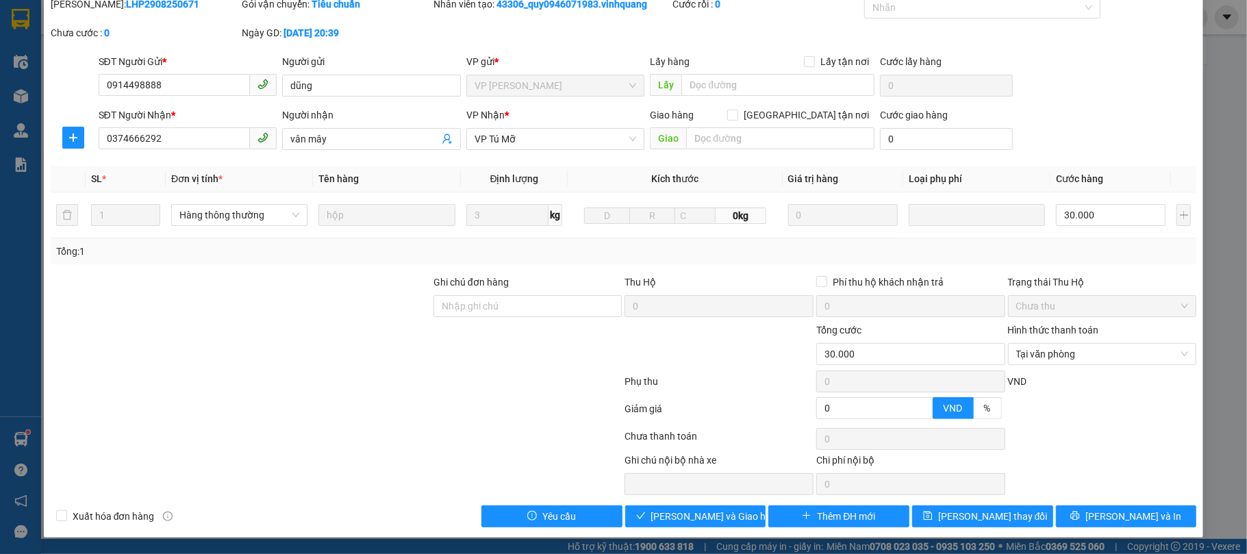
scroll to position [0, 0]
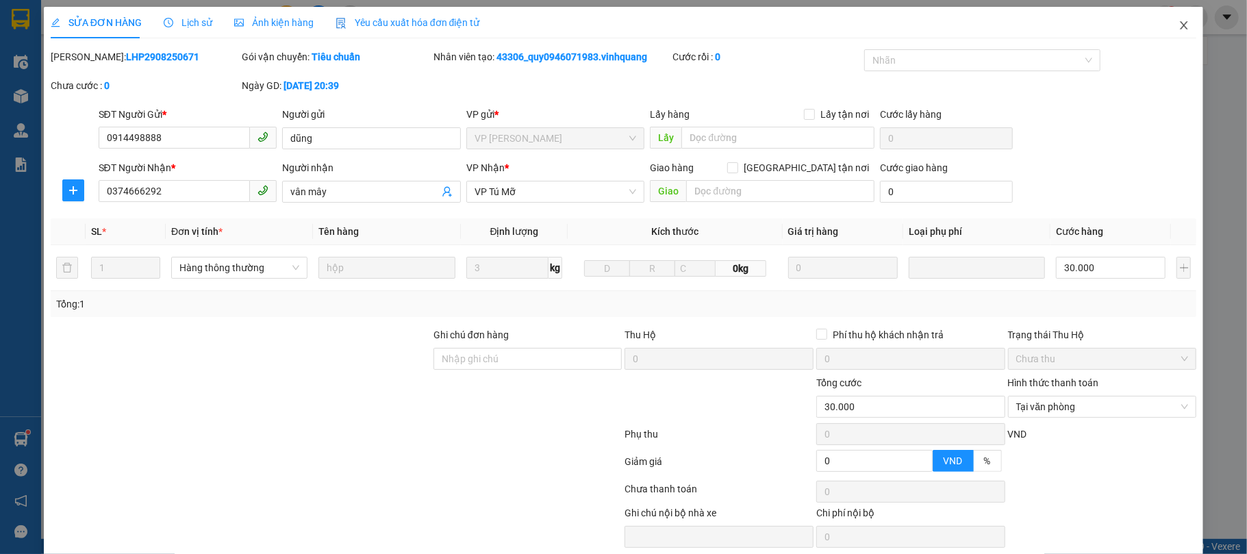
click at [1173, 33] on span "Close" at bounding box center [1184, 26] width 38 height 38
click at [1173, 36] on div "Kết nối tổng đài" at bounding box center [1019, 50] width 377 height 29
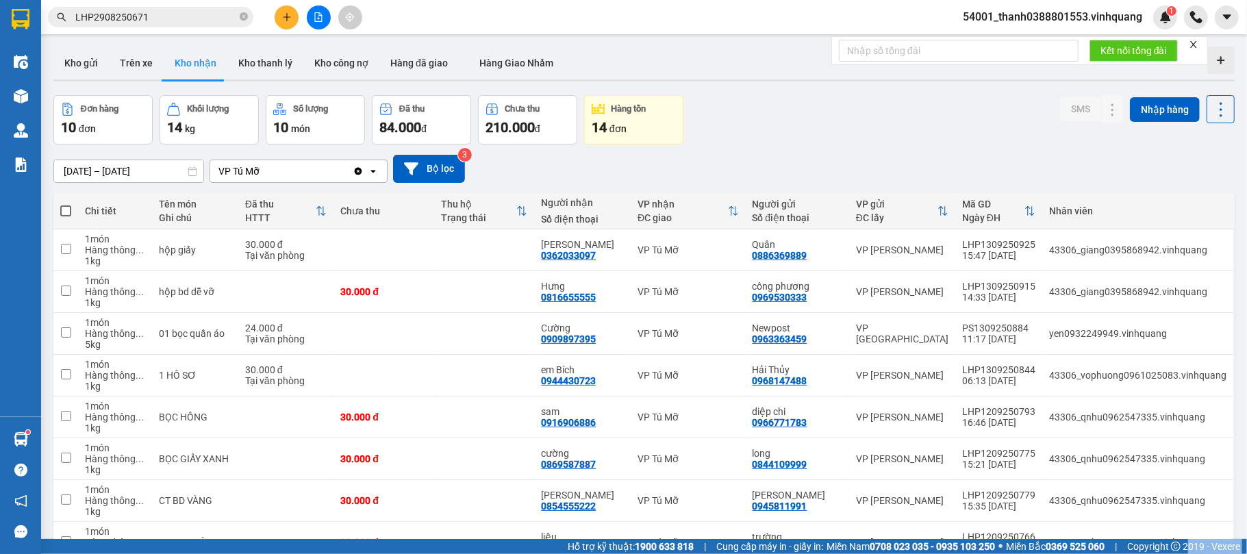
click at [66, 99] on button "Đơn hàng 10 đơn" at bounding box center [102, 119] width 99 height 49
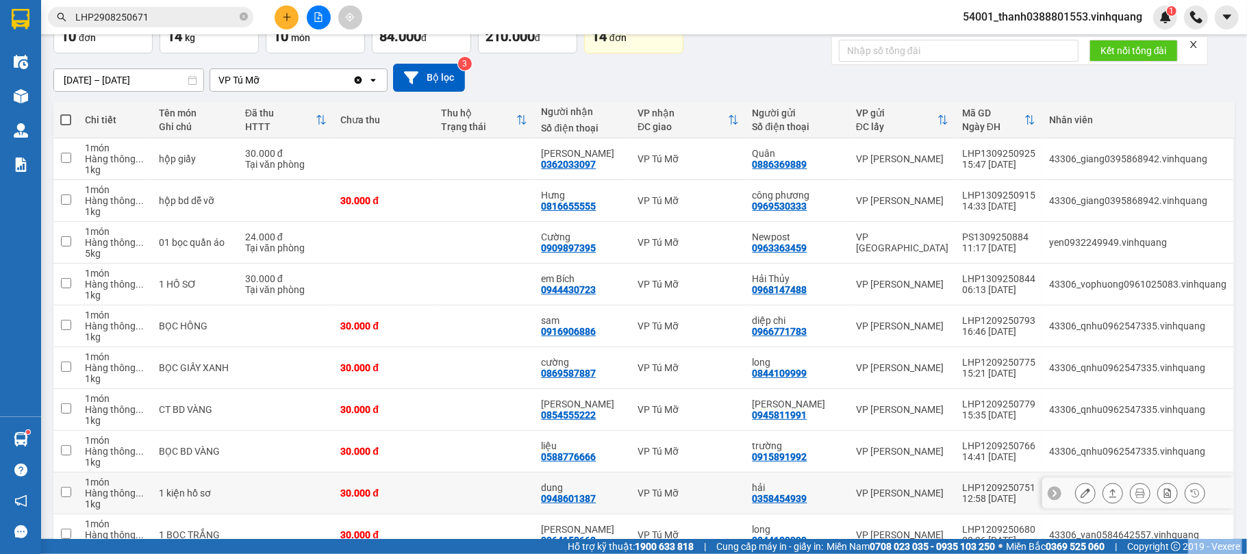
scroll to position [168, 0]
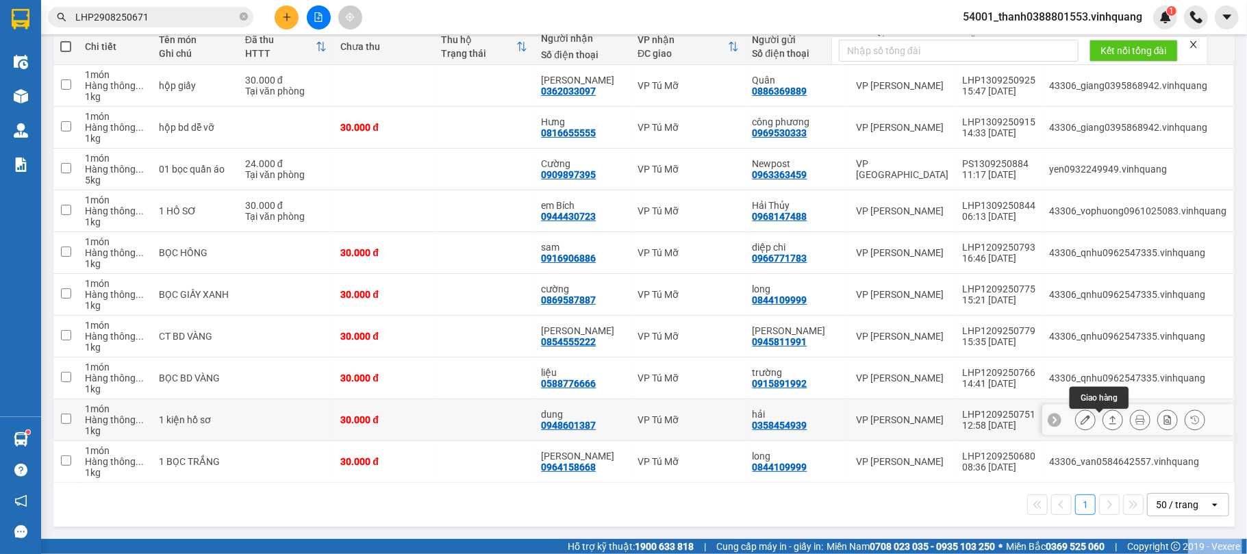
click at [1108, 416] on icon at bounding box center [1113, 420] width 10 height 10
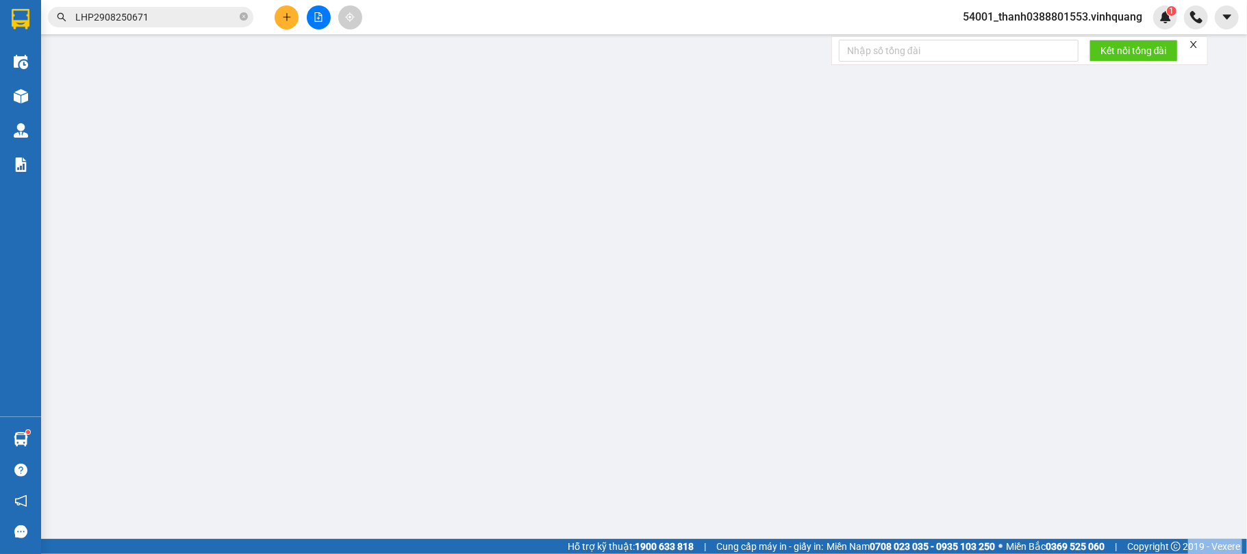
type input "0358454939"
type input "hải"
type input "0948601387"
type input "dung"
type input "30.000"
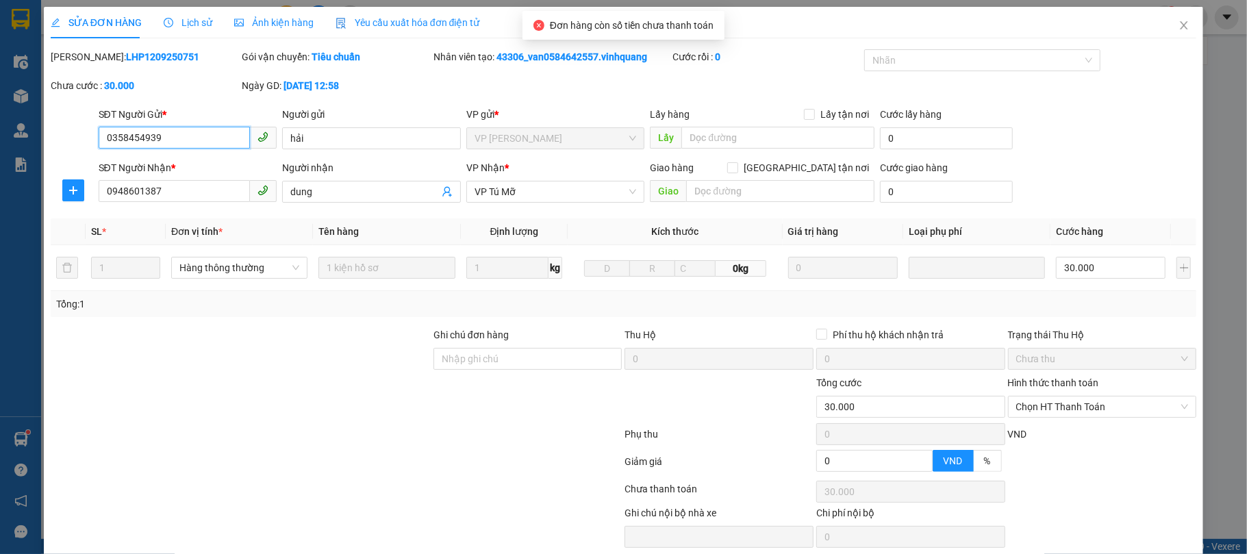
scroll to position [55, 0]
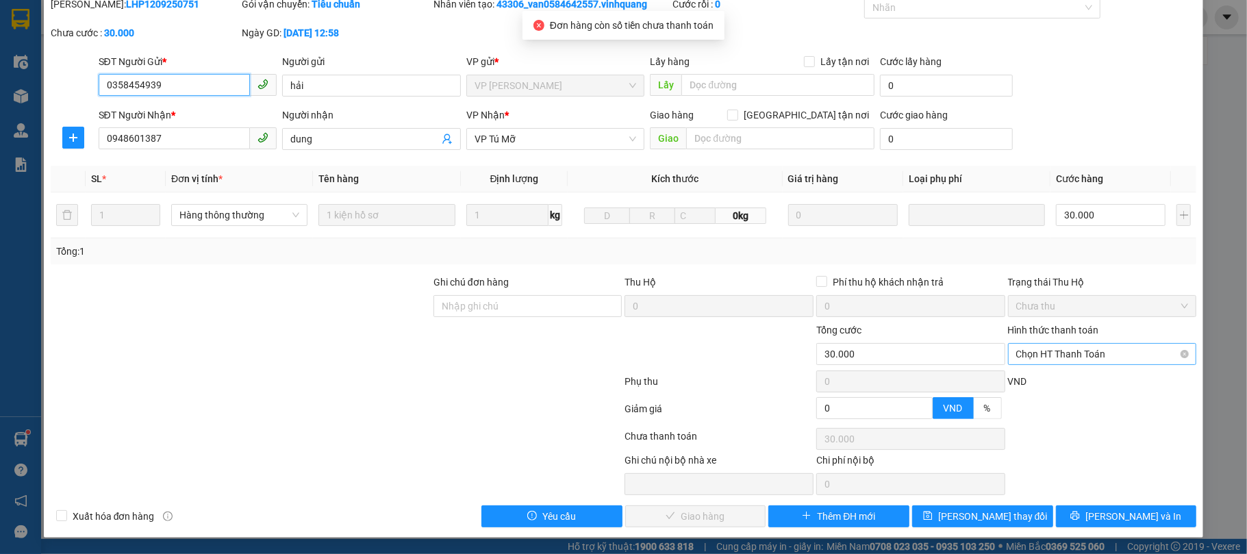
click at [1048, 349] on span "Chọn HT Thanh Toán" at bounding box center [1102, 354] width 173 height 21
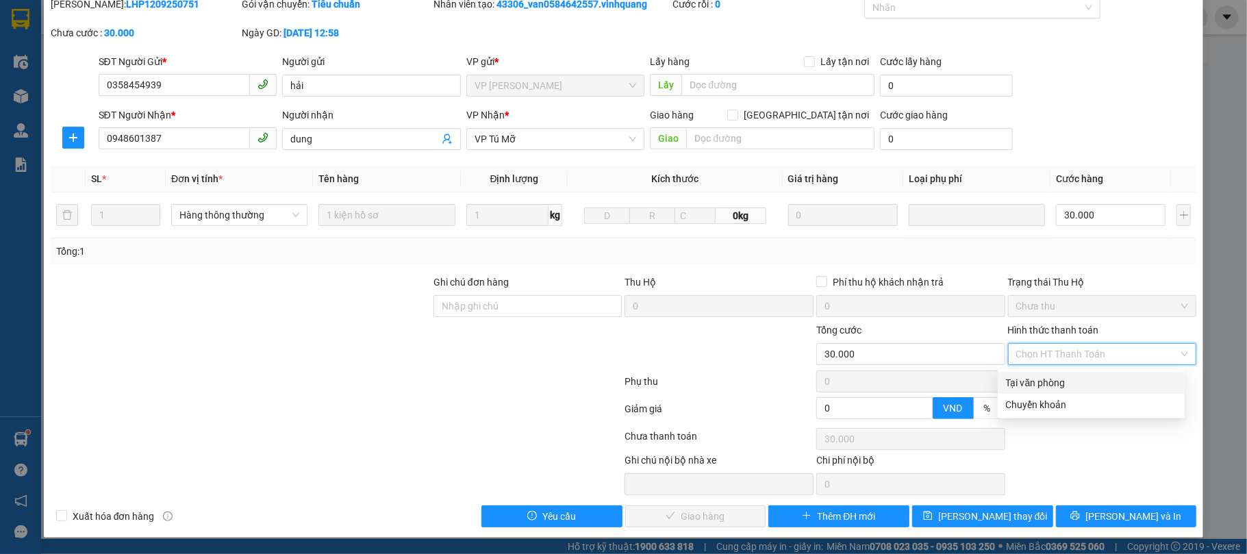
click at [1044, 382] on div "Tại văn phòng" at bounding box center [1091, 382] width 171 height 15
type input "0"
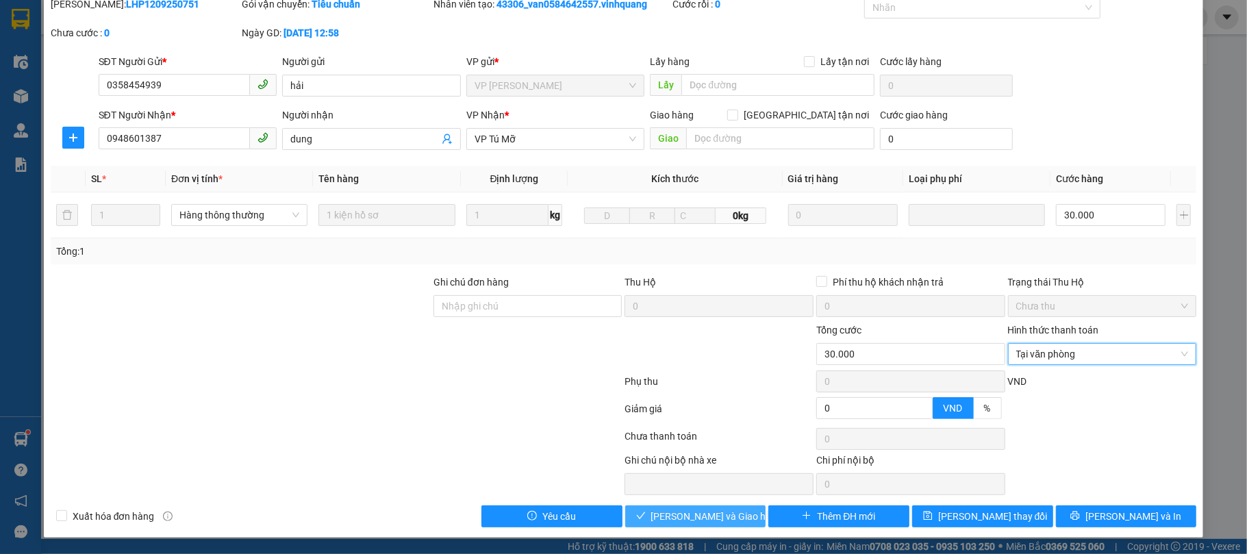
click at [681, 519] on span "[PERSON_NAME] và [PERSON_NAME] hàng" at bounding box center [716, 516] width 131 height 15
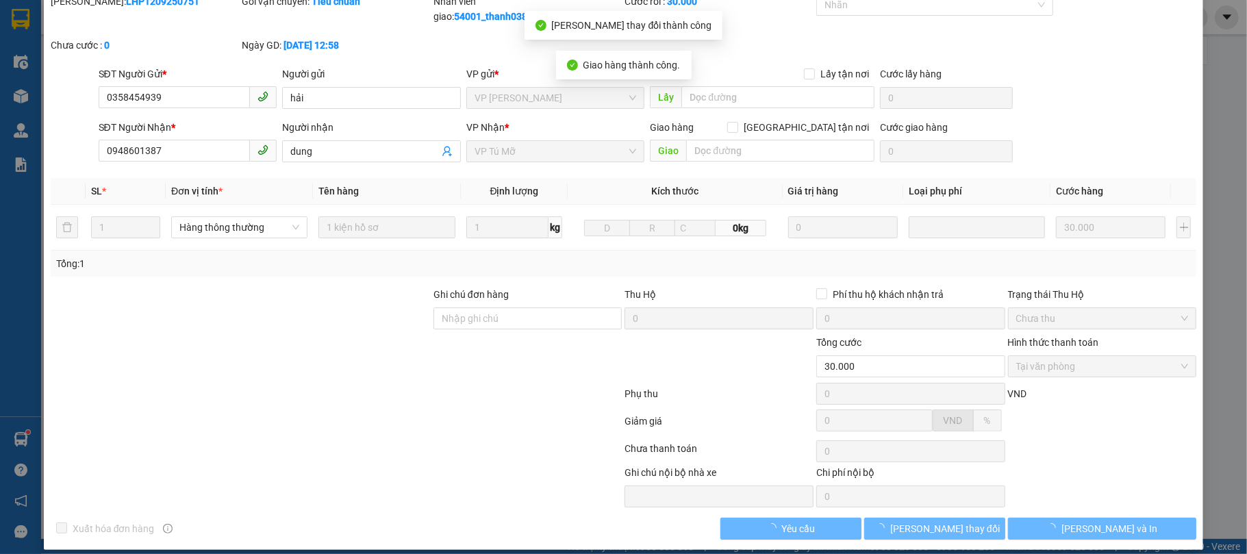
scroll to position [0, 0]
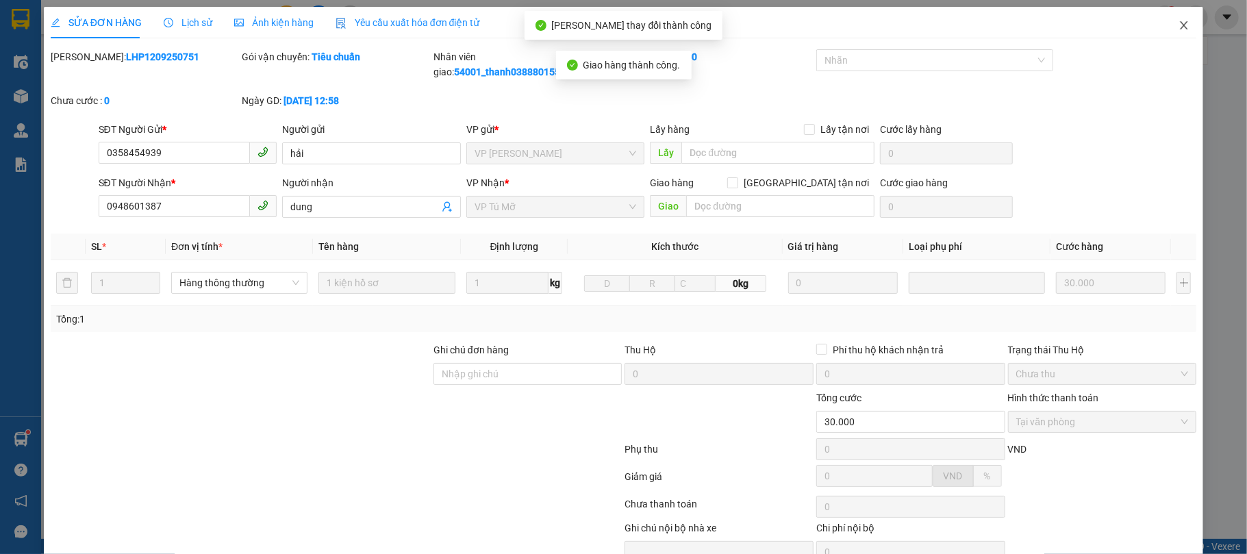
click at [1178, 32] on span "Close" at bounding box center [1184, 26] width 38 height 38
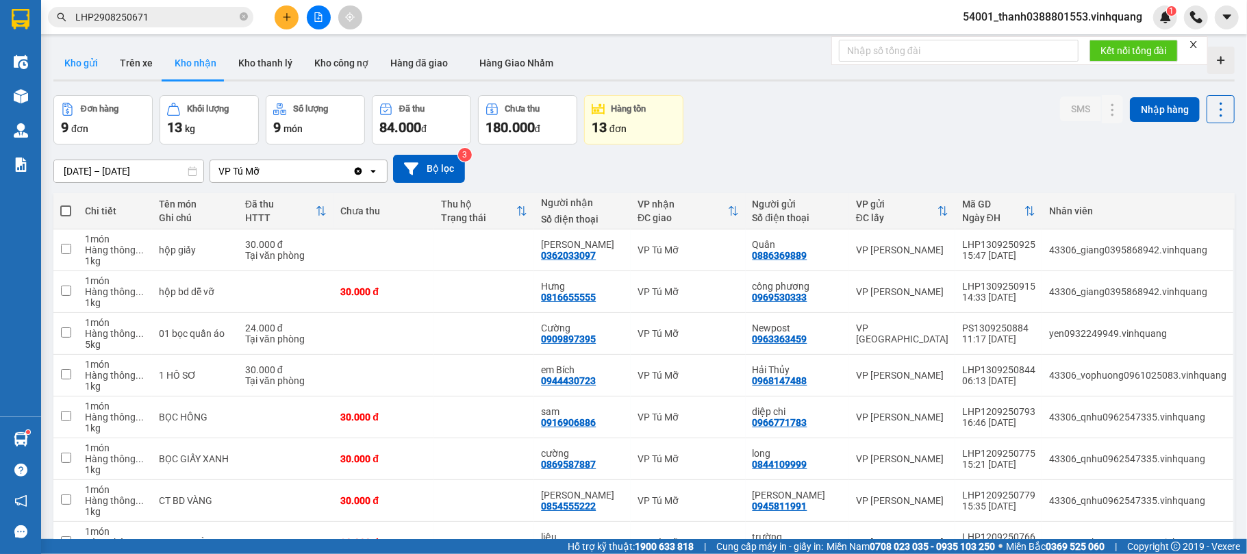
click at [84, 73] on button "Kho gửi" at bounding box center [80, 63] width 55 height 33
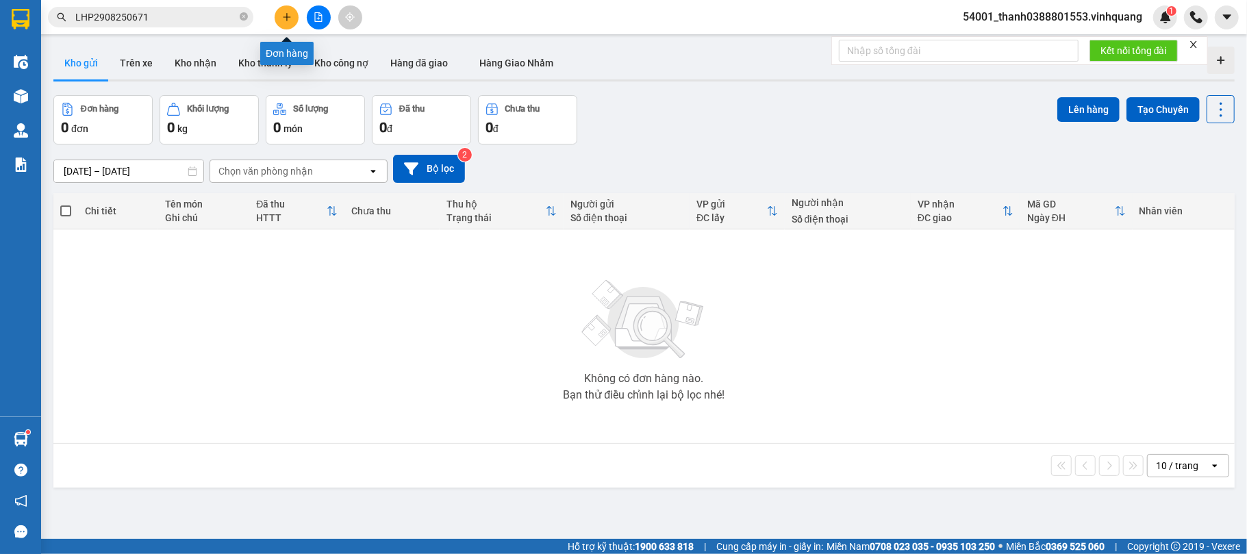
click at [294, 22] on button at bounding box center [287, 17] width 24 height 24
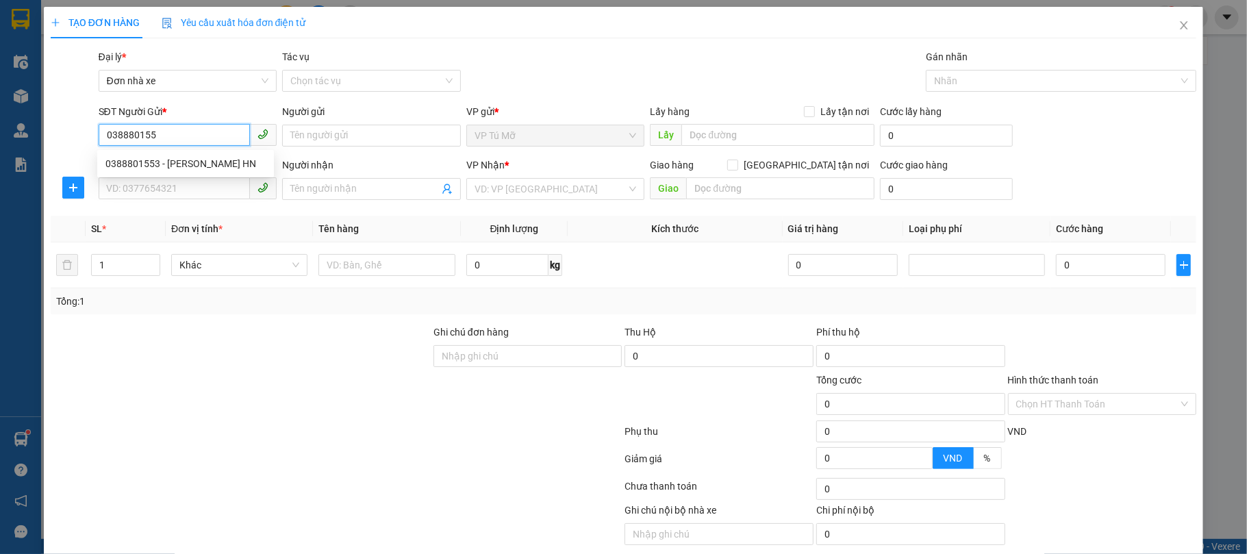
type input "0388801553"
click at [176, 164] on div "0388801553 - Lưu Xuân Thanh TĐ HN" at bounding box center [185, 163] width 160 height 15
type input "Lưu Xuân Thanh TĐ HN"
type input "0889232323"
type input "CTY. VĨNH QUANG"
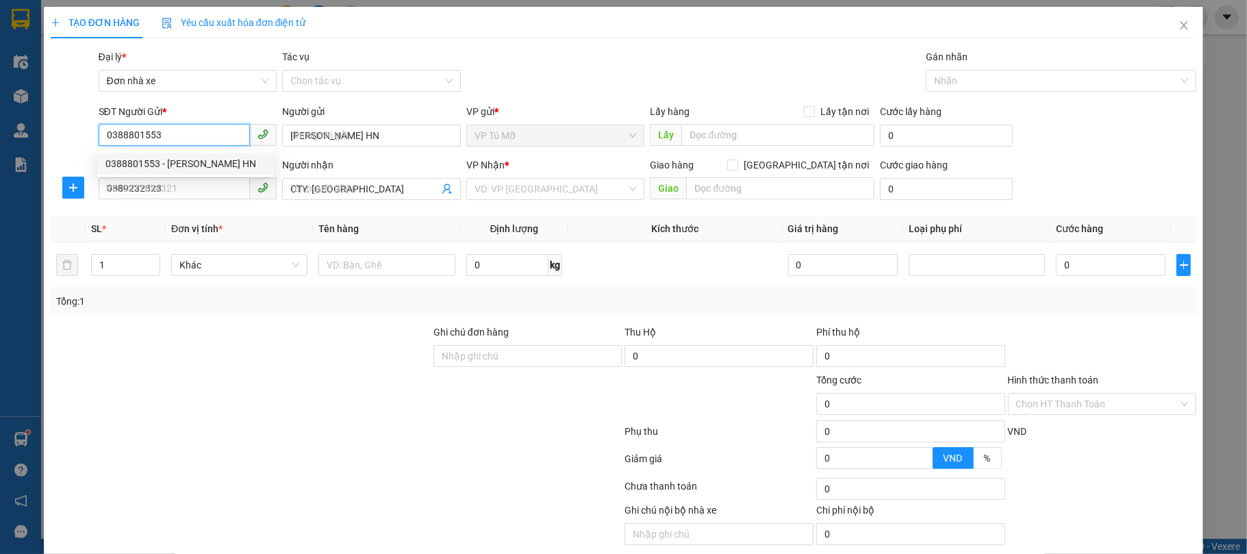
click at [176, 164] on div "0388801553 - Lưu Xuân Thanh TĐ HN" at bounding box center [185, 163] width 160 height 15
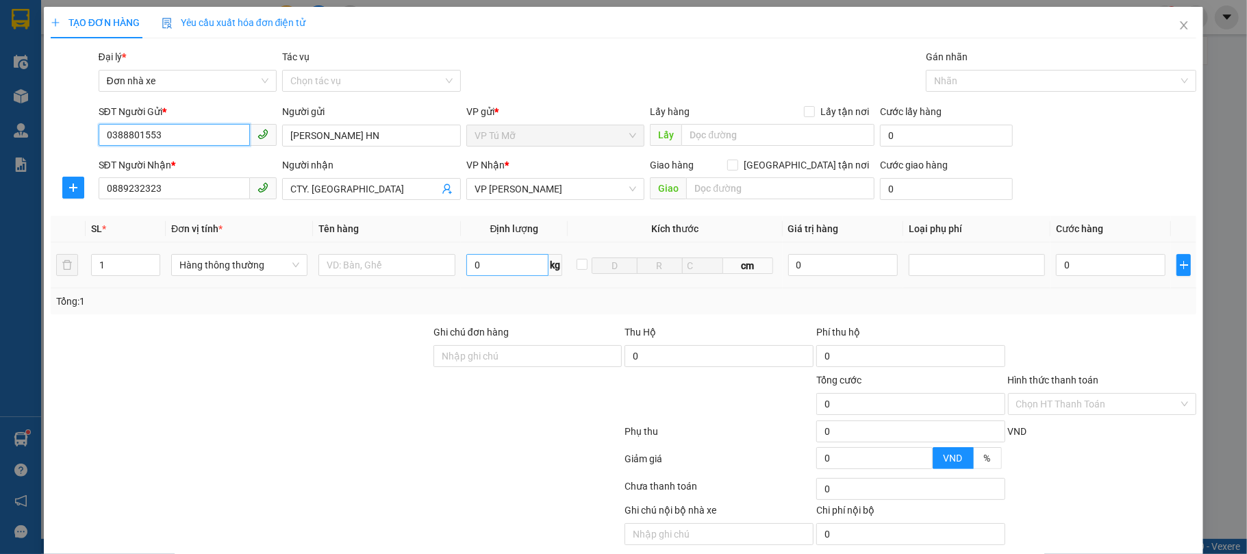
type input "0388801553"
click at [483, 273] on input "0" at bounding box center [507, 265] width 83 height 22
type input "1"
click at [425, 274] on input "text" at bounding box center [386, 265] width 136 height 22
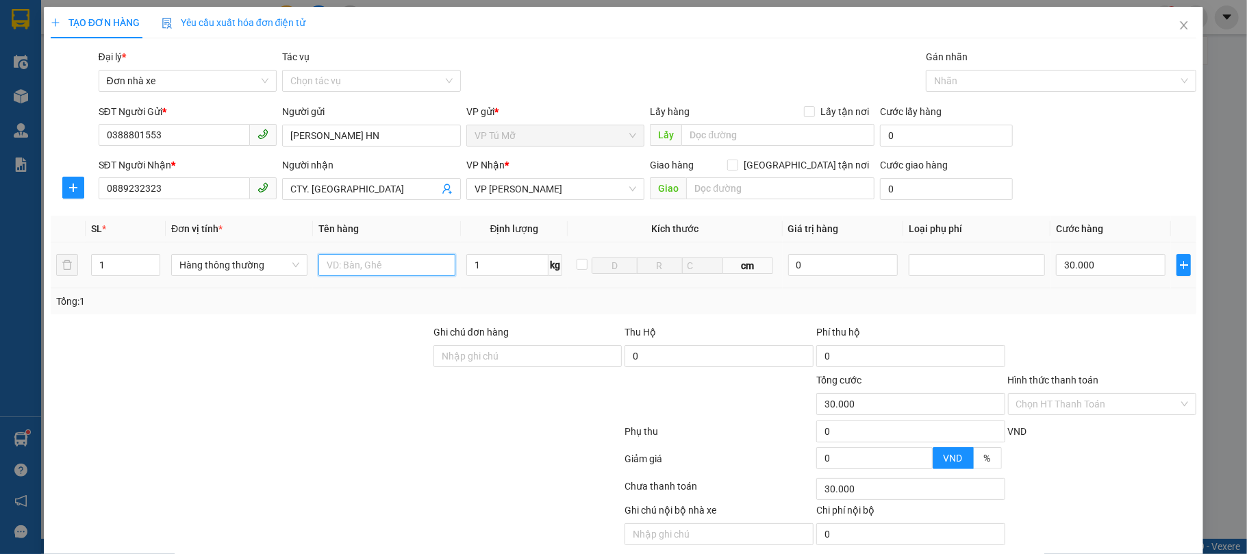
type input "30.000"
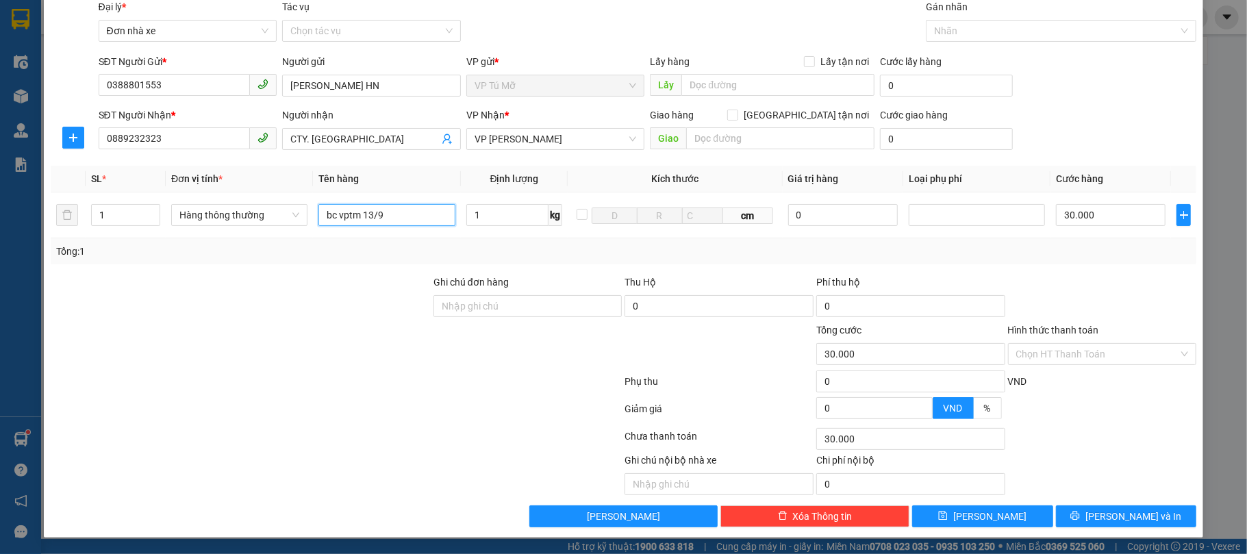
type input "bc vptm 13/9"
click at [1085, 340] on div "Hình thức thanh toán" at bounding box center [1102, 333] width 189 height 21
drag, startPoint x: 1085, startPoint y: 340, endPoint x: 1085, endPoint y: 348, distance: 8.2
click at [1085, 340] on div "Hình thức thanh toán" at bounding box center [1102, 333] width 189 height 21
click at [1085, 351] on input "Hình thức thanh toán" at bounding box center [1097, 354] width 163 height 21
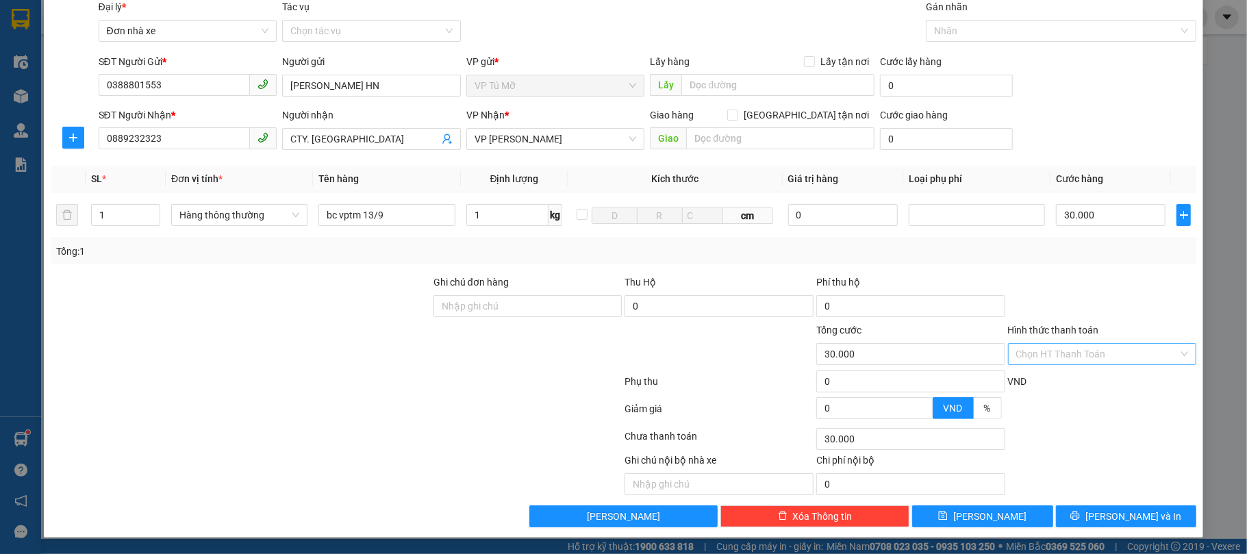
click at [1085, 351] on input "Hình thức thanh toán" at bounding box center [1097, 354] width 163 height 21
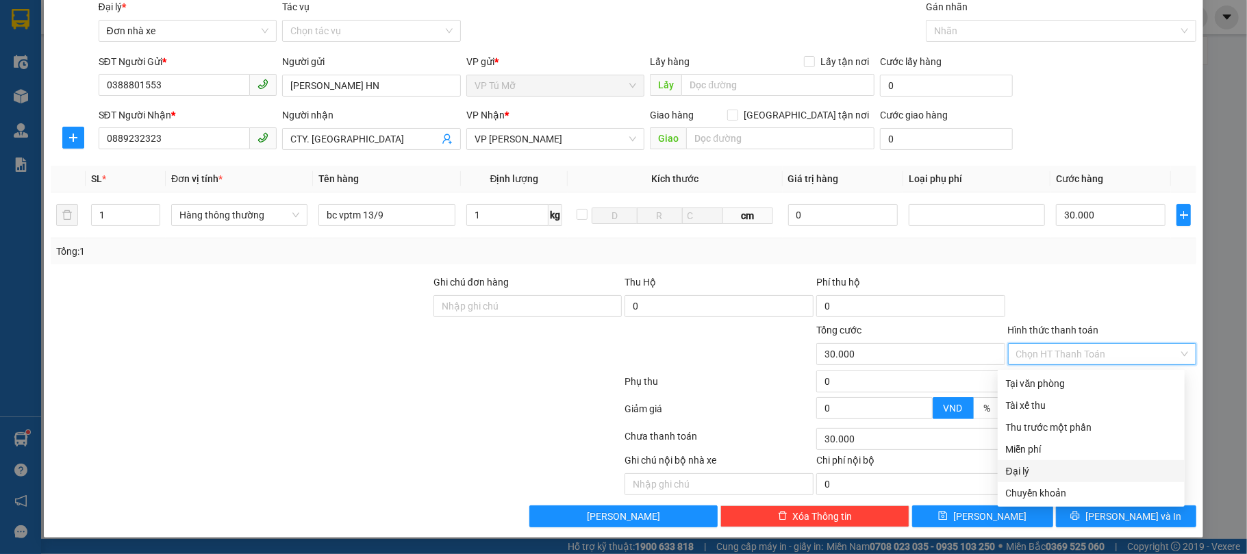
click at [1025, 442] on div "Miễn phí" at bounding box center [1091, 449] width 171 height 15
type input "0"
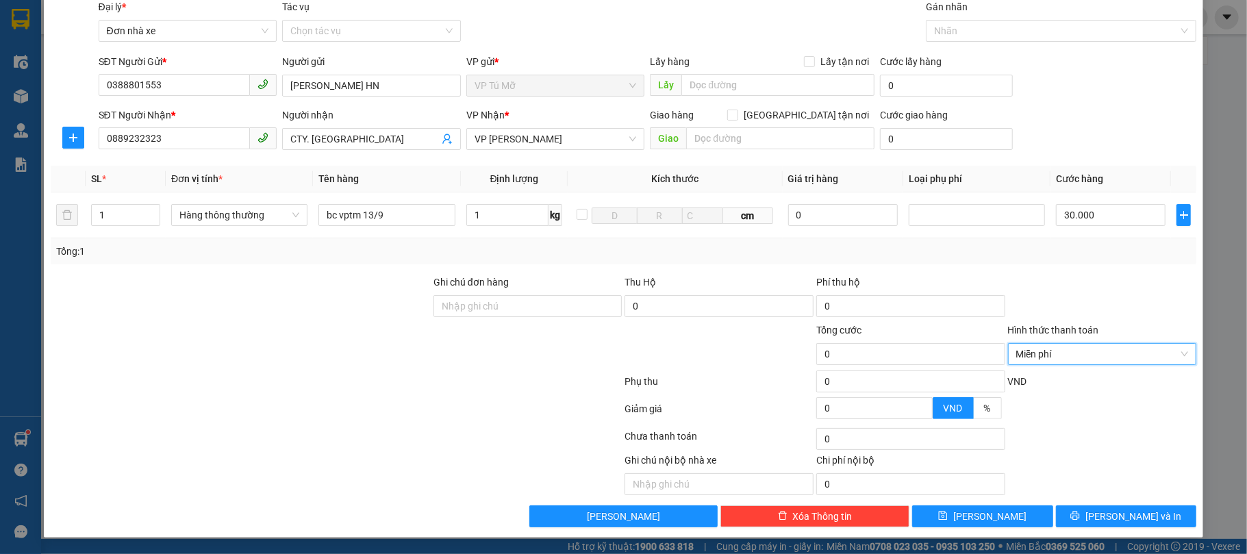
click at [1025, 442] on div at bounding box center [1103, 438] width 192 height 27
click at [1085, 508] on button "[PERSON_NAME] và In" at bounding box center [1126, 516] width 141 height 22
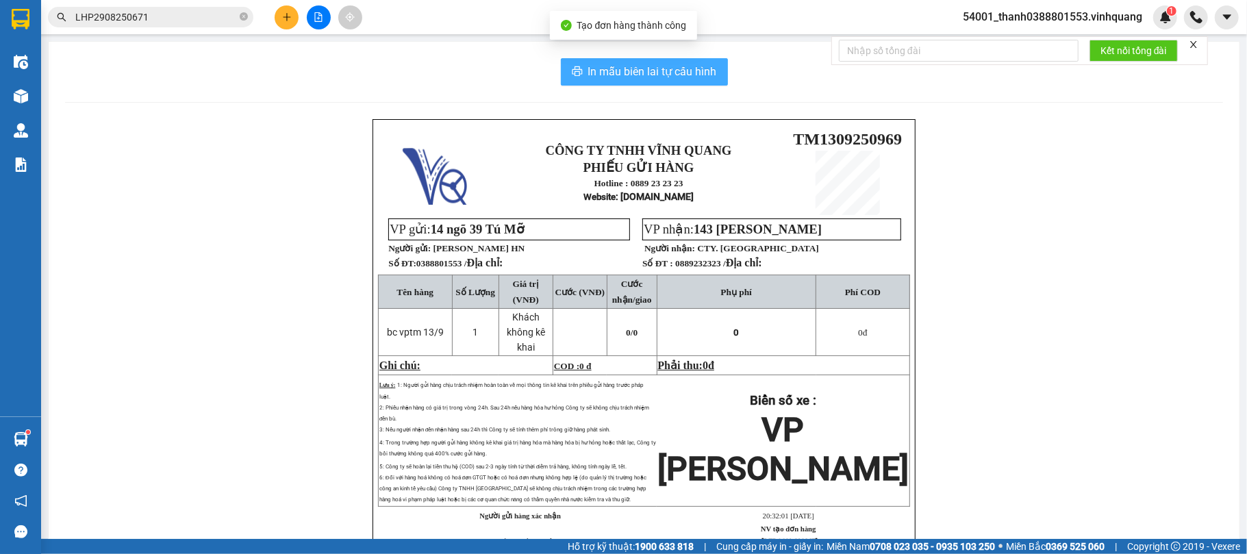
click at [618, 79] on span "In mẫu biên lai tự cấu hình" at bounding box center [652, 71] width 129 height 17
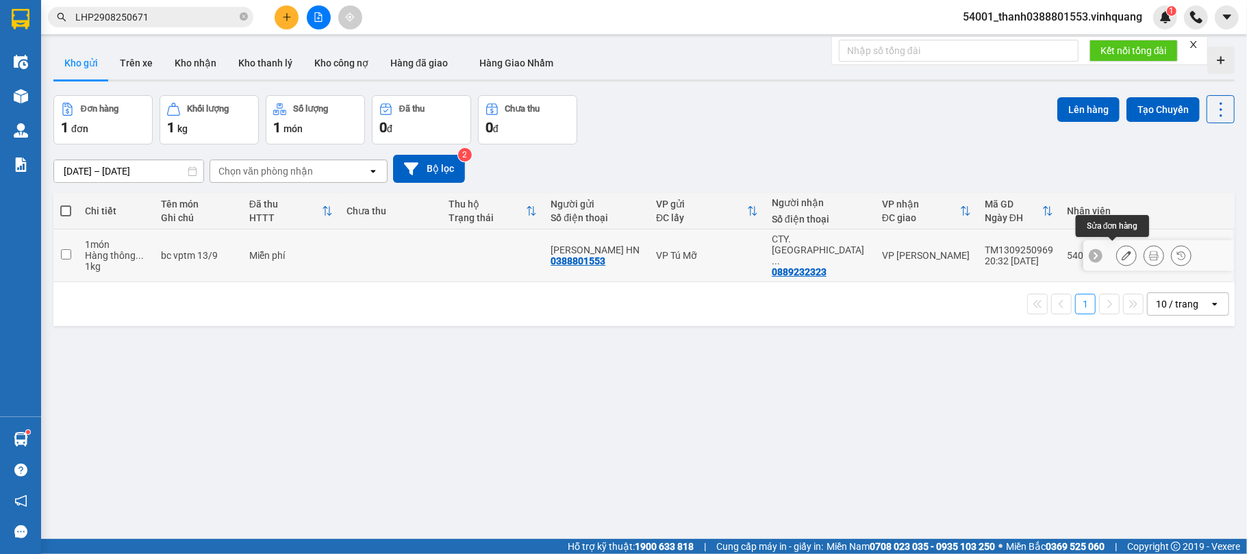
click at [1149, 251] on icon at bounding box center [1154, 256] width 10 height 10
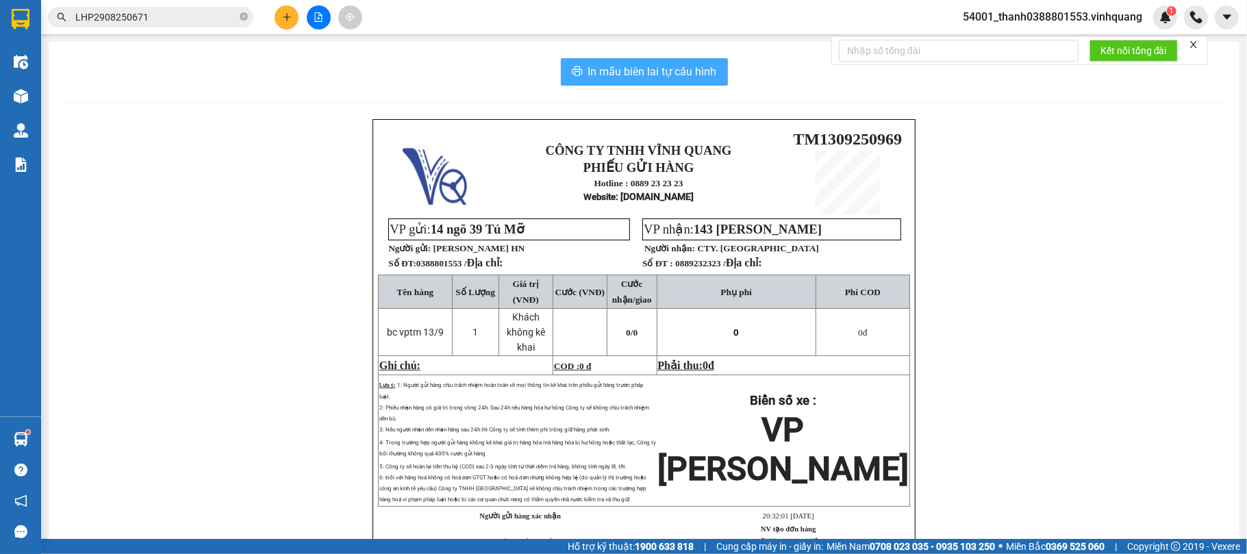
click at [671, 62] on button "In mẫu biên lai tự cấu hình" at bounding box center [644, 71] width 167 height 27
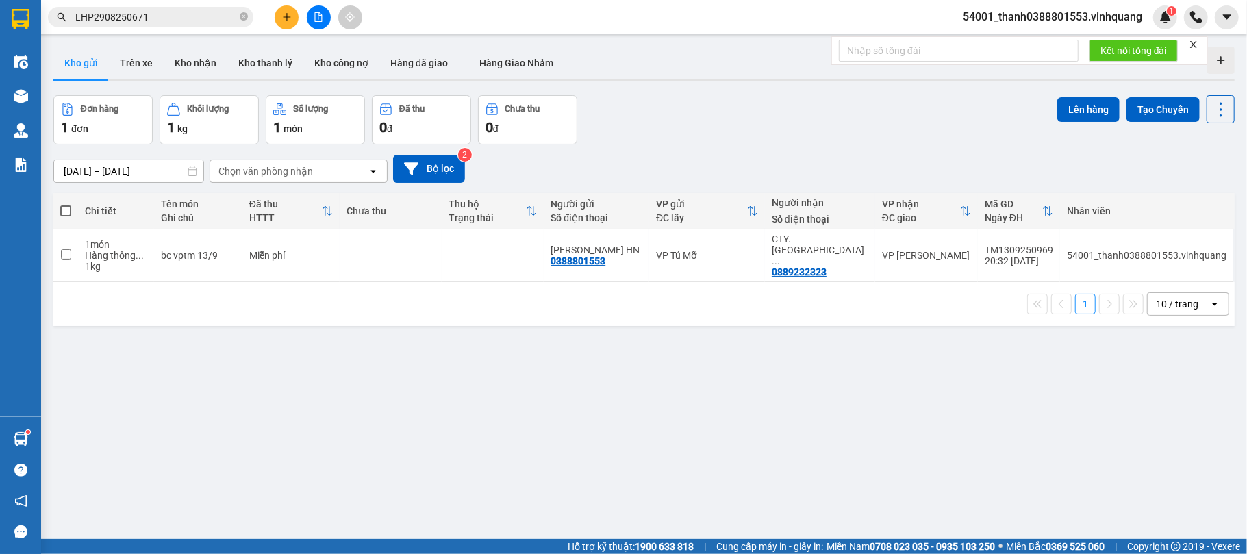
drag, startPoint x: 896, startPoint y: 218, endPoint x: 937, endPoint y: 480, distance: 265.6
